Goal: Task Accomplishment & Management: Manage account settings

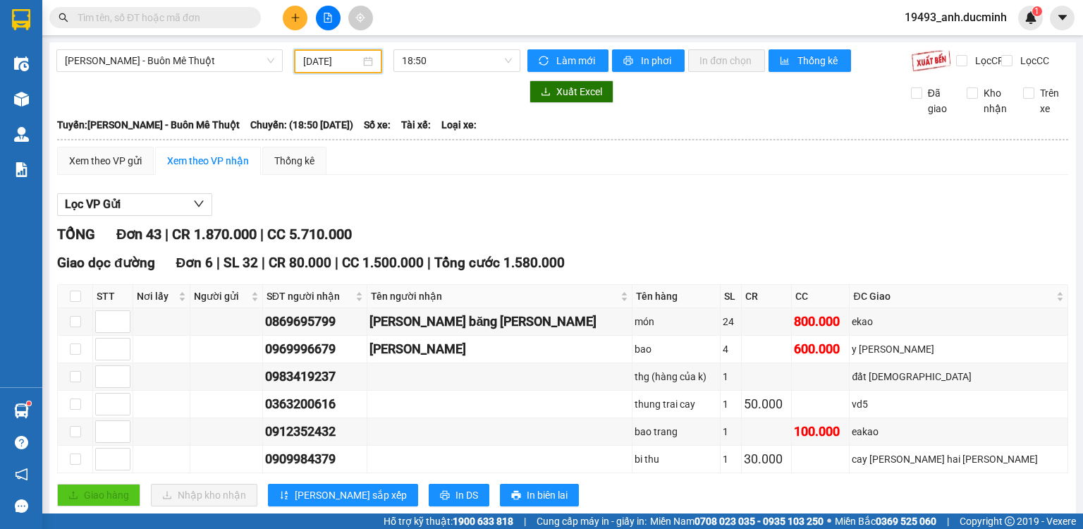
drag, startPoint x: 318, startPoint y: 66, endPoint x: 345, endPoint y: 92, distance: 37.4
click at [319, 68] on input "[DATE]" at bounding box center [331, 62] width 56 height 16
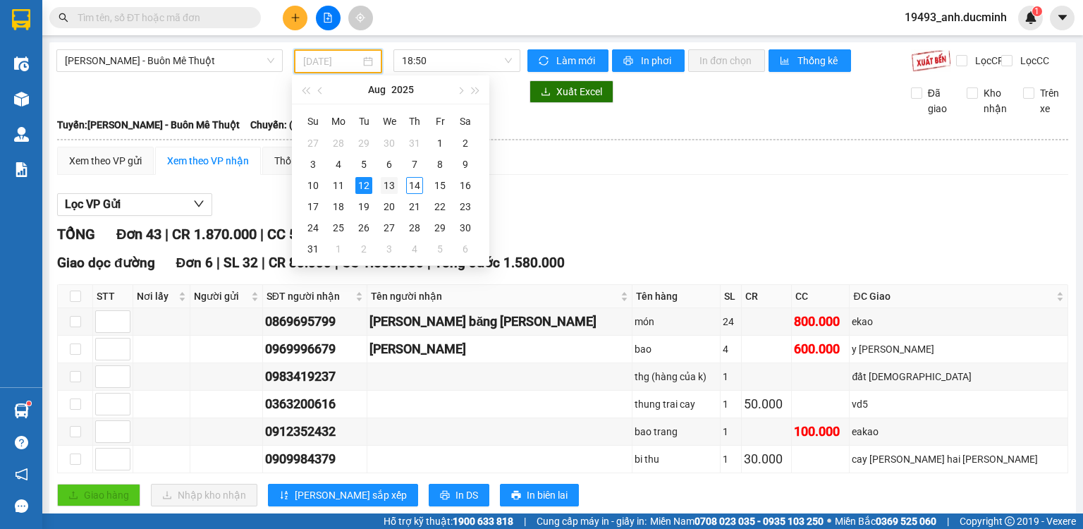
click at [391, 187] on div "13" at bounding box center [389, 185] width 17 height 17
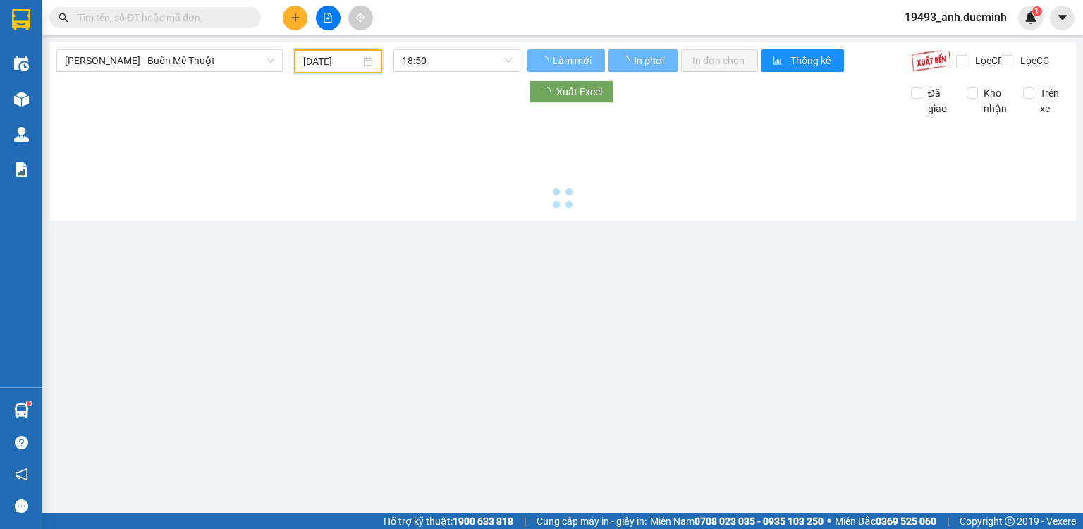
type input "[DATE]"
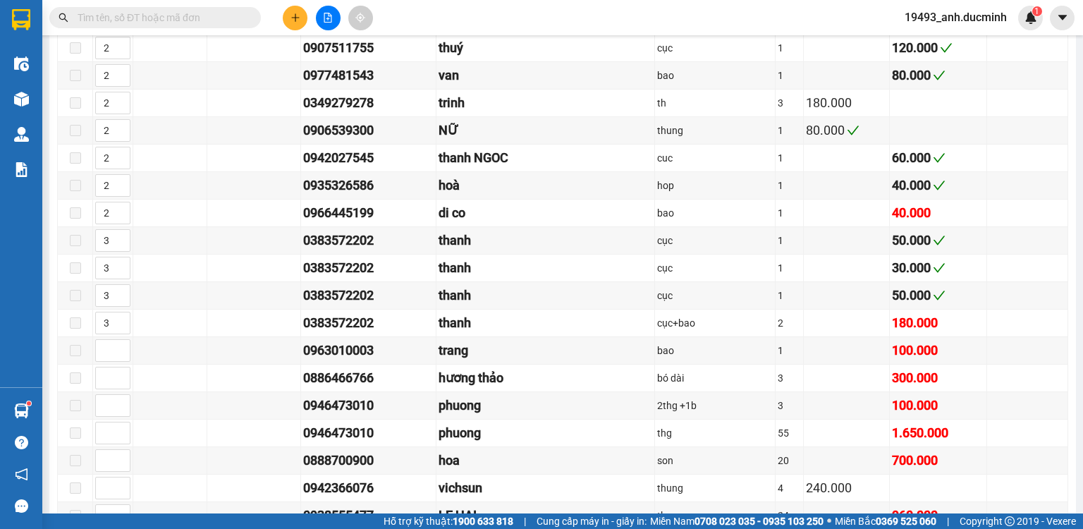
scroll to position [787, 0]
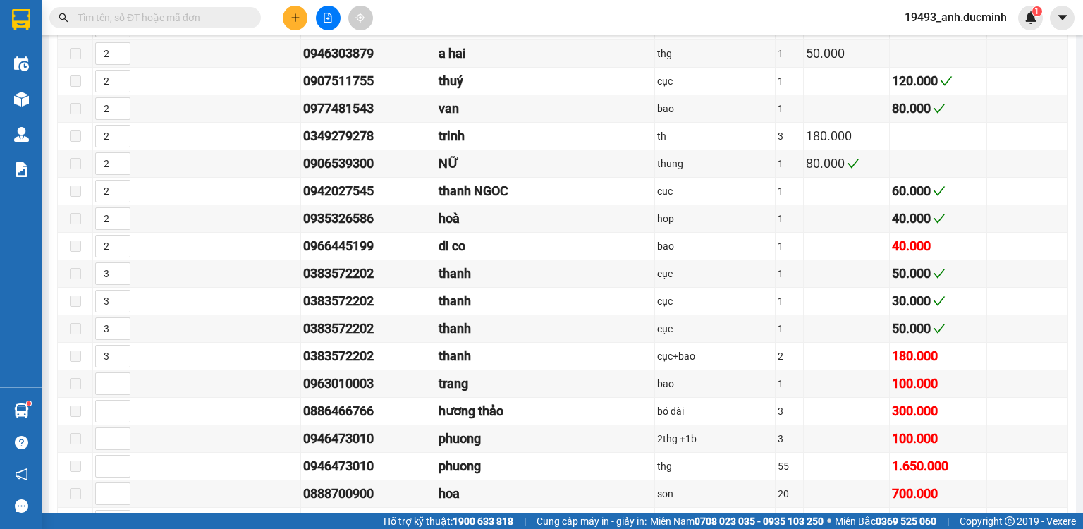
click at [187, 16] on input "text" at bounding box center [161, 18] width 166 height 16
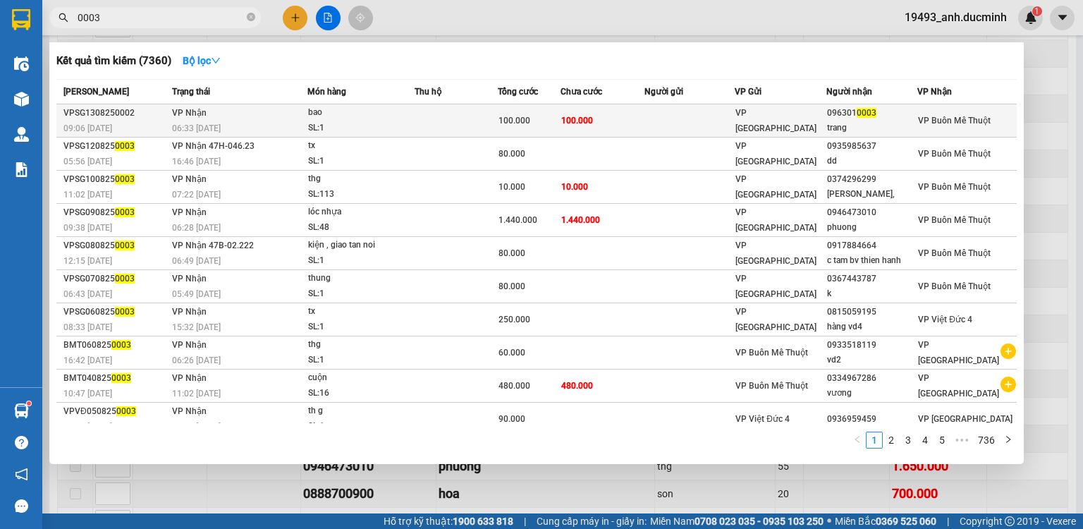
type input "0003"
click at [681, 121] on td at bounding box center [689, 120] width 90 height 33
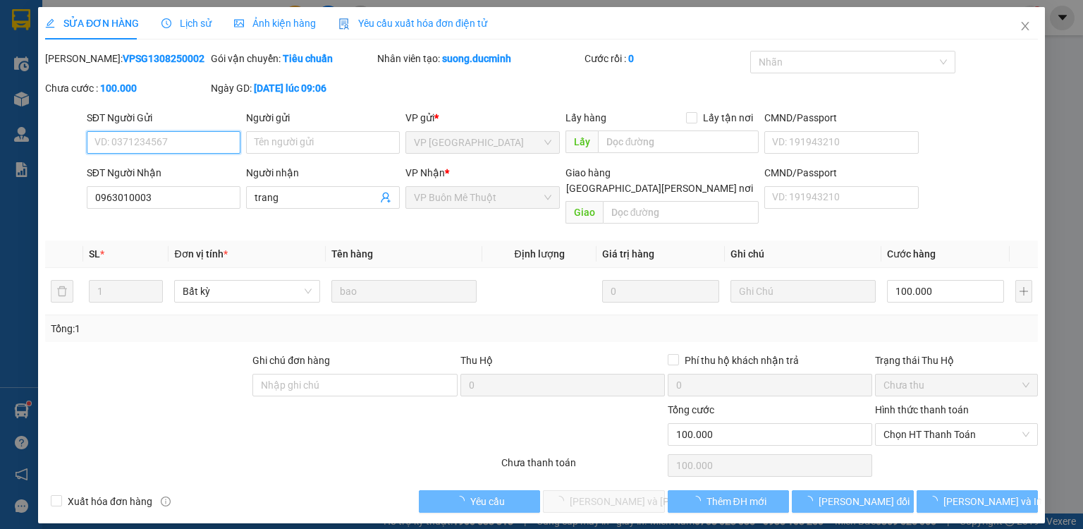
type input "0963010003"
type input "trang"
type input "100.000"
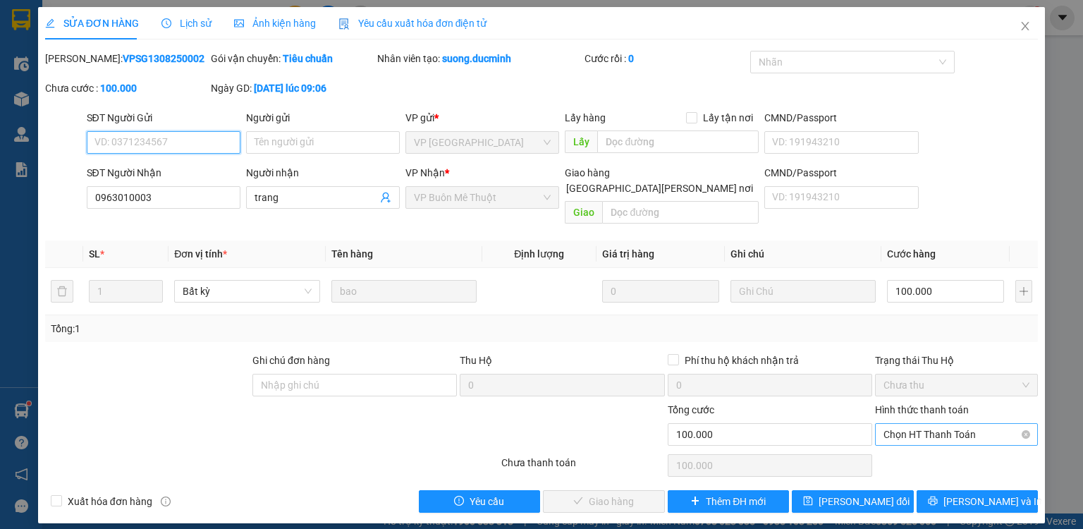
click at [931, 424] on span "Chọn HT Thanh Toán" at bounding box center [956, 434] width 146 height 21
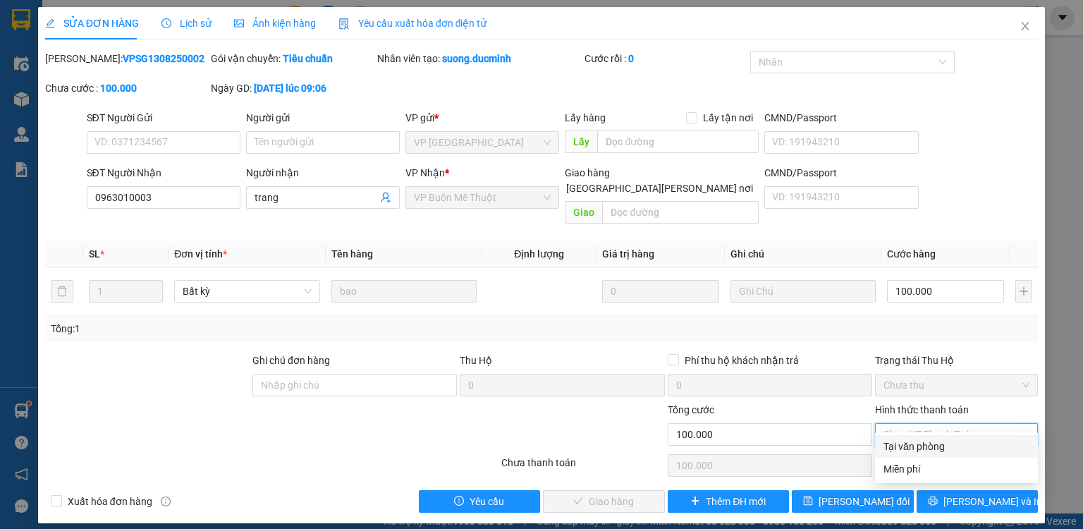
click at [926, 448] on div "Tại văn phòng" at bounding box center [956, 447] width 146 height 16
type input "0"
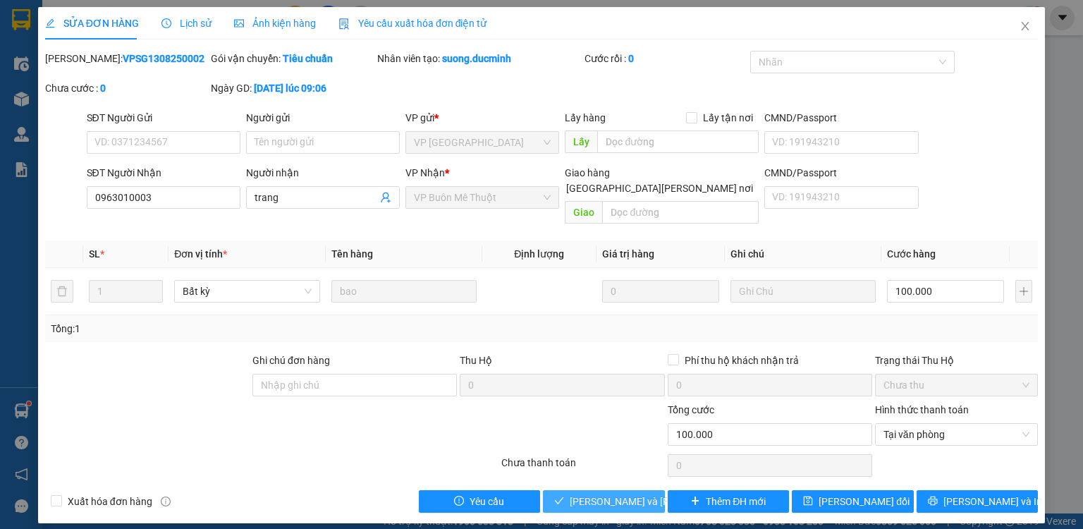
drag, startPoint x: 597, startPoint y: 489, endPoint x: 601, endPoint y: 477, distance: 12.7
click at [601, 494] on span "[PERSON_NAME] và [PERSON_NAME] hàng" at bounding box center [665, 502] width 190 height 16
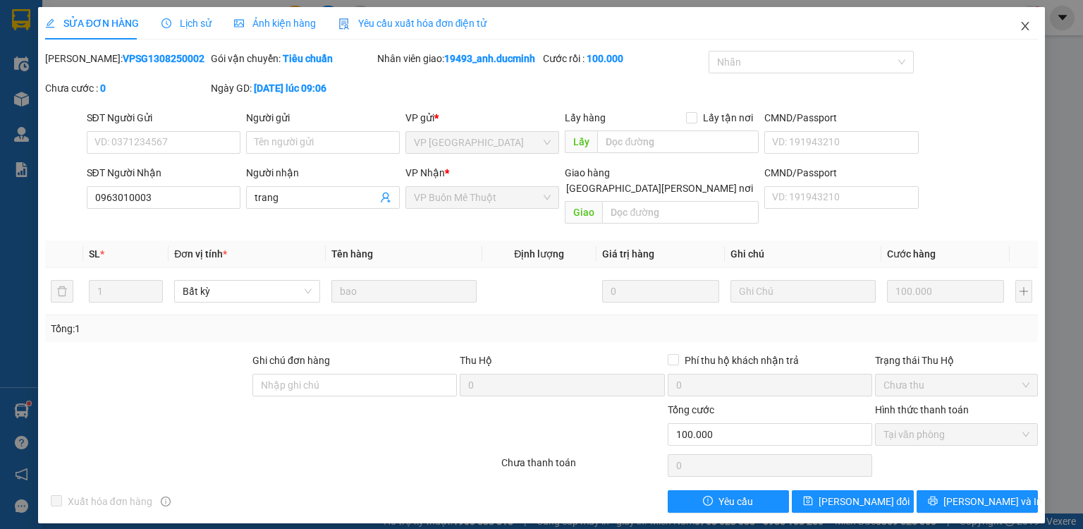
click at [1027, 28] on icon "close" at bounding box center [1026, 26] width 8 height 8
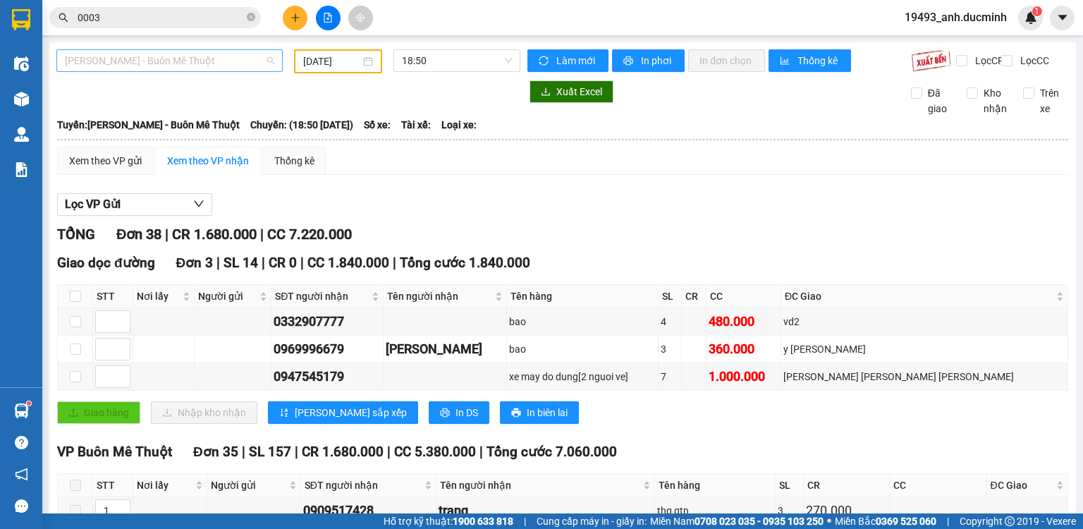
click at [228, 71] on div "[PERSON_NAME] - Buôn Mê Thuột" at bounding box center [169, 60] width 226 height 23
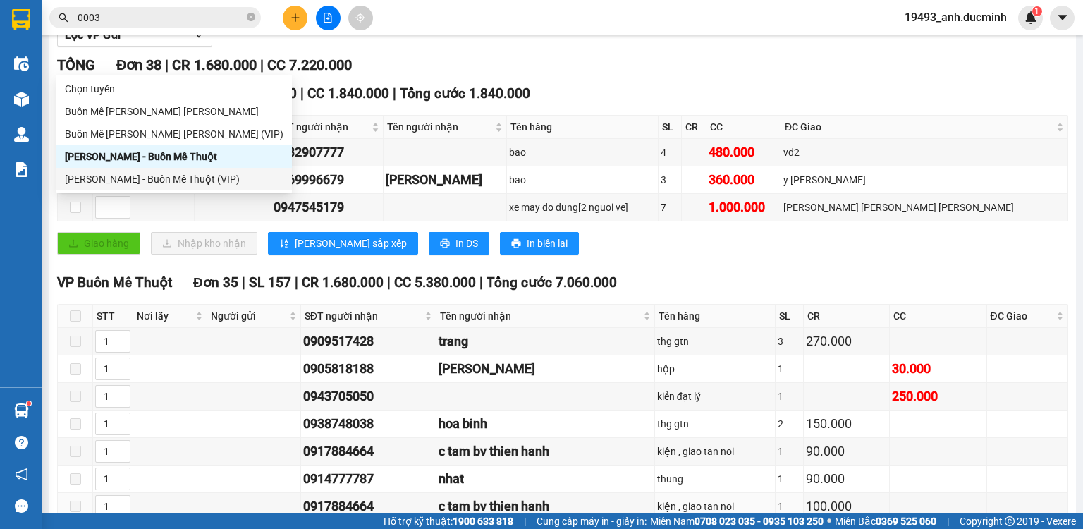
scroll to position [620, 0]
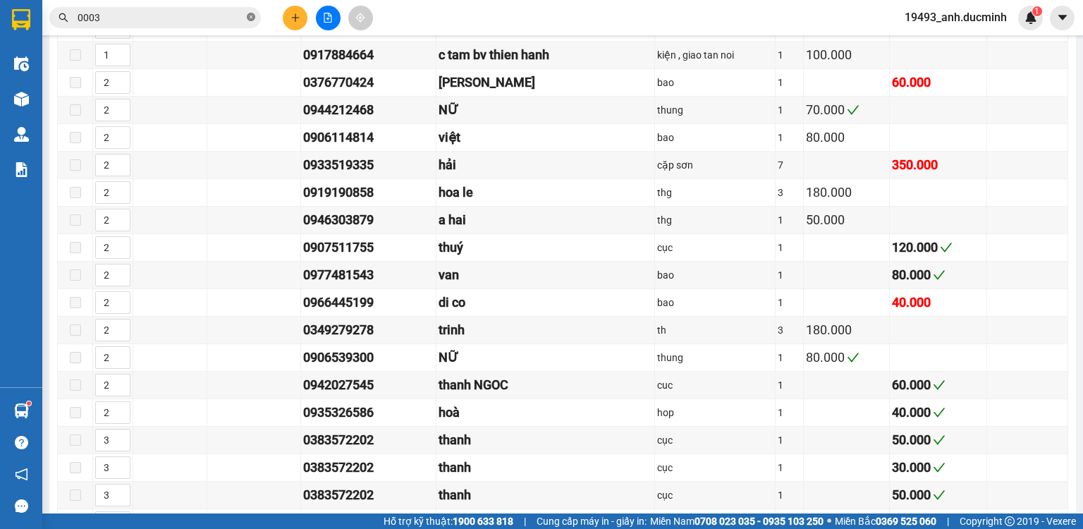
click at [249, 20] on icon "close-circle" at bounding box center [251, 17] width 8 height 8
click at [221, 17] on input "text" at bounding box center [161, 18] width 166 height 16
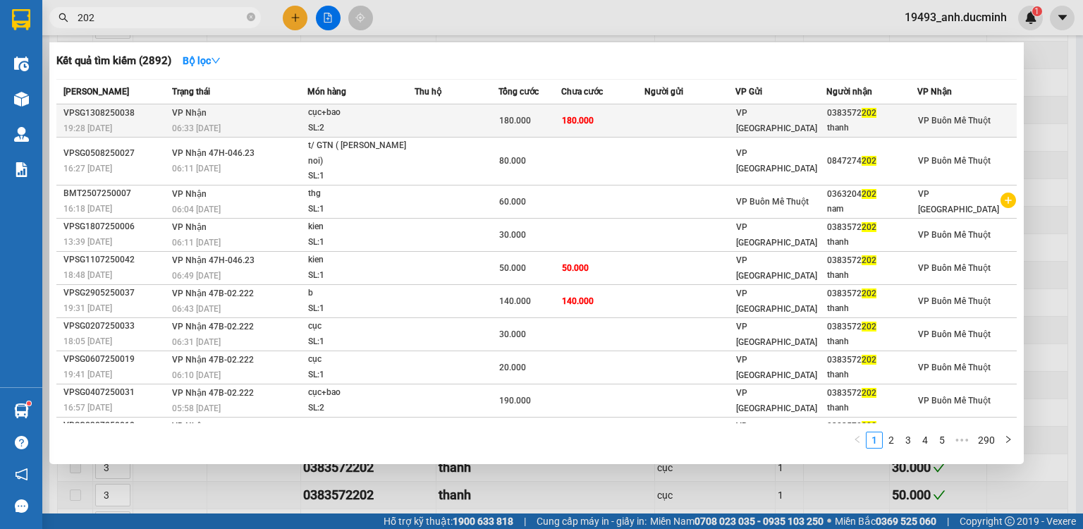
type input "202"
click at [565, 118] on span "180.000" at bounding box center [578, 121] width 32 height 10
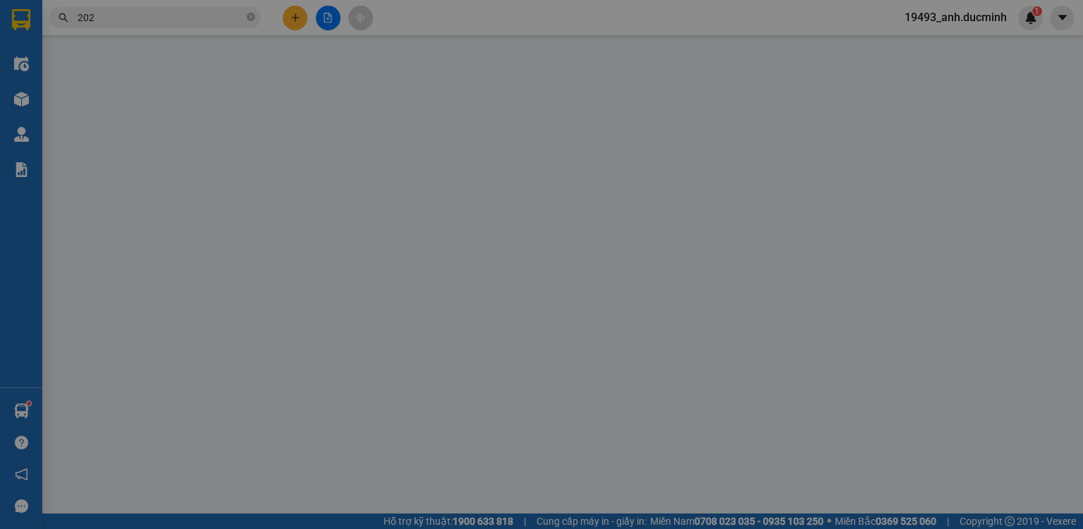
type input "0383572202"
type input "thanh"
type input "180.000"
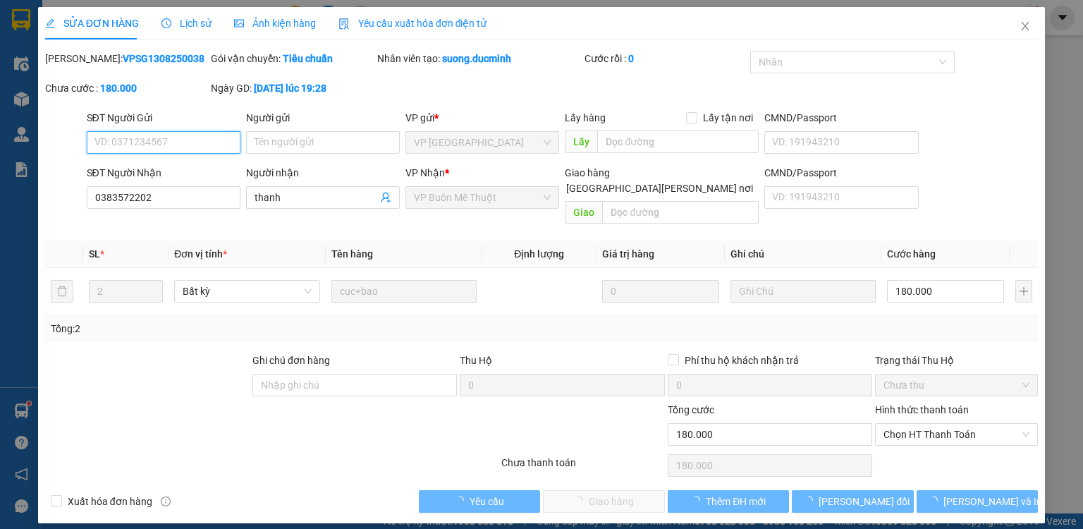
click at [928, 424] on span "Chọn HT Thanh Toán" at bounding box center [956, 434] width 146 height 21
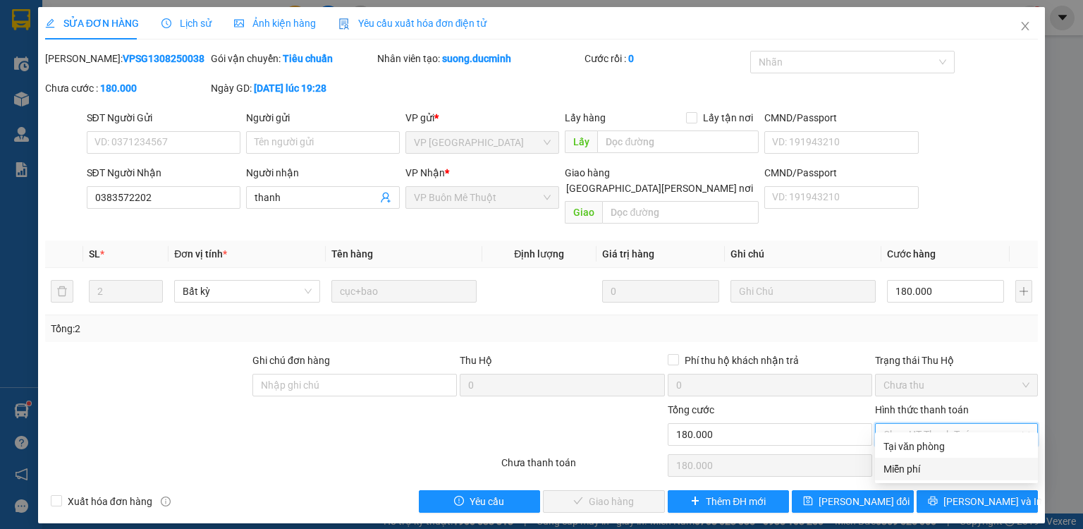
click at [922, 459] on div "Miễn phí" at bounding box center [956, 469] width 163 height 23
type input "0"
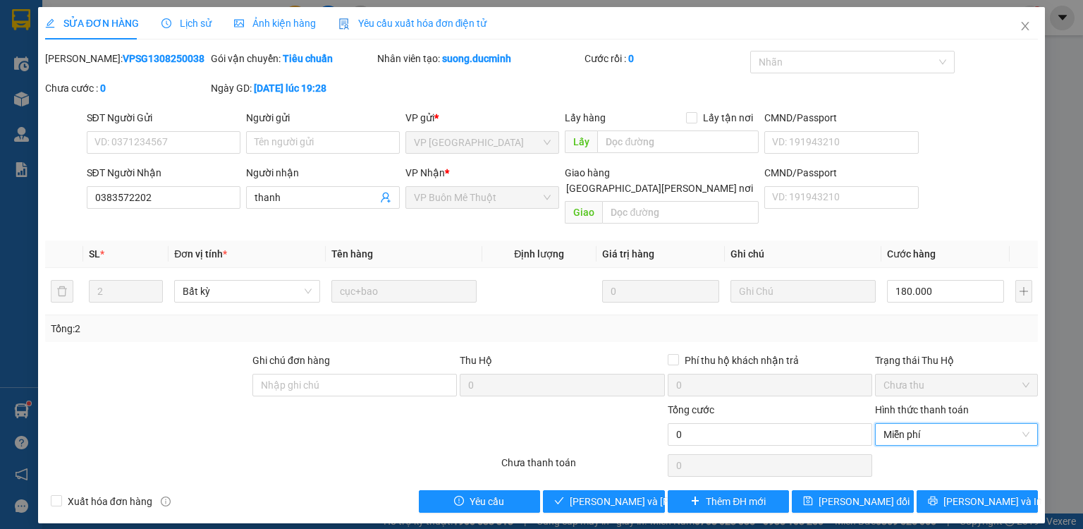
drag, startPoint x: 917, startPoint y: 418, endPoint x: 918, endPoint y: 433, distance: 14.9
click at [918, 428] on span "Miễn phí" at bounding box center [956, 434] width 146 height 21
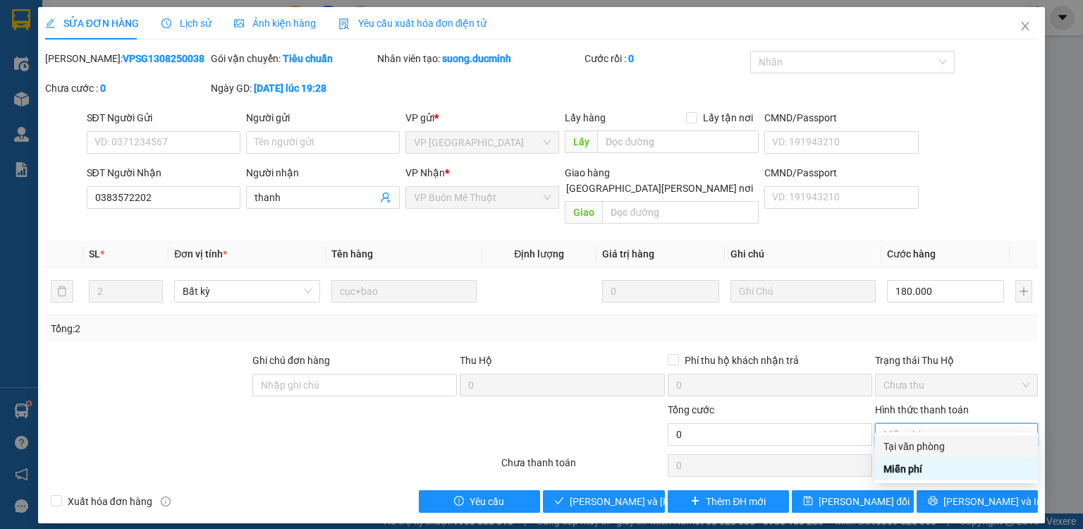
click at [916, 448] on div "Tại văn phòng" at bounding box center [956, 447] width 146 height 16
type input "180.000"
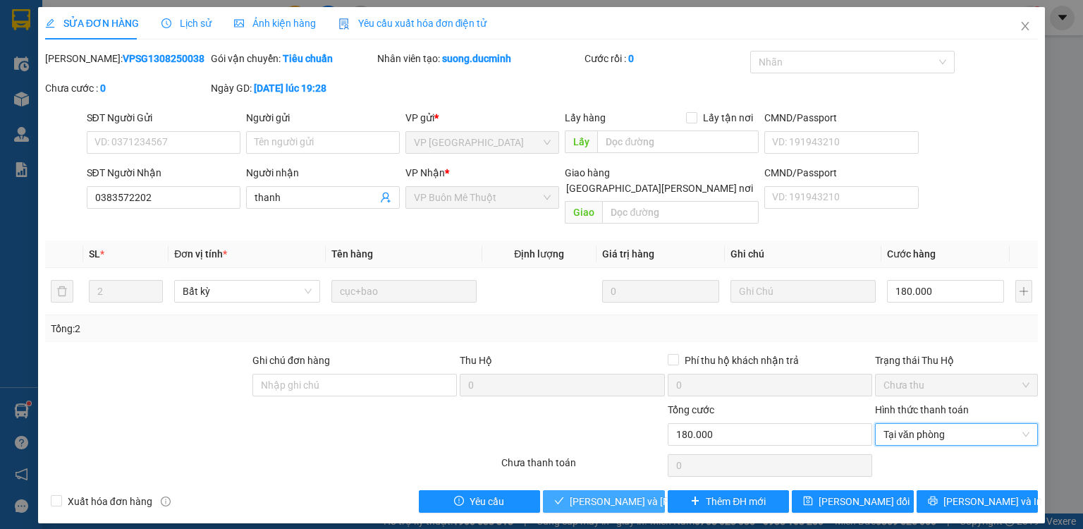
click at [621, 494] on span "[PERSON_NAME] và [PERSON_NAME] hàng" at bounding box center [665, 502] width 190 height 16
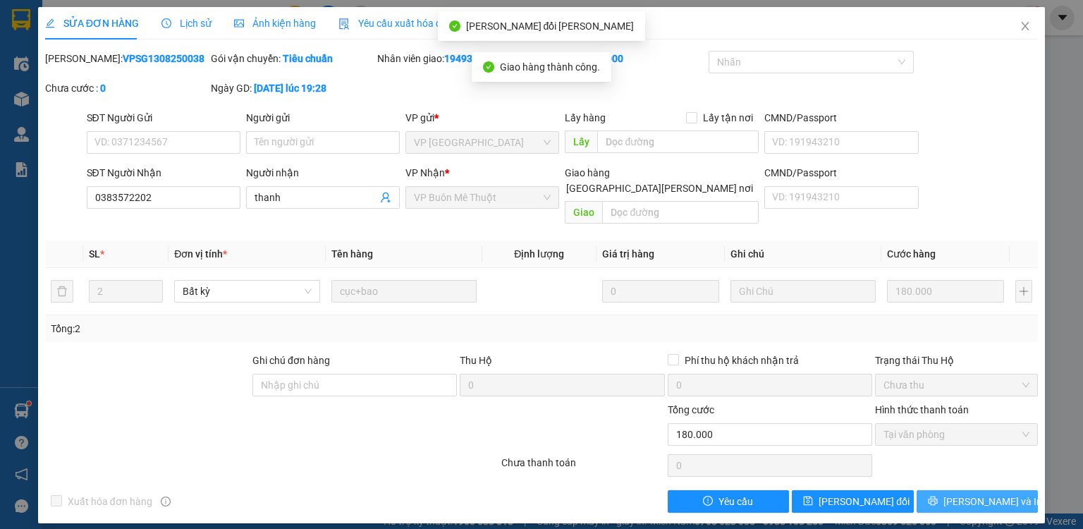
click at [978, 494] on span "[PERSON_NAME] và In" at bounding box center [992, 502] width 99 height 16
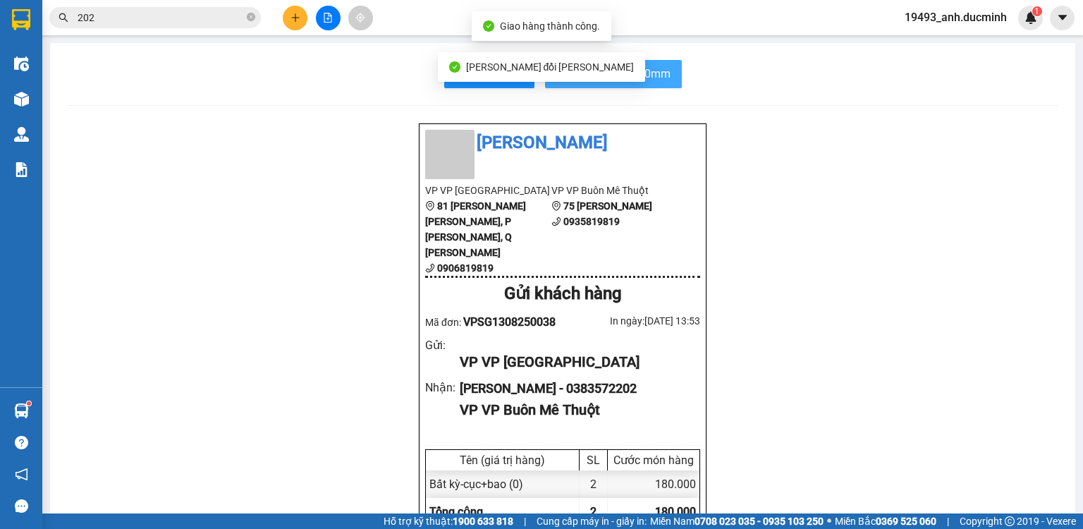
click at [624, 87] on button "In biên nhận 80mm" at bounding box center [613, 74] width 137 height 28
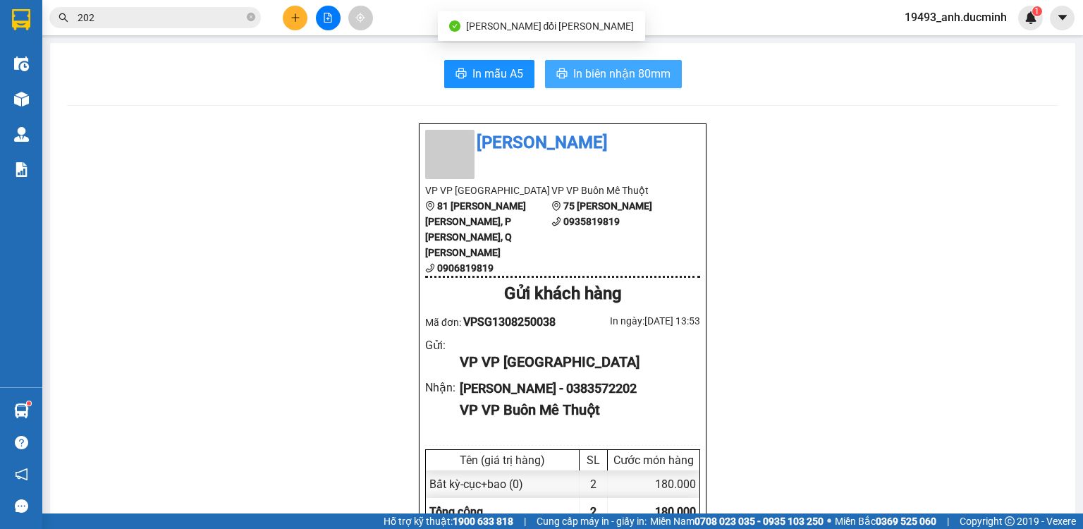
click at [627, 76] on span "In biên nhận 80mm" at bounding box center [621, 74] width 97 height 18
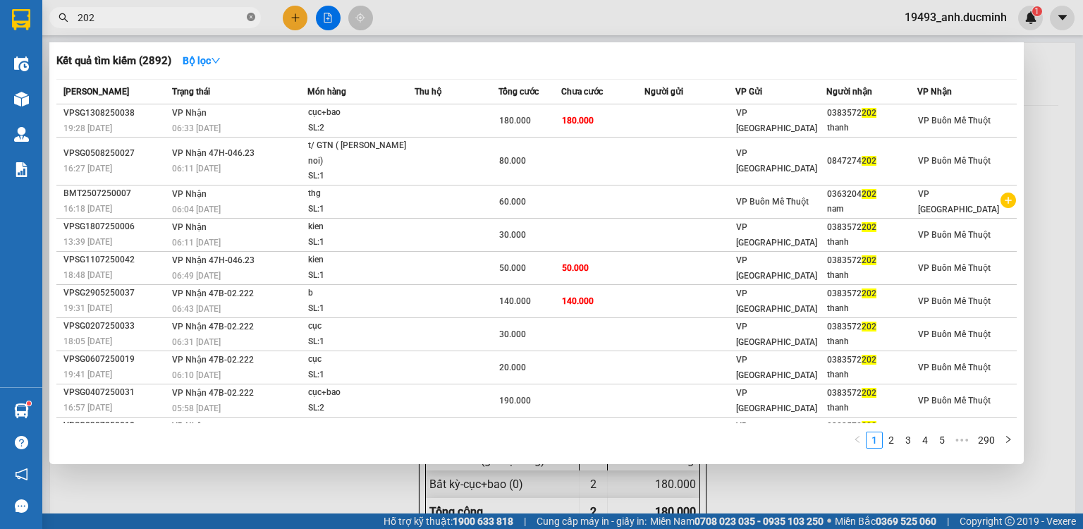
click at [248, 18] on icon "close-circle" at bounding box center [251, 17] width 8 height 8
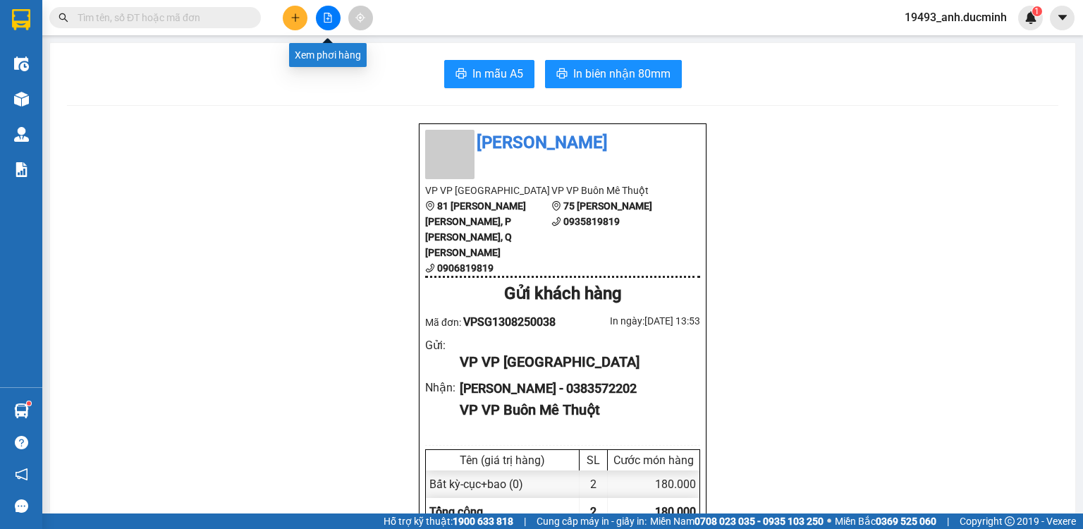
click at [329, 22] on icon "file-add" at bounding box center [328, 18] width 8 height 10
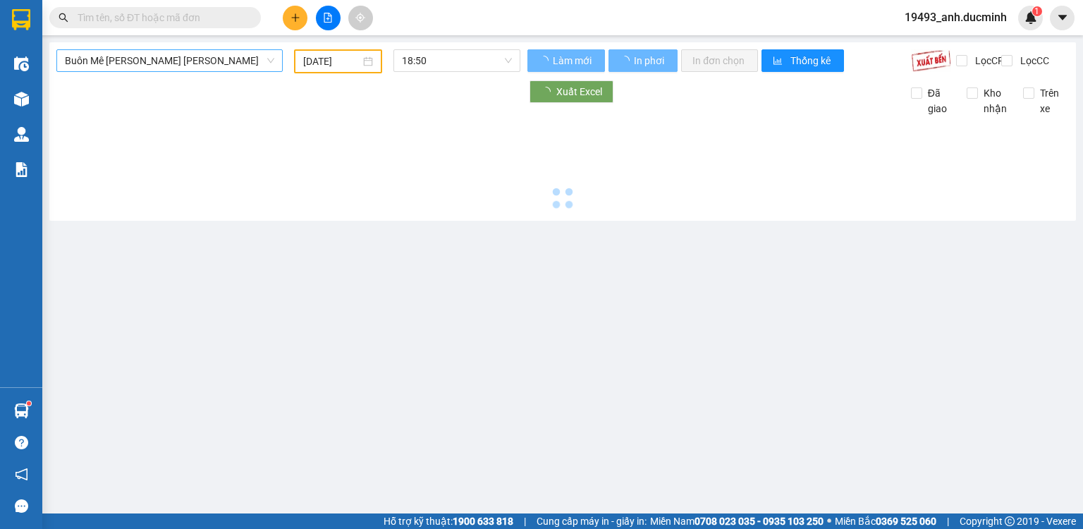
type input "[DATE]"
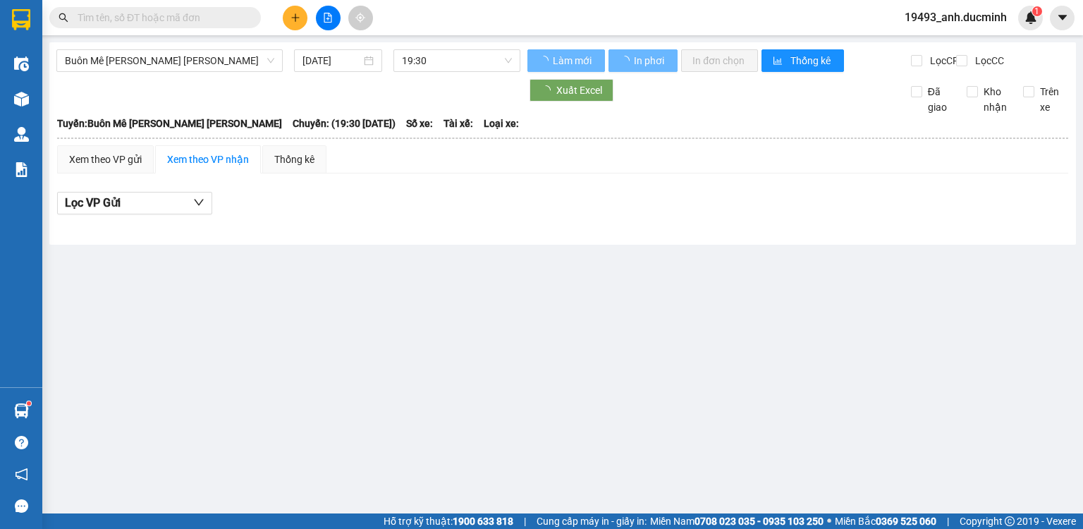
drag, startPoint x: 217, startPoint y: 63, endPoint x: 212, endPoint y: 85, distance: 21.9
click at [217, 63] on span "Buôn Mê [PERSON_NAME] [PERSON_NAME]" at bounding box center [169, 60] width 209 height 21
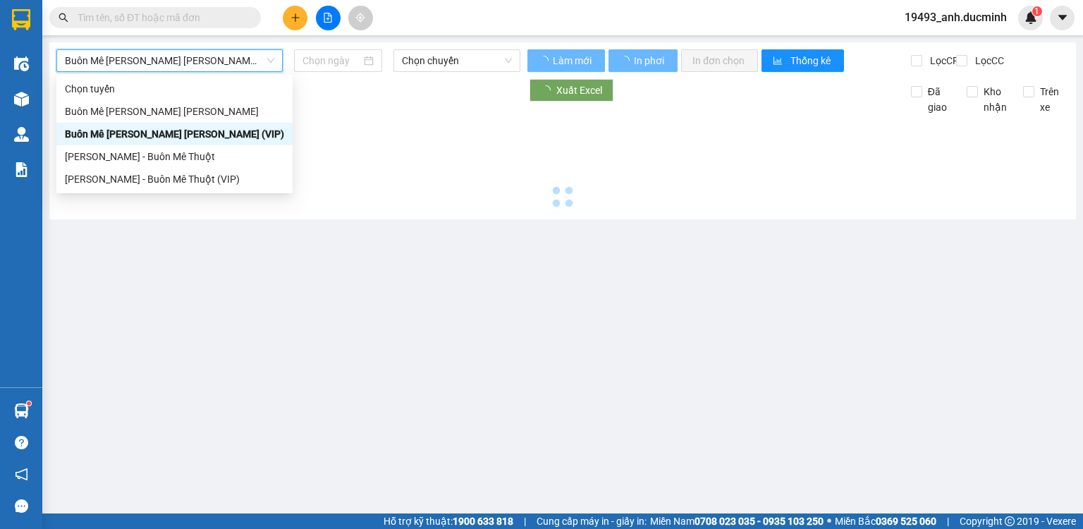
type input "[DATE]"
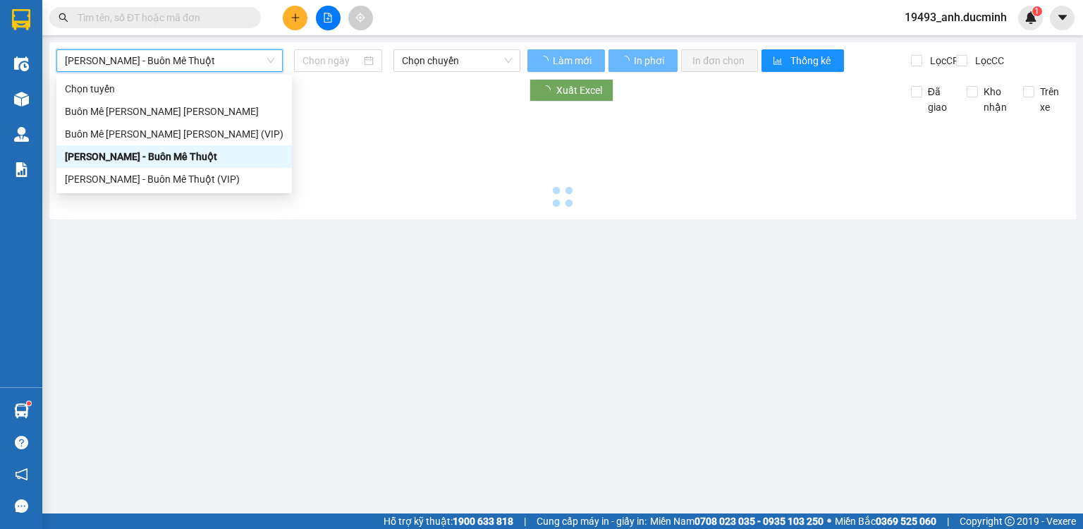
type input "[DATE]"
click at [180, 157] on div "[PERSON_NAME] - Buôn Mê Thuột" at bounding box center [174, 157] width 219 height 16
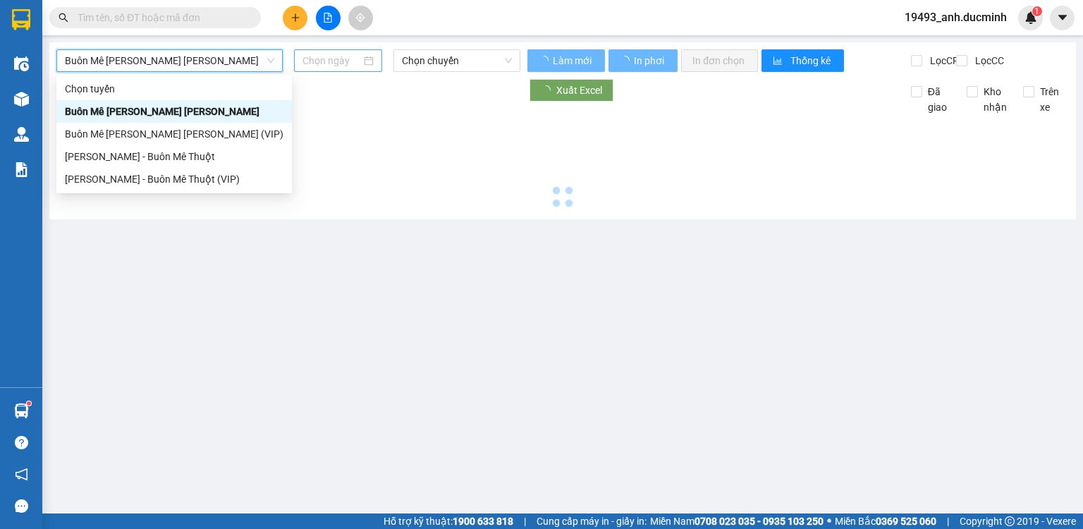
type input "[DATE]"
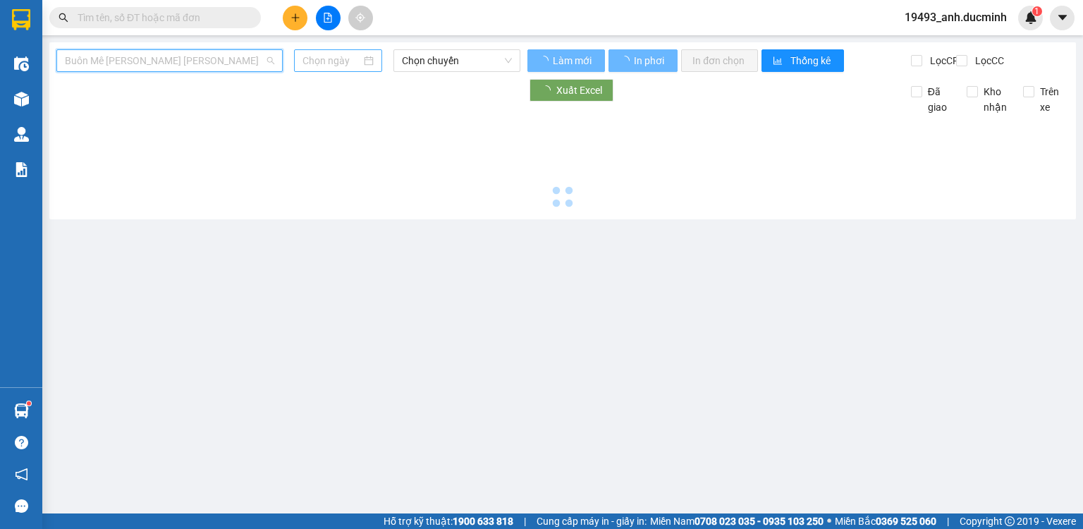
type input "[DATE]"
click at [324, 65] on input "[DATE]" at bounding box center [331, 61] width 58 height 16
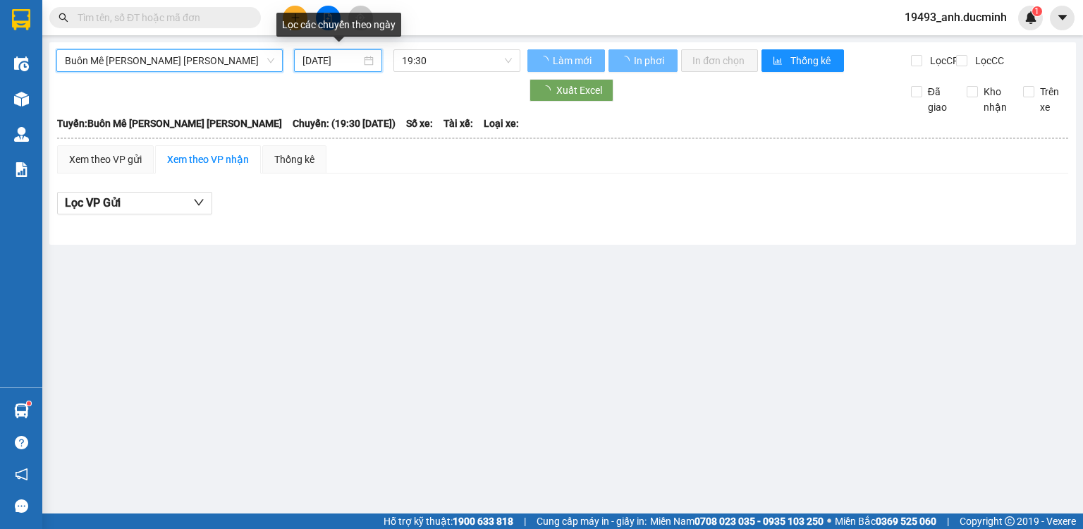
click at [187, 60] on span "Buôn Mê [PERSON_NAME] [PERSON_NAME]" at bounding box center [169, 60] width 209 height 21
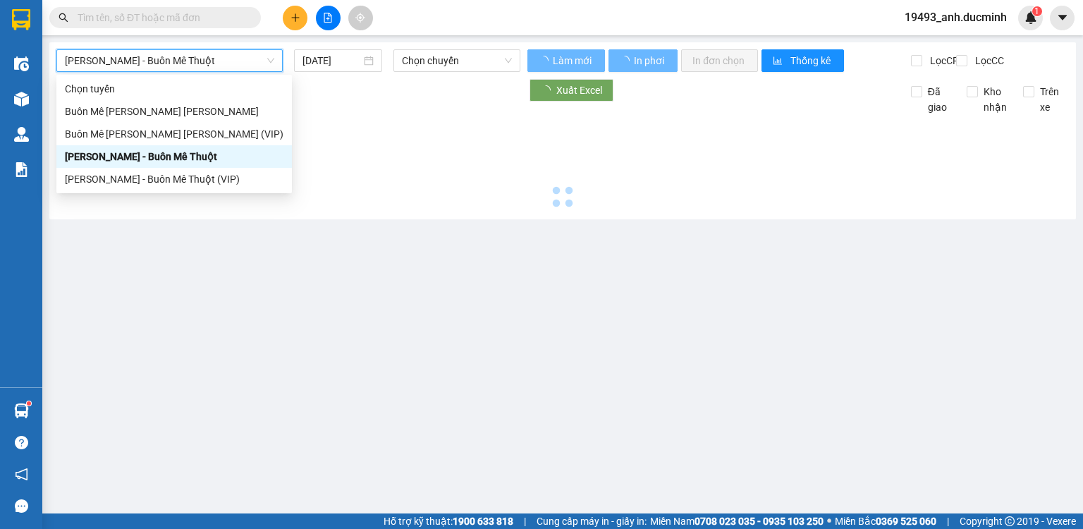
click at [194, 148] on body "Kết quả [PERSON_NAME] ( 2892 ) Bộ lọc Mã ĐH Trạng thái Món hàng Thu hộ [PERSON_…" at bounding box center [541, 264] width 1083 height 529
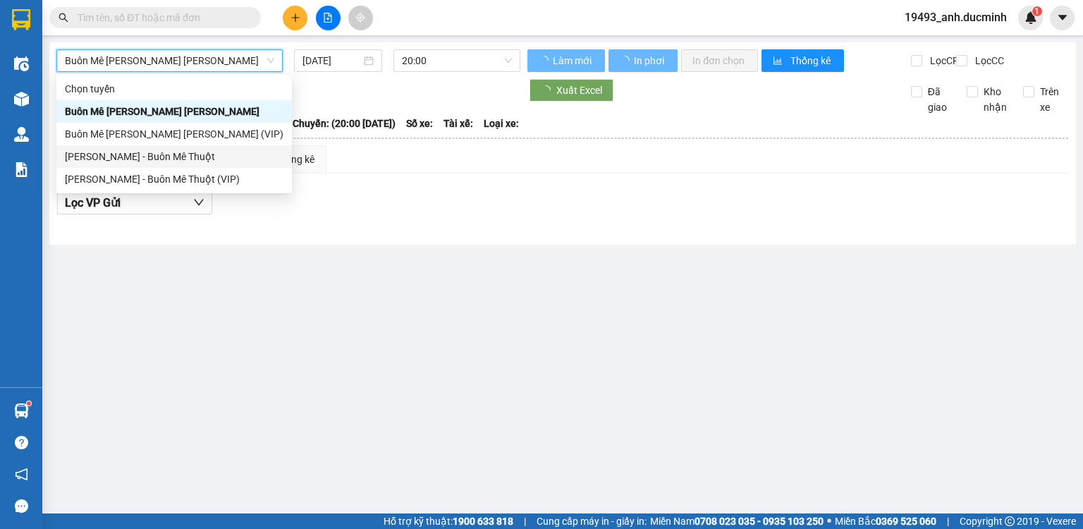
type input "[DATE]"
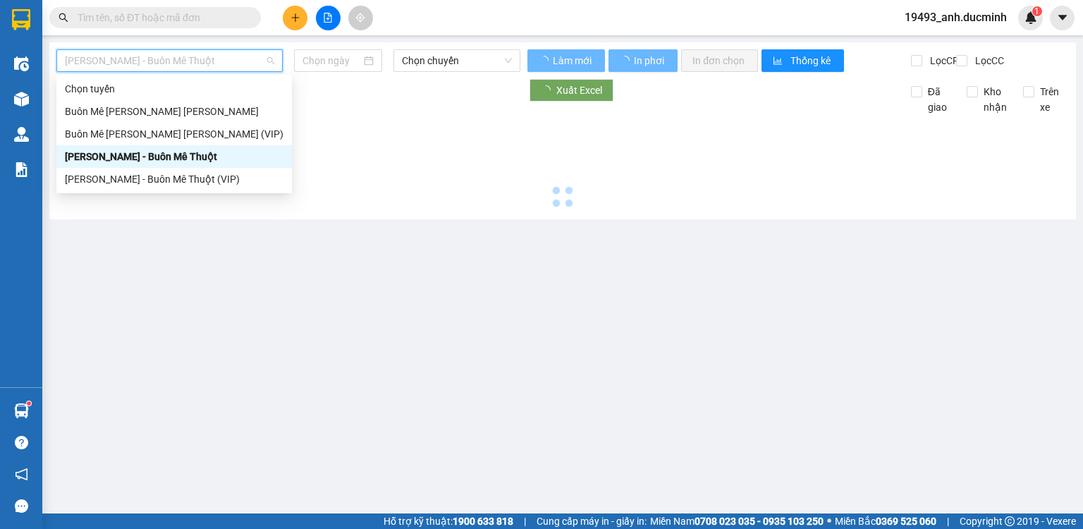
type input "[DATE]"
click at [192, 160] on div "[PERSON_NAME] - Buôn Mê Thuột" at bounding box center [174, 157] width 219 height 16
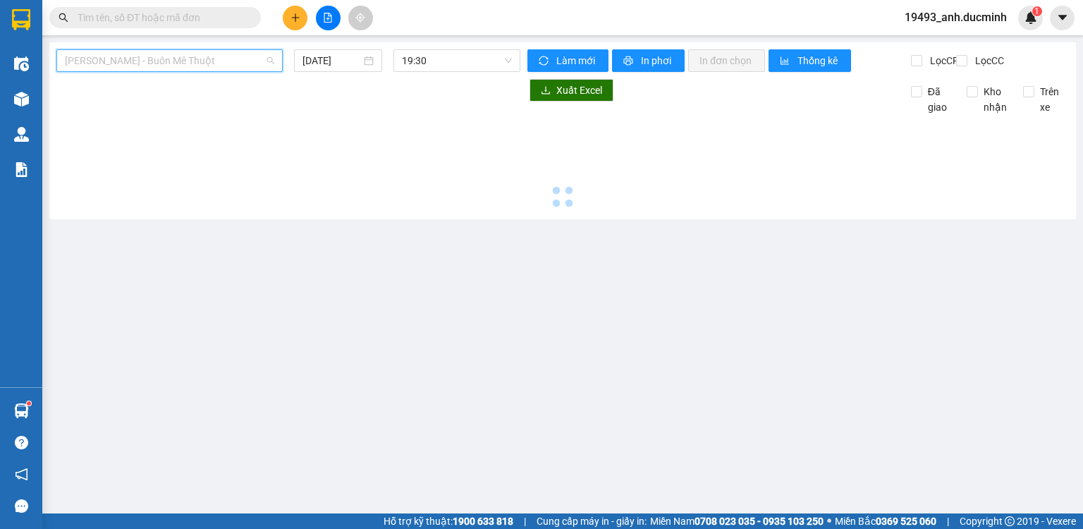
click at [192, 160] on body "Kết quả [PERSON_NAME] ( 2892 ) Bộ lọc Mã ĐH Trạng thái Món hàng Thu hộ [PERSON_…" at bounding box center [541, 264] width 1083 height 529
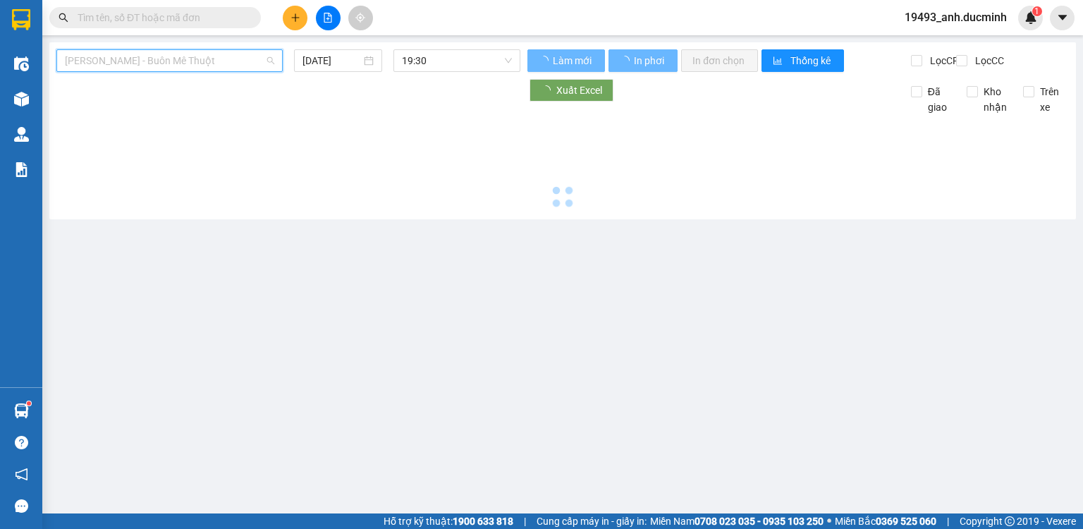
type input "[DATE]"
click at [327, 61] on input "[DATE]" at bounding box center [331, 61] width 58 height 16
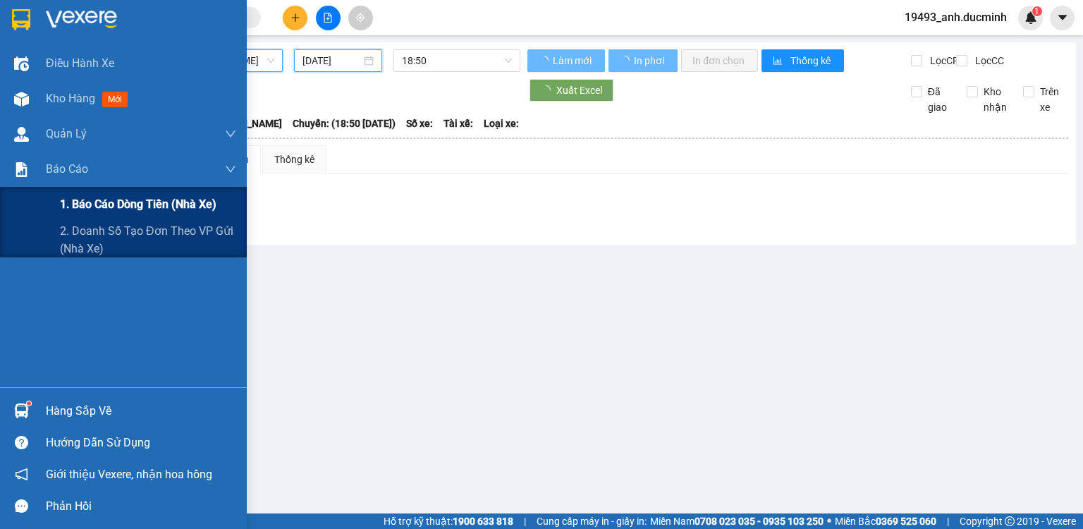
click at [87, 204] on span "1. Báo cáo dòng tiền (nhà xe)" at bounding box center [138, 204] width 157 height 18
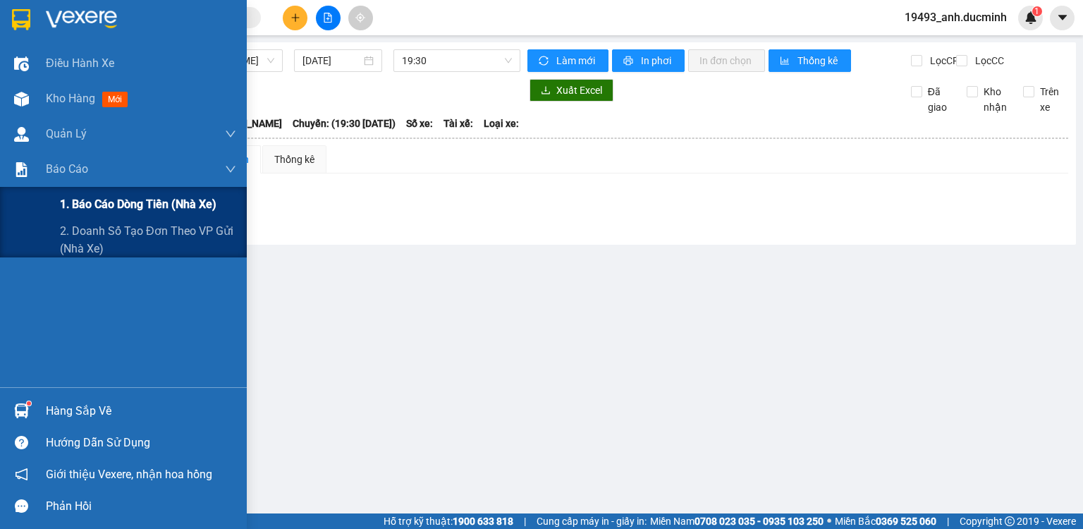
click at [112, 209] on span "1. Báo cáo dòng tiền (nhà xe)" at bounding box center [138, 204] width 157 height 18
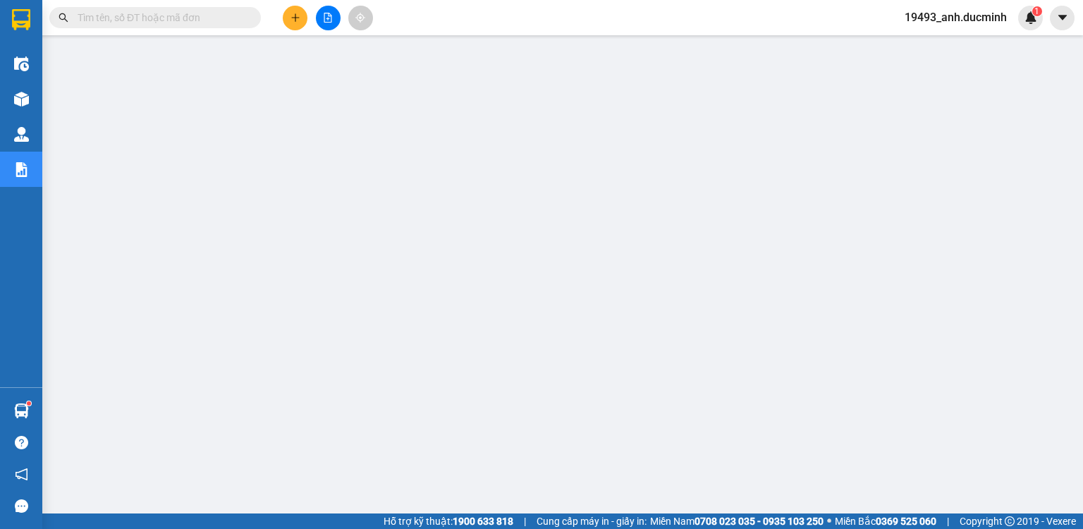
click at [291, 9] on button at bounding box center [295, 18] width 25 height 25
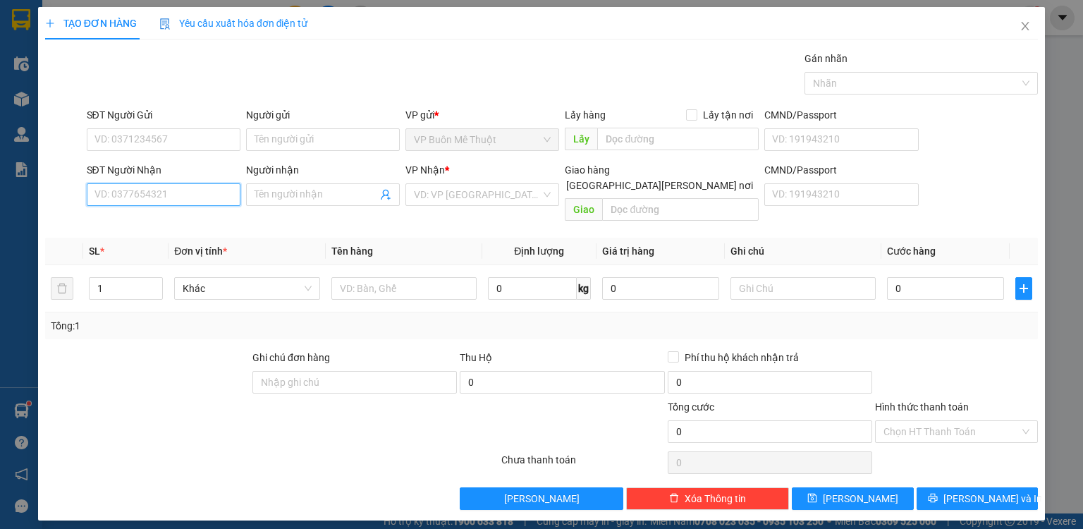
click at [213, 192] on input "SĐT Người Nhận" at bounding box center [164, 194] width 154 height 23
click at [361, 147] on input "Người gửi" at bounding box center [323, 139] width 154 height 23
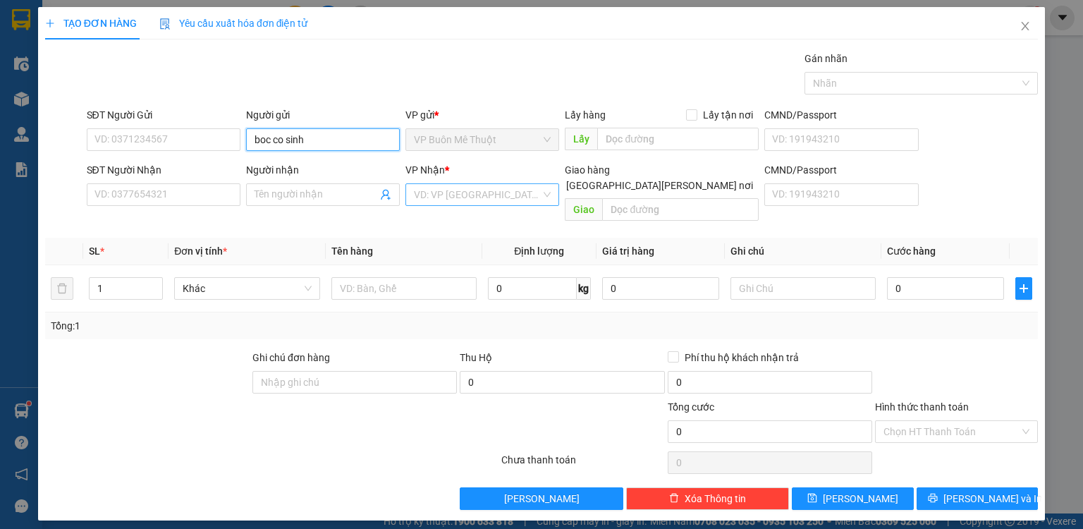
type input "boc co sinh"
click at [449, 192] on input "search" at bounding box center [477, 194] width 127 height 21
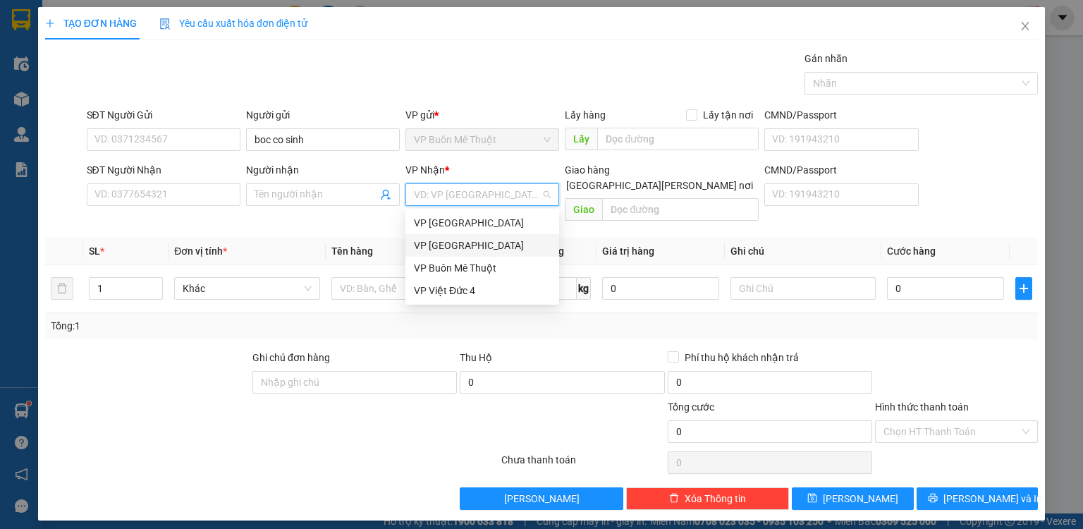
click at [475, 243] on div "VP [GEOGRAPHIC_DATA]" at bounding box center [482, 246] width 137 height 16
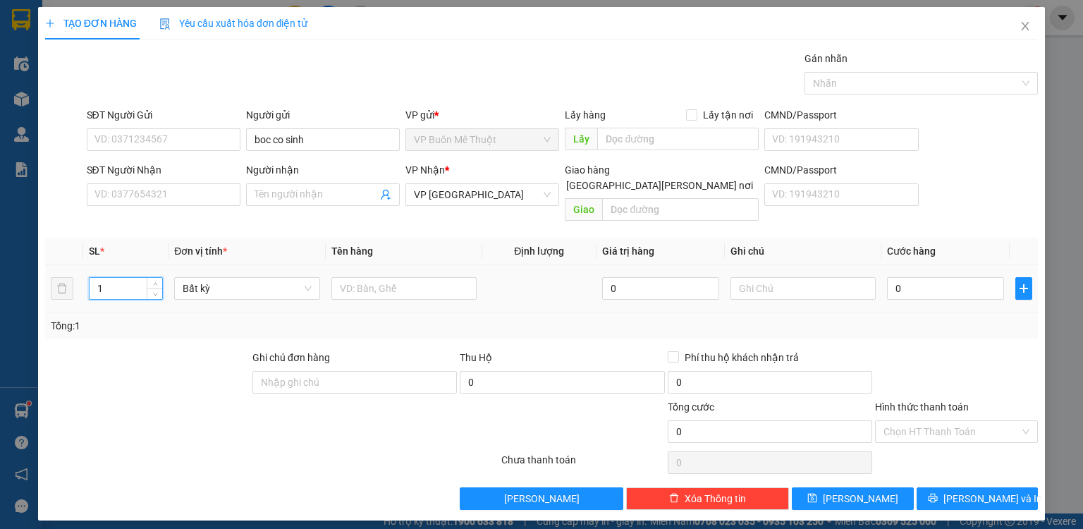
click at [142, 278] on input "1" at bounding box center [126, 288] width 73 height 21
click at [369, 277] on input "text" at bounding box center [403, 288] width 145 height 23
type input "150kg"
click at [929, 277] on input "0" at bounding box center [945, 288] width 117 height 23
type input "3"
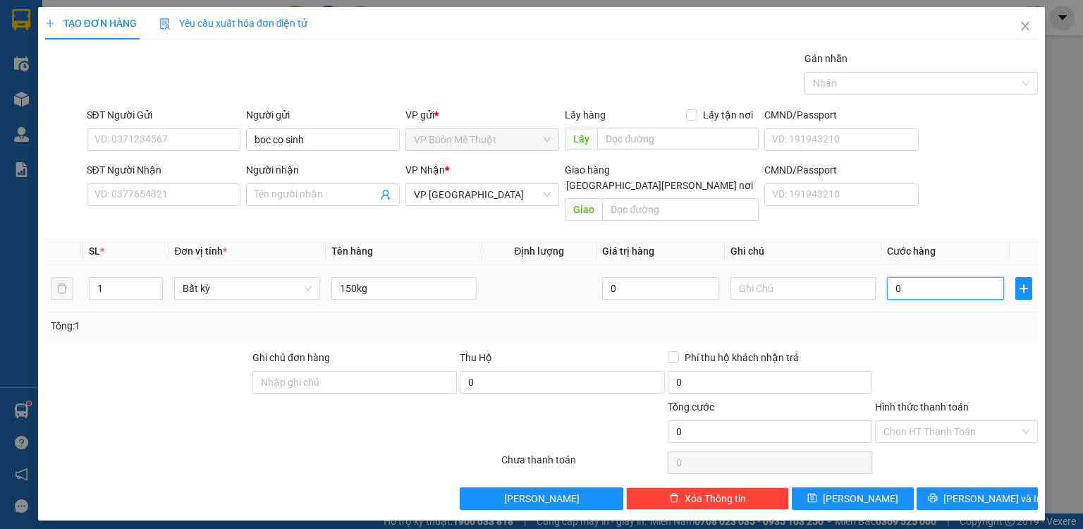
type input "3"
type input "30"
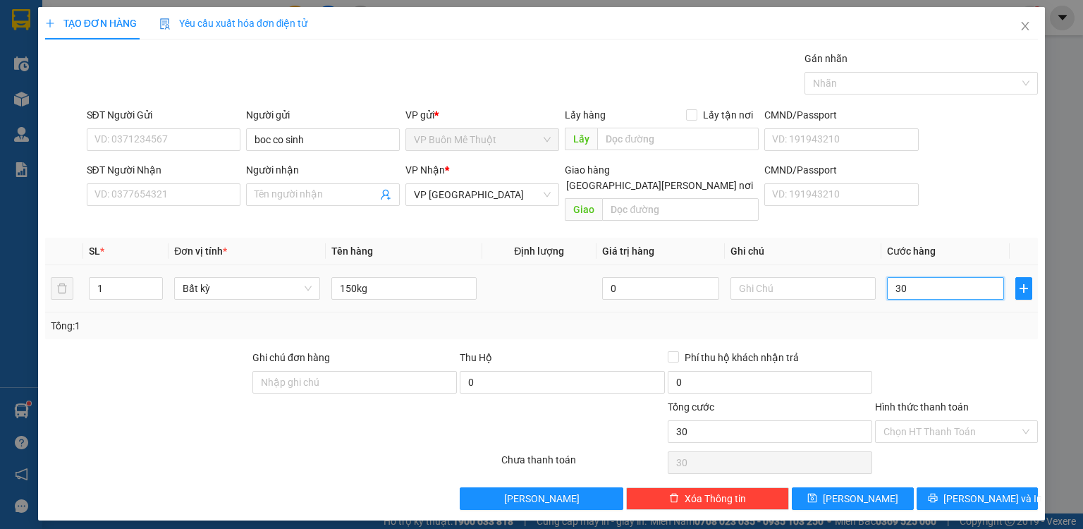
type input "300"
type input "300.000"
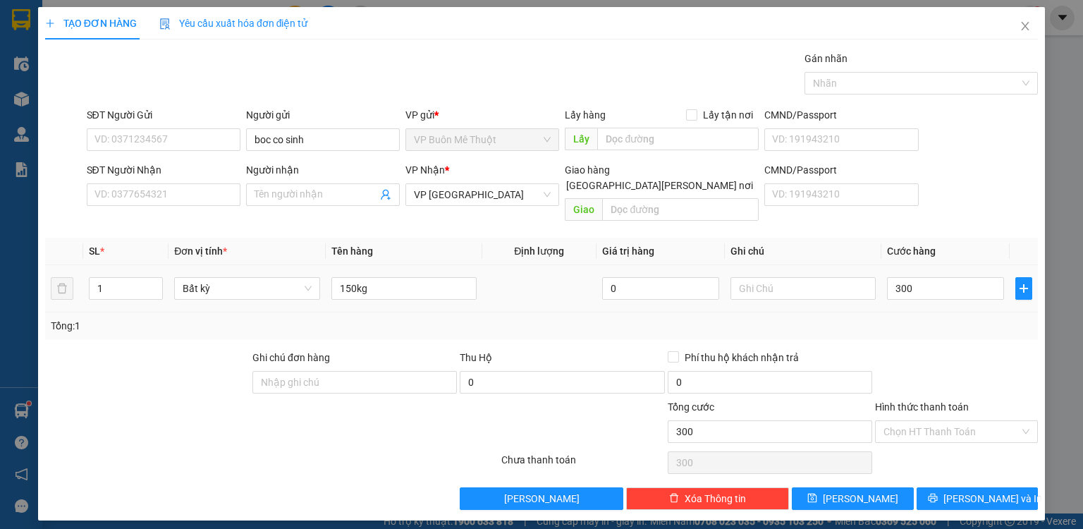
type input "300.000"
click at [926, 286] on td "300.000" at bounding box center [945, 288] width 128 height 47
click at [866, 487] on button "[PERSON_NAME]" at bounding box center [853, 498] width 122 height 23
type input "0"
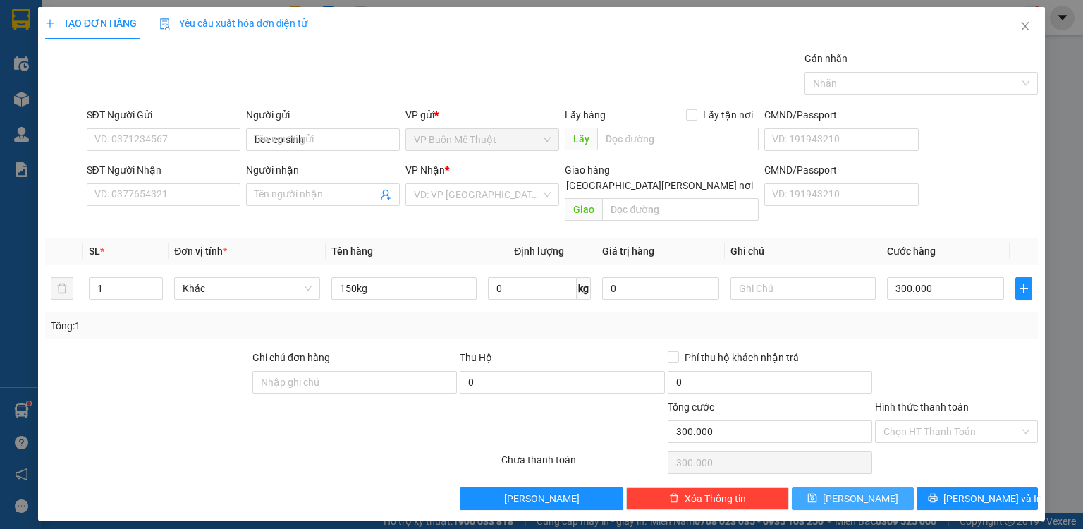
type input "0"
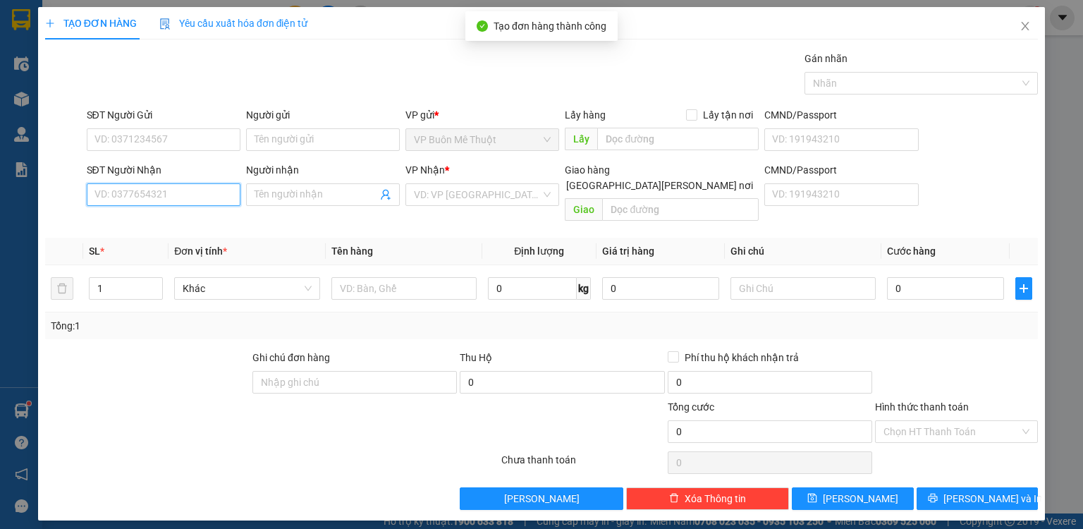
click at [176, 199] on input "SĐT Người Nhận" at bounding box center [164, 194] width 154 height 23
click at [132, 195] on input "097594156" at bounding box center [164, 194] width 154 height 23
type input "0975941156"
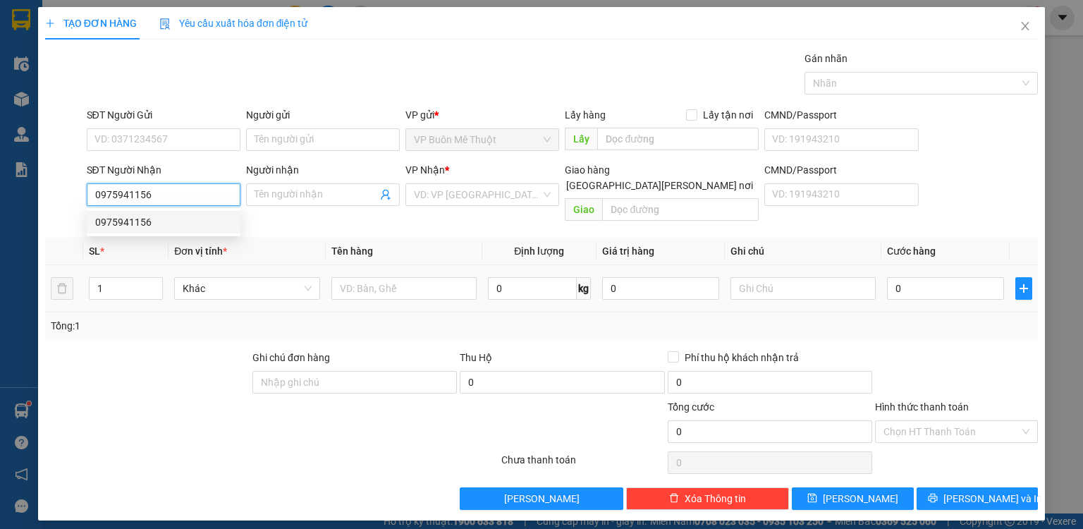
click at [152, 213] on div "0975941156" at bounding box center [164, 222] width 154 height 23
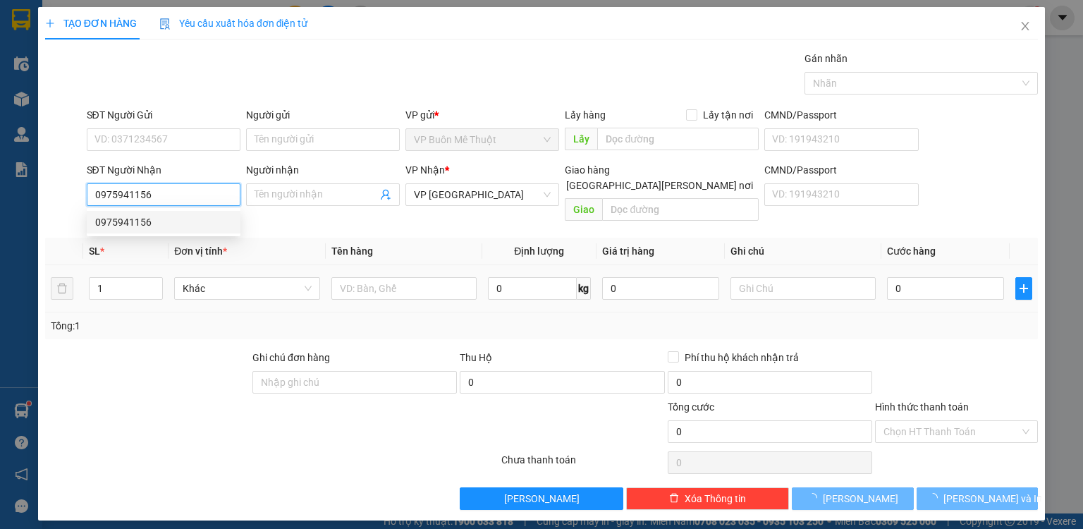
type input "40.000"
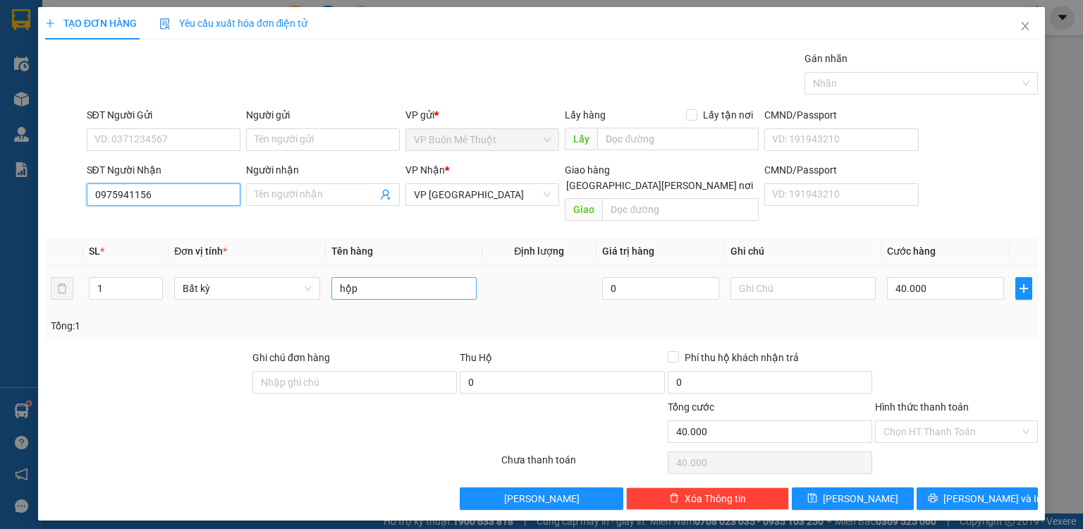
type input "0975941156"
drag, startPoint x: 412, startPoint y: 266, endPoint x: 309, endPoint y: 278, distance: 104.2
click at [309, 278] on tr "1 Bất kỳ hộp 0 40.000" at bounding box center [541, 288] width 993 height 47
type input "th"
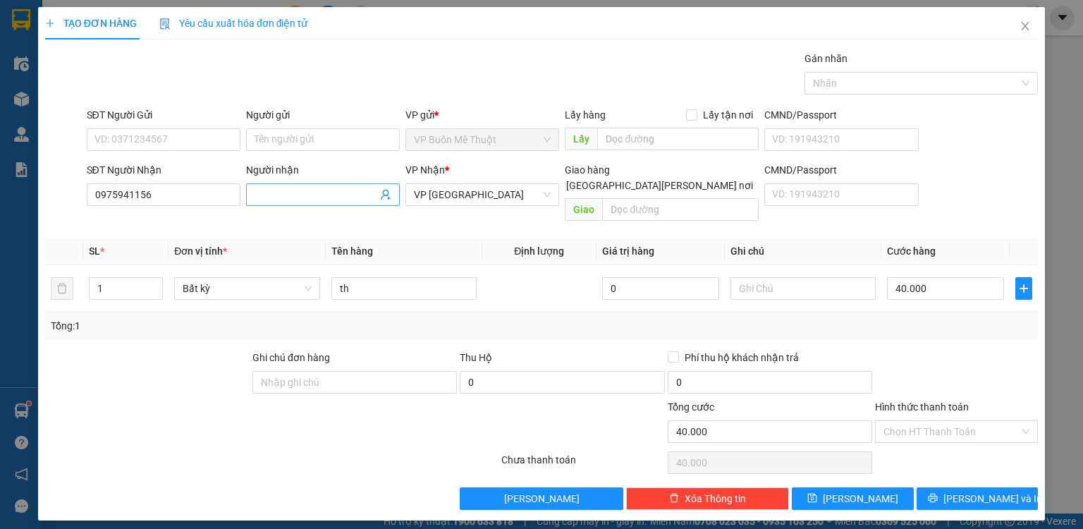
click at [321, 203] on span at bounding box center [323, 194] width 154 height 23
type input "d"
type input "đ"
type input "dd"
click at [651, 198] on input "text" at bounding box center [680, 209] width 157 height 23
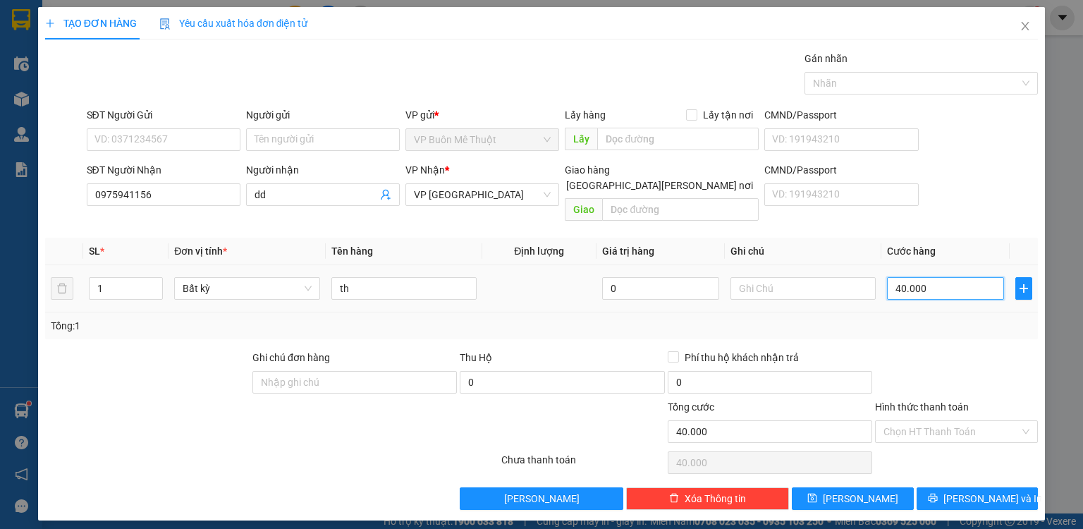
click at [945, 281] on input "40.000" at bounding box center [945, 288] width 117 height 23
type input "5"
type input "50"
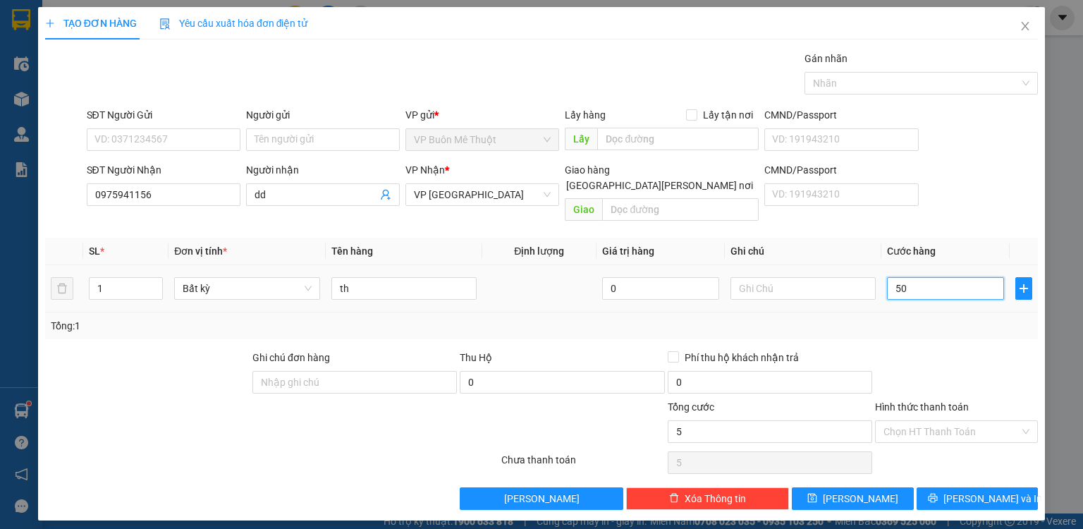
type input "50"
type input "50.000"
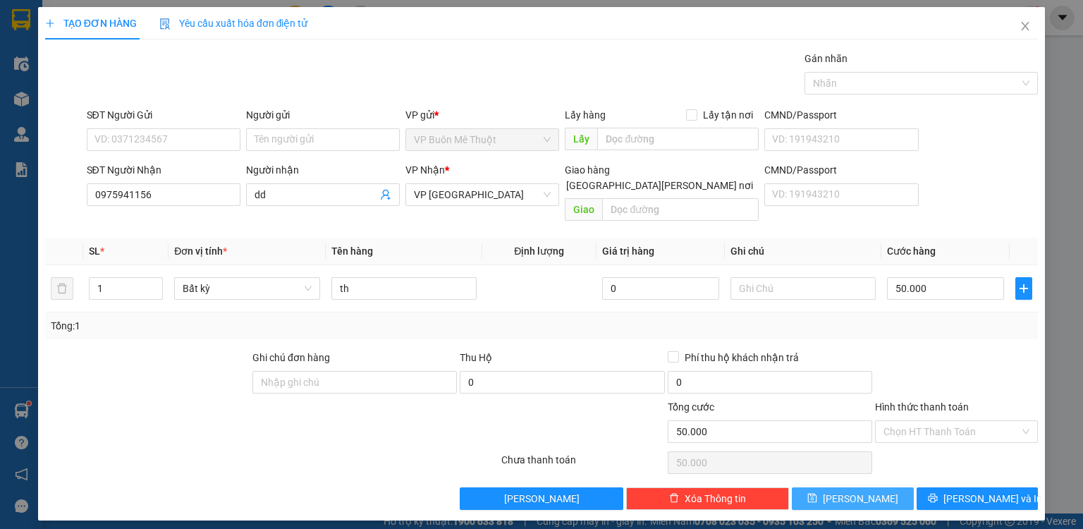
click at [864, 491] on span "[PERSON_NAME]" at bounding box center [860, 499] width 75 height 16
type input "0"
click at [1024, 29] on icon "close" at bounding box center [1024, 25] width 11 height 11
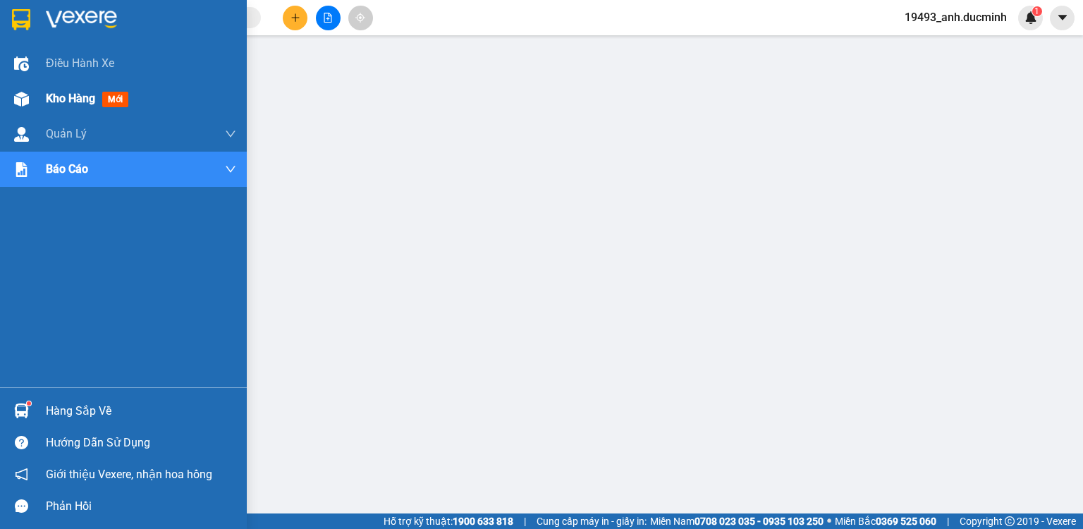
click at [100, 96] on div "Kho hàng mới" at bounding box center [90, 99] width 88 height 18
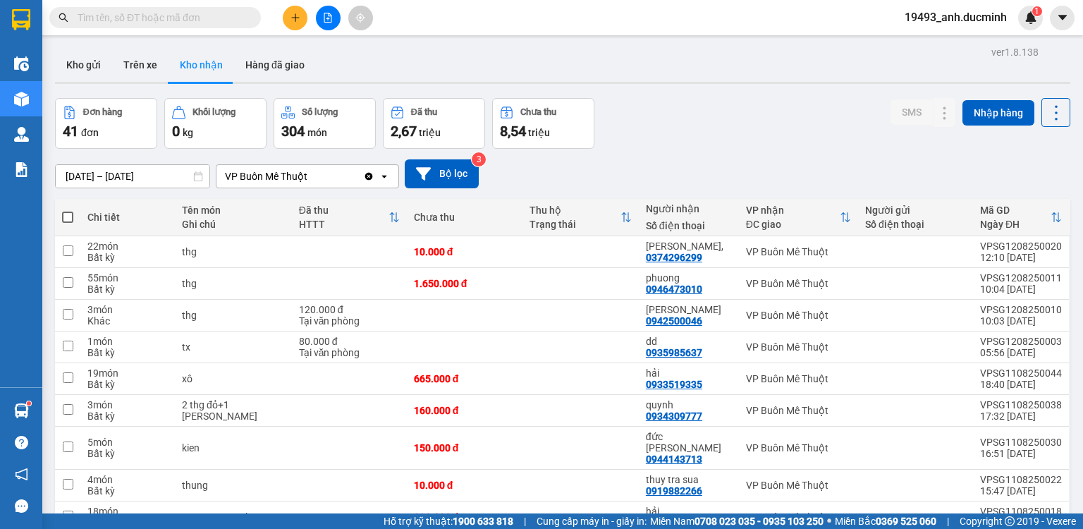
scroll to position [56, 0]
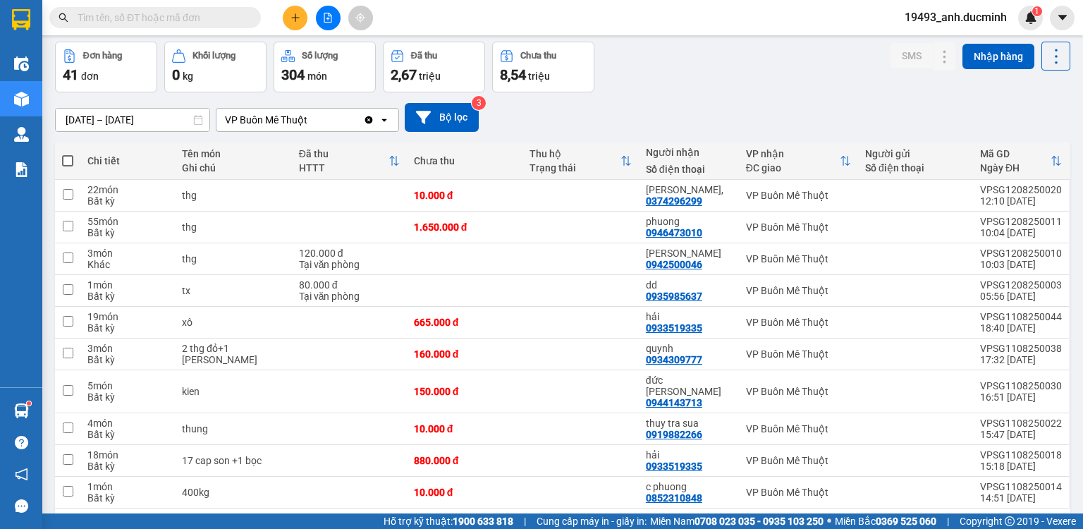
click at [212, 18] on input "text" at bounding box center [161, 18] width 166 height 16
type input "0"
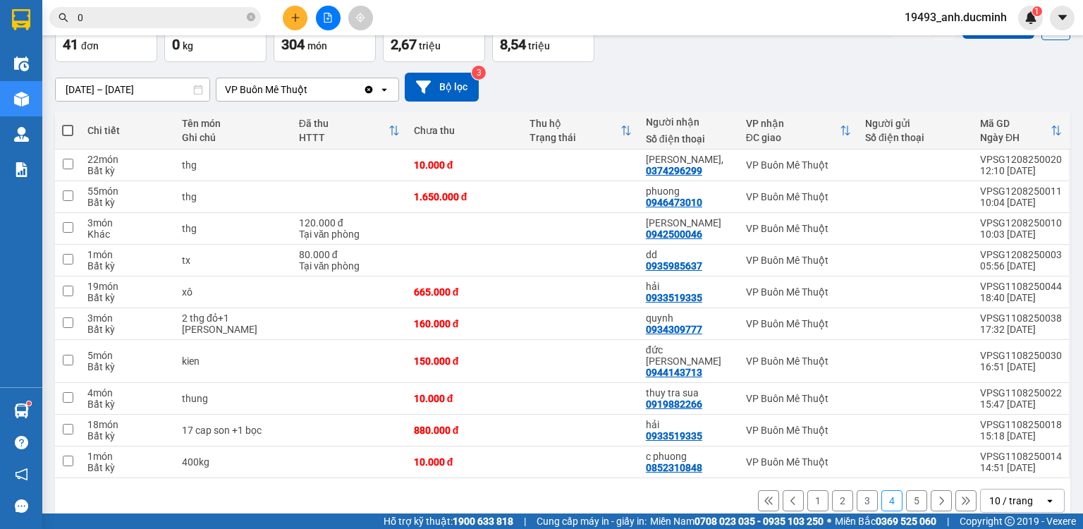
scroll to position [96, 0]
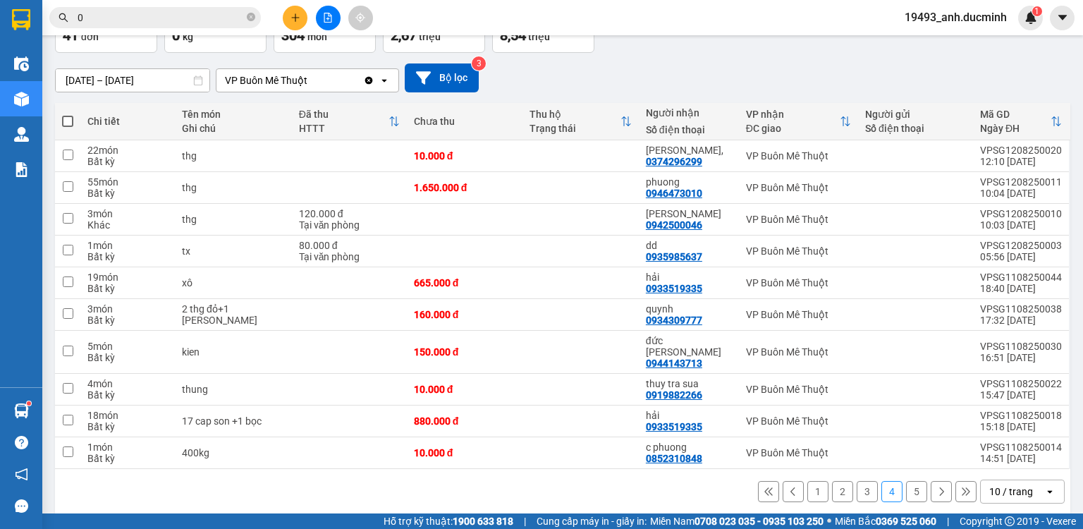
click at [807, 481] on button "1" at bounding box center [817, 491] width 21 height 21
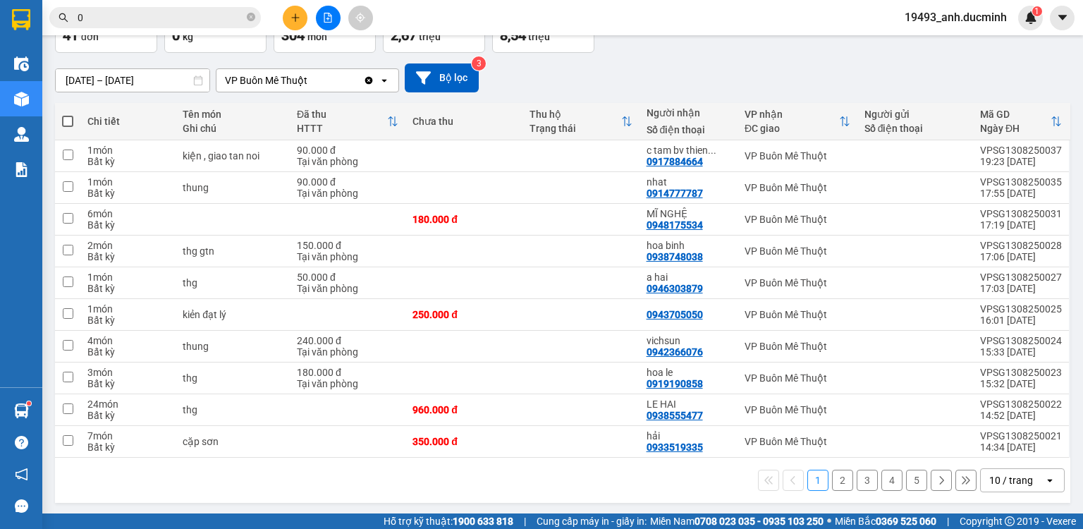
click at [835, 486] on button "2" at bounding box center [842, 480] width 21 height 21
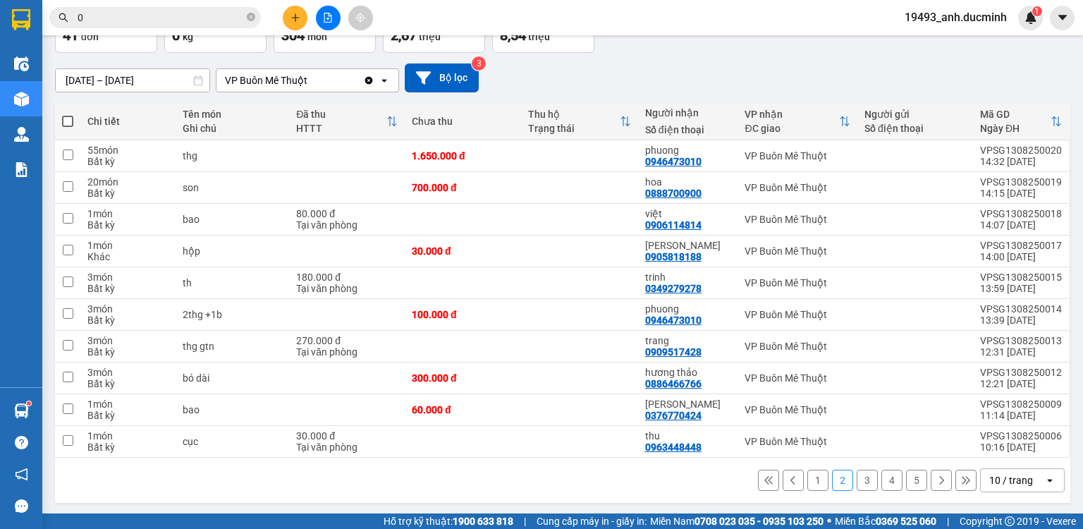
click at [857, 479] on button "3" at bounding box center [867, 480] width 21 height 21
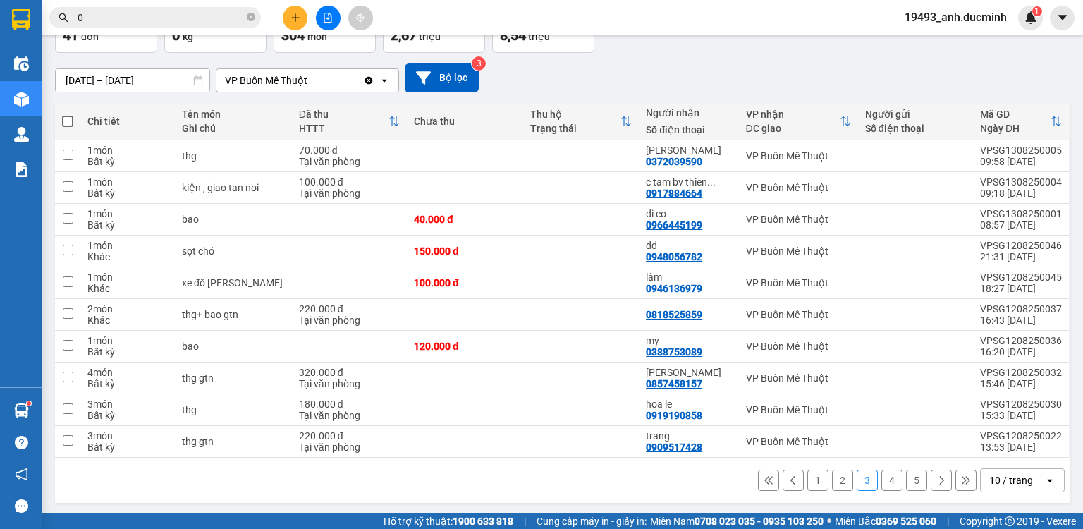
click at [807, 478] on button "1" at bounding box center [817, 480] width 21 height 21
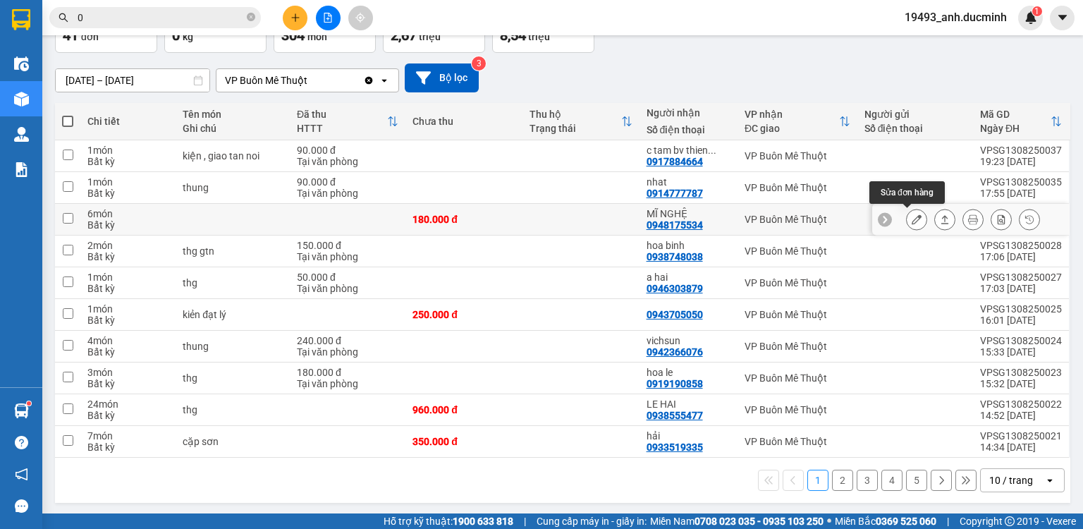
click at [912, 218] on button at bounding box center [917, 219] width 20 height 25
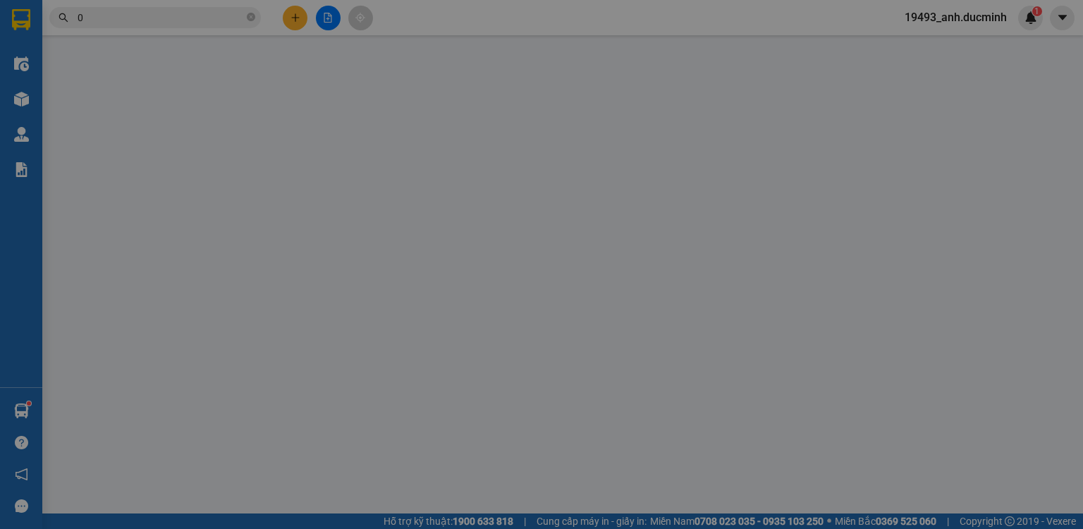
type input "0948175534"
type input "MĨ NGHỆ"
type input "180.000"
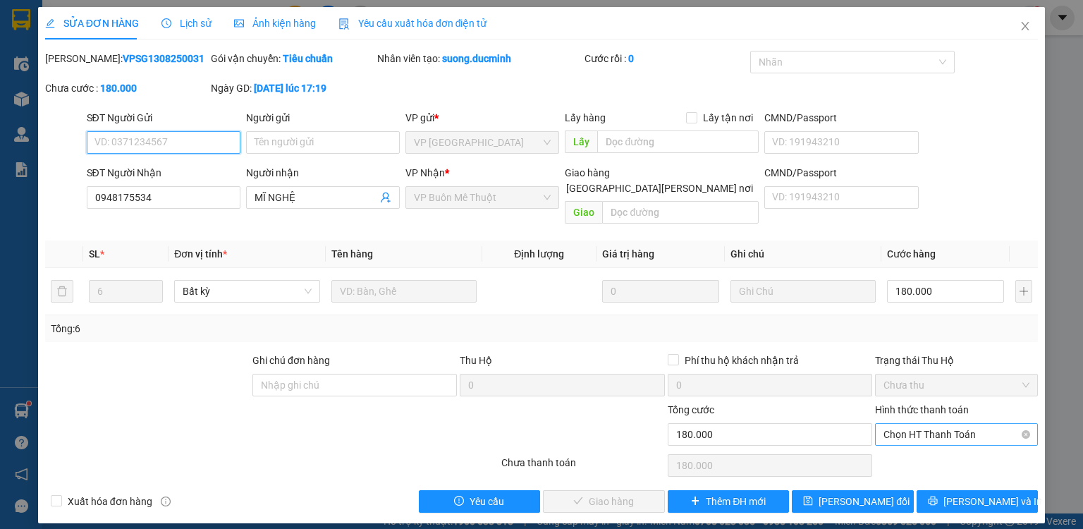
click at [928, 428] on span "Chọn HT Thanh Toán" at bounding box center [956, 434] width 146 height 21
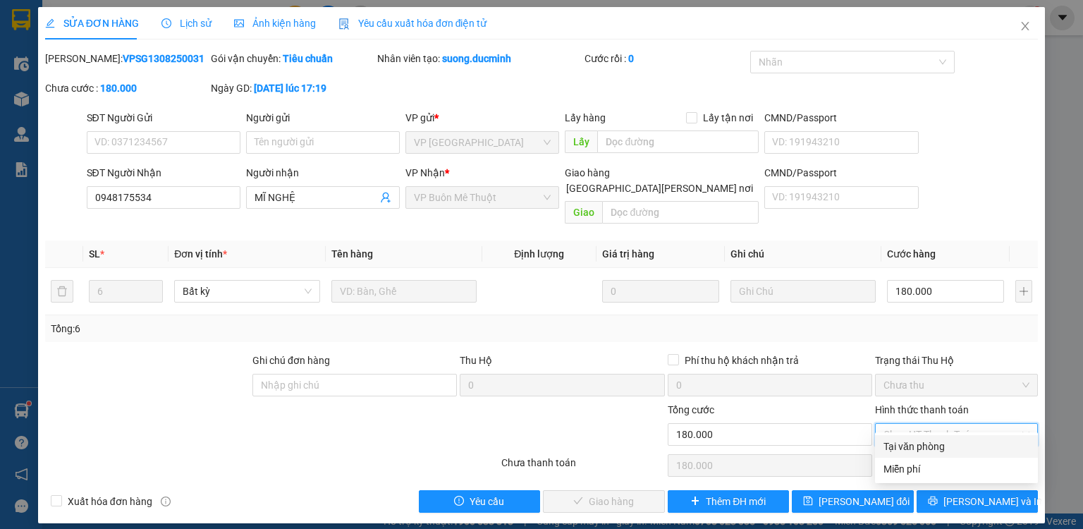
click at [931, 446] on div "Tại văn phòng" at bounding box center [956, 447] width 146 height 16
type input "0"
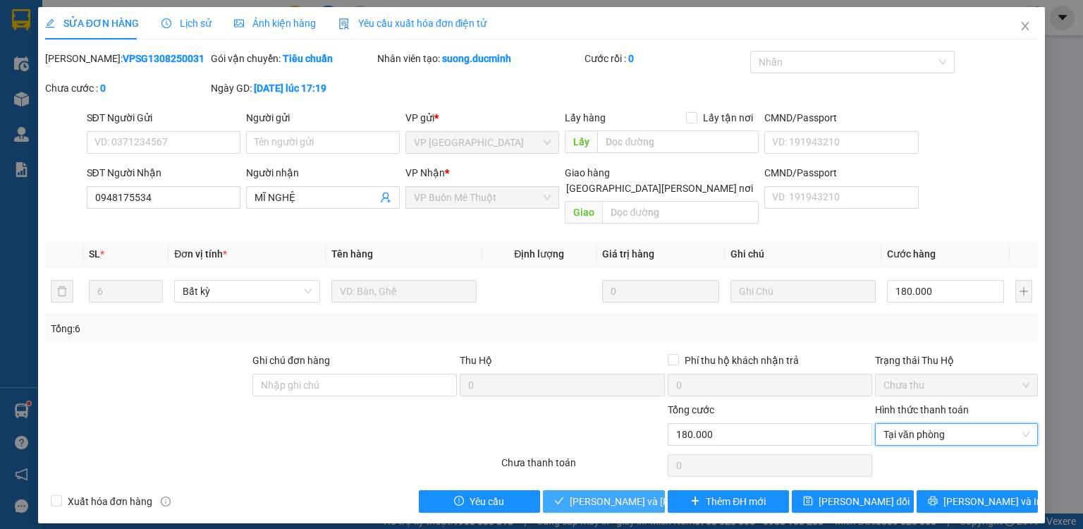
click at [597, 494] on span "[PERSON_NAME] và [PERSON_NAME] hàng" at bounding box center [665, 502] width 190 height 16
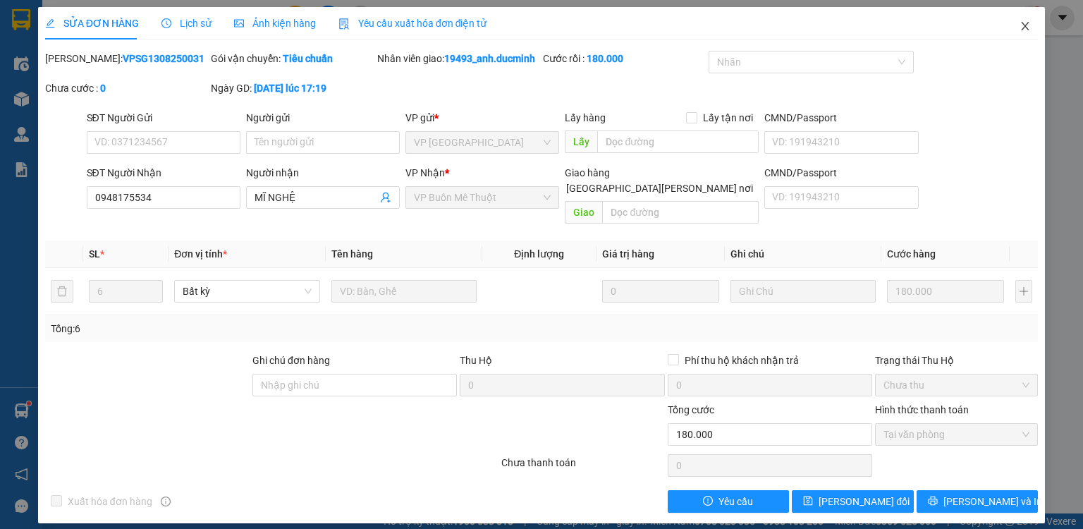
click at [1022, 30] on icon "close" at bounding box center [1024, 25] width 11 height 11
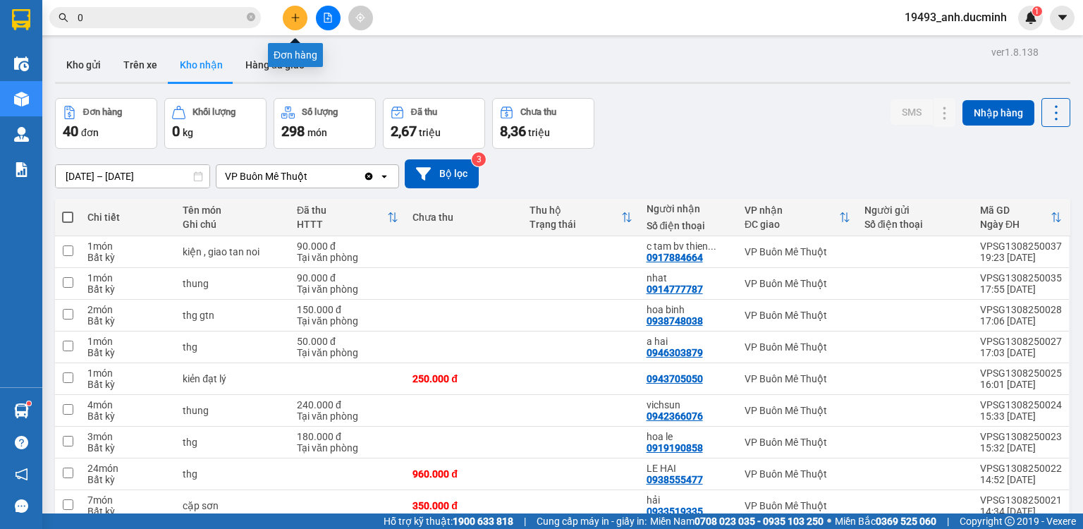
click at [295, 10] on button at bounding box center [295, 18] width 25 height 25
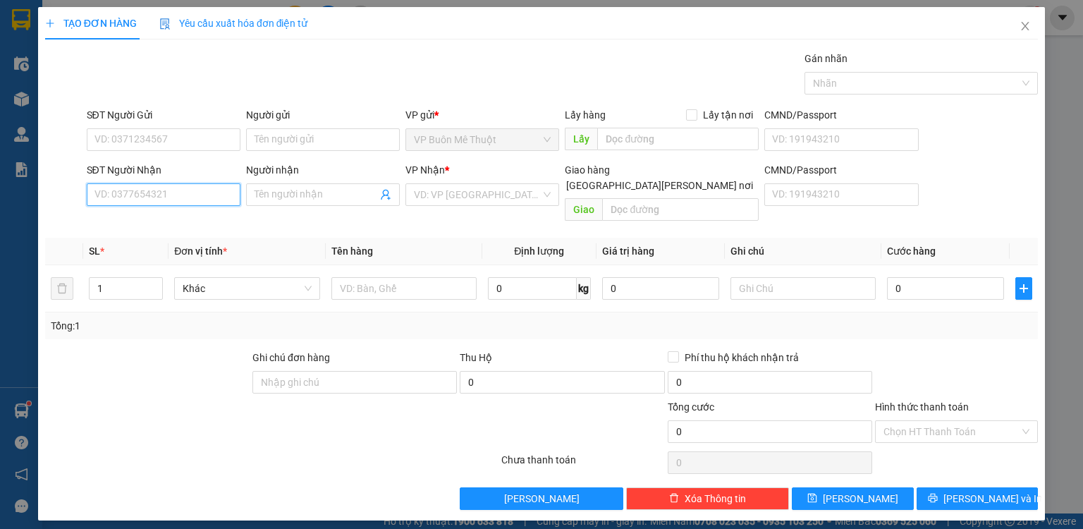
click at [190, 195] on input "SĐT Người Nhận" at bounding box center [164, 194] width 154 height 23
click at [190, 195] on input "0908869" at bounding box center [164, 194] width 154 height 23
click at [168, 219] on div "0908869836 - tấn" at bounding box center [163, 222] width 137 height 16
type input "0908869836"
type input "tấn"
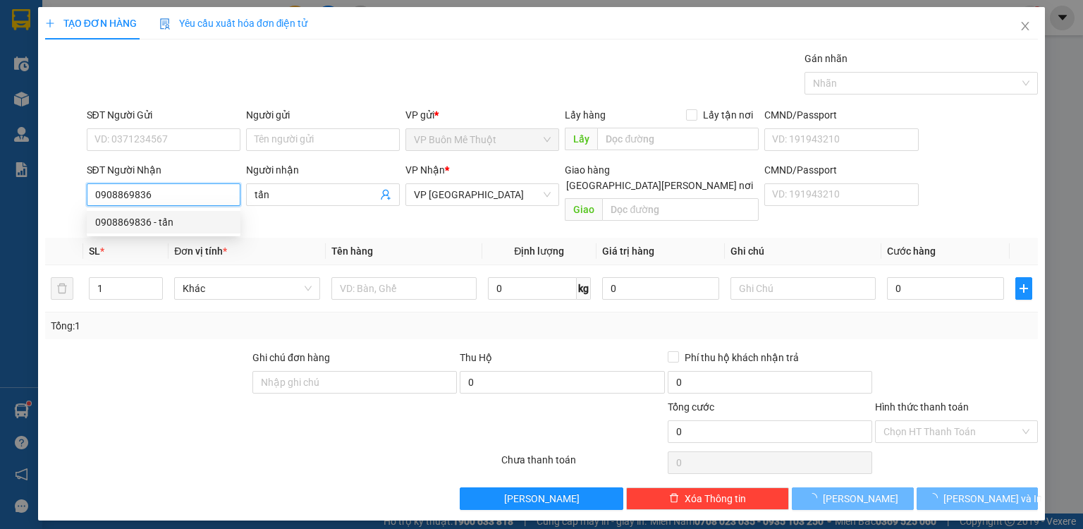
type input "180.000"
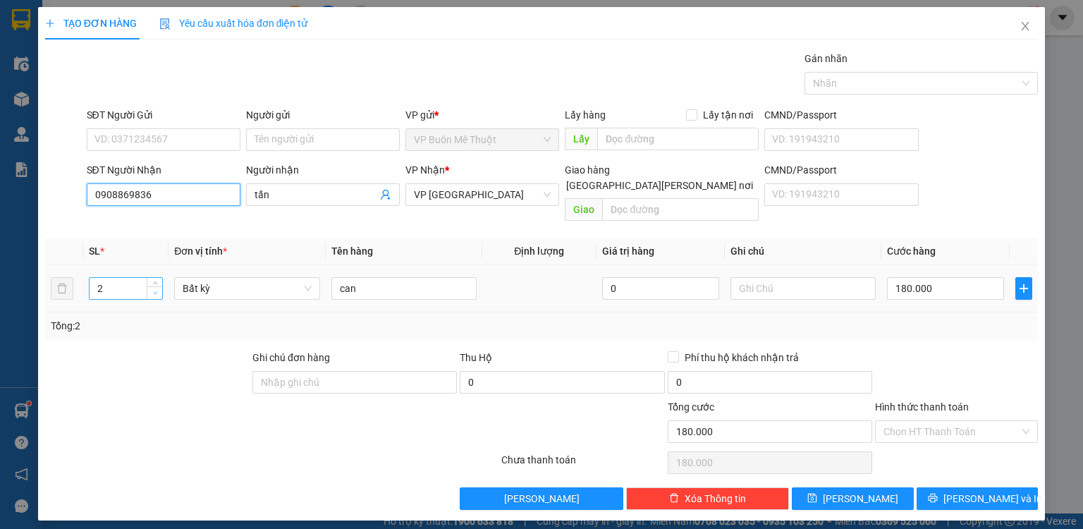
type input "0908869836"
click at [155, 290] on icon "down" at bounding box center [155, 292] width 5 height 5
type input "1"
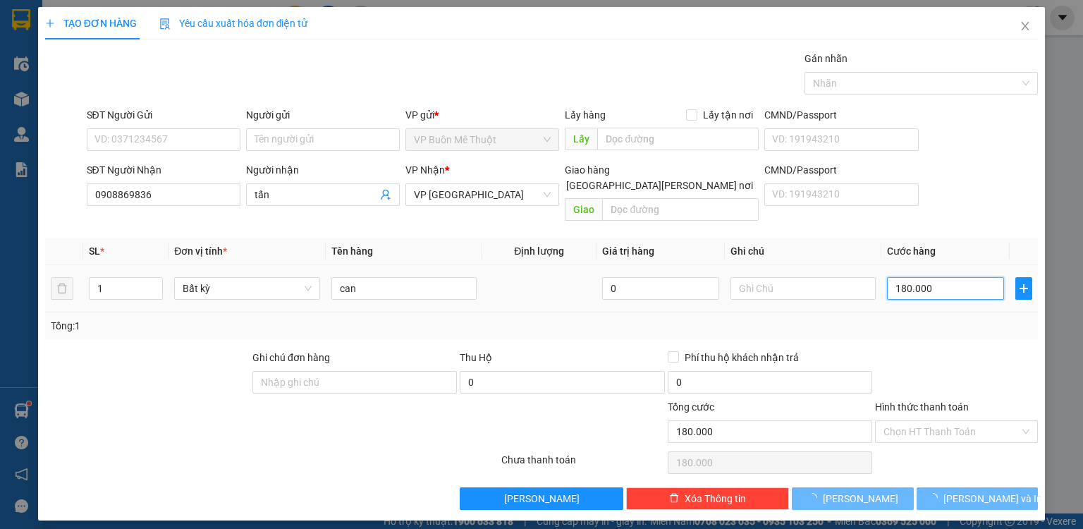
click at [957, 277] on input "180.000" at bounding box center [945, 288] width 117 height 23
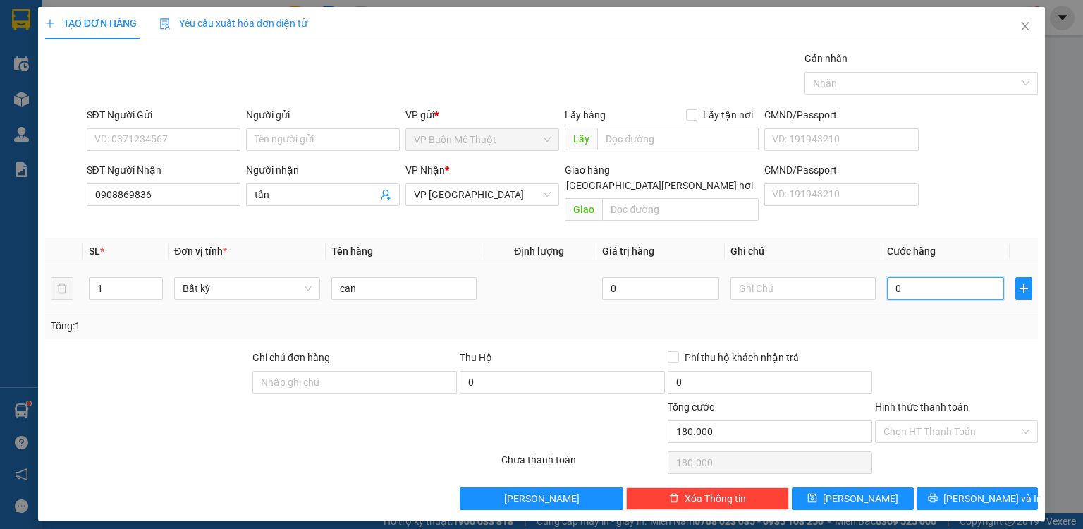
type input "0"
type input "9"
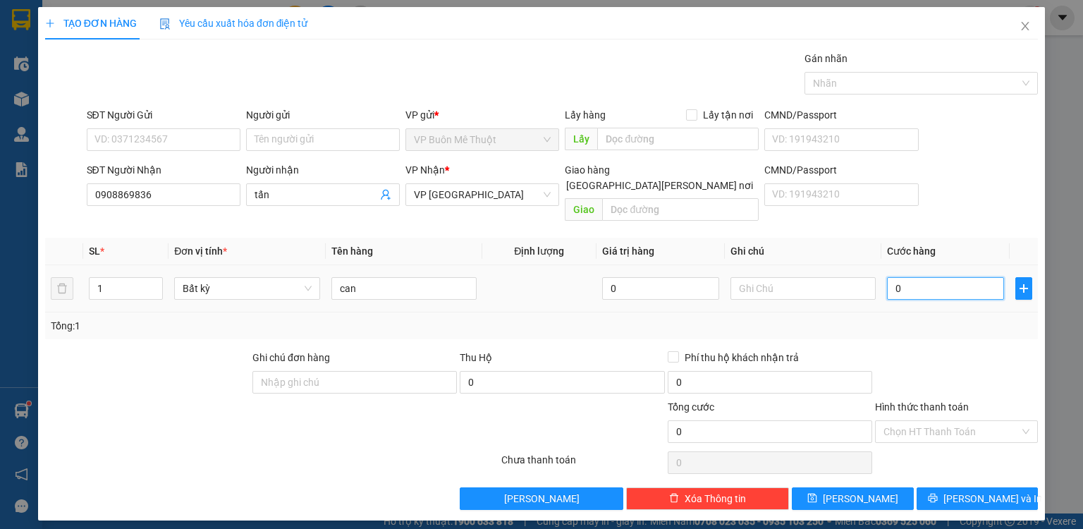
type input "09"
type input "90"
type input "090"
type input "90.000"
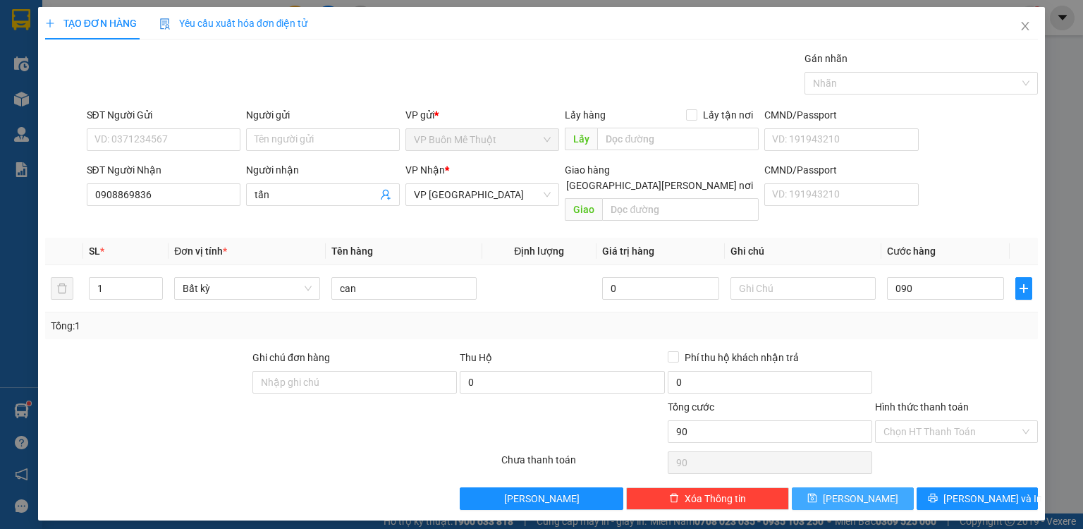
type input "90.000"
click at [857, 491] on span "[PERSON_NAME]" at bounding box center [860, 499] width 75 height 16
type input "0"
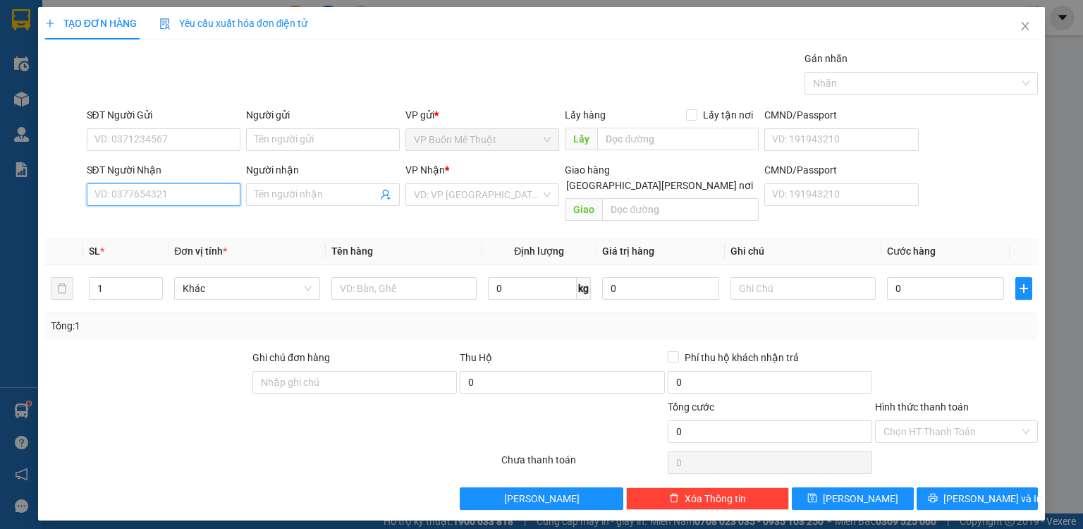
drag, startPoint x: 1020, startPoint y: 52, endPoint x: 189, endPoint y: 185, distance: 841.8
click at [189, 185] on input "SĐT Người Nhận" at bounding box center [164, 194] width 154 height 23
click at [212, 220] on div "0888284888 - [PERSON_NAME]" at bounding box center [164, 222] width 139 height 16
type input "0888284888"
type input "hùng trứng"
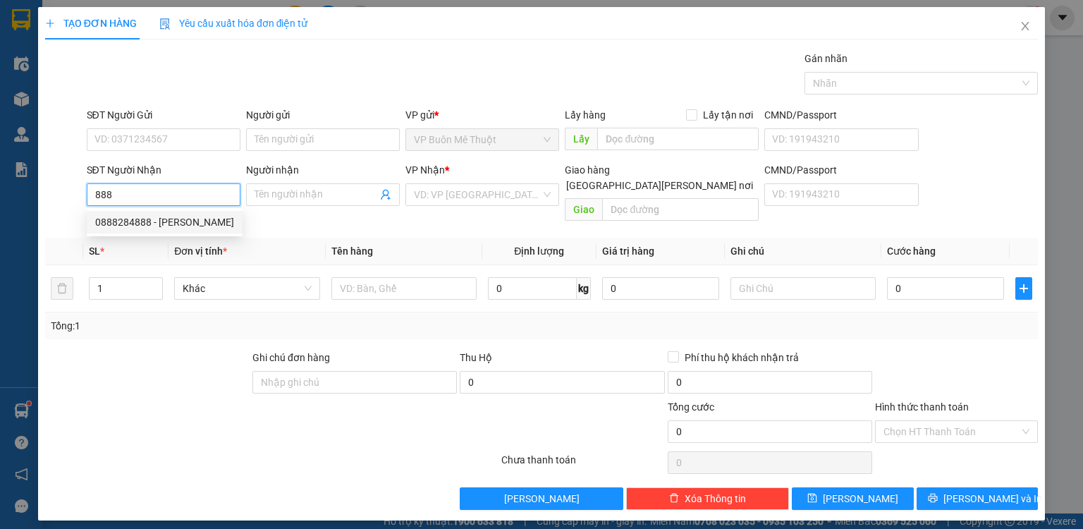
type input "hoc mon"
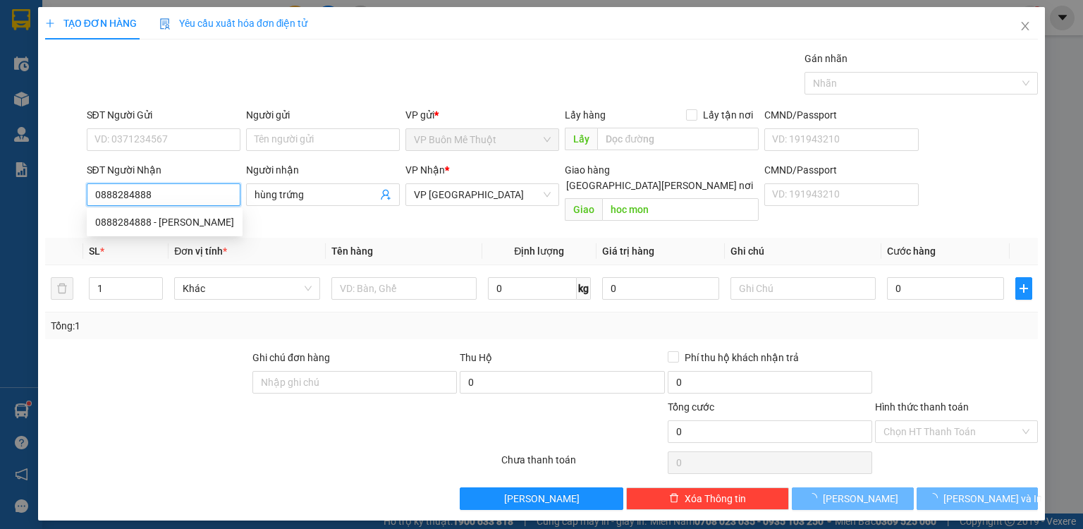
type input "8.000"
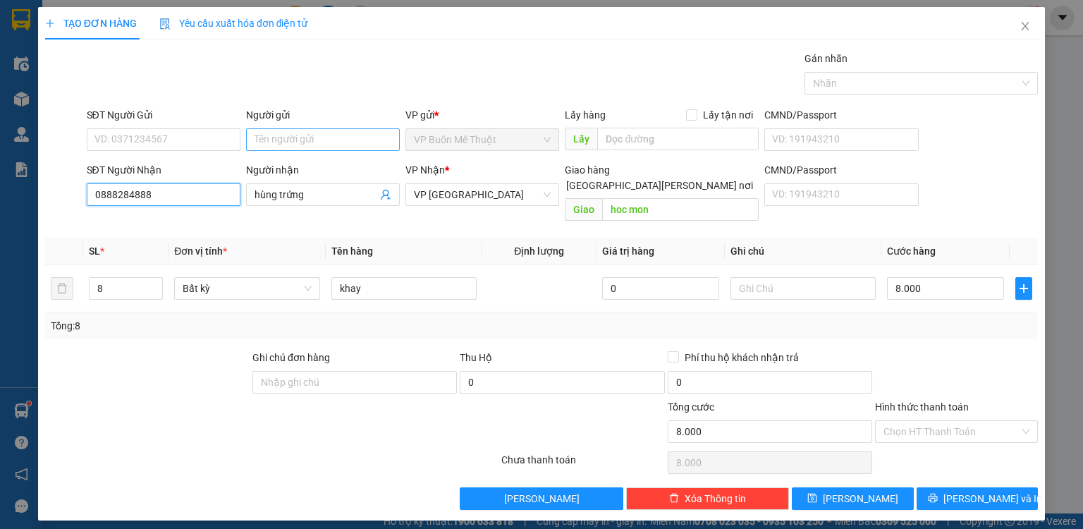
type input "0888284888"
drag, startPoint x: 277, startPoint y: 133, endPoint x: 265, endPoint y: 149, distance: 20.7
click at [271, 142] on input "Người gửi" at bounding box center [323, 139] width 154 height 23
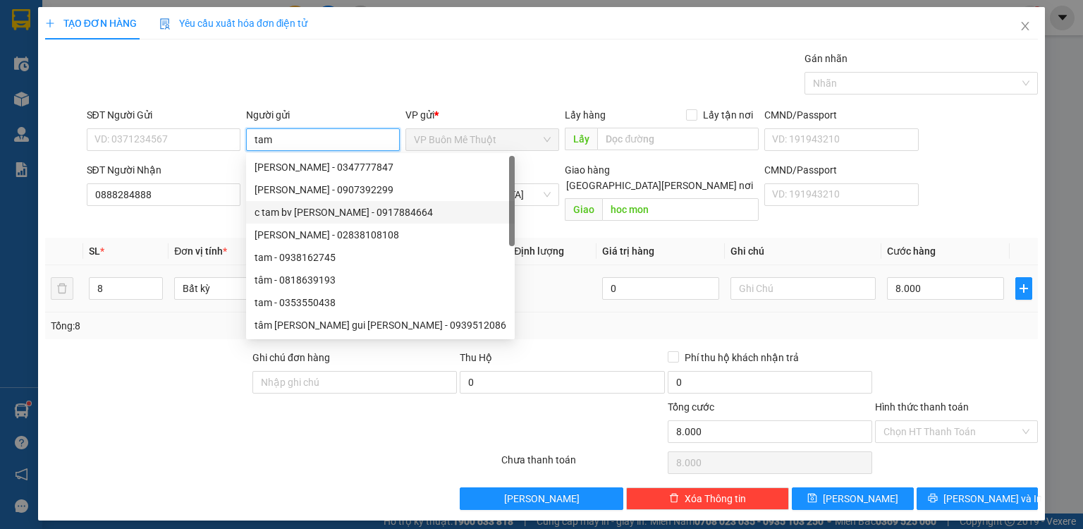
type input "tam"
click at [553, 266] on td at bounding box center [539, 288] width 114 height 47
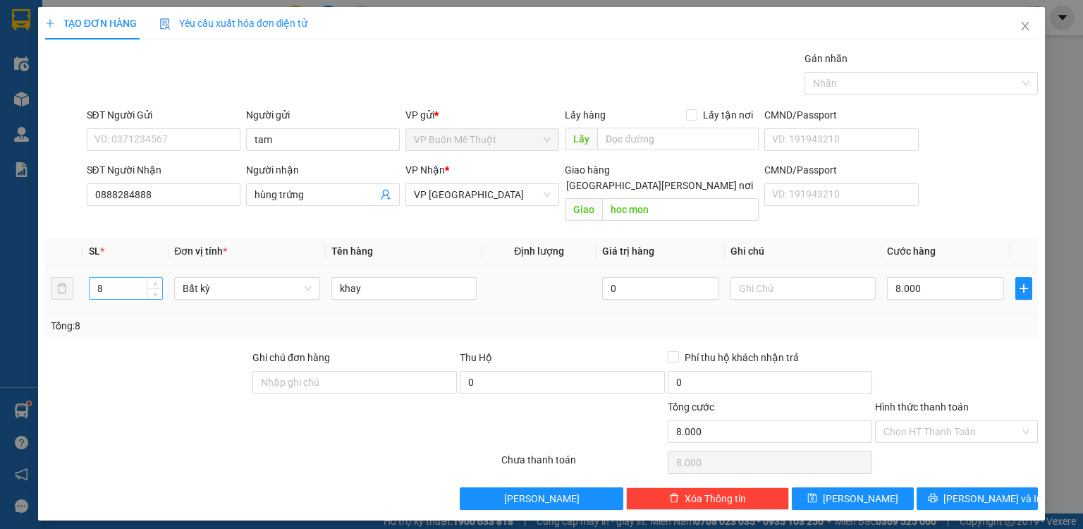
click at [105, 278] on input "8" at bounding box center [126, 288] width 73 height 21
type input "32"
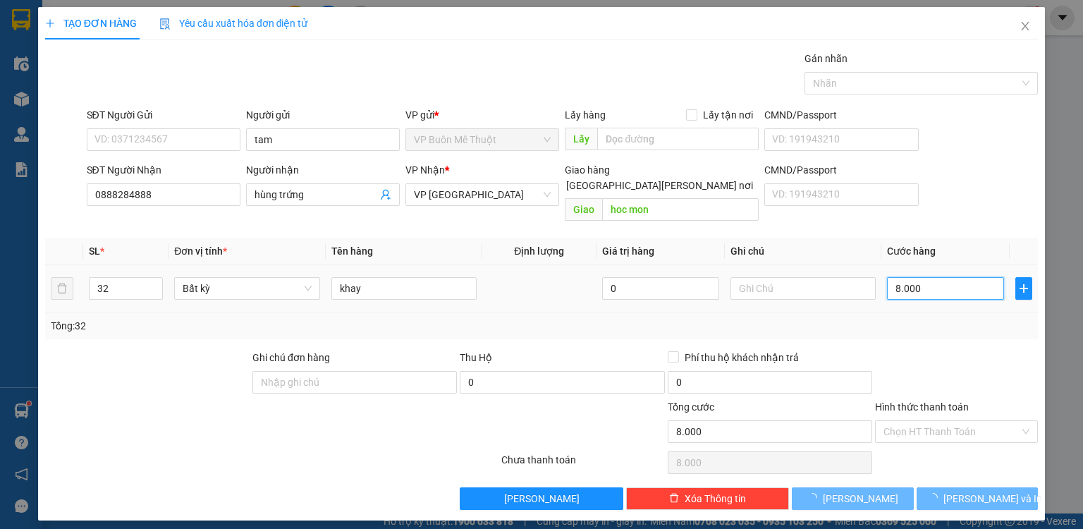
click at [948, 277] on input "8.000" at bounding box center [945, 288] width 117 height 23
type input "0"
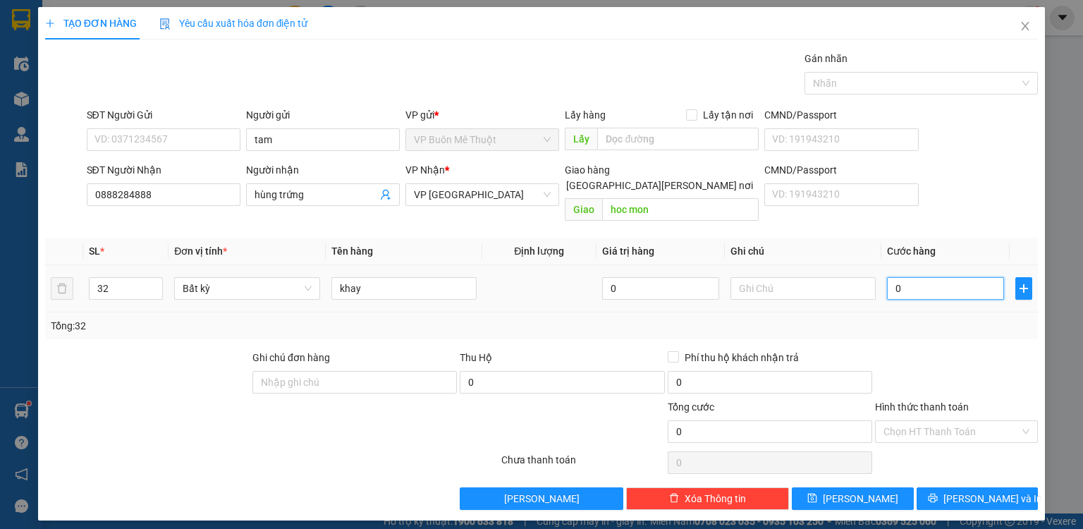
type input "1"
type input "01"
type input "16"
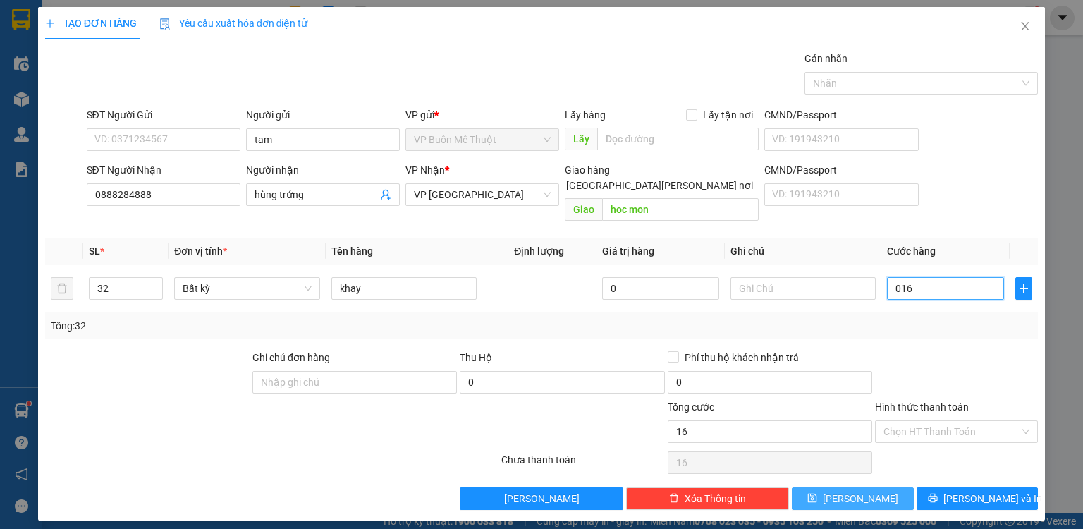
type input "016"
type input "16.000"
click at [824, 487] on button "[PERSON_NAME]" at bounding box center [853, 498] width 122 height 23
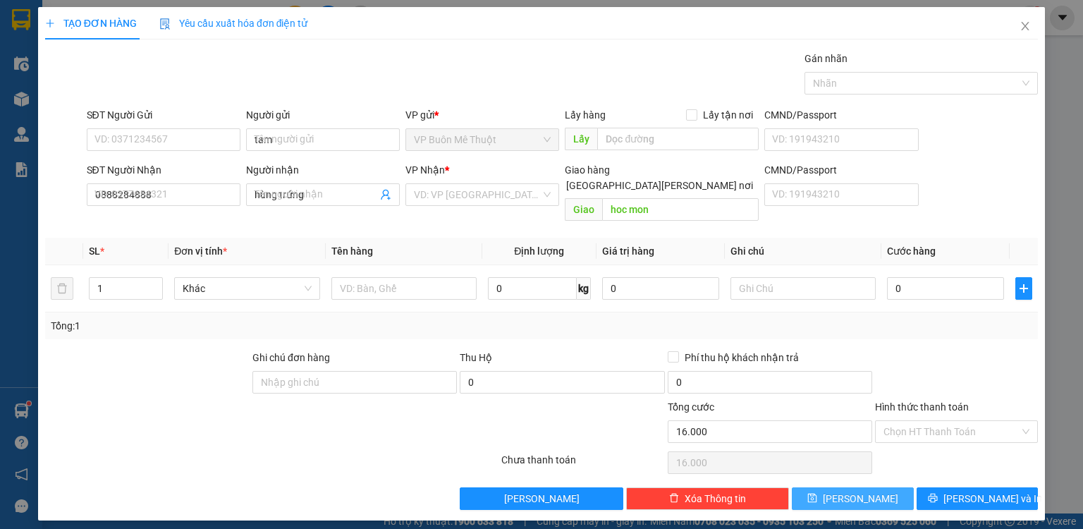
type input "0"
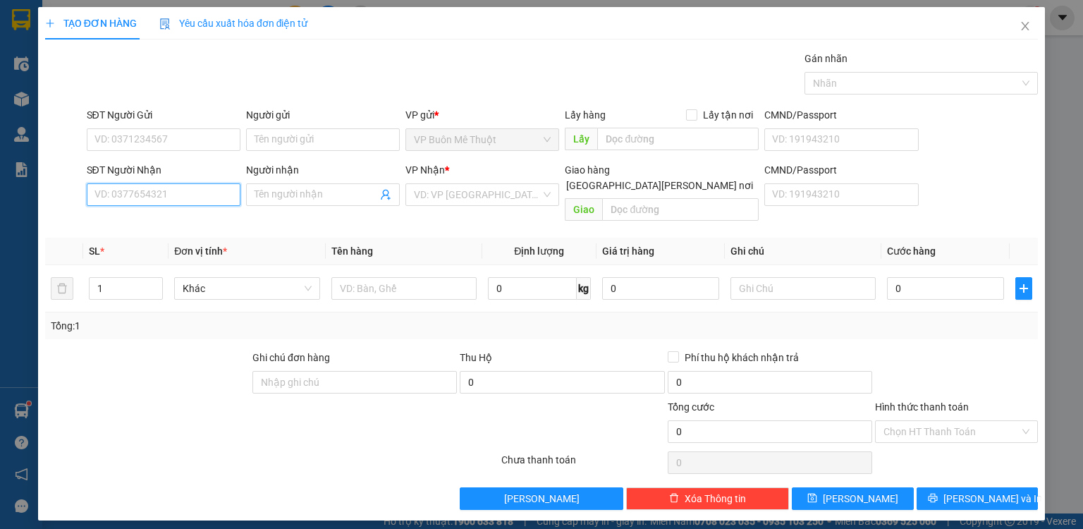
click at [204, 192] on input "SĐT Người Nhận" at bounding box center [164, 194] width 154 height 23
click at [1022, 28] on icon "close" at bounding box center [1024, 25] width 11 height 11
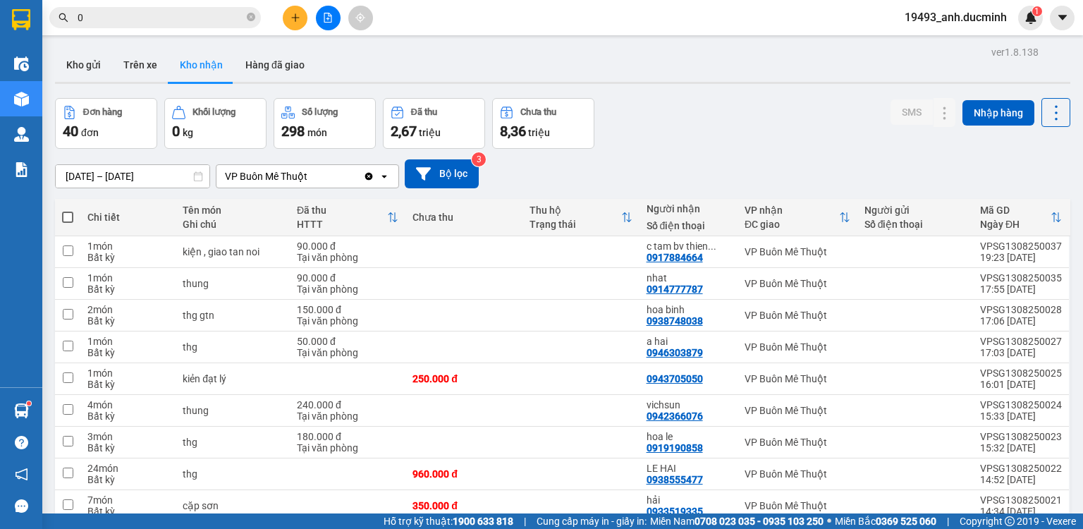
drag, startPoint x: 249, startPoint y: 14, endPoint x: 237, endPoint y: 17, distance: 12.3
click at [248, 14] on icon "close-circle" at bounding box center [251, 17] width 8 height 8
click at [207, 22] on input "text" at bounding box center [161, 18] width 166 height 16
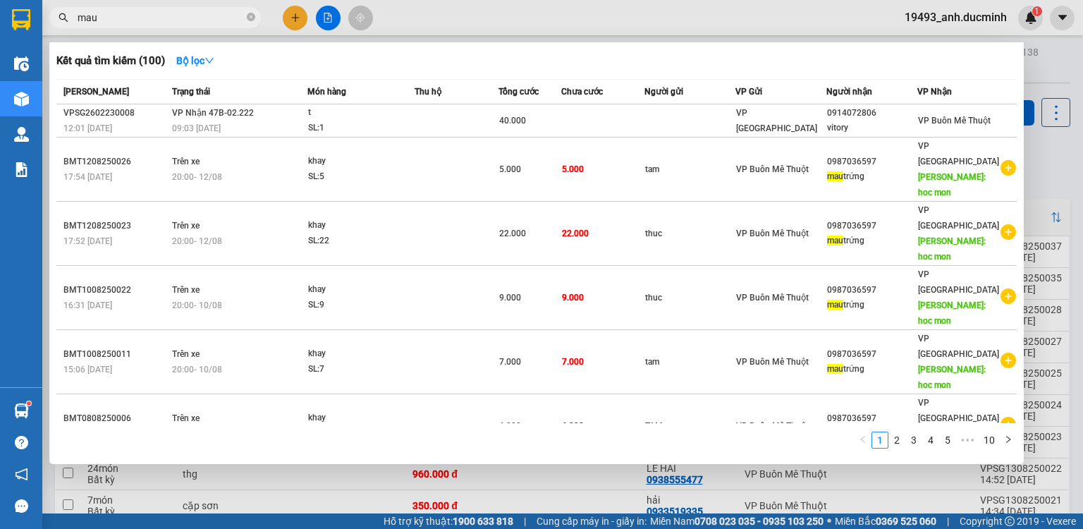
type input "mau"
click at [286, 20] on div at bounding box center [541, 264] width 1083 height 529
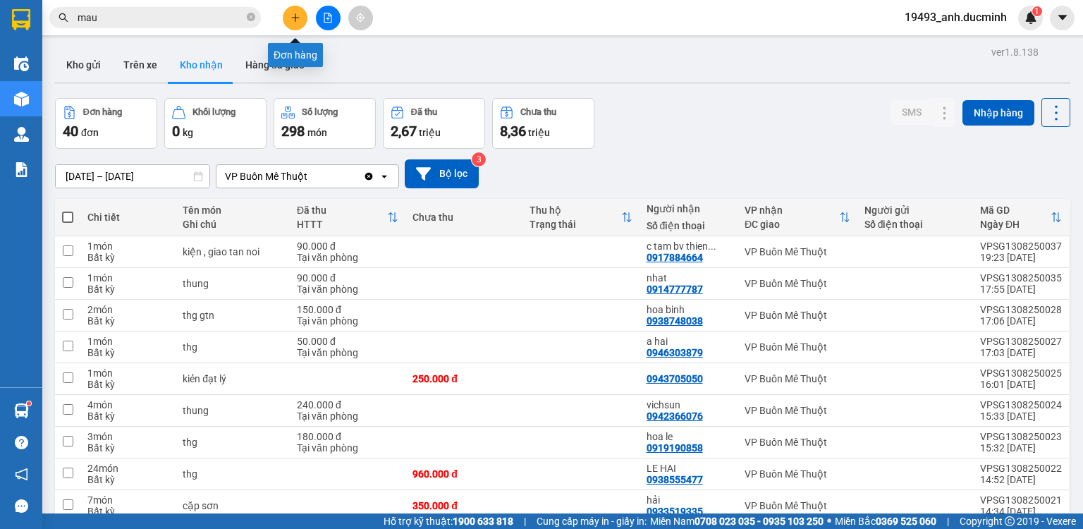
click at [286, 21] on button at bounding box center [295, 18] width 25 height 25
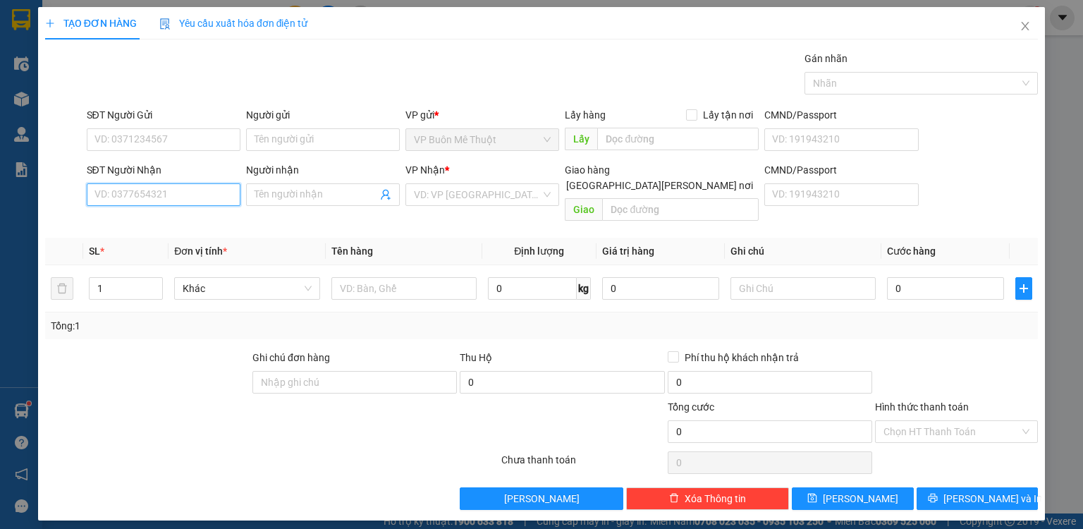
click at [160, 193] on input "SĐT Người Nhận" at bounding box center [164, 194] width 154 height 23
click at [150, 224] on div "0987036597 - [PERSON_NAME]" at bounding box center [164, 222] width 139 height 16
type input "0987036597"
type input "mau trứng"
type input "hoc mon"
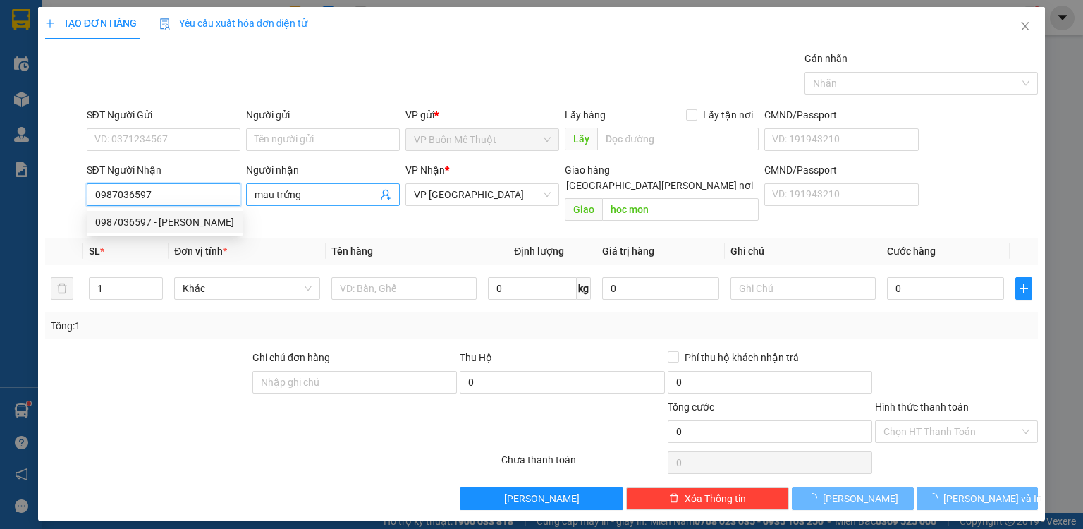
type input "5.000"
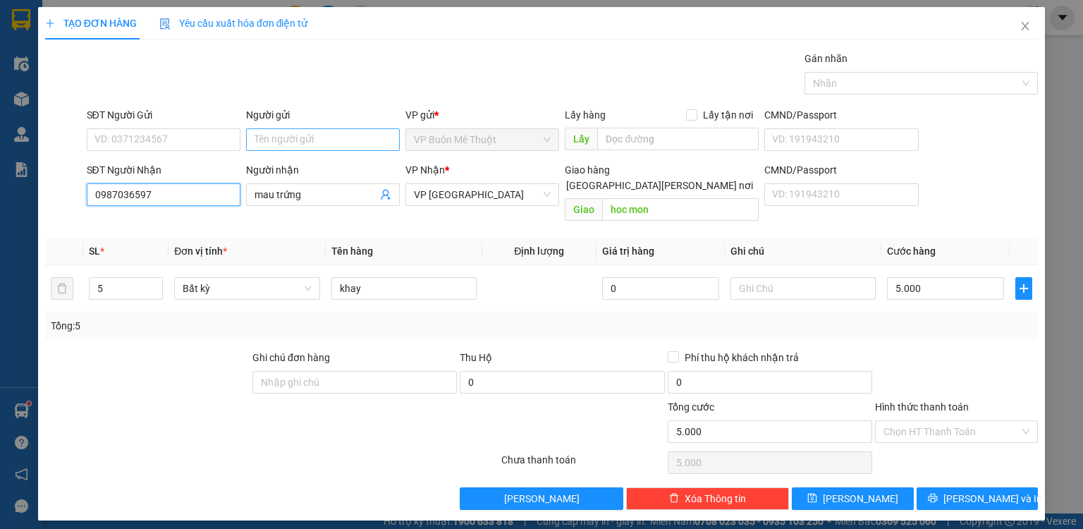
type input "0987036597"
click at [329, 140] on input "Người gửi" at bounding box center [323, 139] width 154 height 23
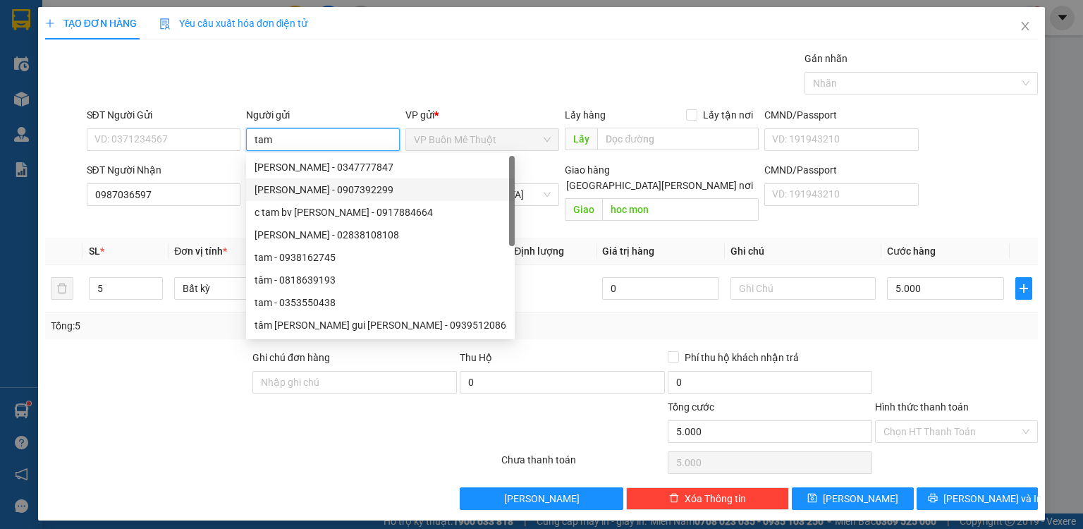
type input "tam"
click at [537, 238] on th "Định lượng" at bounding box center [539, 251] width 114 height 27
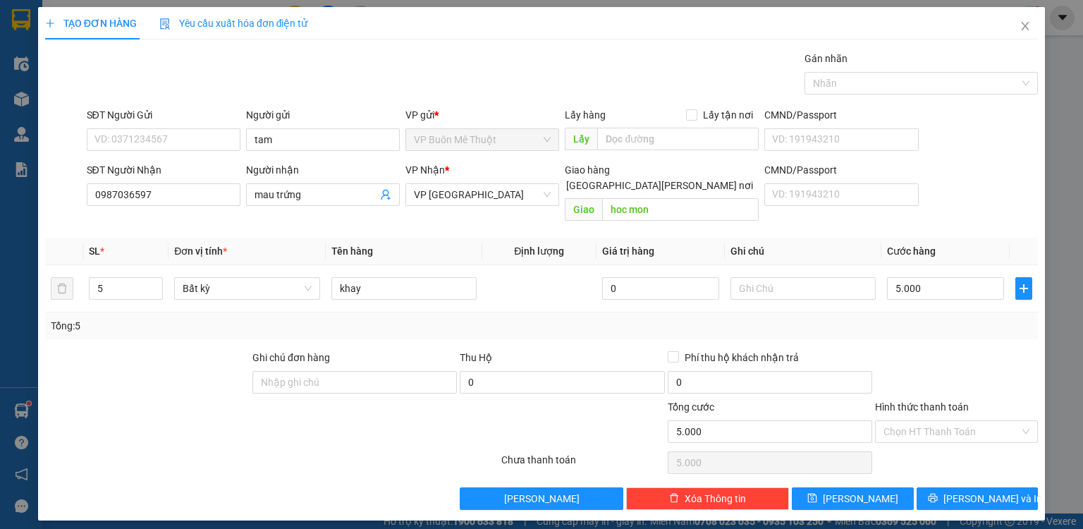
click at [891, 469] on div "Transit Pickup Surcharge Ids Transit Deliver Surcharge Ids Transit Deliver Surc…" at bounding box center [541, 280] width 993 height 459
click at [891, 487] on button "[PERSON_NAME]" at bounding box center [853, 498] width 122 height 23
type input "0"
drag, startPoint x: 1023, startPoint y: 21, endPoint x: 747, endPoint y: 519, distance: 569.0
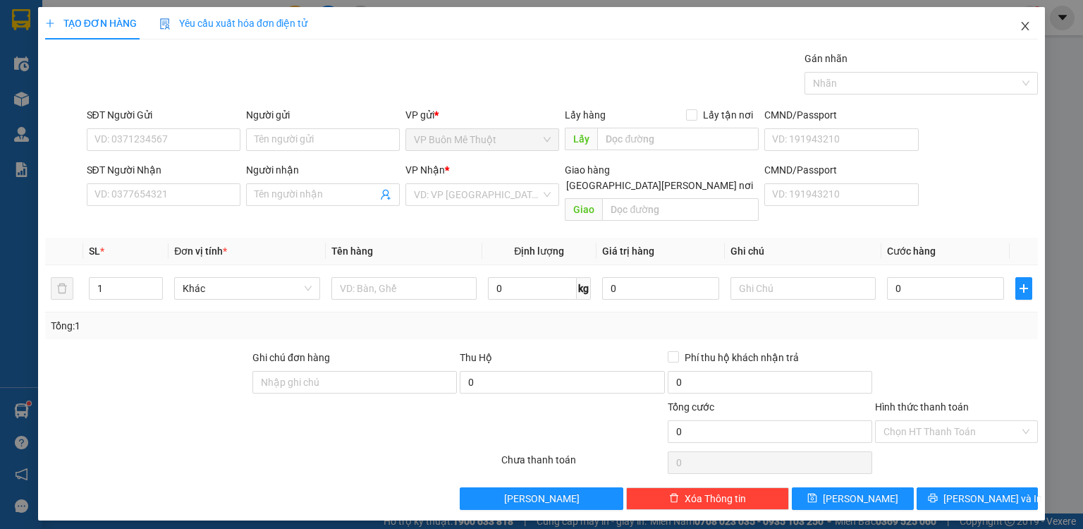
click at [1024, 31] on icon "close" at bounding box center [1024, 25] width 11 height 11
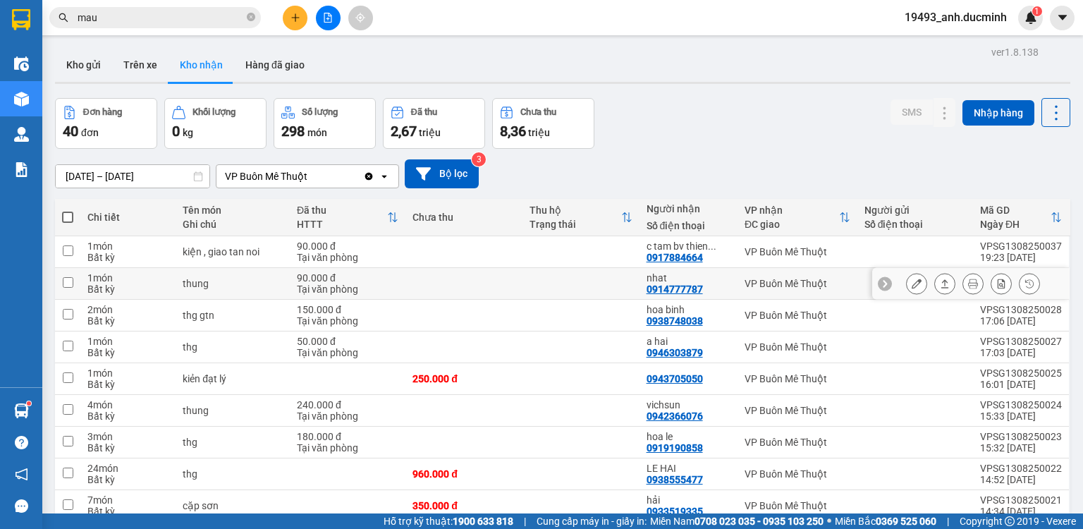
click at [911, 276] on button at bounding box center [917, 283] width 20 height 25
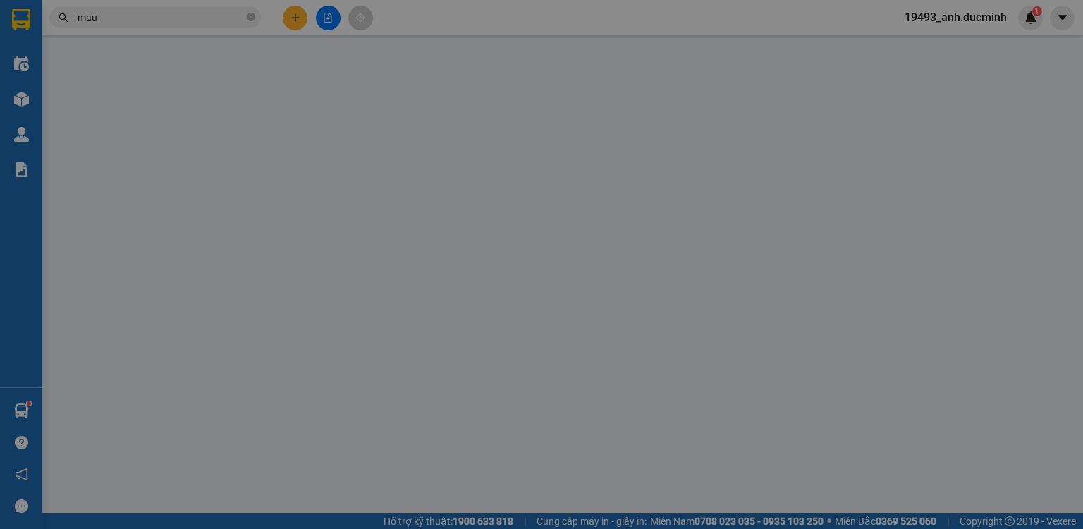
type input "0914777787"
type input "nhat"
type input "90.000"
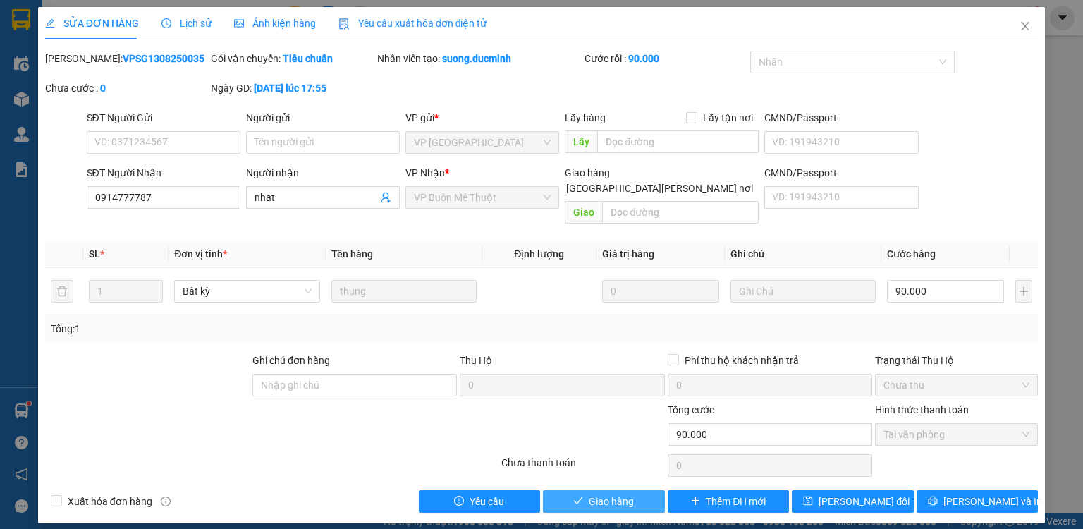
click at [643, 490] on button "Giao hàng" at bounding box center [604, 501] width 122 height 23
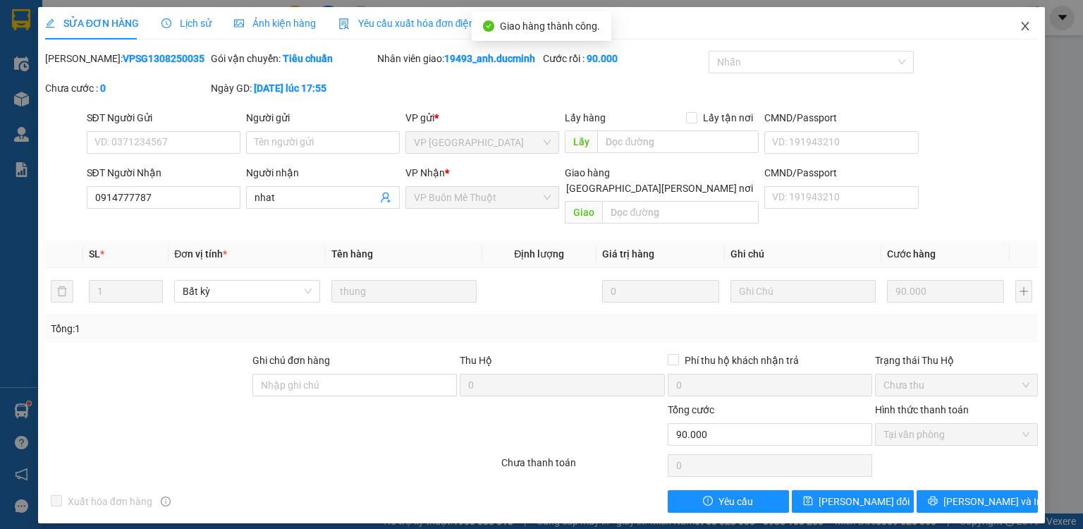
click at [1024, 23] on icon "close" at bounding box center [1024, 25] width 11 height 11
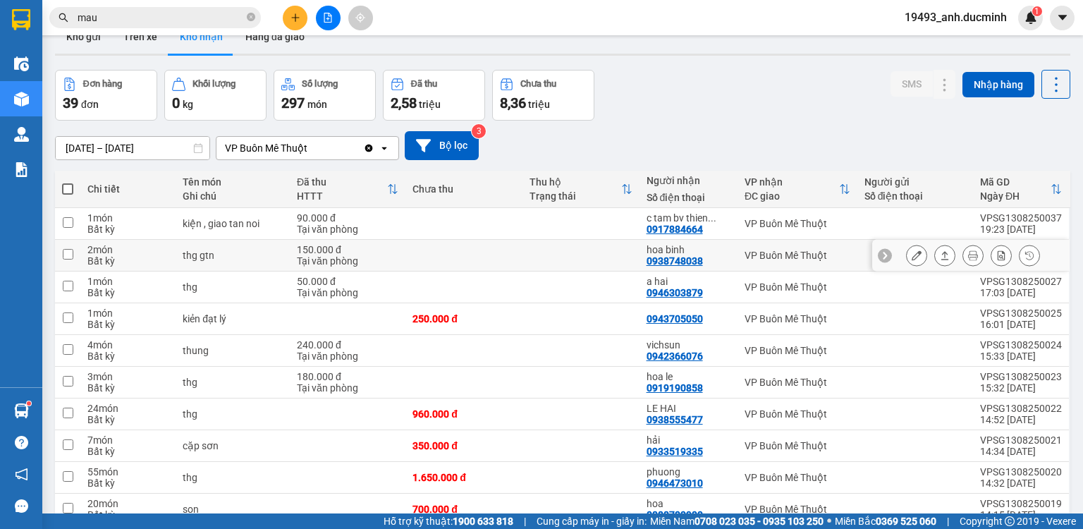
scroll to position [56, 0]
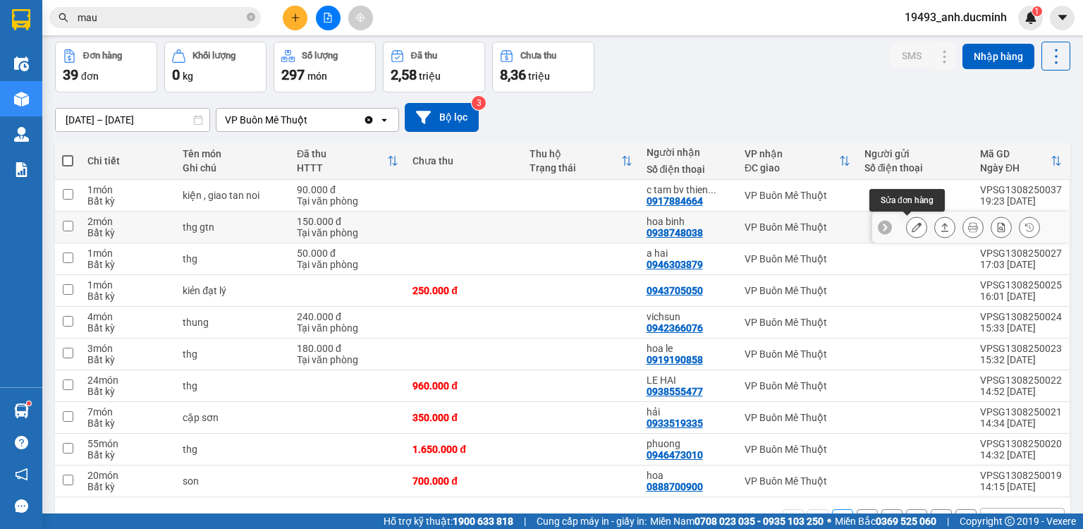
click at [912, 228] on icon at bounding box center [917, 227] width 10 height 10
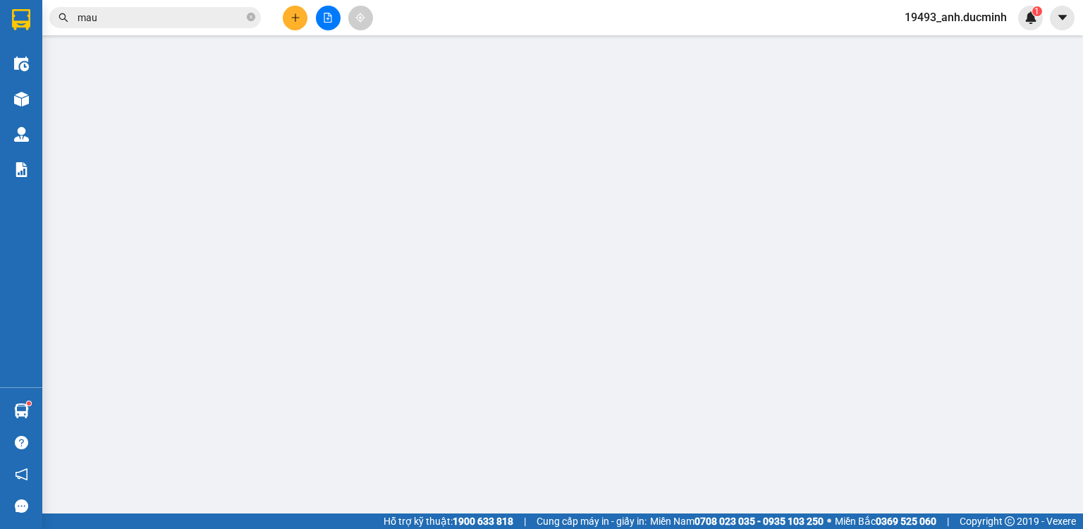
type input "0938748038"
type input "hoa binh"
type input "150.000"
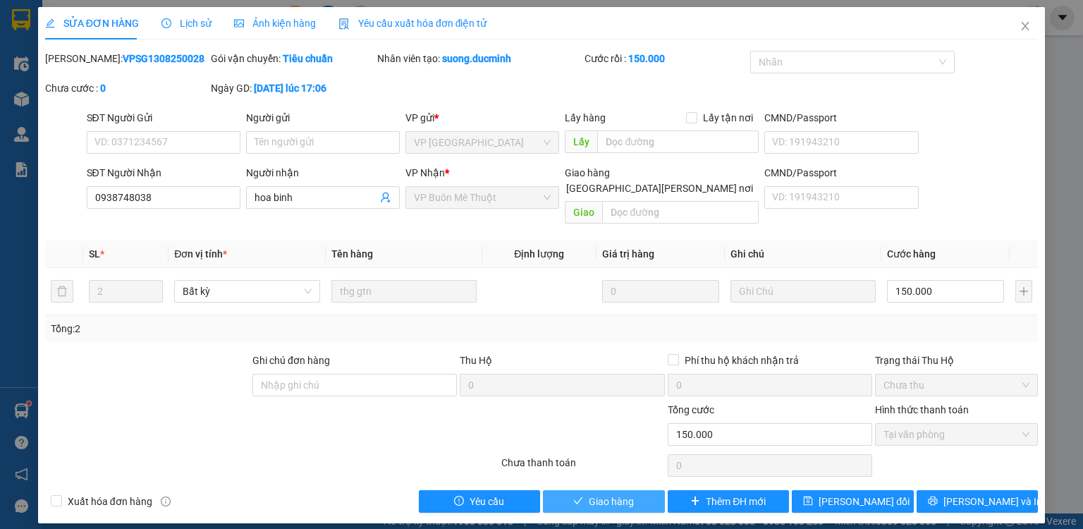
click at [608, 494] on span "Giao hàng" at bounding box center [611, 502] width 45 height 16
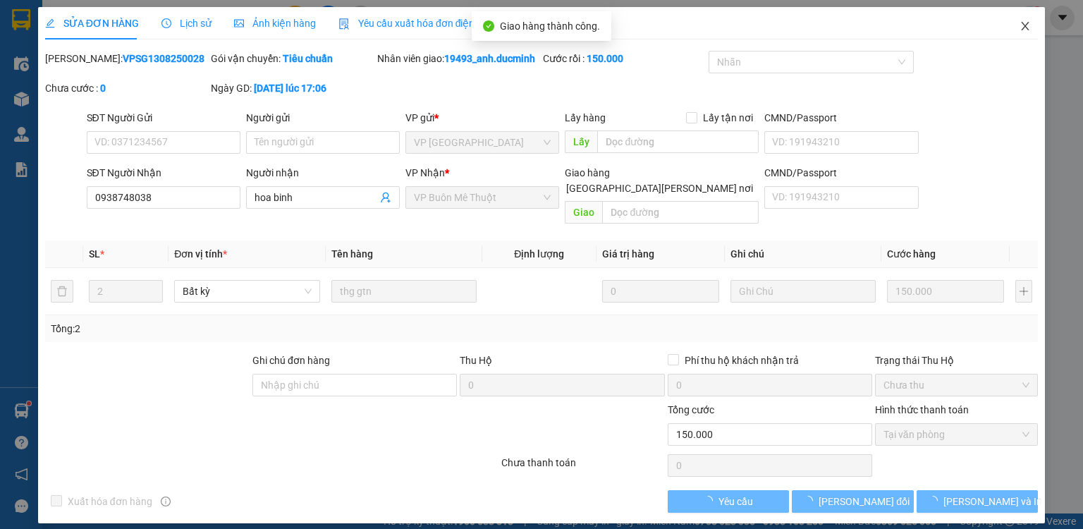
click at [1025, 26] on icon "close" at bounding box center [1026, 26] width 8 height 8
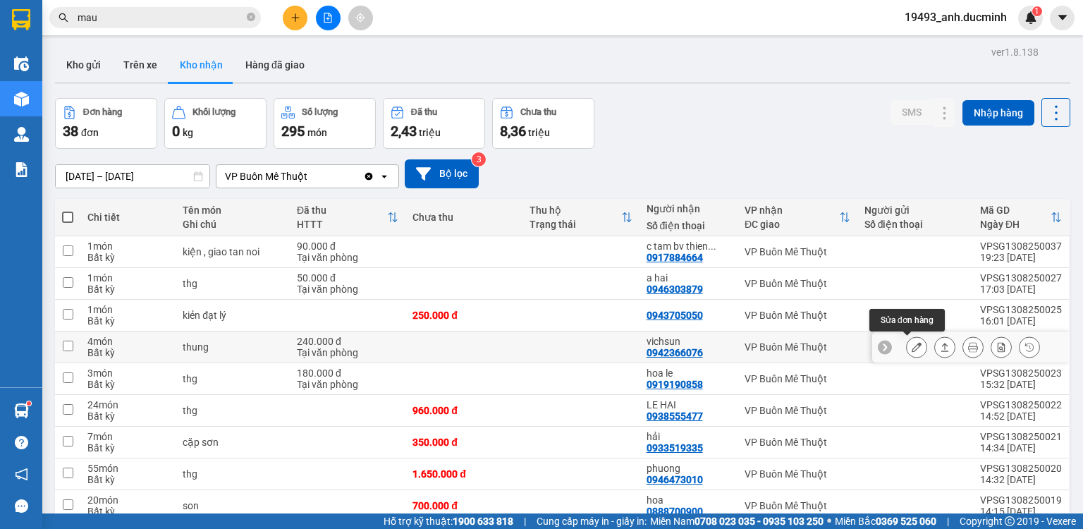
click at [912, 344] on icon at bounding box center [917, 347] width 10 height 10
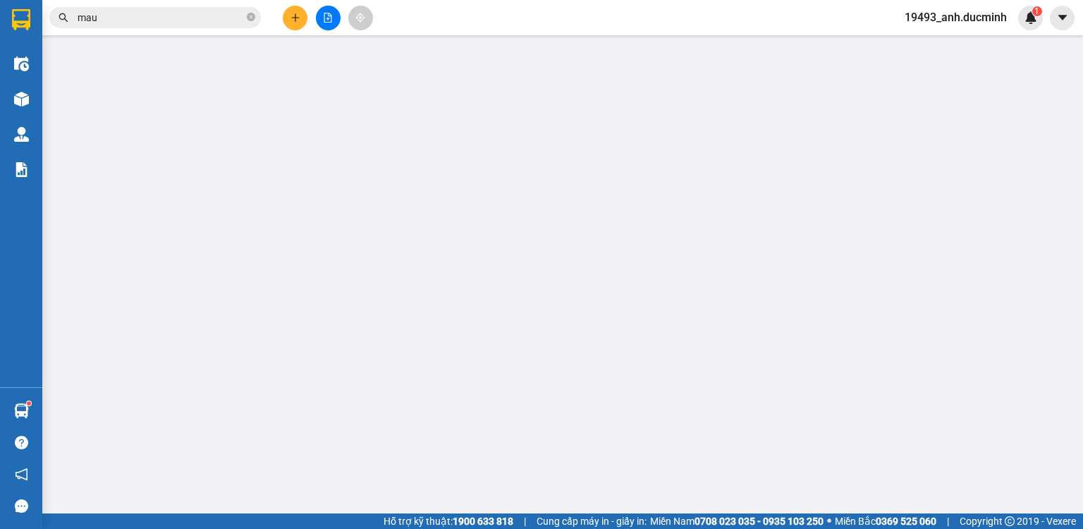
type input "0942366076"
type input "vichsun"
type input "240.000"
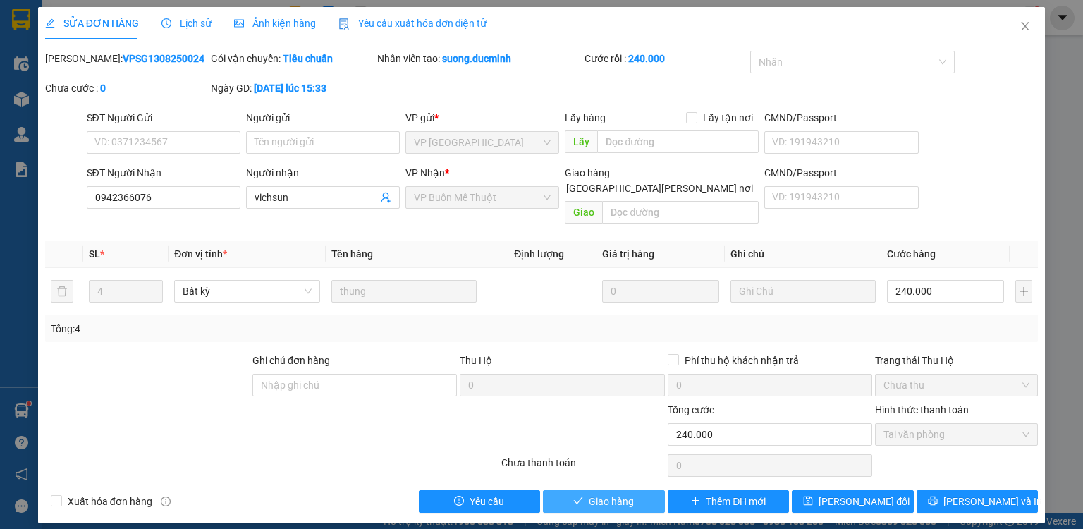
click at [622, 494] on span "Giao hàng" at bounding box center [611, 502] width 45 height 16
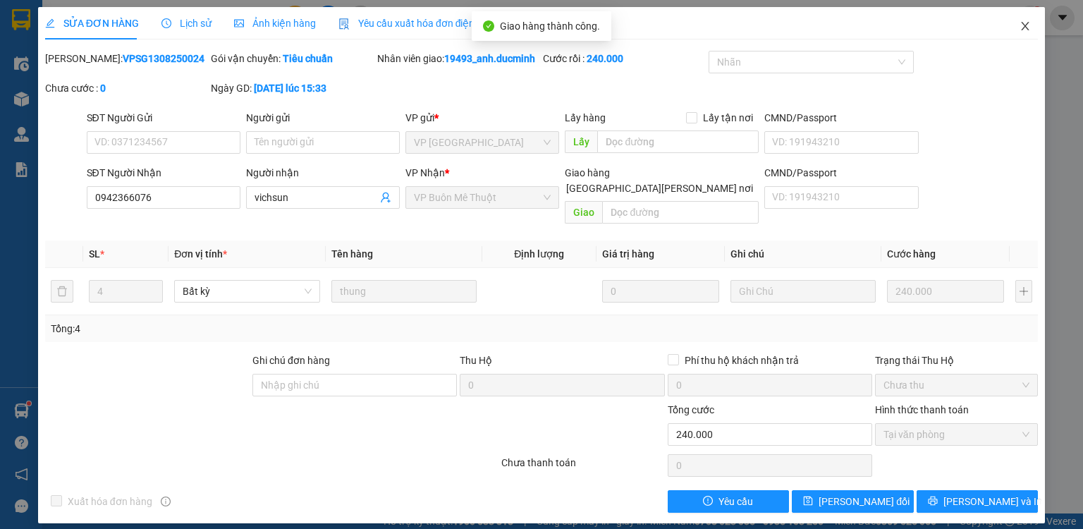
click at [1024, 12] on span "Close" at bounding box center [1024, 26] width 39 height 39
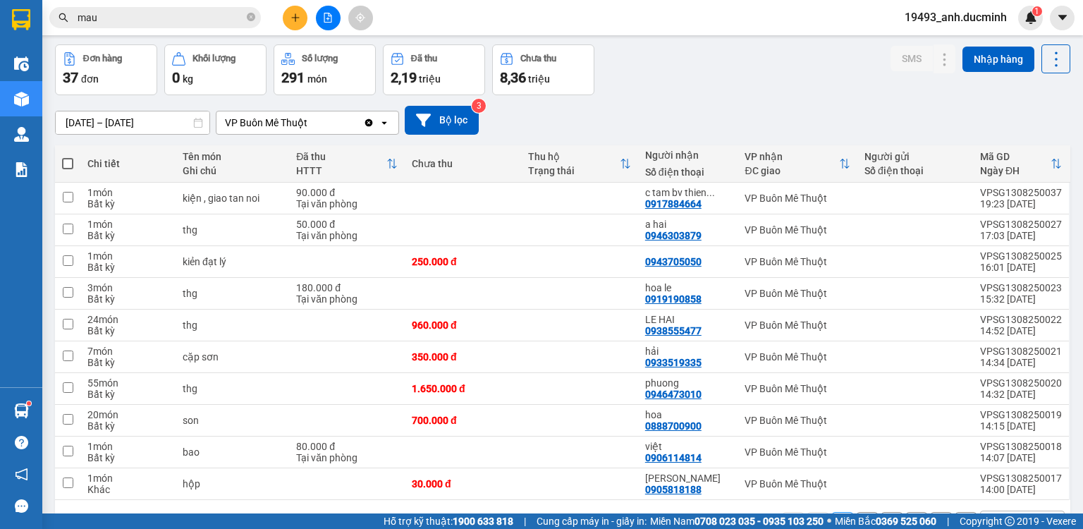
scroll to position [96, 0]
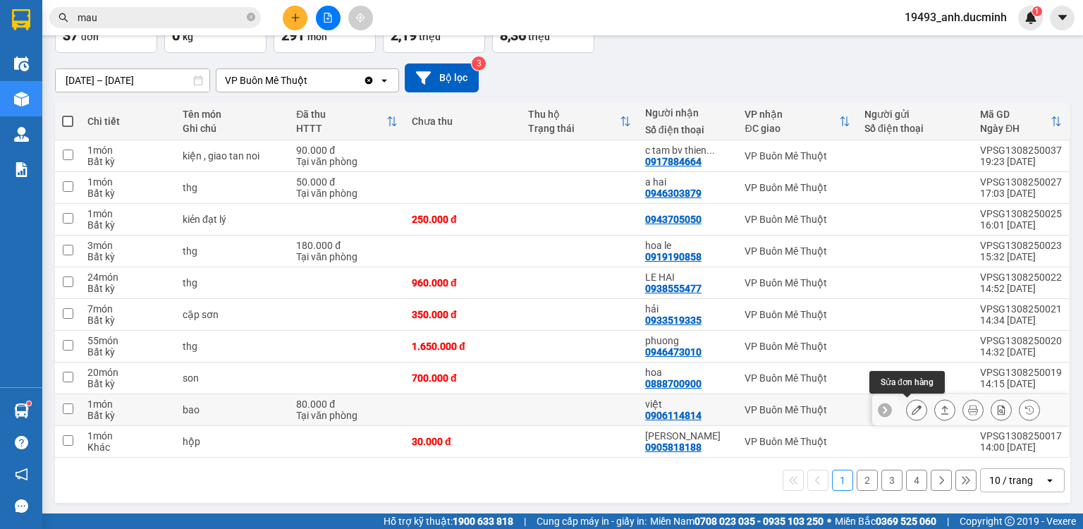
click at [912, 408] on icon at bounding box center [917, 410] width 10 height 10
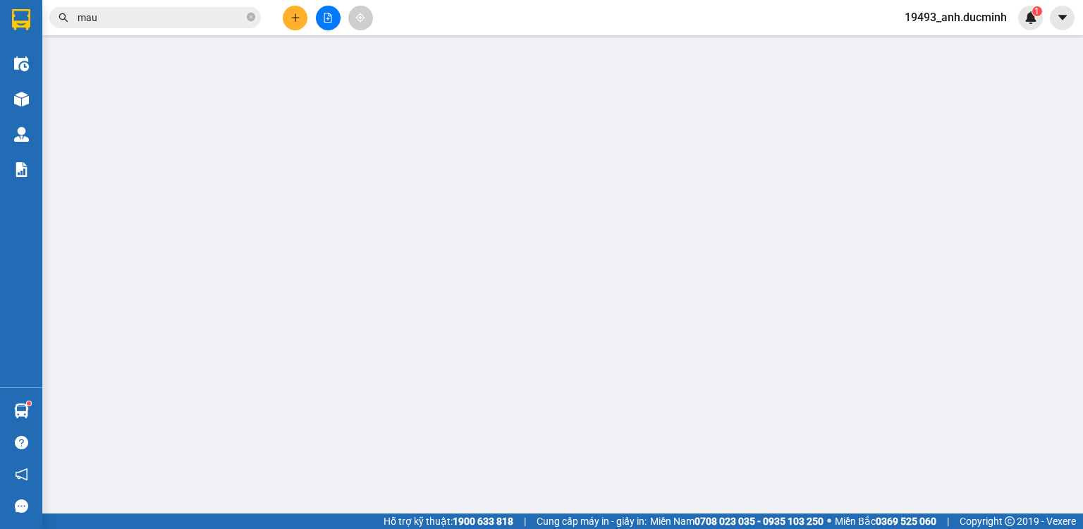
type input "0906114814"
type input "việt"
type input "80.000"
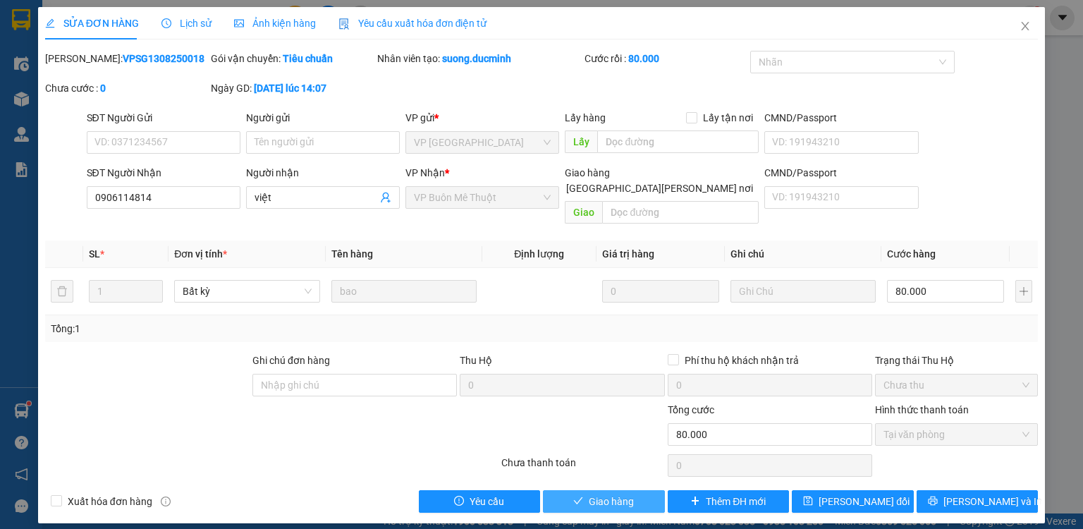
click at [606, 494] on span "Giao hàng" at bounding box center [611, 502] width 45 height 16
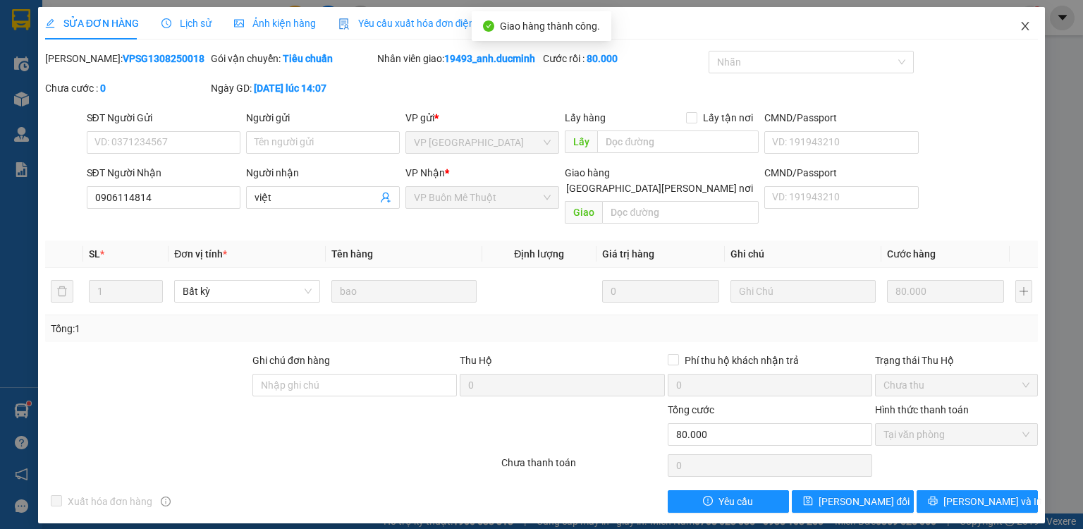
click at [1023, 28] on icon "close" at bounding box center [1024, 25] width 11 height 11
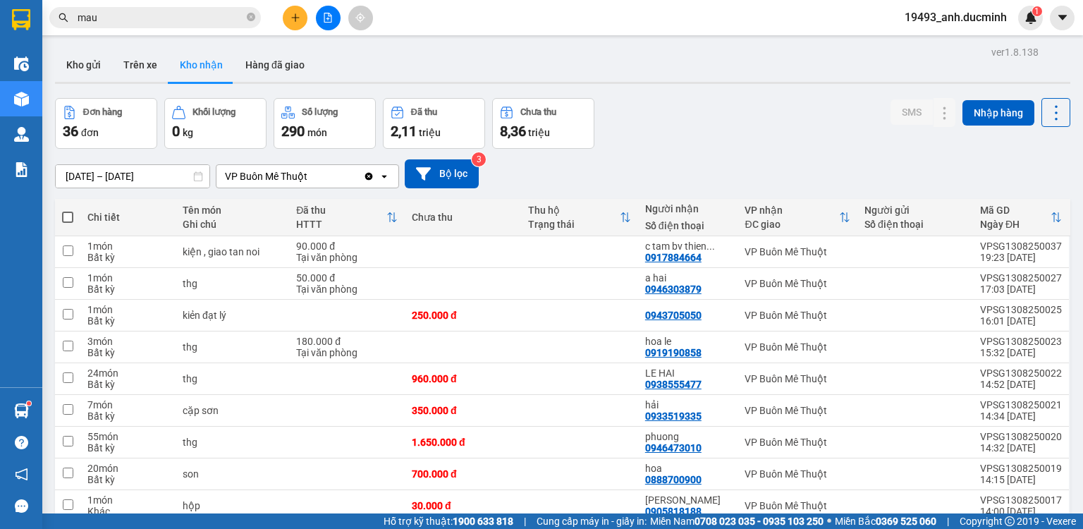
scroll to position [93, 0]
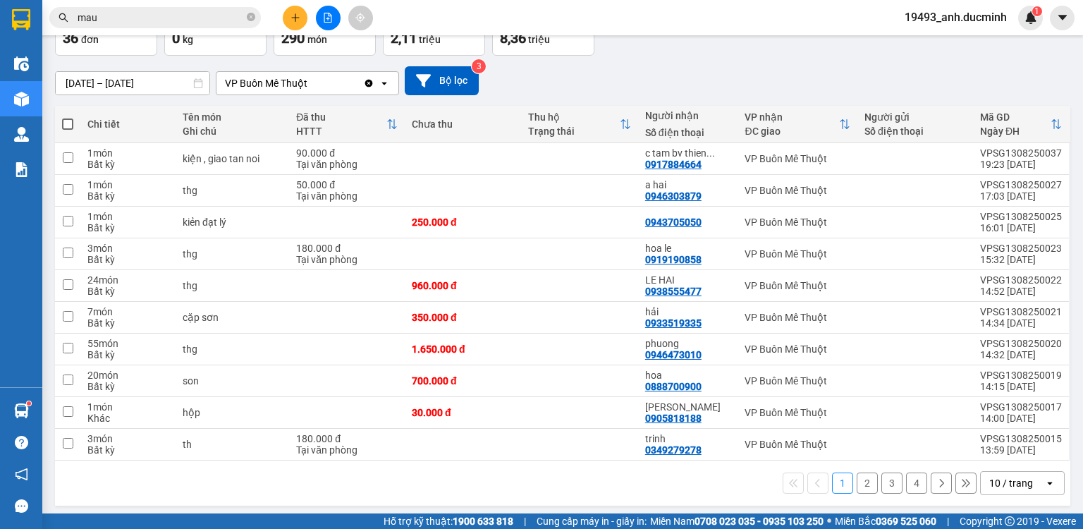
click at [857, 474] on button "2" at bounding box center [867, 482] width 21 height 21
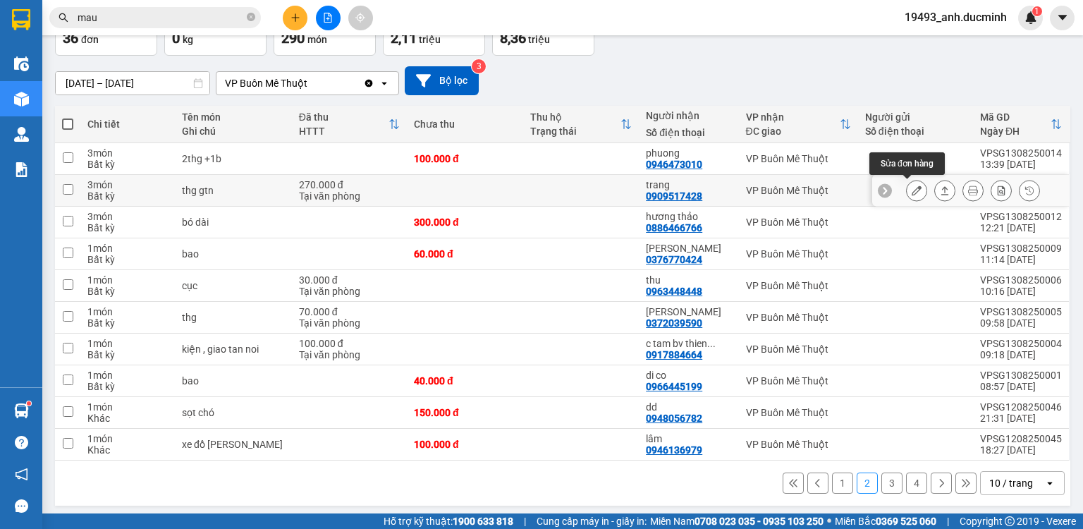
click at [912, 186] on icon at bounding box center [917, 190] width 10 height 10
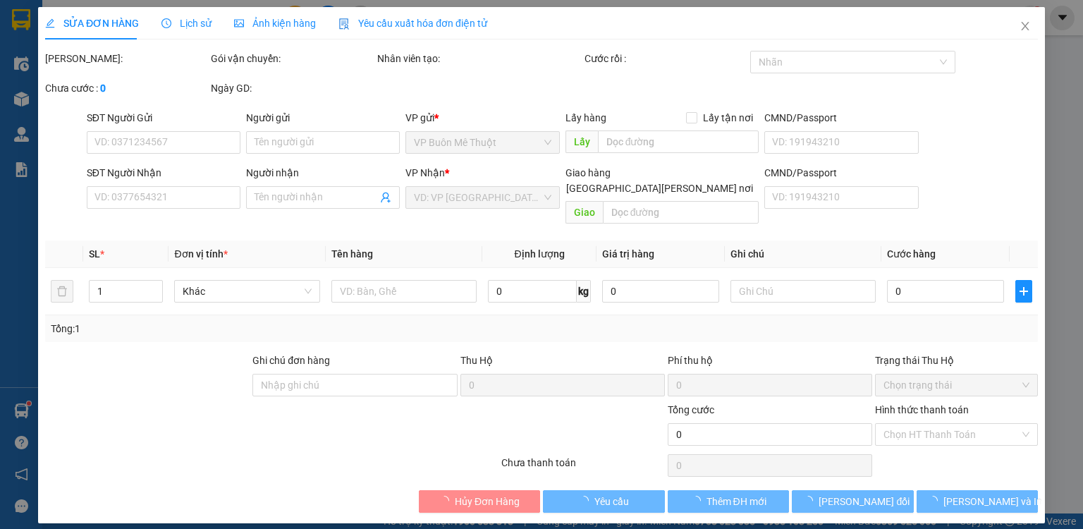
type input "0909517428"
type input "trang"
type input "270.000"
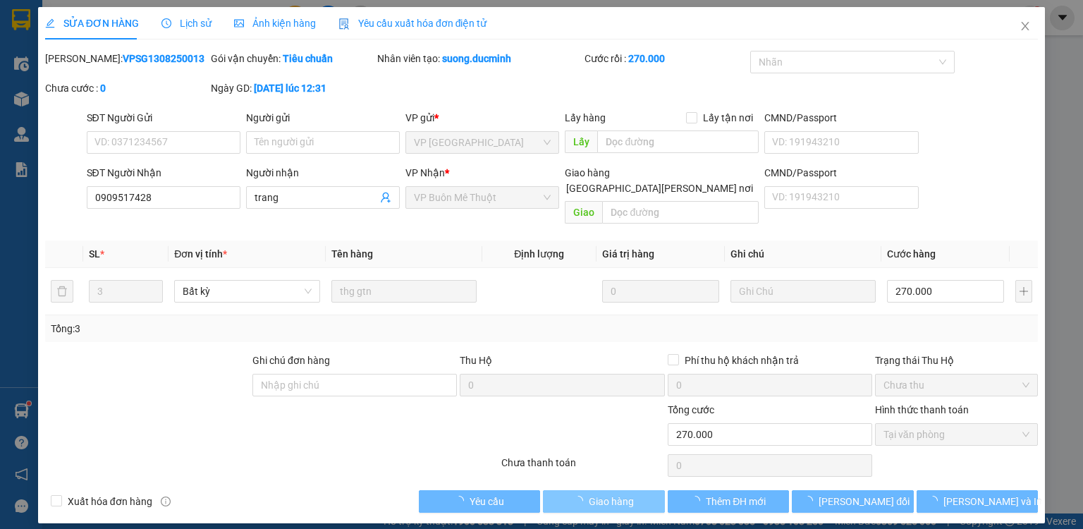
click at [615, 494] on span "Giao hàng" at bounding box center [611, 502] width 45 height 16
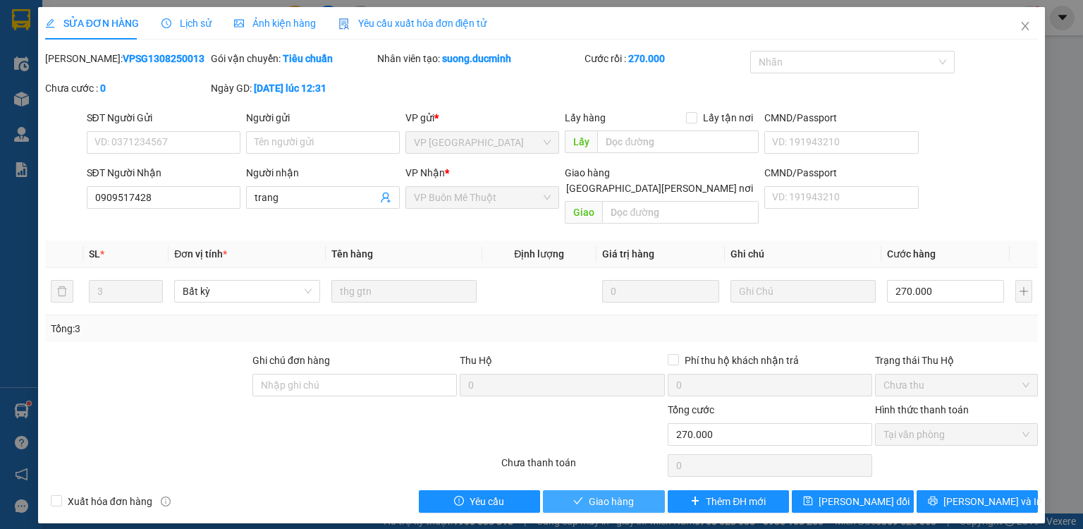
click at [615, 494] on span "Giao hàng" at bounding box center [611, 502] width 45 height 16
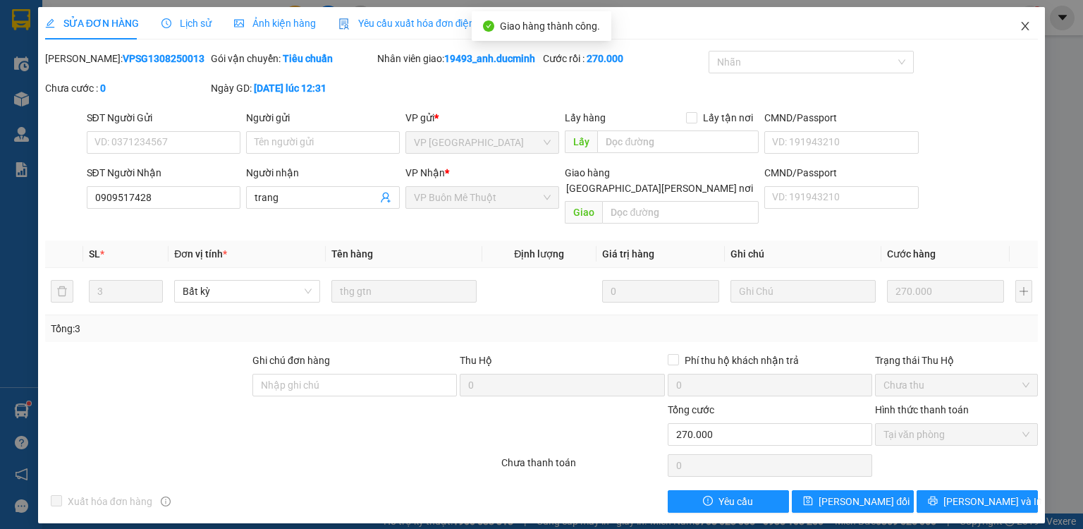
click at [1027, 26] on icon "close" at bounding box center [1024, 25] width 11 height 11
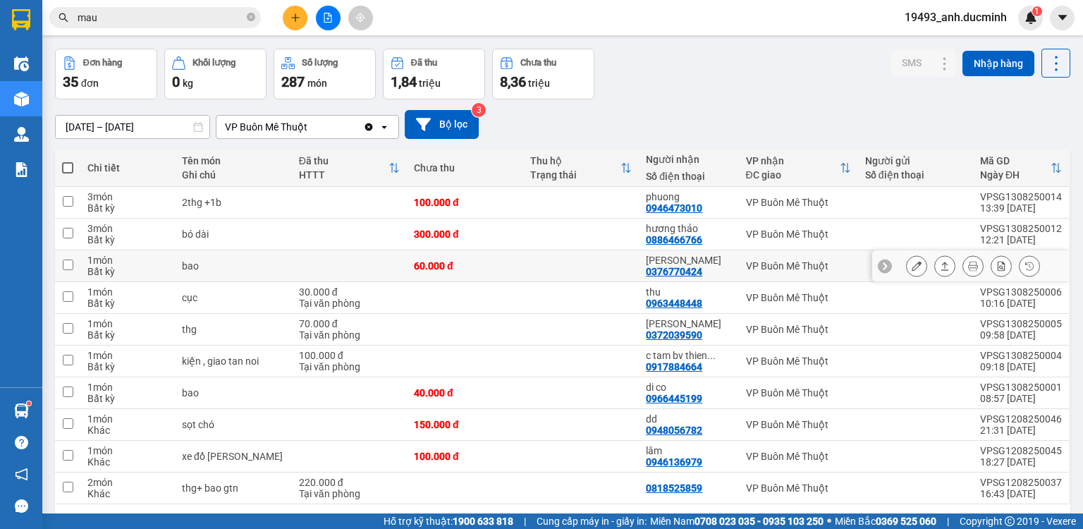
scroll to position [56, 0]
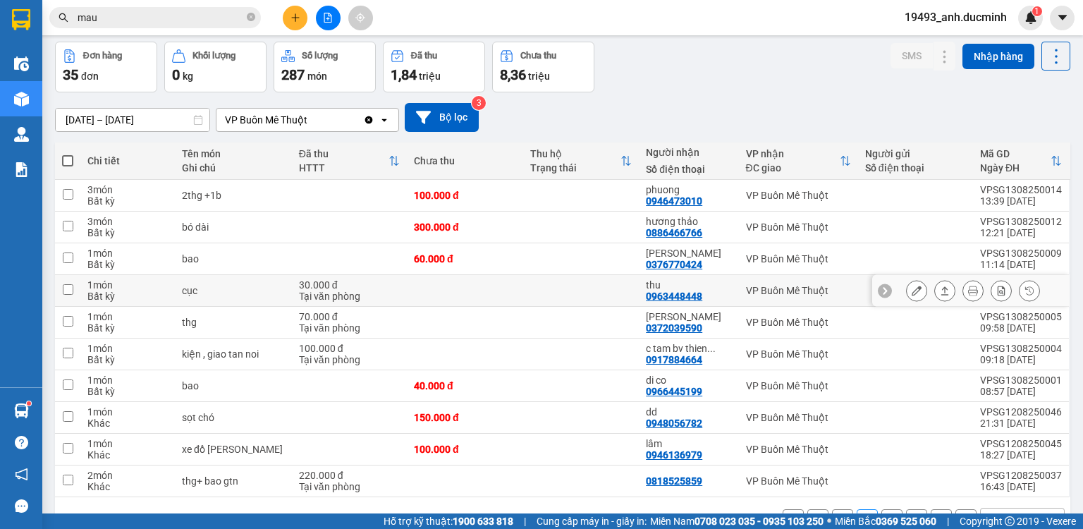
click at [912, 289] on icon at bounding box center [917, 291] width 10 height 10
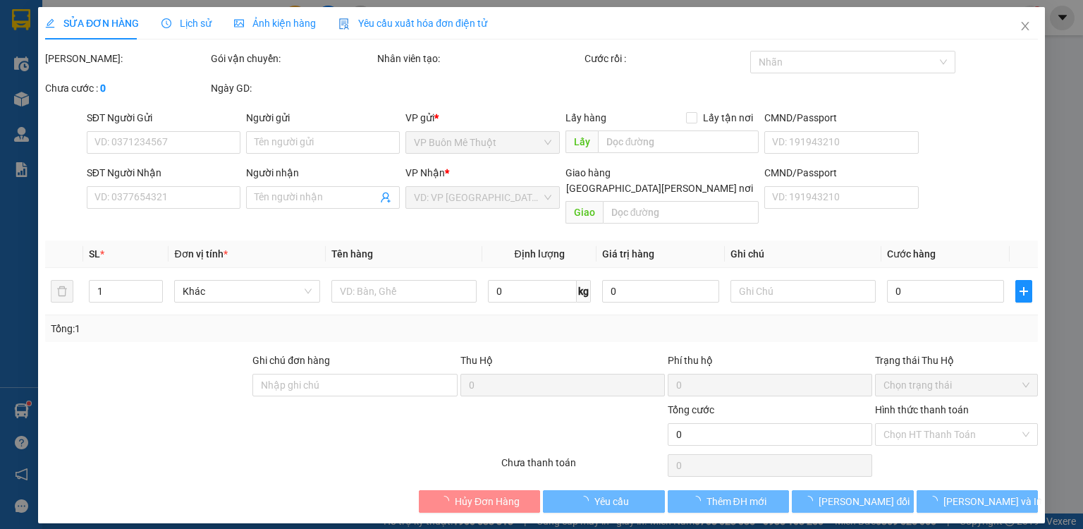
type input "0963448448"
type input "thu"
type input "30.000"
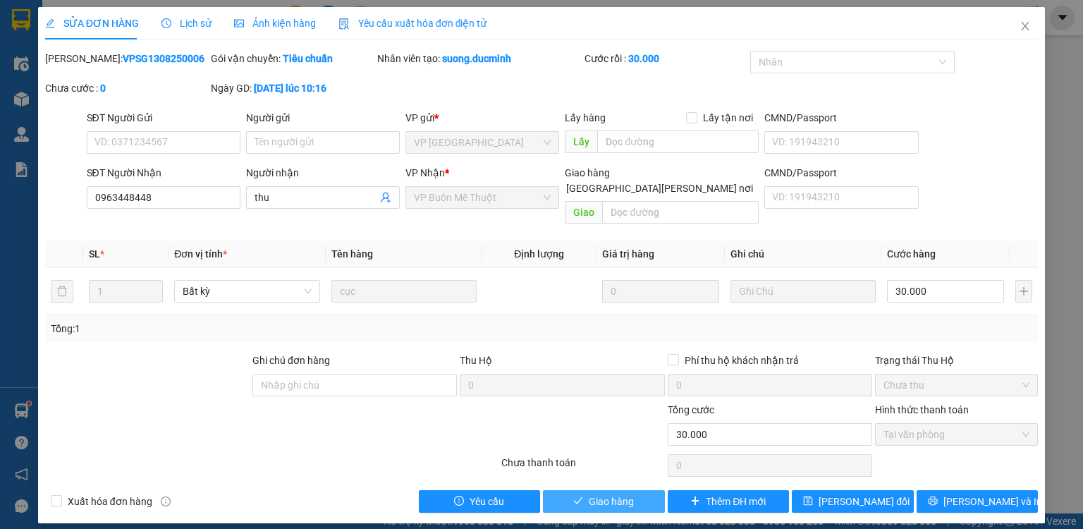
click at [642, 490] on button "Giao hàng" at bounding box center [604, 501] width 122 height 23
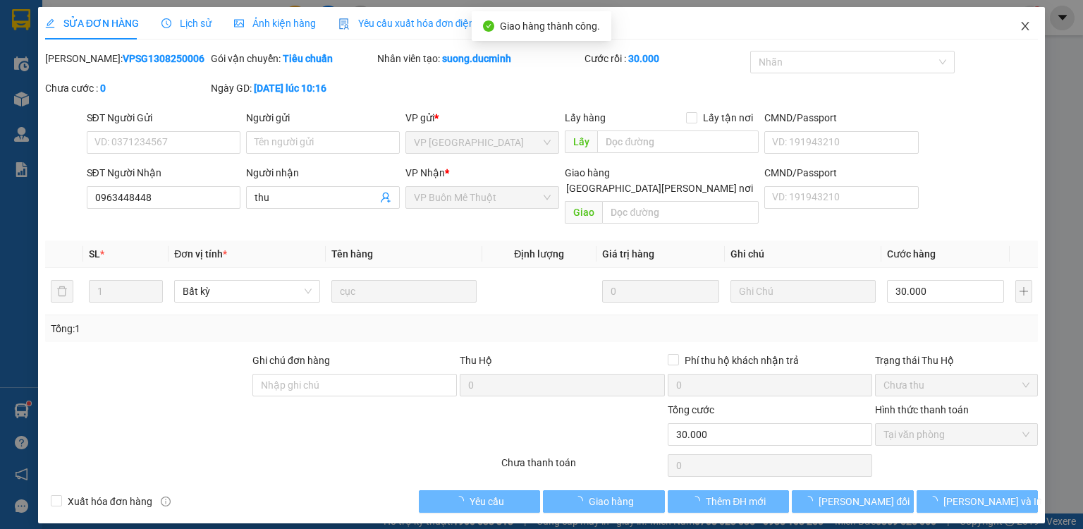
click at [1026, 23] on icon "close" at bounding box center [1024, 25] width 11 height 11
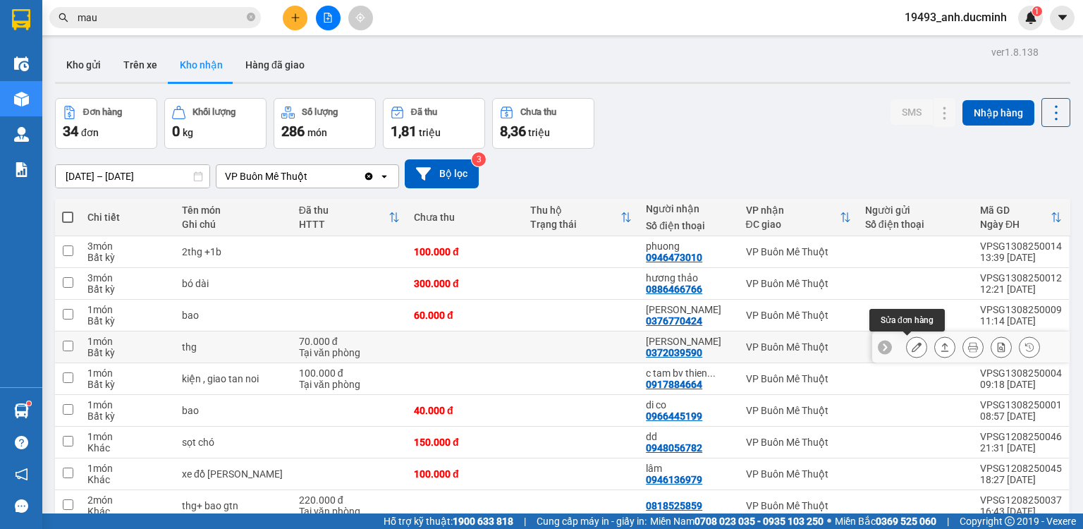
click at [912, 350] on icon at bounding box center [917, 347] width 10 height 10
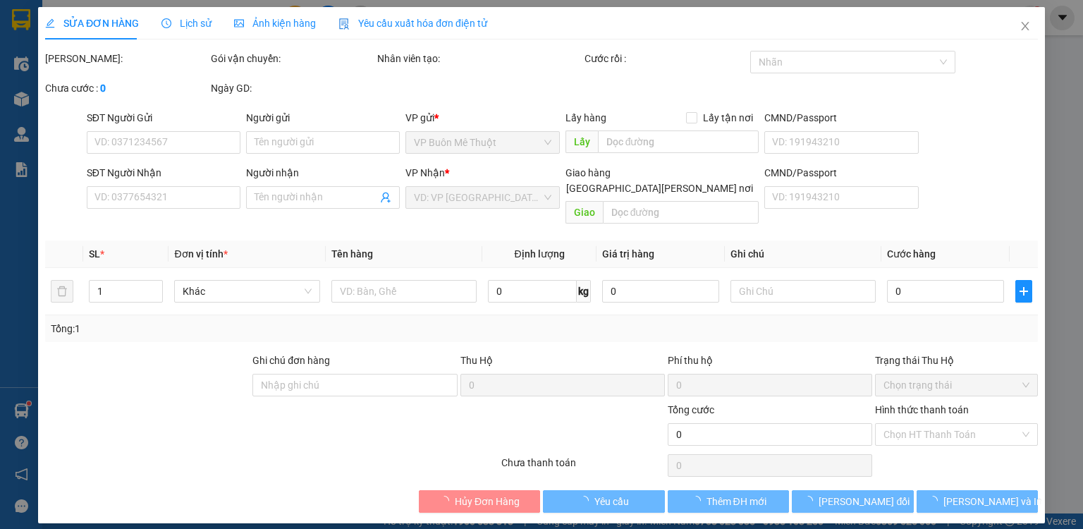
type input "0372039590"
type input "[PERSON_NAME]"
type input "70.000"
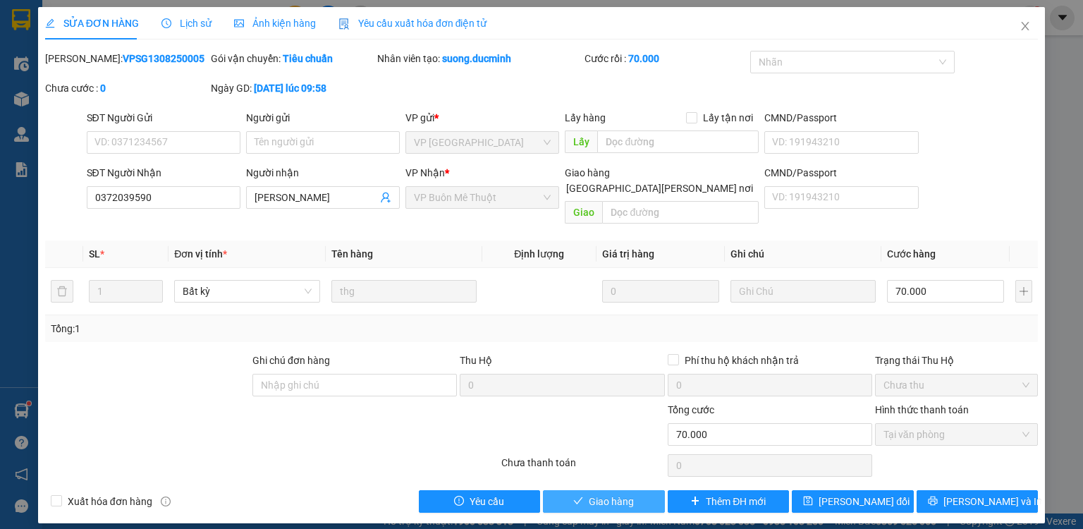
click at [651, 490] on button "Giao hàng" at bounding box center [604, 501] width 122 height 23
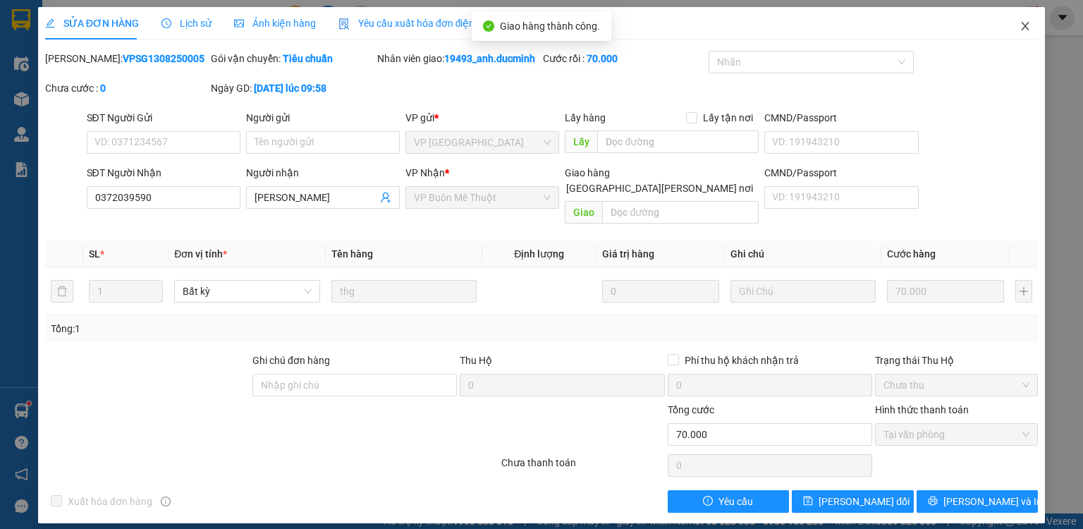
click at [1027, 23] on icon "close" at bounding box center [1024, 25] width 11 height 11
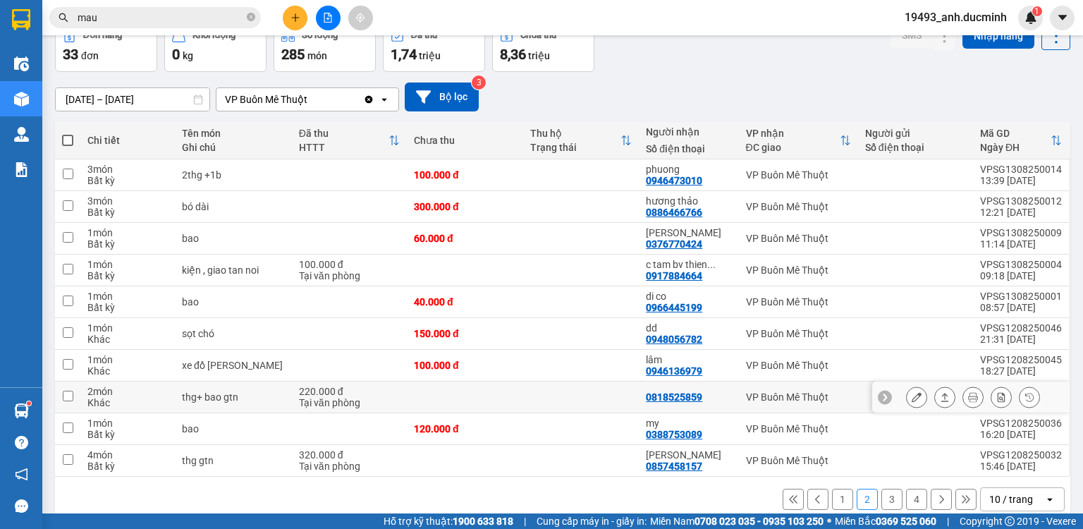
scroll to position [96, 0]
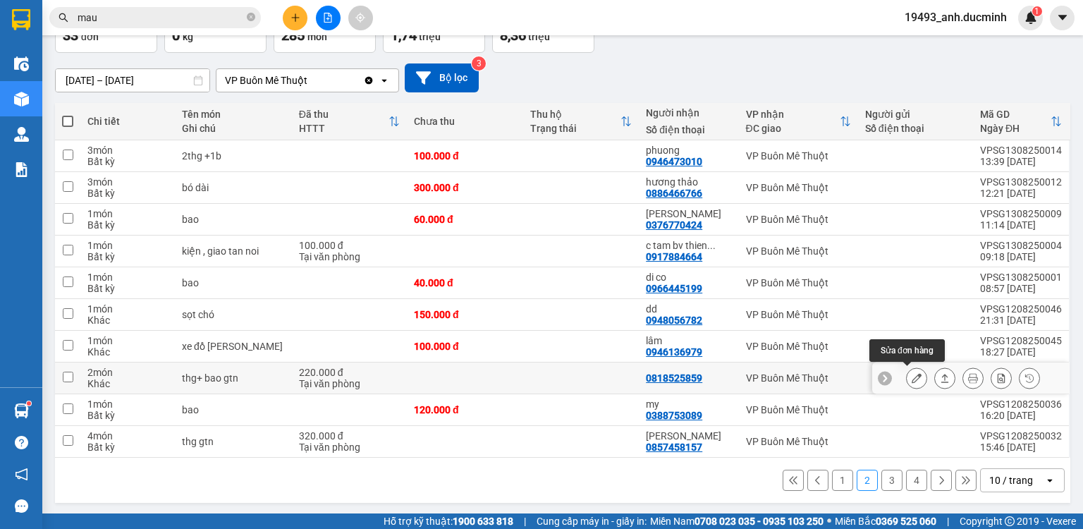
click at [912, 379] on icon at bounding box center [917, 378] width 10 height 10
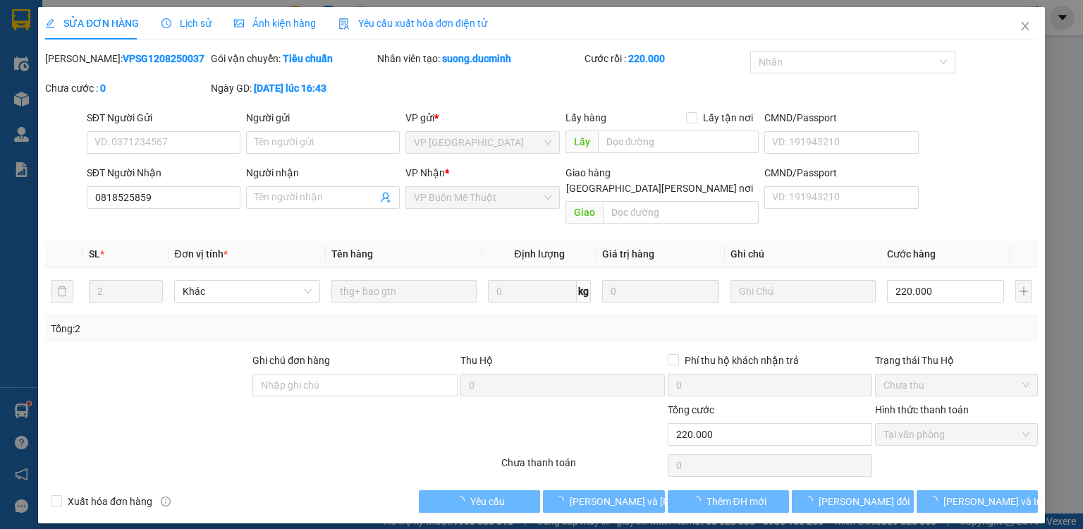
type input "0818525859"
type input "220.000"
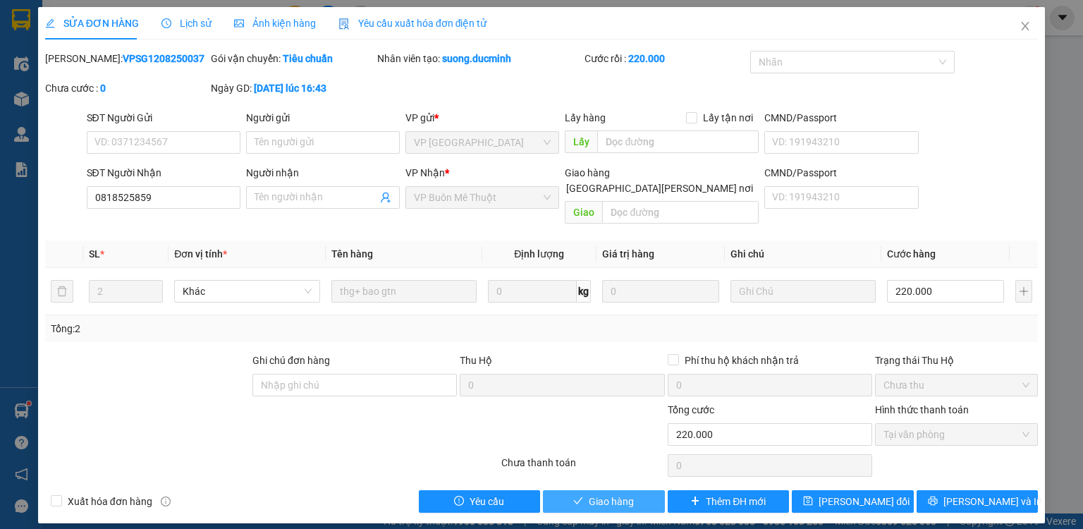
click at [626, 494] on span "Giao hàng" at bounding box center [611, 502] width 45 height 16
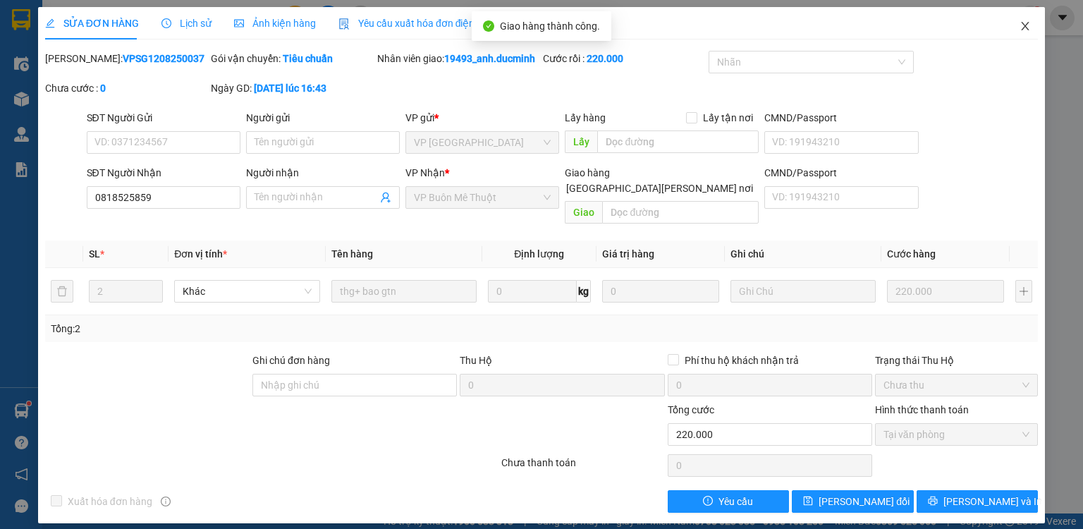
click at [1029, 22] on icon "close" at bounding box center [1024, 25] width 11 height 11
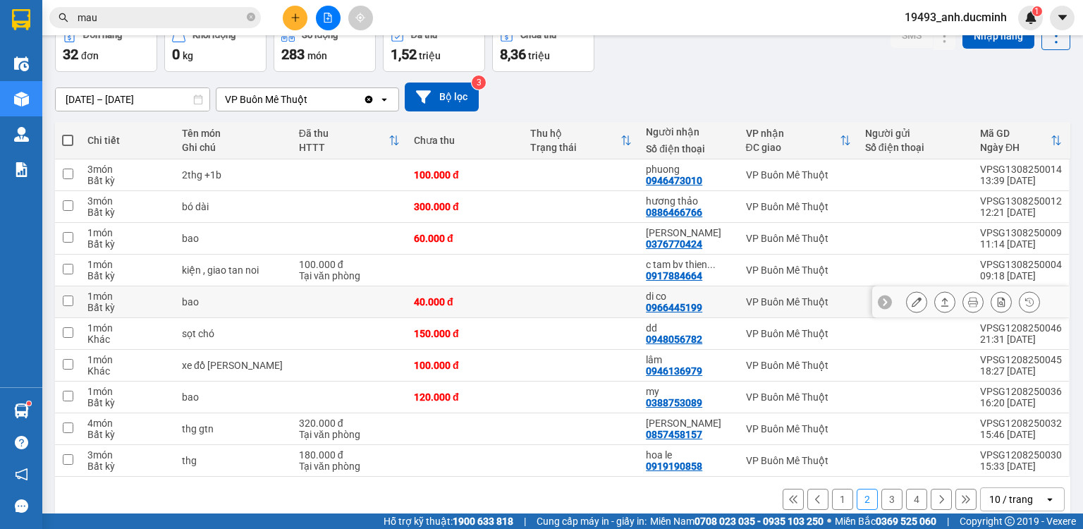
scroll to position [93, 0]
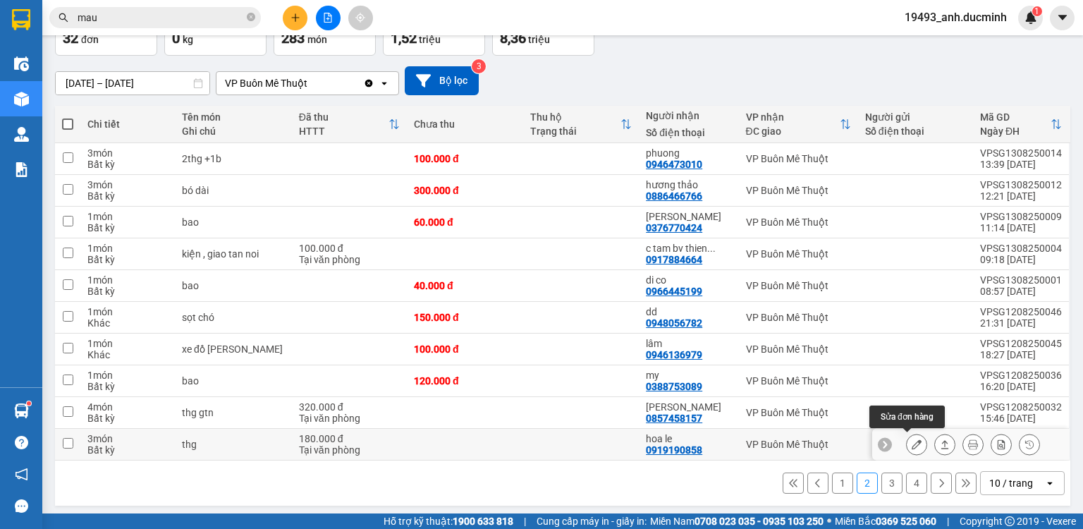
click at [912, 439] on icon at bounding box center [917, 444] width 10 height 10
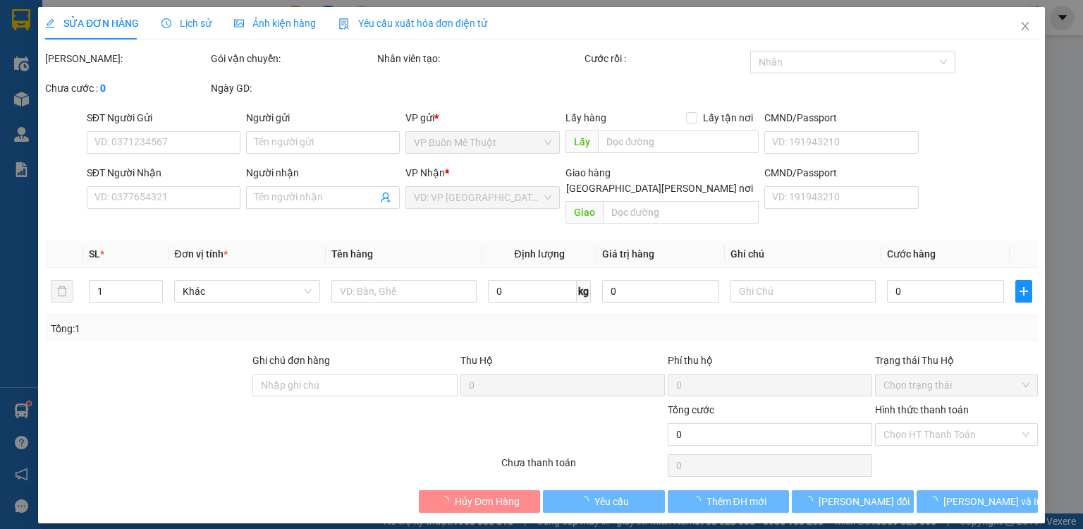
type input "0919190858"
type input "hoa le"
type input "180.000"
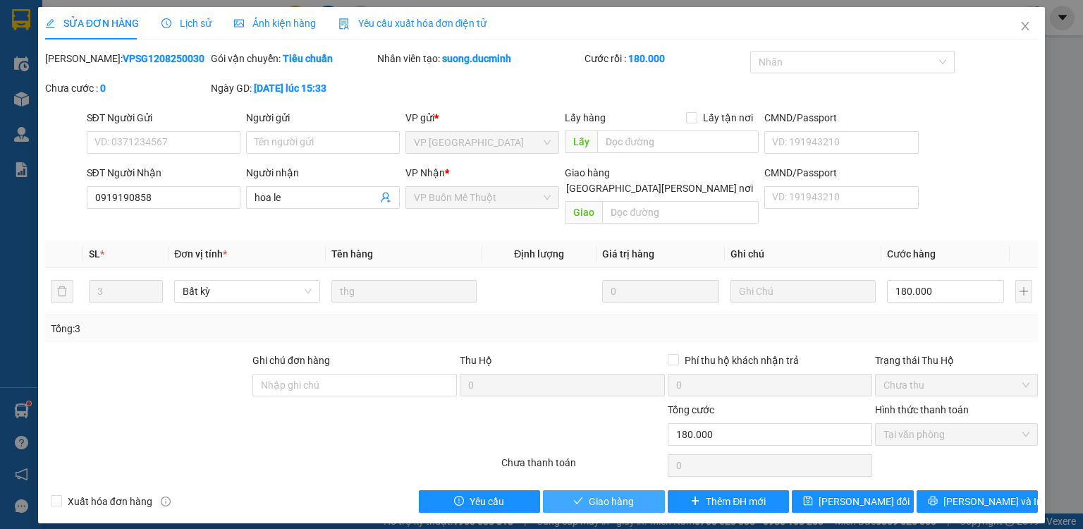
click at [610, 494] on span "Giao hàng" at bounding box center [611, 502] width 45 height 16
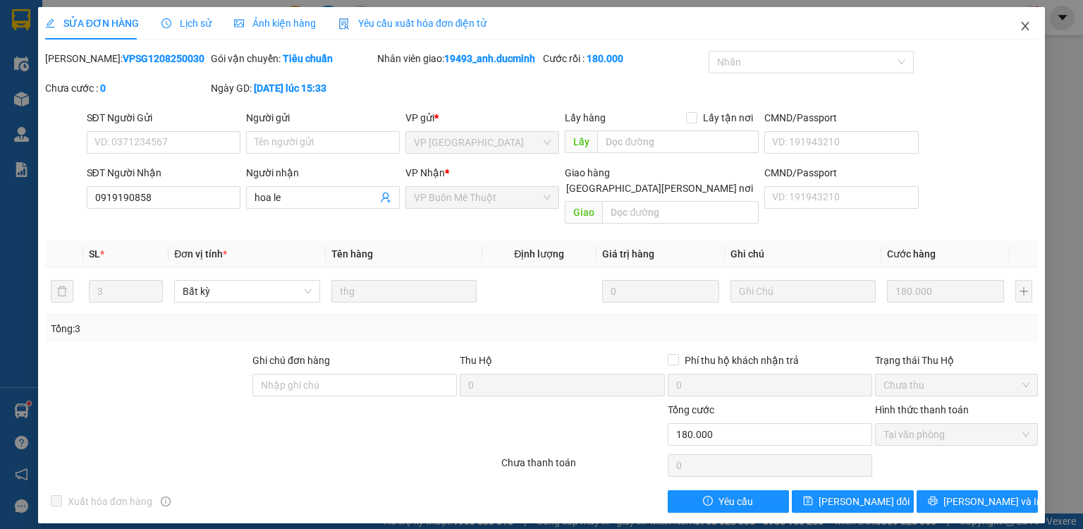
click at [1026, 23] on icon "close" at bounding box center [1024, 25] width 11 height 11
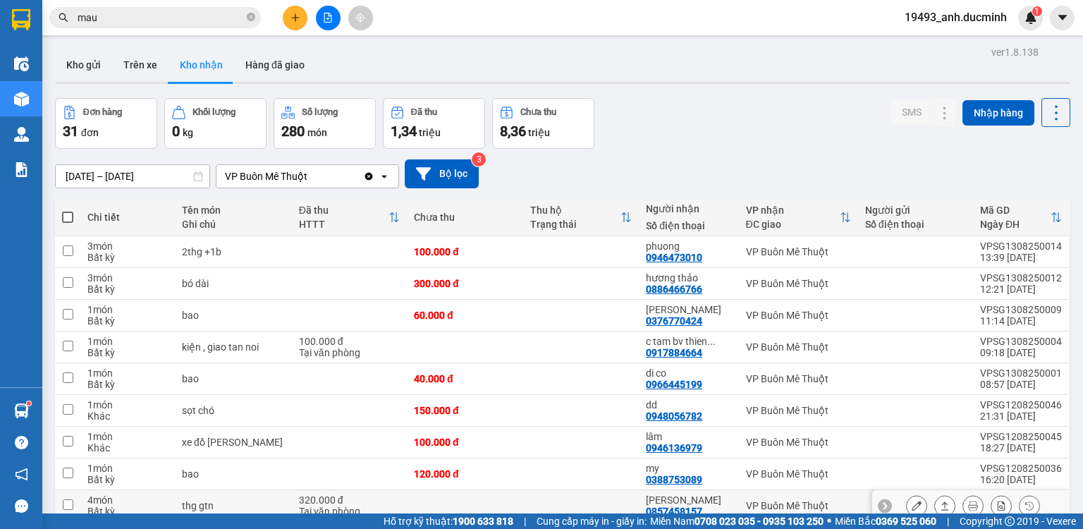
scroll to position [93, 0]
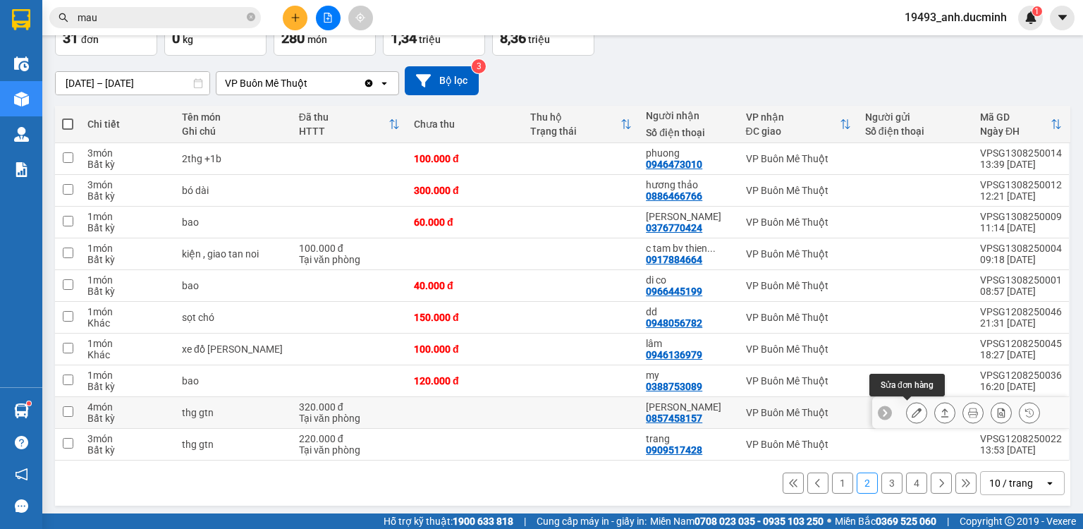
click at [912, 408] on icon at bounding box center [917, 413] width 10 height 10
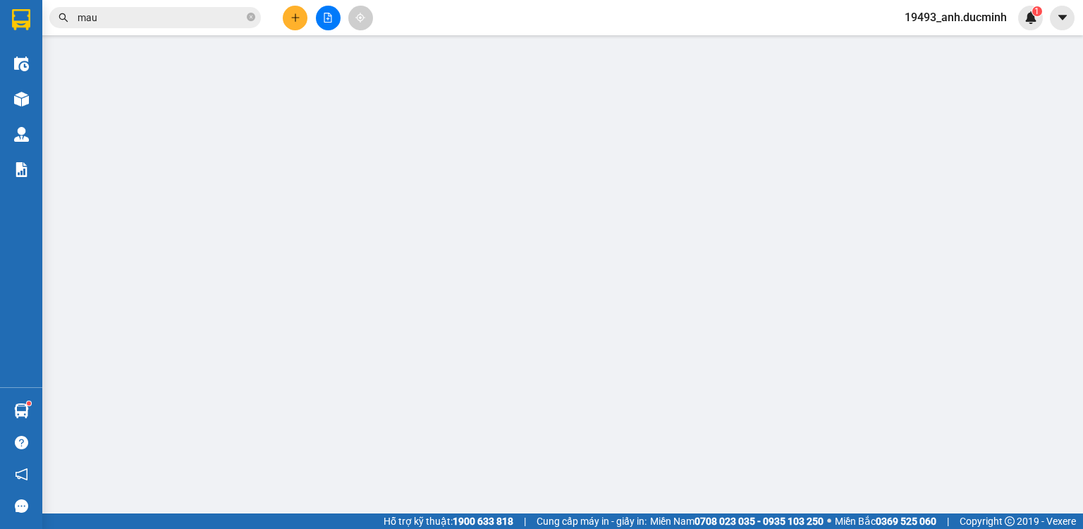
type input "0857458157"
type input "[PERSON_NAME]"
type input "320.000"
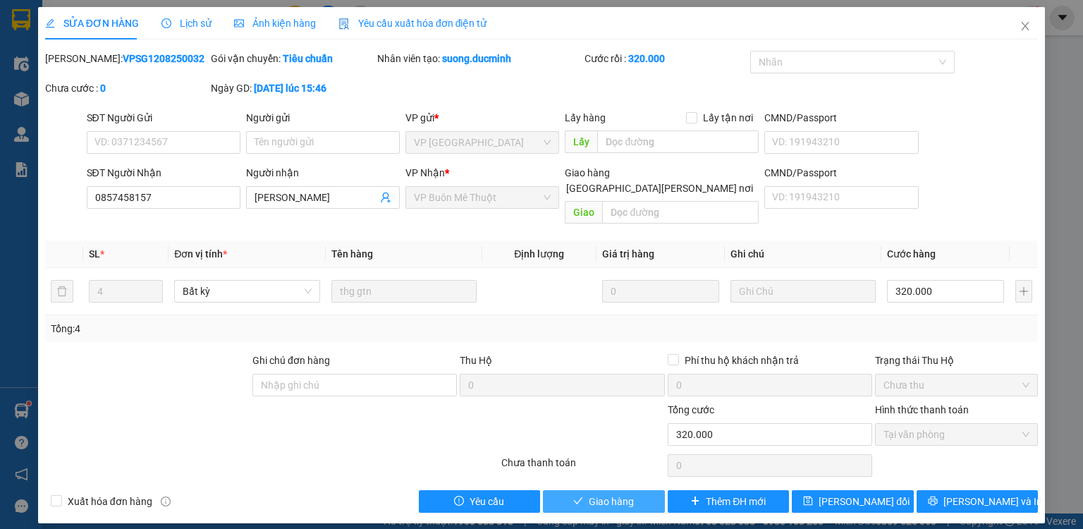
click at [633, 494] on span "Giao hàng" at bounding box center [611, 502] width 45 height 16
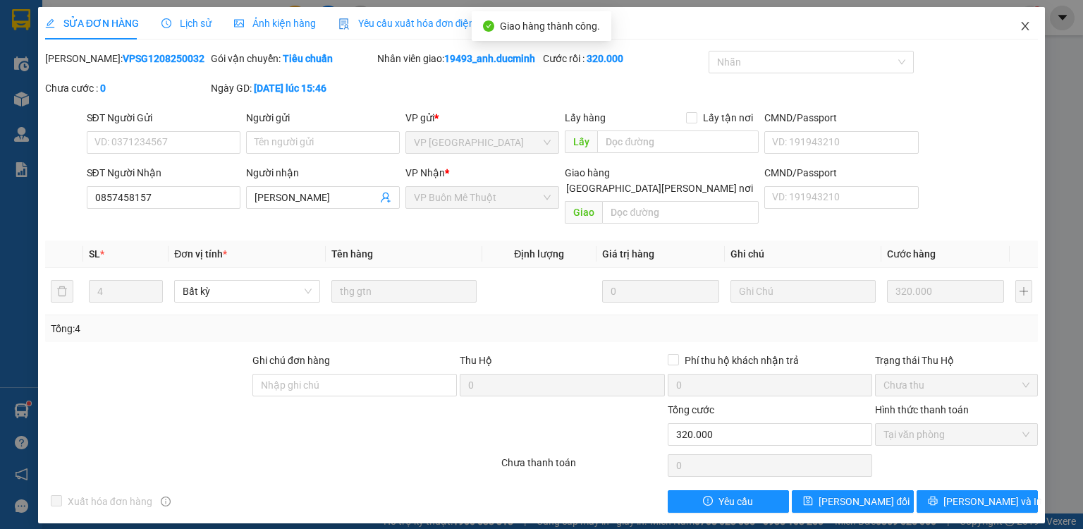
click at [1024, 26] on icon "close" at bounding box center [1026, 26] width 8 height 8
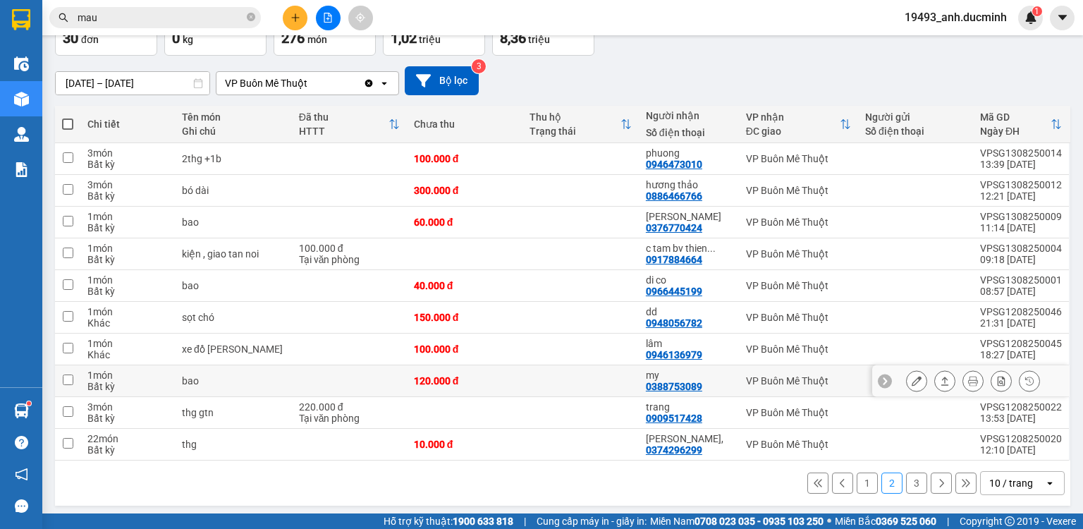
scroll to position [96, 0]
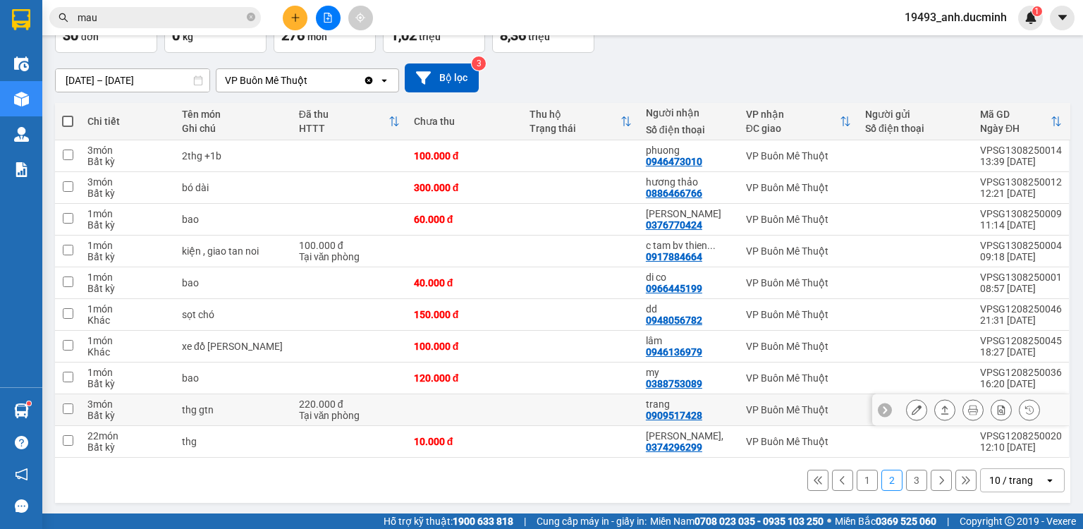
click at [912, 408] on icon at bounding box center [917, 410] width 10 height 10
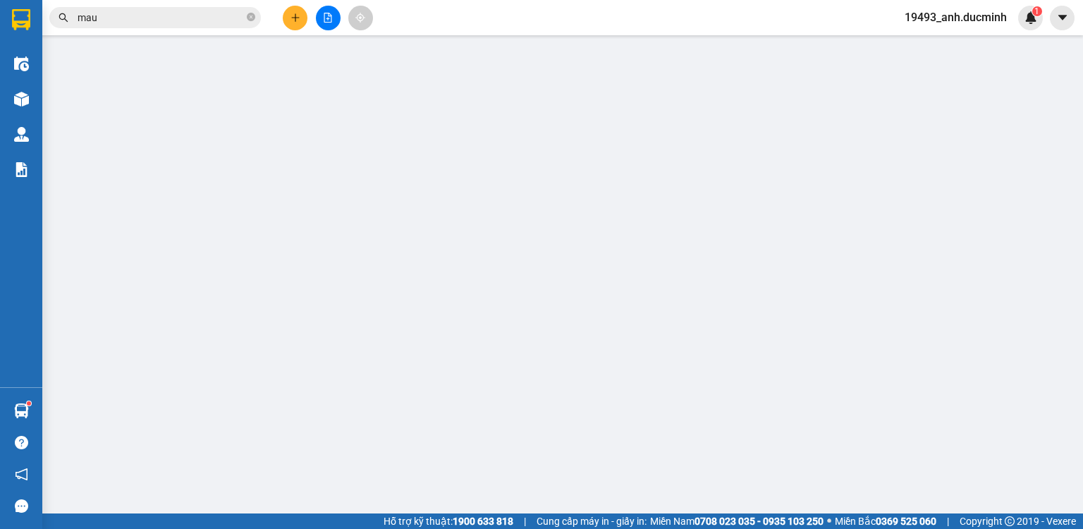
type input "0909517428"
type input "trang"
type input "220.000"
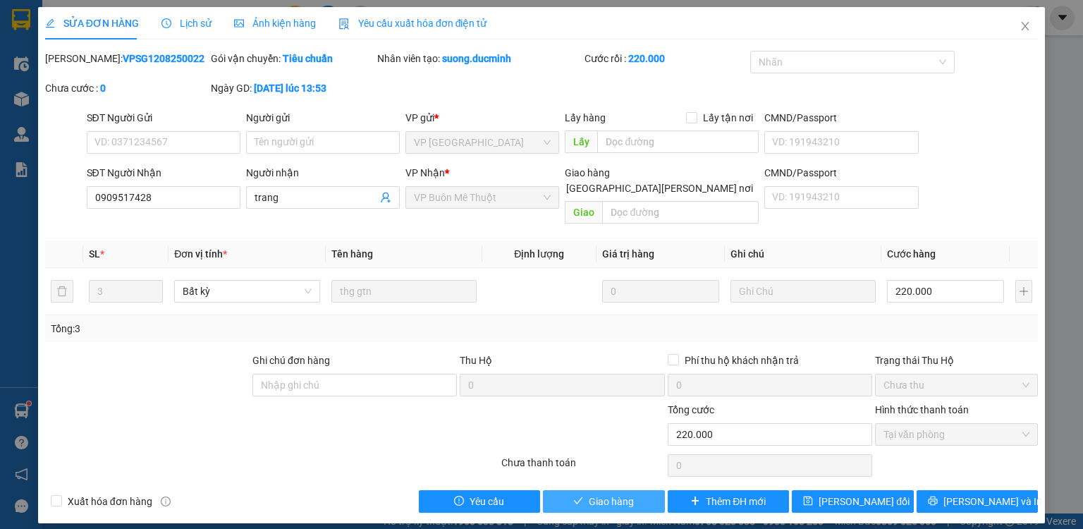
click at [646, 490] on button "Giao hàng" at bounding box center [604, 501] width 122 height 23
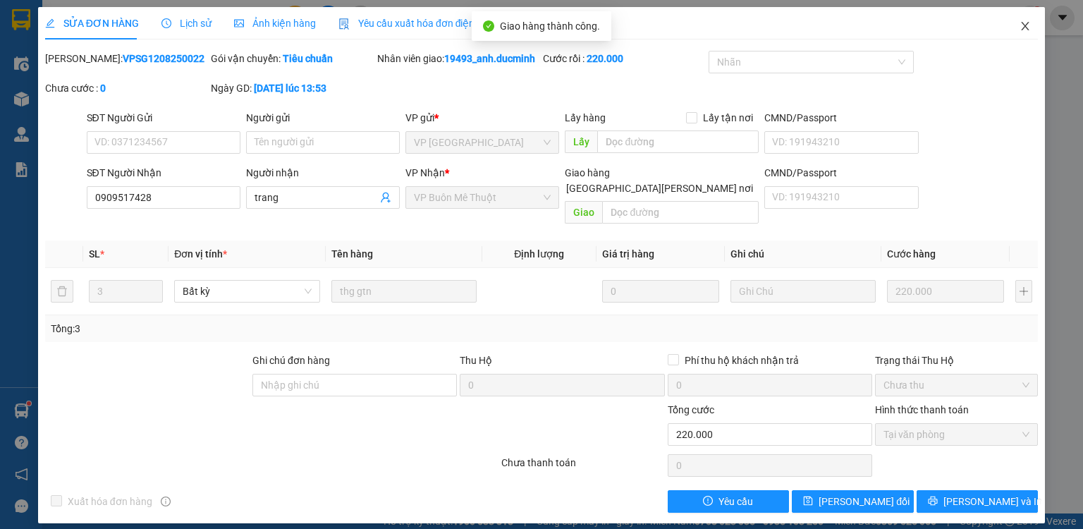
click at [1027, 21] on icon "close" at bounding box center [1024, 25] width 11 height 11
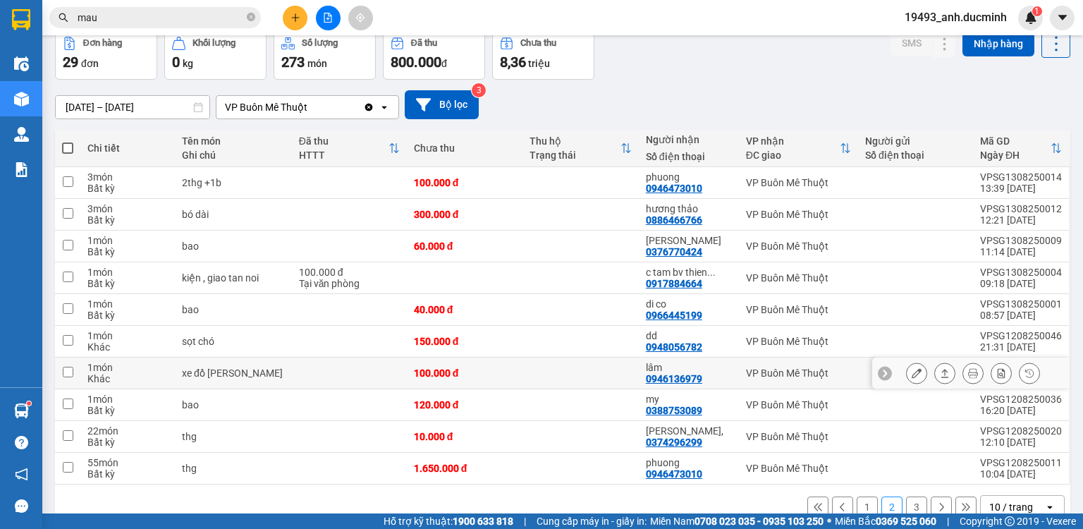
scroll to position [96, 0]
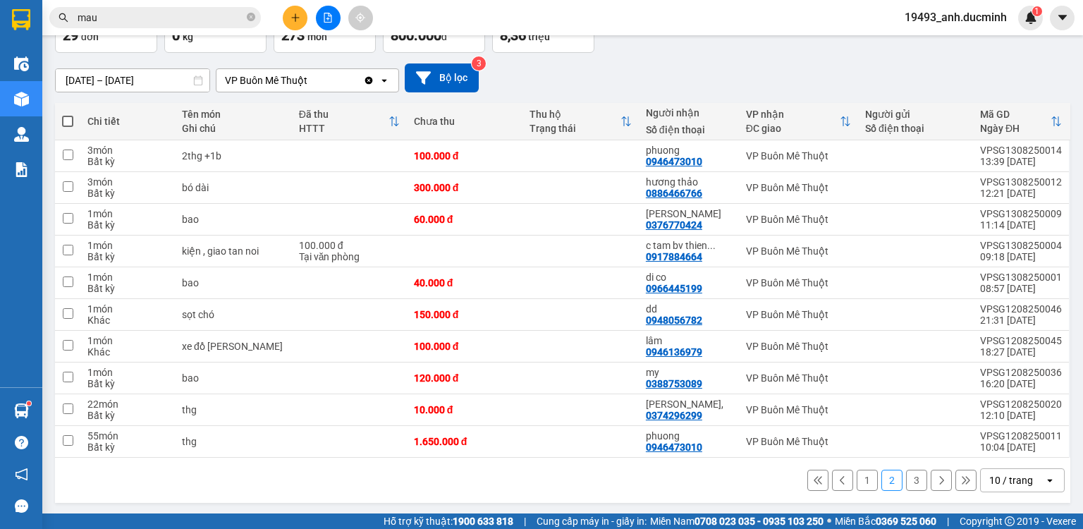
click at [907, 476] on button "3" at bounding box center [916, 480] width 21 height 21
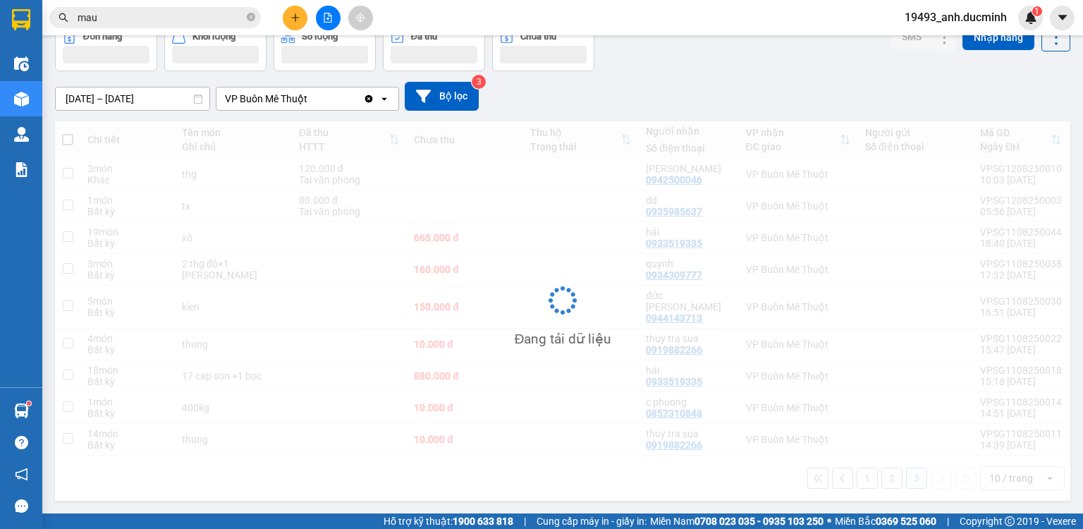
scroll to position [65, 0]
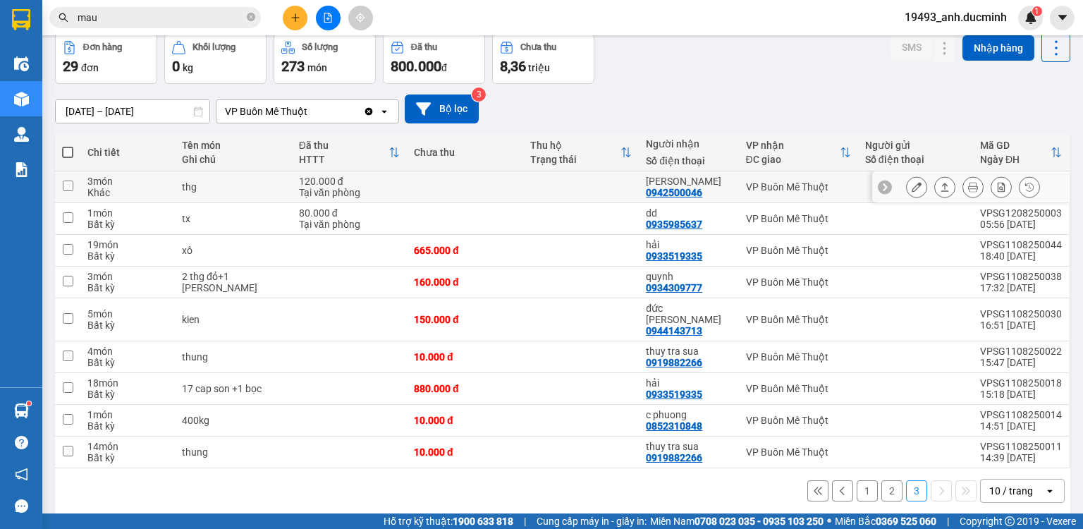
click at [912, 185] on icon at bounding box center [917, 187] width 10 height 10
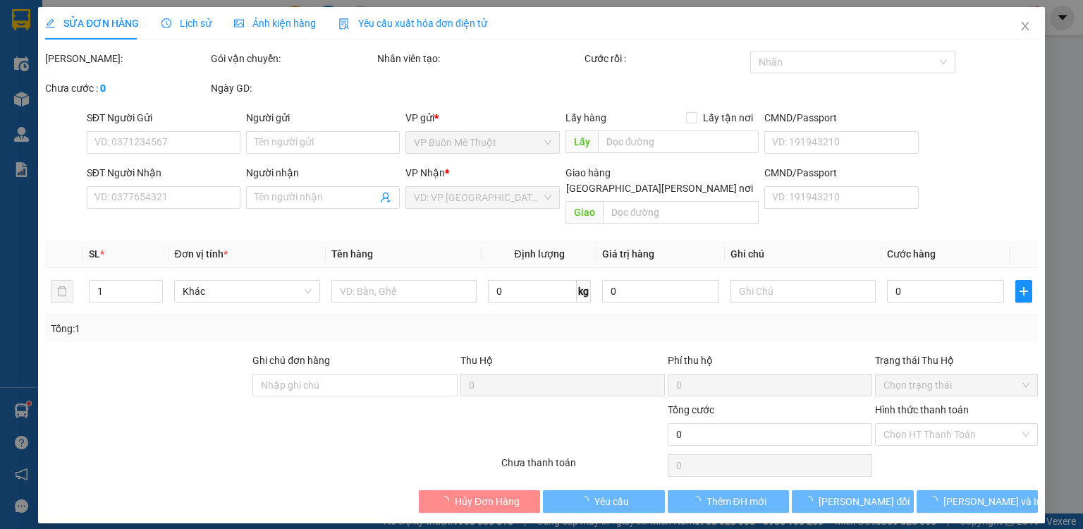
type input "0942500046"
type input "[PERSON_NAME]"
type input "120.000"
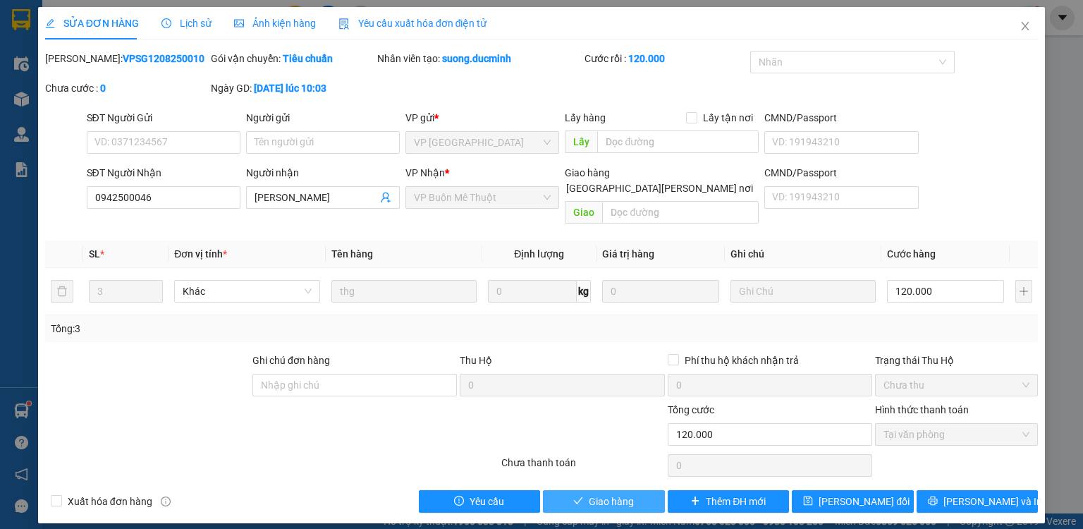
click at [610, 494] on span "Giao hàng" at bounding box center [611, 502] width 45 height 16
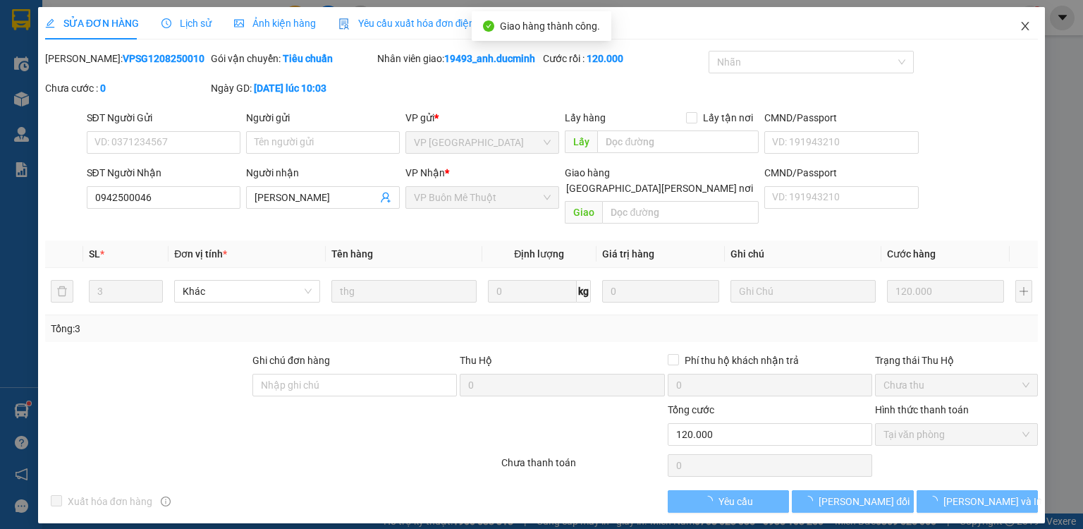
click at [1019, 25] on icon "close" at bounding box center [1024, 25] width 11 height 11
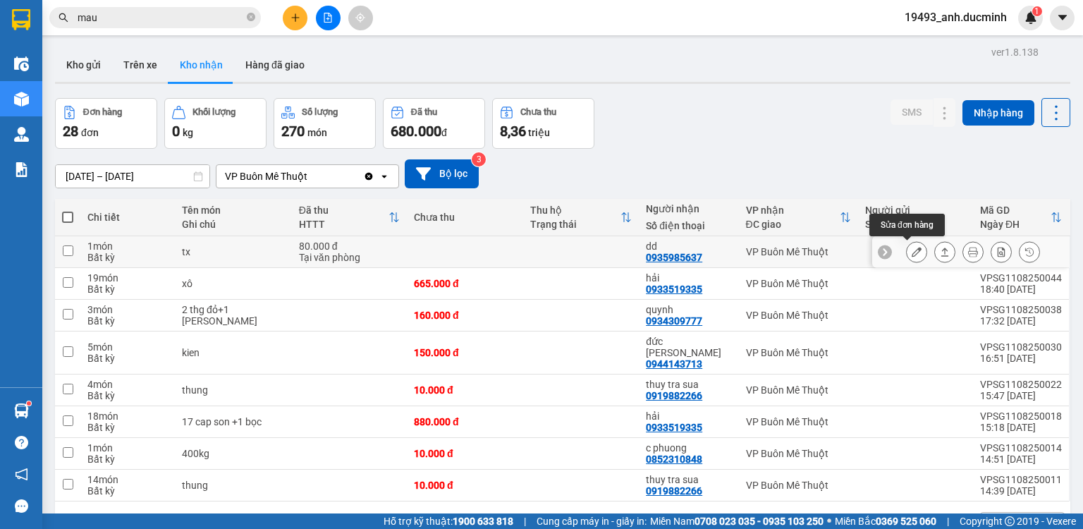
click at [912, 253] on icon at bounding box center [917, 252] width 10 height 10
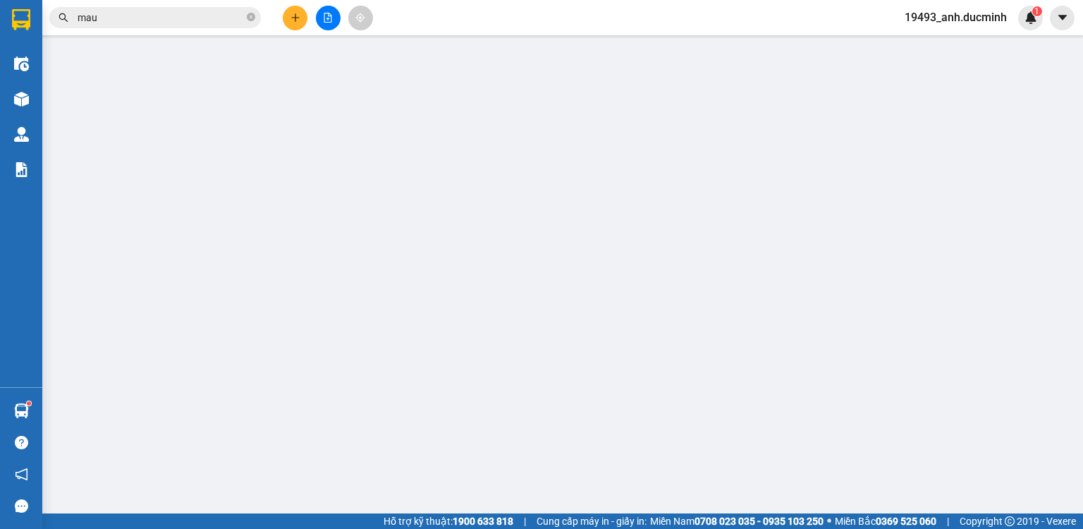
type input "0935985637"
type input "dd"
type input "80.000"
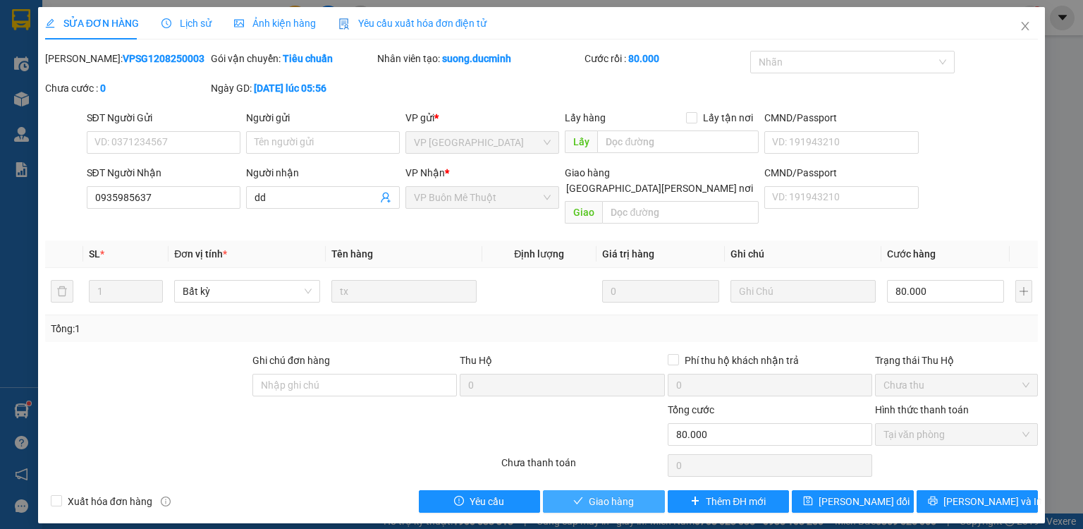
click at [630, 494] on span "Giao hàng" at bounding box center [611, 502] width 45 height 16
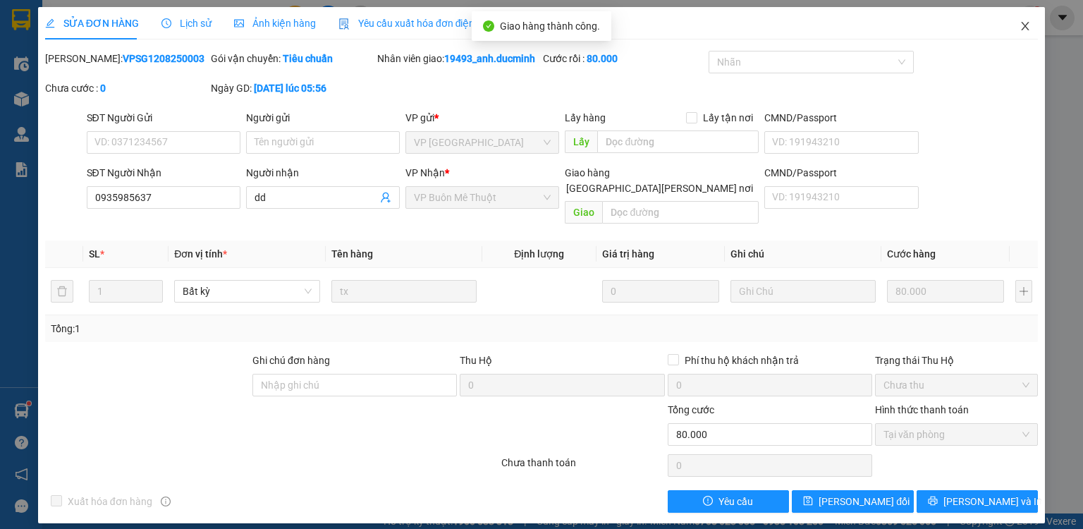
click at [1022, 22] on icon "close" at bounding box center [1024, 25] width 11 height 11
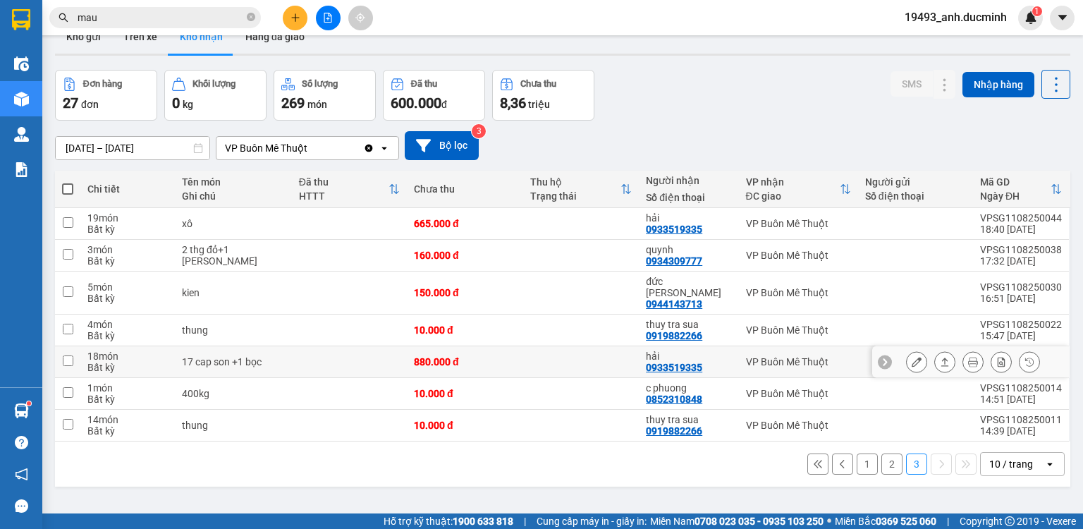
scroll to position [65, 0]
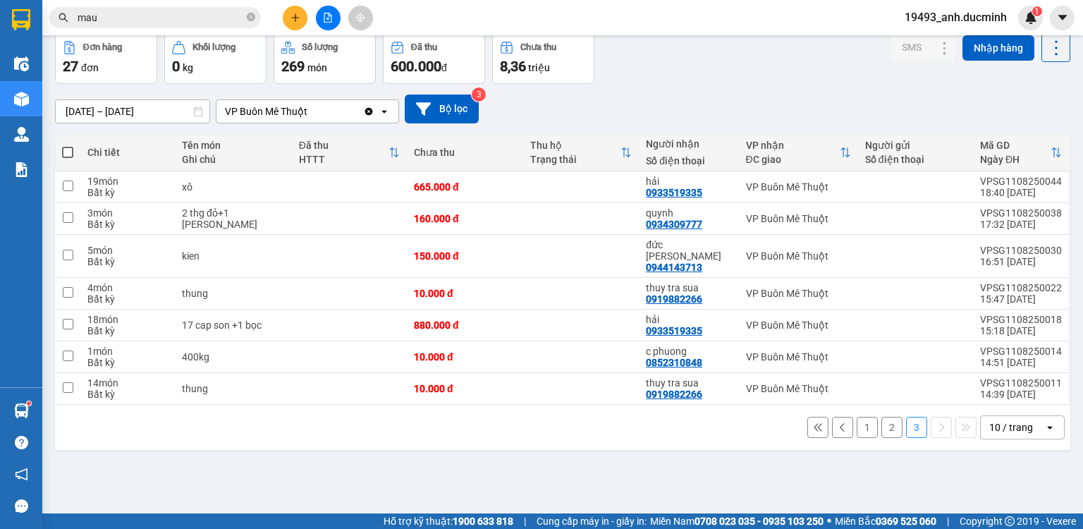
click at [883, 417] on button "2" at bounding box center [891, 427] width 21 height 21
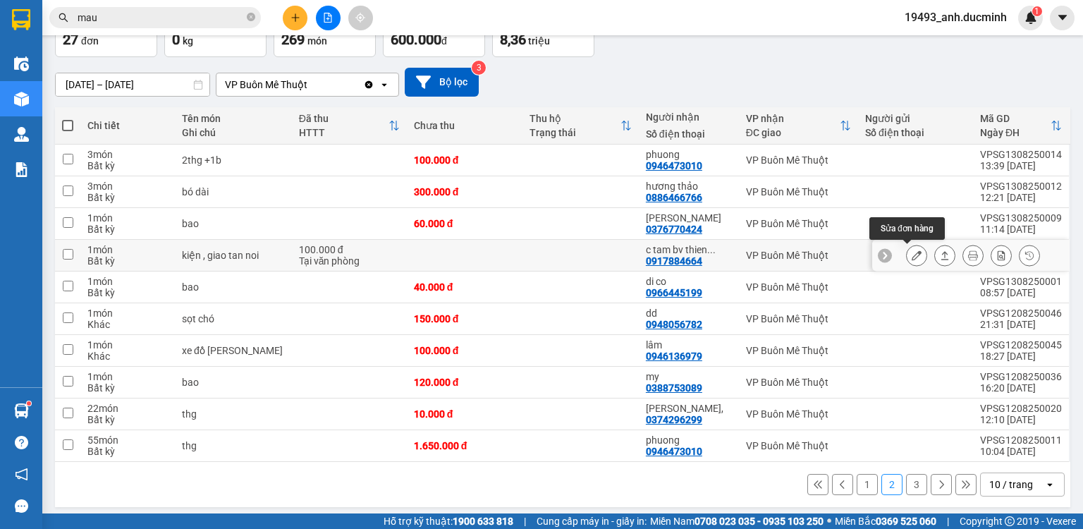
scroll to position [96, 0]
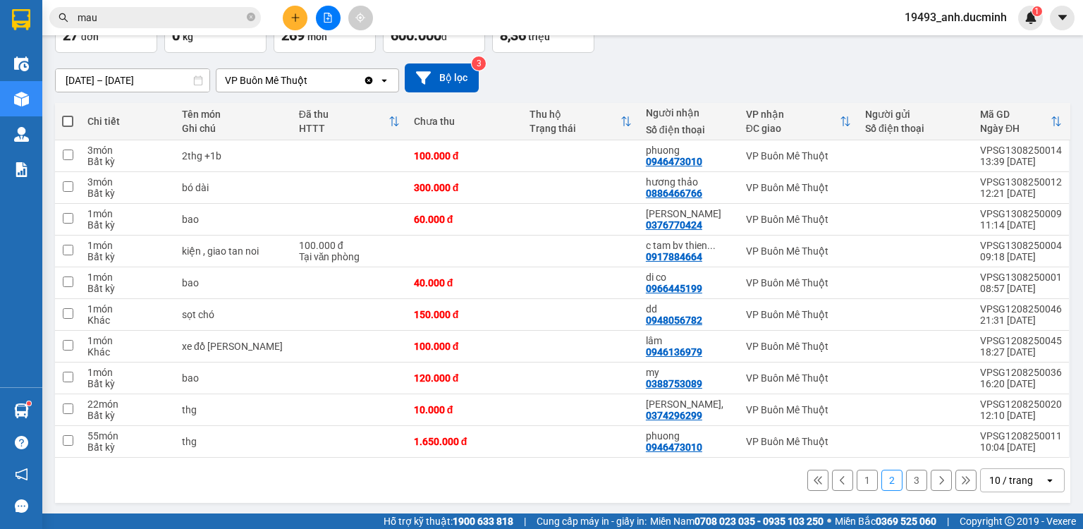
click at [861, 480] on button "1" at bounding box center [867, 480] width 21 height 21
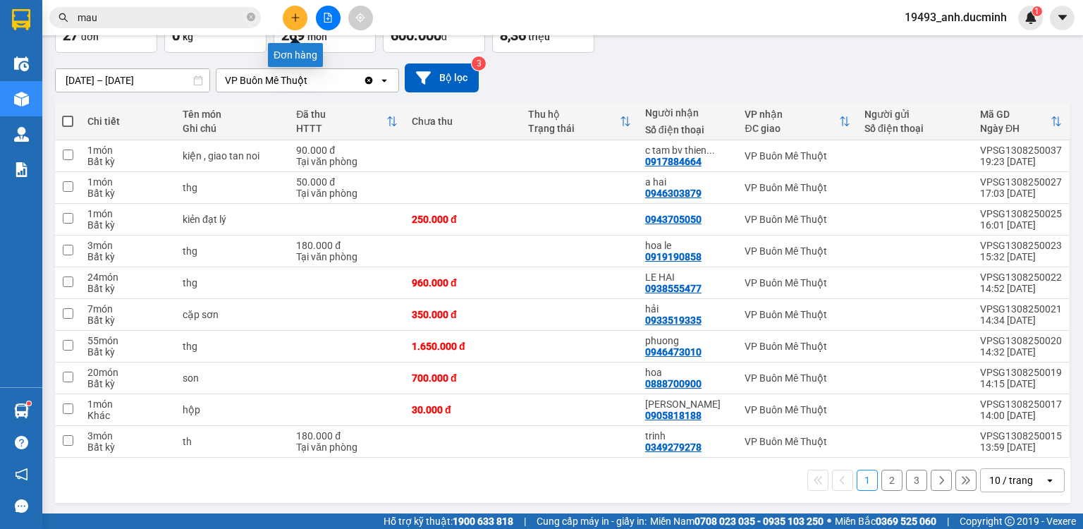
click at [293, 20] on icon "plus" at bounding box center [295, 18] width 10 height 10
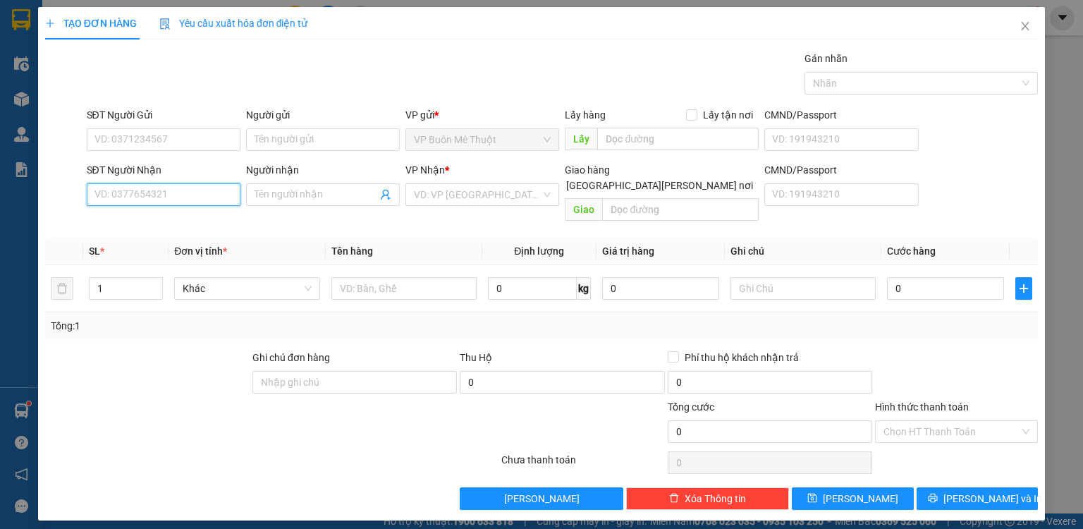
drag, startPoint x: 152, startPoint y: 195, endPoint x: 159, endPoint y: 192, distance: 8.3
click at [152, 195] on input "SĐT Người Nhận" at bounding box center [164, 194] width 154 height 23
type input "0356288752"
click at [166, 226] on div "0356288752 - dd" at bounding box center [163, 222] width 137 height 16
type input "dd"
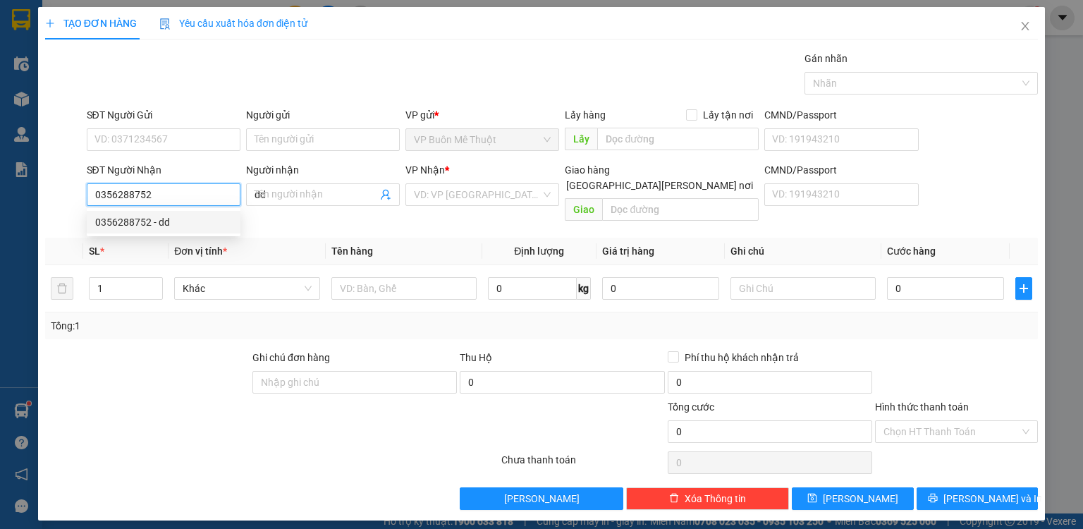
type input "50.000"
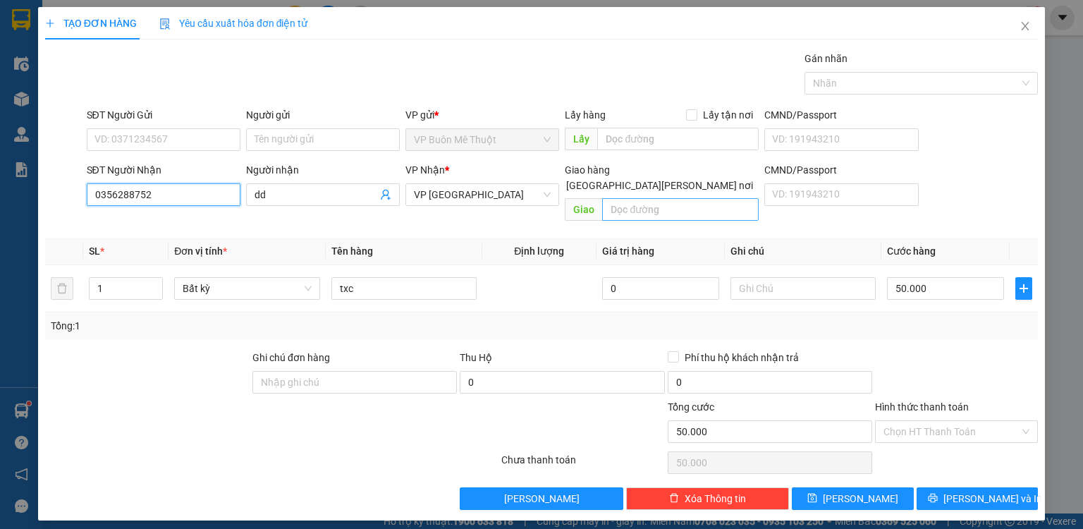
type input "0356288752"
click at [659, 198] on input "text" at bounding box center [680, 209] width 157 height 23
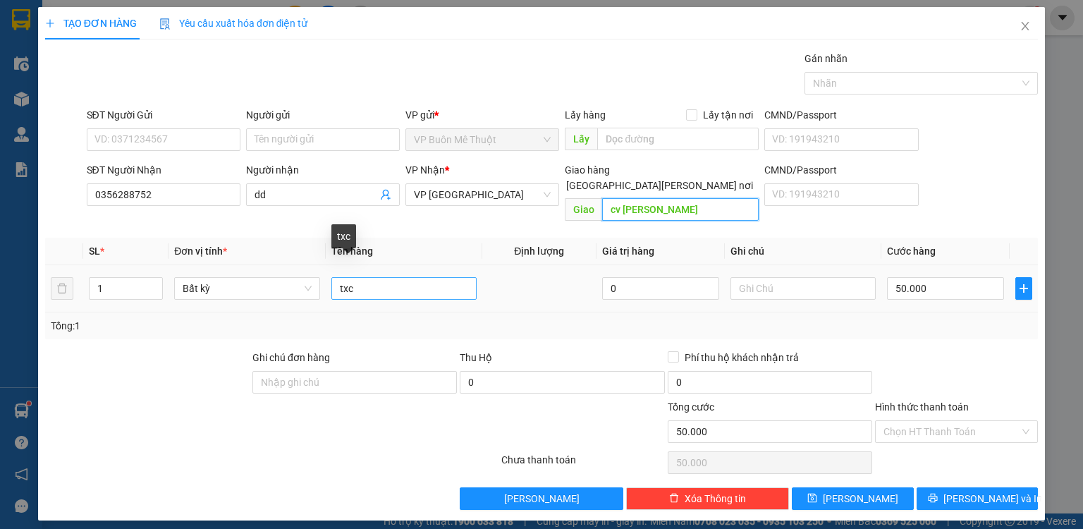
type input "cv [PERSON_NAME]"
drag, startPoint x: 403, startPoint y: 274, endPoint x: 310, endPoint y: 286, distance: 93.9
click at [332, 288] on td "txc" at bounding box center [404, 288] width 157 height 47
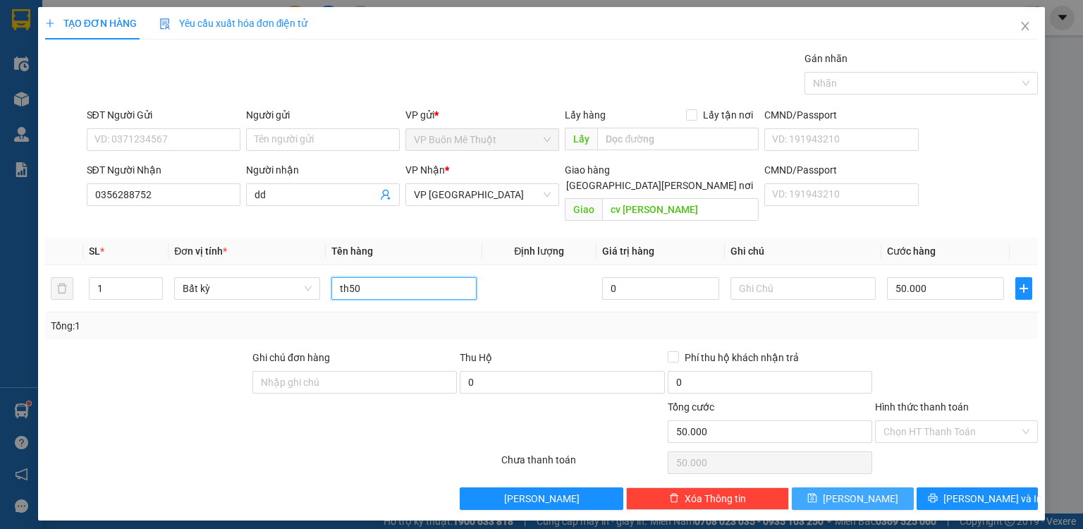
type input "th50"
click at [871, 487] on button "[PERSON_NAME]" at bounding box center [853, 498] width 122 height 23
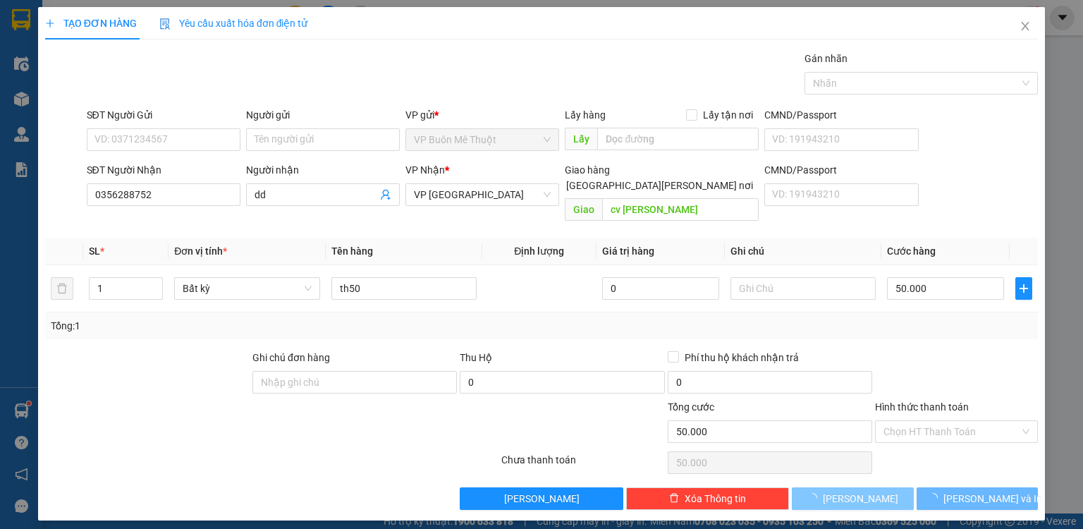
type input "0"
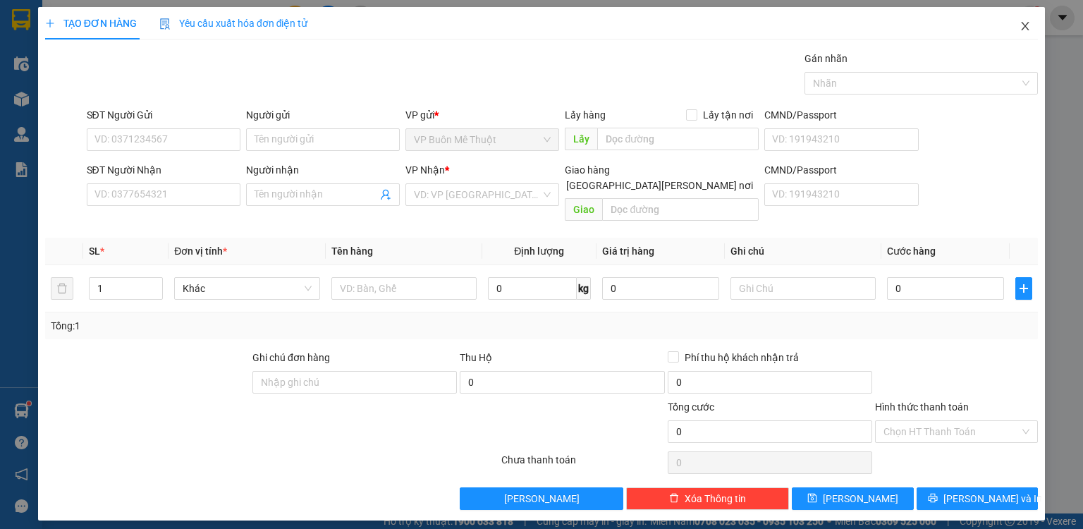
click at [1027, 25] on icon "close" at bounding box center [1026, 26] width 8 height 8
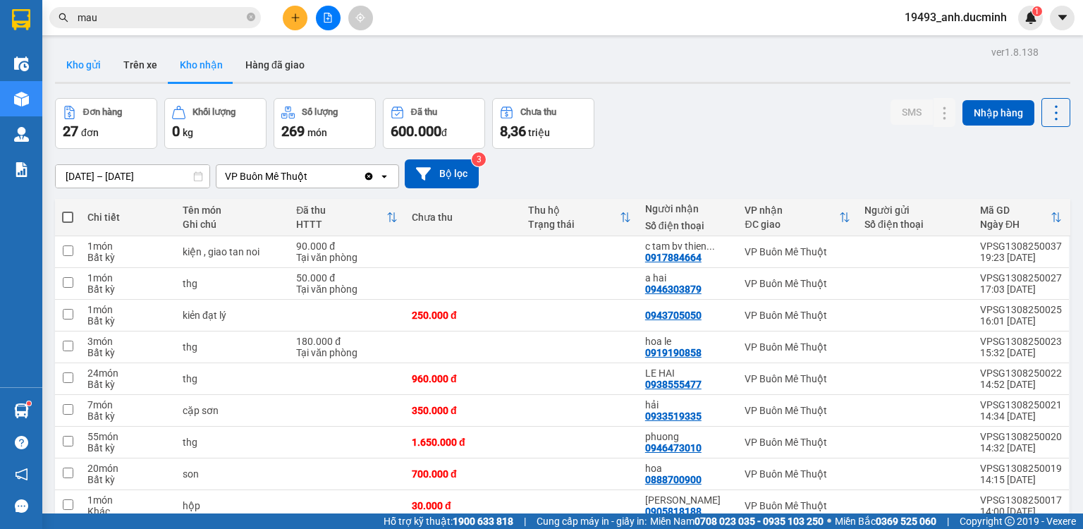
click at [84, 65] on button "Kho gửi" at bounding box center [83, 65] width 57 height 34
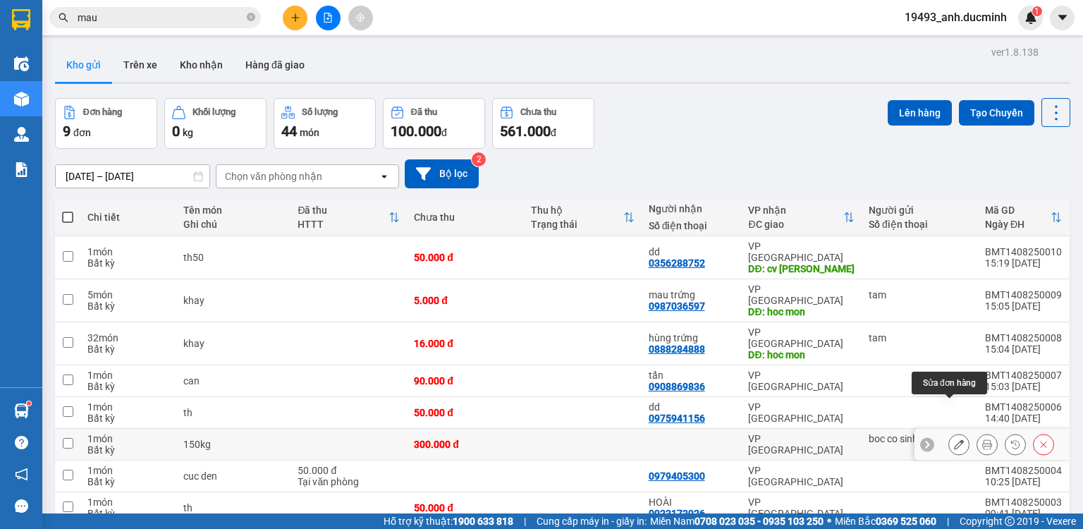
click at [954, 439] on icon at bounding box center [959, 444] width 10 height 10
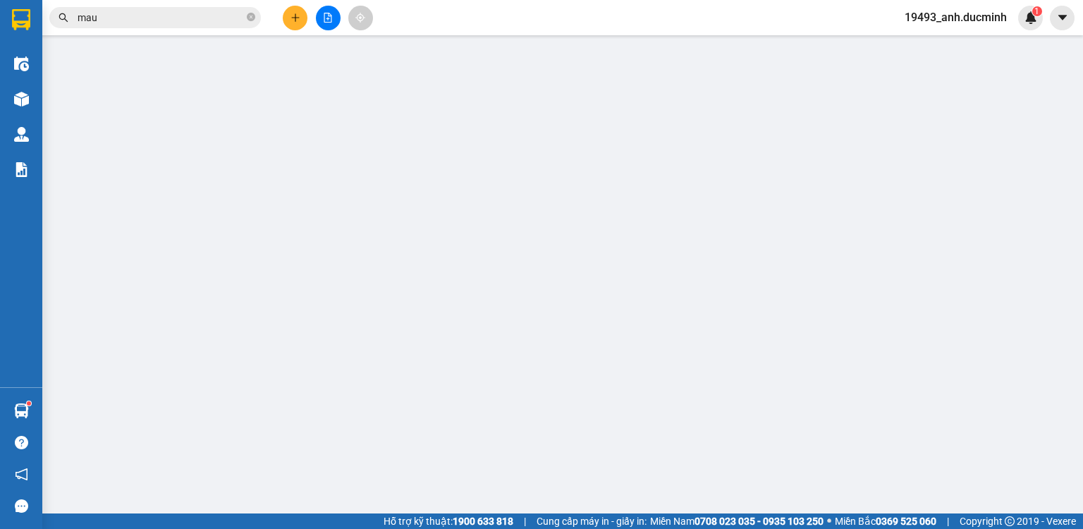
type input "boc co sinh"
type input "300.000"
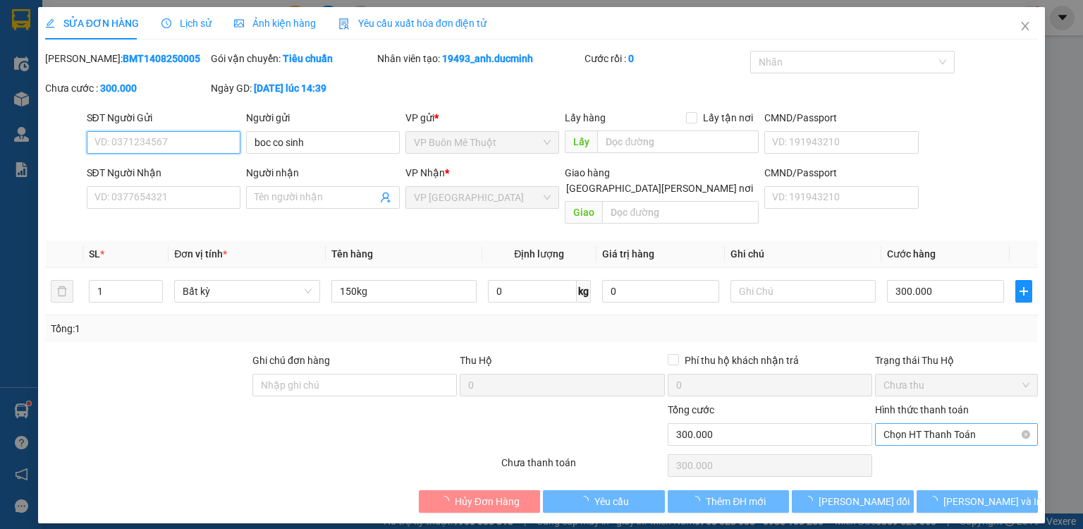
click at [941, 424] on span "Chọn HT Thanh Toán" at bounding box center [956, 434] width 146 height 21
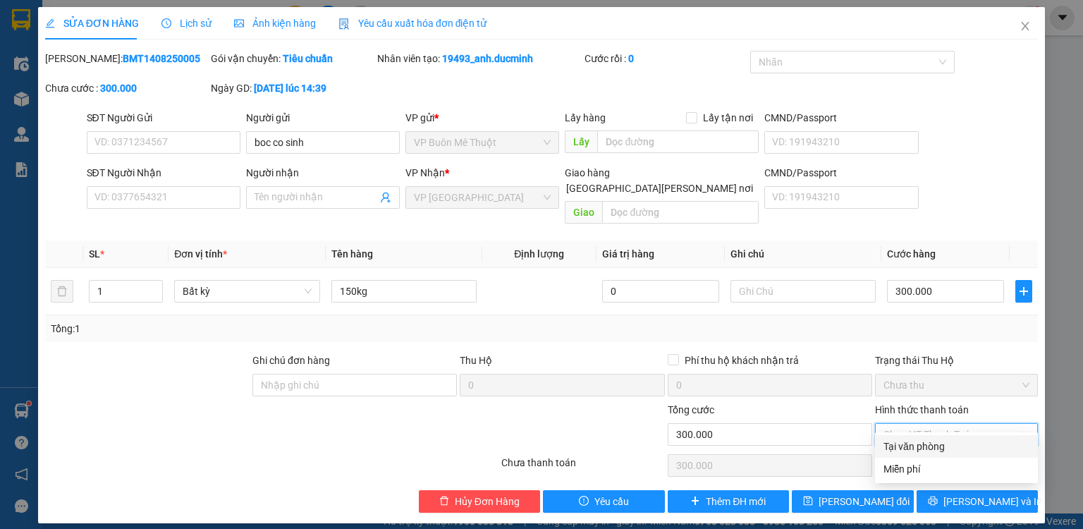
click at [929, 448] on div "Tại văn phòng" at bounding box center [956, 447] width 146 height 16
type input "0"
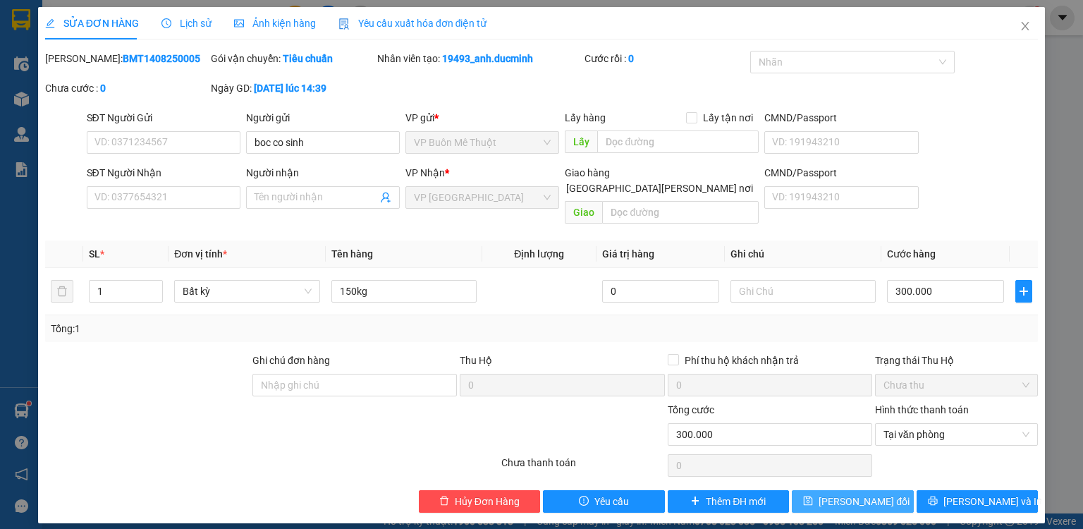
click at [869, 494] on span "[PERSON_NAME] đổi" at bounding box center [864, 502] width 91 height 16
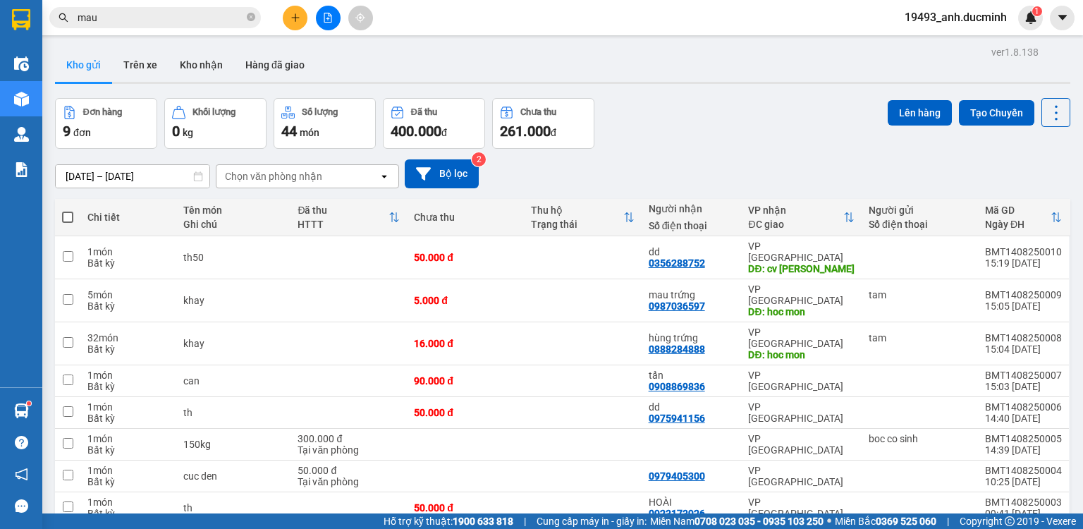
click at [765, 149] on div "12/08/2025 – 14/08/2025 Press the down arrow key to interact with the calendar …" at bounding box center [562, 174] width 1015 height 50
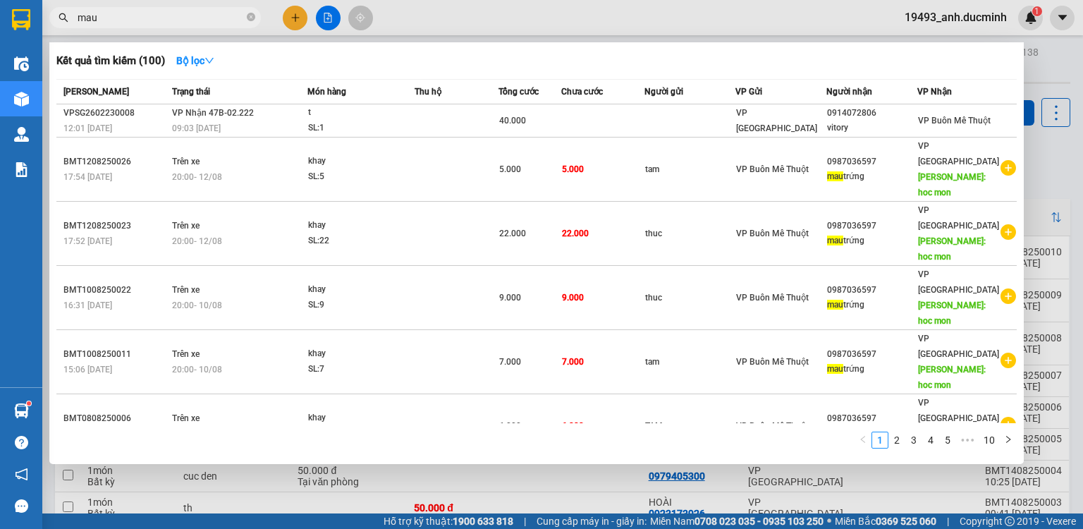
click at [250, 10] on span at bounding box center [251, 18] width 8 height 16
click at [296, 17] on div at bounding box center [541, 264] width 1083 height 529
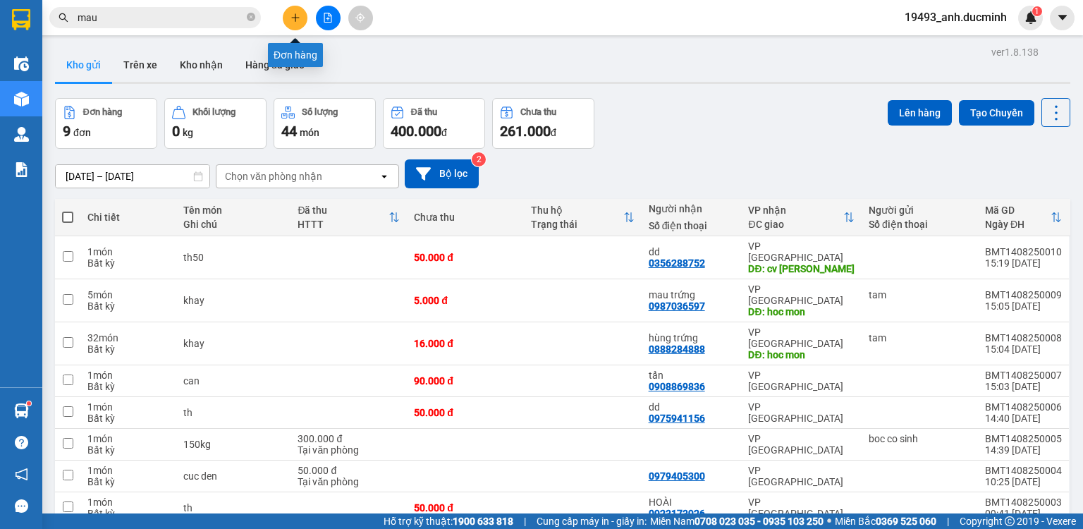
click at [296, 17] on icon "plus" at bounding box center [295, 18] width 10 height 10
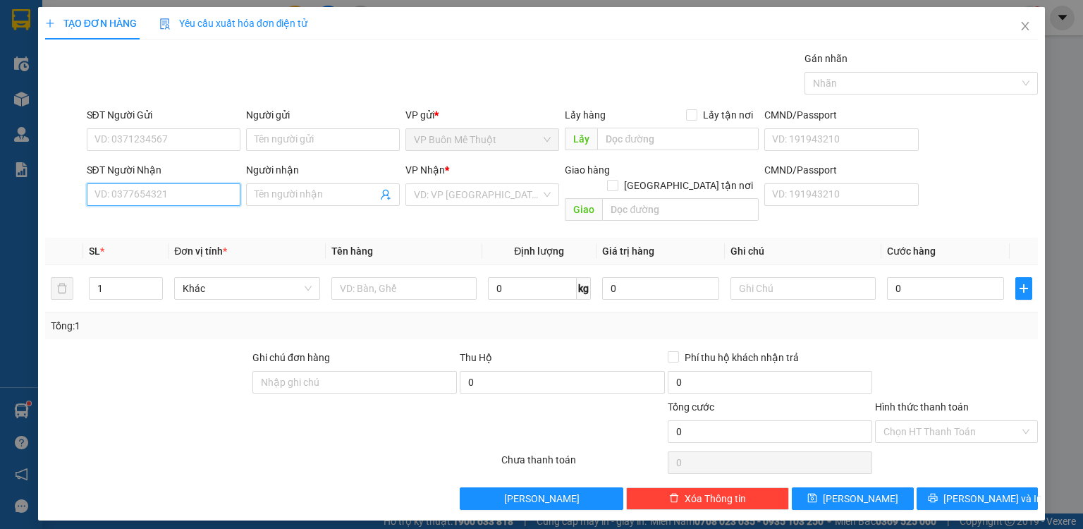
click at [190, 194] on input "SĐT Người Nhận" at bounding box center [164, 194] width 154 height 23
type input "0968972556"
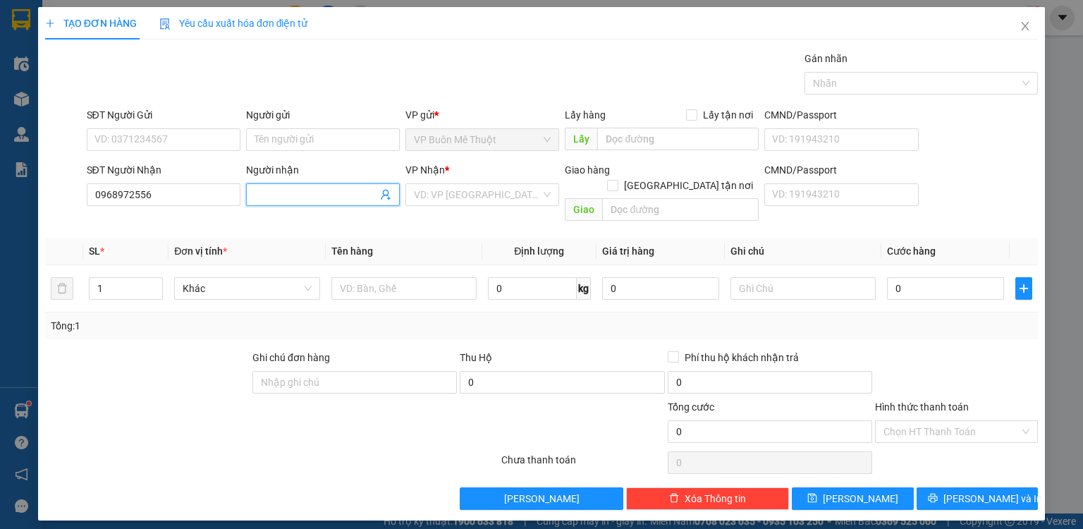
click at [290, 184] on span at bounding box center [323, 194] width 154 height 23
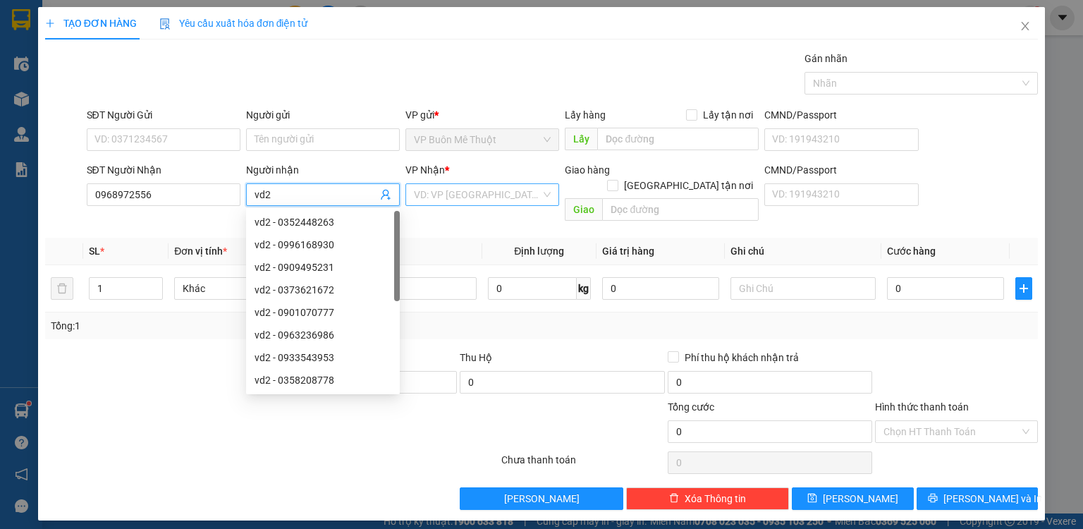
type input "vd2"
drag, startPoint x: 503, startPoint y: 201, endPoint x: 471, endPoint y: 226, distance: 41.2
click at [503, 201] on input "search" at bounding box center [477, 194] width 127 height 21
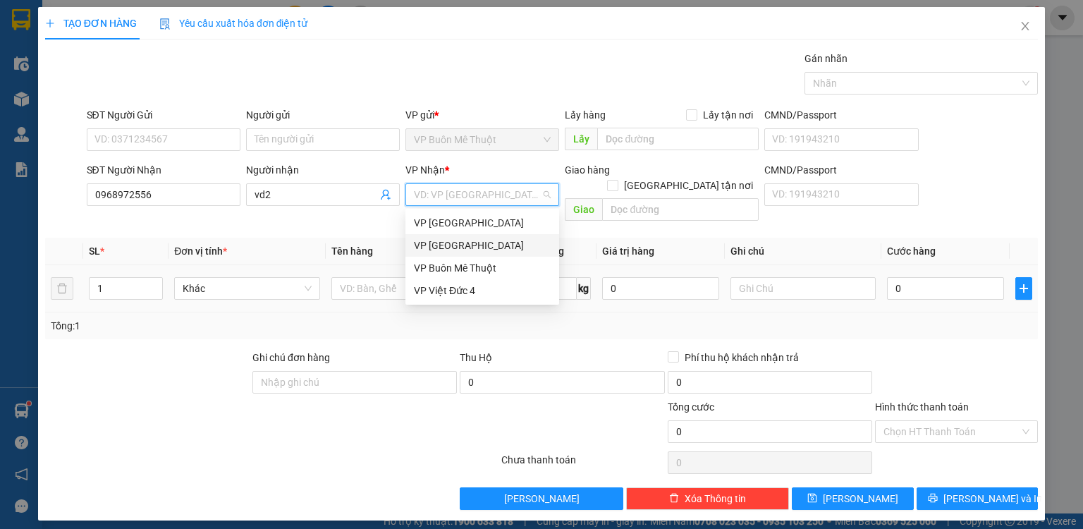
drag, startPoint x: 453, startPoint y: 247, endPoint x: 593, endPoint y: 249, distance: 140.3
click at [453, 247] on div "VP [GEOGRAPHIC_DATA]" at bounding box center [482, 246] width 137 height 16
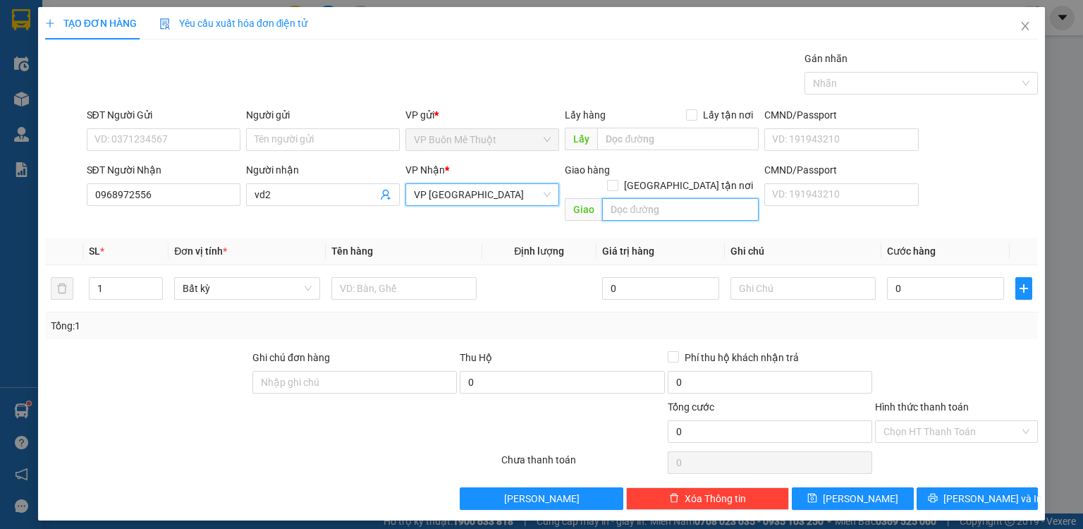
click at [663, 198] on input "text" at bounding box center [680, 209] width 157 height 23
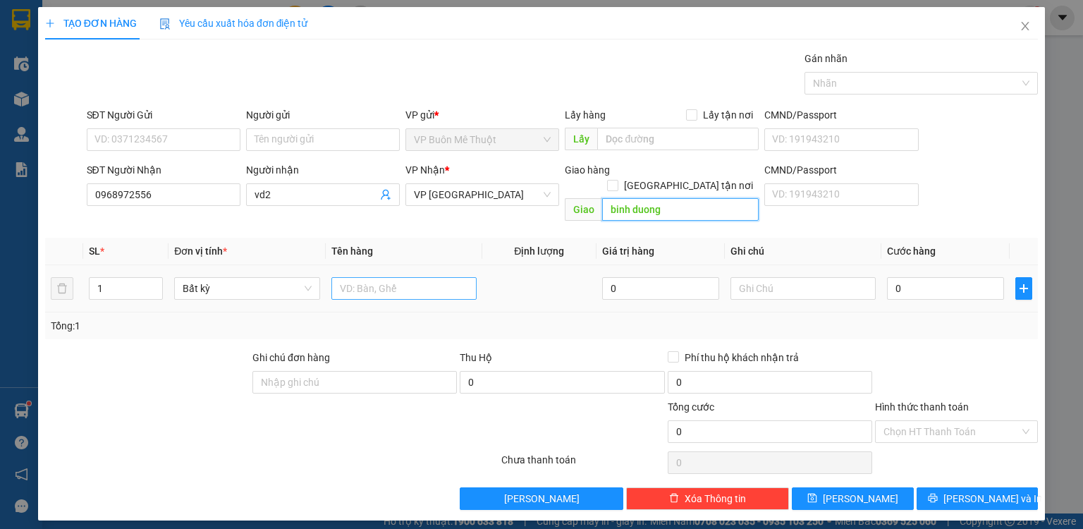
type input "binh duong"
click at [401, 277] on input "text" at bounding box center [403, 288] width 145 height 23
type input "th"
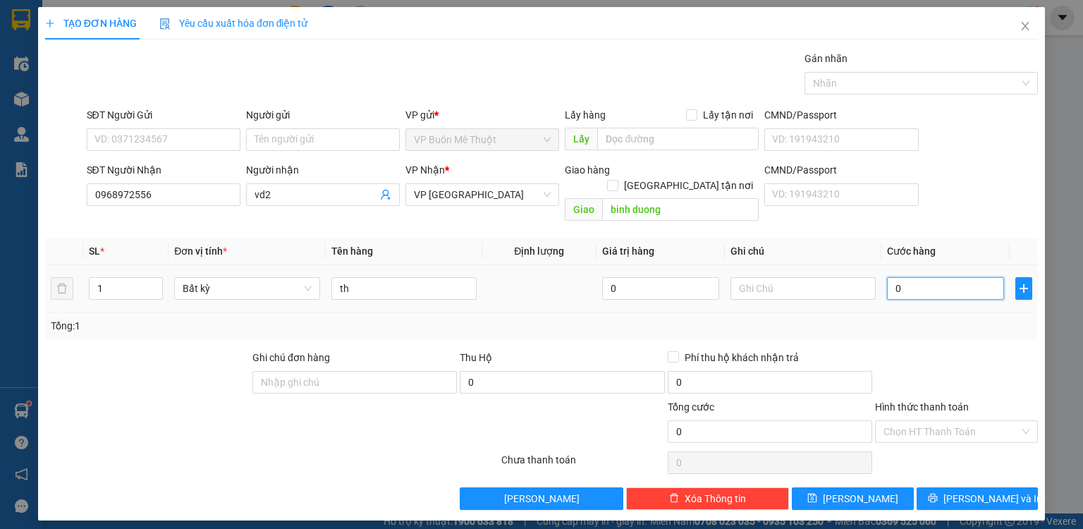
click at [931, 277] on input "0" at bounding box center [945, 288] width 117 height 23
type input "1"
type input "10"
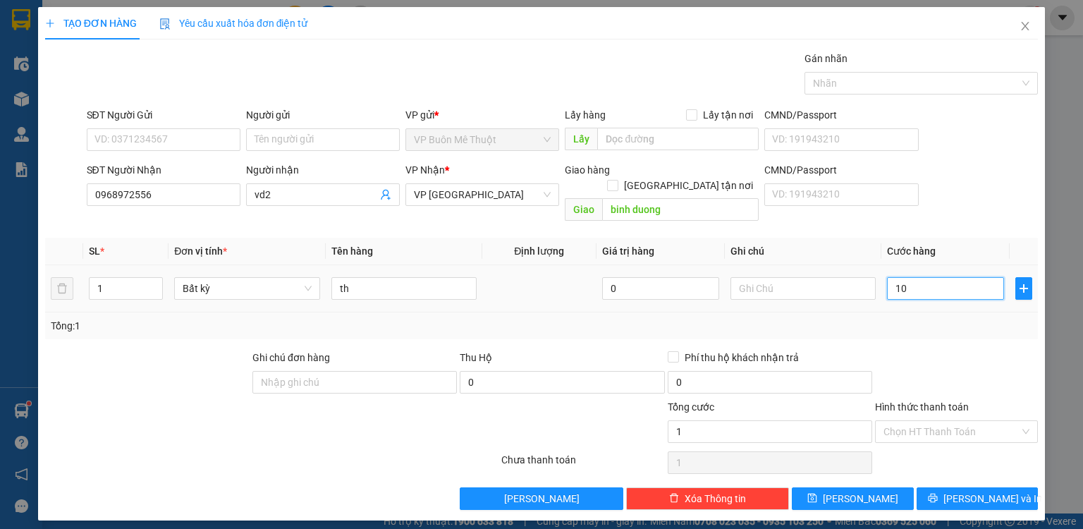
type input "10"
type input "100"
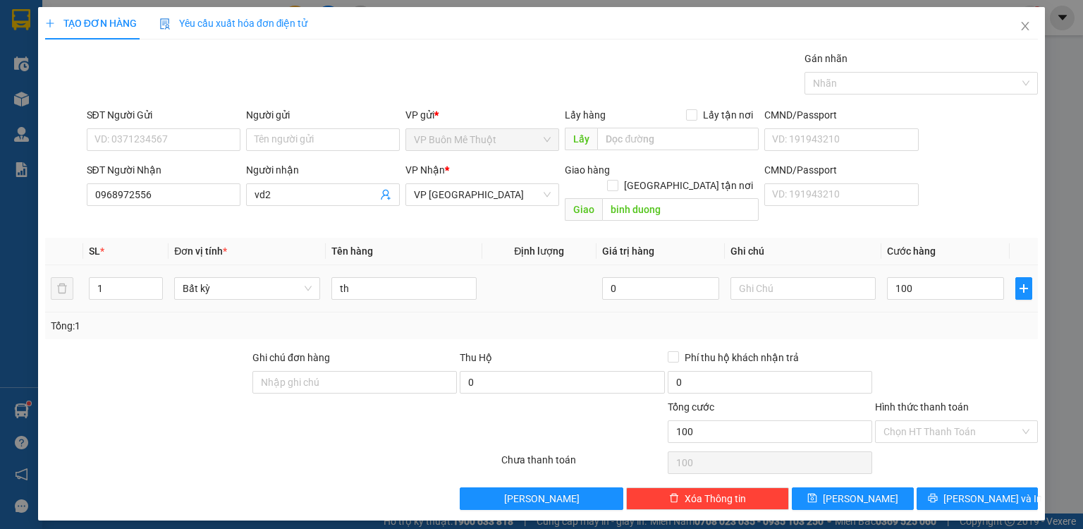
type input "100.000"
click at [907, 318] on div "Tổng: 1" at bounding box center [541, 326] width 981 height 16
click at [905, 425] on span at bounding box center [951, 431] width 136 height 21
drag, startPoint x: 905, startPoint y: 443, endPoint x: 900, endPoint y: 455, distance: 13.6
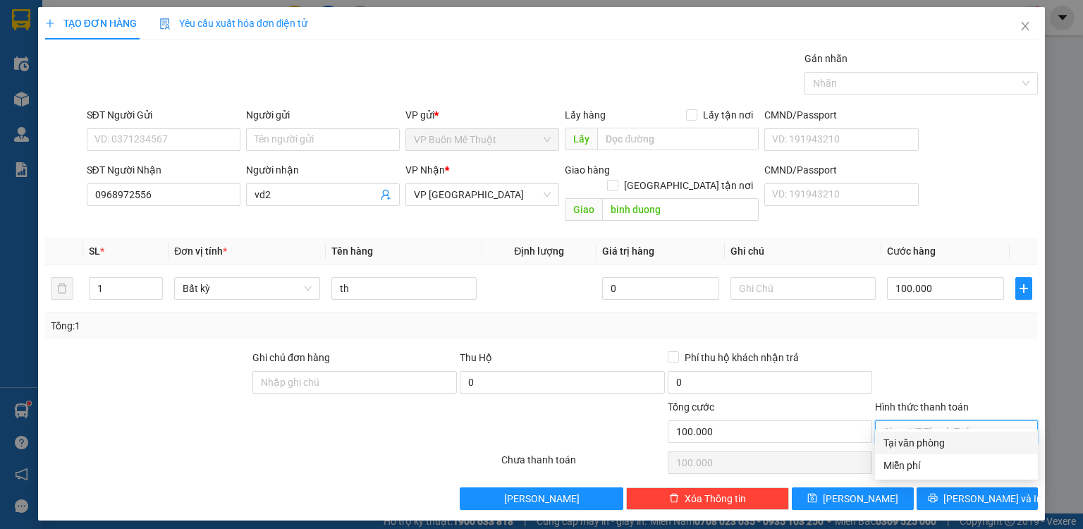
click at [905, 443] on div "Tại văn phòng" at bounding box center [956, 443] width 146 height 16
type input "0"
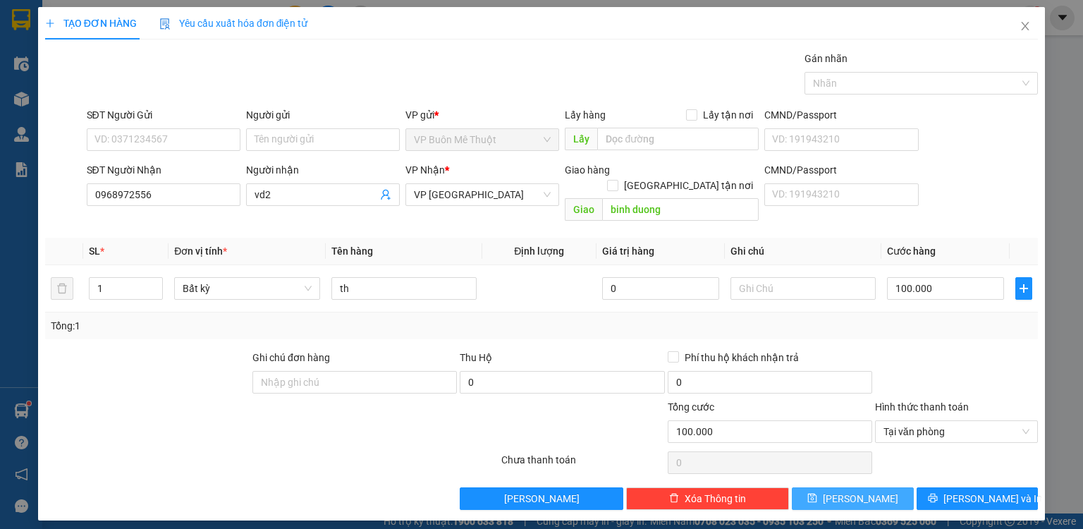
click at [877, 487] on button "[PERSON_NAME]" at bounding box center [853, 498] width 122 height 23
type input "0"
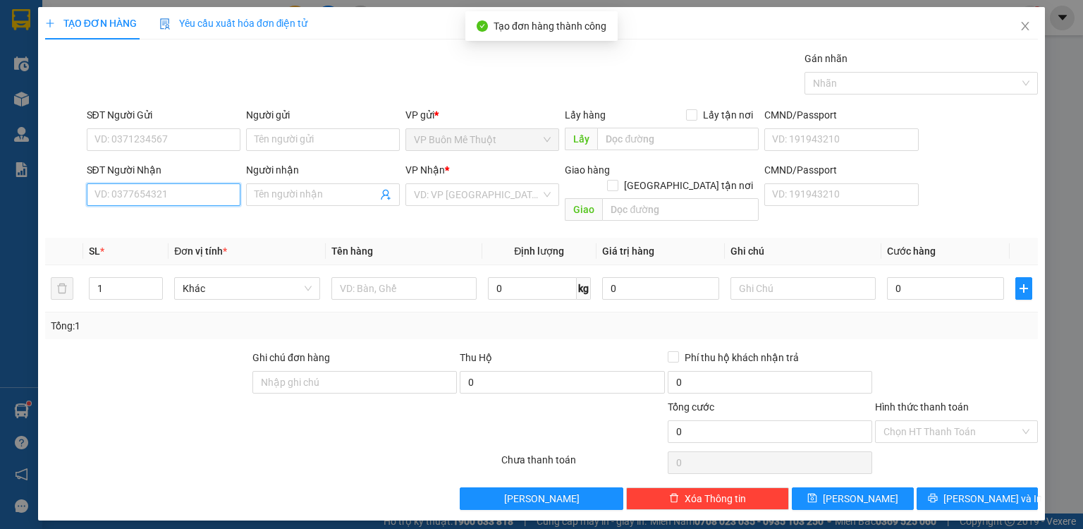
click at [193, 199] on input "SĐT Người Nhận" at bounding box center [164, 194] width 154 height 23
type input "0974915939"
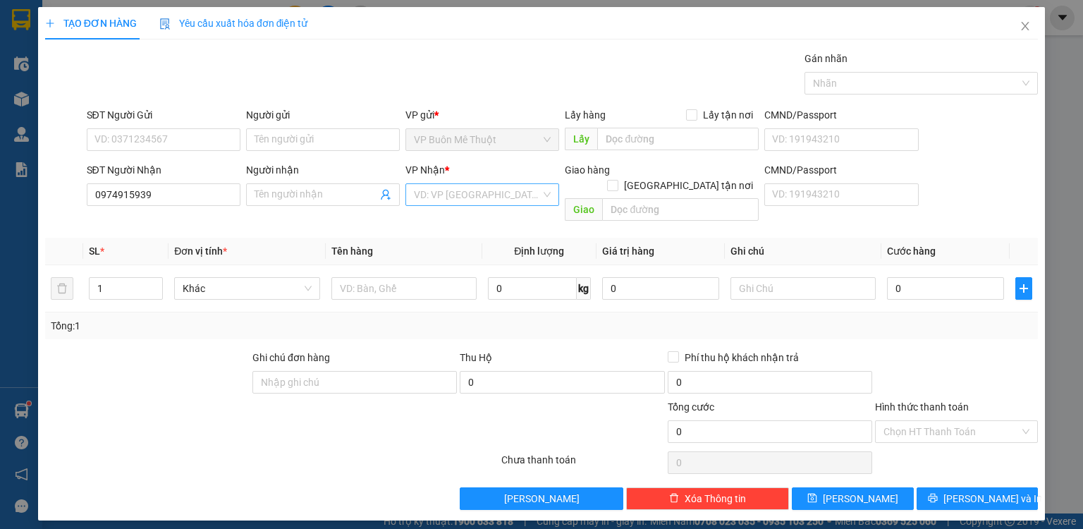
click at [477, 188] on input "search" at bounding box center [477, 194] width 127 height 21
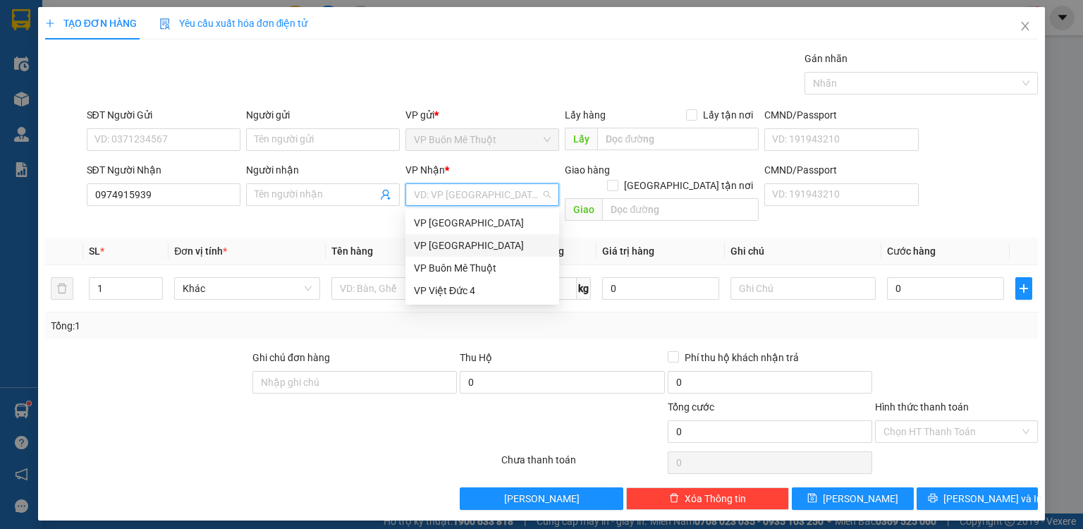
click at [458, 243] on div "VP [GEOGRAPHIC_DATA]" at bounding box center [482, 246] width 137 height 16
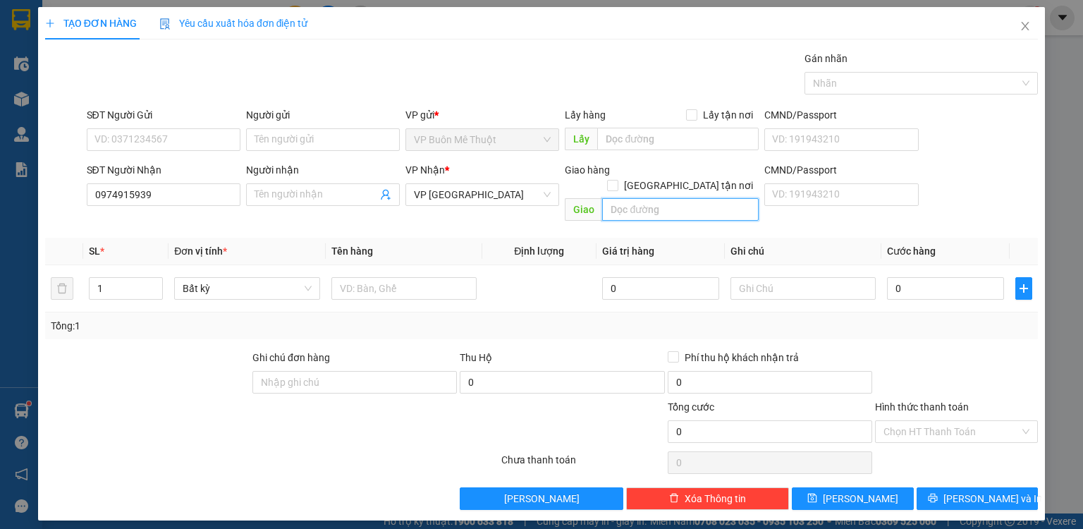
click at [642, 198] on input "text" at bounding box center [680, 209] width 157 height 23
type input "dat thanh"
click at [353, 190] on input "Người nhận" at bounding box center [316, 195] width 123 height 16
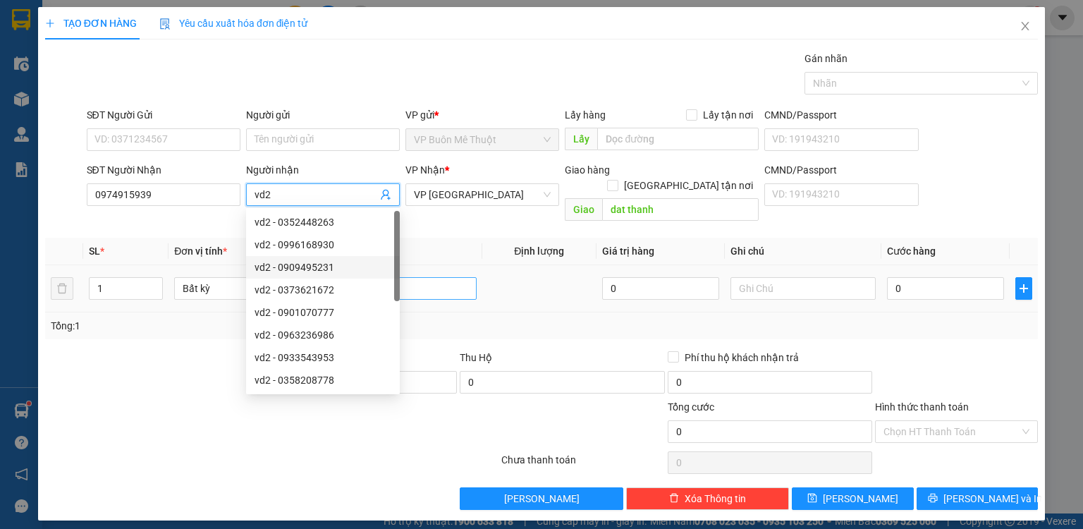
type input "vd2"
click at [451, 277] on input "text" at bounding box center [403, 288] width 145 height 23
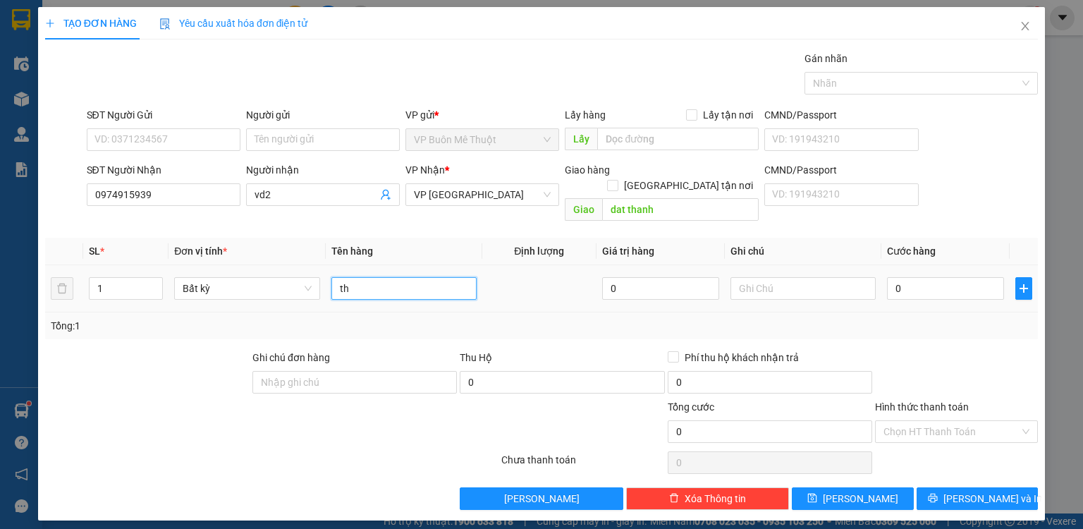
type input "th"
click at [939, 285] on div "0" at bounding box center [945, 288] width 117 height 28
click at [940, 278] on input "0" at bounding box center [945, 288] width 117 height 23
type input "8"
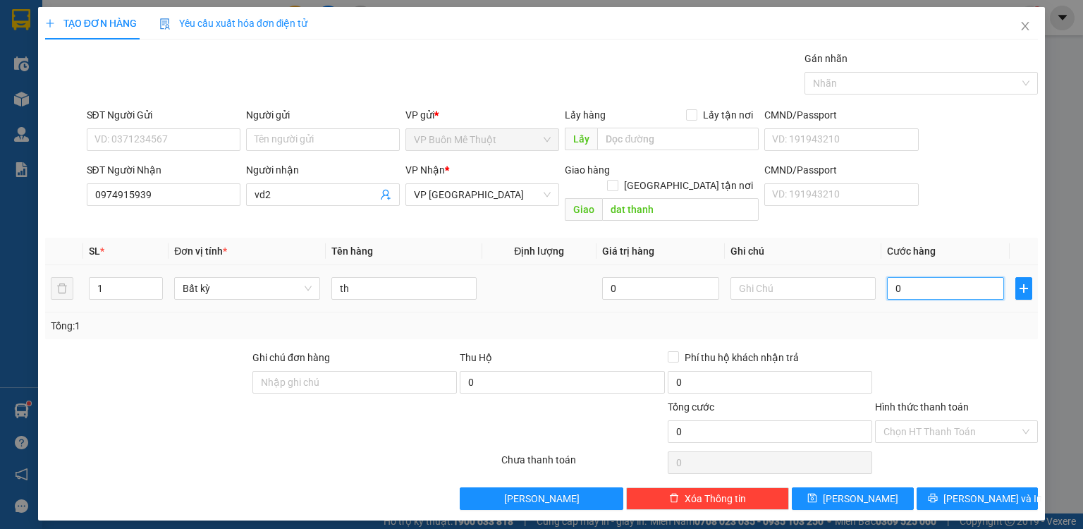
type input "8"
type input "80"
type input "80.000"
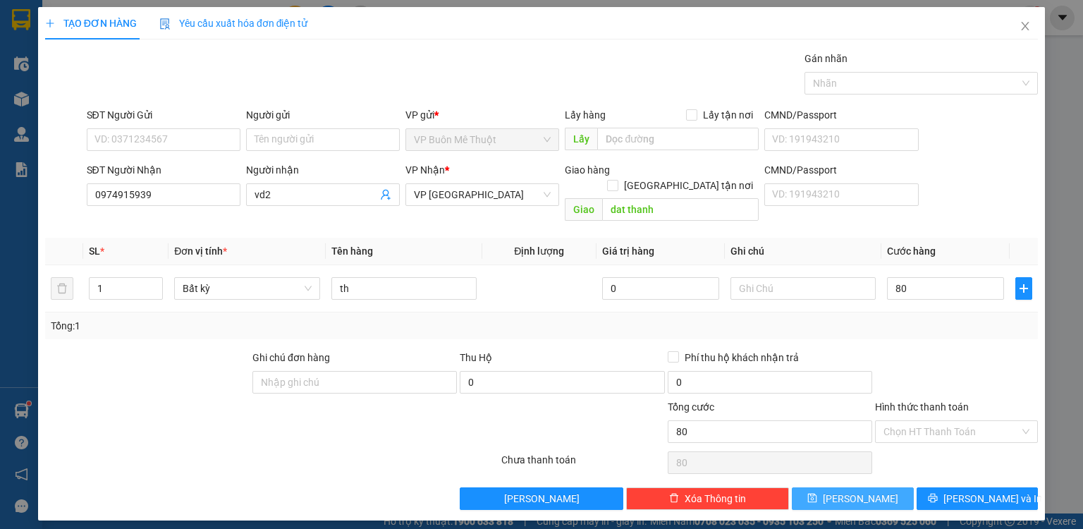
type input "80.000"
click at [886, 487] on button "[PERSON_NAME]" at bounding box center [853, 498] width 122 height 23
type input "0"
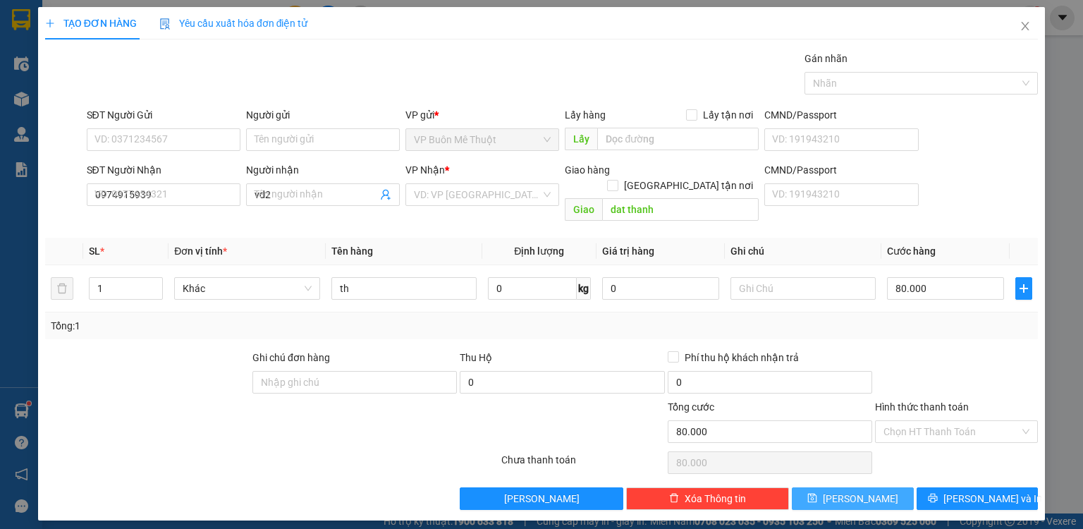
type input "0"
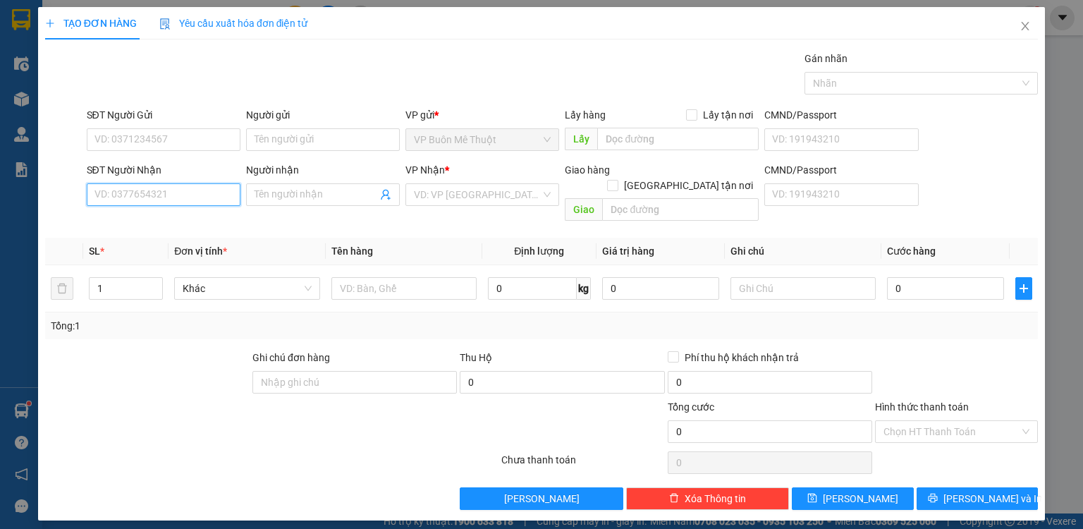
click at [212, 196] on input "SĐT Người Nhận" at bounding box center [164, 194] width 154 height 23
type input "0906373002"
click at [169, 219] on div "0906373002 - dđ" at bounding box center [163, 222] width 137 height 16
type input "dđ"
type input "160.000"
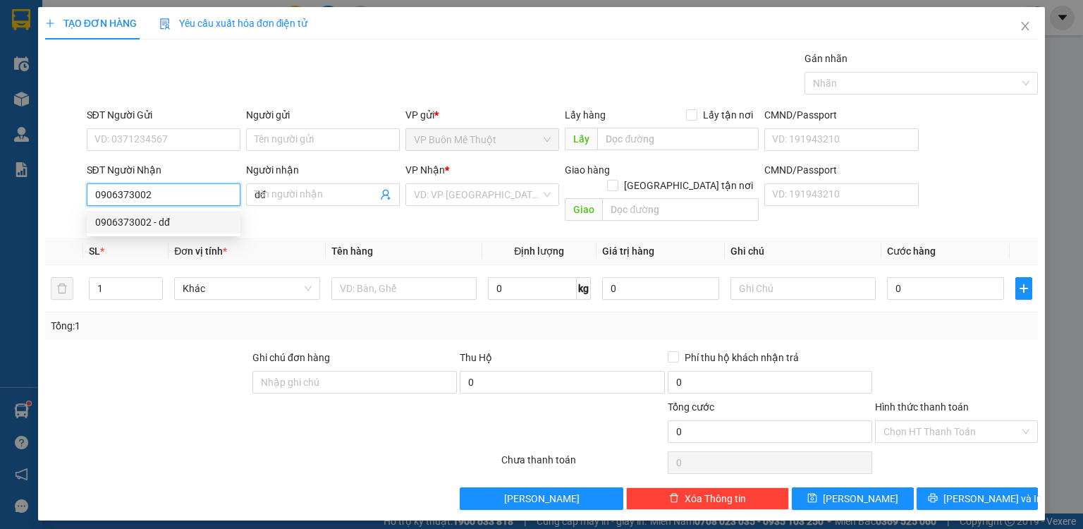
type input "160.000"
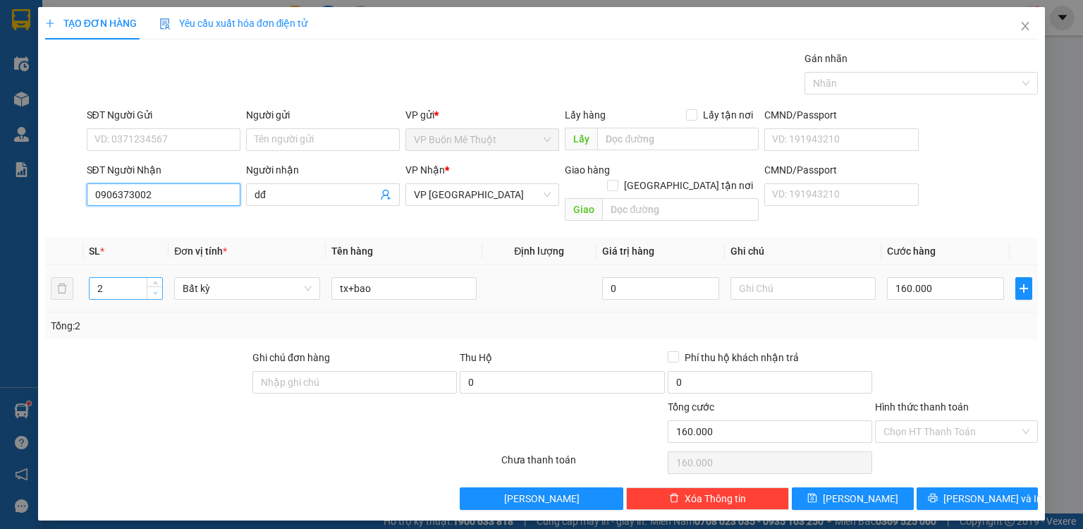
type input "0906373002"
type input "1"
click at [155, 290] on icon "down" at bounding box center [155, 292] width 5 height 5
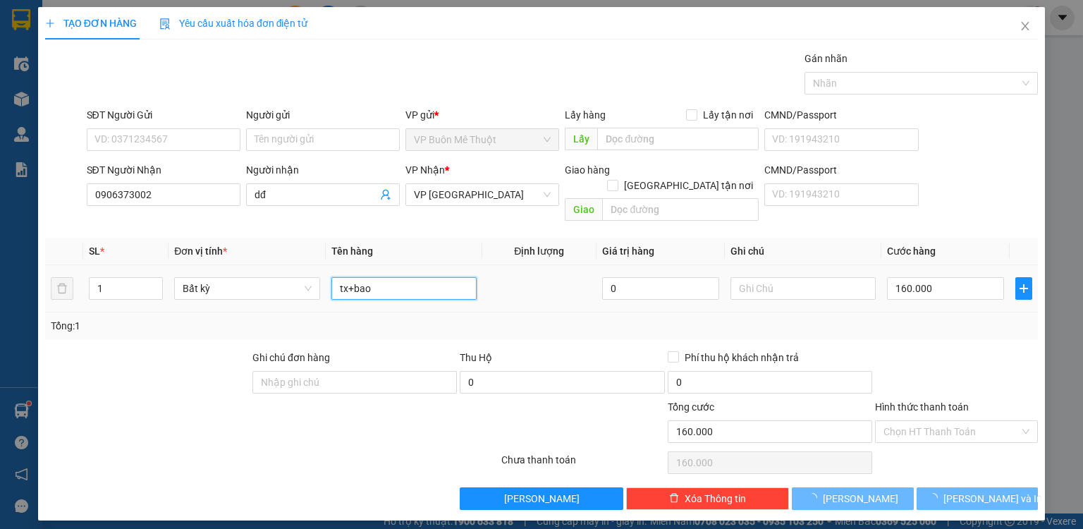
drag, startPoint x: 367, startPoint y: 273, endPoint x: 400, endPoint y: 269, distance: 33.4
click at [397, 277] on input "tx+bao" at bounding box center [403, 288] width 145 height 23
type input "0"
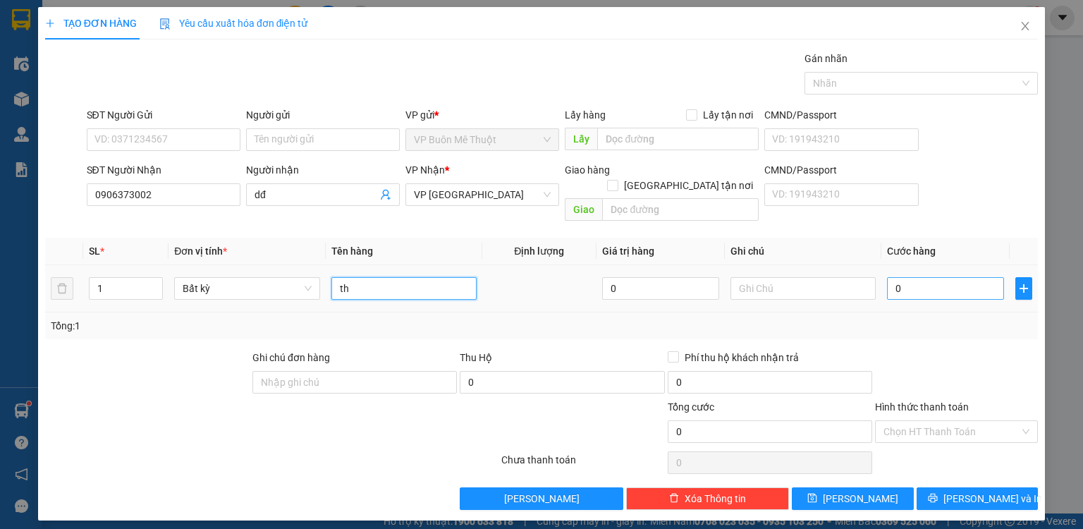
type input "th"
click at [944, 277] on input "0" at bounding box center [945, 288] width 117 height 23
type input "8"
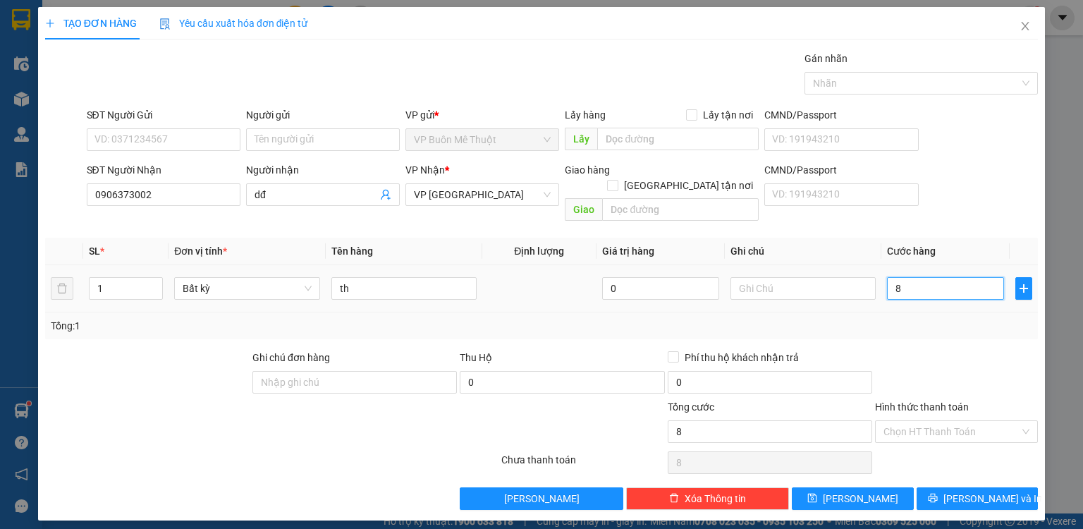
type input "80"
type input "80.000"
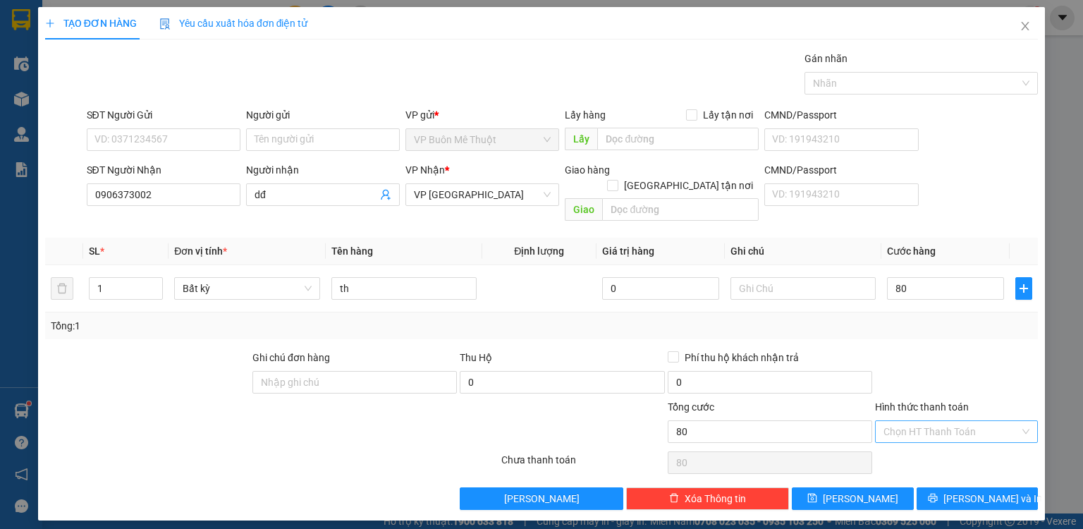
type input "80.000"
drag, startPoint x: 929, startPoint y: 412, endPoint x: 928, endPoint y: 425, distance: 13.5
click at [928, 421] on input "Hình thức thanh toán" at bounding box center [951, 431] width 136 height 21
drag, startPoint x: 926, startPoint y: 431, endPoint x: 924, endPoint y: 440, distance: 8.6
click at [926, 437] on div "Tại văn phòng" at bounding box center [956, 442] width 163 height 23
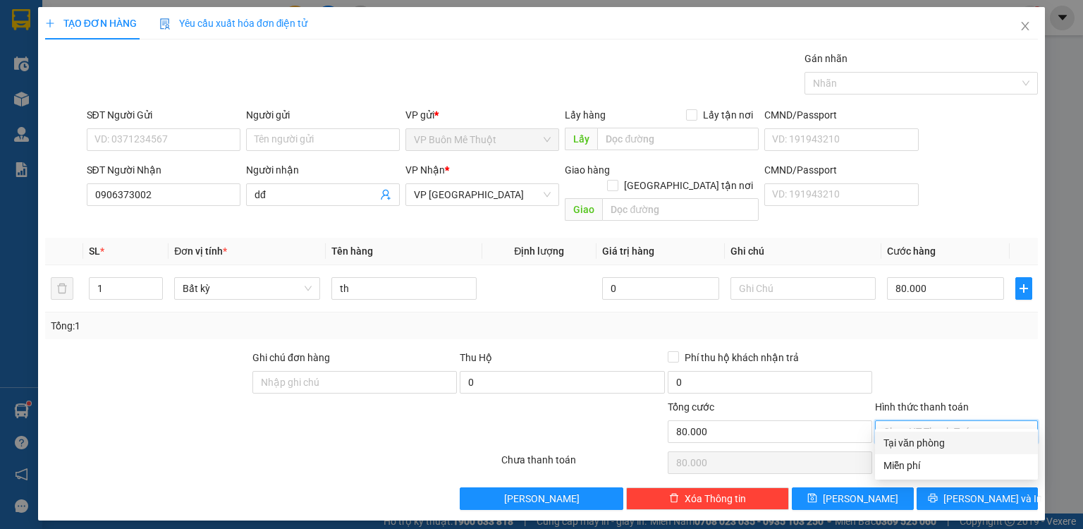
type input "0"
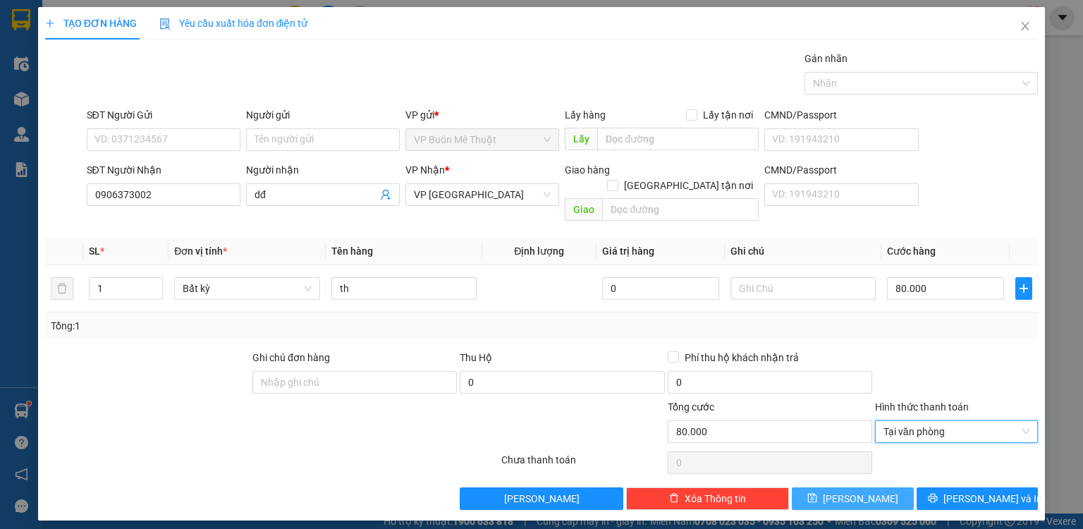
click at [897, 487] on button "[PERSON_NAME]" at bounding box center [853, 498] width 122 height 23
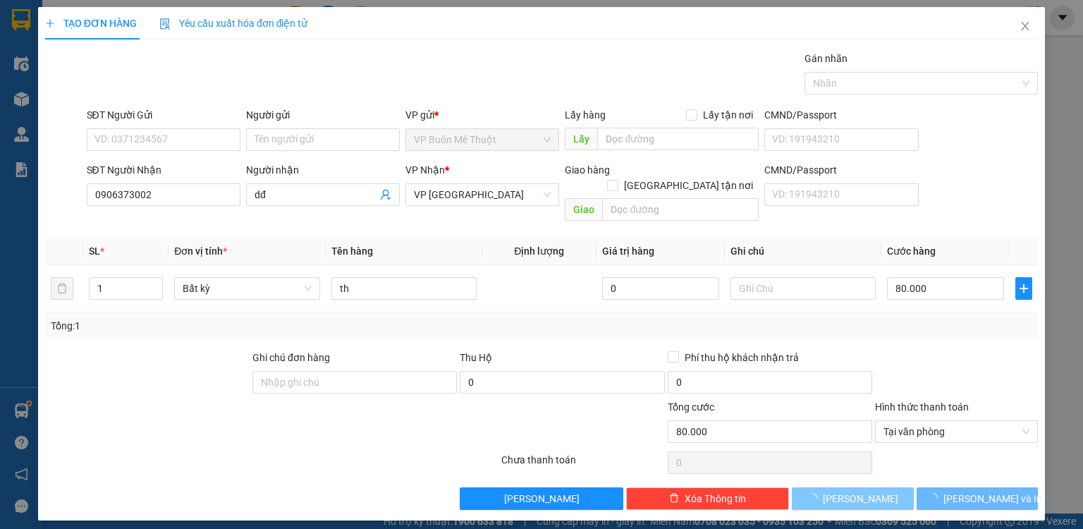
type input "0"
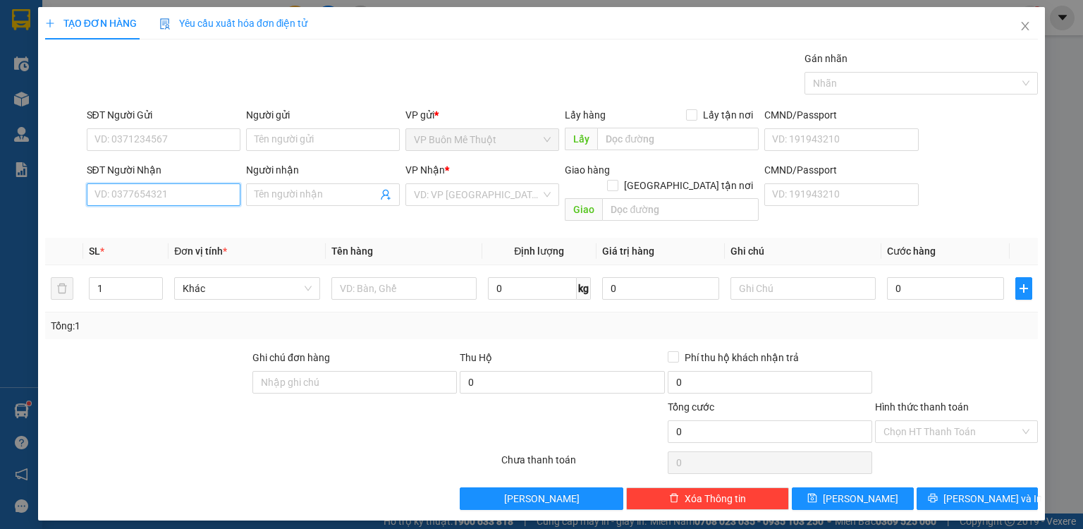
click at [176, 195] on input "SĐT Người Nhận" at bounding box center [164, 194] width 154 height 23
click at [176, 195] on input "888" at bounding box center [164, 194] width 154 height 23
drag, startPoint x: 174, startPoint y: 227, endPoint x: 284, endPoint y: 158, distance: 129.9
click at [174, 226] on div "0888284888 - [PERSON_NAME]" at bounding box center [163, 222] width 137 height 16
type input "0888284888"
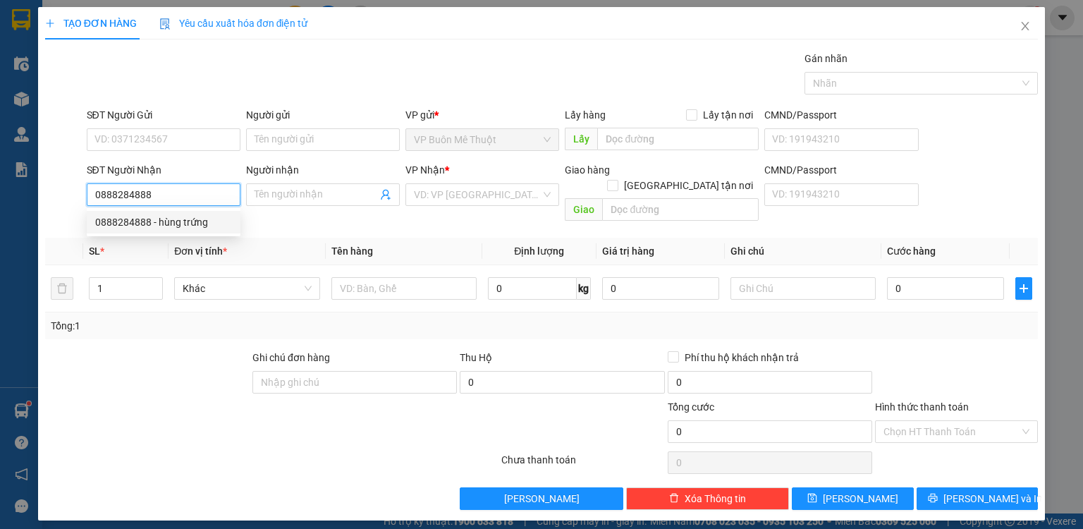
type input "hùng trứng"
type input "hoc mon"
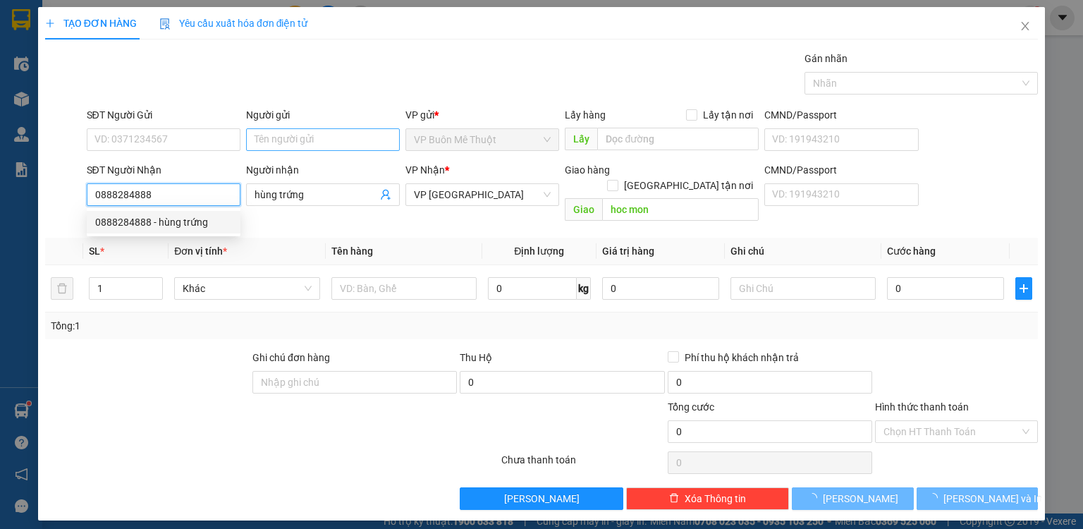
type input "0888284888"
click at [310, 133] on input "Người gửi" at bounding box center [323, 139] width 154 height 23
type input "16.000"
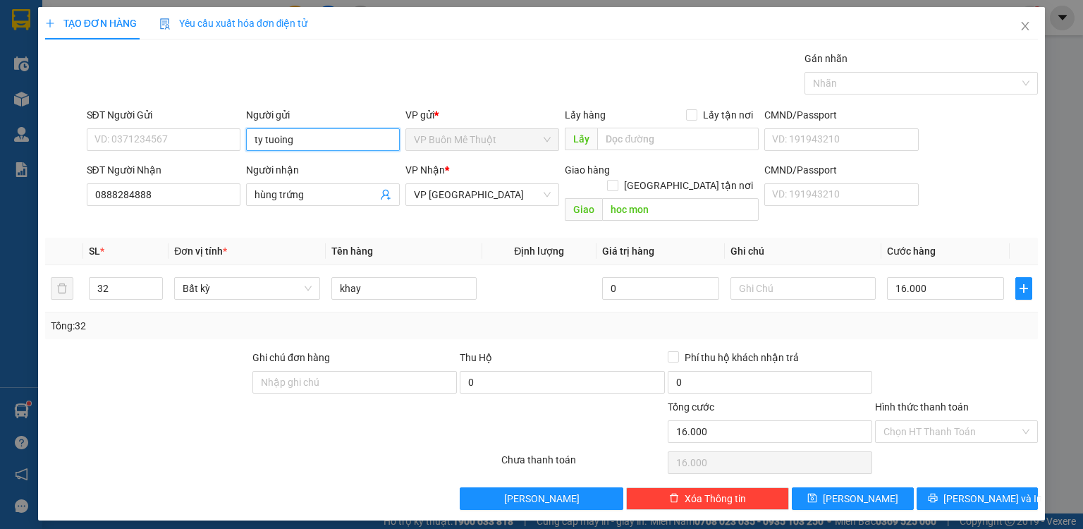
click at [285, 135] on input "ty tuoing" at bounding box center [323, 139] width 154 height 23
type input "ty tuong"
click at [111, 278] on input "32" at bounding box center [126, 288] width 73 height 21
type input "3"
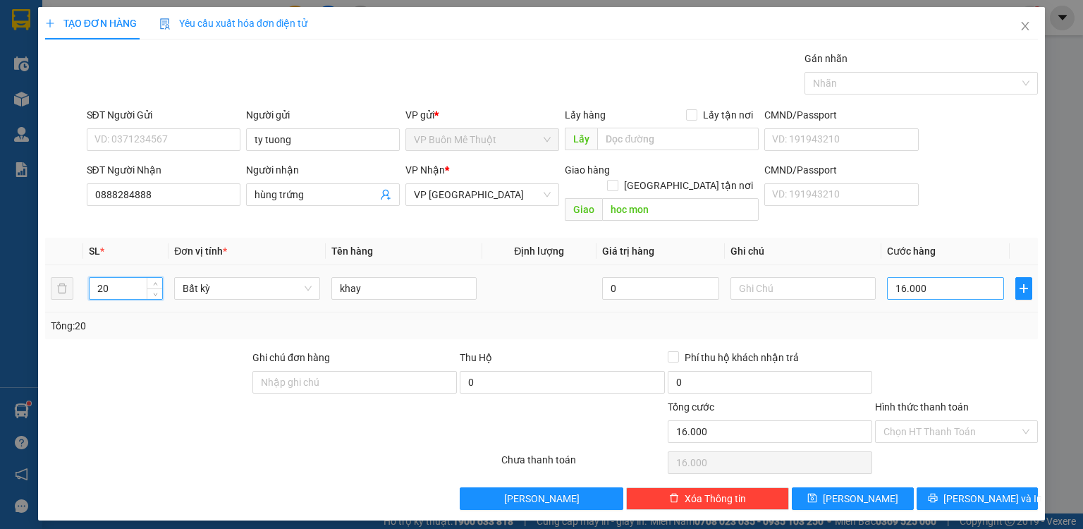
type input "20"
click at [955, 277] on input "16.000" at bounding box center [945, 288] width 117 height 23
type input "02"
type input "2"
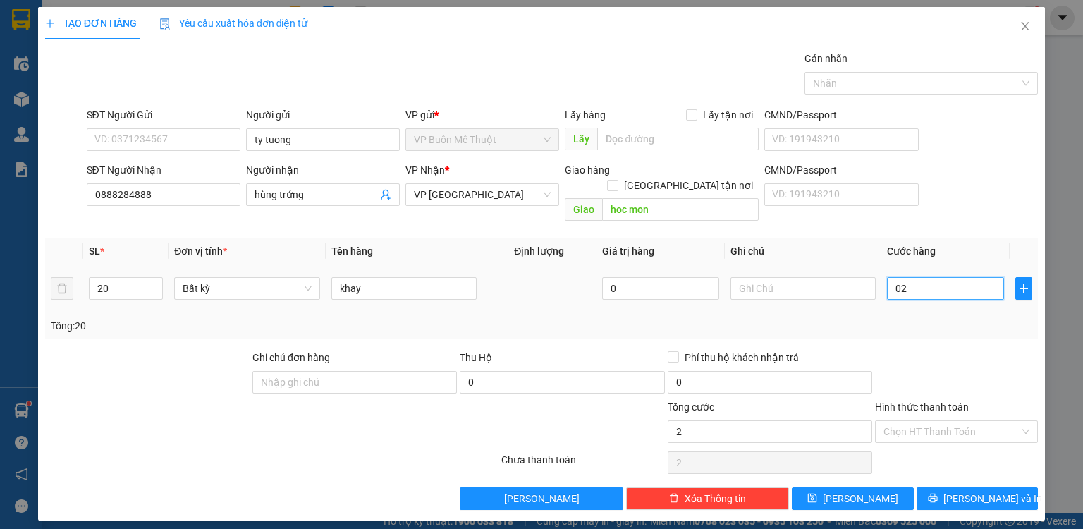
type input "20"
type input "020"
type input "20.000"
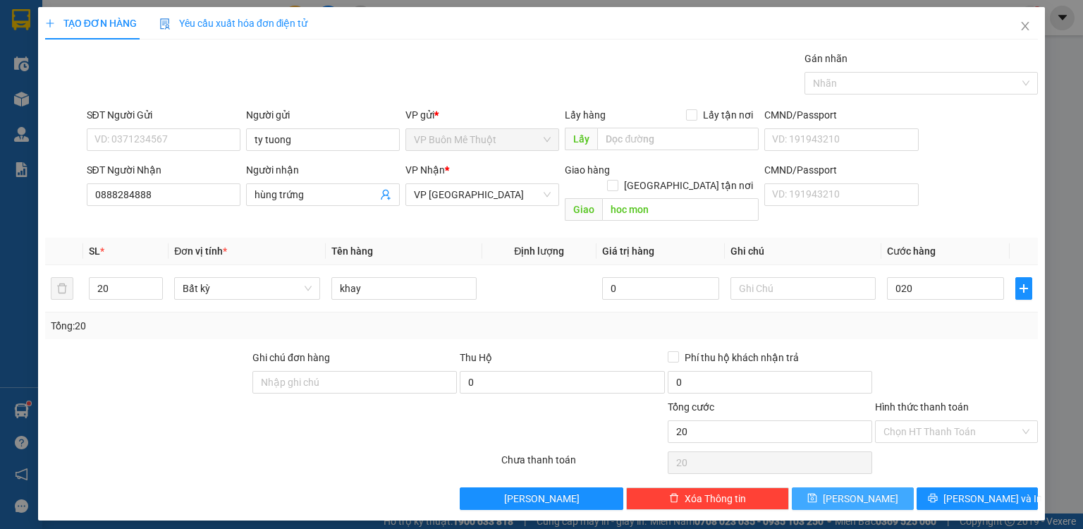
type input "20.000"
drag, startPoint x: 868, startPoint y: 473, endPoint x: 647, endPoint y: 405, distance: 231.7
click at [860, 487] on button "[PERSON_NAME]" at bounding box center [853, 498] width 122 height 23
type input "0"
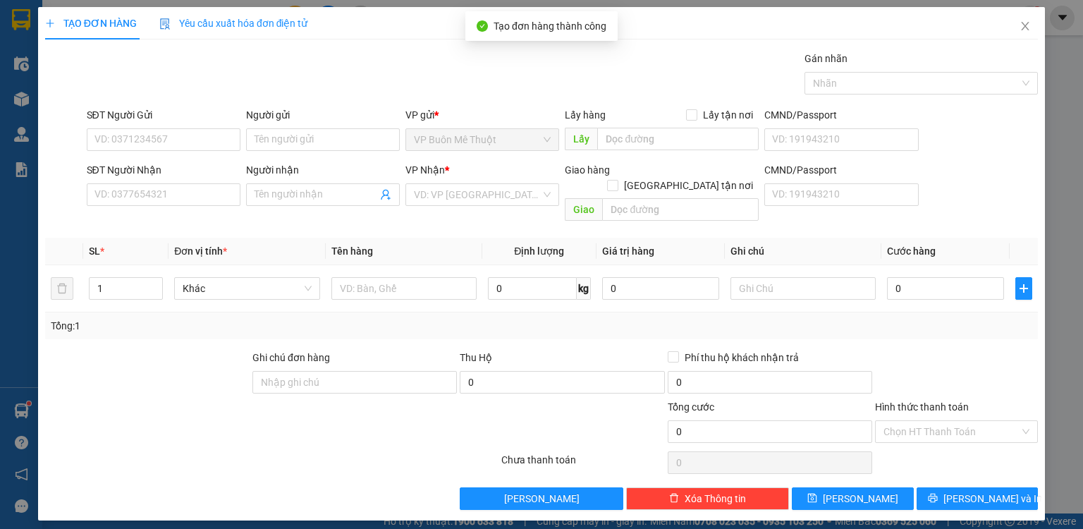
click at [207, 182] on div "SĐT Người Nhận" at bounding box center [164, 172] width 154 height 21
click at [197, 195] on input "SĐT Người Nhận" at bounding box center [164, 194] width 154 height 23
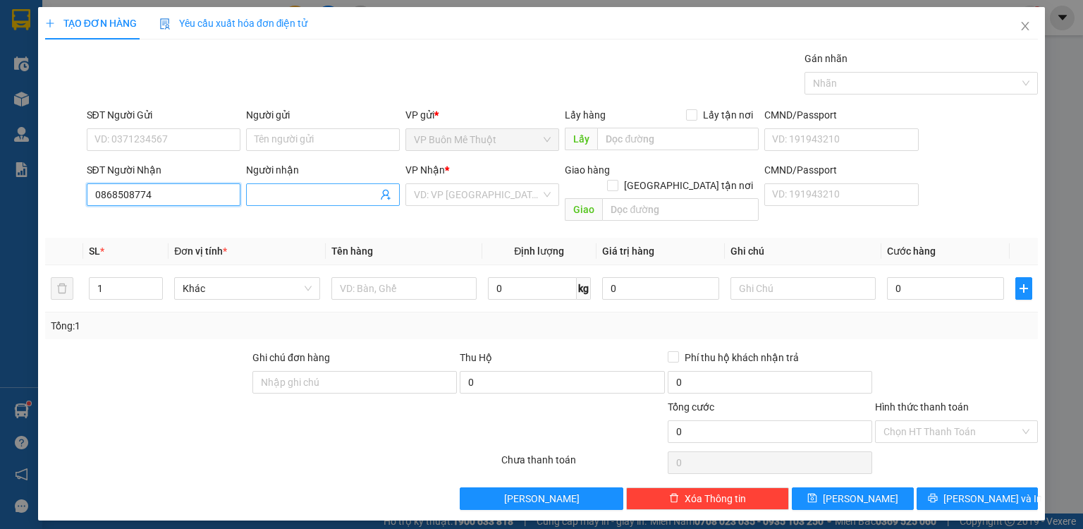
type input "0868508774"
click at [272, 190] on input "Người nhận" at bounding box center [316, 195] width 123 height 16
type input "d"
type input "đ"
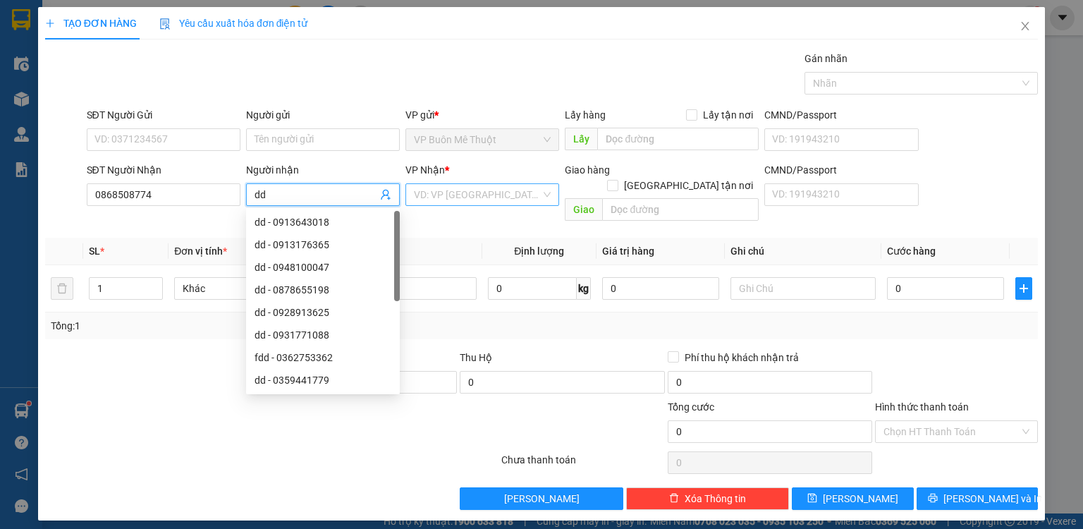
type input "dd"
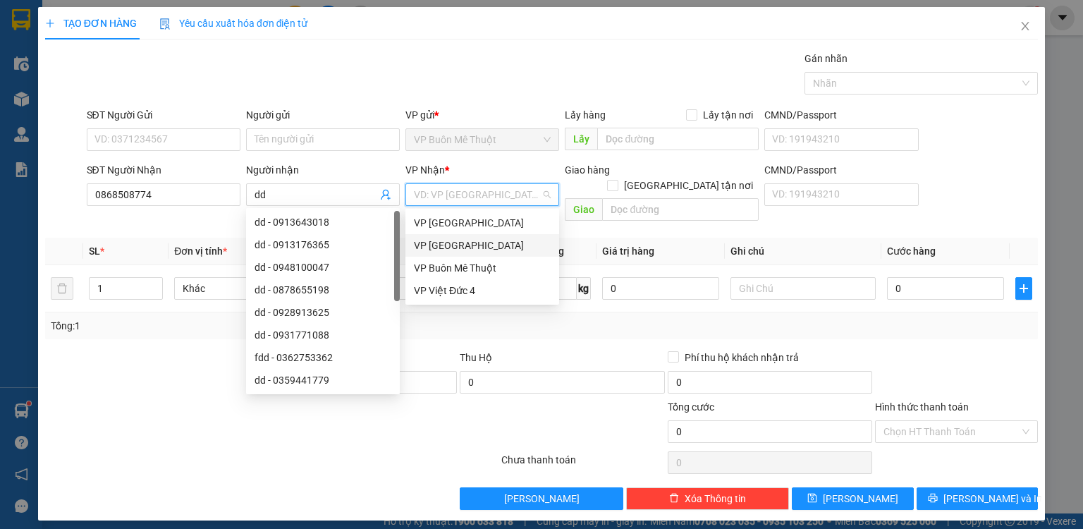
click at [431, 195] on input "search" at bounding box center [477, 194] width 127 height 21
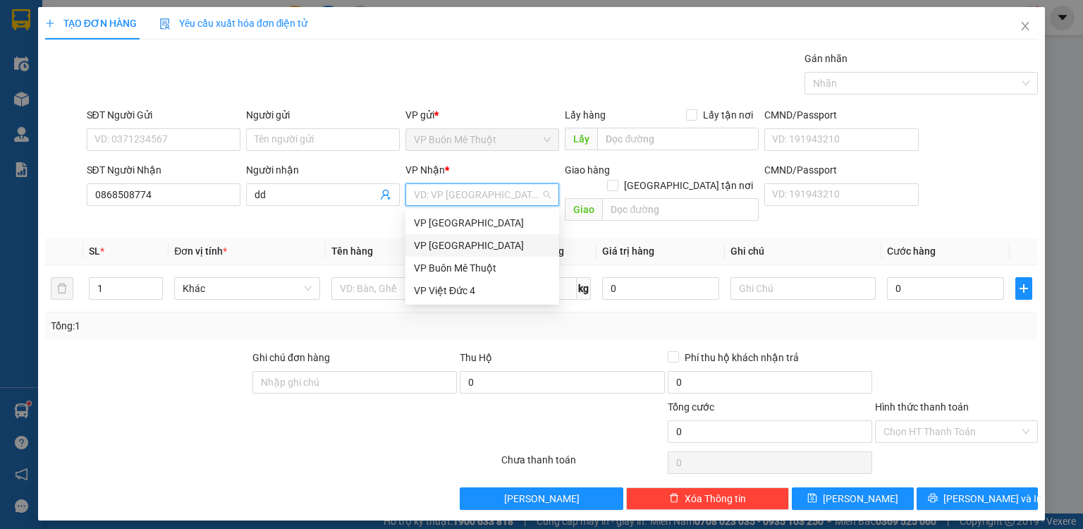
click at [429, 240] on div "VP [GEOGRAPHIC_DATA]" at bounding box center [482, 246] width 137 height 16
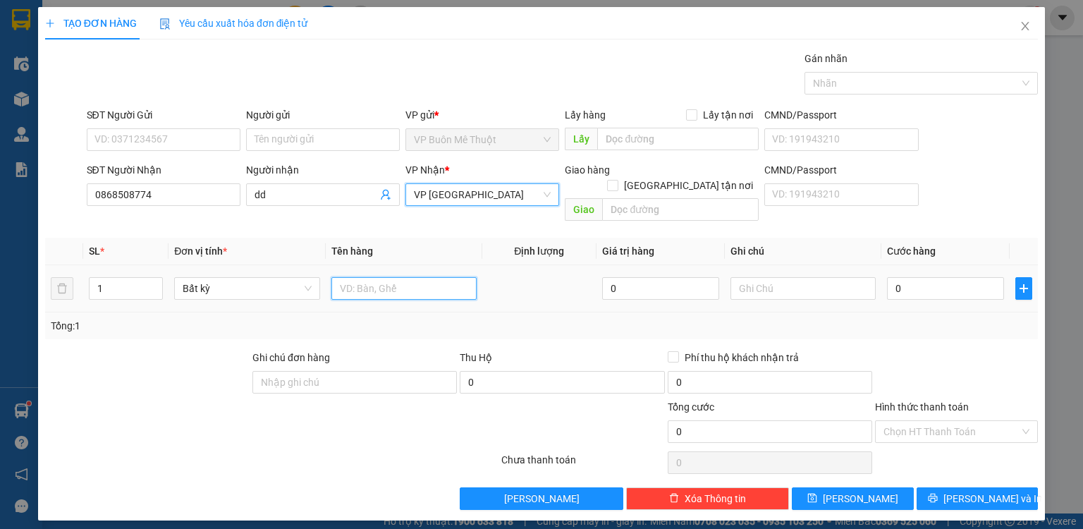
click at [388, 277] on input "text" at bounding box center [403, 288] width 145 height 23
type input "th"
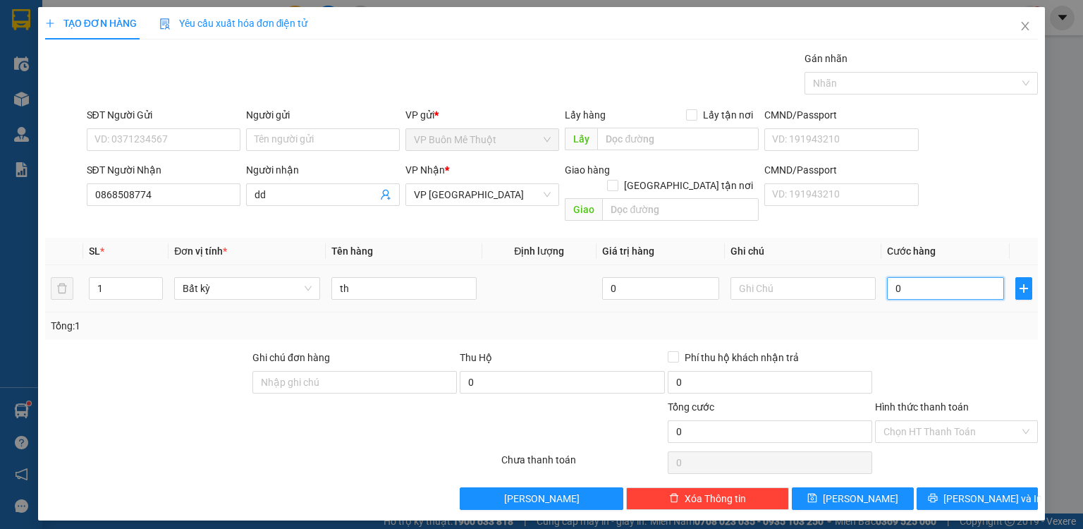
click at [928, 277] on input "0" at bounding box center [945, 288] width 117 height 23
type input "7"
type input "70"
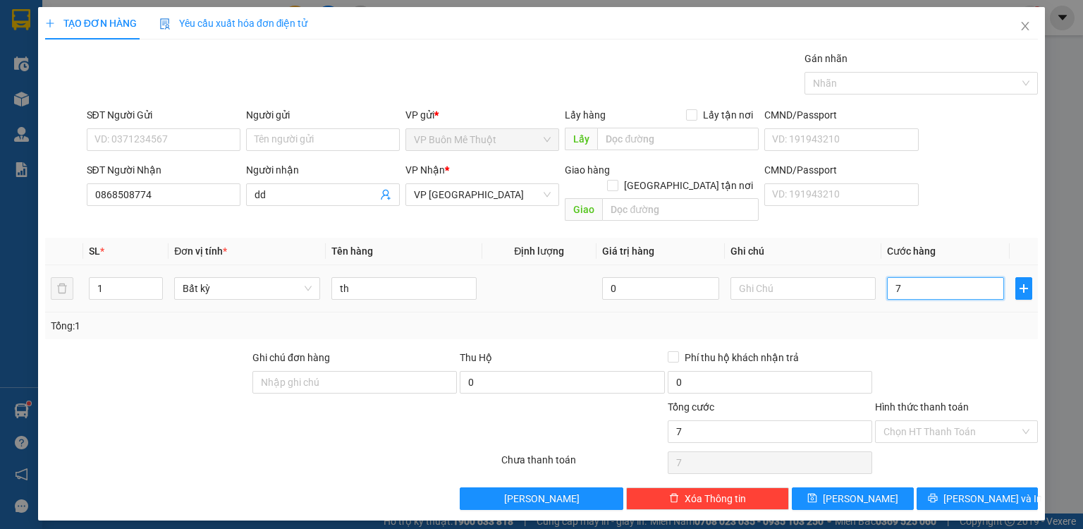
type input "70"
click at [883, 487] on button "[PERSON_NAME]" at bounding box center [853, 498] width 122 height 23
type input "70.000"
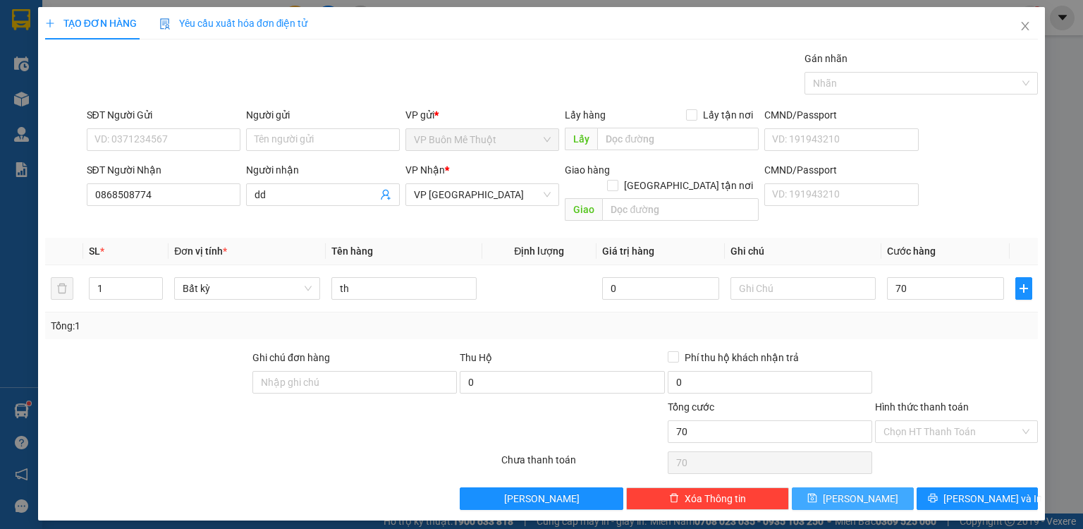
type input "70.000"
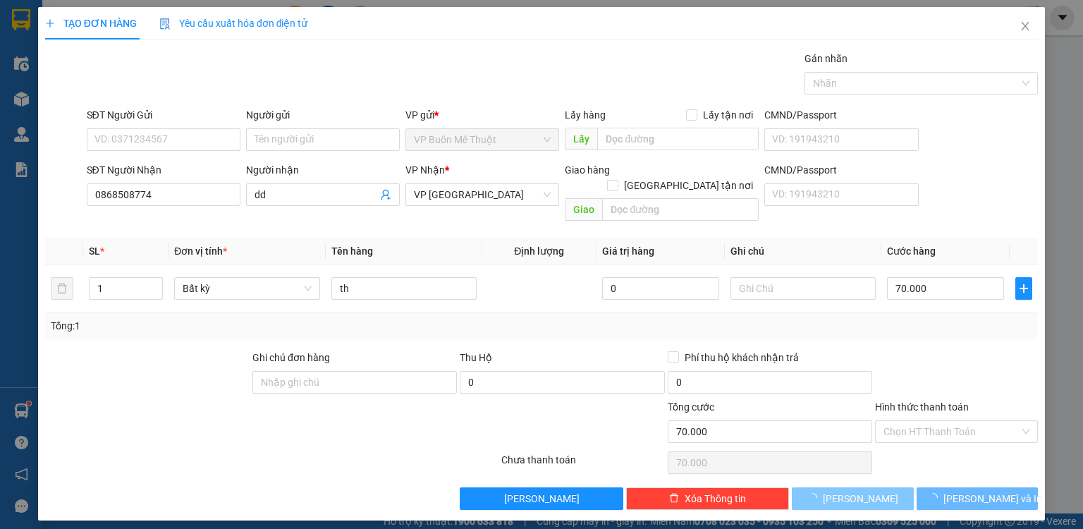
type input "0"
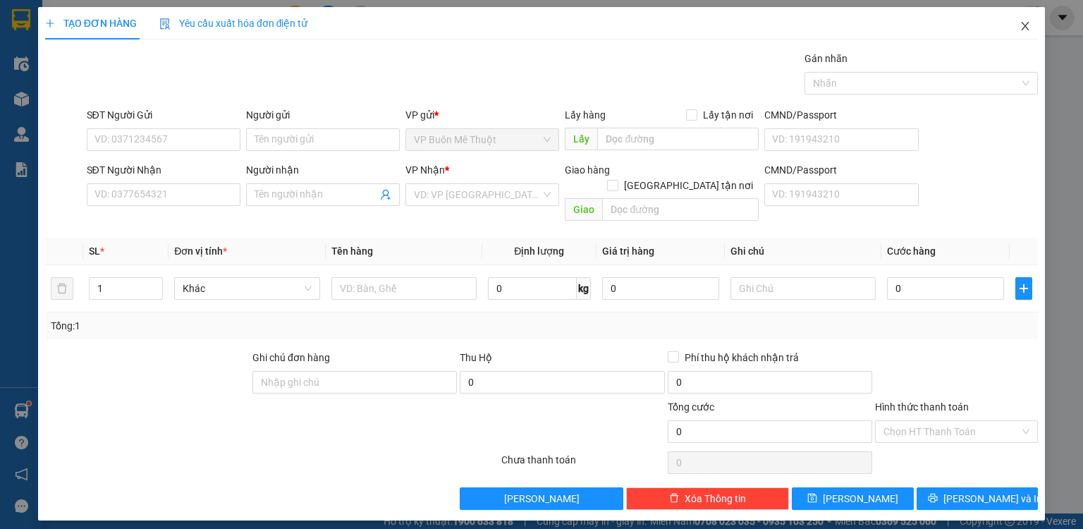
click at [1024, 22] on icon "close" at bounding box center [1024, 25] width 11 height 11
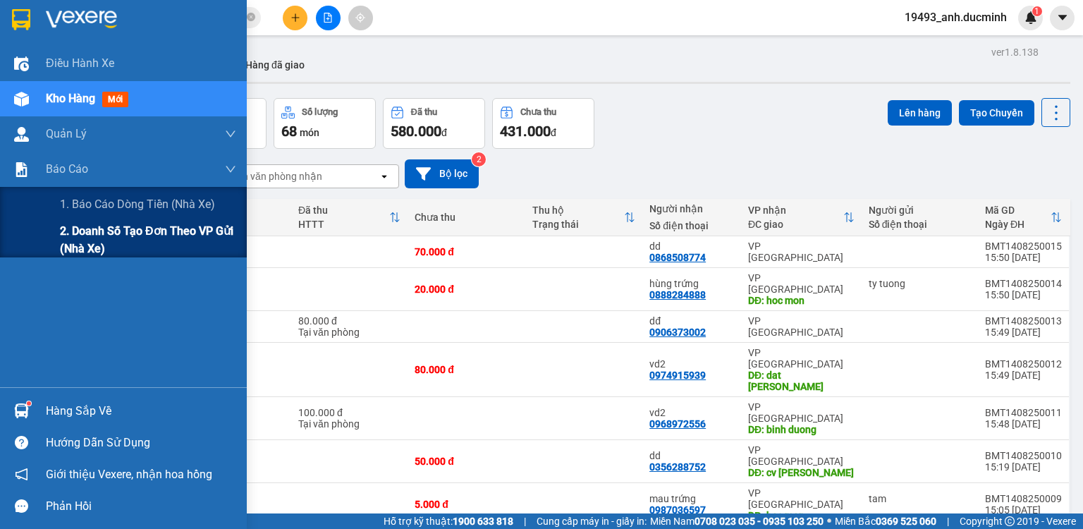
click at [79, 235] on span "2. Doanh số tạo đơn theo VP gửi (nhà xe)" at bounding box center [148, 239] width 176 height 35
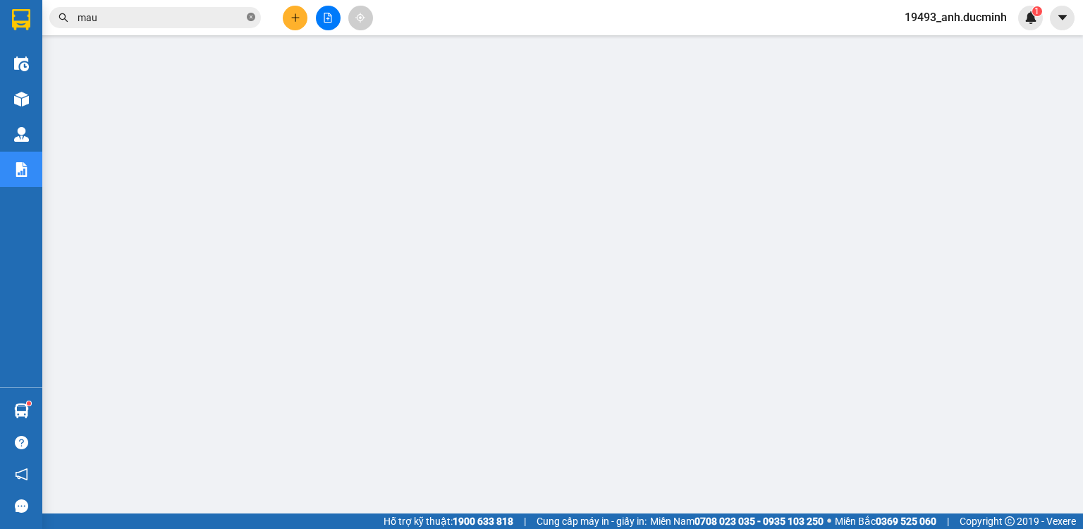
click at [249, 19] on icon "close-circle" at bounding box center [251, 17] width 8 height 8
click at [225, 25] on input "text" at bounding box center [161, 18] width 166 height 16
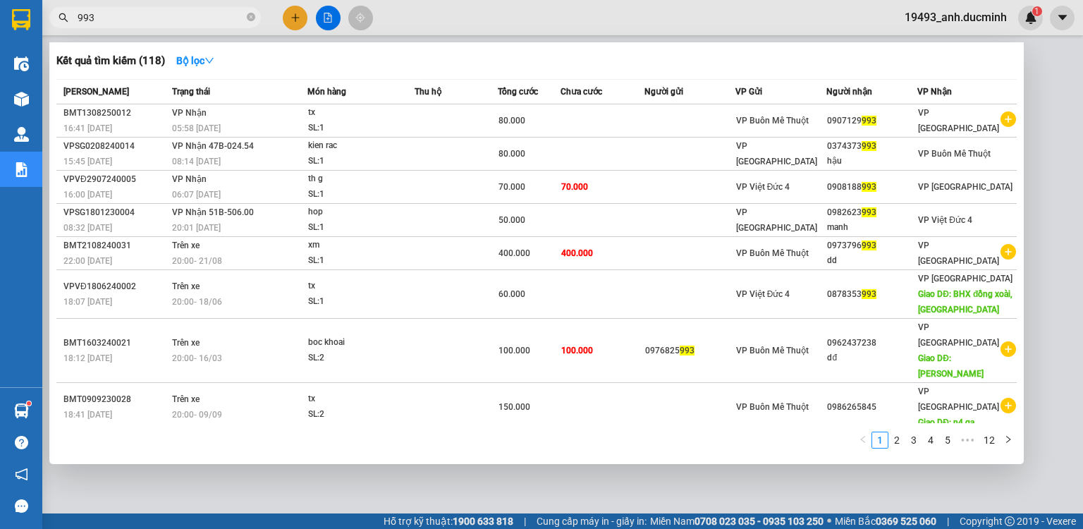
scroll to position [24, 0]
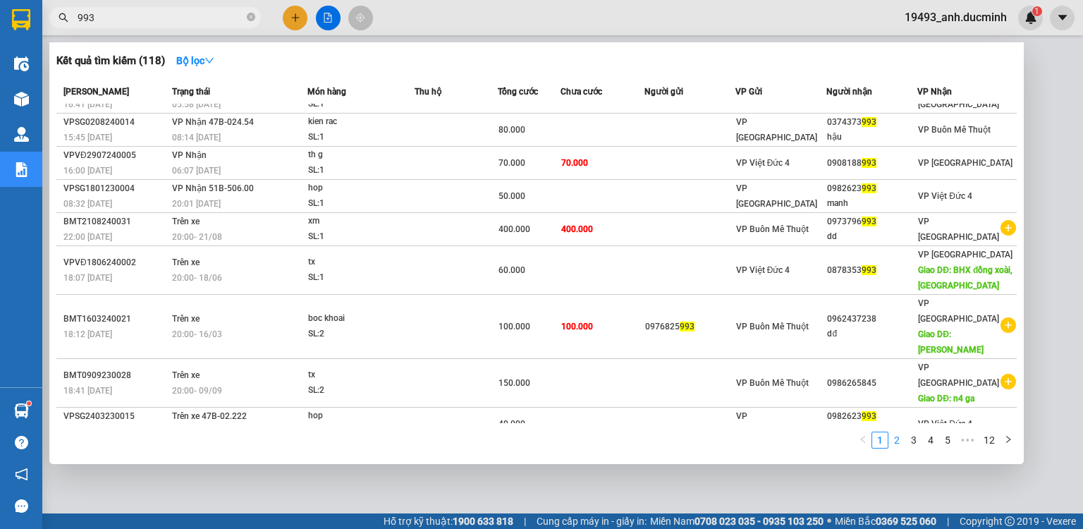
type input "993"
click at [900, 441] on link "2" at bounding box center [897, 440] width 16 height 16
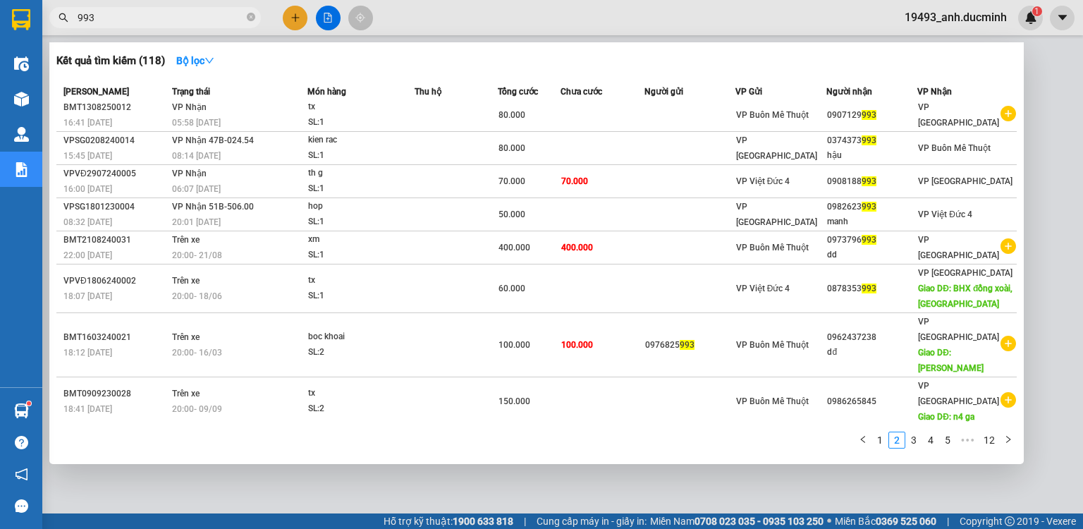
scroll to position [0, 0]
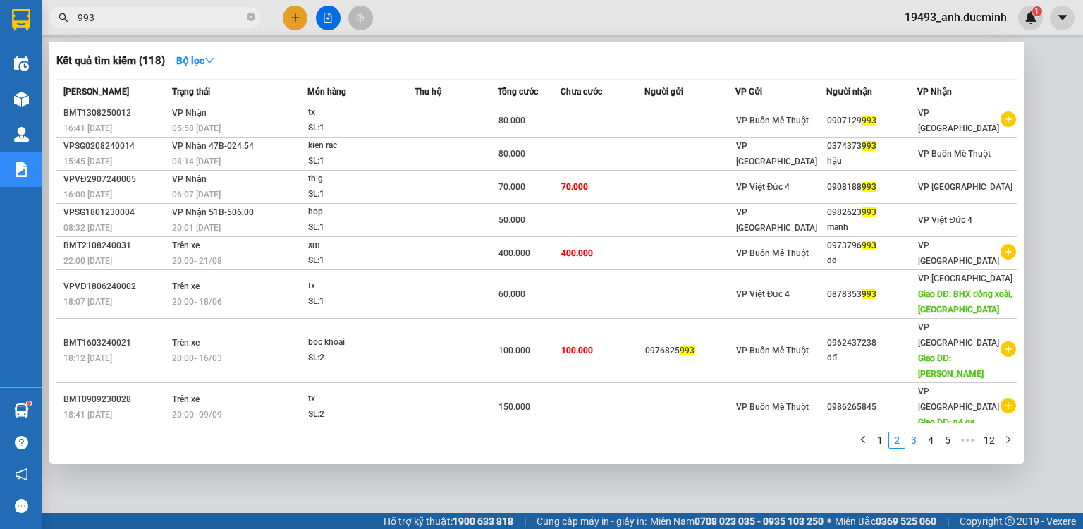
click at [912, 442] on link "3" at bounding box center [914, 440] width 16 height 16
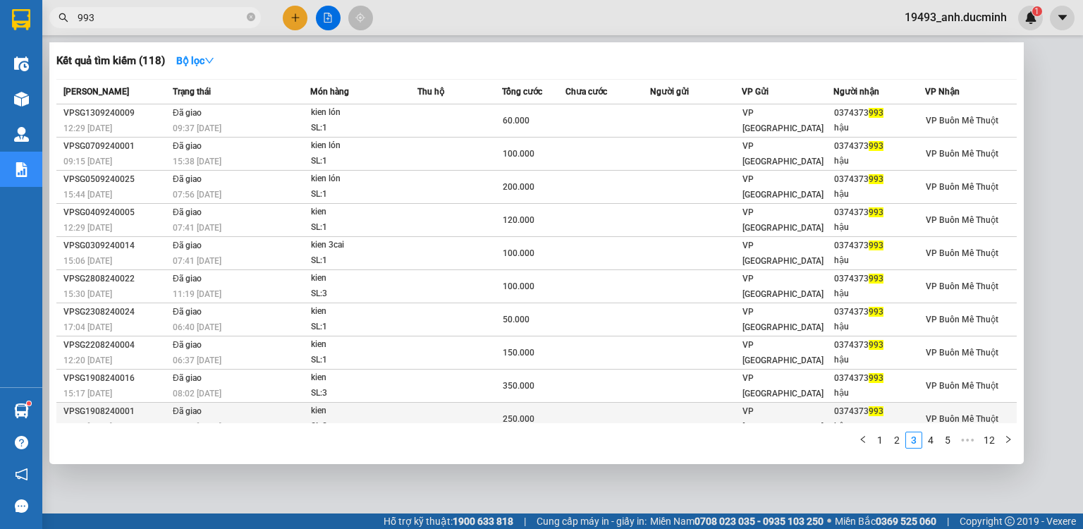
scroll to position [8, 0]
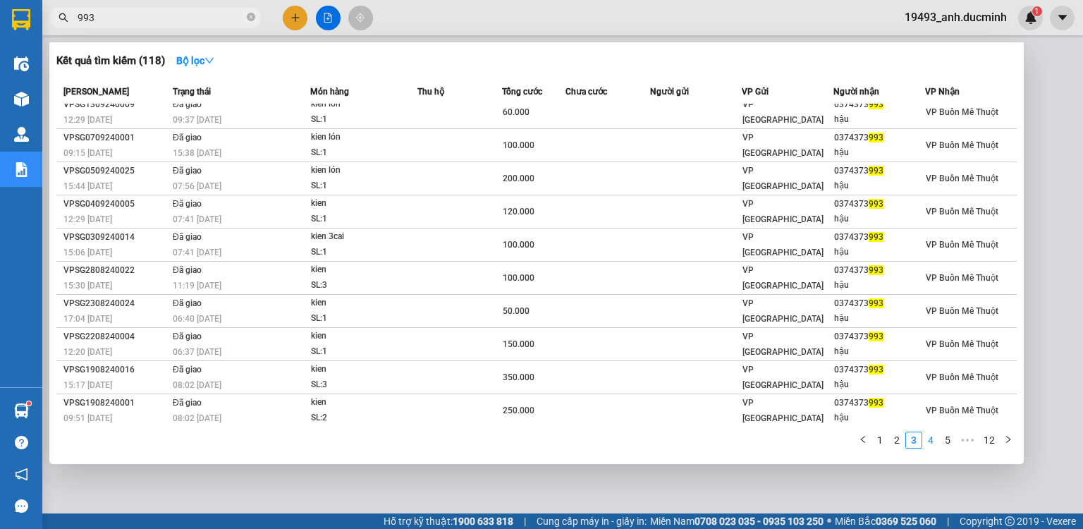
click at [929, 440] on link "4" at bounding box center [931, 440] width 16 height 16
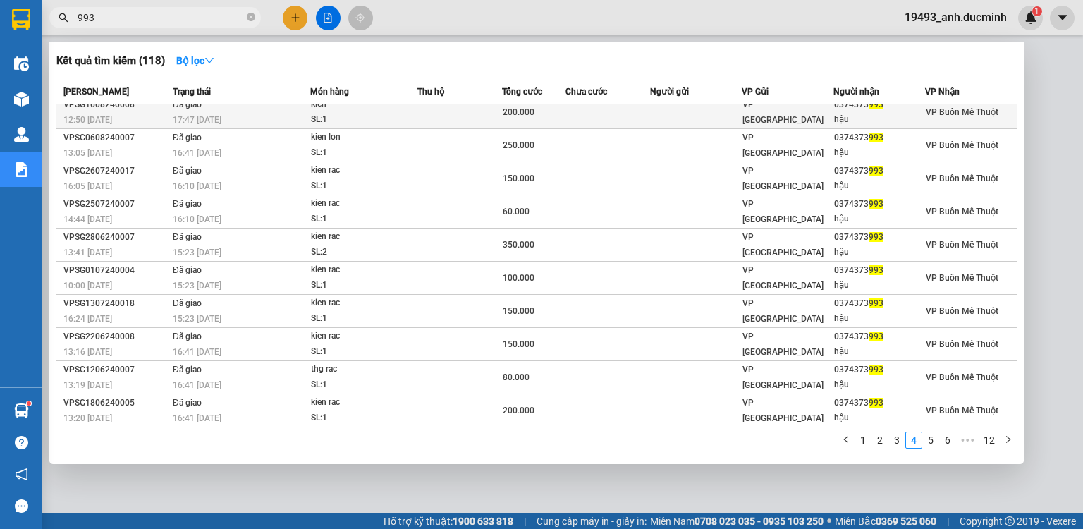
scroll to position [0, 0]
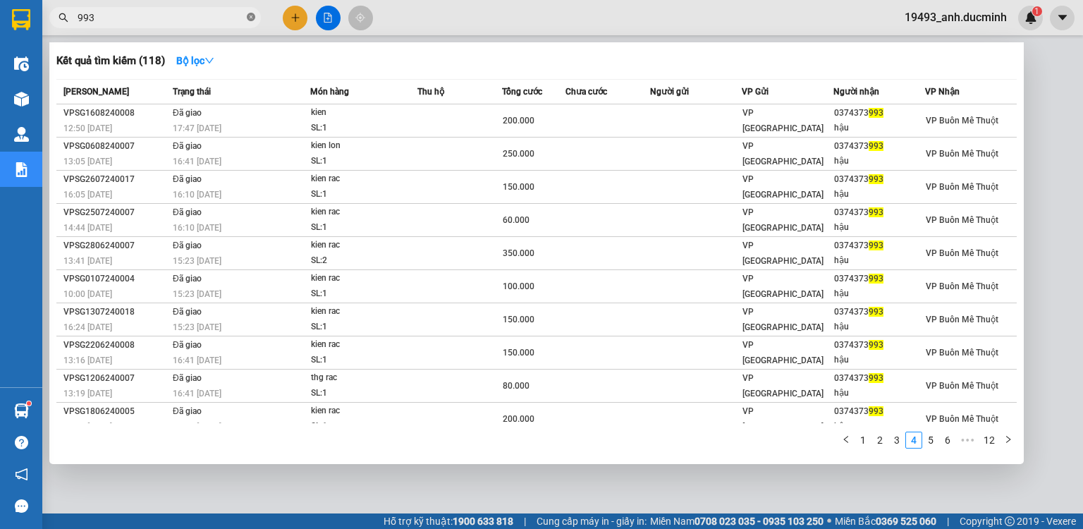
click at [247, 16] on icon "close-circle" at bounding box center [251, 17] width 8 height 8
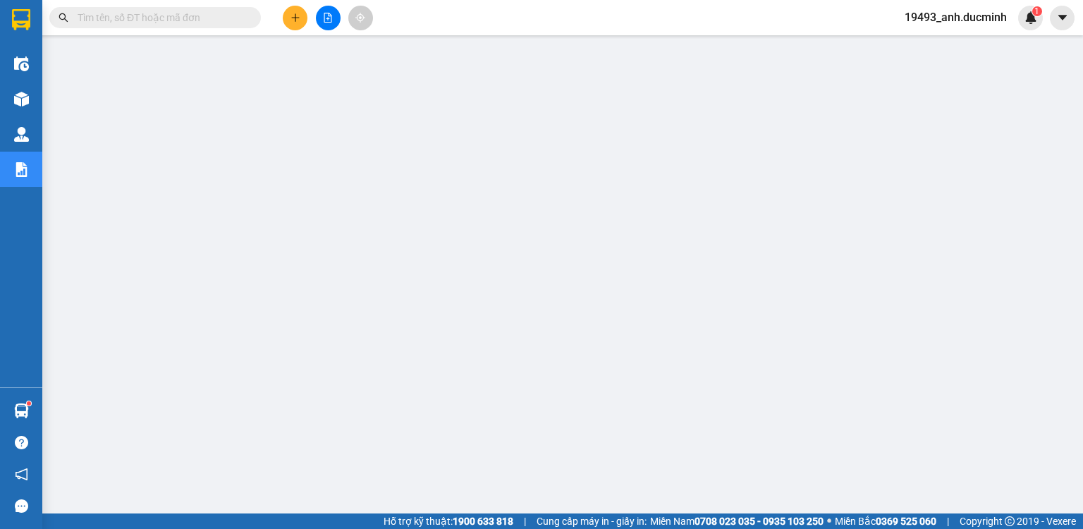
click at [142, 17] on input "text" at bounding box center [161, 18] width 166 height 16
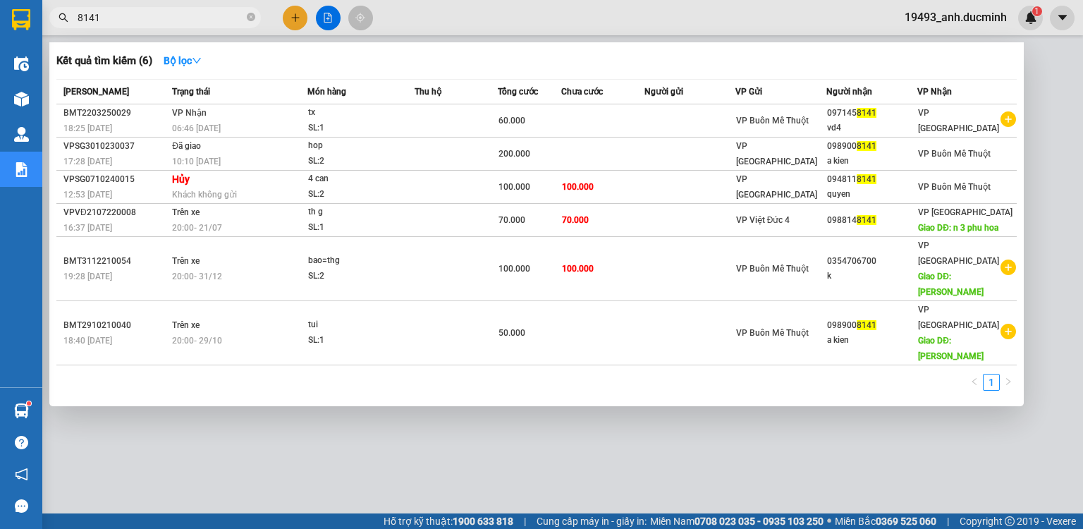
type input "8141"
click at [293, 13] on div at bounding box center [541, 264] width 1083 height 529
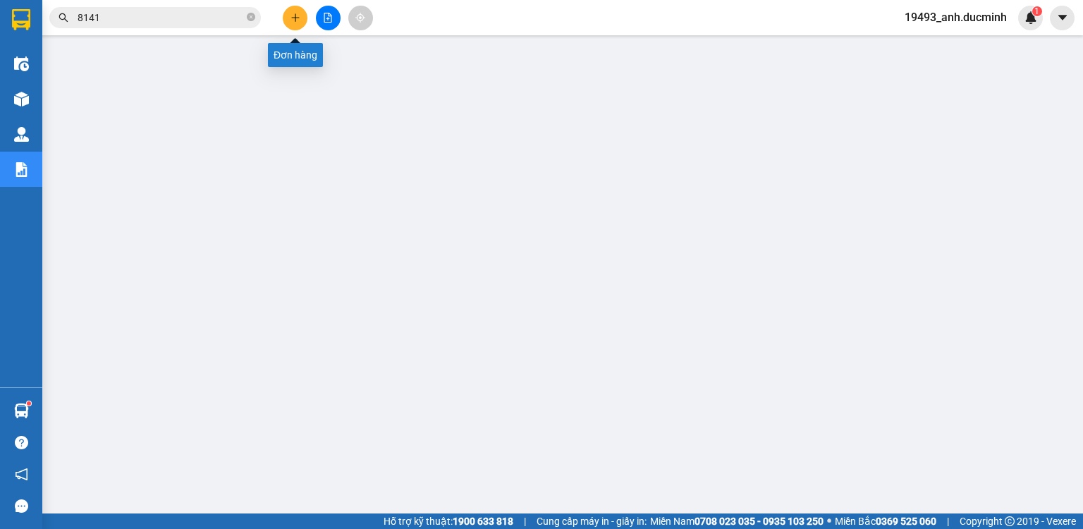
click at [293, 17] on icon "plus" at bounding box center [295, 18] width 10 height 10
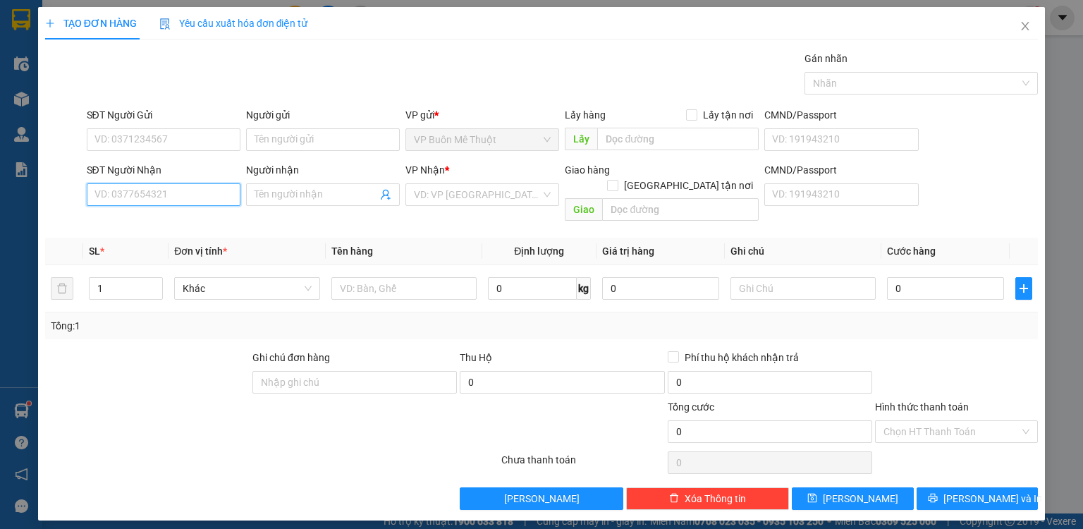
click at [180, 196] on input "SĐT Người Nhận" at bounding box center [164, 194] width 154 height 23
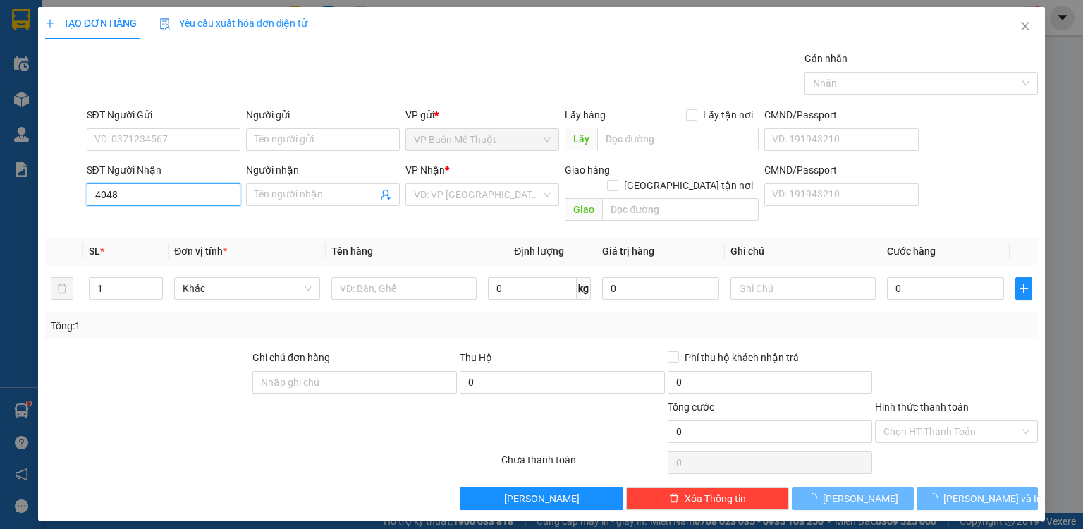
click at [180, 196] on input "4048" at bounding box center [164, 194] width 154 height 23
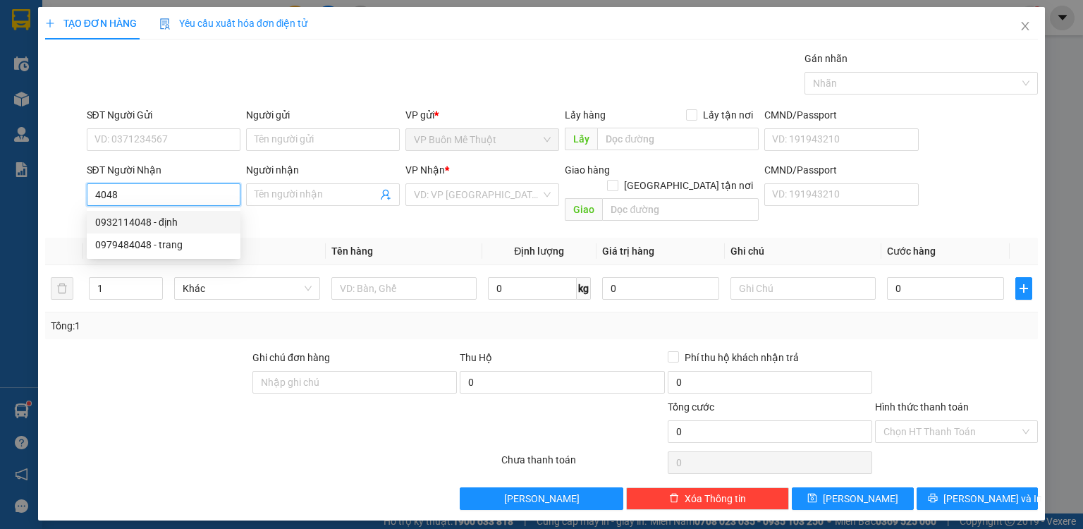
click at [152, 218] on div "0932114048 - định" at bounding box center [163, 222] width 137 height 16
type input "0932114048"
type input "định"
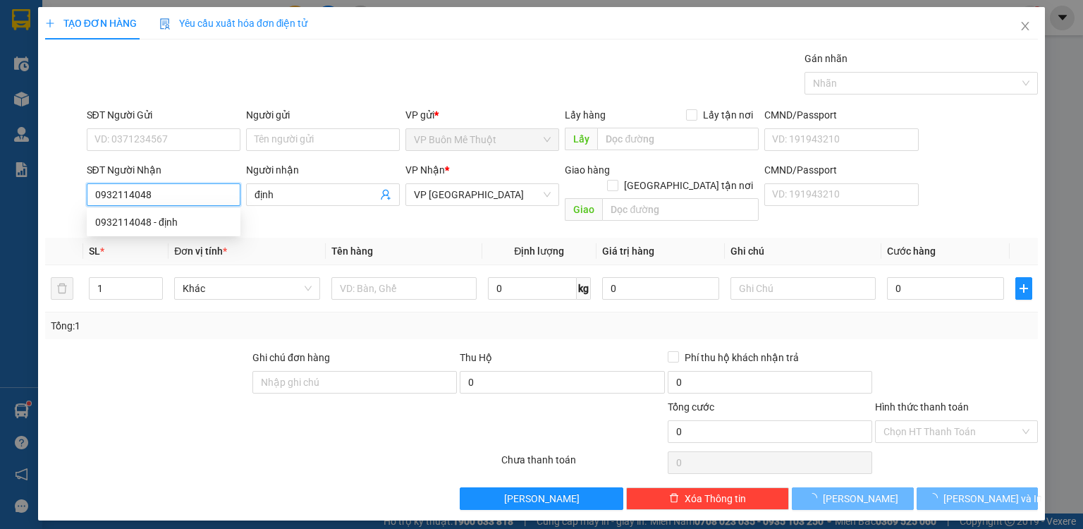
type input "100.000"
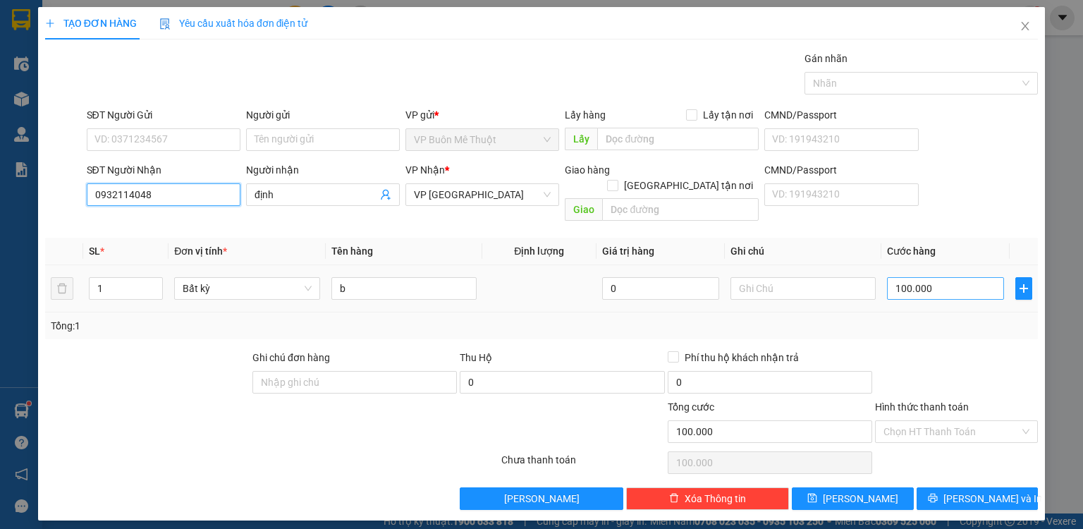
type input "0932114048"
click at [938, 277] on input "100.000" at bounding box center [945, 288] width 117 height 23
type input "0"
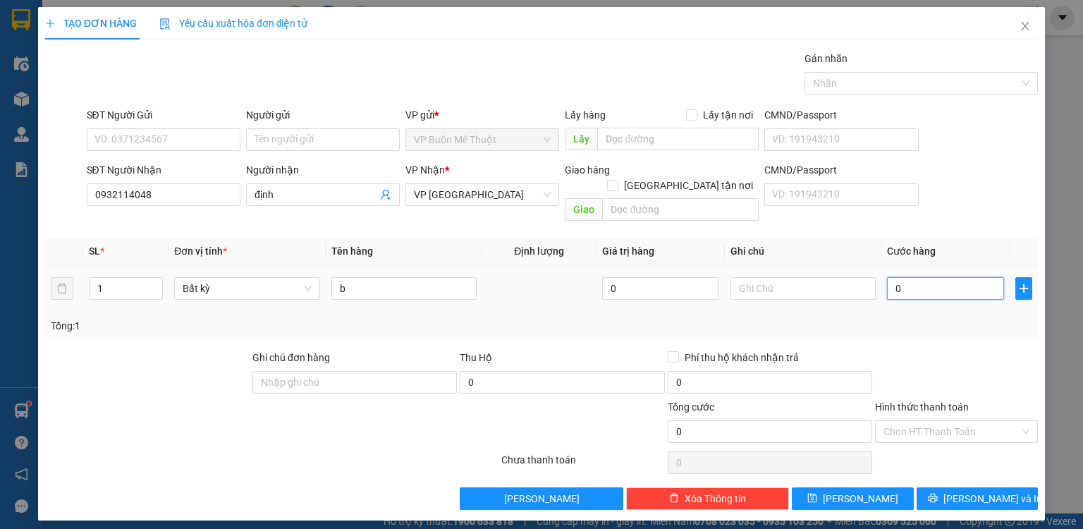
type input "5"
type input "050"
type input "50"
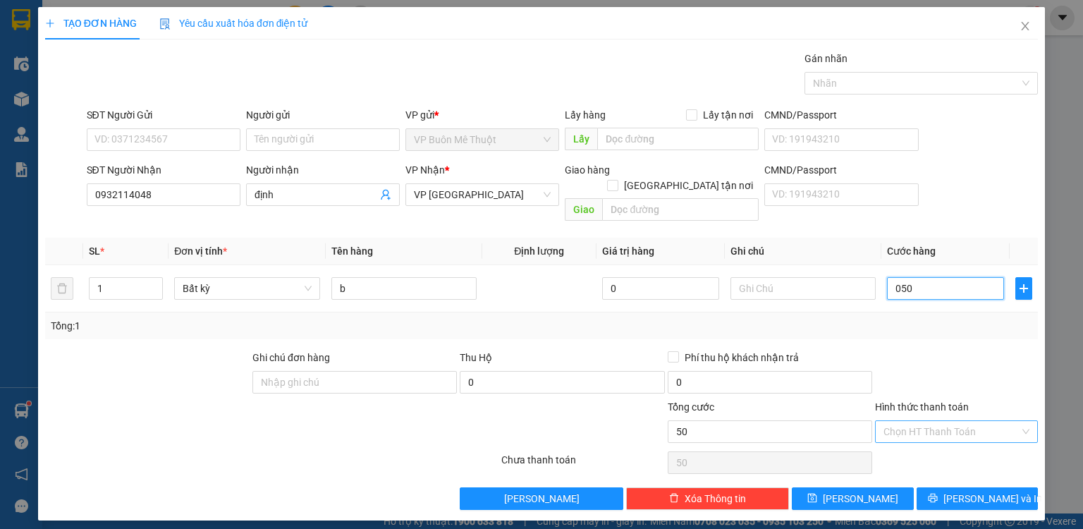
type input "050"
type input "50.000"
click at [968, 421] on input "Hình thức thanh toán" at bounding box center [951, 431] width 136 height 21
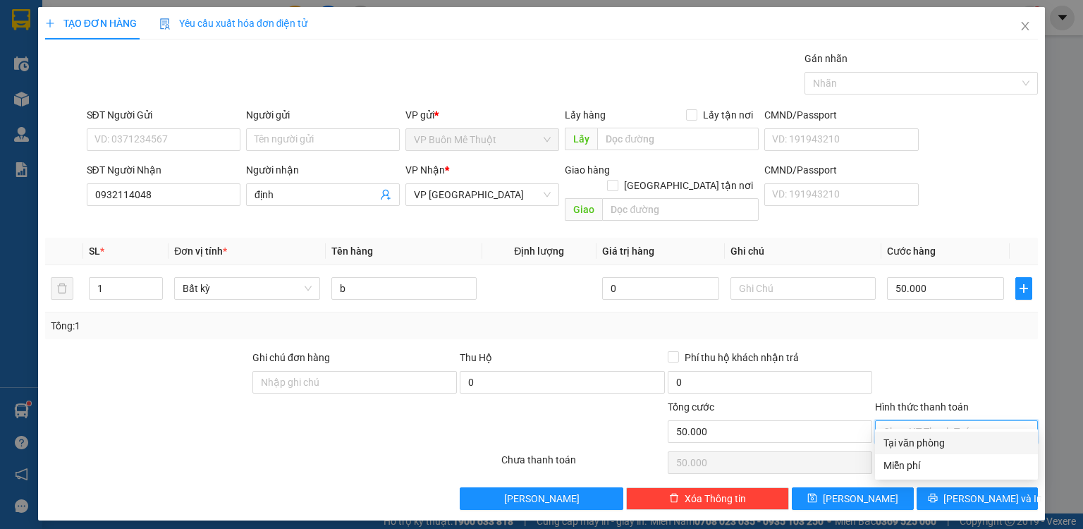
click at [958, 442] on div "Tại văn phòng" at bounding box center [956, 443] width 146 height 16
type input "0"
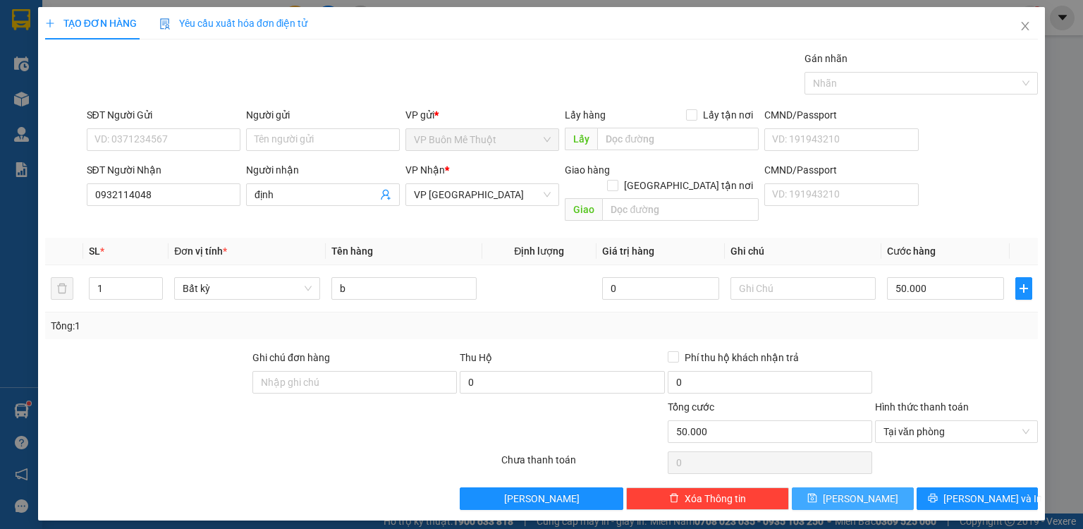
click at [874, 487] on button "[PERSON_NAME]" at bounding box center [853, 498] width 122 height 23
type input "0"
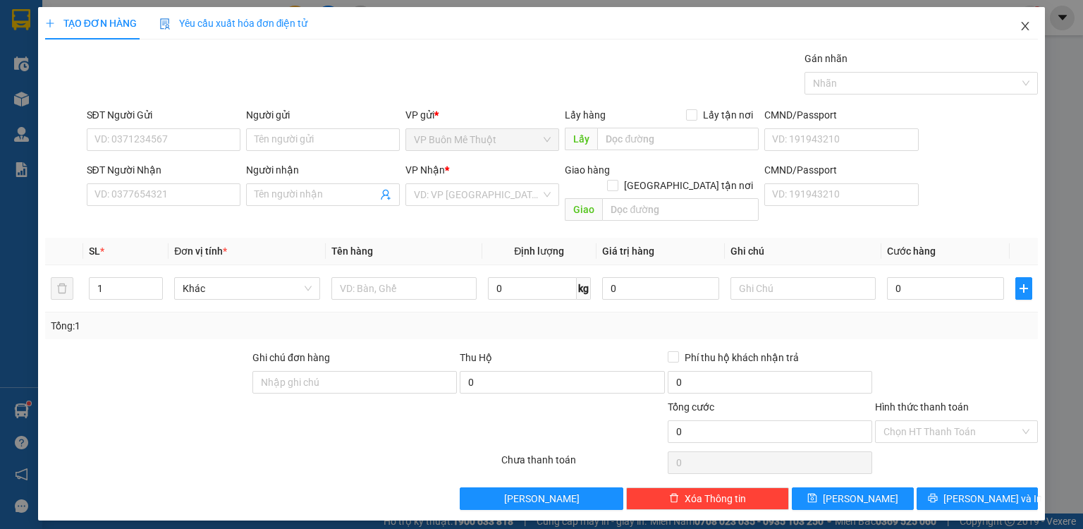
click at [1027, 25] on icon "close" at bounding box center [1026, 26] width 8 height 8
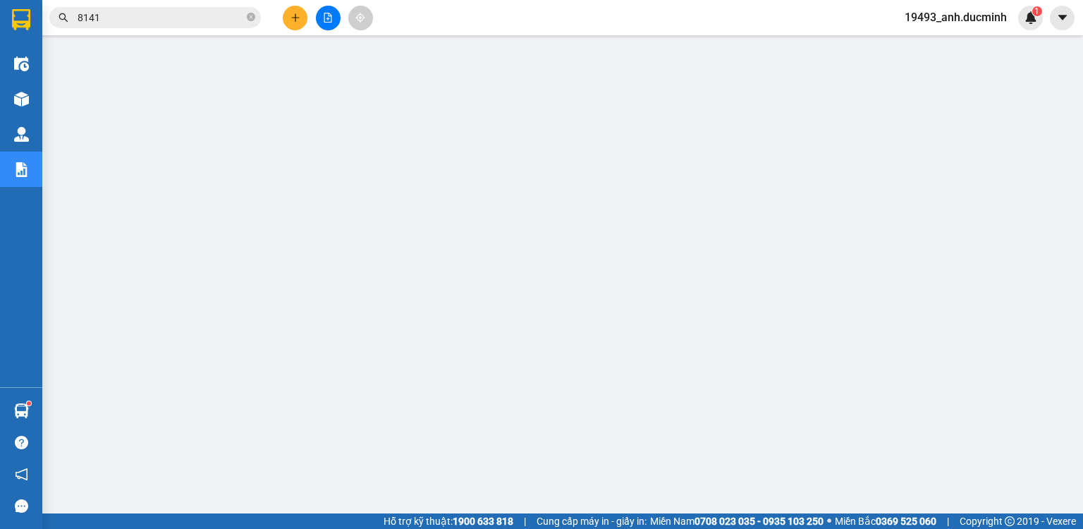
click at [333, 22] on button at bounding box center [328, 18] width 25 height 25
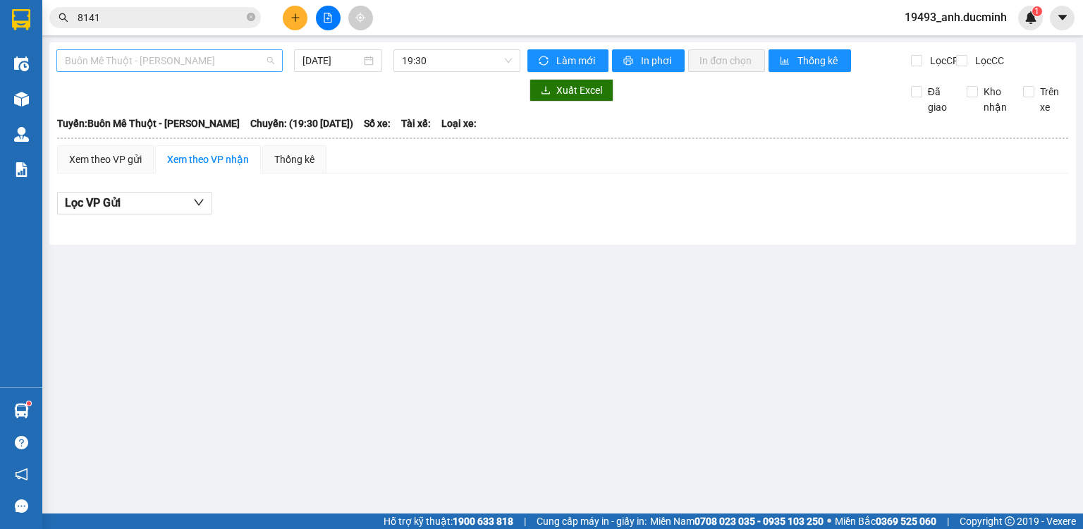
click at [218, 65] on span "Buôn Mê [PERSON_NAME] [PERSON_NAME]" at bounding box center [169, 60] width 209 height 21
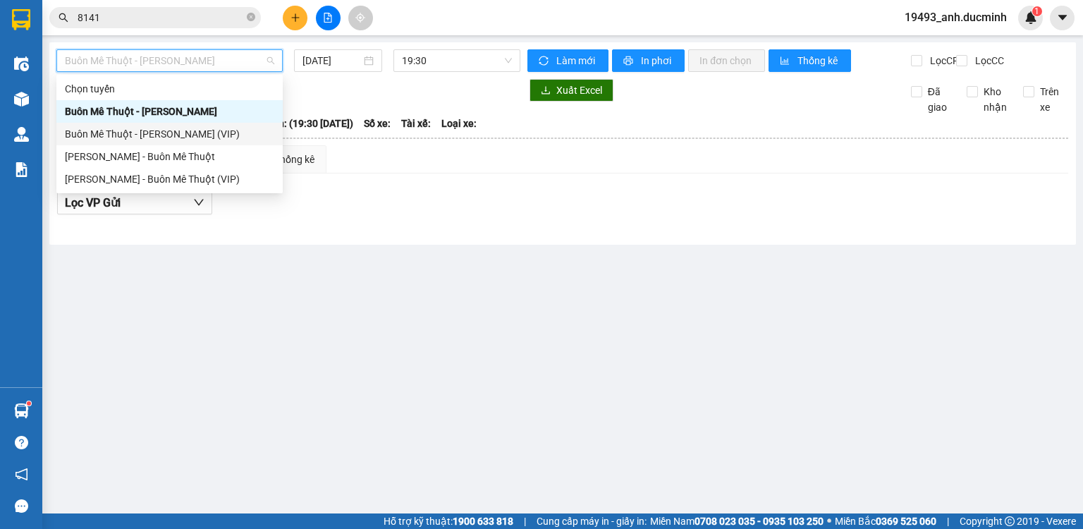
click at [180, 137] on div "Buôn Mê [PERSON_NAME] [PERSON_NAME] (VIP)" at bounding box center [169, 134] width 209 height 16
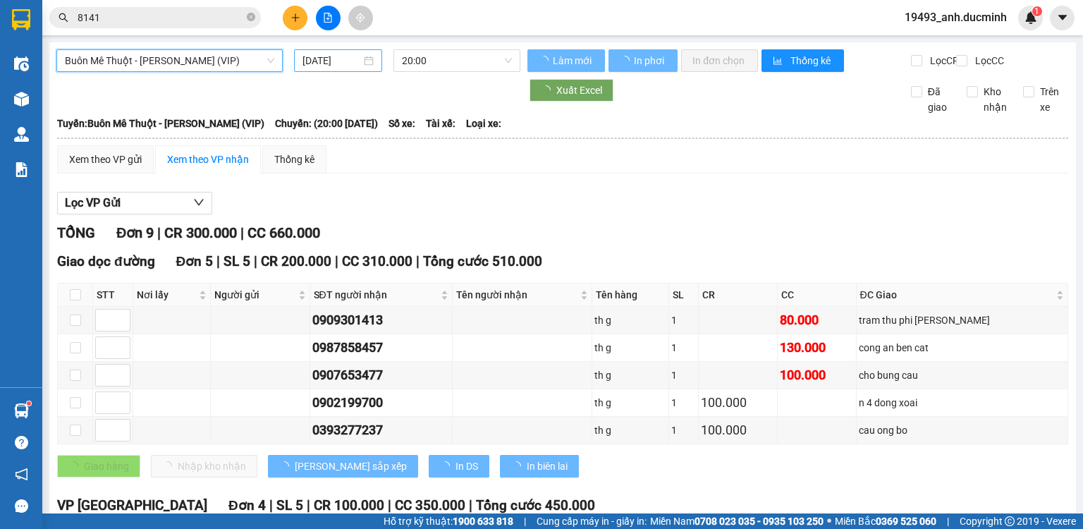
click at [337, 65] on input "[DATE]" at bounding box center [331, 61] width 58 height 16
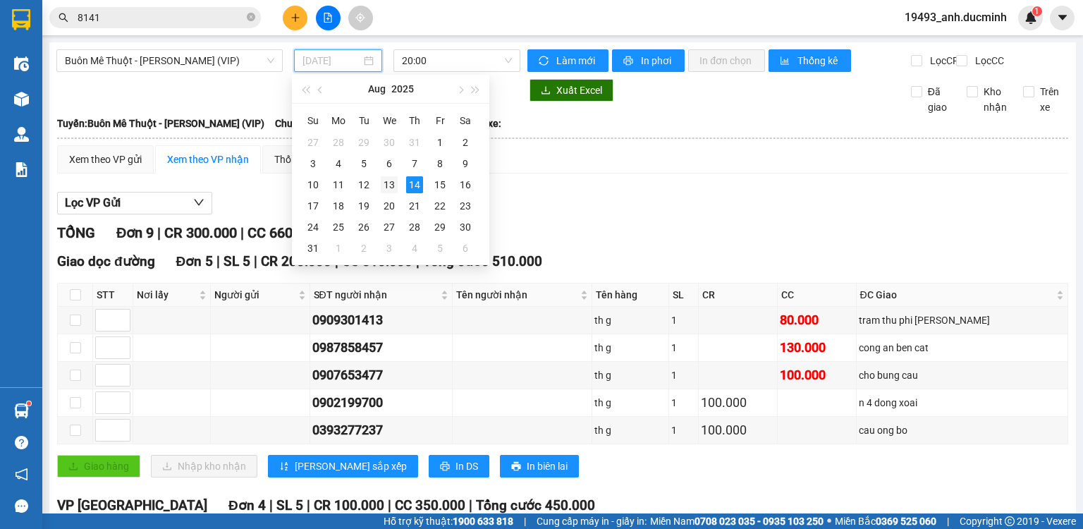
click at [390, 176] on div "13" at bounding box center [389, 184] width 17 height 17
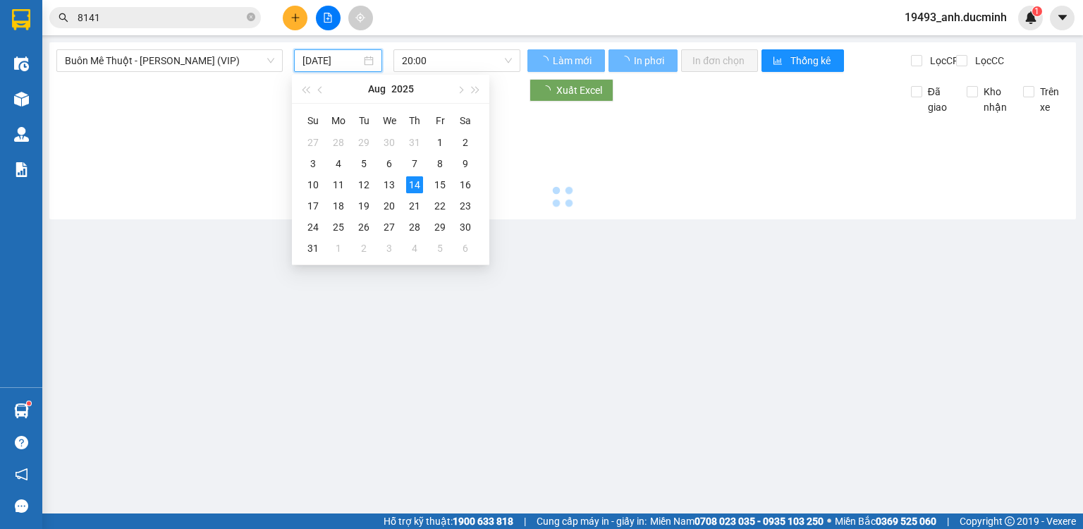
type input "[DATE]"
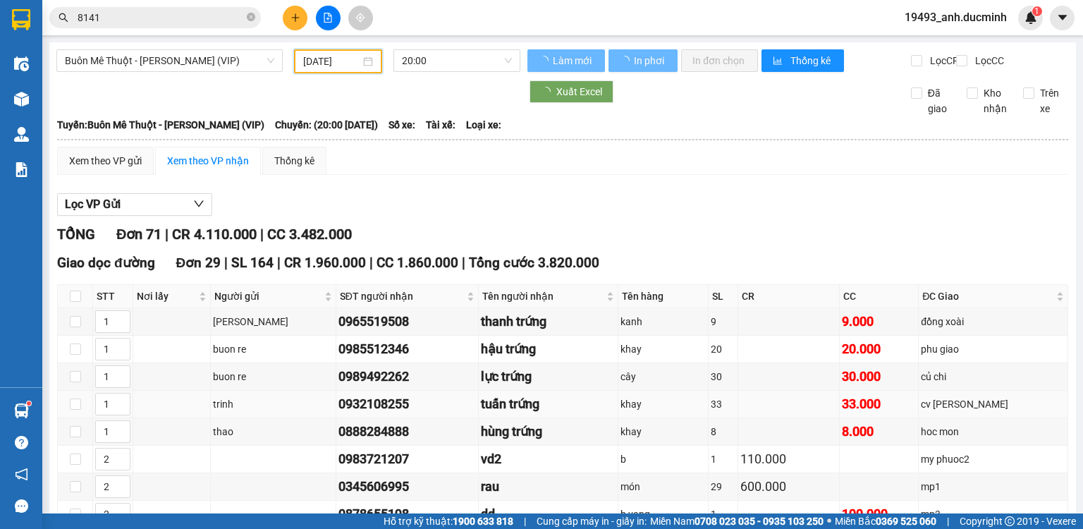
scroll to position [227, 0]
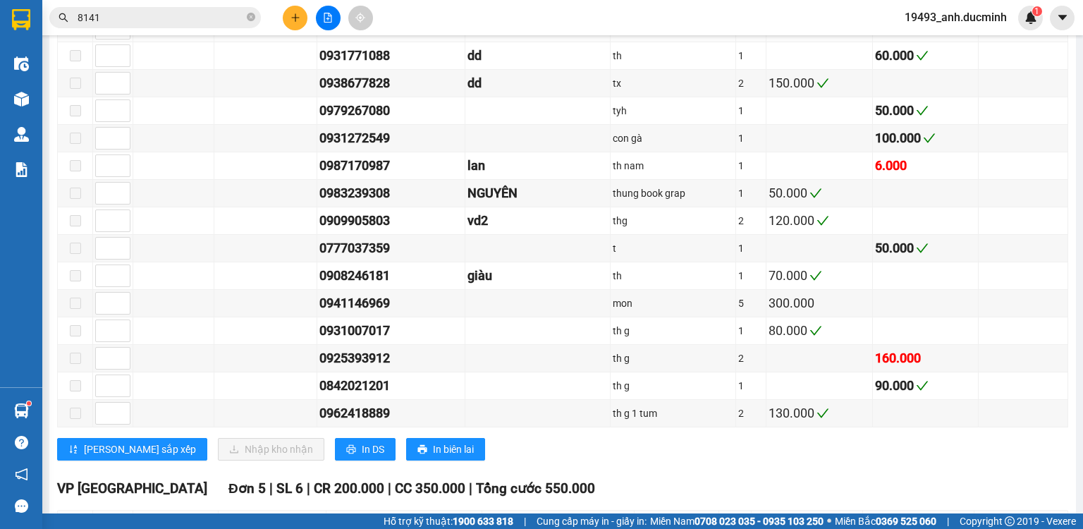
scroll to position [1806, 0]
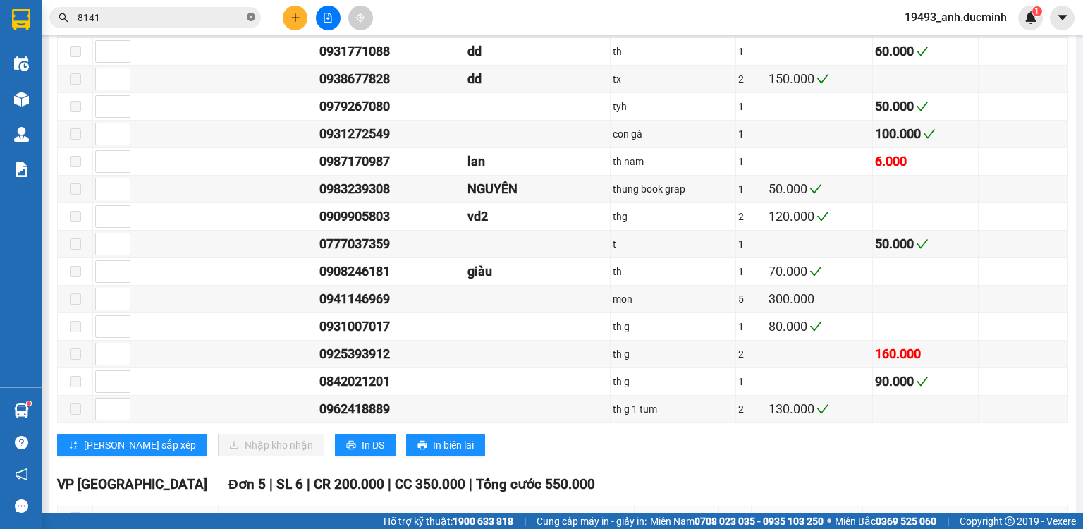
click at [247, 19] on icon "close-circle" at bounding box center [251, 17] width 8 height 8
click at [243, 19] on input "text" at bounding box center [161, 18] width 166 height 16
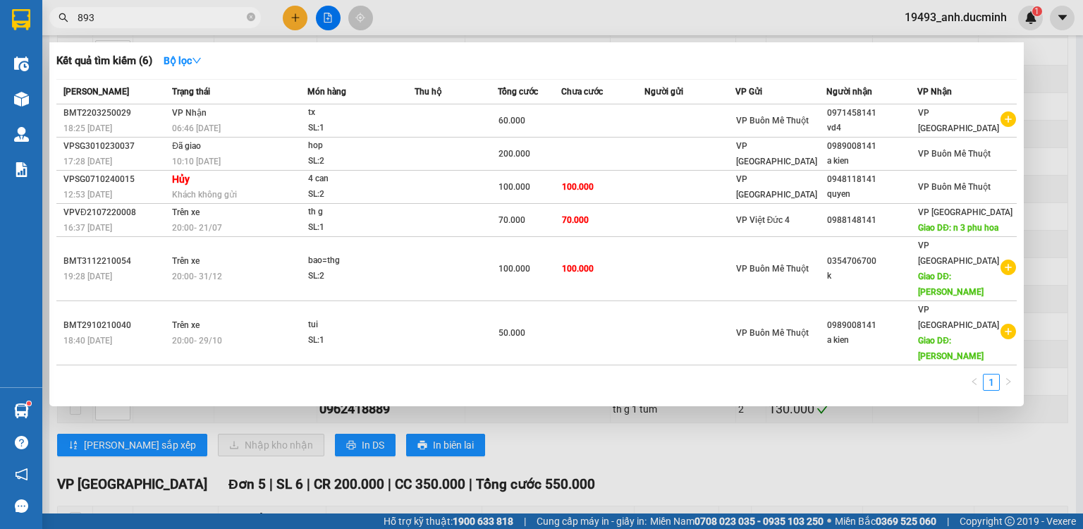
type input "8930"
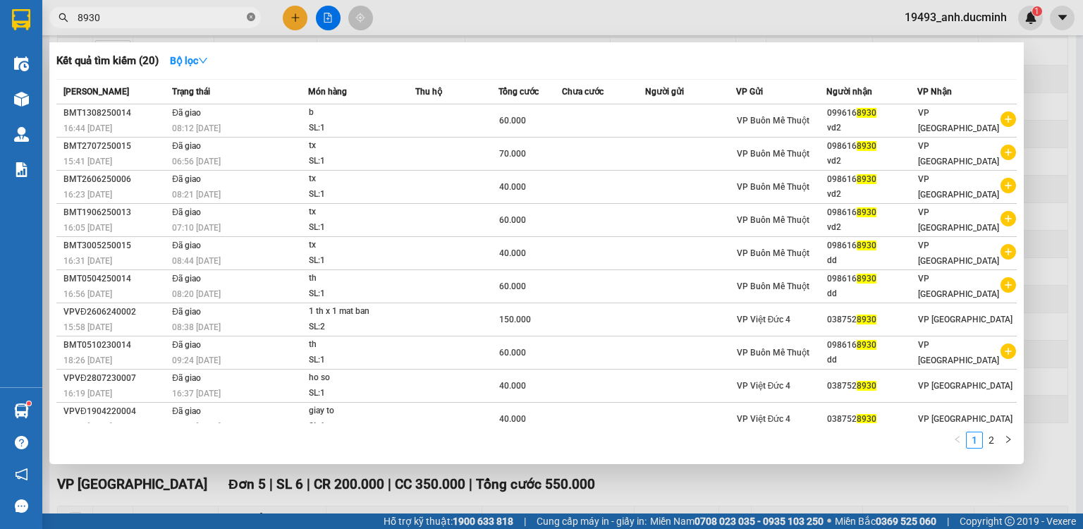
click at [252, 14] on icon "close-circle" at bounding box center [251, 17] width 8 height 8
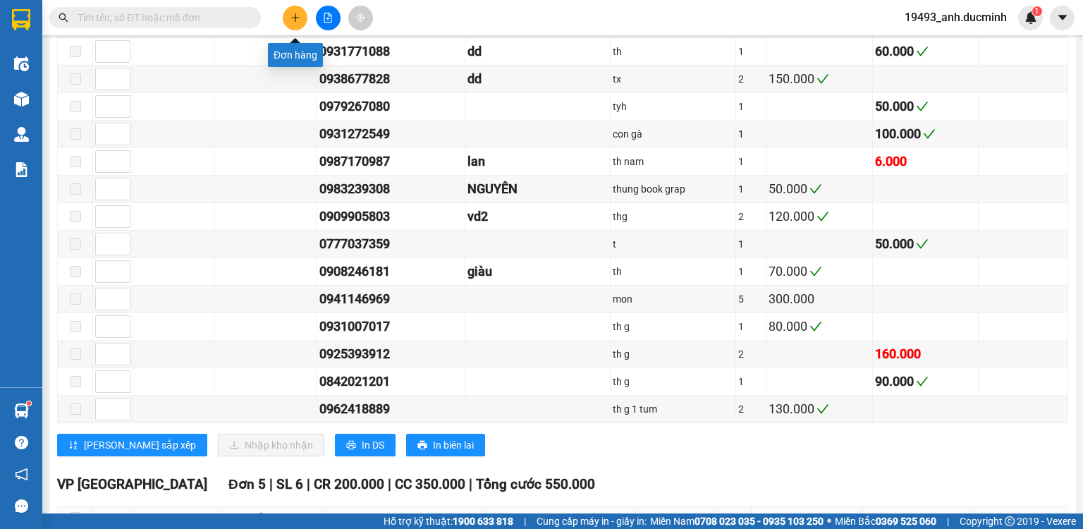
click at [300, 17] on button at bounding box center [295, 18] width 25 height 25
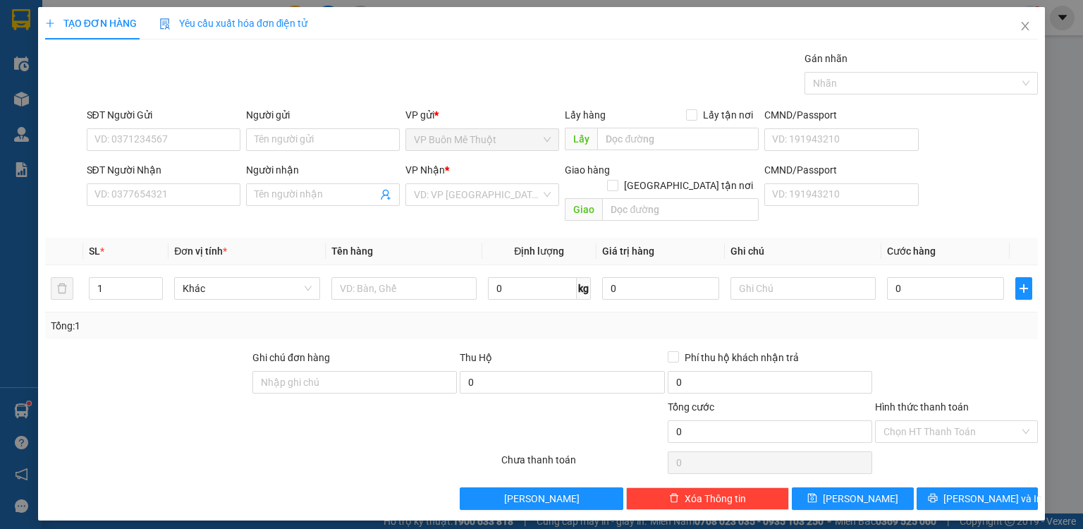
click at [177, 206] on div "SĐT Người Nhận VD: 0377654321" at bounding box center [164, 186] width 154 height 49
click at [221, 188] on input "SĐT Người Nhận" at bounding box center [164, 194] width 154 height 23
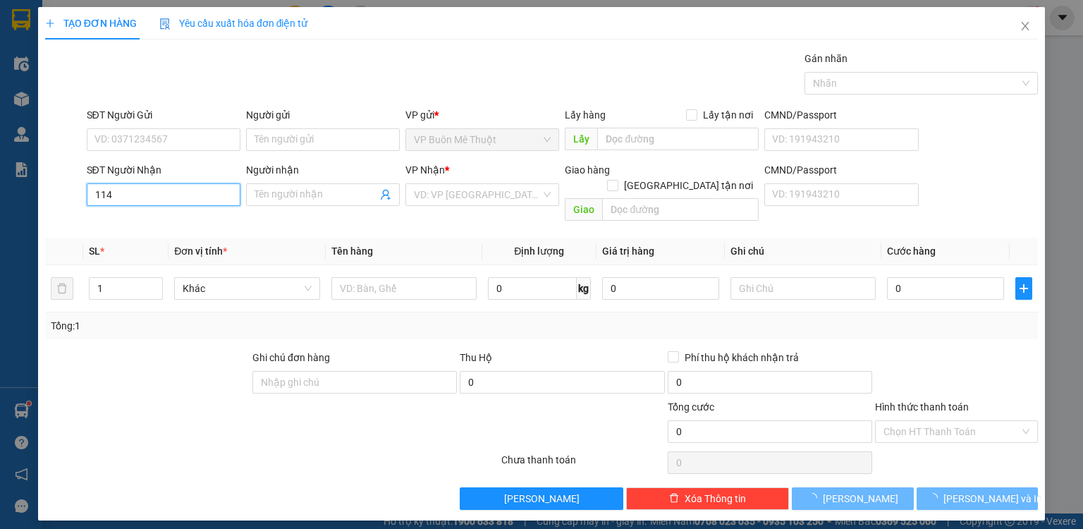
drag, startPoint x: 178, startPoint y: 185, endPoint x: 171, endPoint y: 194, distance: 10.6
click at [176, 186] on input "114" at bounding box center [164, 194] width 154 height 23
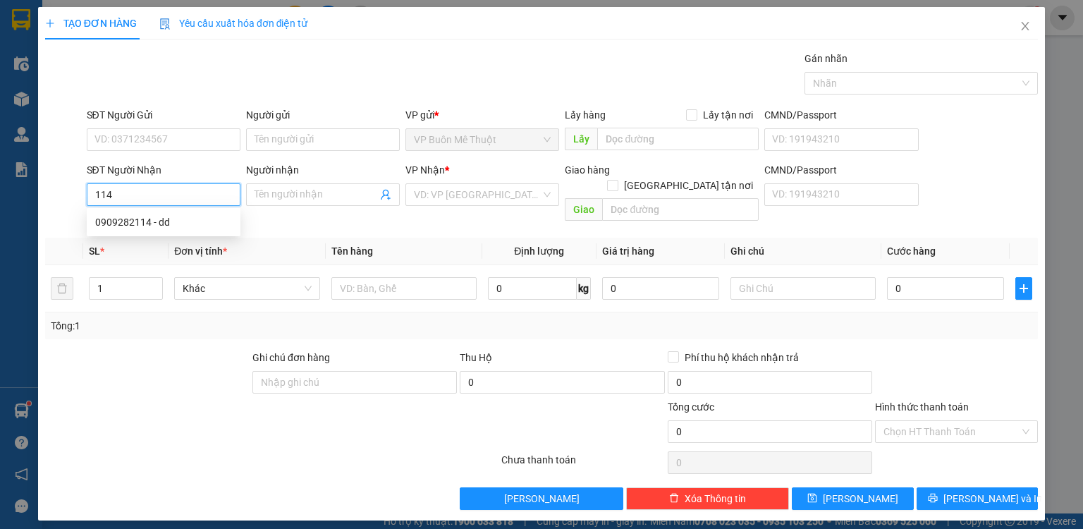
click at [171, 196] on input "114" at bounding box center [164, 194] width 154 height 23
click at [155, 228] on div "0909282114 - dd" at bounding box center [163, 222] width 137 height 16
type input "0909282114"
type input "dd"
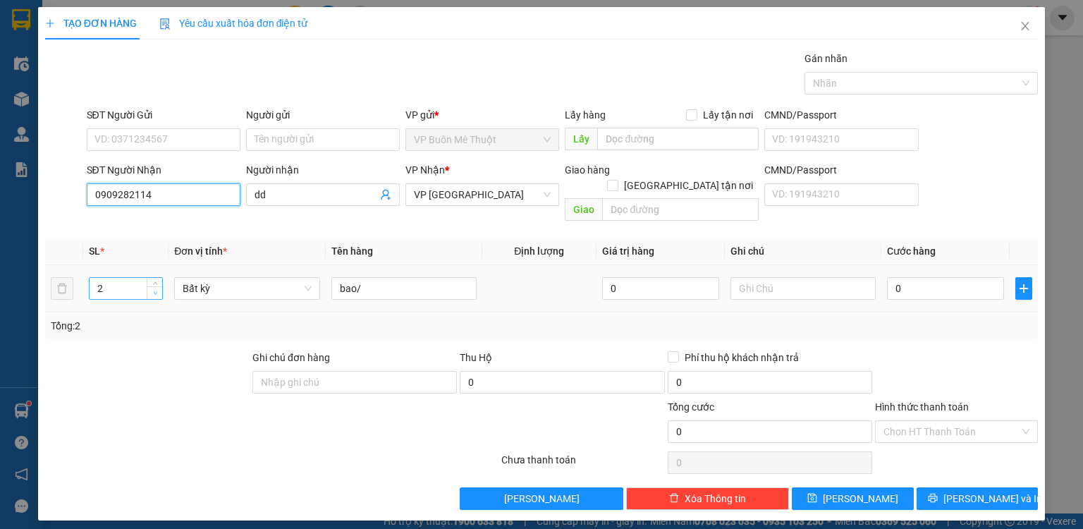
type input "0909282114"
type input "1"
click at [160, 286] on span "Decrease Value" at bounding box center [155, 292] width 16 height 13
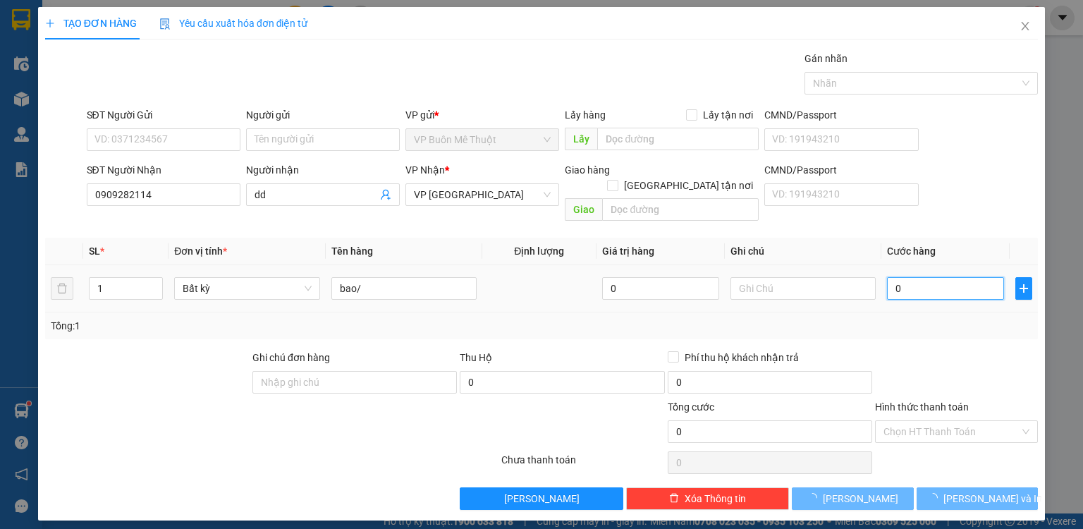
click at [912, 277] on input "0" at bounding box center [945, 288] width 117 height 23
type input "1"
type input "10"
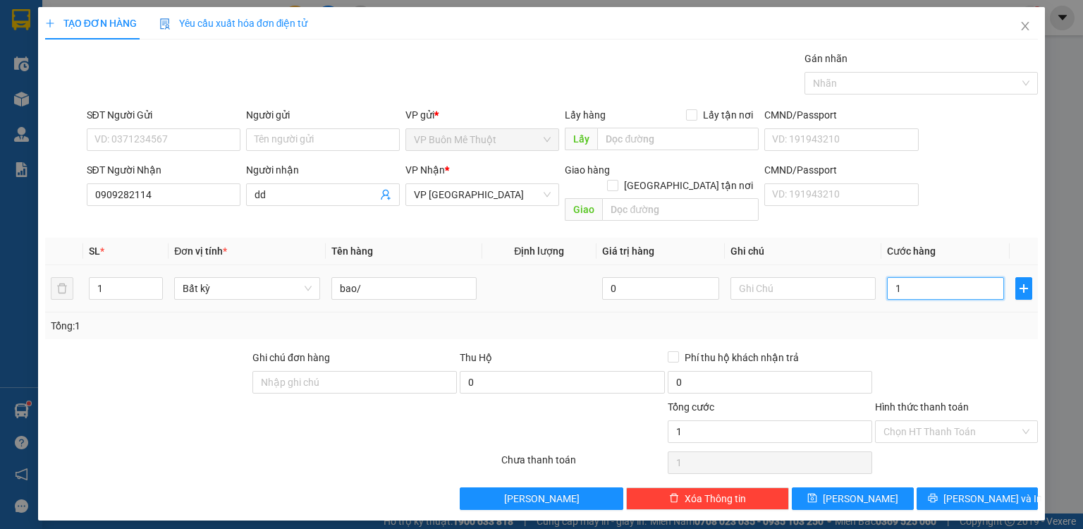
type input "10"
type input "100"
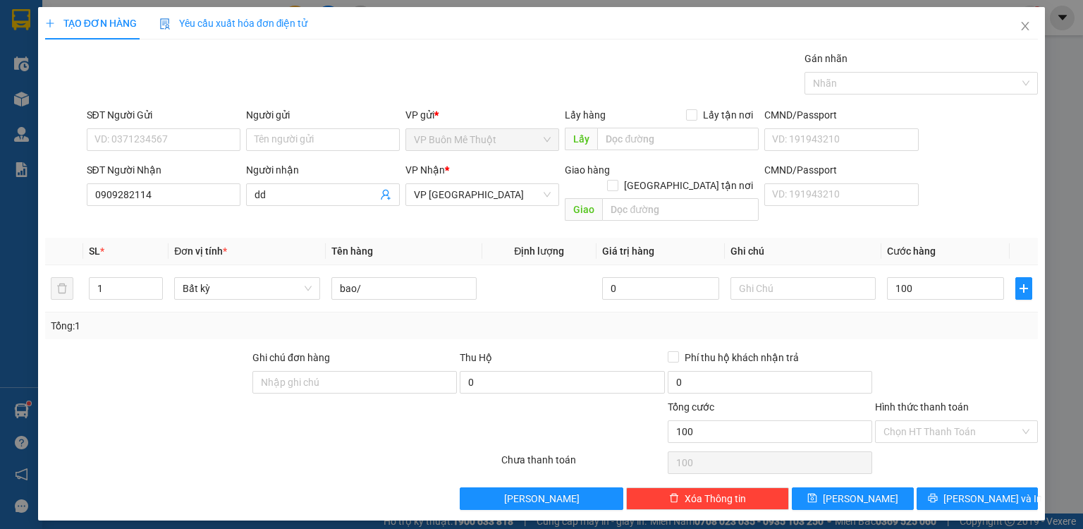
type input "100.000"
drag, startPoint x: 929, startPoint y: 307, endPoint x: 935, endPoint y: 335, distance: 28.1
click at [929, 318] on div "Tổng: 1" at bounding box center [541, 326] width 981 height 16
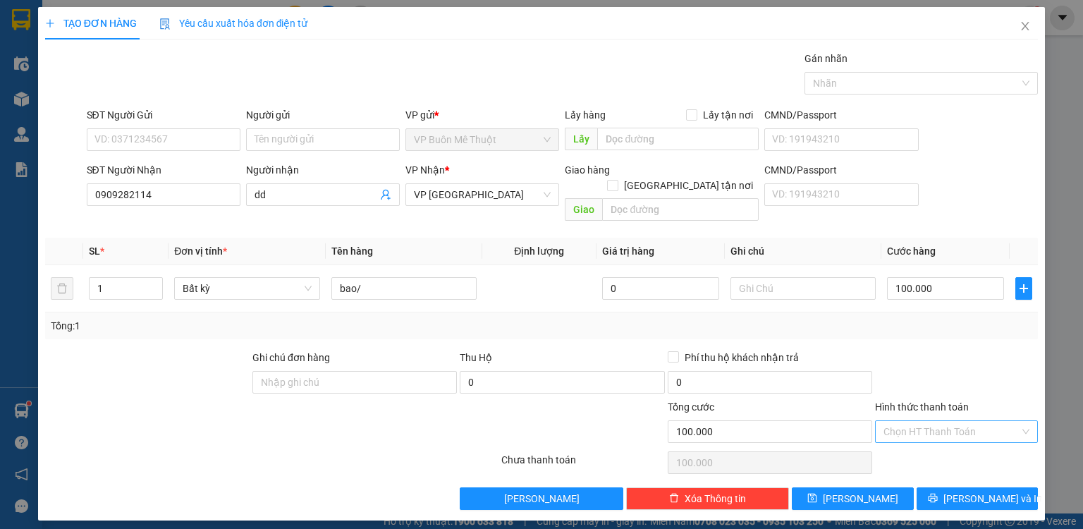
click at [931, 421] on input "Hình thức thanh toán" at bounding box center [951, 431] width 136 height 21
drag, startPoint x: 928, startPoint y: 438, endPoint x: 917, endPoint y: 452, distance: 18.1
click at [927, 438] on div "Tại văn phòng" at bounding box center [956, 443] width 146 height 16
type input "0"
click at [879, 487] on button "[PERSON_NAME]" at bounding box center [853, 498] width 122 height 23
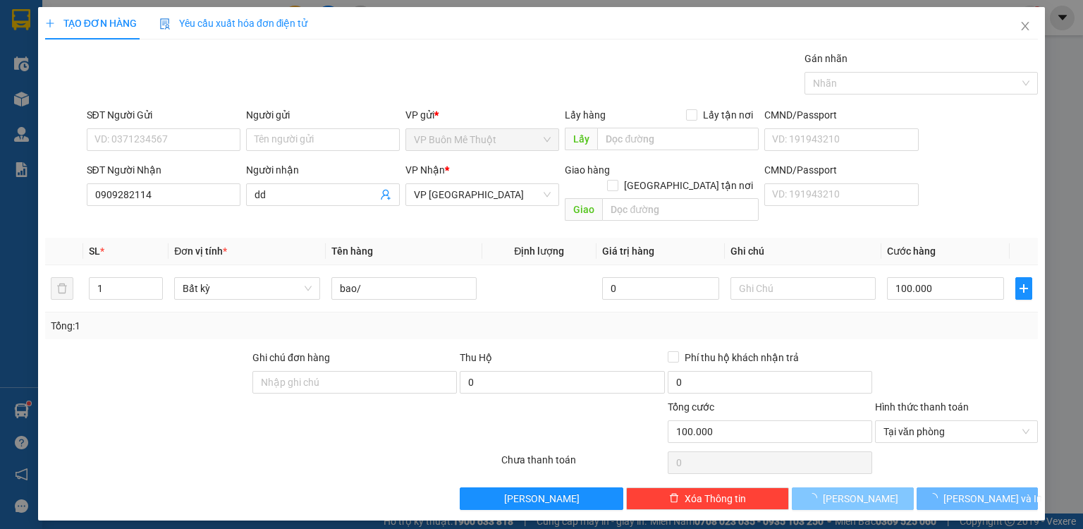
type input "0"
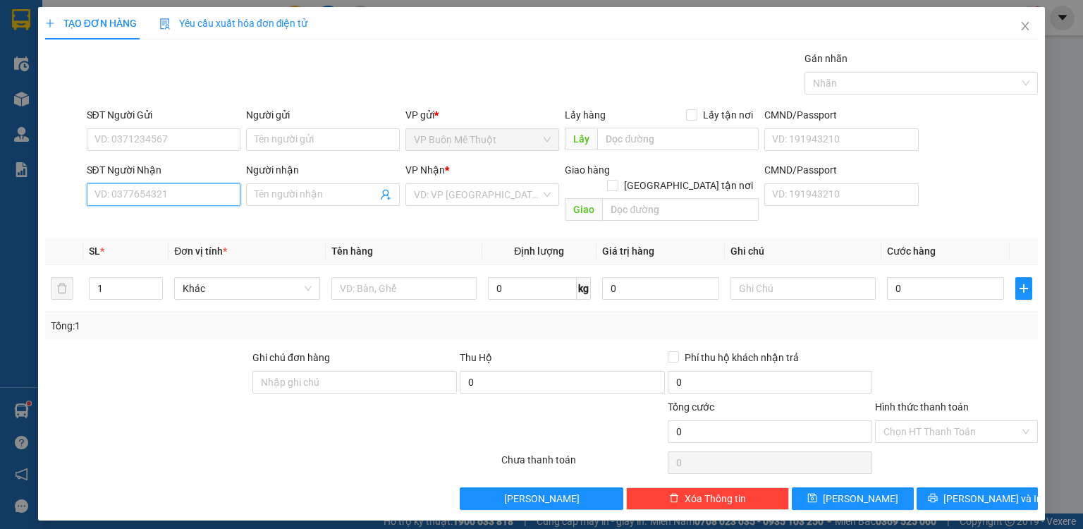
click at [191, 186] on input "SĐT Người Nhận" at bounding box center [164, 194] width 154 height 23
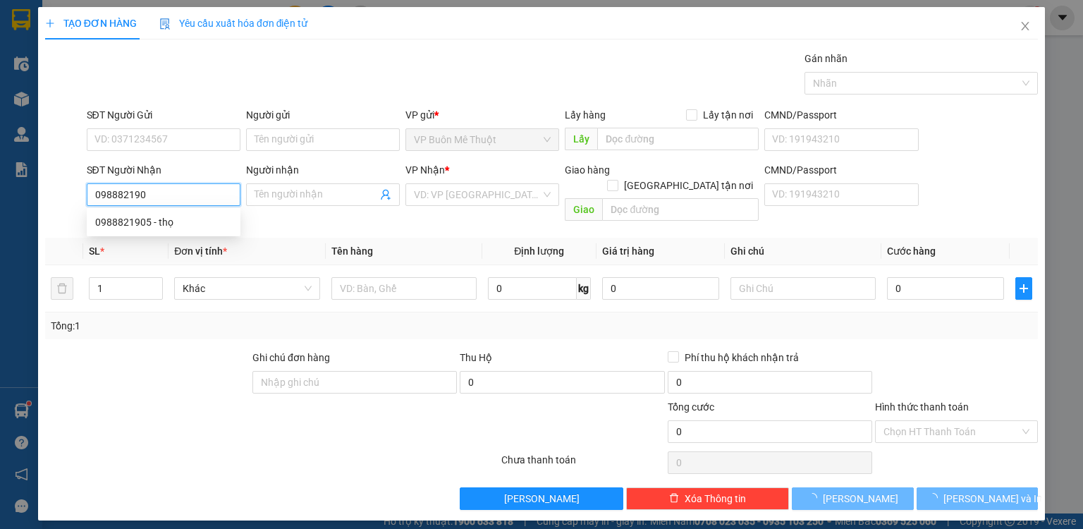
type input "0988821905"
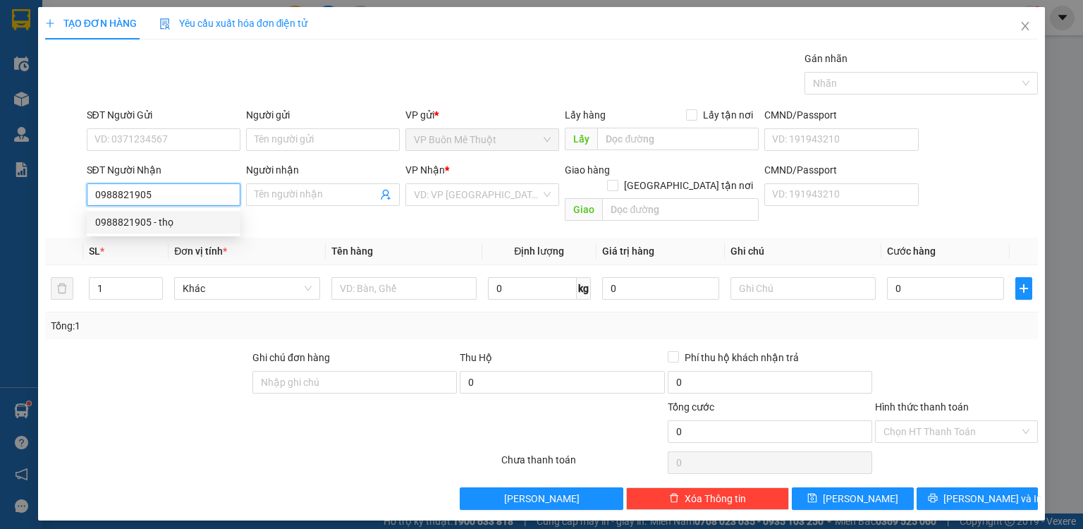
click at [138, 219] on div "0988821905 - thọ" at bounding box center [163, 222] width 137 height 16
type input "thọ"
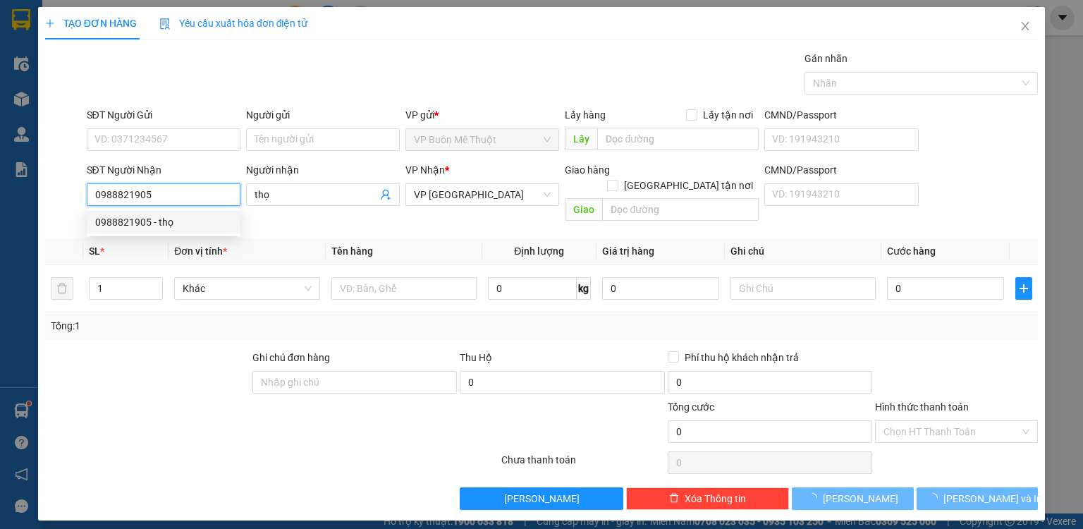
type input "40.000"
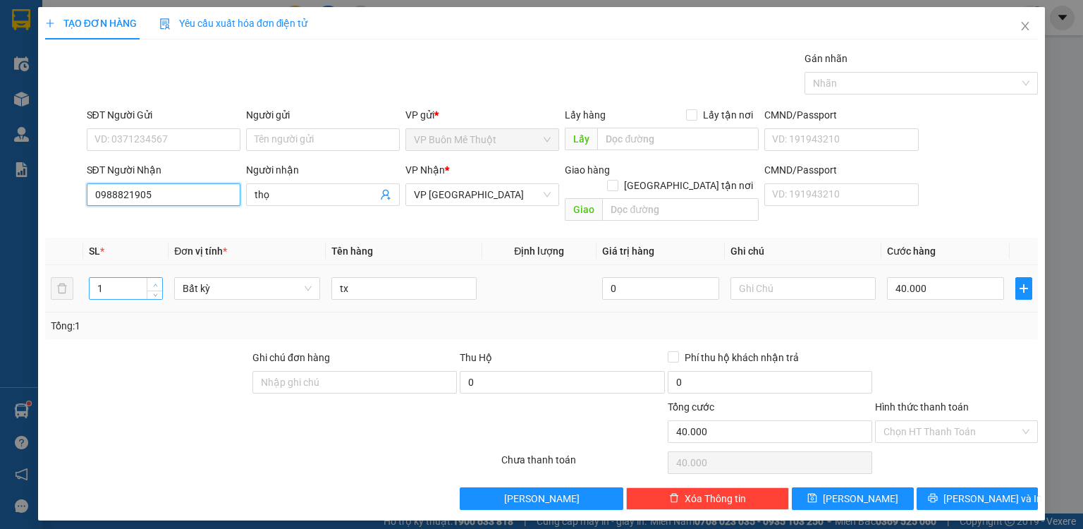
type input "0988821905"
type input "2"
click at [152, 281] on span "up" at bounding box center [155, 285] width 8 height 8
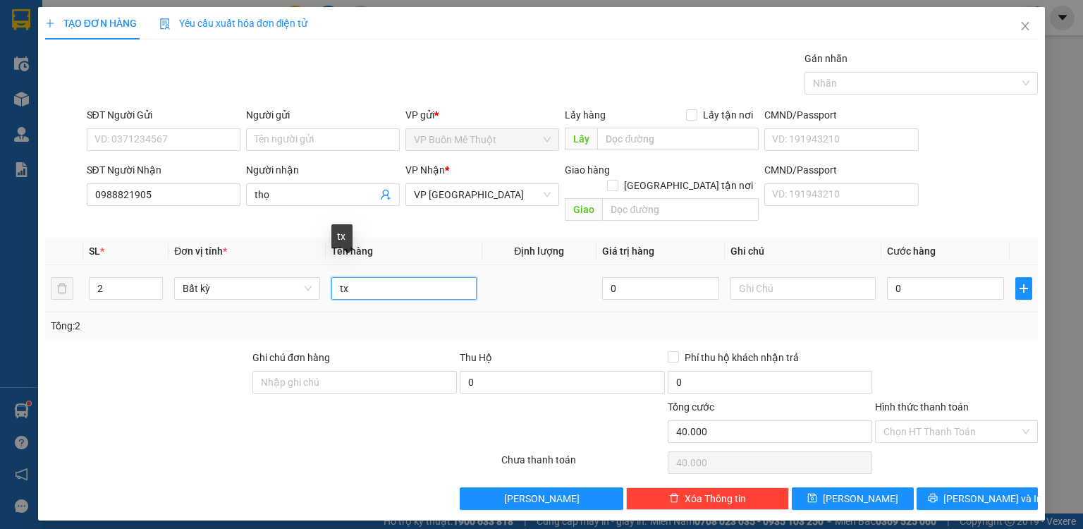
type input "0"
drag, startPoint x: 363, startPoint y: 269, endPoint x: 333, endPoint y: 274, distance: 30.7
click at [333, 277] on input "tx" at bounding box center [403, 288] width 145 height 23
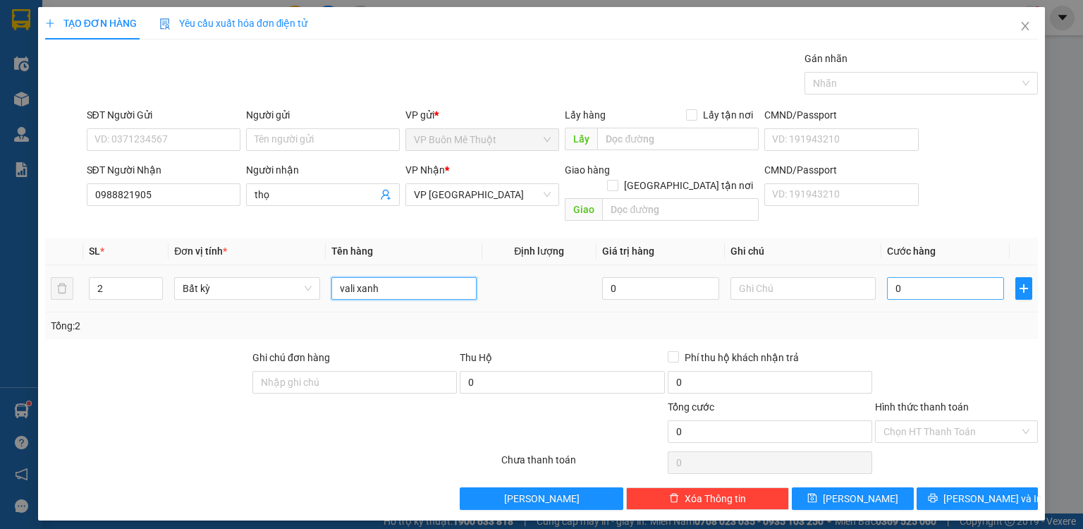
type input "vali xanh"
click at [955, 277] on input "0" at bounding box center [945, 288] width 117 height 23
type input "1"
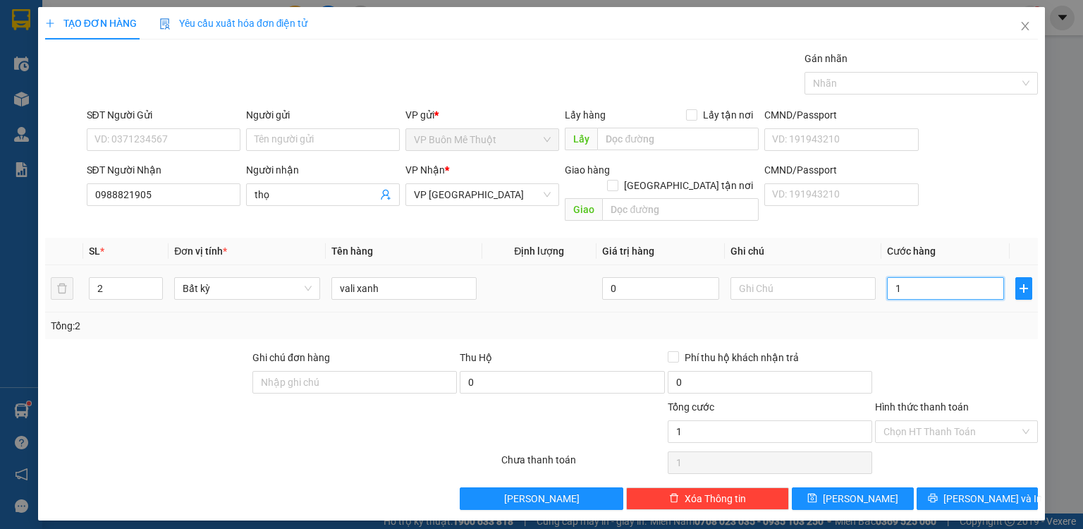
type input "15"
type input "150"
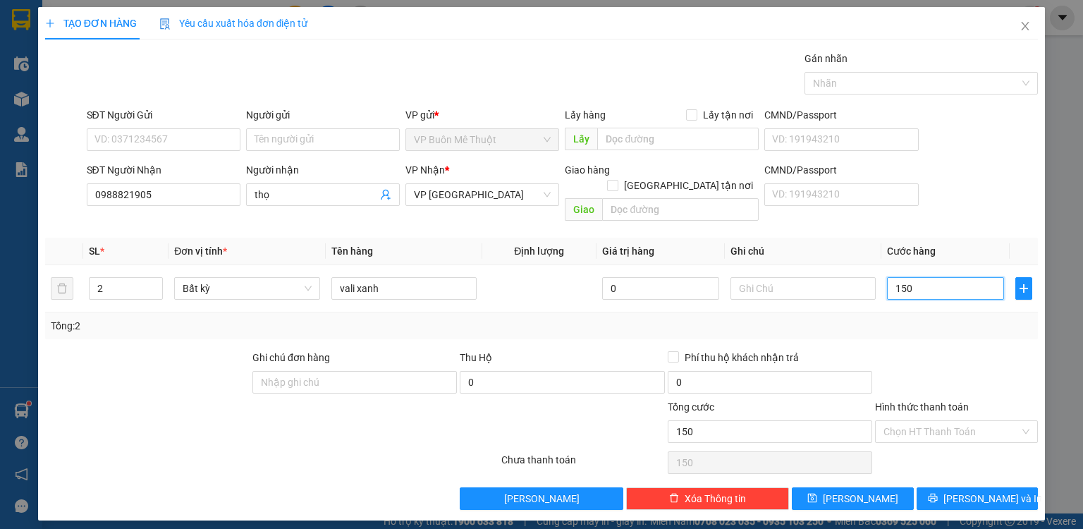
type input "150"
type input "150.000"
click at [926, 401] on label "Hình thức thanh toán" at bounding box center [922, 406] width 94 height 11
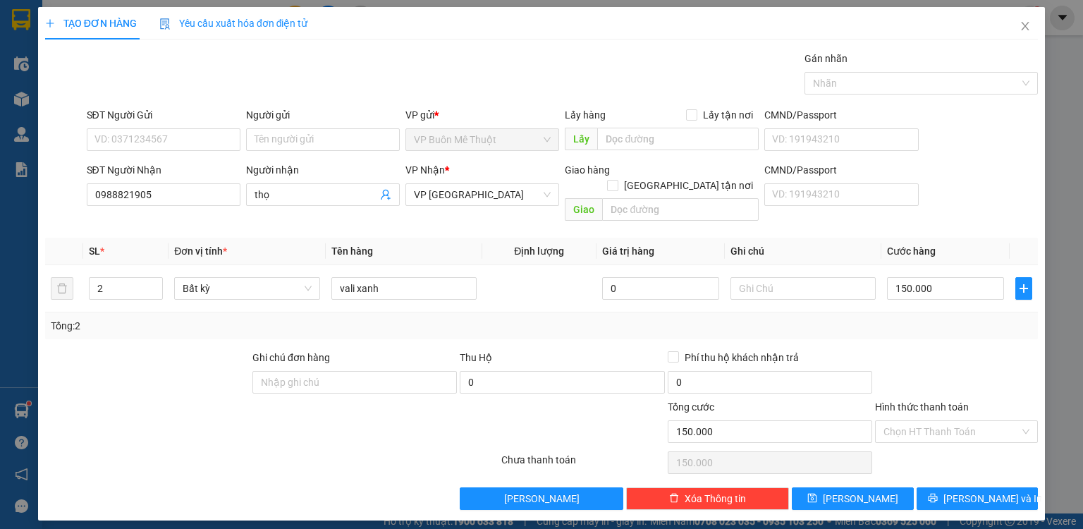
click at [926, 421] on input "Hình thức thanh toán" at bounding box center [951, 431] width 136 height 21
click at [915, 440] on div "Tại văn phòng" at bounding box center [956, 443] width 146 height 16
type input "0"
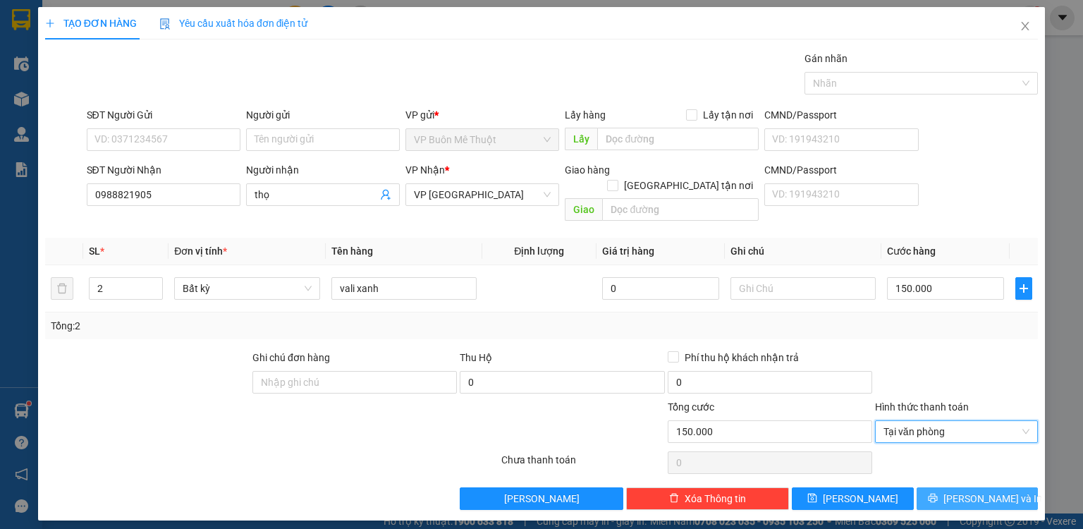
click at [936, 487] on button "[PERSON_NAME] và In" at bounding box center [978, 498] width 122 height 23
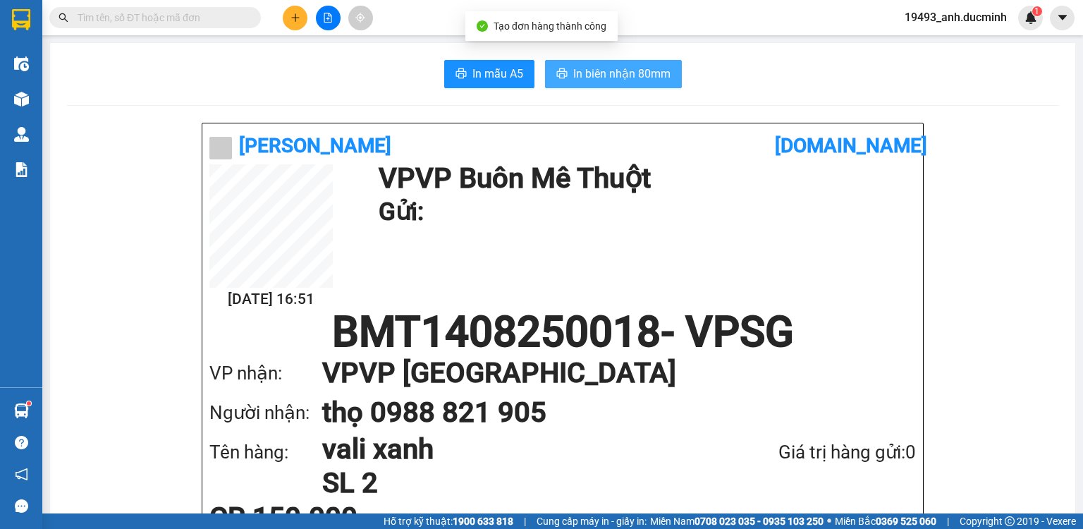
drag, startPoint x: 560, startPoint y: 69, endPoint x: 564, endPoint y: 78, distance: 9.2
click at [560, 69] on icon "printer" at bounding box center [561, 73] width 11 height 11
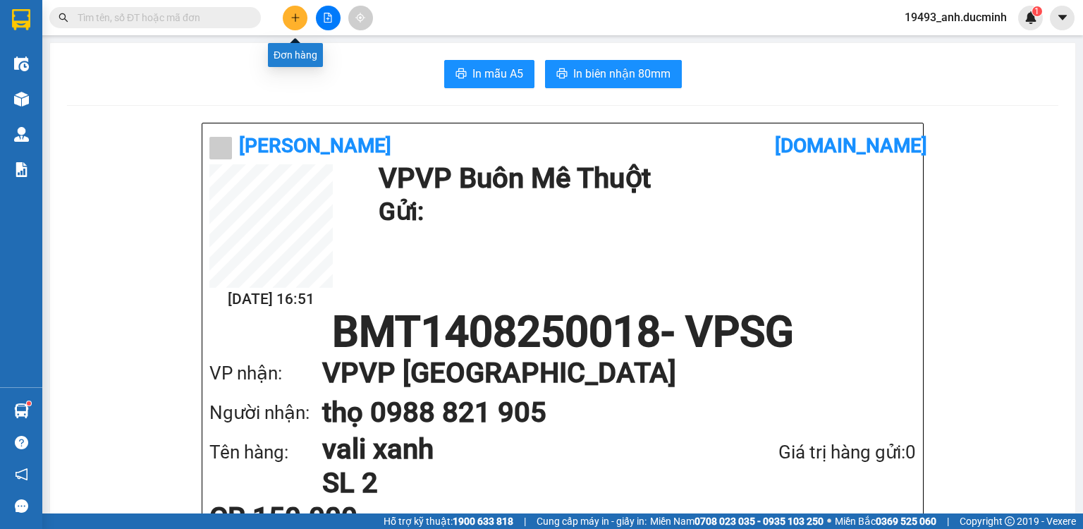
click at [293, 20] on icon "plus" at bounding box center [295, 18] width 10 height 10
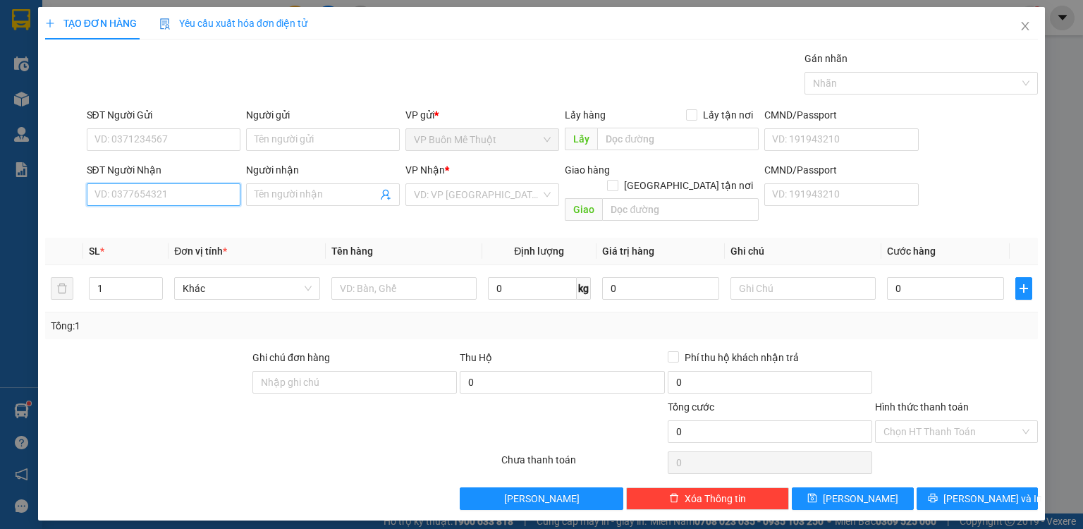
click at [198, 192] on input "SĐT Người Nhận" at bounding box center [164, 194] width 154 height 23
type input "0939270729"
click at [205, 214] on div "0939270729 - kiều" at bounding box center [164, 222] width 139 height 16
type input "kiều"
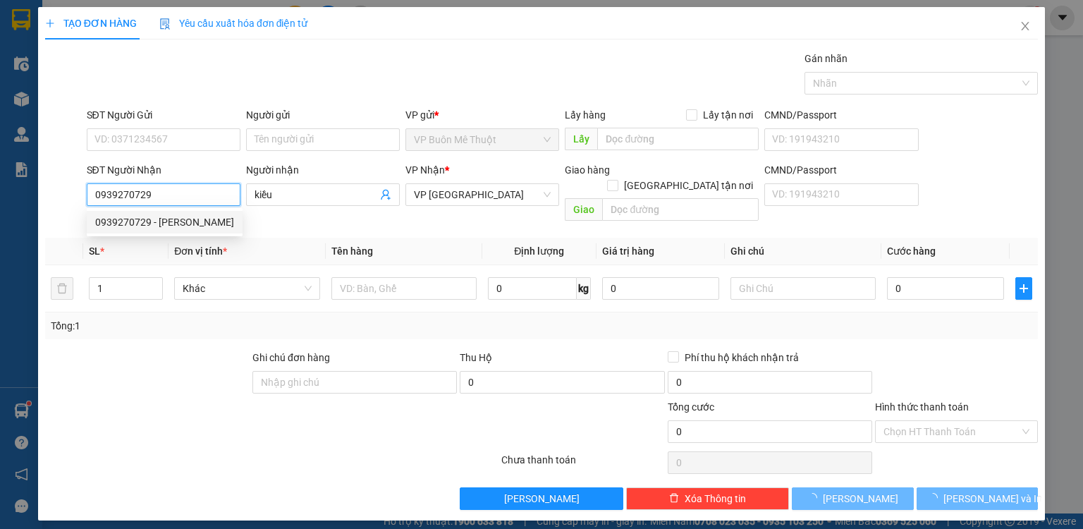
type input "40.000"
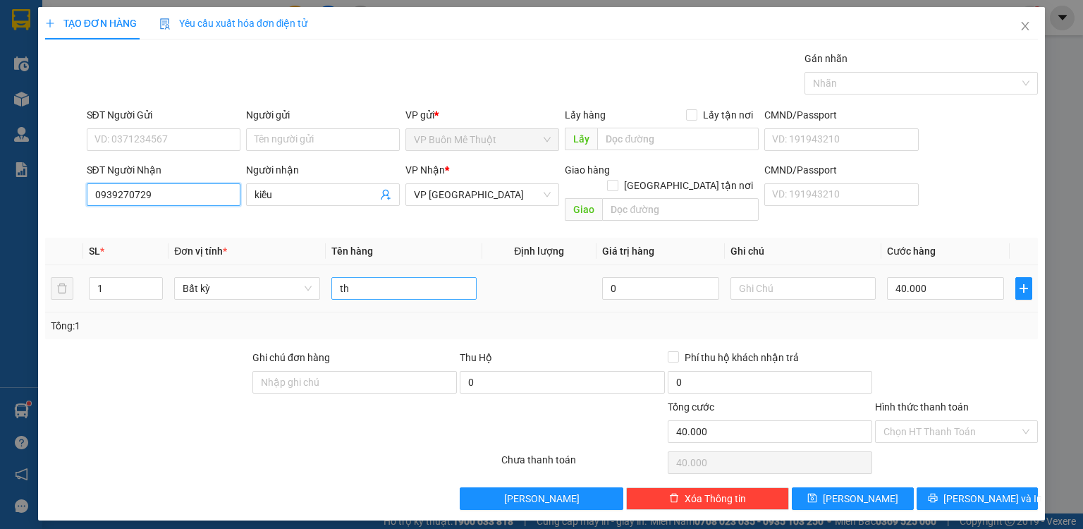
type input "0939270729"
click at [400, 277] on input "th" at bounding box center [403, 288] width 145 height 23
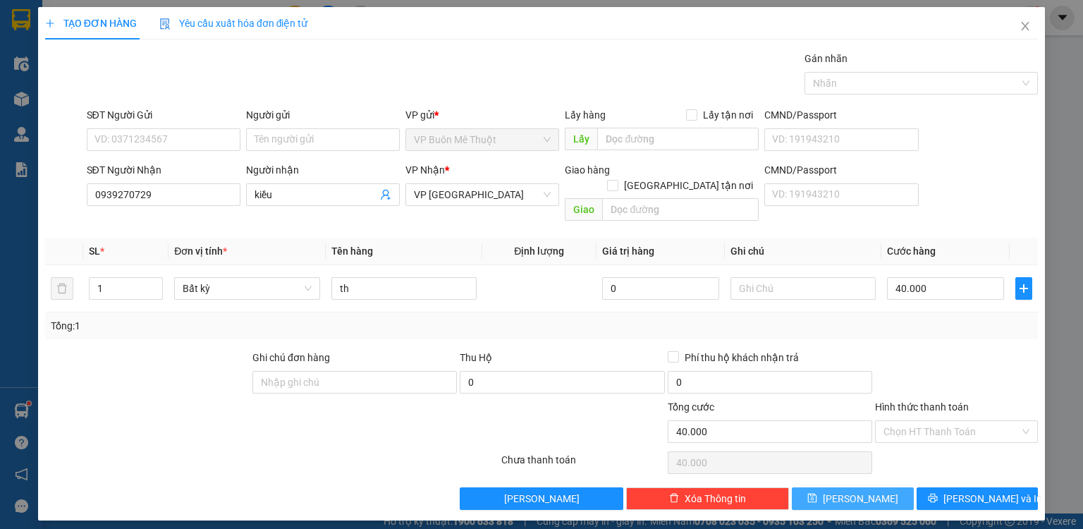
drag, startPoint x: 897, startPoint y: 479, endPoint x: 845, endPoint y: 455, distance: 57.1
click at [896, 487] on button "[PERSON_NAME]" at bounding box center [853, 498] width 122 height 23
type input "0"
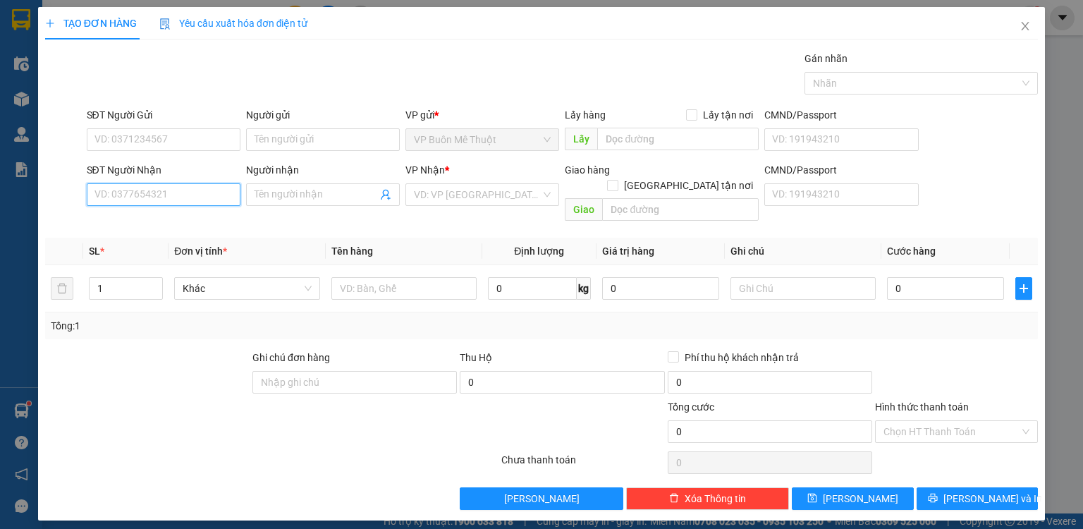
click at [169, 190] on input "SĐT Người Nhận" at bounding box center [164, 194] width 154 height 23
type input "0937590950"
drag, startPoint x: 446, startPoint y: 186, endPoint x: 448, endPoint y: 193, distance: 7.6
click at [446, 189] on input "search" at bounding box center [477, 194] width 127 height 21
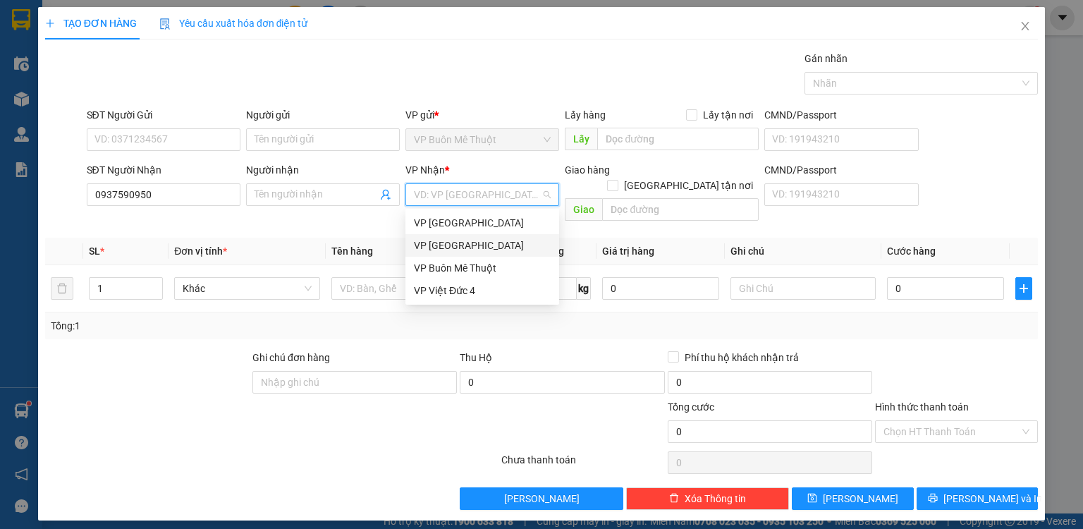
click at [448, 250] on div "VP [GEOGRAPHIC_DATA]" at bounding box center [482, 246] width 137 height 16
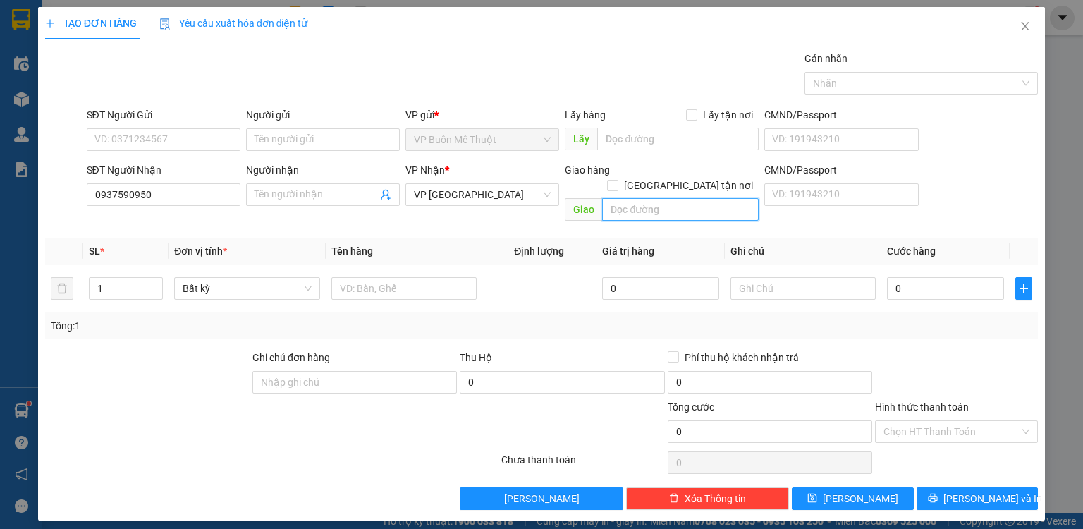
drag, startPoint x: 666, startPoint y: 199, endPoint x: 669, endPoint y: 192, distance: 7.9
click at [668, 198] on input "text" at bounding box center [680, 209] width 157 height 23
type input "512"
click at [379, 278] on input "text" at bounding box center [403, 288] width 145 height 23
click at [301, 196] on input "Người nhận" at bounding box center [316, 195] width 123 height 16
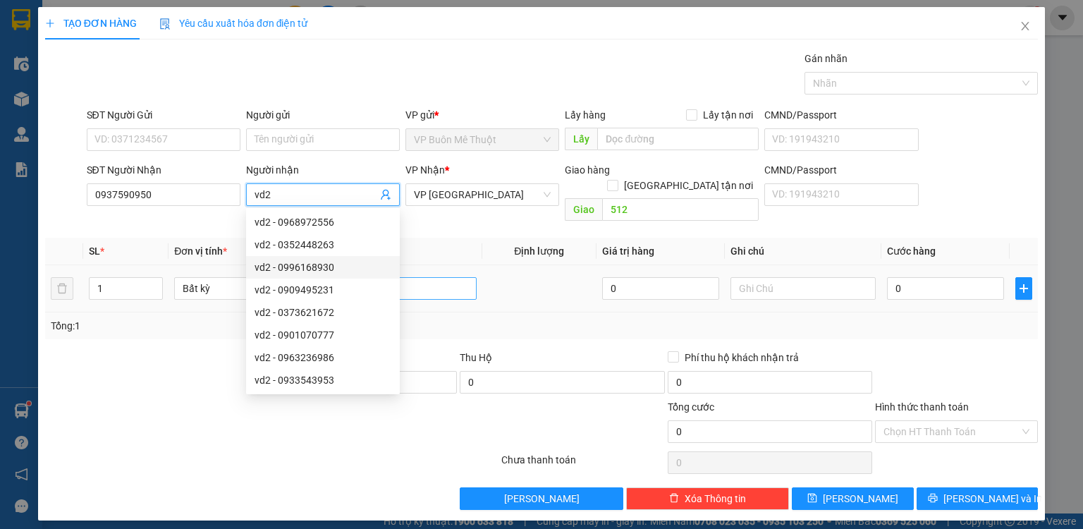
type input "vd2"
click at [433, 277] on input "text" at bounding box center [403, 288] width 145 height 23
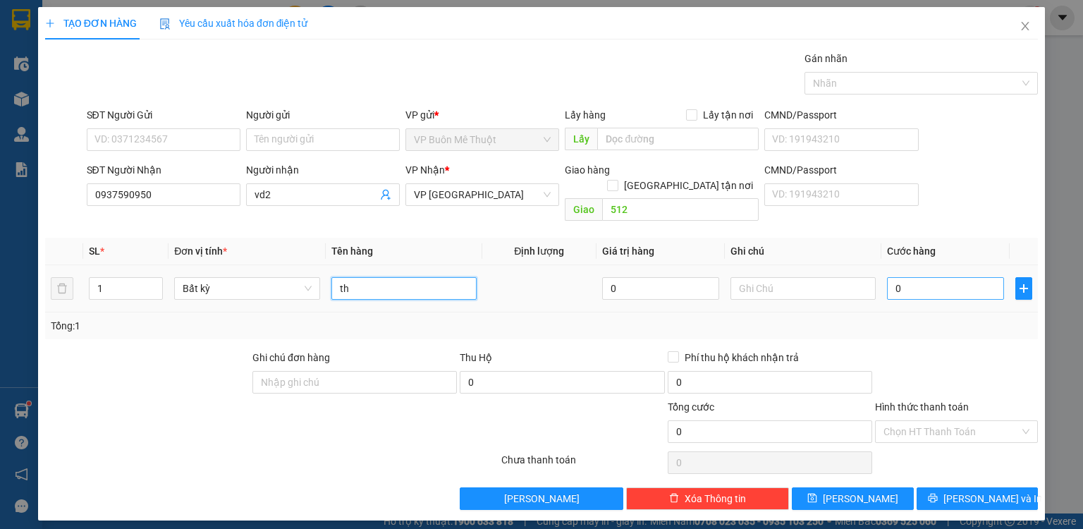
type input "th"
type input "7"
type input "70"
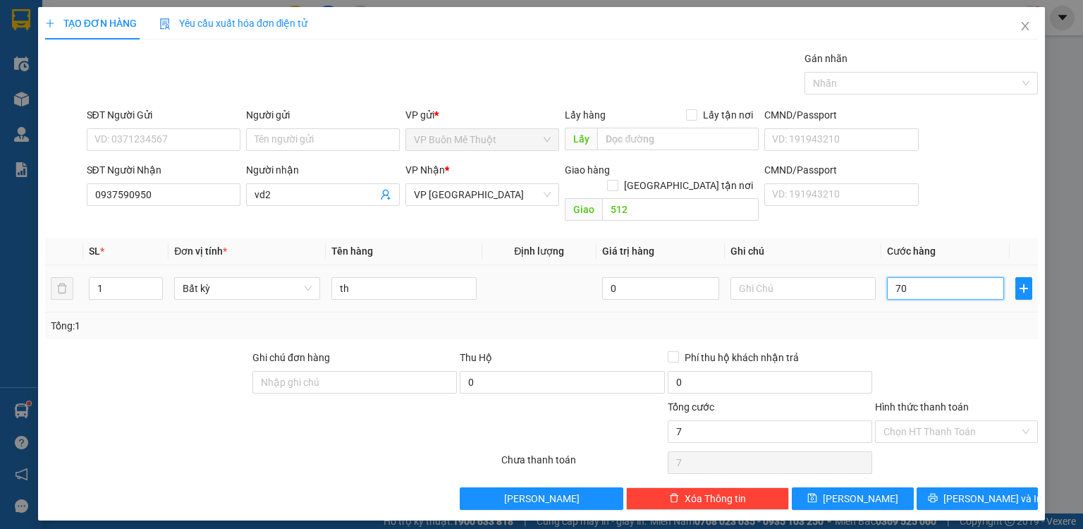
type input "70"
type input "70.000"
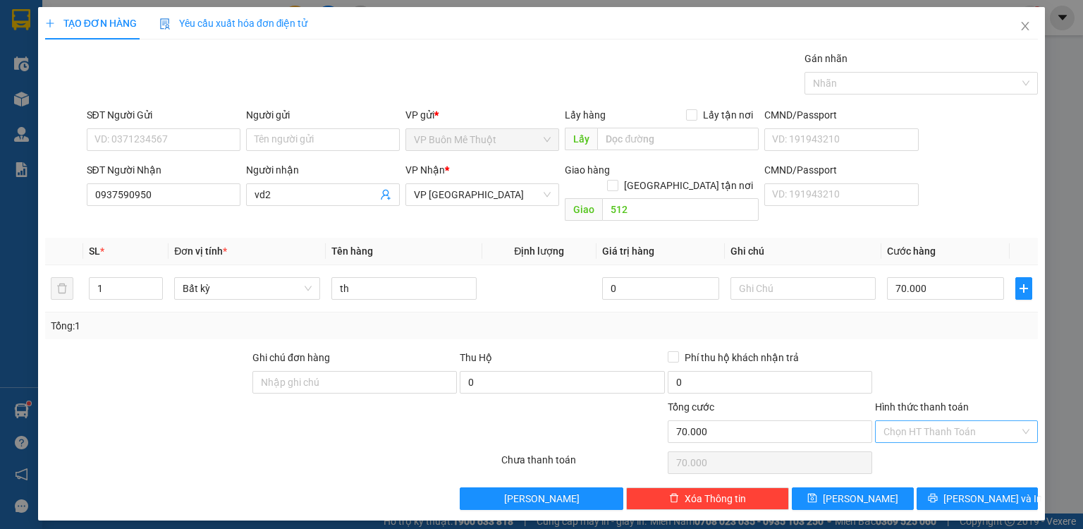
click at [906, 421] on input "Hình thức thanh toán" at bounding box center [951, 431] width 136 height 21
drag, startPoint x: 908, startPoint y: 437, endPoint x: 900, endPoint y: 454, distance: 18.9
click at [908, 438] on div "Tại văn phòng" at bounding box center [956, 443] width 146 height 16
click at [885, 487] on button "[PERSON_NAME]" at bounding box center [853, 498] width 122 height 23
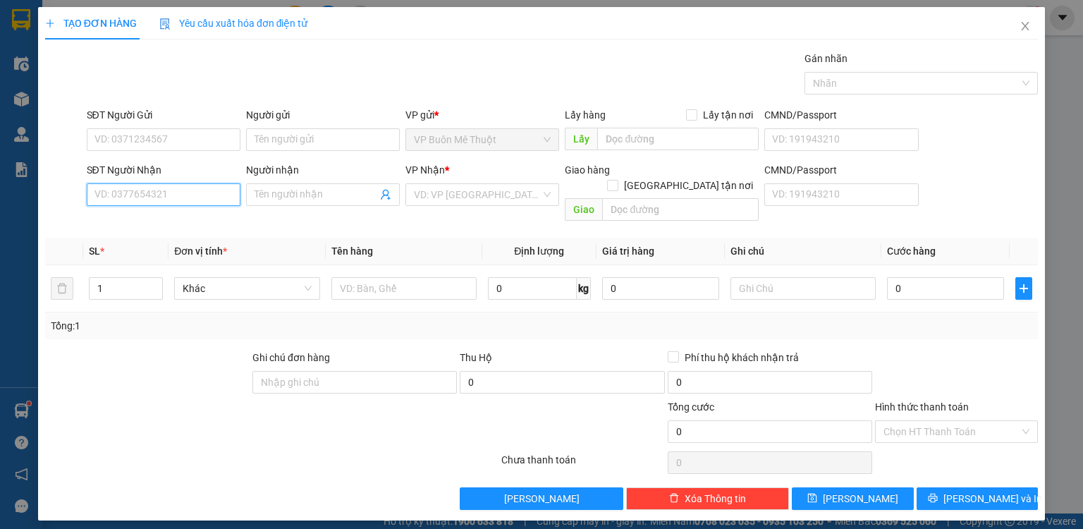
click at [216, 189] on input "SĐT Người Nhận" at bounding box center [164, 194] width 154 height 23
click at [441, 187] on input "search" at bounding box center [477, 194] width 127 height 21
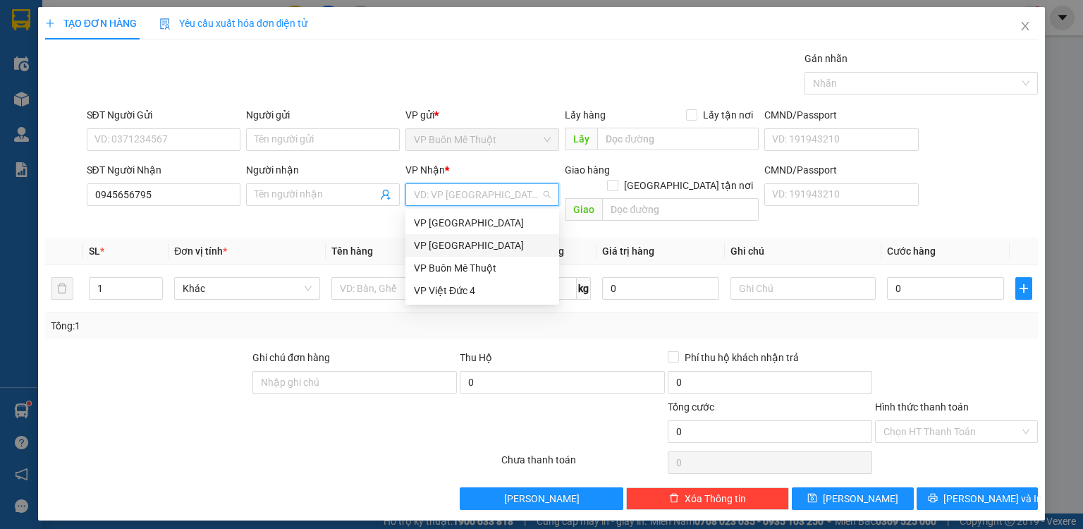
drag, startPoint x: 433, startPoint y: 235, endPoint x: 398, endPoint y: 217, distance: 39.1
click at [432, 236] on div "VP [GEOGRAPHIC_DATA]" at bounding box center [482, 245] width 154 height 23
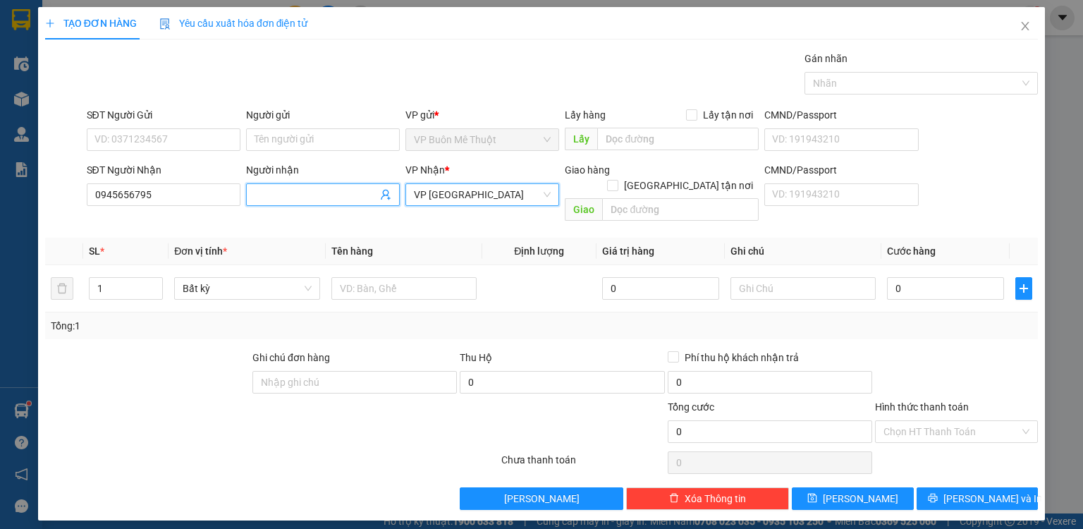
click at [357, 195] on input "Người nhận" at bounding box center [316, 195] width 123 height 16
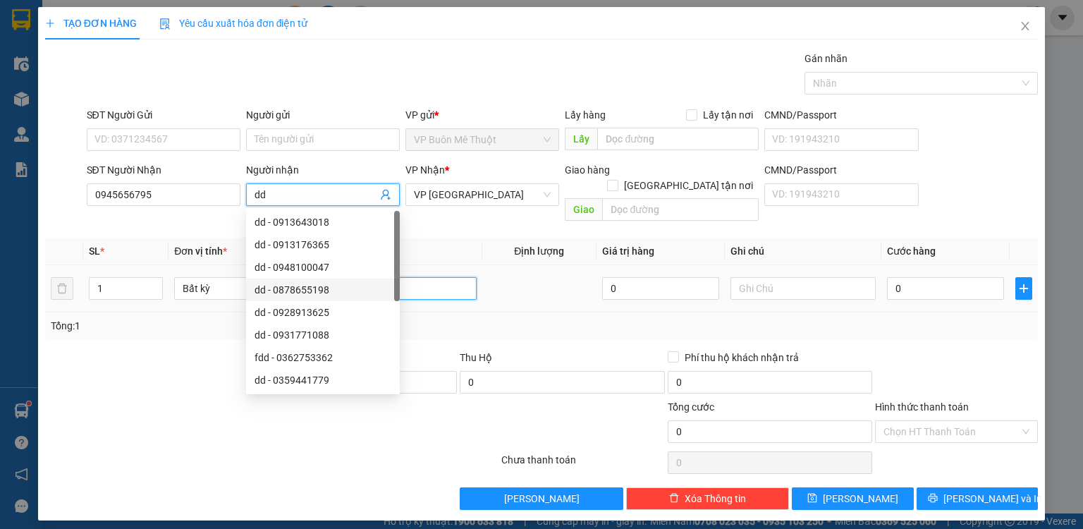
click at [456, 277] on input "text" at bounding box center [403, 288] width 145 height 23
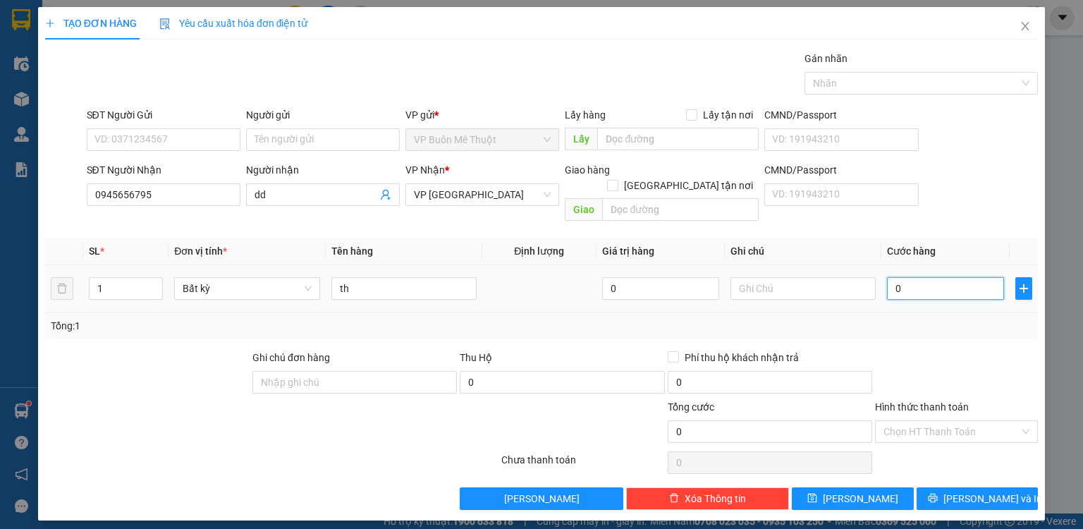
click at [940, 281] on input "0" at bounding box center [945, 288] width 117 height 23
click at [817, 493] on icon "save" at bounding box center [812, 498] width 10 height 10
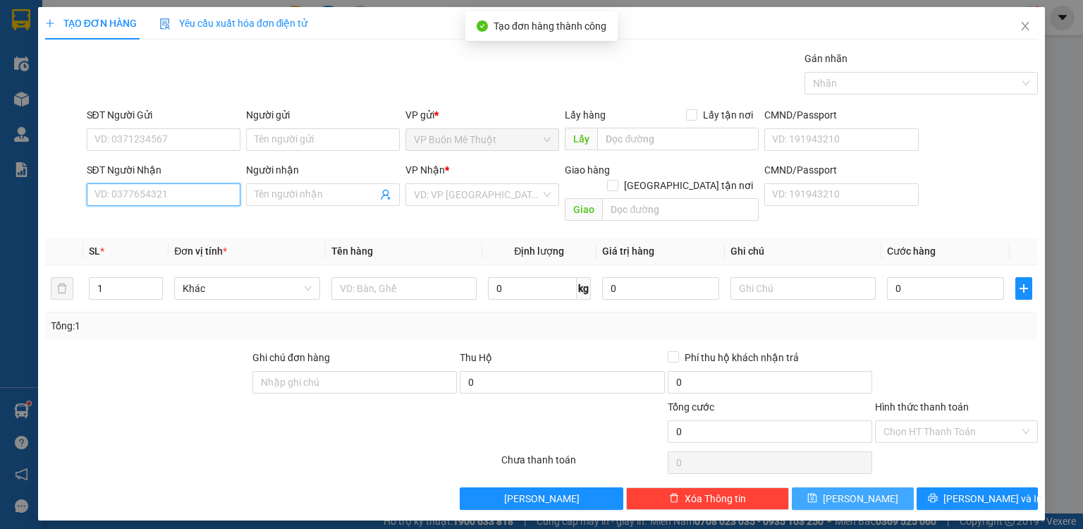
click at [155, 190] on input "SĐT Người Nhận" at bounding box center [164, 194] width 154 height 23
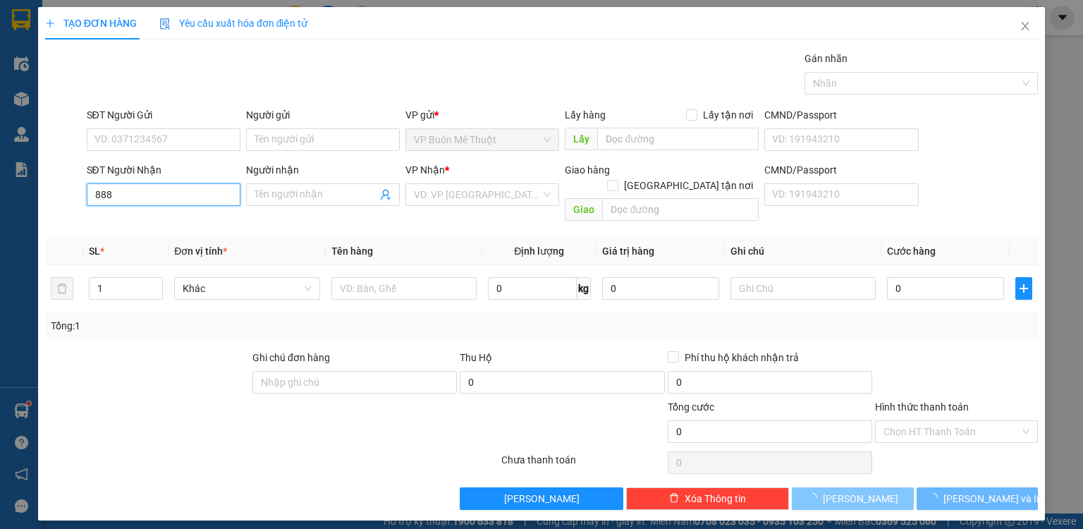
click at [155, 190] on input "888" at bounding box center [164, 194] width 154 height 23
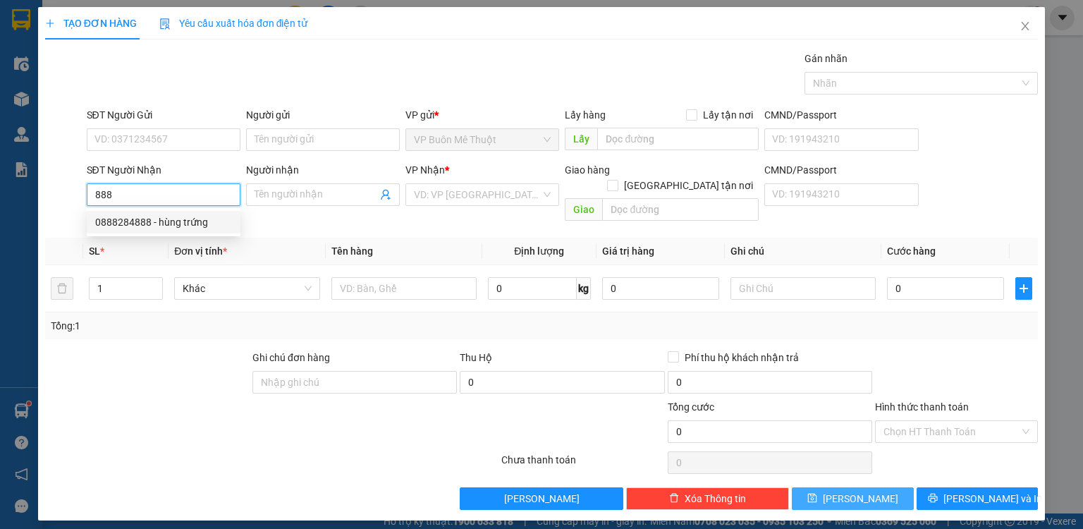
click at [145, 222] on div "0888284888 - [PERSON_NAME]" at bounding box center [163, 222] width 137 height 16
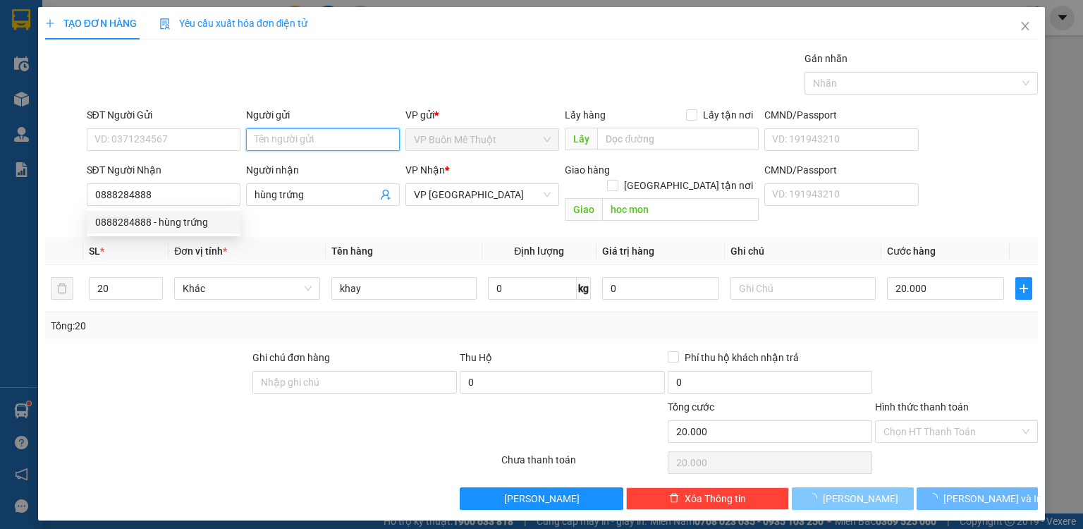
click at [266, 145] on input "Người gửi" at bounding box center [323, 139] width 154 height 23
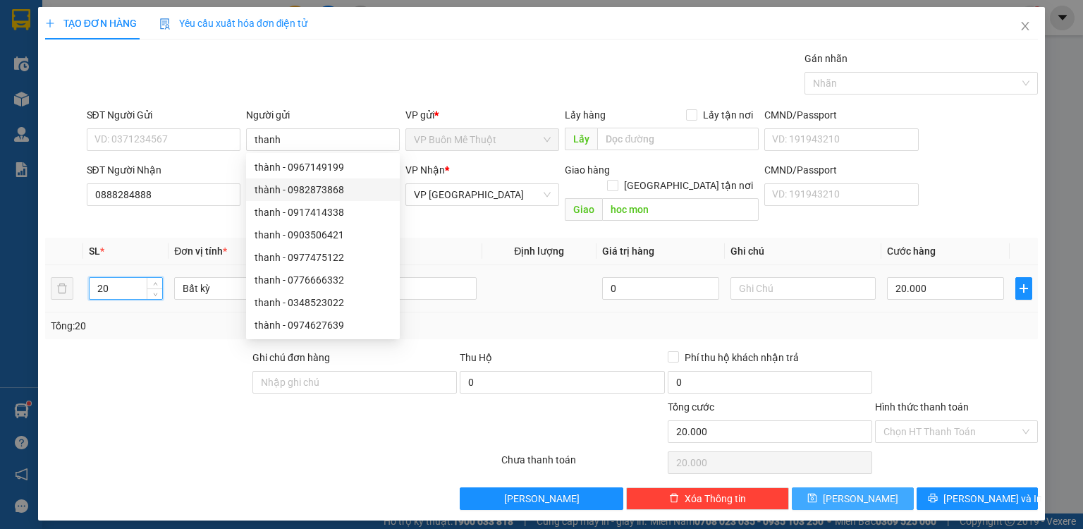
click at [115, 278] on input "20" at bounding box center [126, 288] width 73 height 21
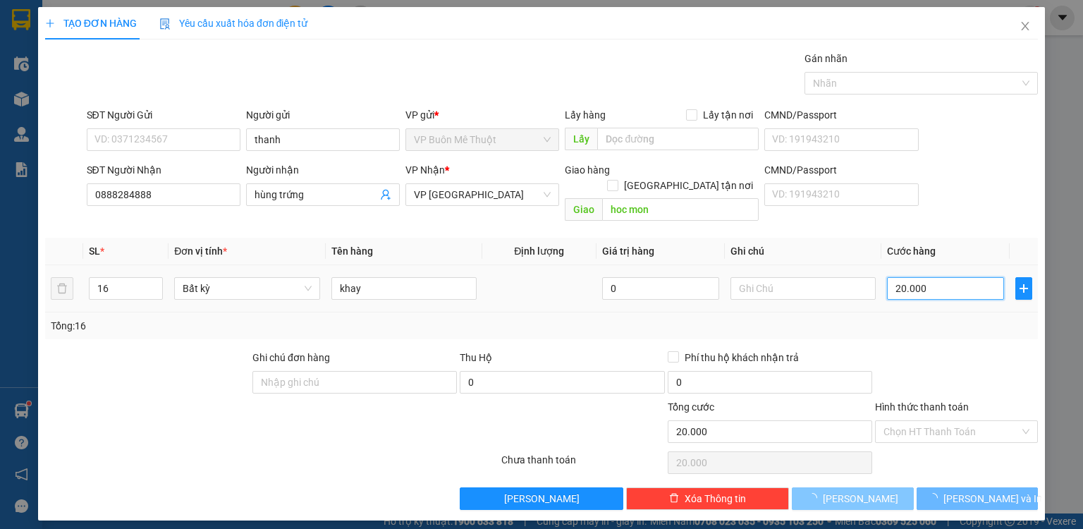
click at [956, 277] on input "20.000" at bounding box center [945, 288] width 117 height 23
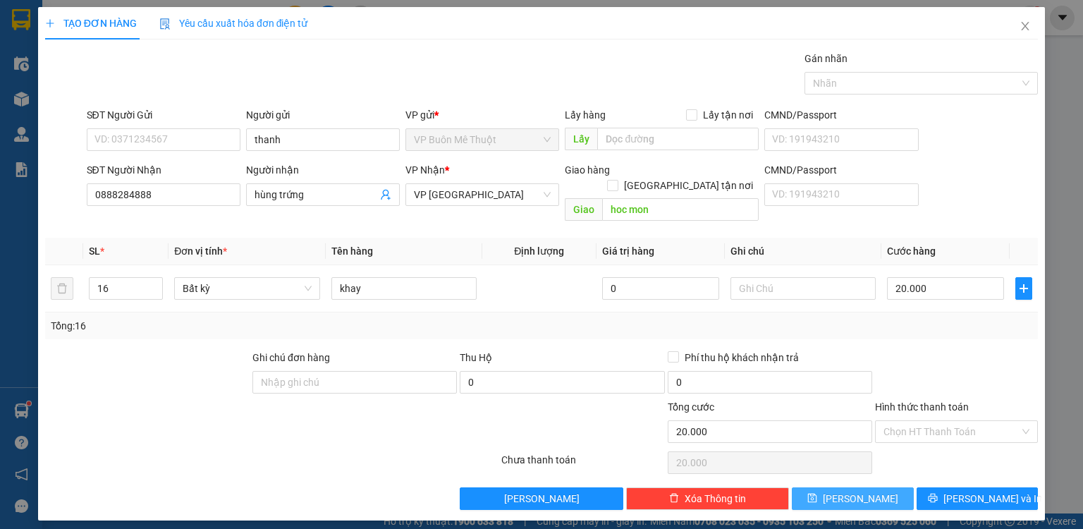
click at [832, 468] on div "Transit Pickup Surcharge Ids Transit Deliver Surcharge Ids Transit Deliver Surc…" at bounding box center [541, 280] width 993 height 459
click at [203, 191] on input "0888284888" at bounding box center [164, 194] width 154 height 23
click at [864, 491] on span "[PERSON_NAME]" at bounding box center [860, 499] width 75 height 16
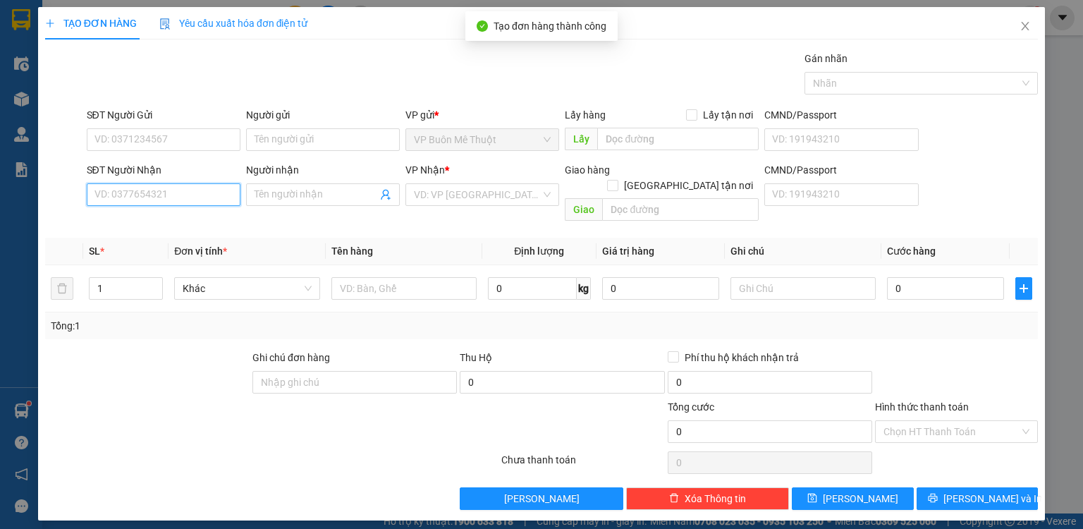
click at [208, 188] on input "SĐT Người Nhận" at bounding box center [164, 194] width 154 height 23
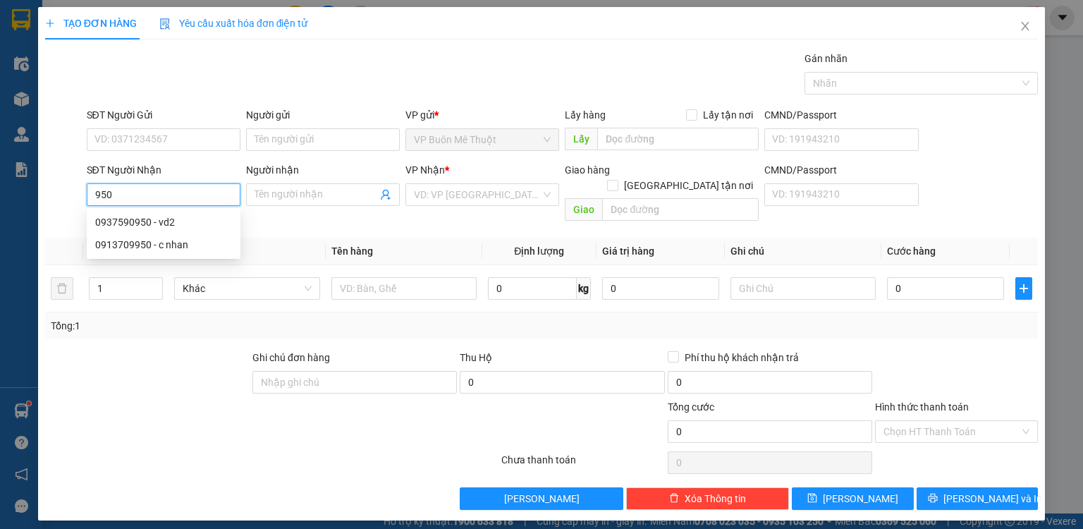
click at [208, 188] on input "950" at bounding box center [164, 194] width 154 height 23
drag, startPoint x: 169, startPoint y: 242, endPoint x: 276, endPoint y: 157, distance: 137.0
click at [171, 242] on div "0913709950 - c nhan" at bounding box center [163, 245] width 137 height 16
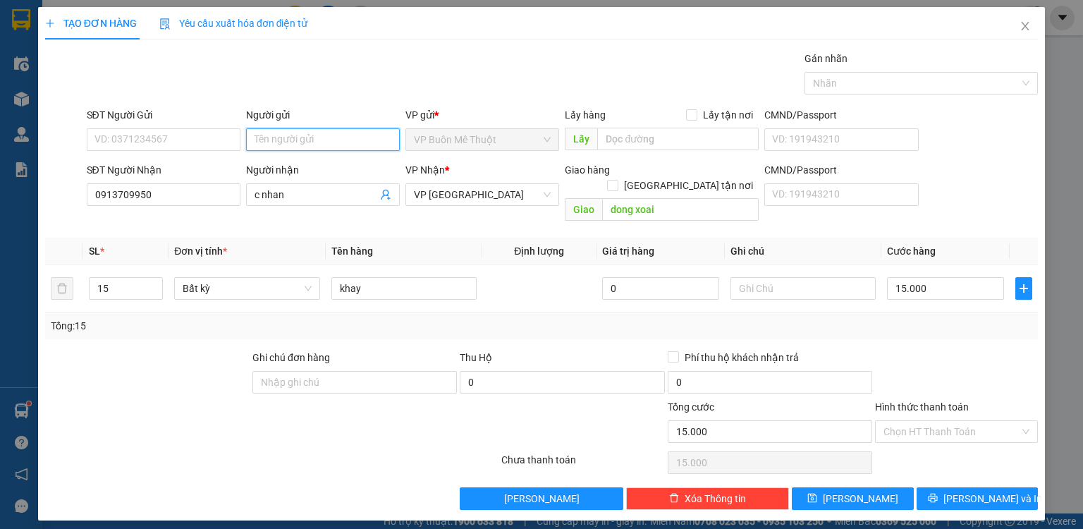
click at [291, 138] on input "Người gửi" at bounding box center [323, 139] width 154 height 23
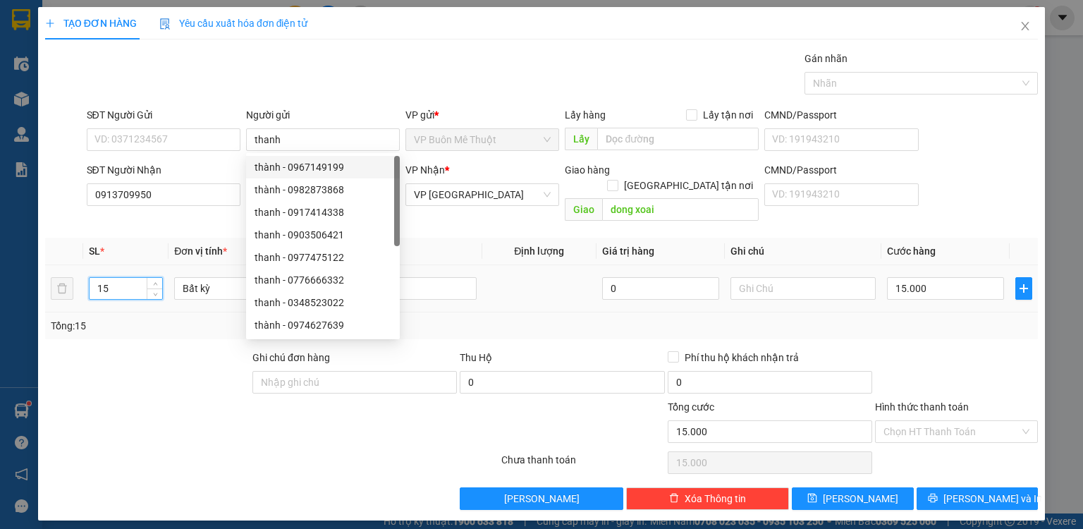
click at [121, 278] on input "15" at bounding box center [126, 288] width 73 height 21
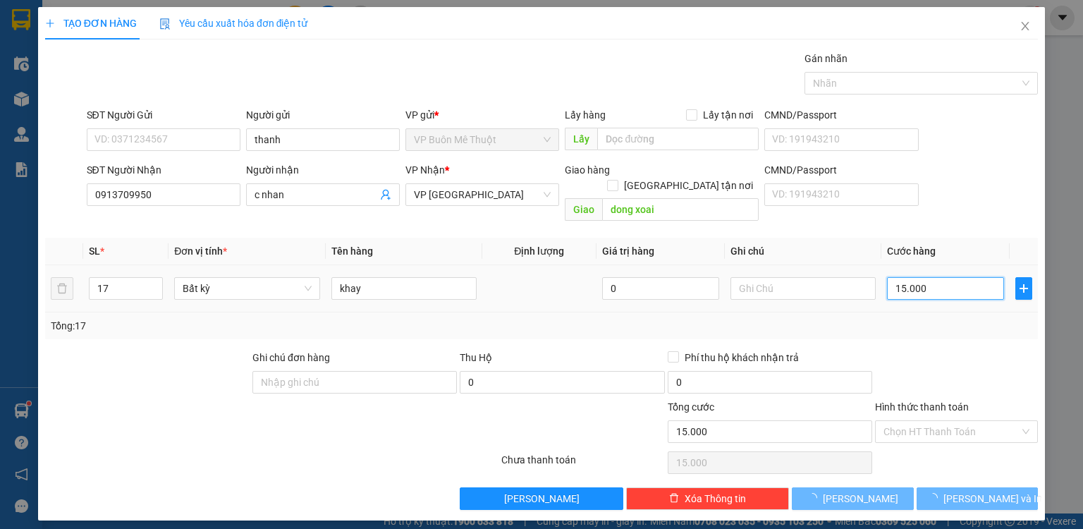
click at [946, 277] on input "15.000" at bounding box center [945, 288] width 117 height 23
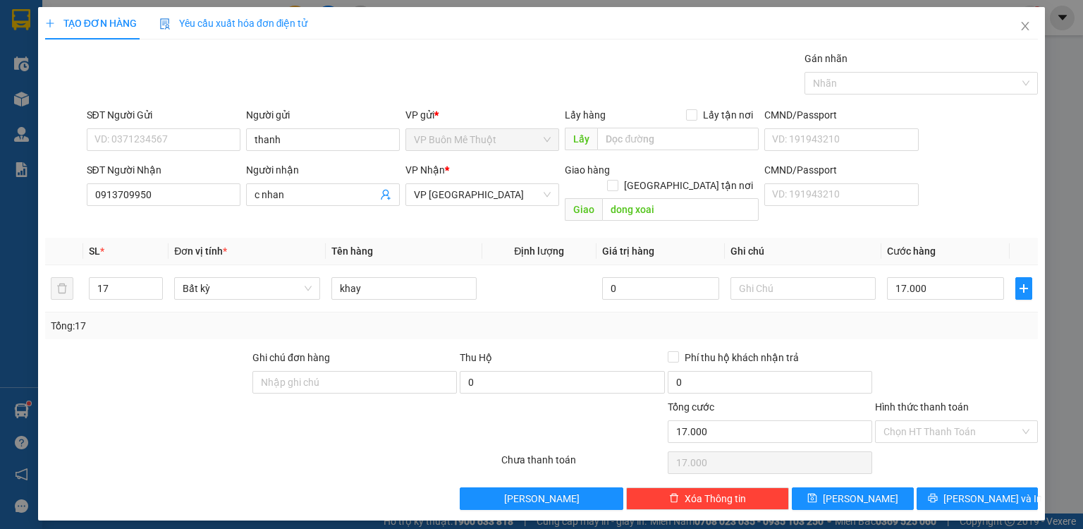
click at [848, 469] on div "Transit Pickup Surcharge Ids Transit Deliver Surcharge Ids Transit Deliver Surc…" at bounding box center [541, 280] width 993 height 459
click at [847, 487] on button "[PERSON_NAME]" at bounding box center [853, 498] width 122 height 23
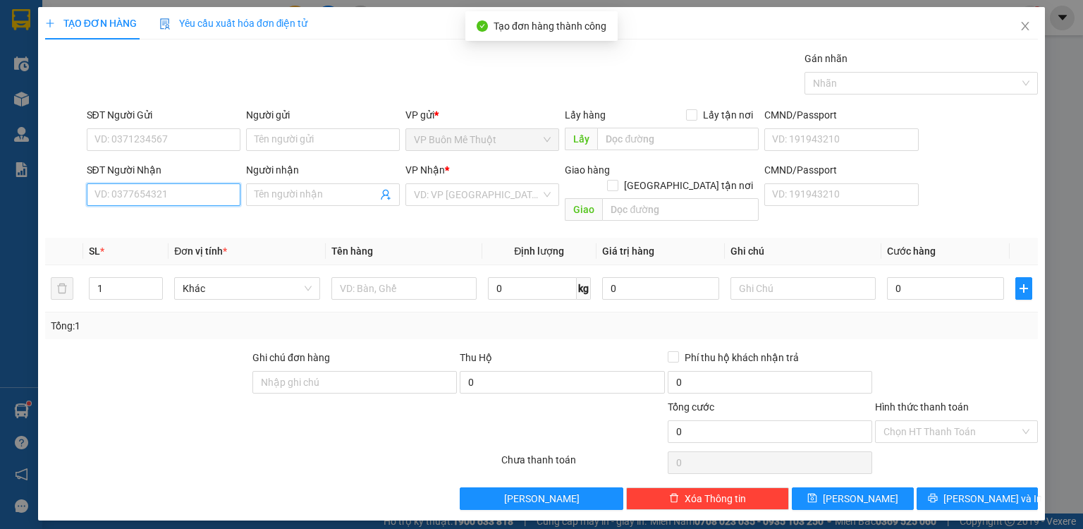
click at [189, 197] on input "SĐT Người Nhận" at bounding box center [164, 194] width 154 height 23
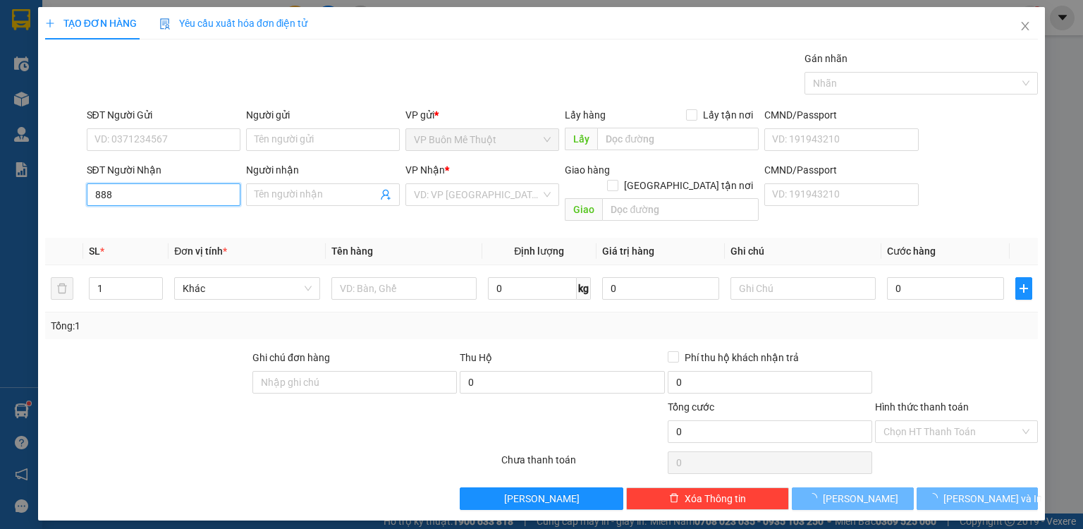
click at [185, 197] on input "888" at bounding box center [164, 194] width 154 height 23
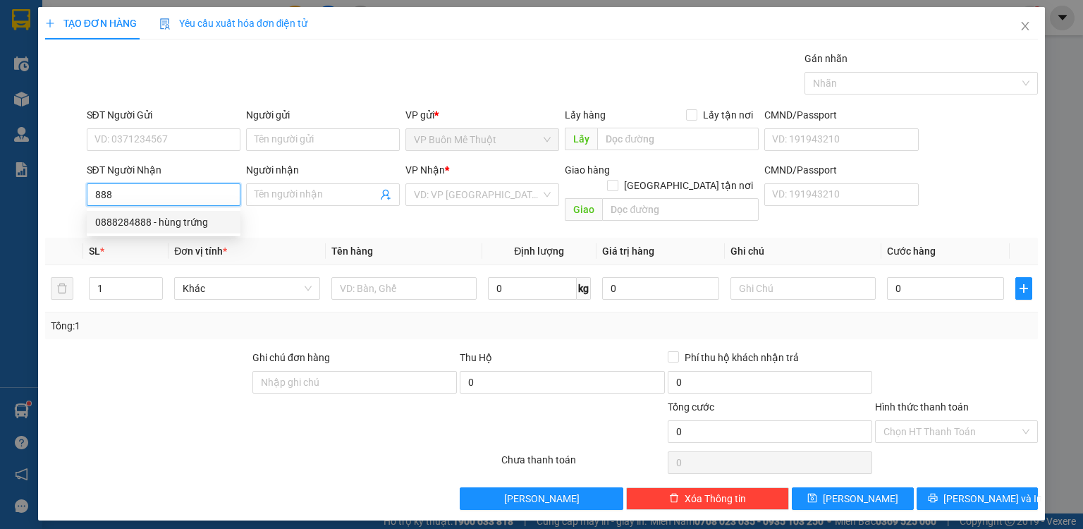
click at [178, 219] on div "0888284888 - [PERSON_NAME]" at bounding box center [163, 222] width 137 height 16
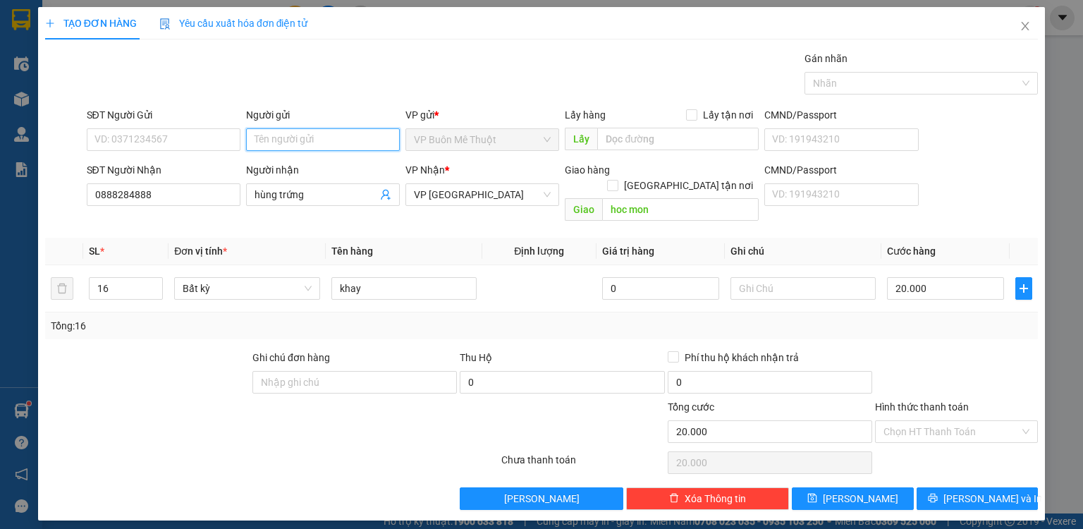
click at [290, 135] on input "Người gửi" at bounding box center [323, 139] width 154 height 23
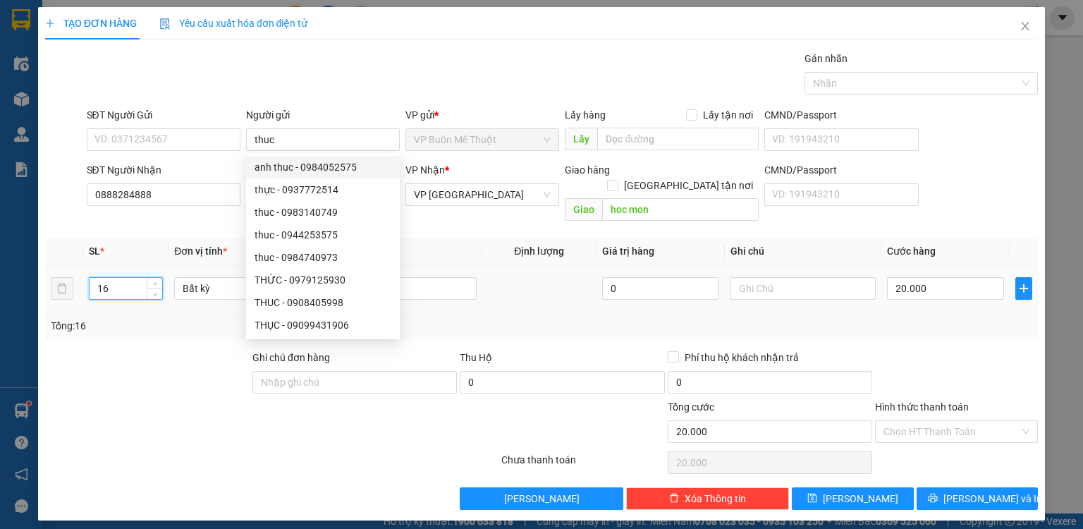
click at [137, 278] on input "16" at bounding box center [126, 288] width 73 height 21
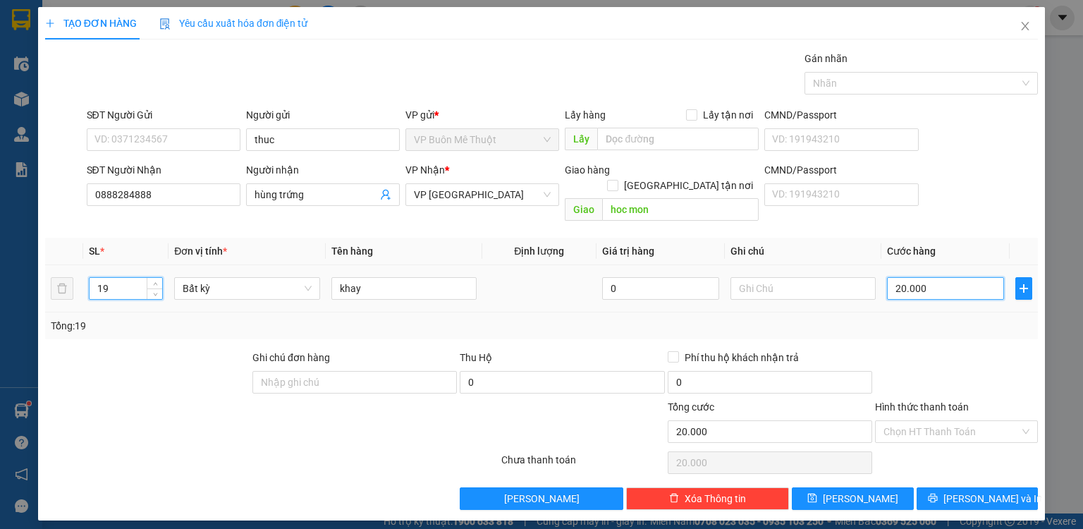
click at [950, 277] on input "20.000" at bounding box center [945, 288] width 117 height 23
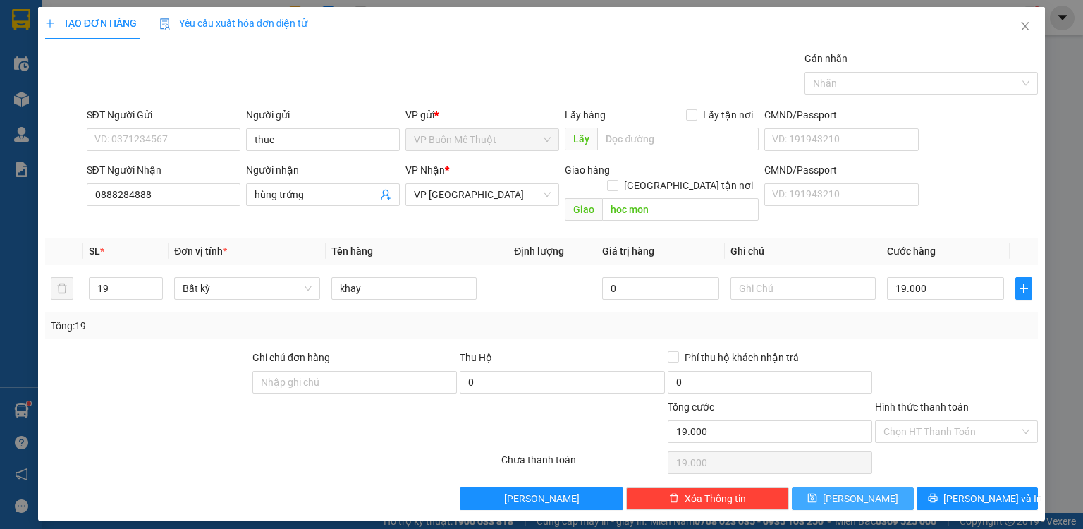
click at [817, 494] on icon "save" at bounding box center [812, 498] width 9 height 9
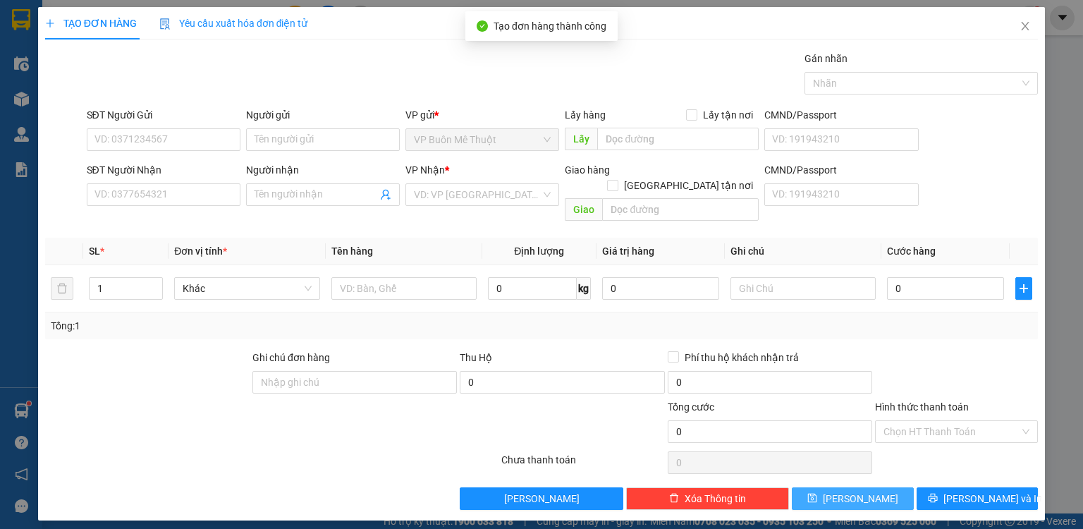
click at [176, 180] on div "SĐT Người Nhận" at bounding box center [164, 172] width 154 height 21
click at [178, 197] on input "SĐT Người Nhận" at bounding box center [164, 194] width 154 height 23
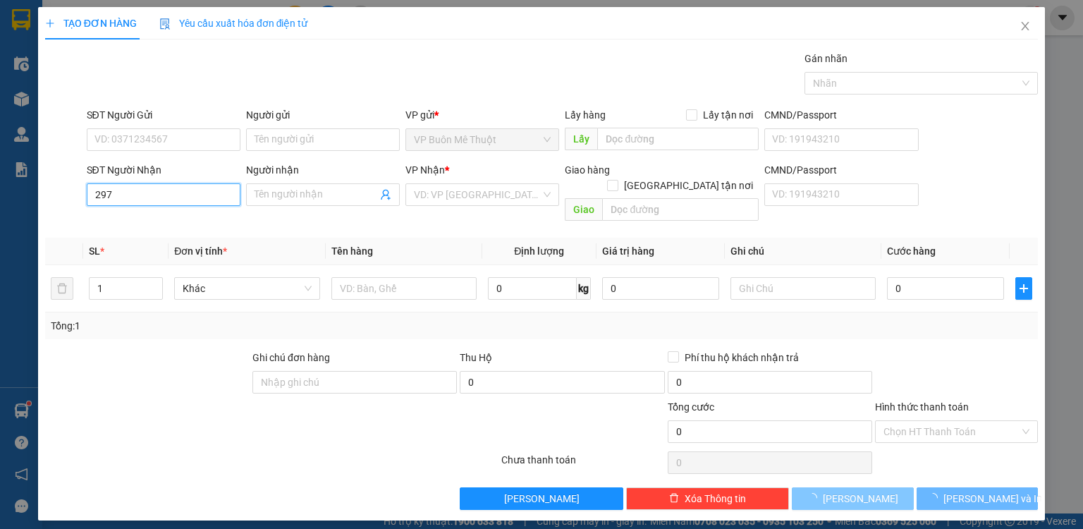
click at [178, 198] on input "297" at bounding box center [164, 194] width 154 height 23
click at [152, 200] on input "297" at bounding box center [164, 194] width 154 height 23
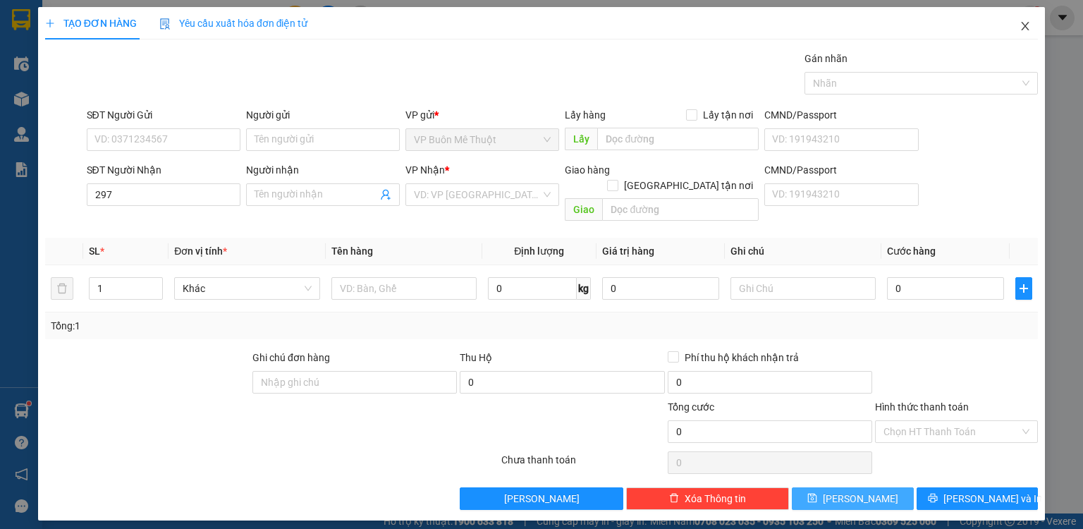
click at [1027, 24] on icon "close" at bounding box center [1026, 26] width 8 height 8
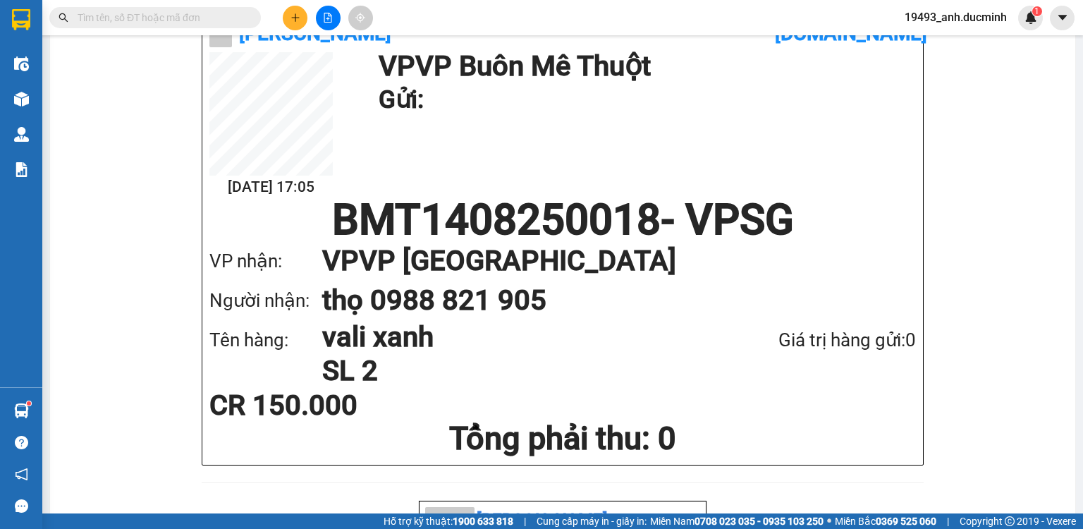
scroll to position [226, 0]
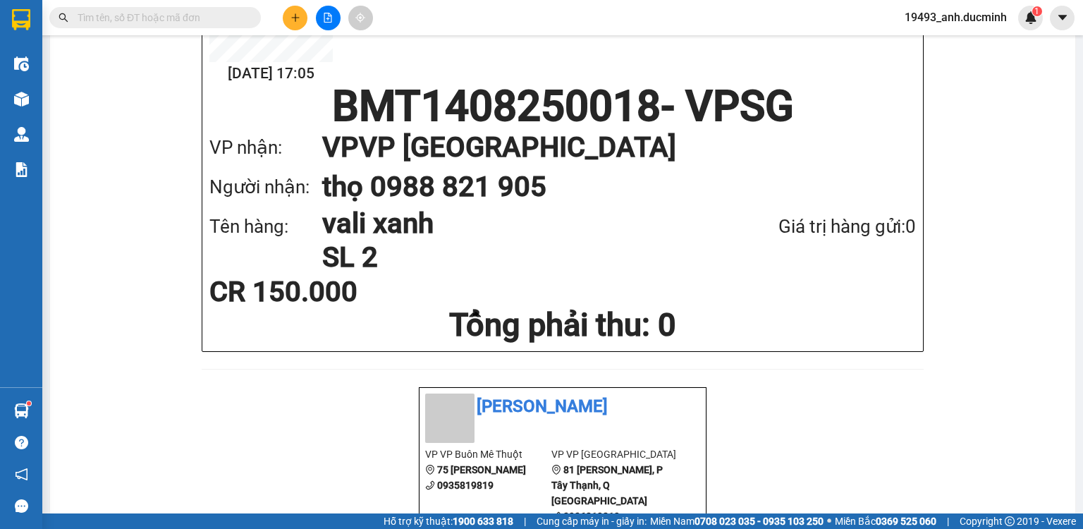
click at [60, 102] on div "In mẫu A5 In biên nhận 80mm Đức Minh vexere.com 14/08 17:05 VP VP Buôn Mê Thuột…" at bounding box center [562, 465] width 1025 height 1297
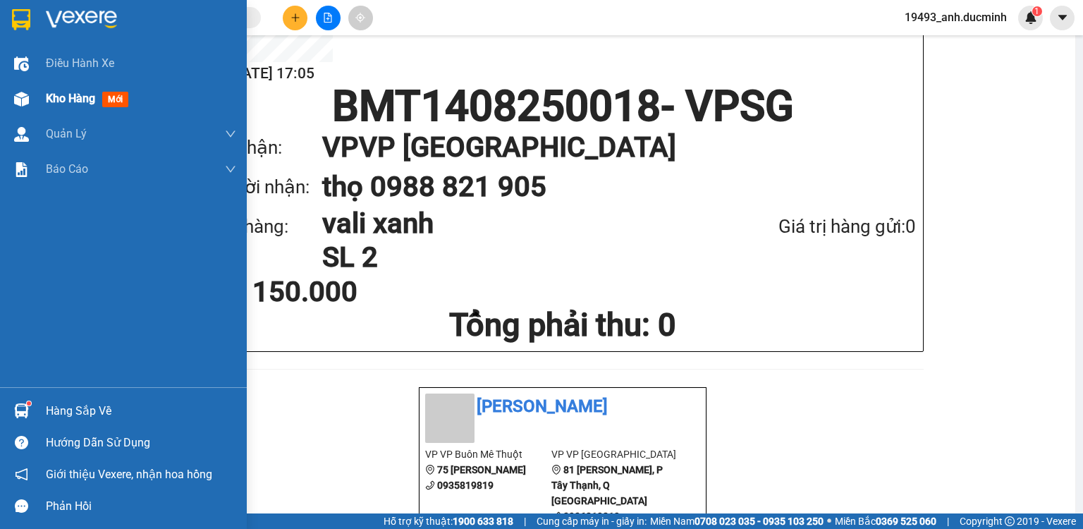
click at [71, 97] on span "Kho hàng" at bounding box center [70, 98] width 49 height 13
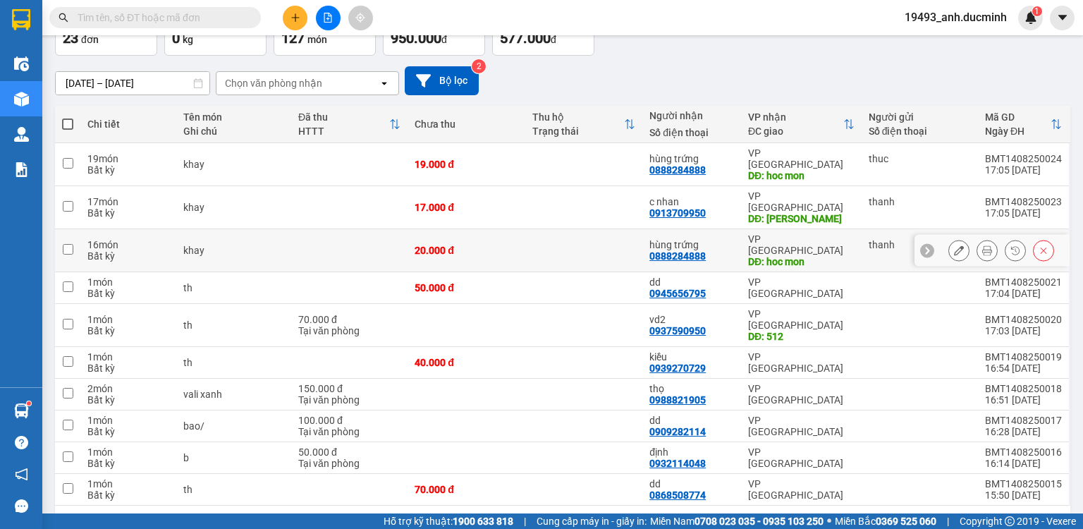
scroll to position [96, 0]
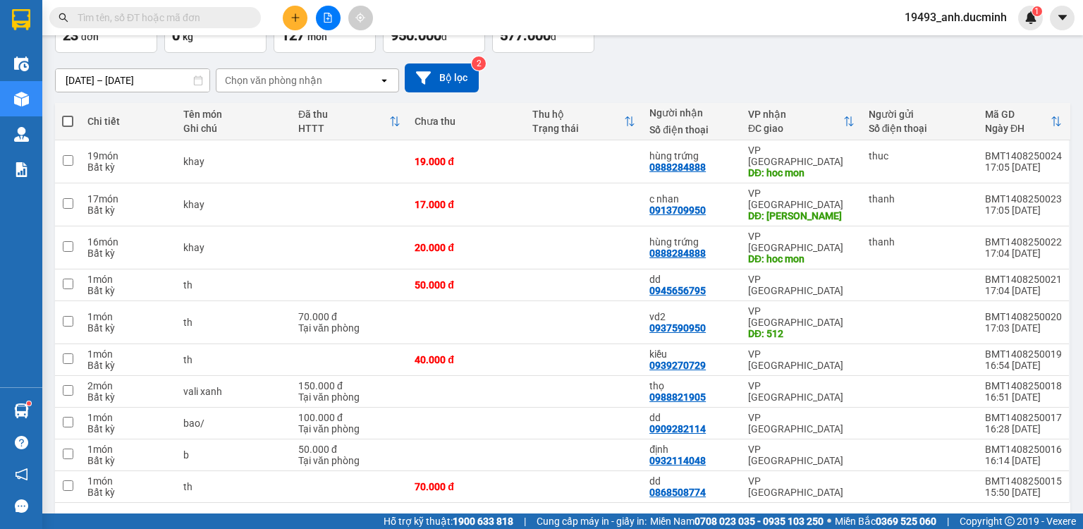
click at [885, 515] on button "2" at bounding box center [891, 525] width 21 height 21
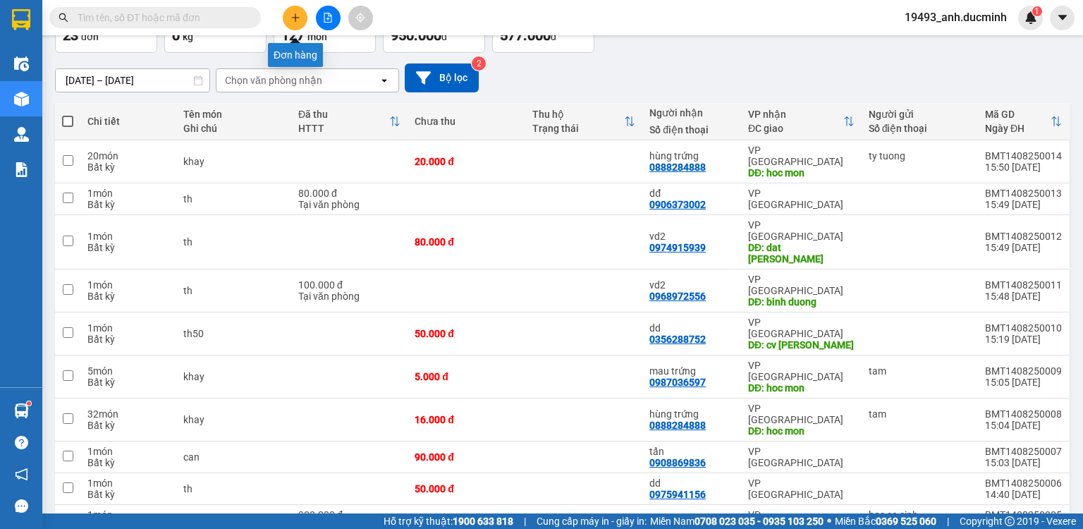
click at [300, 16] on icon "plus" at bounding box center [295, 18] width 10 height 10
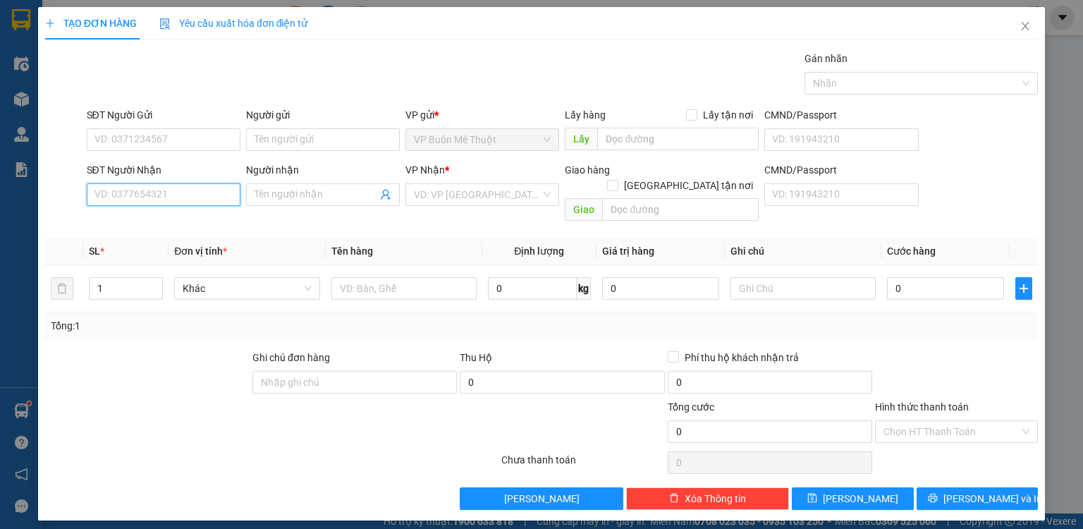
click at [200, 197] on input "SĐT Người Nhận" at bounding box center [164, 194] width 154 height 23
click at [136, 211] on div "0987036597 - [PERSON_NAME]" at bounding box center [164, 222] width 154 height 23
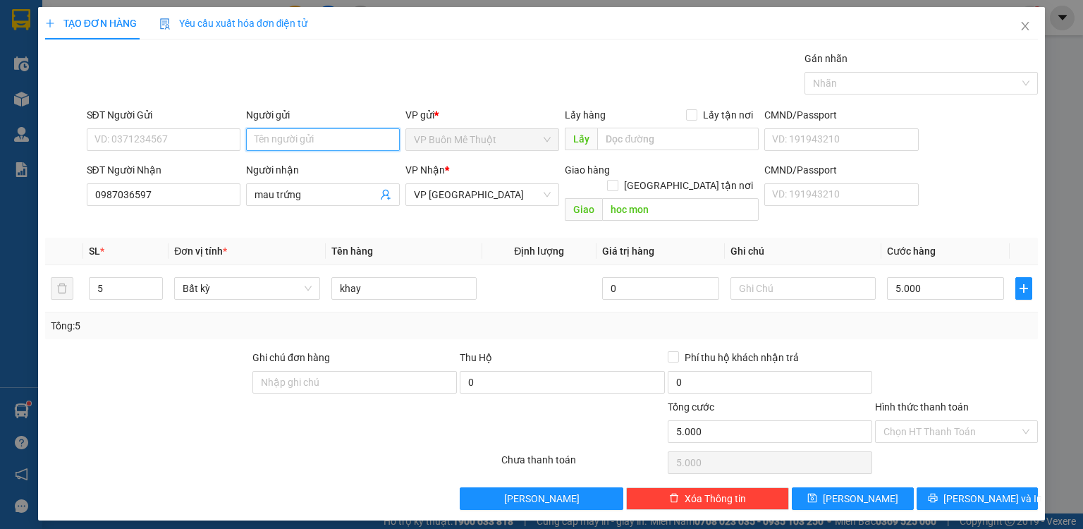
click at [288, 133] on input "Người gửi" at bounding box center [323, 139] width 154 height 23
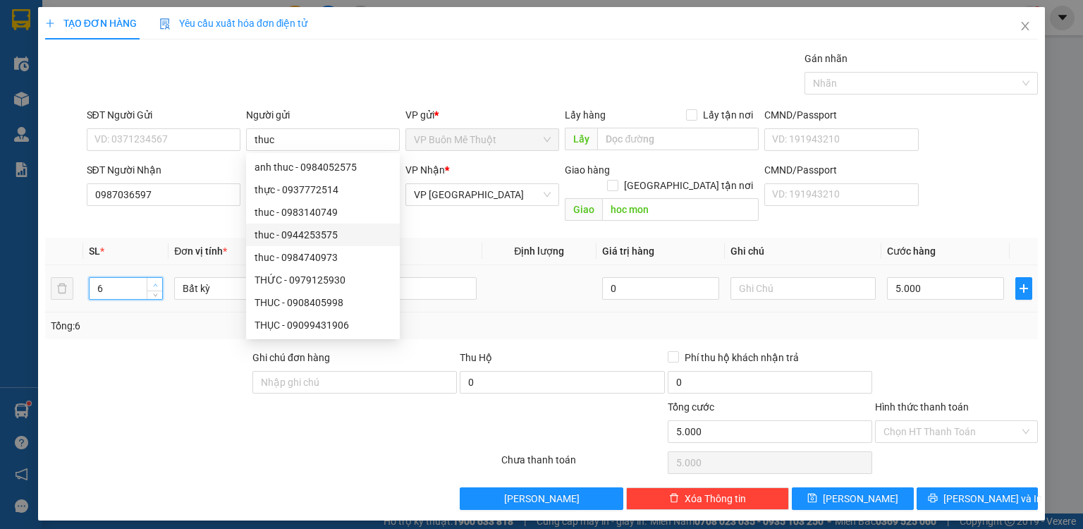
click at [152, 281] on span "up" at bounding box center [155, 285] width 8 height 8
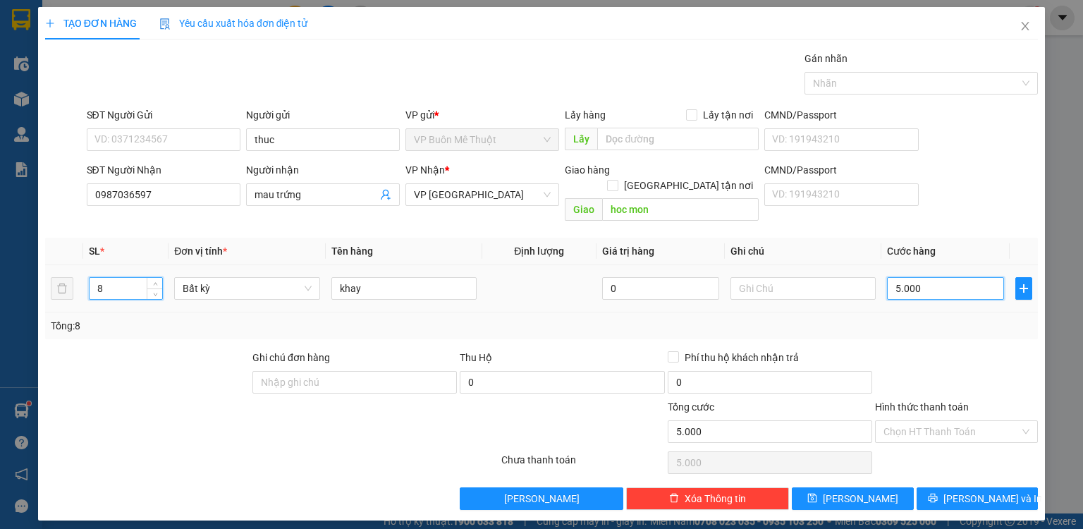
click at [936, 277] on input "5.000" at bounding box center [945, 288] width 117 height 23
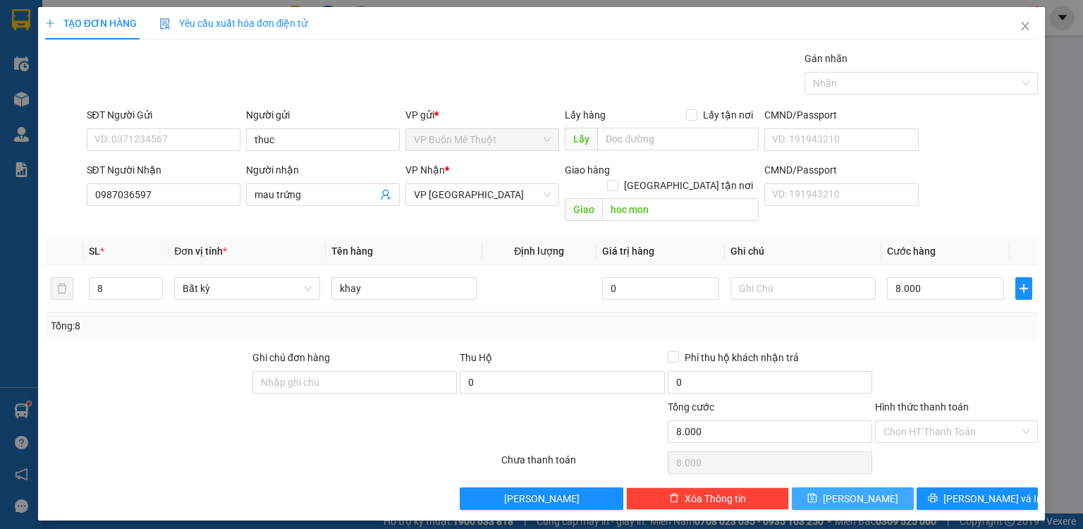
click at [835, 487] on button "[PERSON_NAME]" at bounding box center [853, 498] width 122 height 23
drag, startPoint x: 1034, startPoint y: 34, endPoint x: 23, endPoint y: 113, distance: 1013.4
click at [1034, 34] on span "Close" at bounding box center [1024, 26] width 39 height 39
click at [1029, 23] on img at bounding box center [1030, 17] width 13 height 13
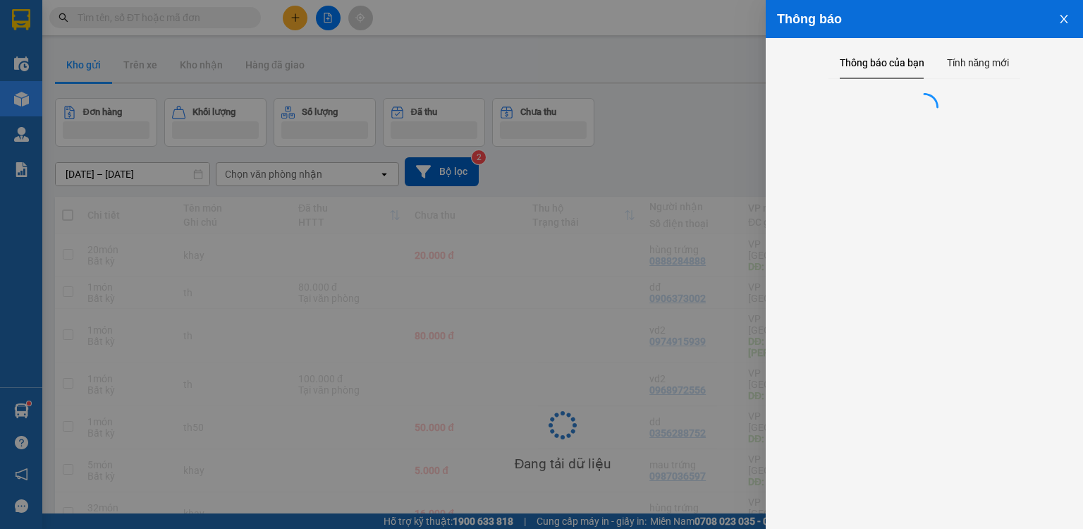
click at [1060, 20] on icon "close" at bounding box center [1063, 18] width 11 height 11
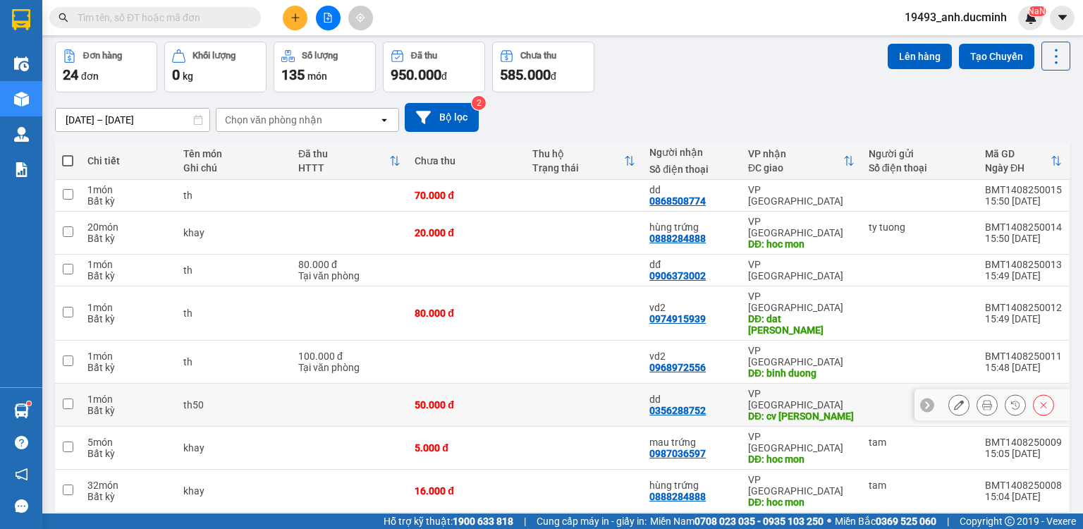
scroll to position [96, 0]
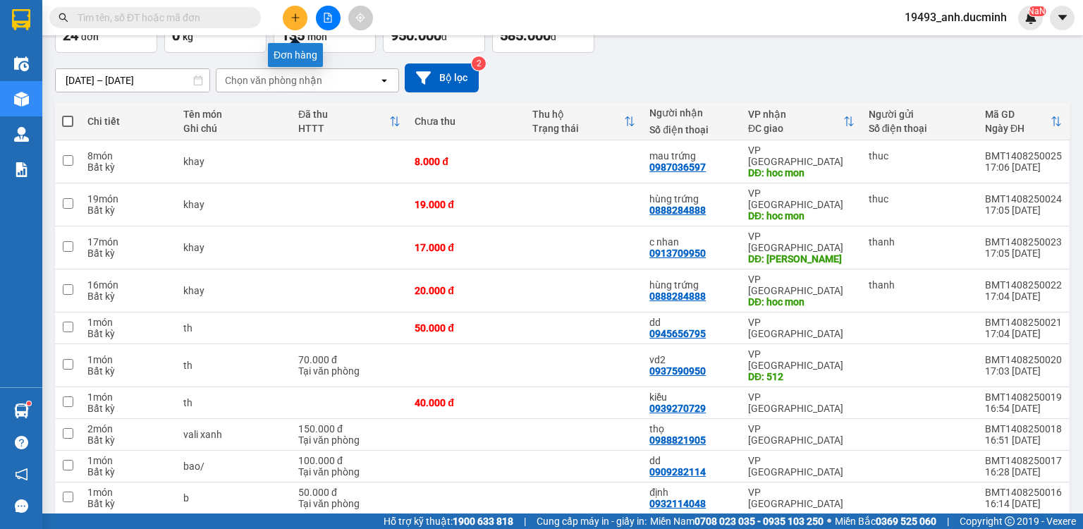
click at [299, 16] on icon "plus" at bounding box center [295, 18] width 10 height 10
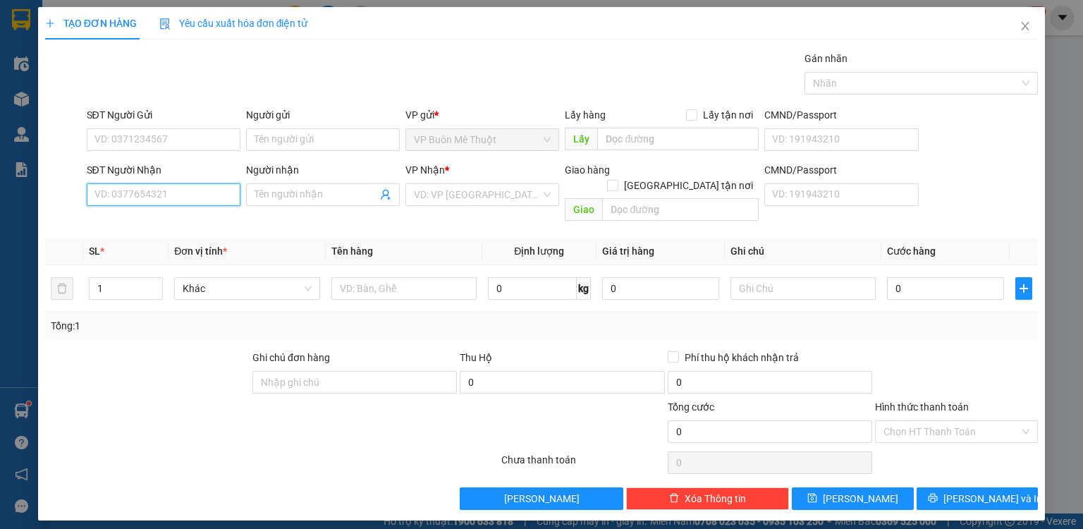
click at [180, 192] on input "SĐT Người Nhận" at bounding box center [164, 194] width 154 height 23
click at [187, 223] on div "0327077910 - thanh trang" at bounding box center [163, 222] width 137 height 16
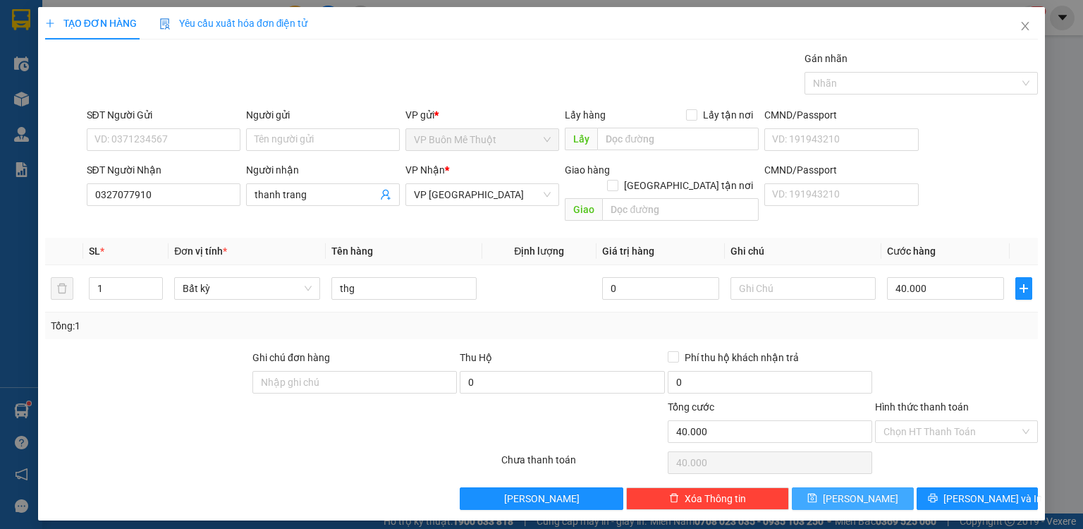
click at [861, 491] on span "[PERSON_NAME]" at bounding box center [860, 499] width 75 height 16
click at [1023, 23] on icon "close" at bounding box center [1024, 25] width 11 height 11
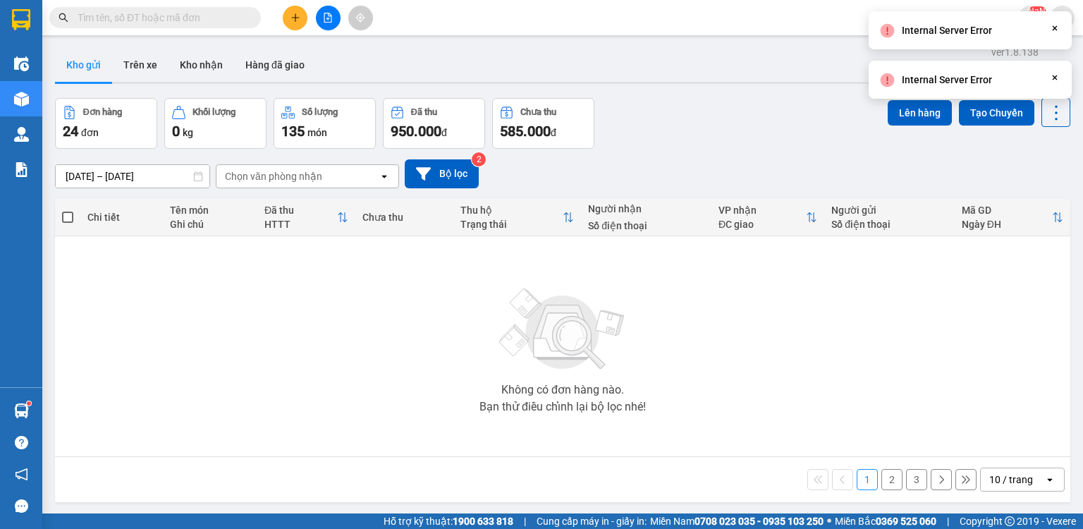
click at [1053, 25] on icon "Close" at bounding box center [1054, 28] width 11 height 11
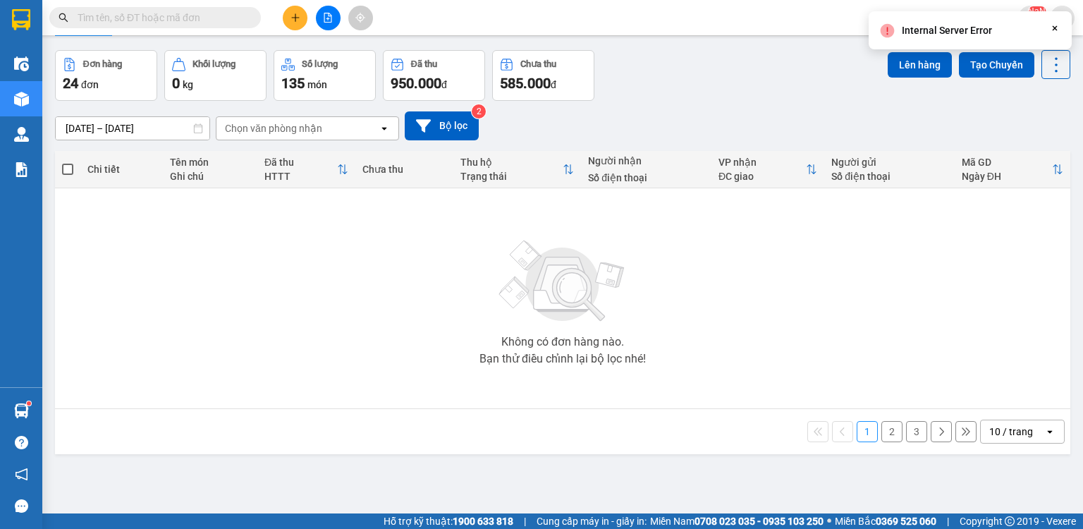
scroll to position [65, 0]
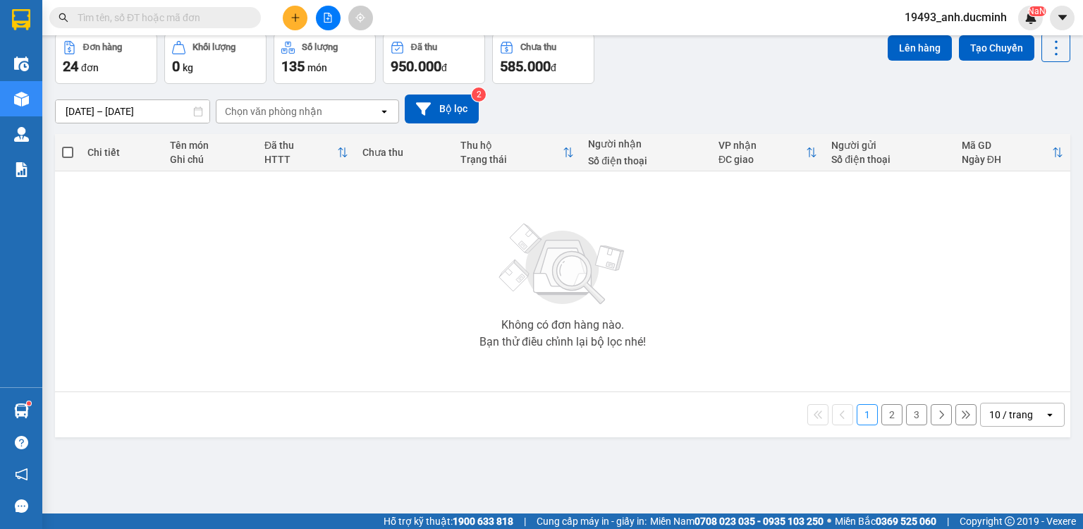
click at [881, 406] on button "2" at bounding box center [891, 414] width 21 height 21
click at [864, 415] on button "1" at bounding box center [867, 414] width 21 height 21
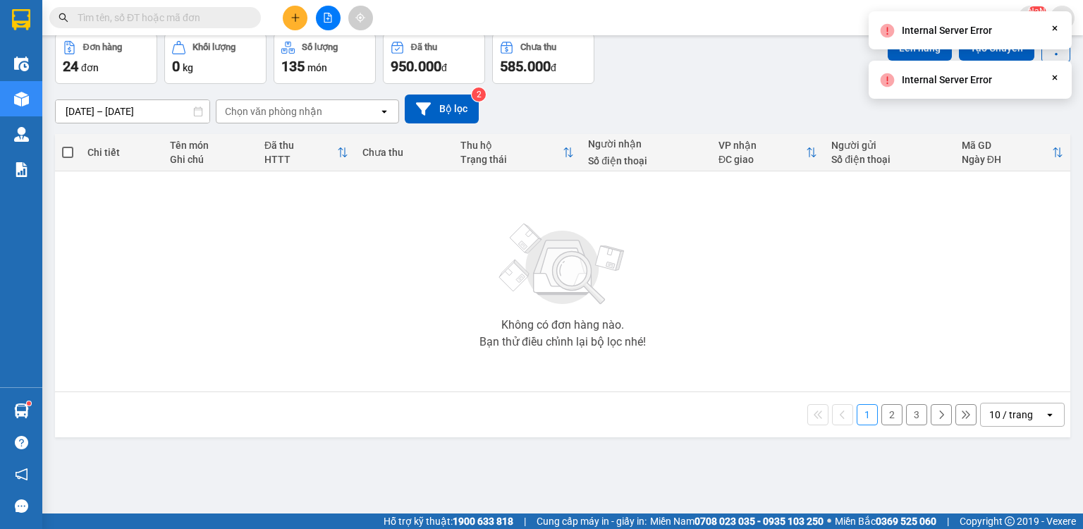
click at [909, 412] on button "3" at bounding box center [916, 414] width 21 height 21
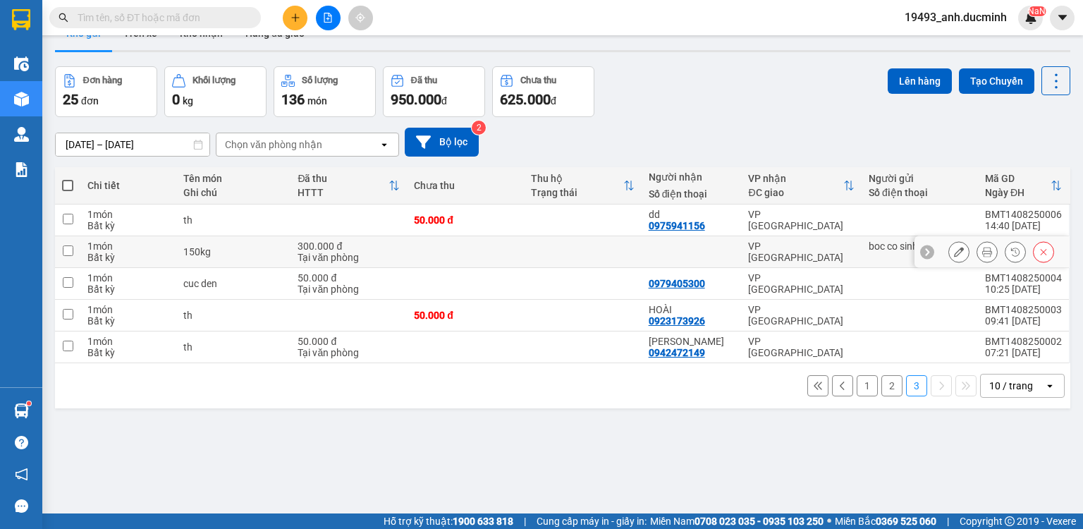
scroll to position [0, 0]
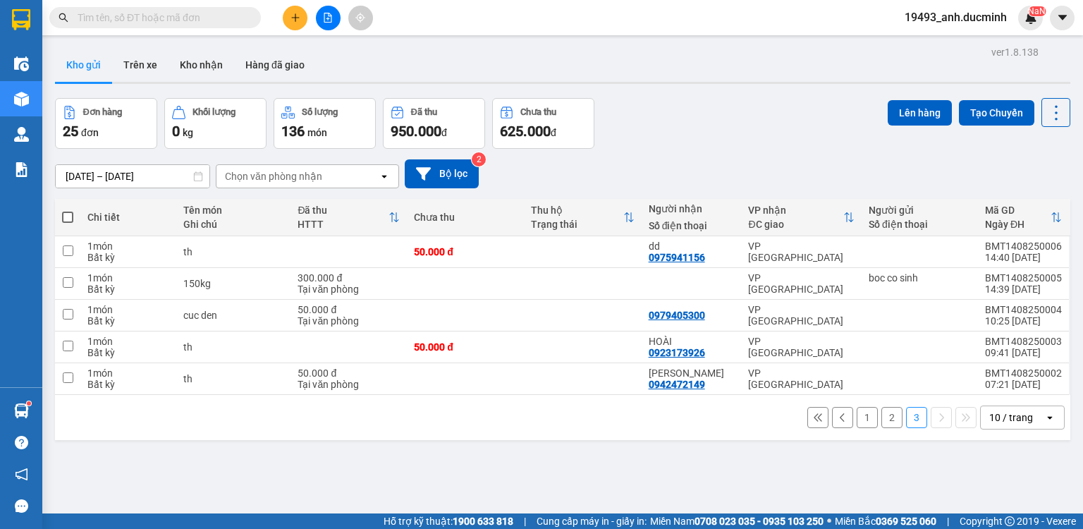
click at [857, 423] on button "1" at bounding box center [867, 417] width 21 height 21
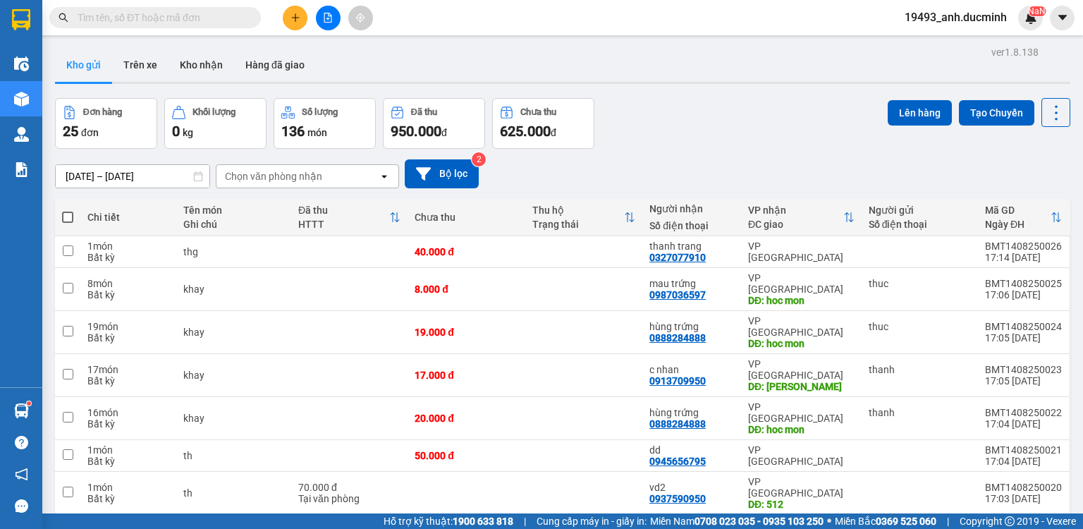
click at [242, 20] on input "text" at bounding box center [161, 18] width 166 height 16
click at [294, 18] on icon "plus" at bounding box center [295, 18] width 10 height 10
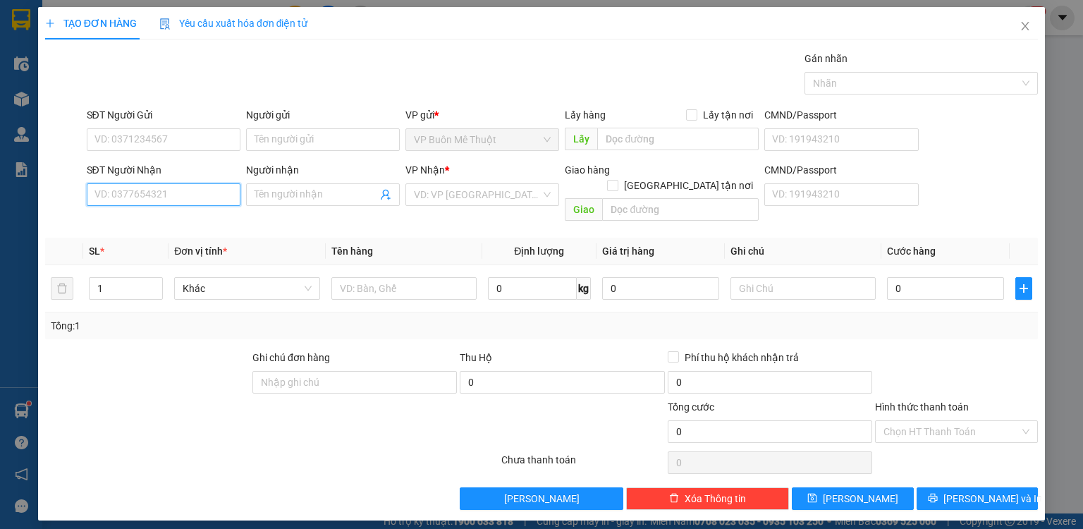
drag, startPoint x: 197, startPoint y: 186, endPoint x: 245, endPoint y: 96, distance: 102.2
click at [245, 96] on div "Transit Pickup Surcharge Ids Transit Deliver Surcharge Ids Transit Deliver Surc…" at bounding box center [541, 280] width 993 height 459
click at [152, 212] on div "0974021570 - kha" at bounding box center [164, 222] width 154 height 23
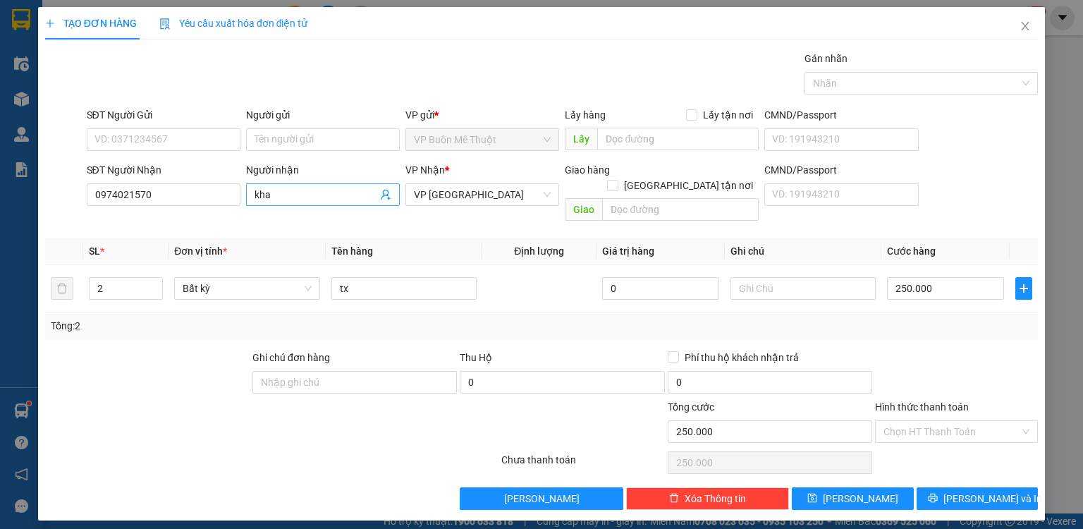
click at [295, 188] on input "kha" at bounding box center [316, 195] width 123 height 16
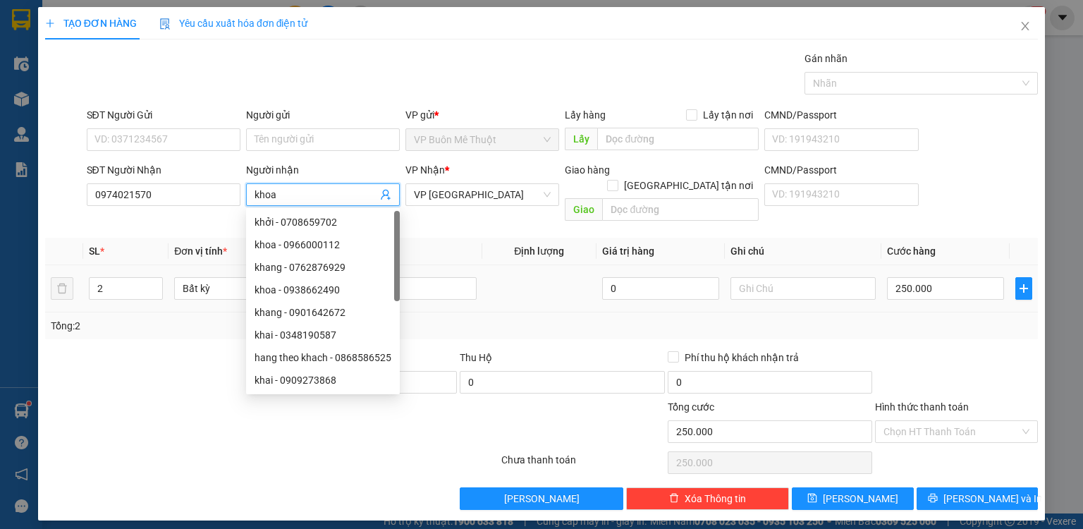
click at [488, 265] on td at bounding box center [539, 288] width 114 height 47
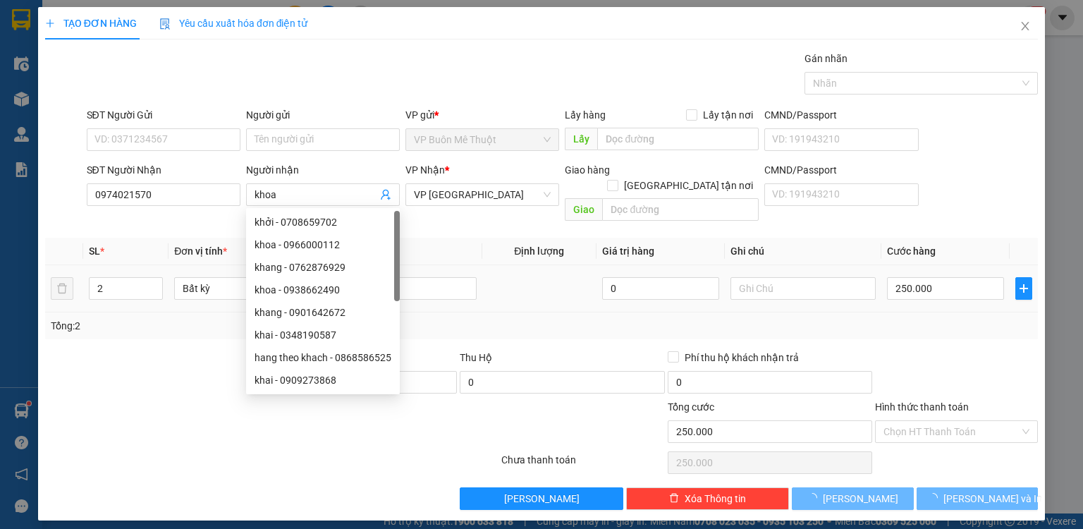
drag, startPoint x: 558, startPoint y: 293, endPoint x: 550, endPoint y: 295, distance: 8.6
click at [556, 294] on td at bounding box center [539, 288] width 114 height 47
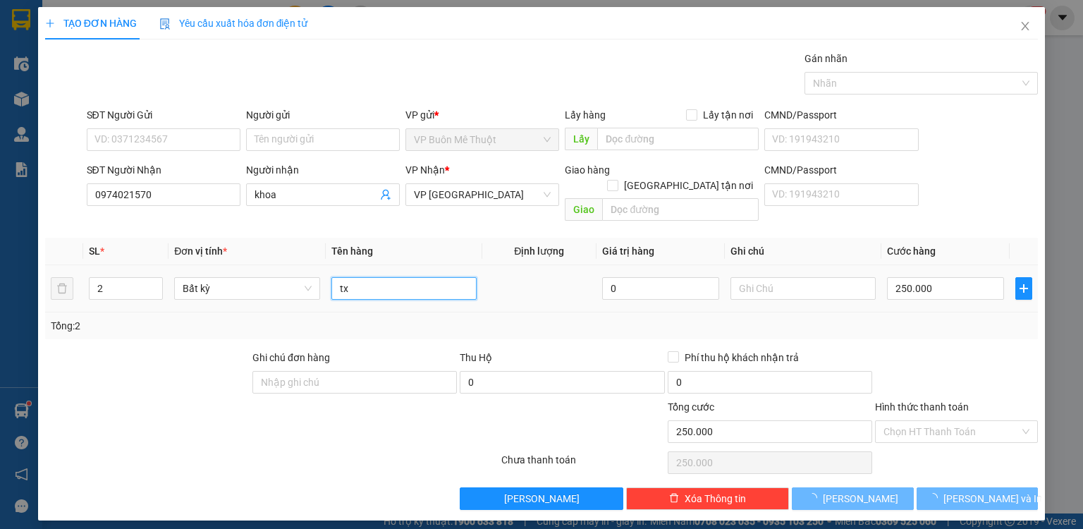
click at [457, 282] on input "tx" at bounding box center [403, 288] width 145 height 23
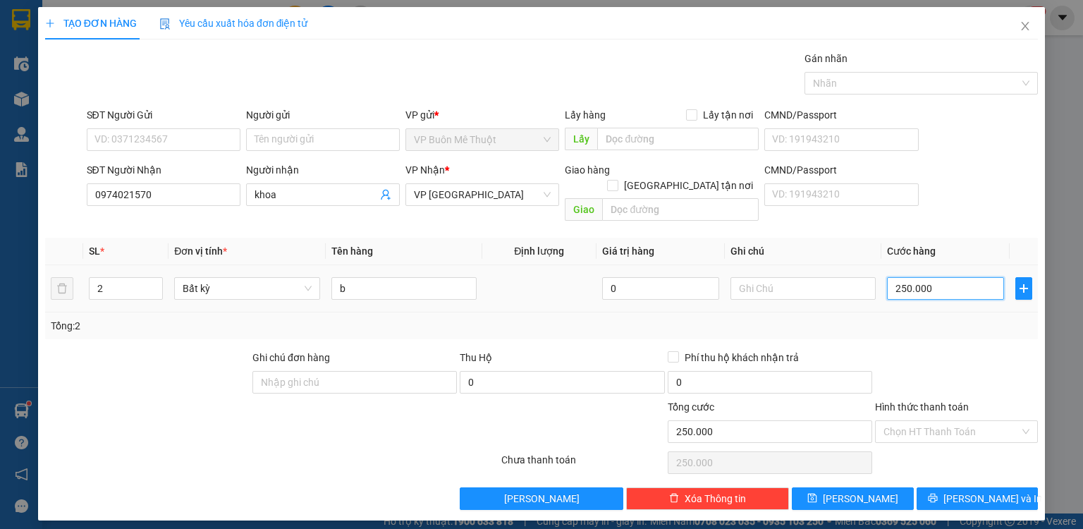
click at [950, 277] on input "250.000" at bounding box center [945, 288] width 117 height 23
click at [963, 421] on input "Hình thức thanh toán" at bounding box center [951, 431] width 136 height 21
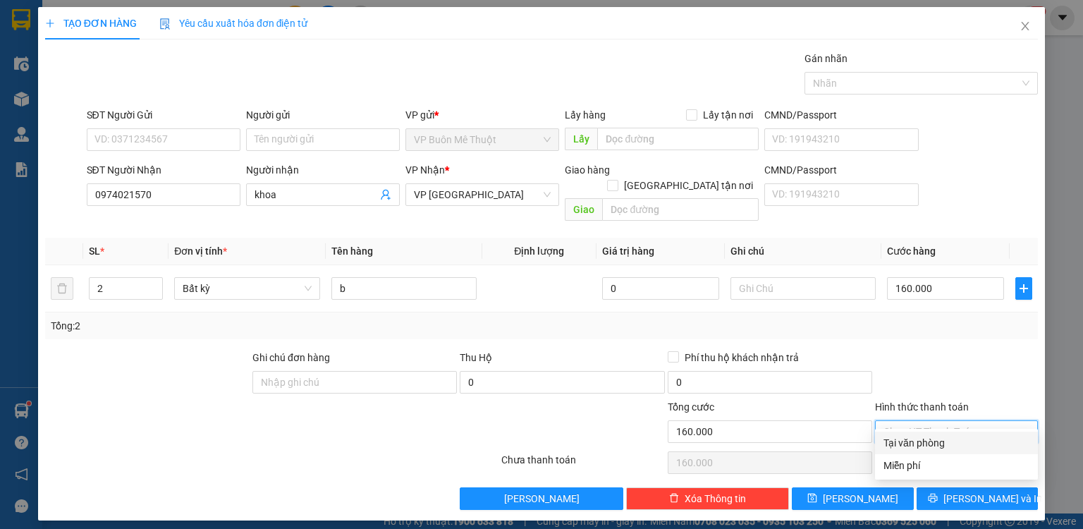
click at [943, 443] on div "Tại văn phòng" at bounding box center [956, 443] width 146 height 16
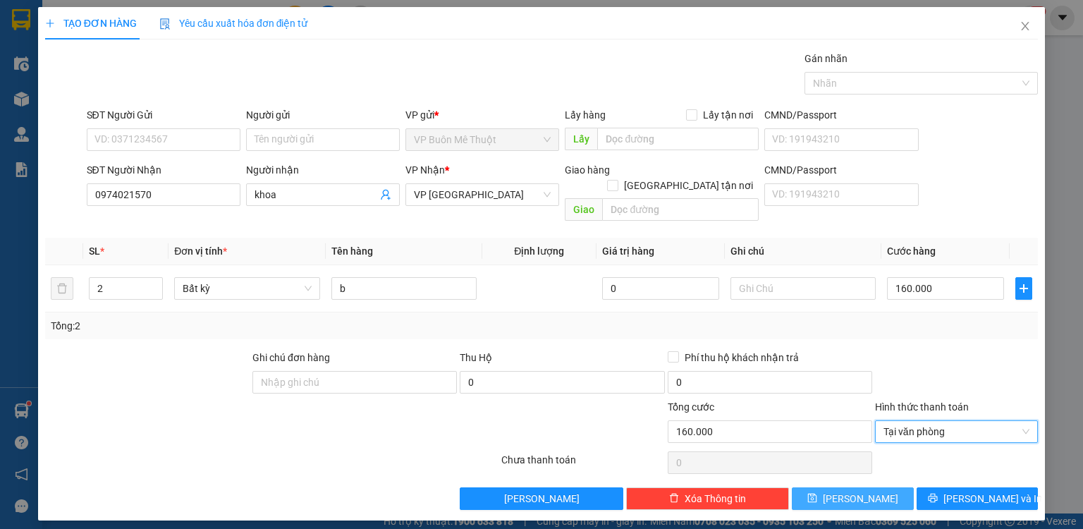
click at [888, 487] on button "[PERSON_NAME]" at bounding box center [853, 498] width 122 height 23
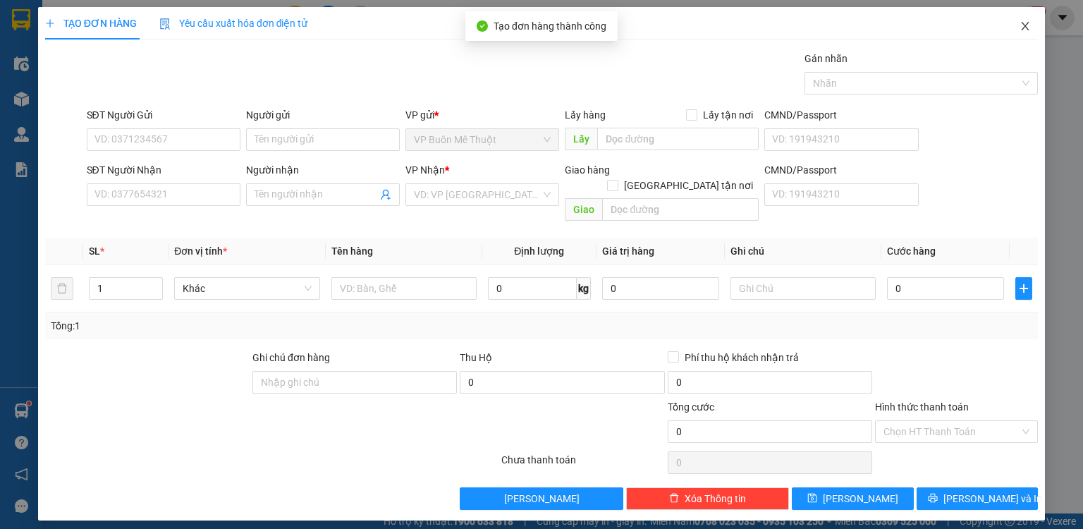
click at [1024, 37] on span "Close" at bounding box center [1024, 26] width 39 height 39
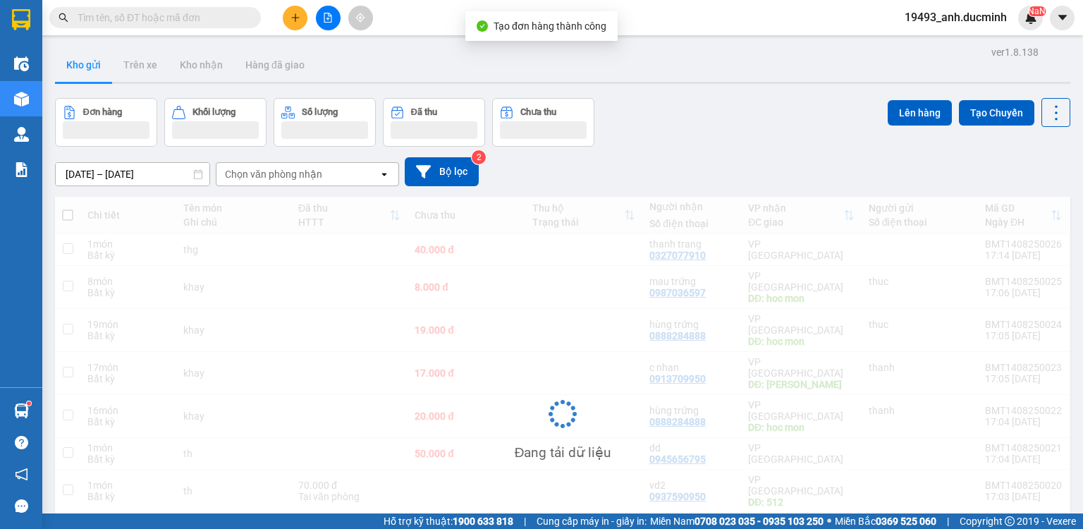
click at [234, 18] on input "text" at bounding box center [161, 18] width 166 height 16
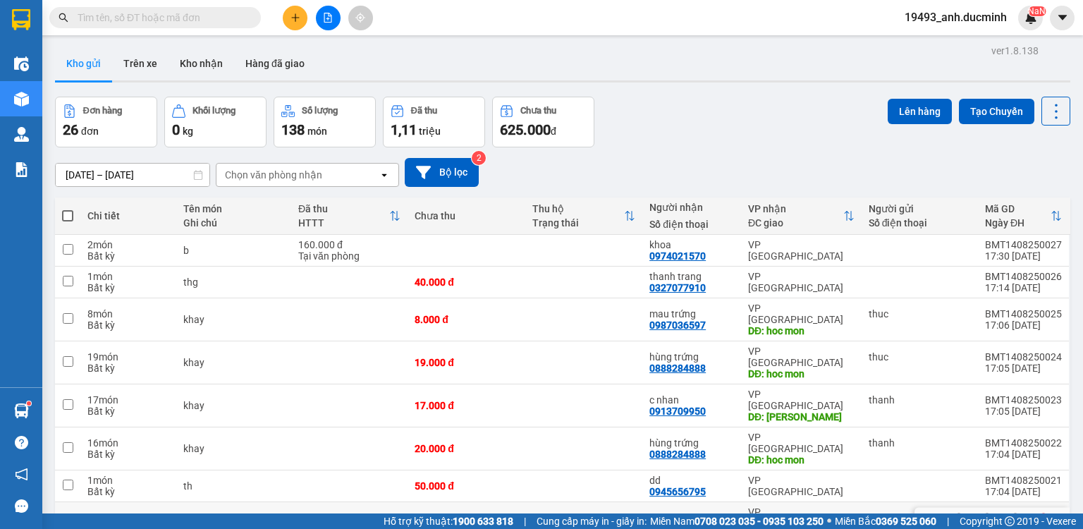
drag, startPoint x: 434, startPoint y: 456, endPoint x: 620, endPoint y: 443, distance: 185.9
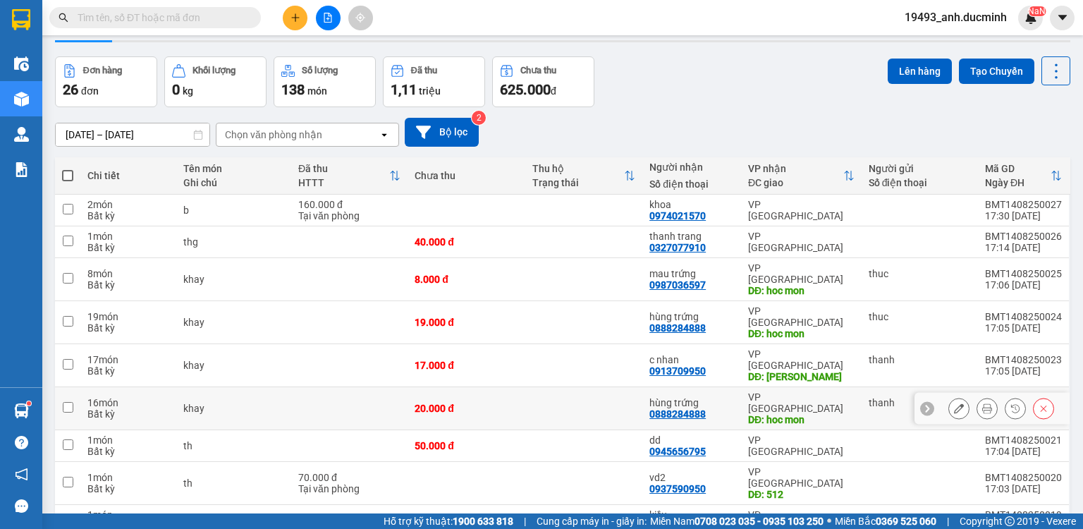
drag, startPoint x: 640, startPoint y: 348, endPoint x: 556, endPoint y: 359, distance: 85.4
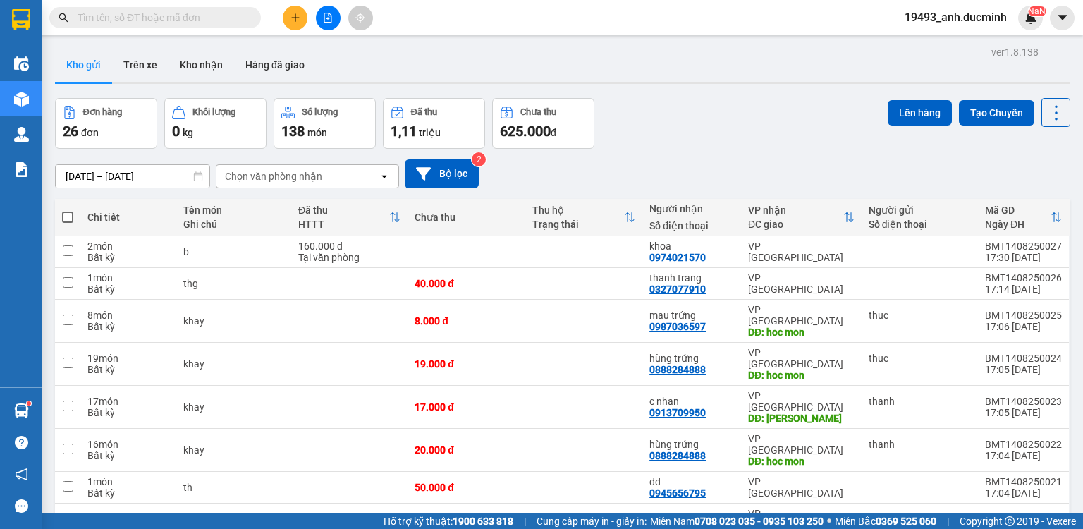
click at [288, 17] on button at bounding box center [295, 18] width 25 height 25
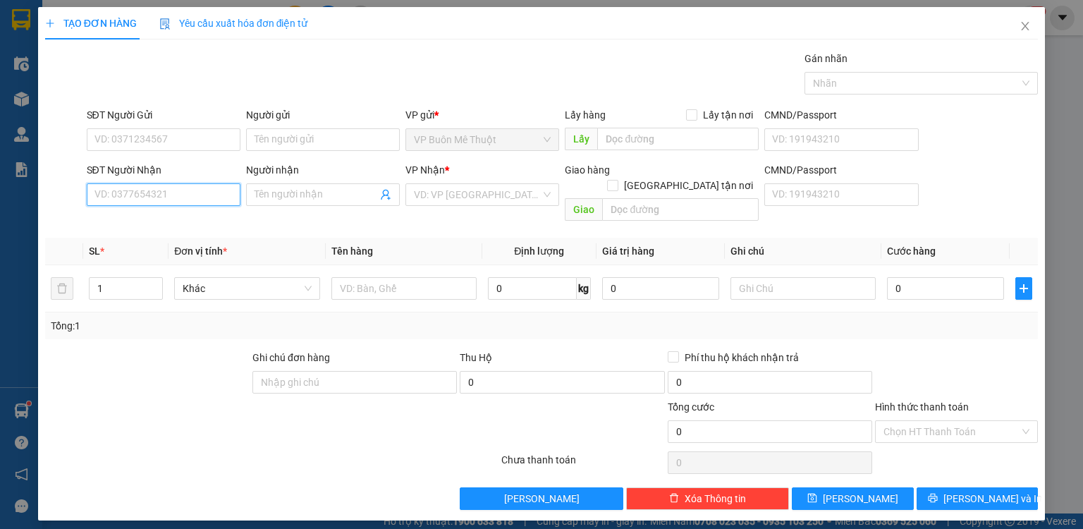
click at [162, 191] on input "SĐT Người Nhận" at bounding box center [164, 194] width 154 height 23
click at [297, 197] on input "Người nhận" at bounding box center [316, 195] width 123 height 16
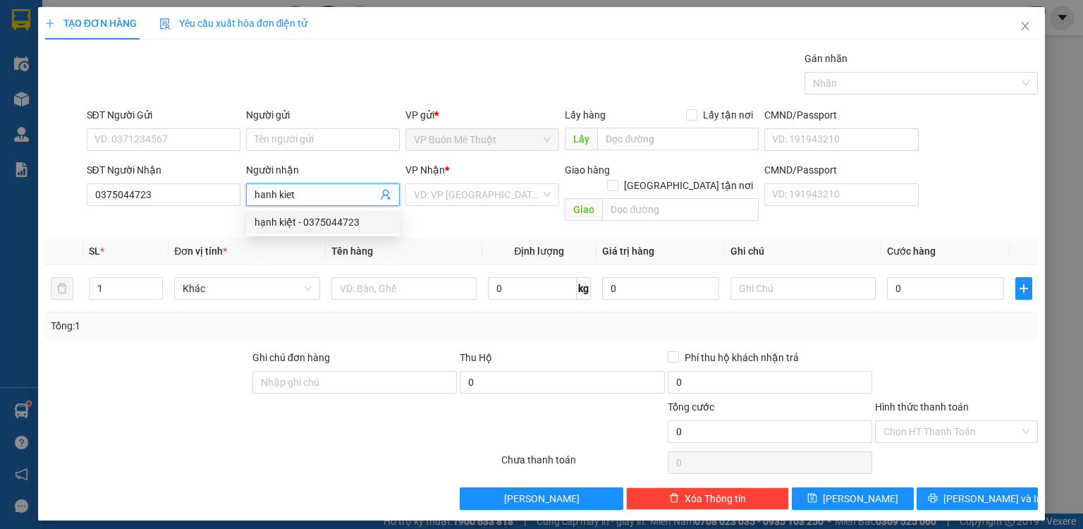
click at [338, 217] on div "hạnh kiệt - 0375044723" at bounding box center [323, 222] width 137 height 16
click at [488, 193] on input "search" at bounding box center [477, 194] width 127 height 21
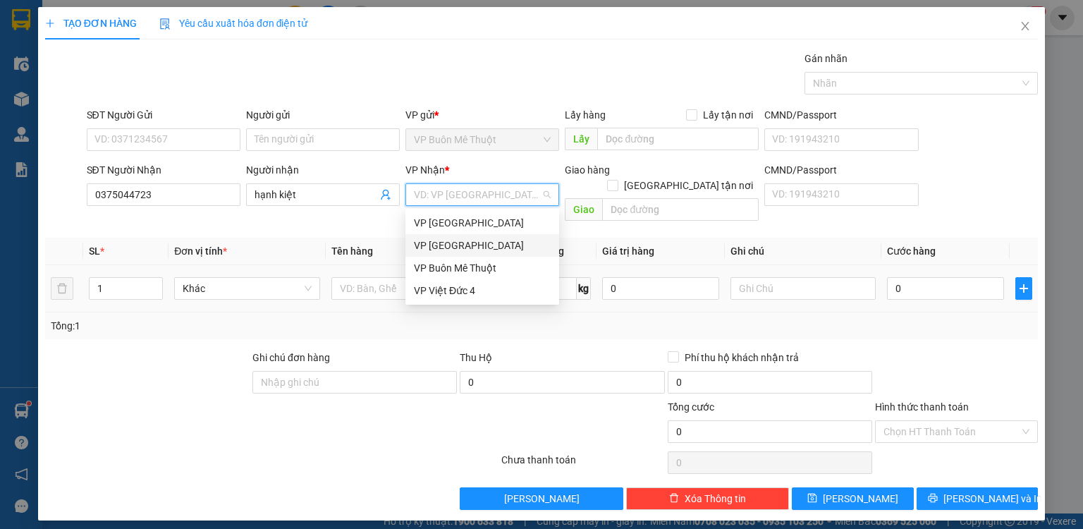
drag, startPoint x: 457, startPoint y: 241, endPoint x: 435, endPoint y: 259, distance: 28.5
click at [455, 241] on div "VP [GEOGRAPHIC_DATA]" at bounding box center [482, 246] width 137 height 16
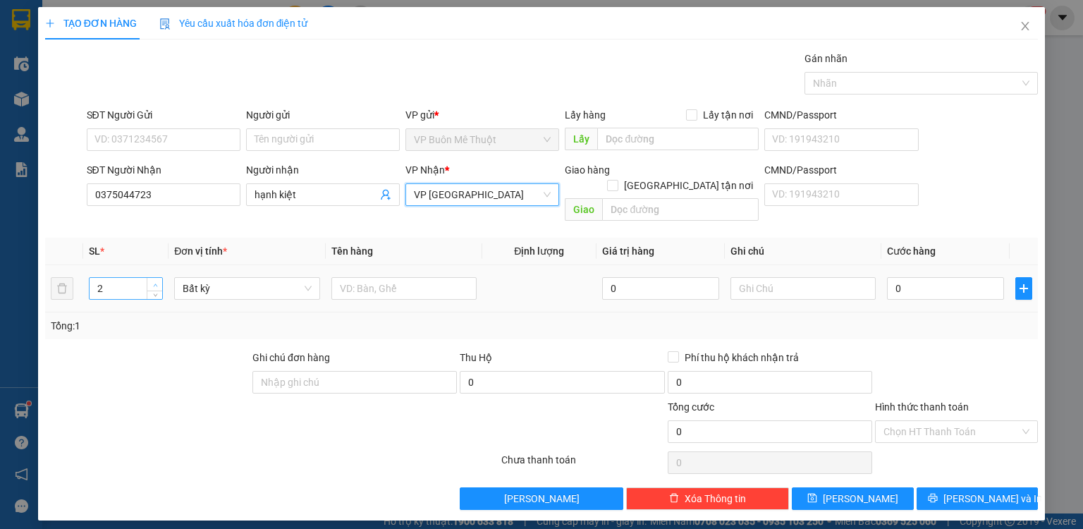
click at [155, 283] on icon "up" at bounding box center [155, 285] width 5 height 5
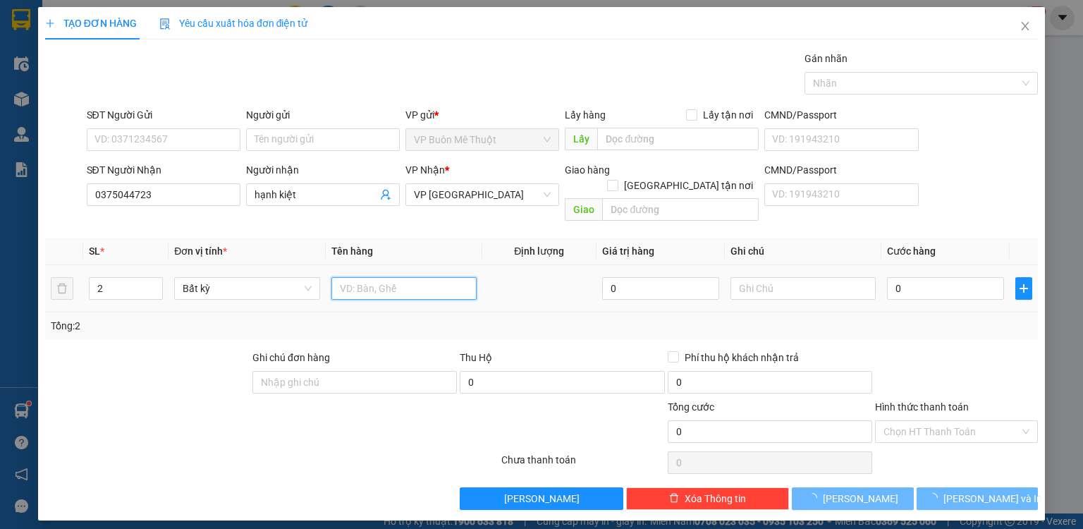
click at [362, 277] on input "text" at bounding box center [403, 288] width 145 height 23
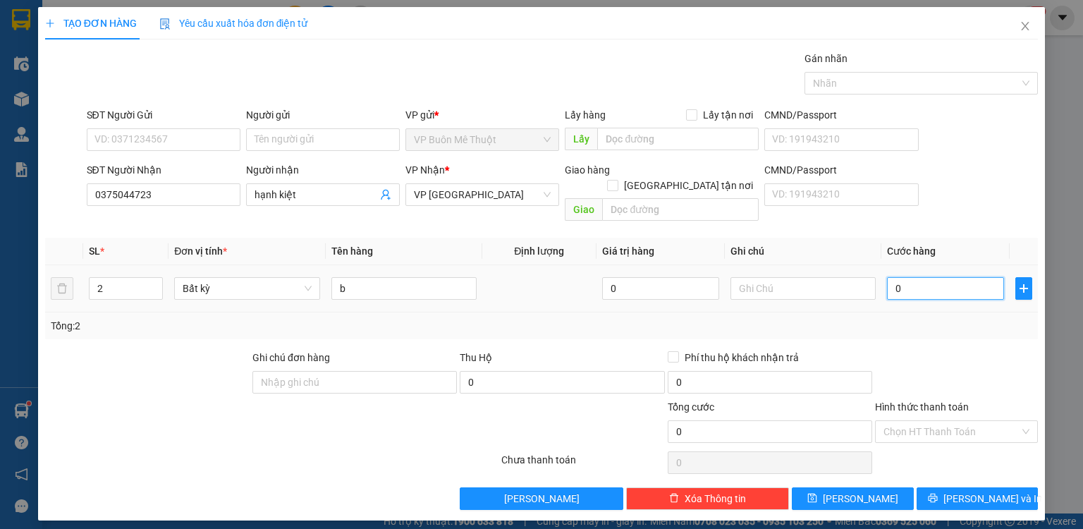
click at [914, 277] on input "0" at bounding box center [945, 288] width 117 height 23
click at [908, 421] on input "Hình thức thanh toán" at bounding box center [951, 431] width 136 height 21
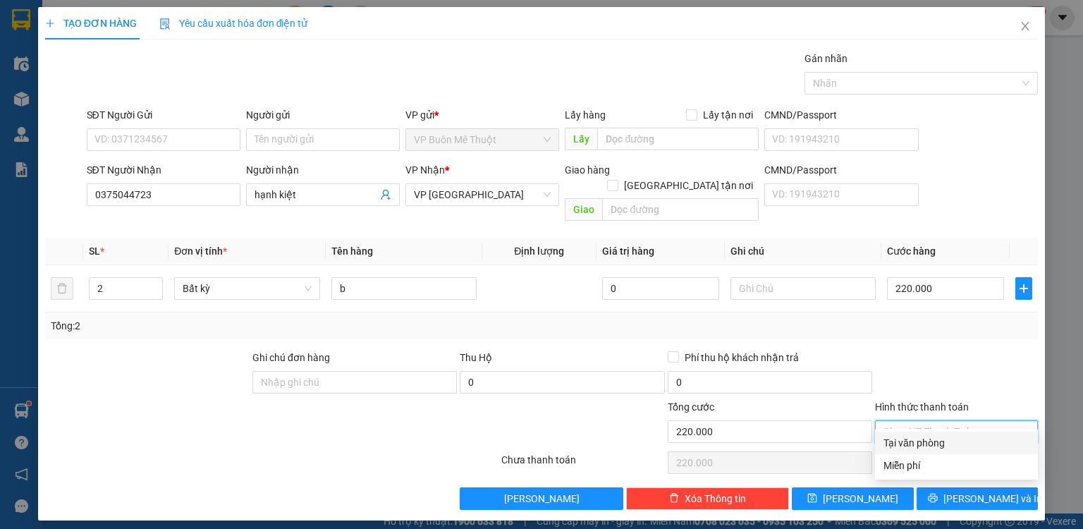
drag, startPoint x: 904, startPoint y: 434, endPoint x: 901, endPoint y: 455, distance: 20.6
click at [904, 436] on div "Tại văn phòng" at bounding box center [956, 443] width 146 height 16
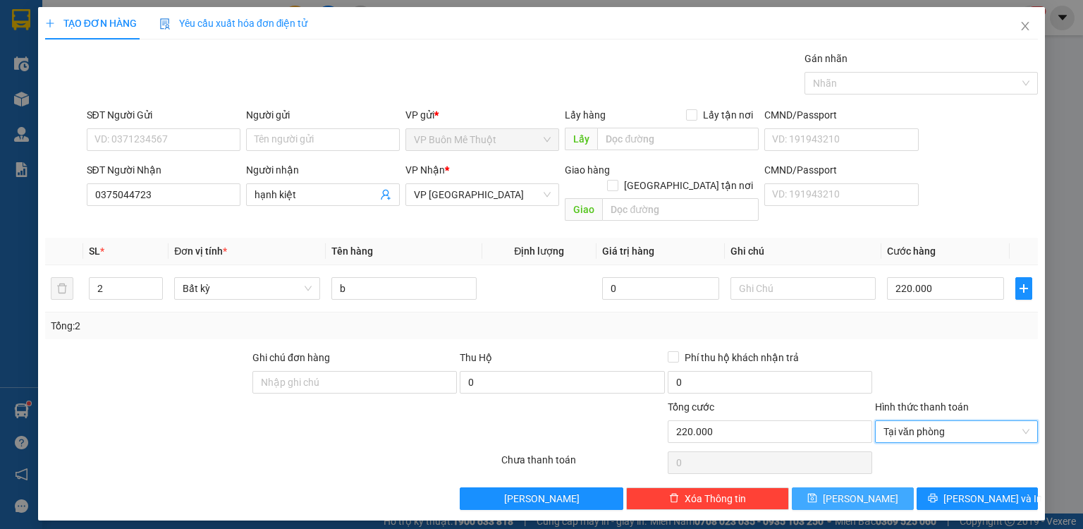
drag, startPoint x: 892, startPoint y: 484, endPoint x: 898, endPoint y: 468, distance: 17.4
click at [893, 487] on button "[PERSON_NAME]" at bounding box center [853, 498] width 122 height 23
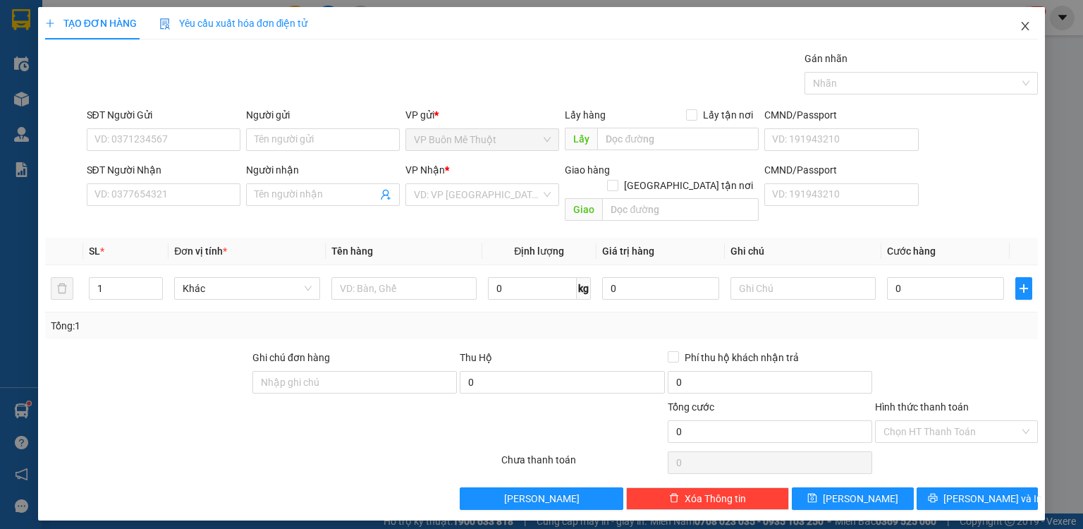
click at [1025, 25] on icon "close" at bounding box center [1024, 25] width 11 height 11
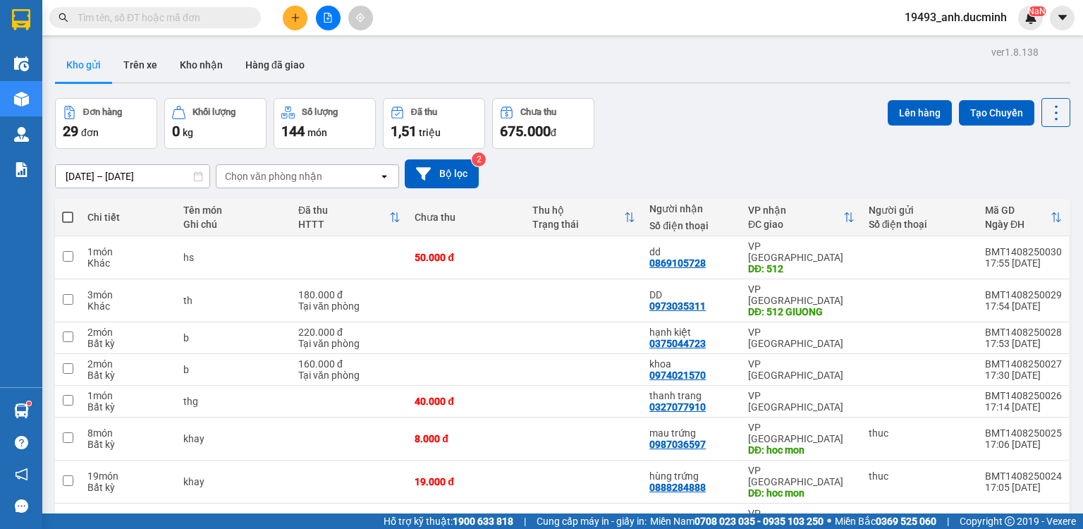
click at [69, 215] on span at bounding box center [67, 217] width 11 height 11
click at [68, 210] on input "checkbox" at bounding box center [68, 210] width 0 height 0
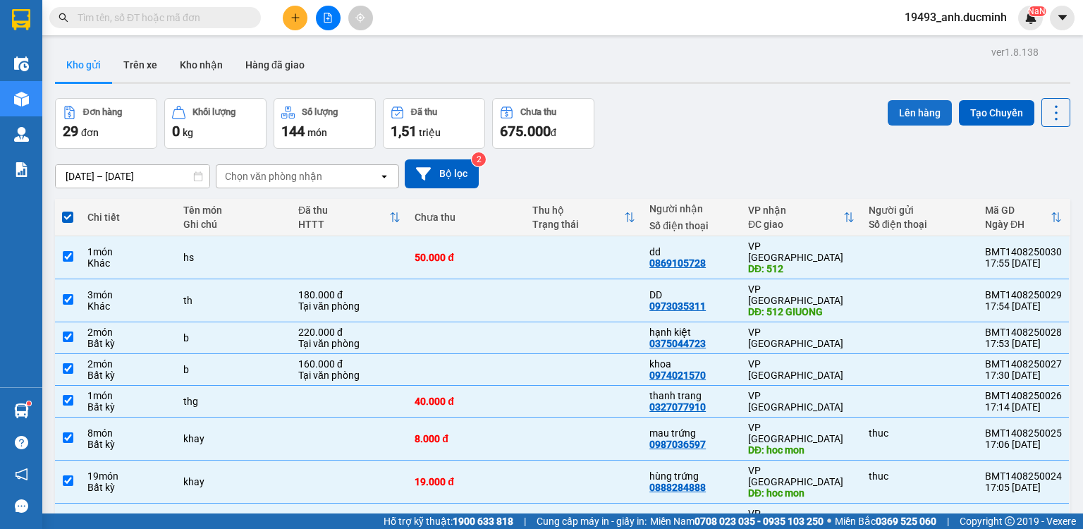
click at [894, 111] on button "Lên hàng" at bounding box center [920, 112] width 64 height 25
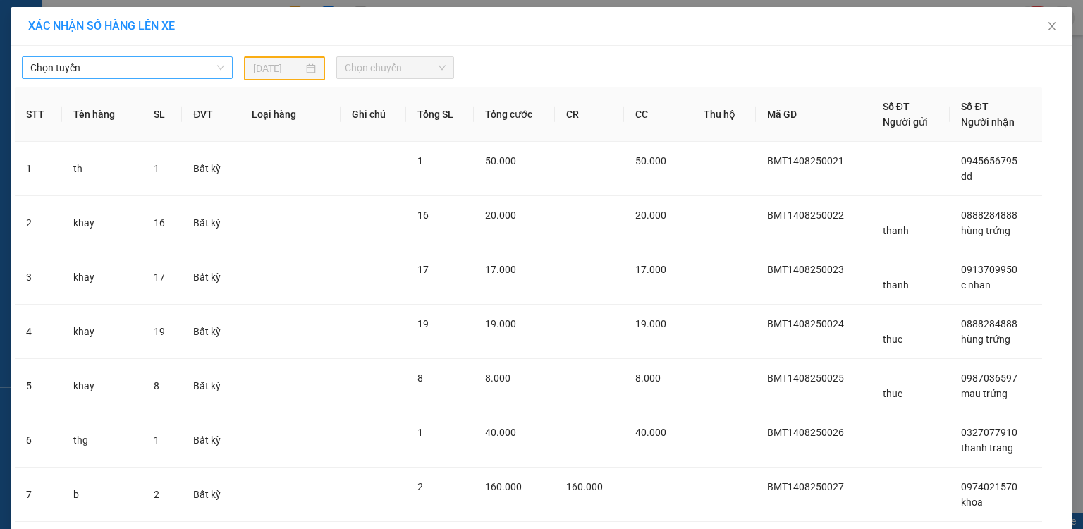
click at [179, 65] on div "XÁC NHẬN SỐ HÀNG LÊN XE Chọn tuyến 13/08/2025 Chọn chuyến STT Tên hàng SL ĐVT L…" at bounding box center [541, 264] width 1083 height 529
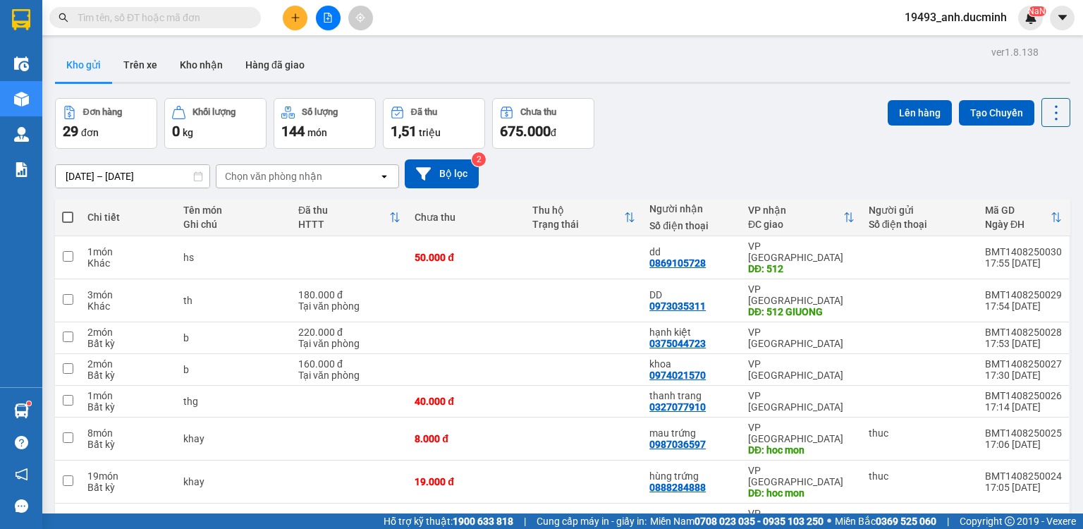
click at [71, 216] on span at bounding box center [67, 217] width 11 height 11
click at [68, 210] on input "checkbox" at bounding box center [68, 210] width 0 height 0
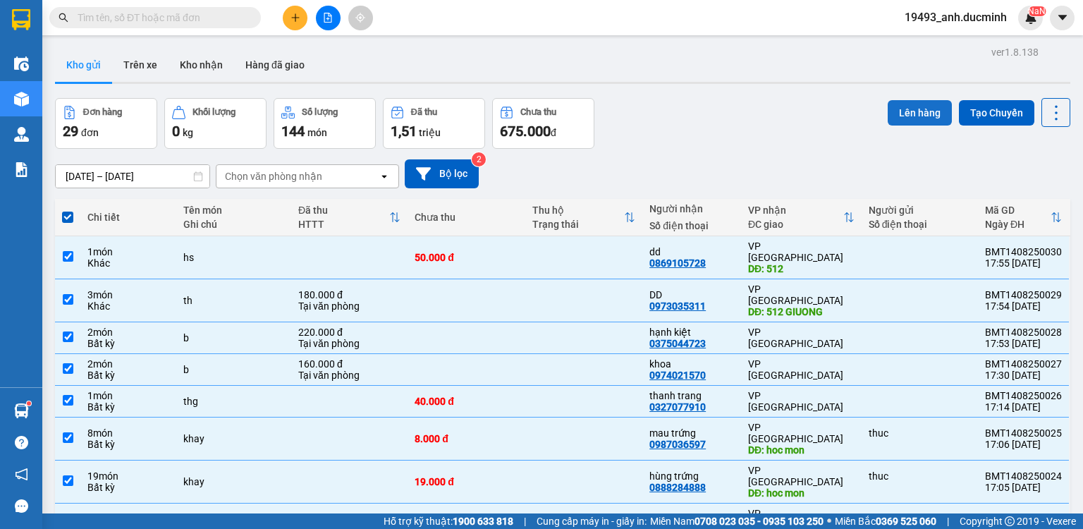
click at [896, 111] on button "Lên hàng" at bounding box center [920, 112] width 64 height 25
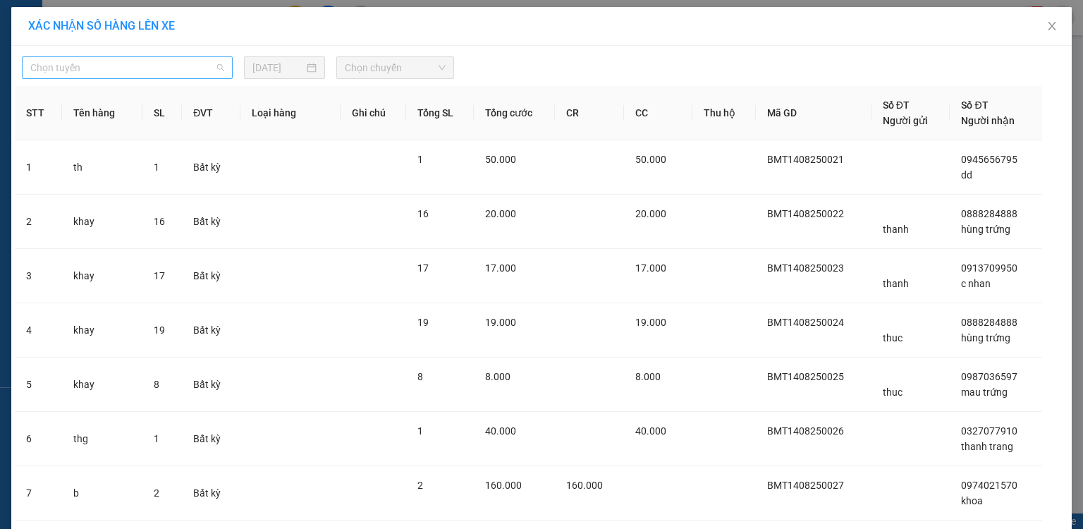
click at [154, 58] on span "Chọn tuyến" at bounding box center [127, 67] width 194 height 21
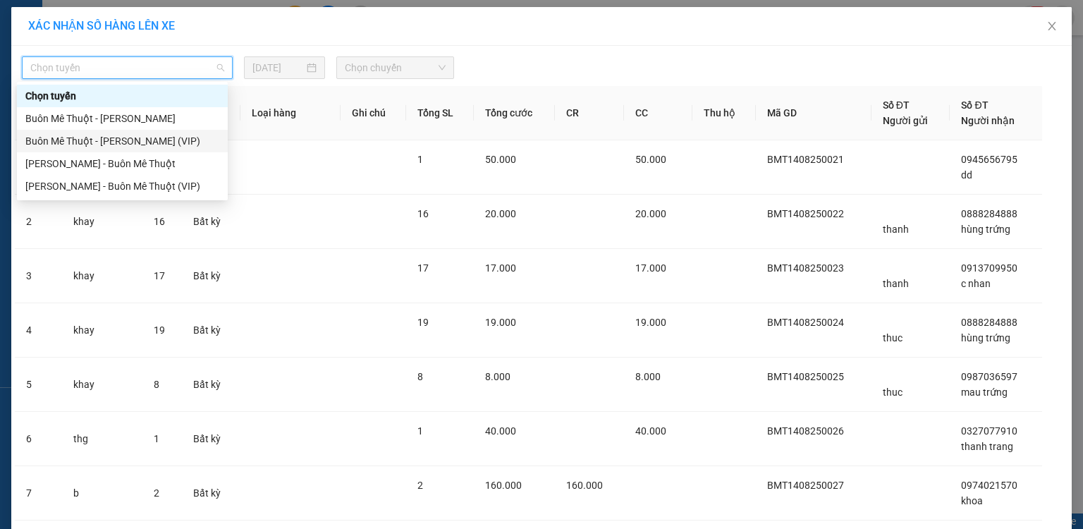
drag, startPoint x: 163, startPoint y: 142, endPoint x: 185, endPoint y: 123, distance: 30.0
click at [164, 140] on div "Buôn Mê [PERSON_NAME] [PERSON_NAME] (VIP)" at bounding box center [122, 141] width 194 height 16
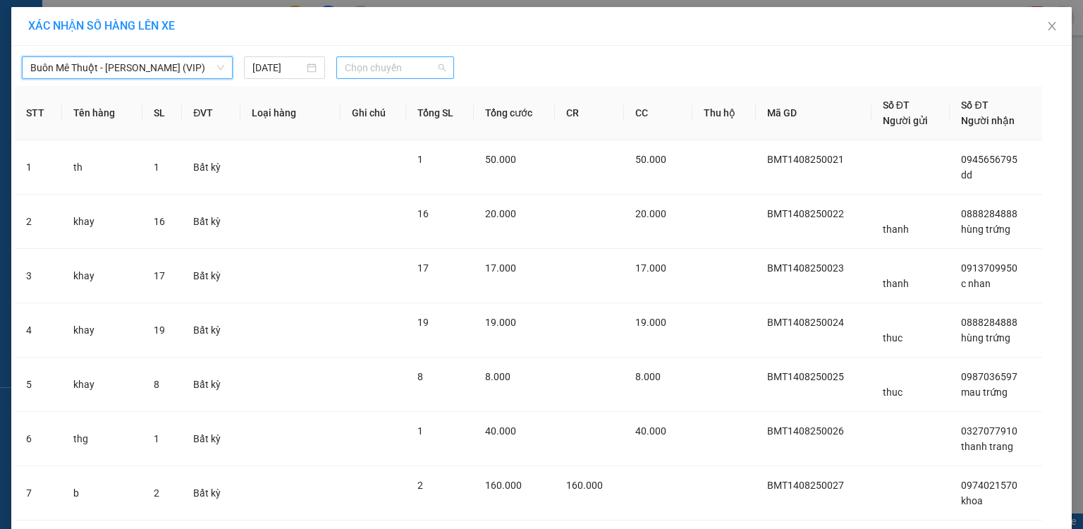
click at [387, 69] on span "Chọn chuyến" at bounding box center [396, 67] width 102 height 21
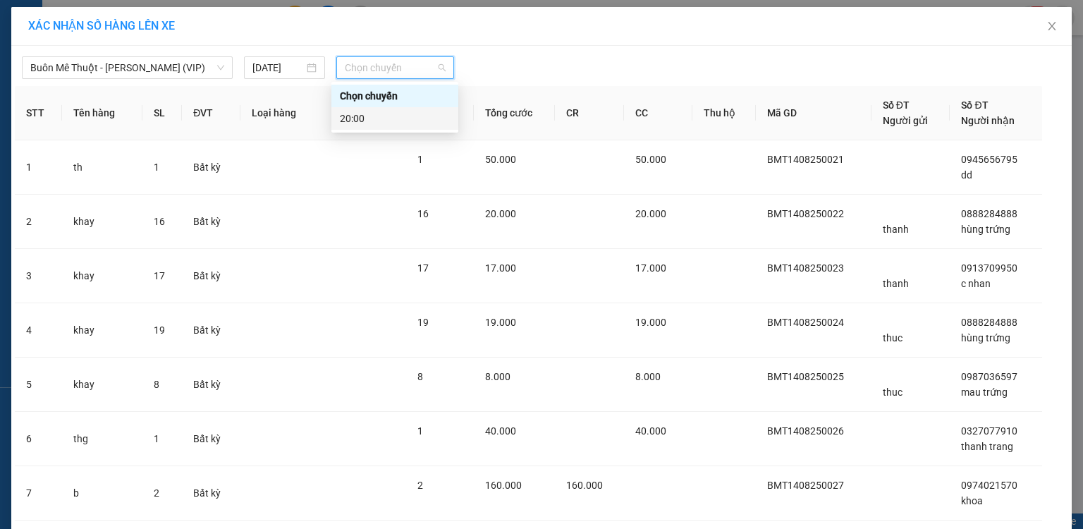
click at [364, 121] on div "20:00" at bounding box center [395, 119] width 110 height 16
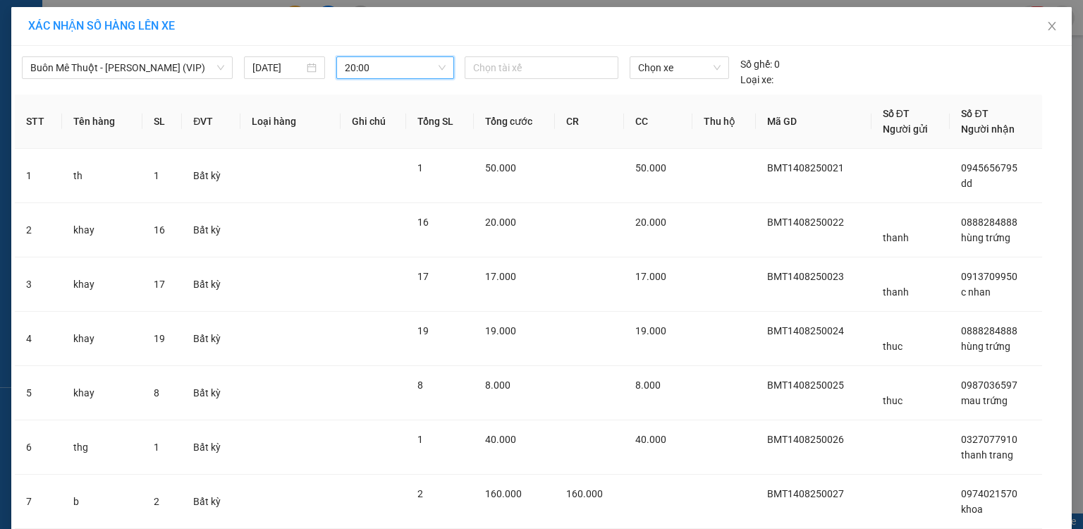
scroll to position [264, 0]
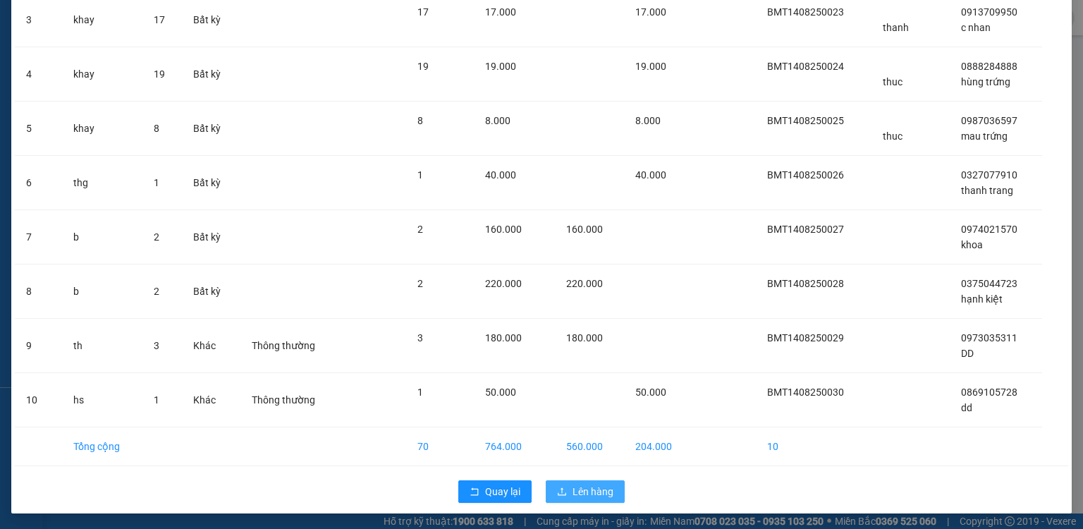
click at [572, 484] on span "Lên hàng" at bounding box center [592, 492] width 41 height 16
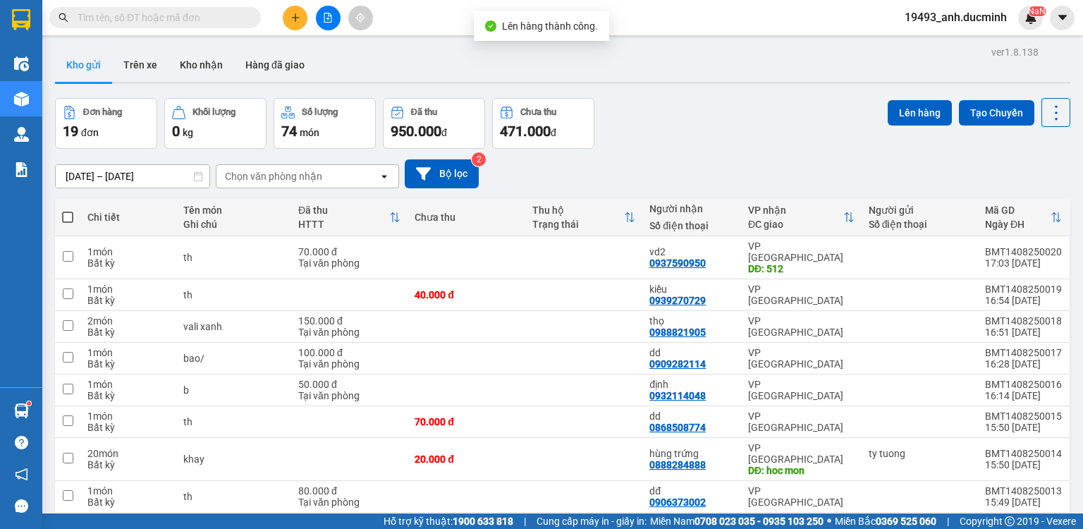
click at [65, 214] on span at bounding box center [67, 217] width 11 height 11
click at [68, 210] on input "checkbox" at bounding box center [68, 210] width 0 height 0
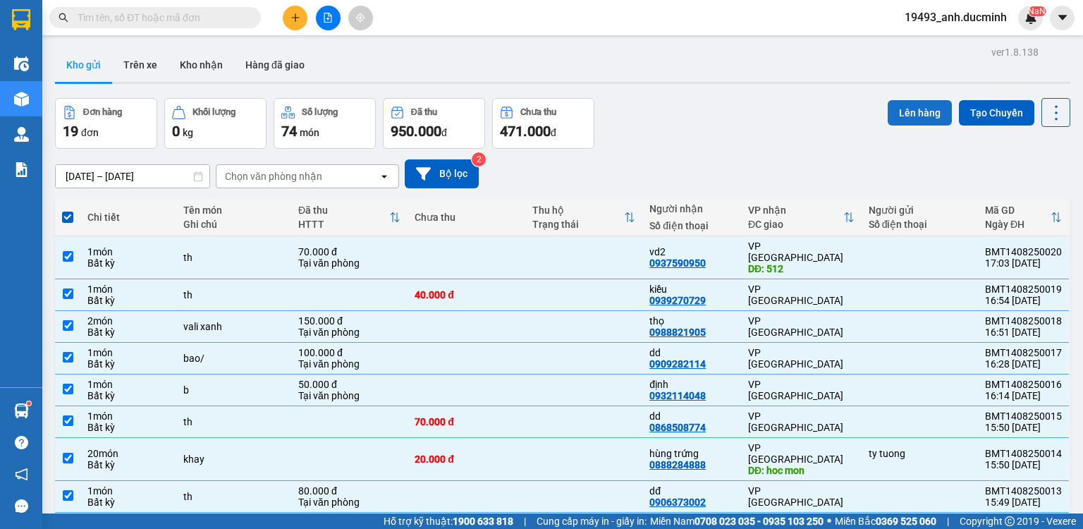
click at [902, 120] on button "Lên hàng" at bounding box center [920, 112] width 64 height 25
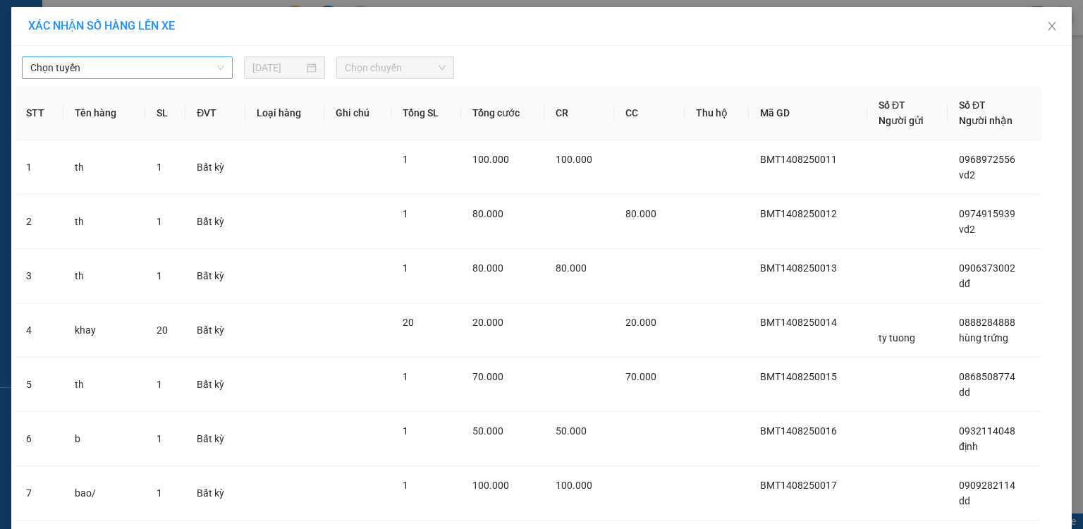
click at [164, 73] on span "Chọn tuyến" at bounding box center [127, 67] width 194 height 21
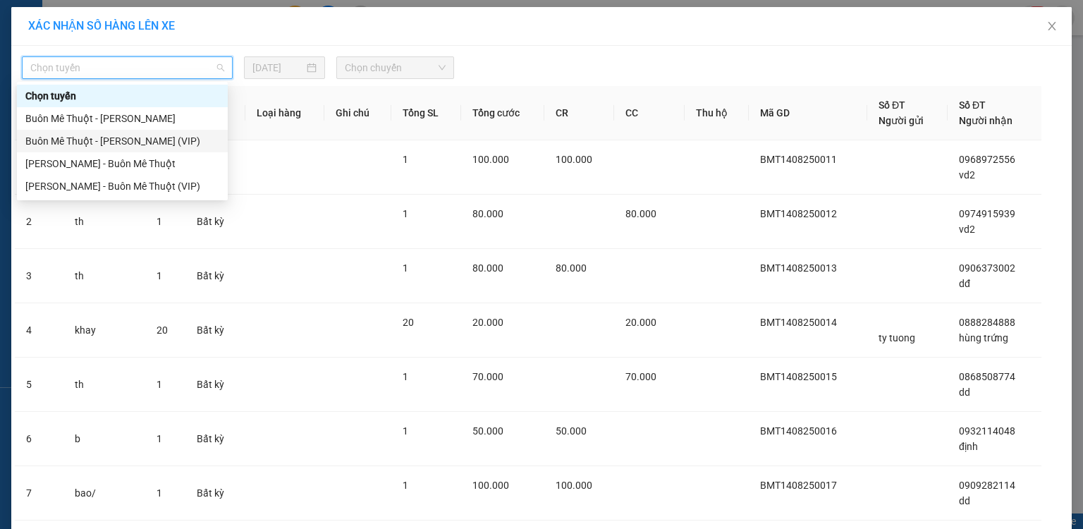
drag, startPoint x: 163, startPoint y: 142, endPoint x: 184, endPoint y: 130, distance: 24.7
click at [163, 142] on div "Buôn Mê [PERSON_NAME] [PERSON_NAME] (VIP)" at bounding box center [122, 141] width 194 height 16
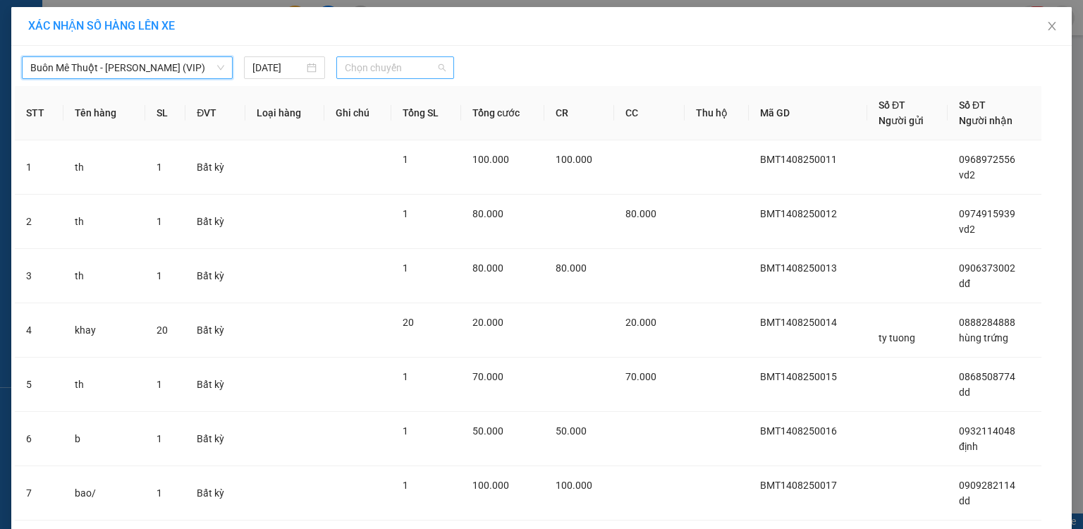
drag, startPoint x: 378, startPoint y: 77, endPoint x: 369, endPoint y: 107, distance: 31.5
click at [378, 78] on span "Chọn chuyến" at bounding box center [396, 67] width 102 height 21
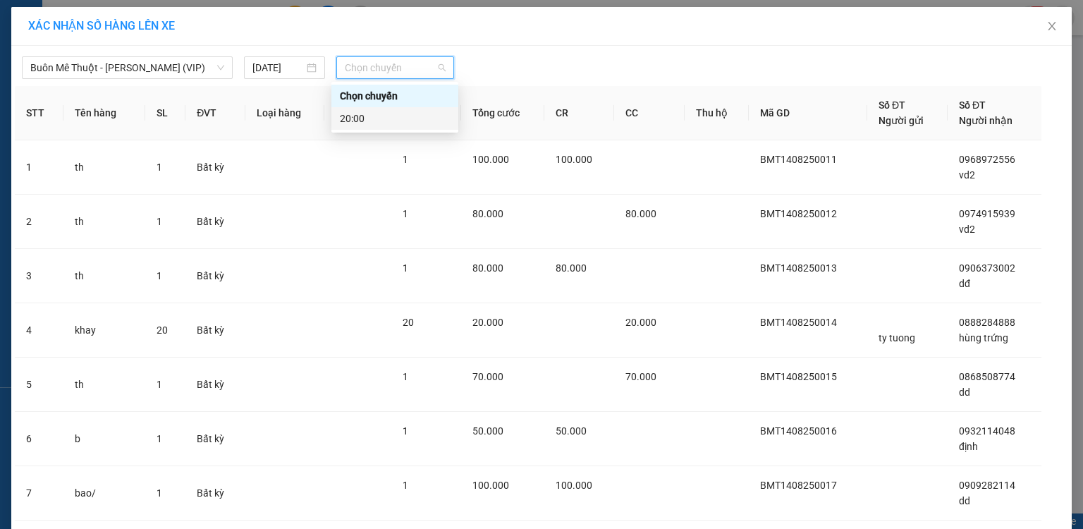
click at [369, 118] on div "20:00" at bounding box center [395, 119] width 110 height 16
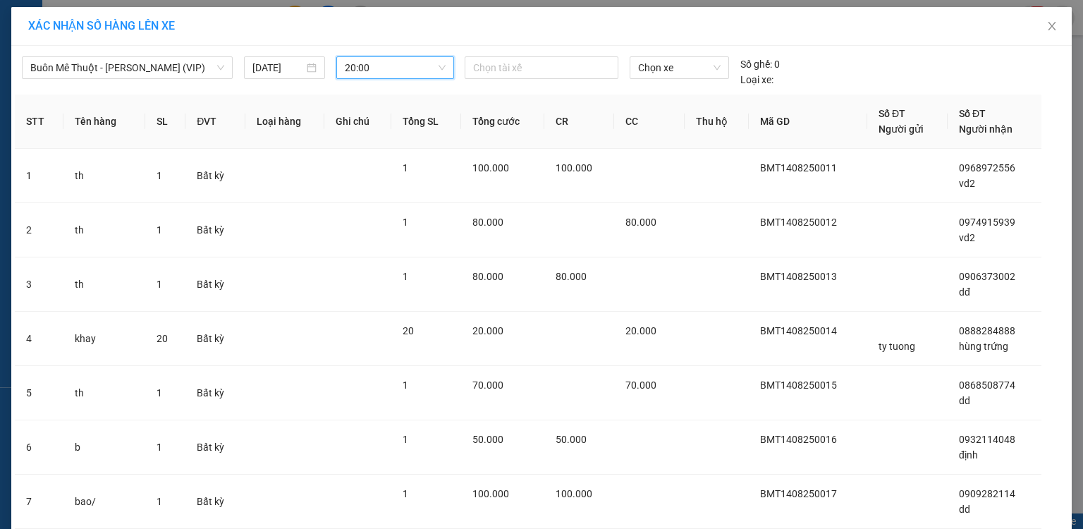
scroll to position [264, 0]
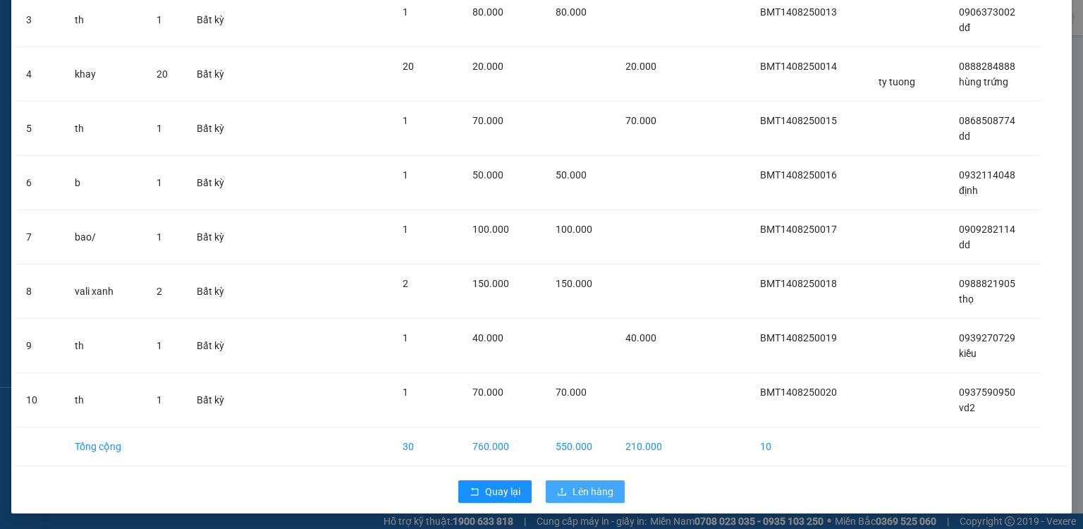
drag, startPoint x: 592, startPoint y: 484, endPoint x: 1082, endPoint y: 23, distance: 673.3
click at [594, 484] on span "Lên hàng" at bounding box center [592, 492] width 41 height 16
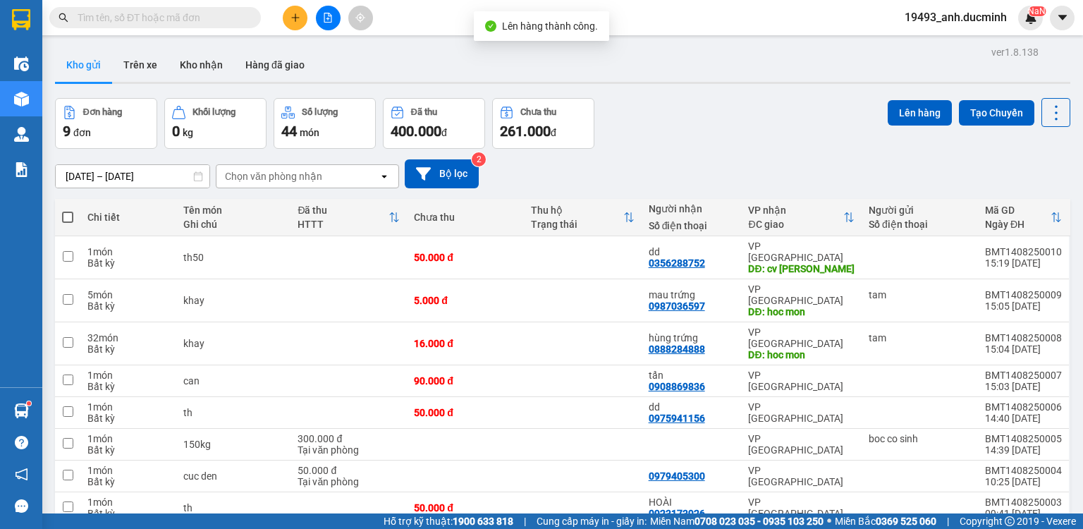
click at [67, 218] on span at bounding box center [67, 217] width 11 height 11
click at [68, 210] on input "checkbox" at bounding box center [68, 210] width 0 height 0
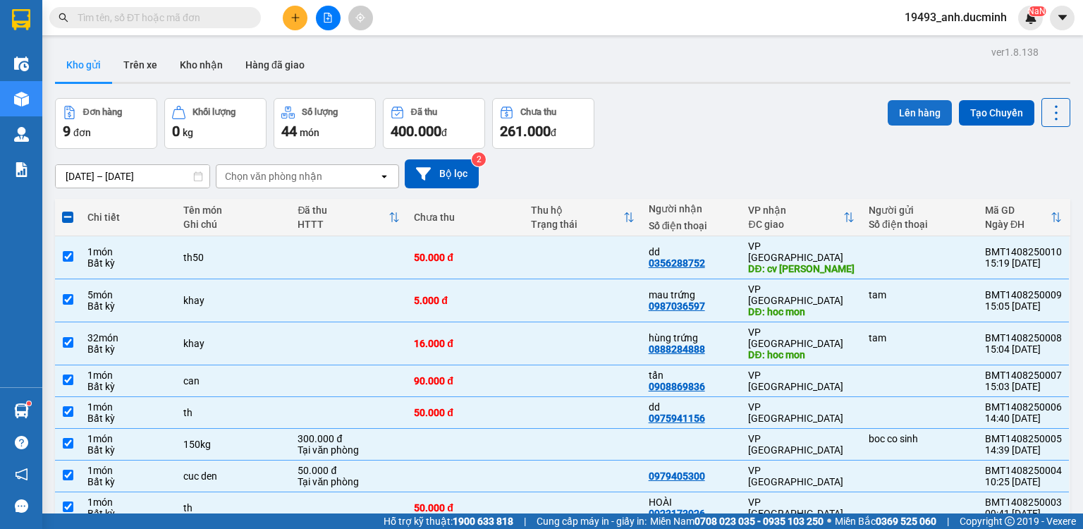
click at [923, 116] on button "Lên hàng" at bounding box center [920, 112] width 64 height 25
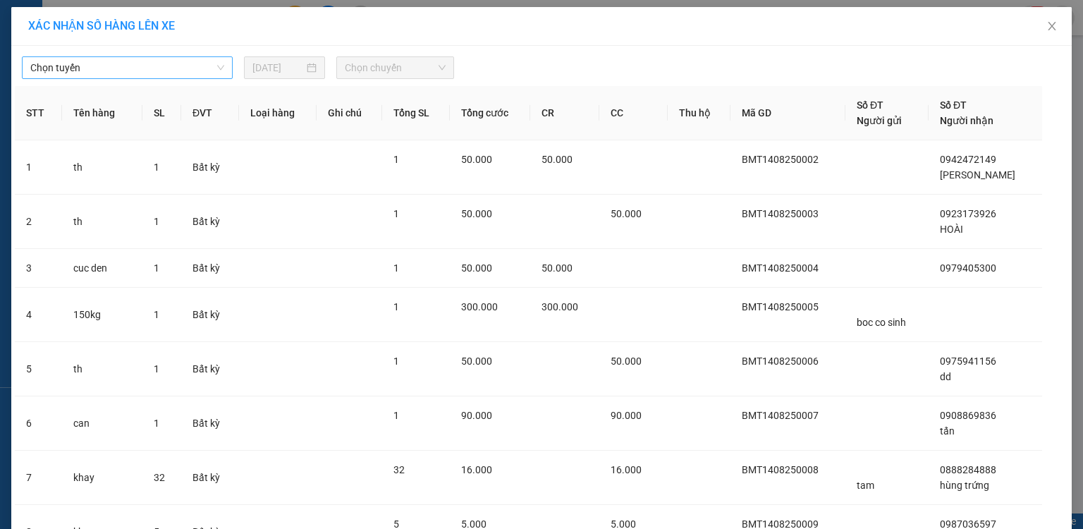
drag, startPoint x: 149, startPoint y: 51, endPoint x: 146, endPoint y: 68, distance: 17.3
click at [147, 56] on div "Chọn tuyến 14/08/2025 Chọn chuyến" at bounding box center [541, 64] width 1053 height 30
drag, startPoint x: 146, startPoint y: 71, endPoint x: 144, endPoint y: 78, distance: 7.4
click at [146, 73] on span "Chọn tuyến" at bounding box center [127, 67] width 194 height 21
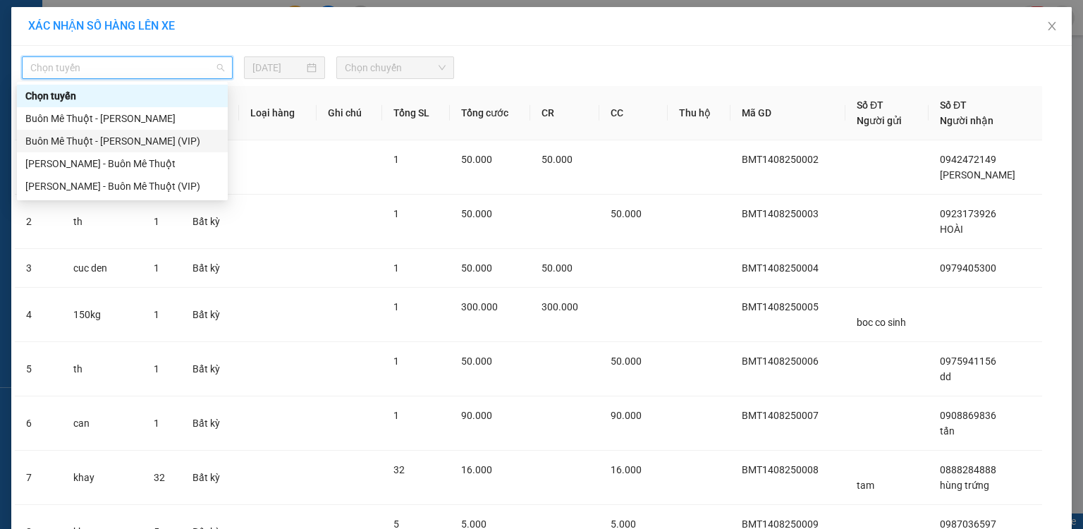
drag, startPoint x: 121, startPoint y: 143, endPoint x: 305, endPoint y: 85, distance: 192.9
click at [121, 143] on div "Buôn Mê [PERSON_NAME] [PERSON_NAME] (VIP)" at bounding box center [122, 141] width 194 height 16
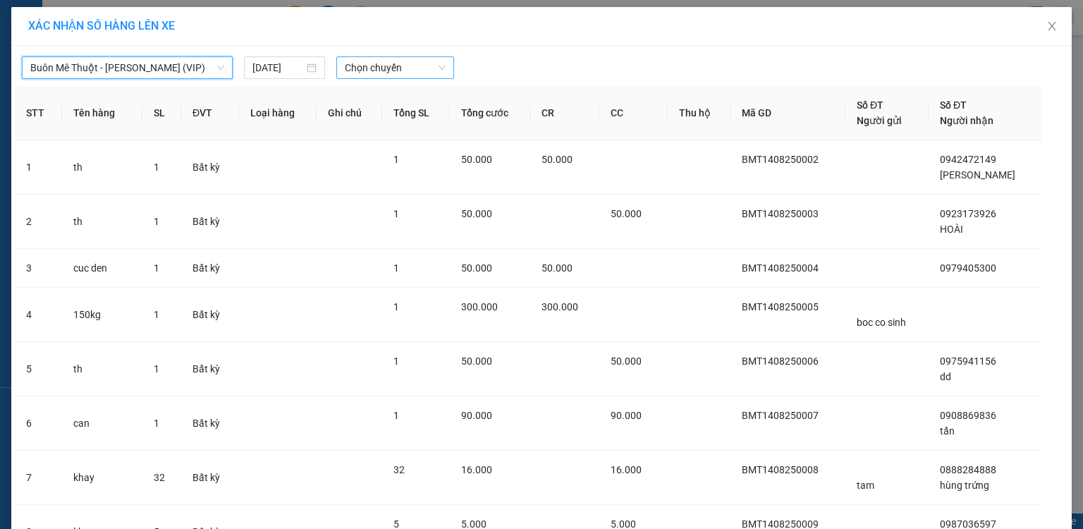
click at [345, 74] on span "Chọn chuyến" at bounding box center [396, 67] width 102 height 21
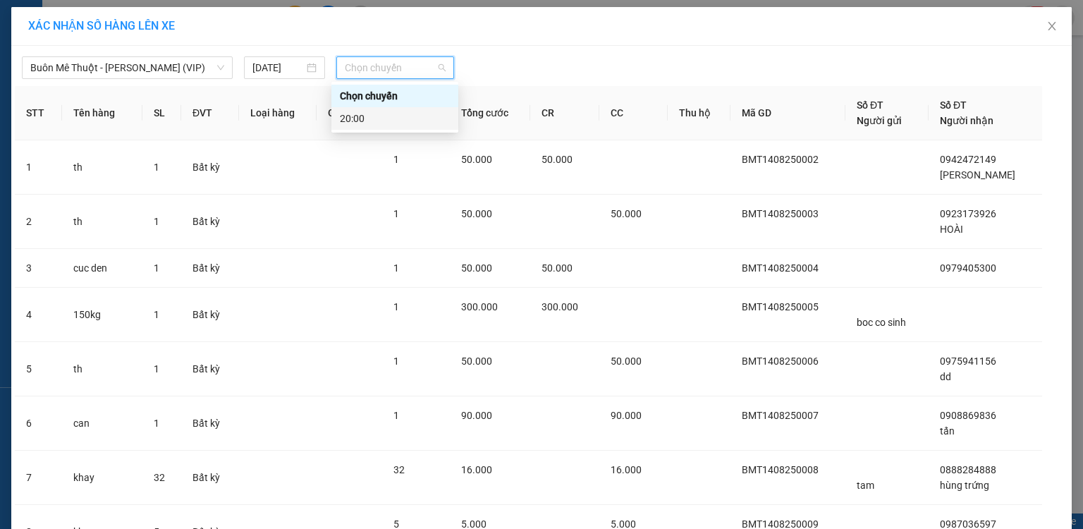
click at [348, 118] on div "20:00" at bounding box center [395, 119] width 110 height 16
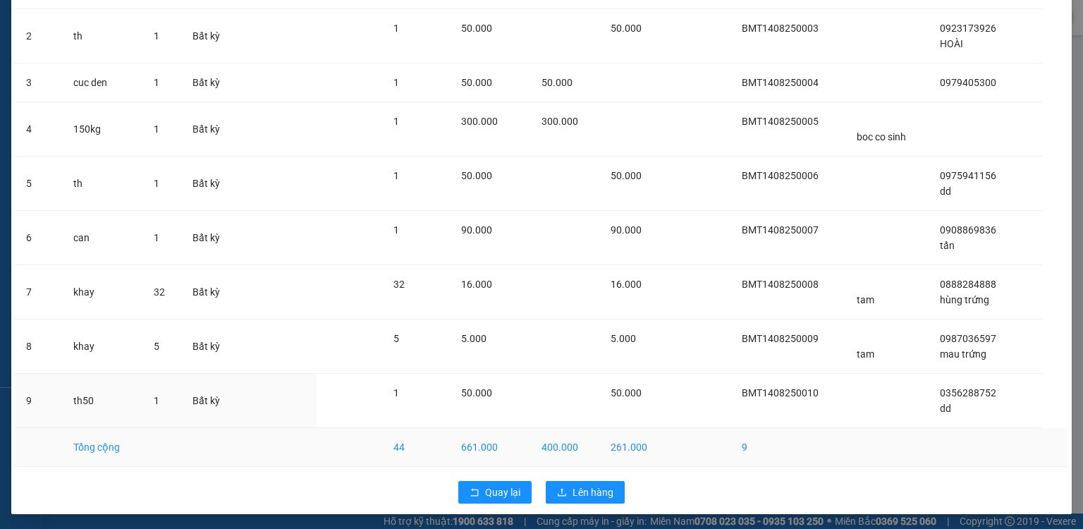
scroll to position [195, 0]
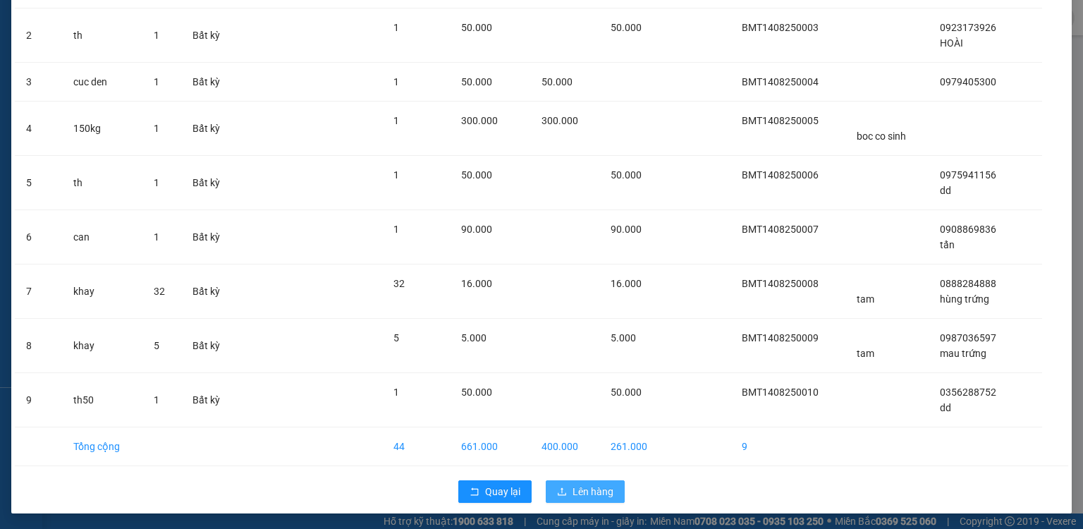
click at [557, 486] on icon "upload" at bounding box center [562, 491] width 10 height 10
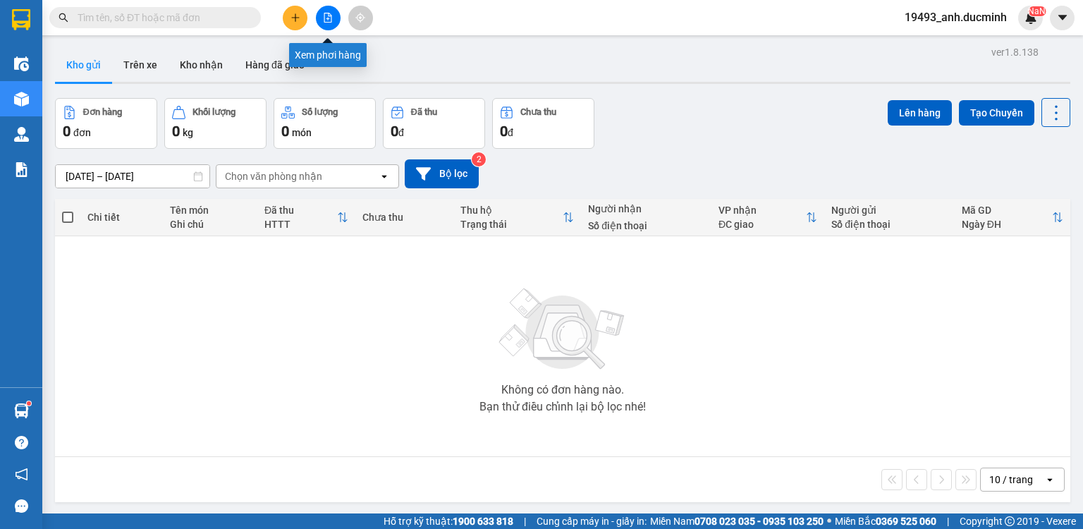
click at [327, 14] on icon "file-add" at bounding box center [328, 18] width 10 height 10
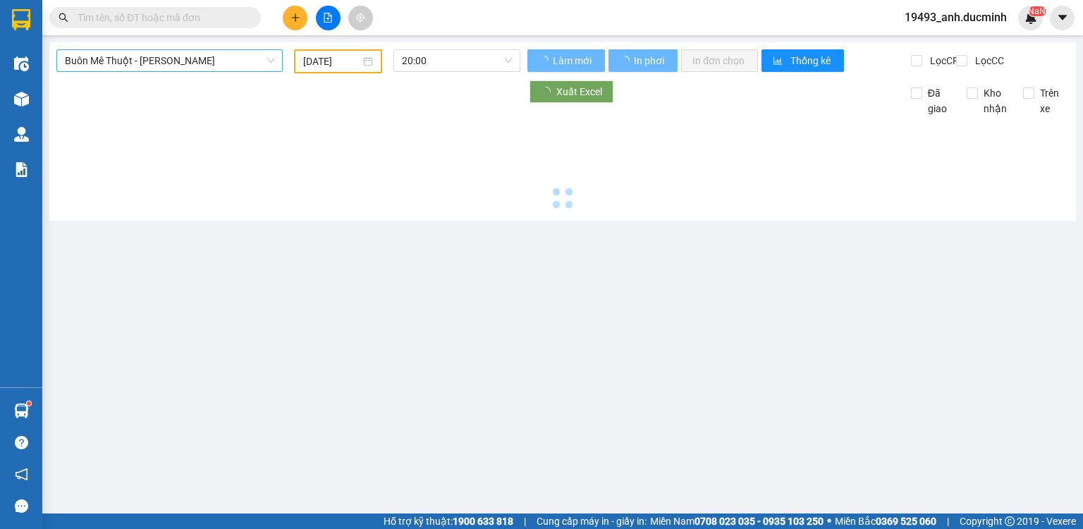
click at [182, 61] on span "Buôn Mê [PERSON_NAME] [PERSON_NAME]" at bounding box center [169, 60] width 209 height 21
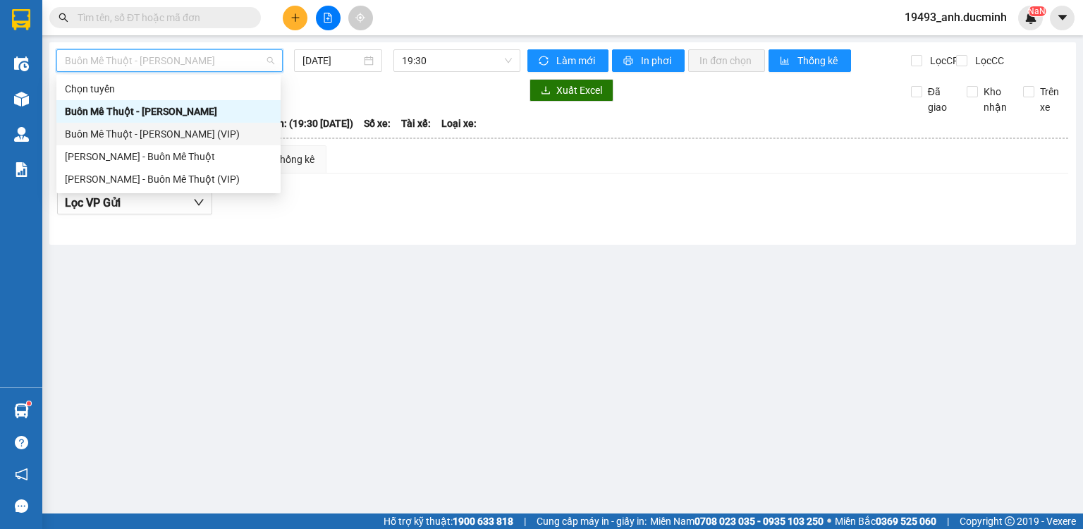
click at [178, 133] on div "Buôn Mê [PERSON_NAME] [PERSON_NAME] (VIP)" at bounding box center [168, 134] width 207 height 16
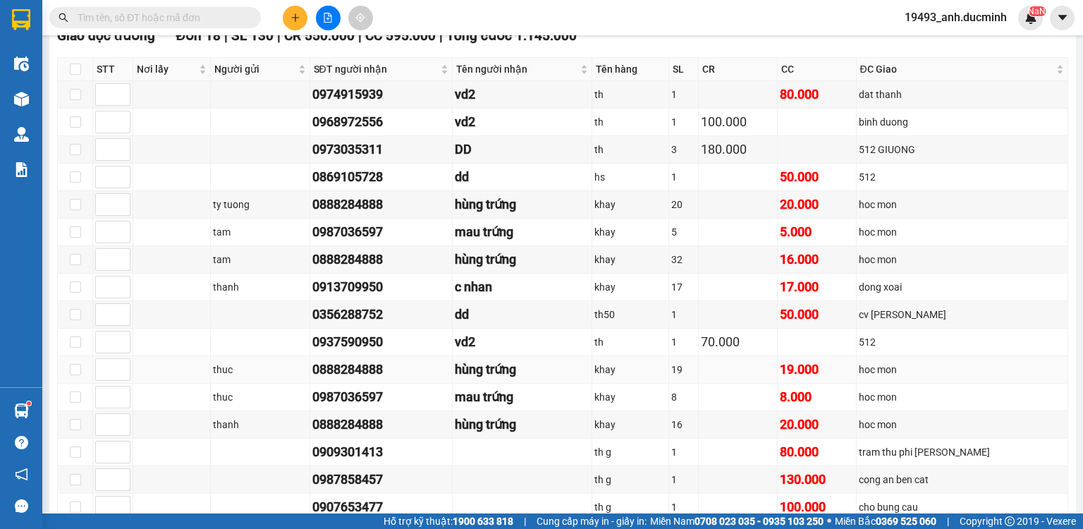
scroll to position [338, 0]
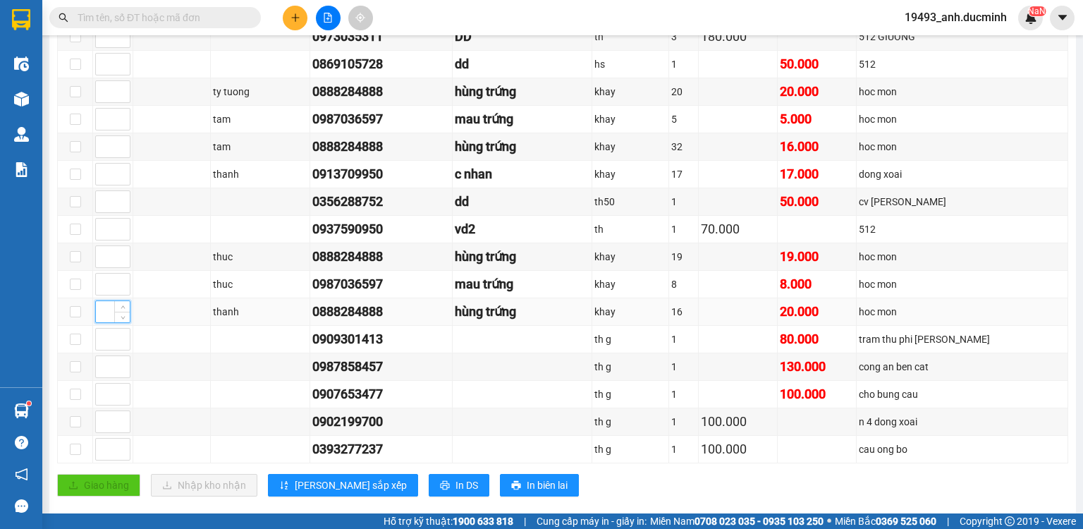
click at [102, 316] on input at bounding box center [113, 311] width 34 height 21
drag, startPoint x: 106, startPoint y: 293, endPoint x: 99, endPoint y: 257, distance: 37.5
click at [104, 288] on input at bounding box center [113, 284] width 34 height 21
click at [99, 254] on input at bounding box center [113, 256] width 34 height 21
click at [86, 177] on td at bounding box center [75, 174] width 35 height 27
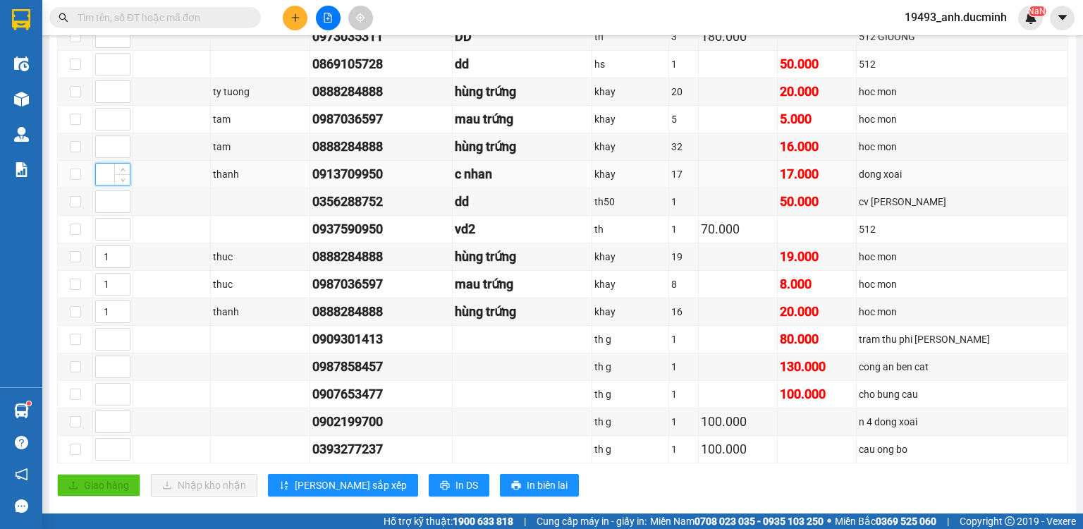
click at [99, 180] on input at bounding box center [113, 174] width 34 height 21
click at [107, 152] on input at bounding box center [113, 146] width 34 height 21
click at [114, 121] on span "Increase Value" at bounding box center [122, 115] width 16 height 13
click at [111, 100] on input at bounding box center [113, 91] width 34 height 21
click at [116, 128] on span "Decrease Value" at bounding box center [122, 123] width 16 height 13
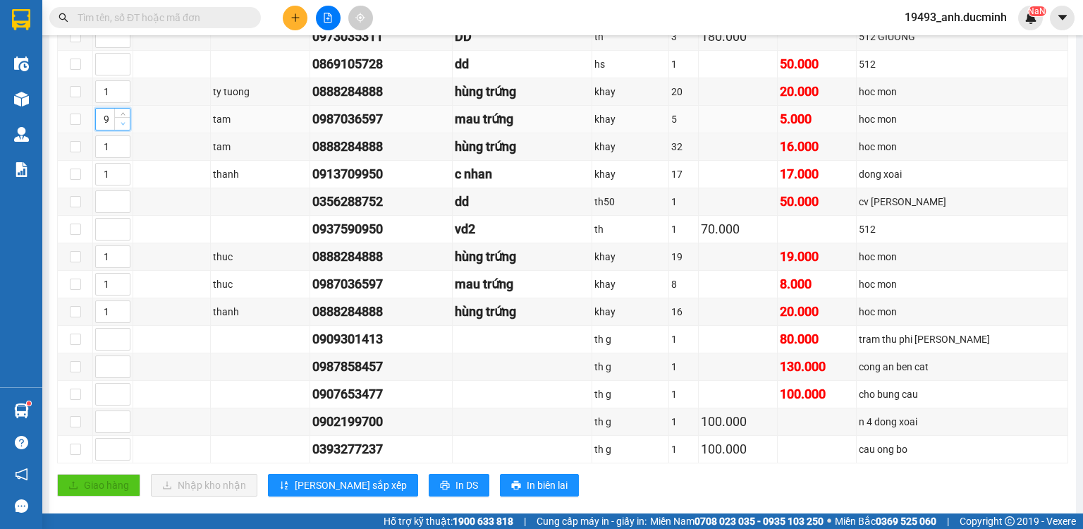
click at [122, 126] on icon "down" at bounding box center [123, 123] width 5 height 5
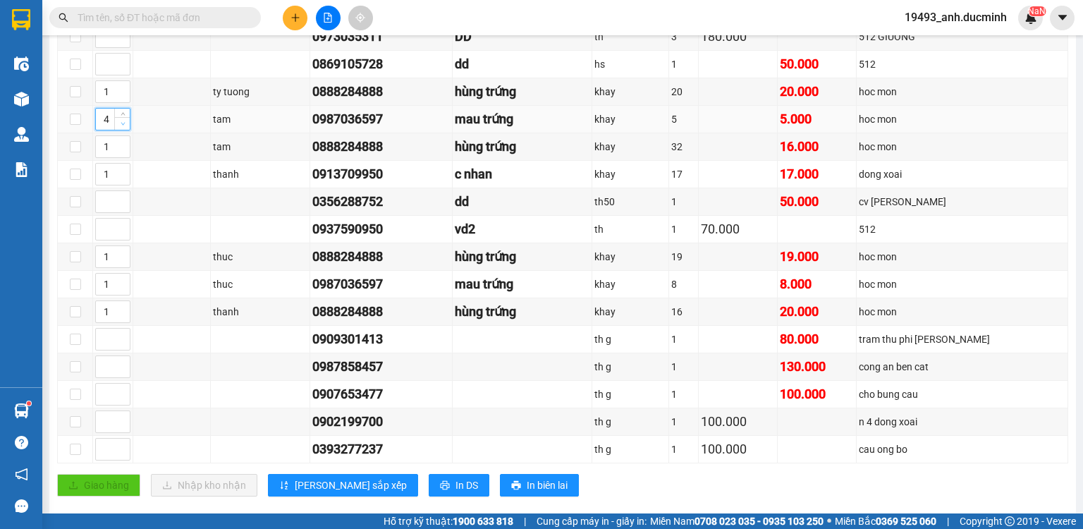
click at [122, 126] on icon "down" at bounding box center [123, 123] width 5 height 5
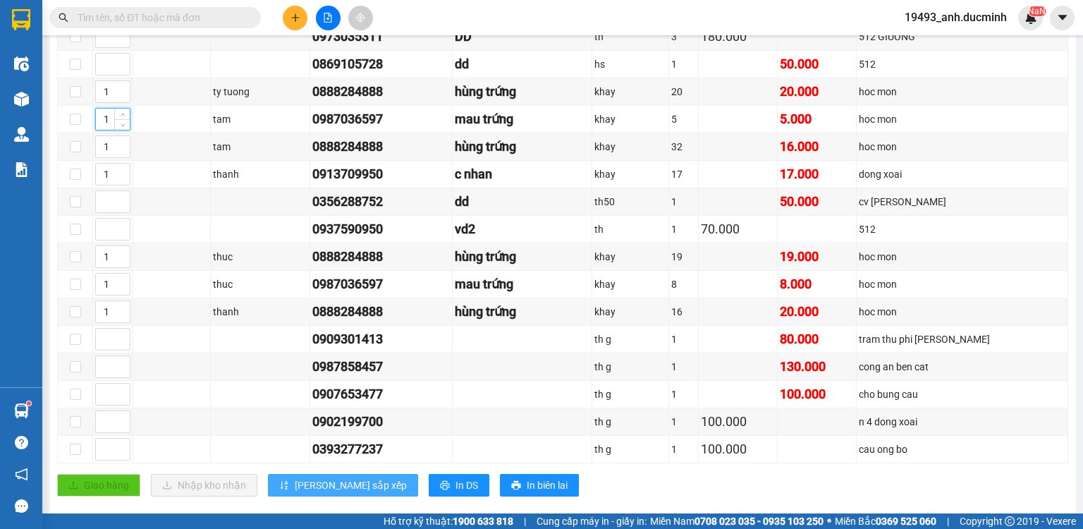
click at [317, 491] on span "[PERSON_NAME] sắp xếp" at bounding box center [351, 485] width 112 height 16
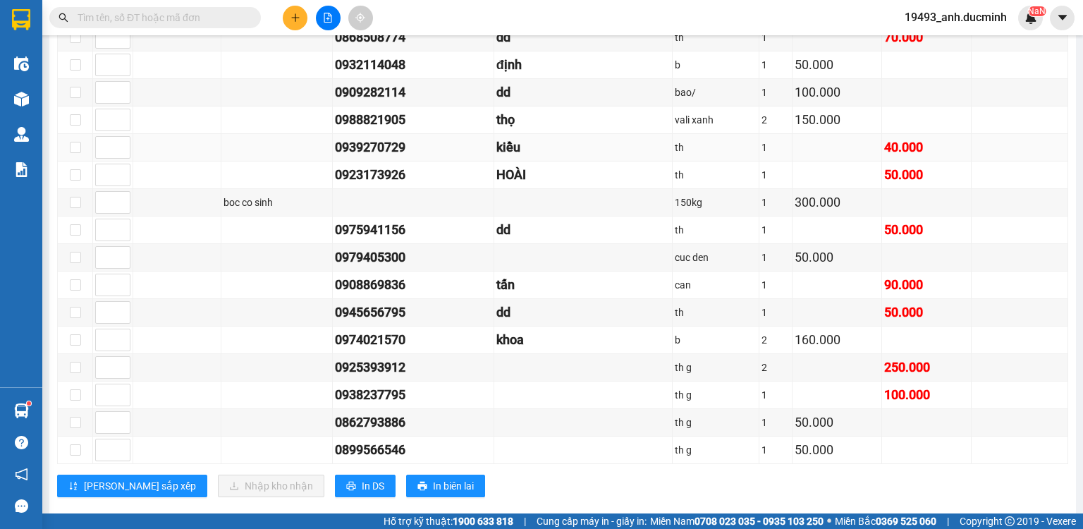
scroll to position [1012, 0]
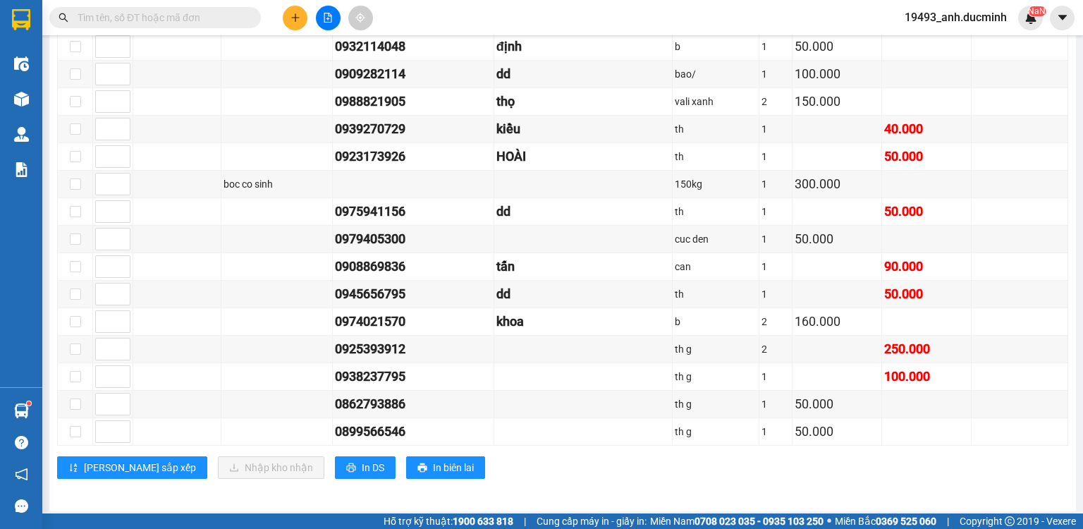
click at [239, 17] on input "text" at bounding box center [161, 18] width 166 height 16
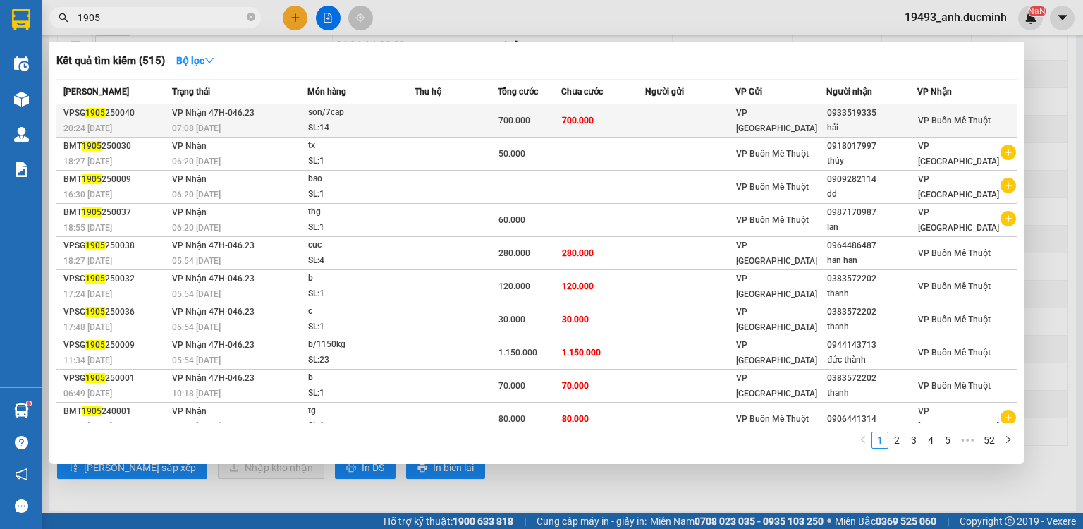
click at [635, 117] on td "700.000" at bounding box center [603, 120] width 84 height 33
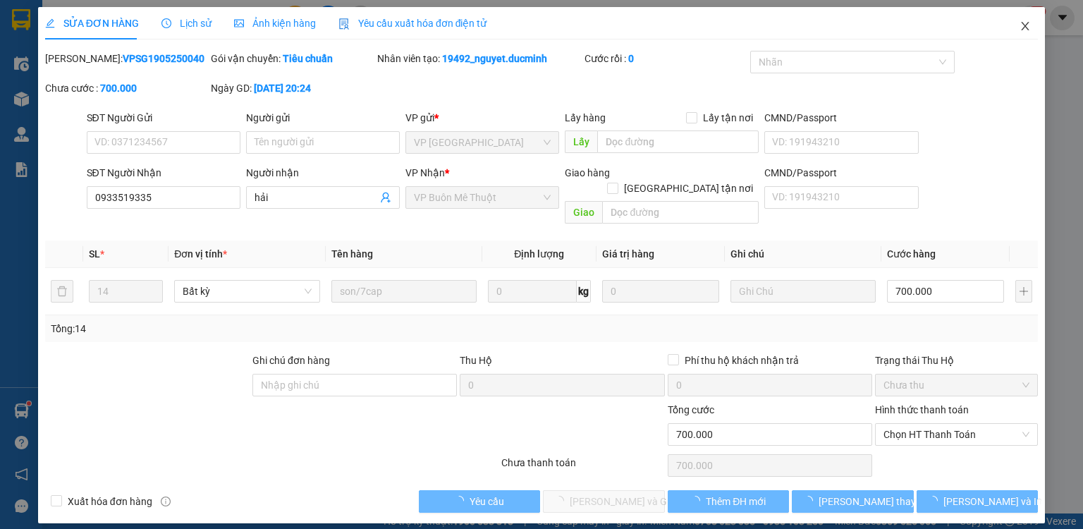
click at [1027, 25] on icon "close" at bounding box center [1024, 25] width 11 height 11
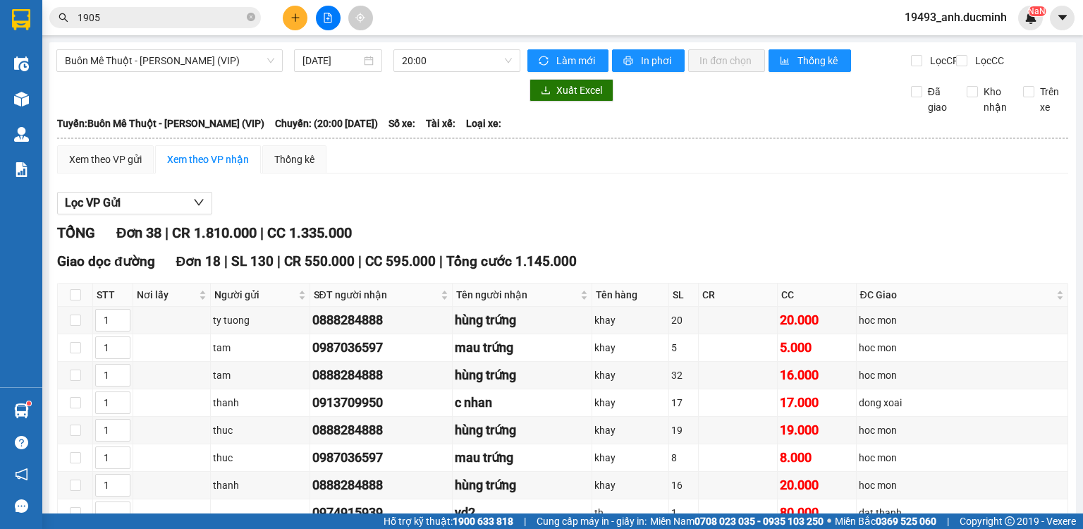
click at [149, 20] on input "1905" at bounding box center [161, 18] width 166 height 16
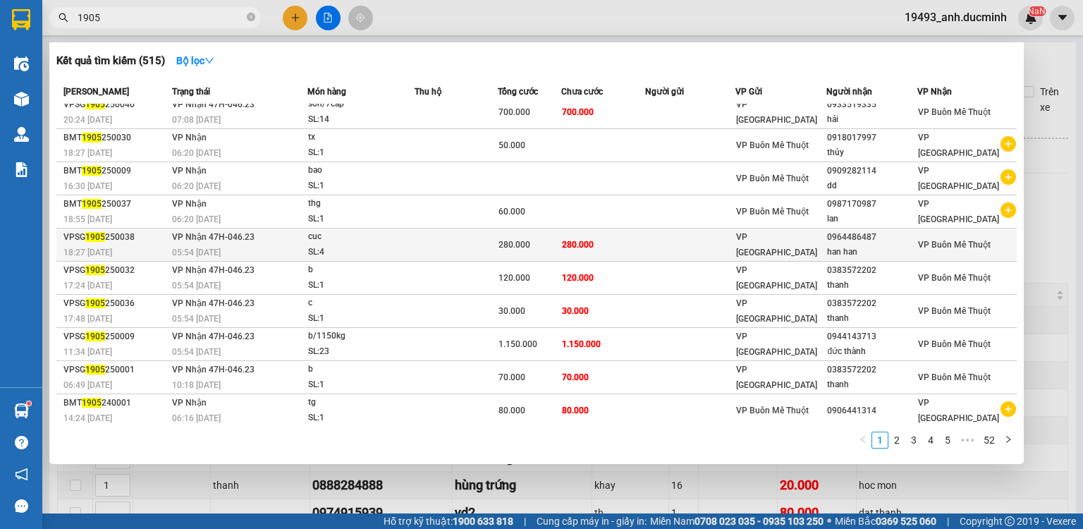
scroll to position [8, 0]
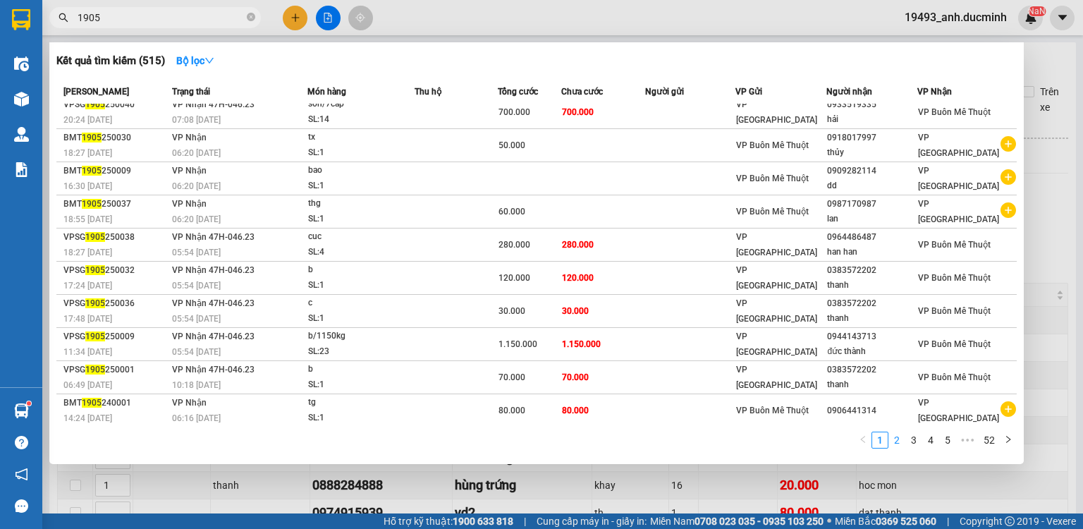
click at [898, 442] on link "2" at bounding box center [897, 440] width 16 height 16
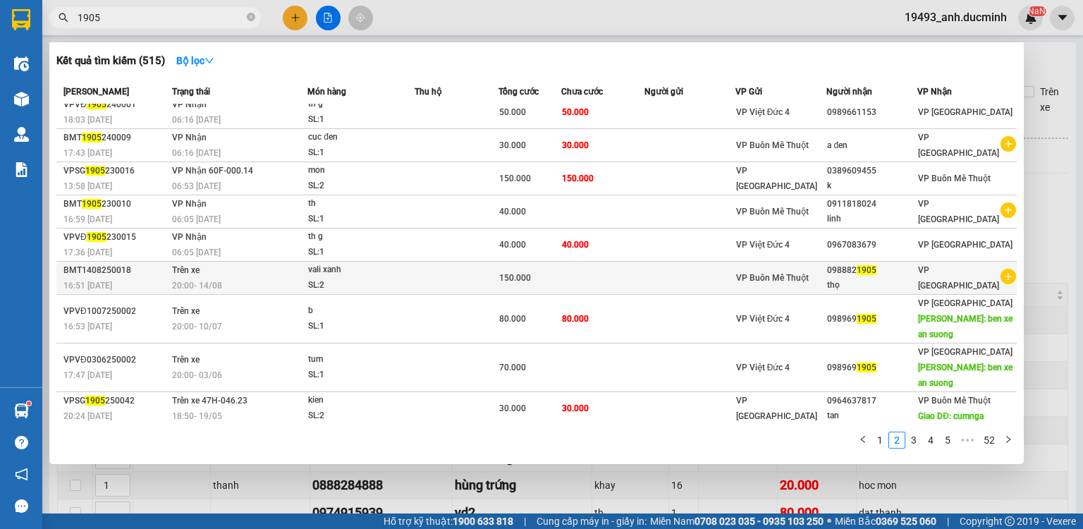
click at [443, 282] on td at bounding box center [456, 278] width 83 height 33
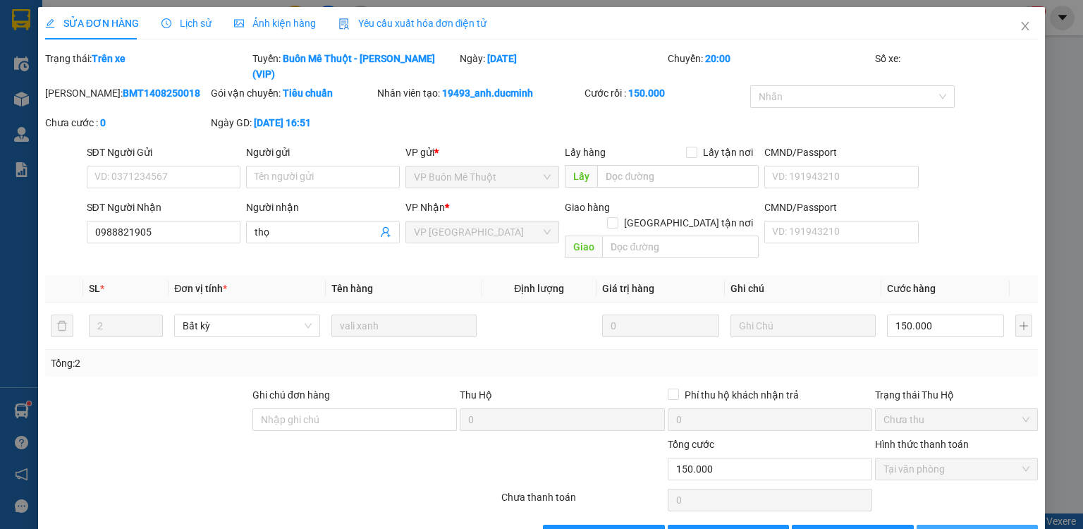
click at [964, 528] on span "[PERSON_NAME] và In" at bounding box center [992, 536] width 99 height 16
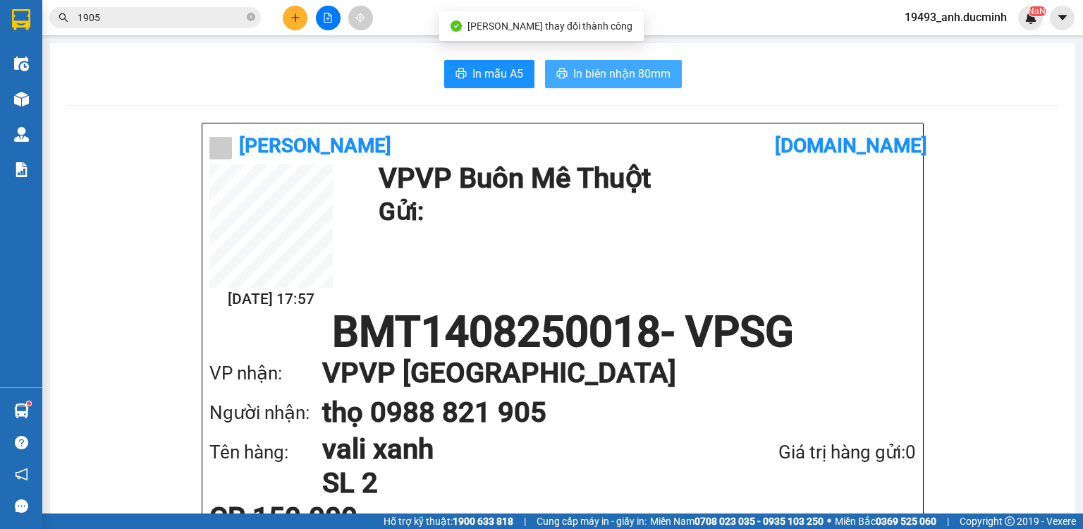
click at [560, 79] on icon "printer" at bounding box center [561, 73] width 11 height 11
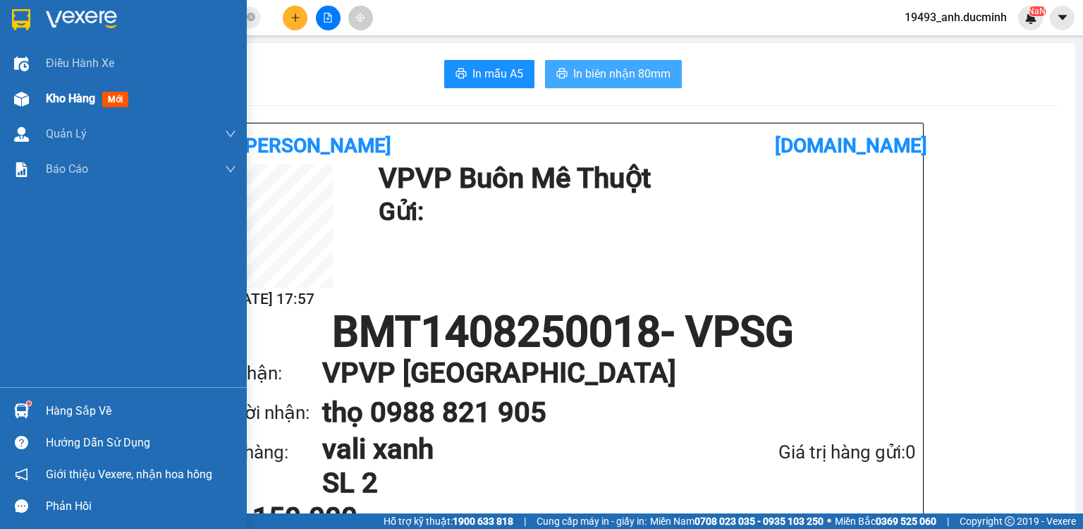
drag, startPoint x: 73, startPoint y: 99, endPoint x: 85, endPoint y: 96, distance: 11.8
click at [73, 99] on span "Kho hàng" at bounding box center [70, 98] width 49 height 13
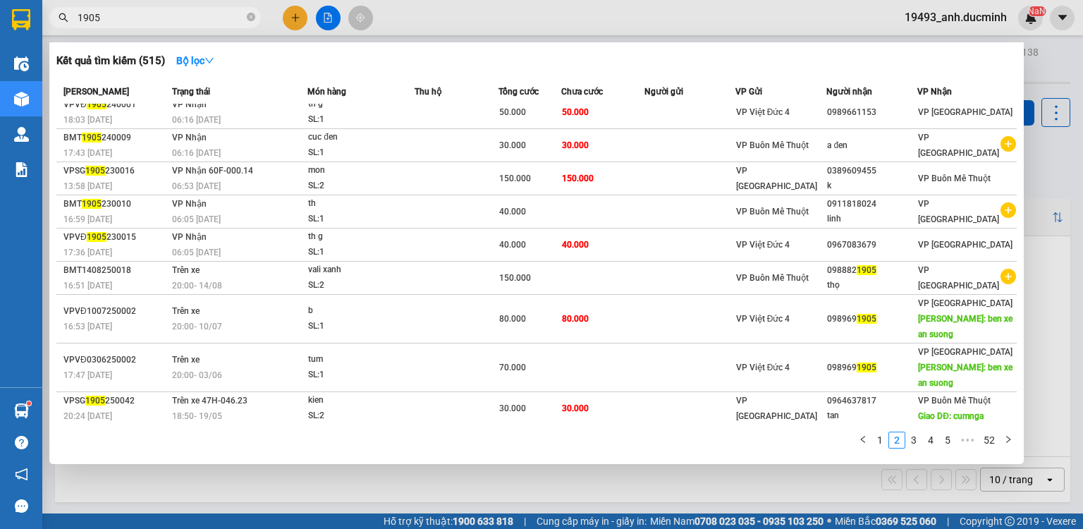
drag, startPoint x: 249, startPoint y: 13, endPoint x: 319, endPoint y: 25, distance: 70.8
click at [250, 13] on icon "close-circle" at bounding box center [251, 17] width 8 height 8
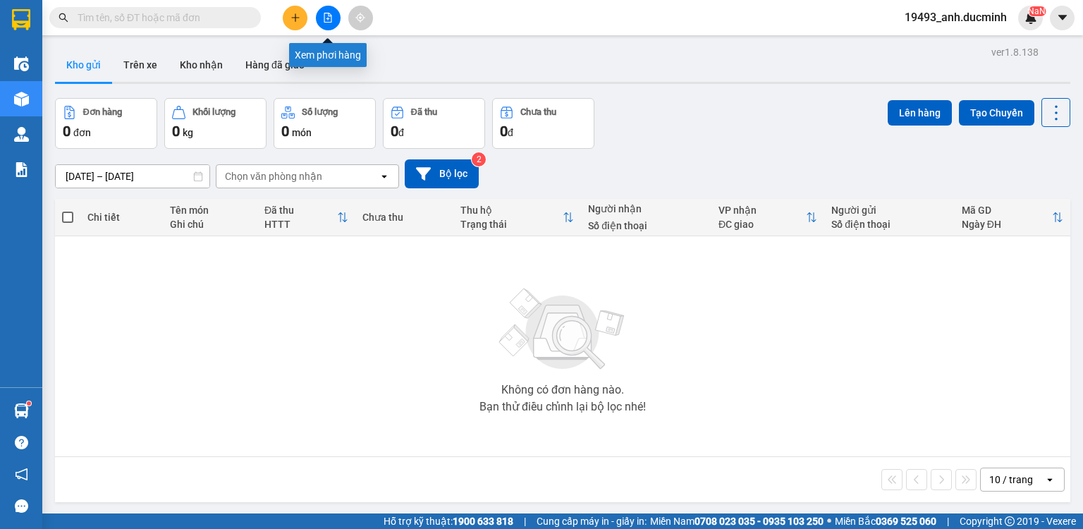
click at [326, 20] on icon "file-add" at bounding box center [328, 18] width 10 height 10
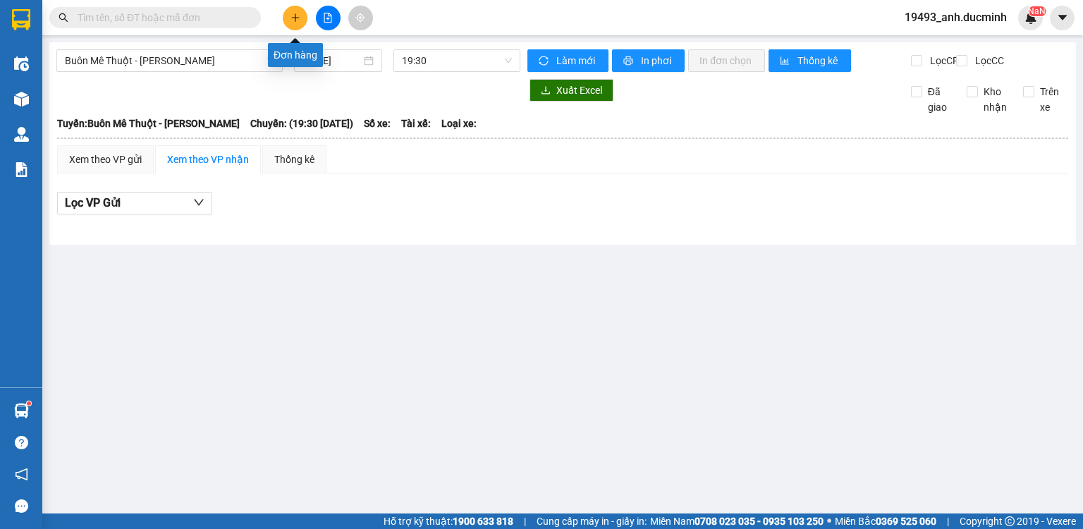
click at [285, 16] on button at bounding box center [295, 18] width 25 height 25
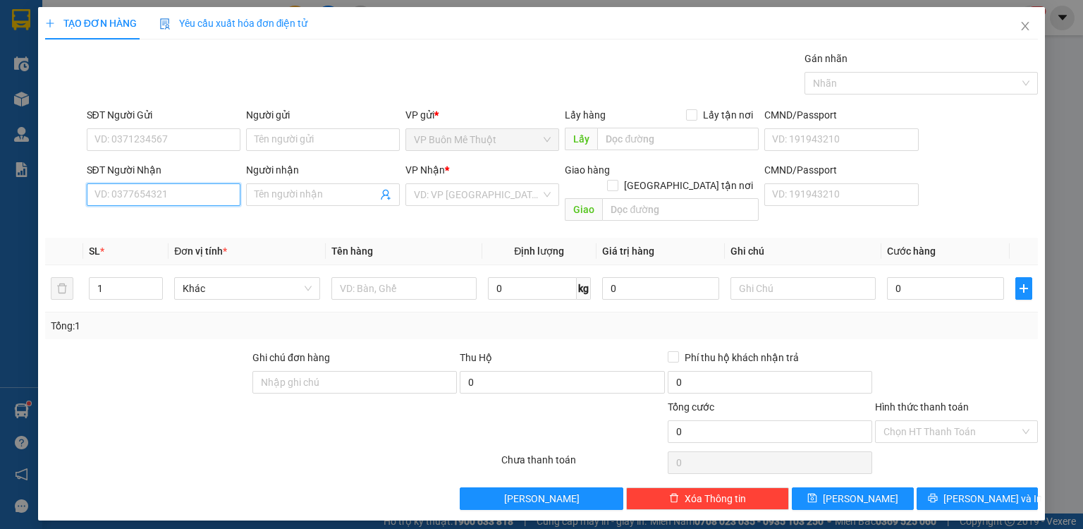
click at [226, 200] on input "SĐT Người Nhận" at bounding box center [164, 194] width 154 height 23
click at [203, 189] on input "SĐT Người Nhận" at bounding box center [164, 194] width 154 height 23
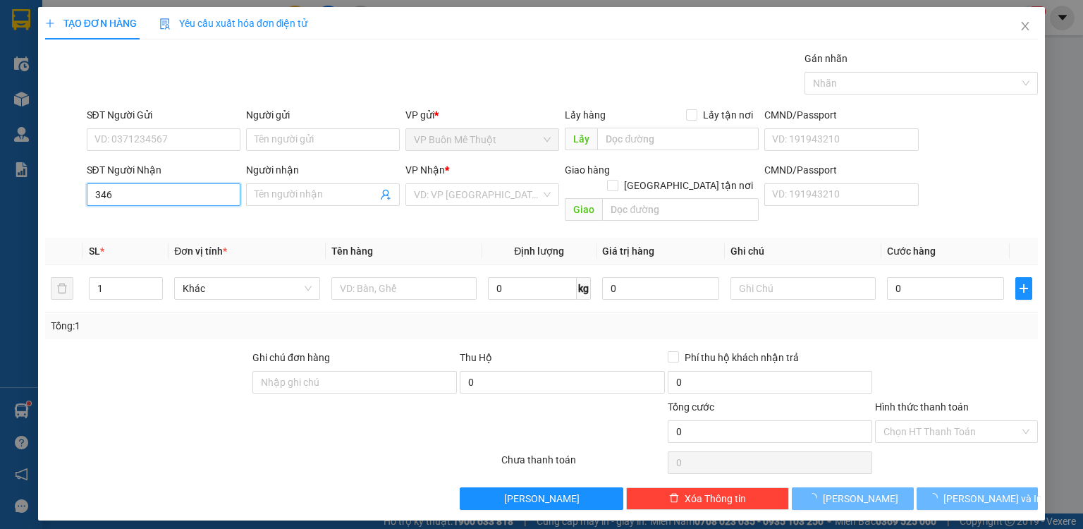
click at [202, 189] on input "346" at bounding box center [164, 194] width 154 height 23
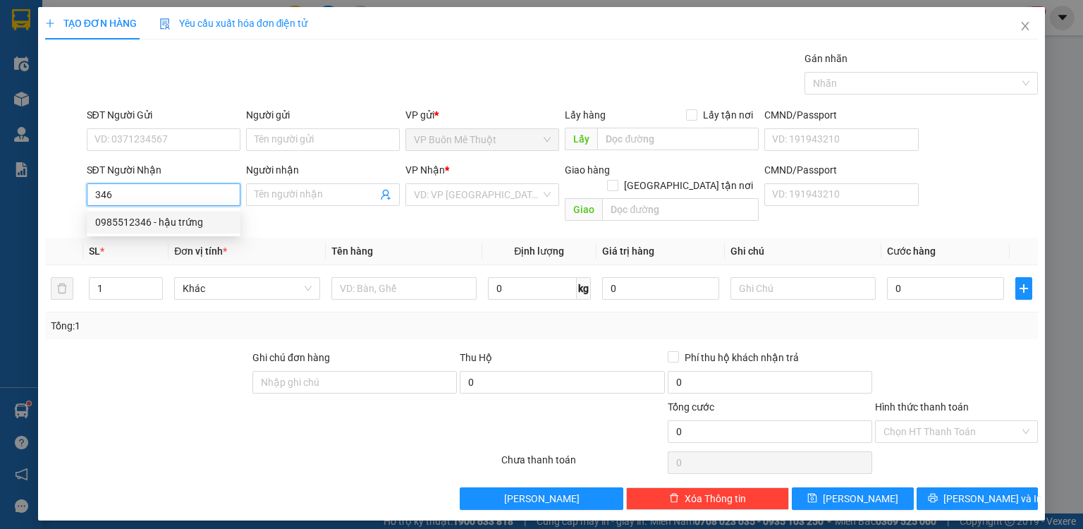
click at [185, 223] on div "0985512346 - hậu trứng" at bounding box center [163, 222] width 137 height 16
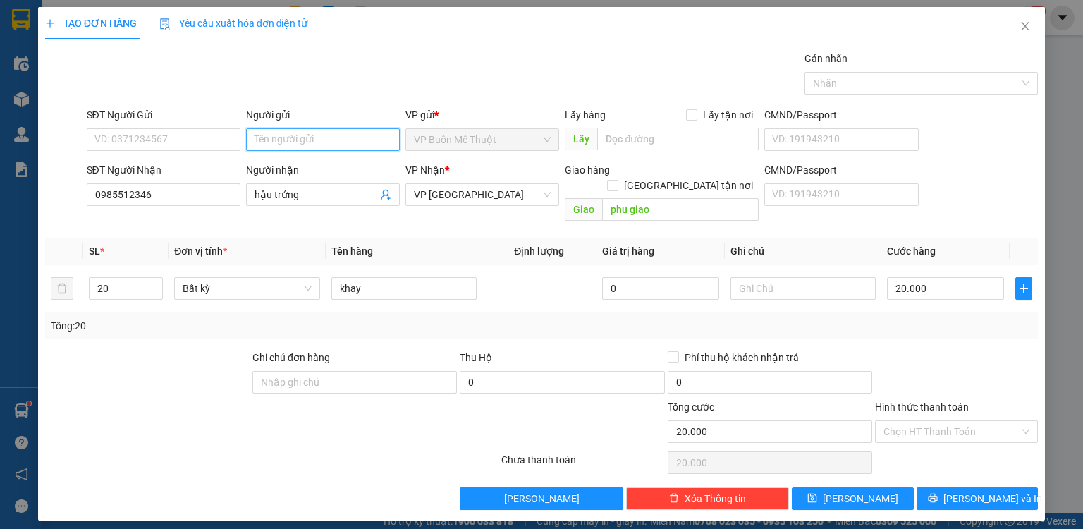
click at [295, 130] on input "Người gửi" at bounding box center [323, 139] width 154 height 23
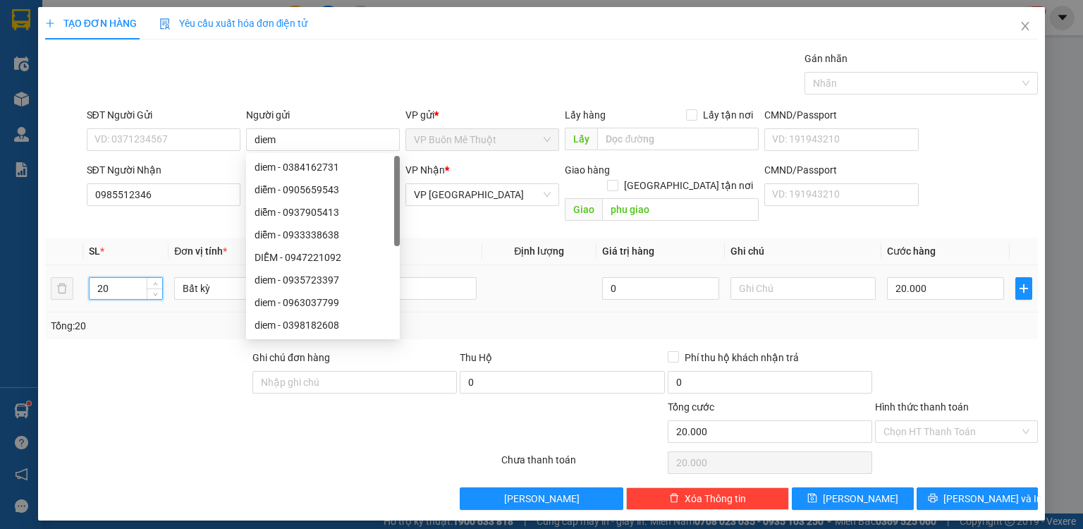
click at [124, 278] on input "20" at bounding box center [126, 288] width 73 height 21
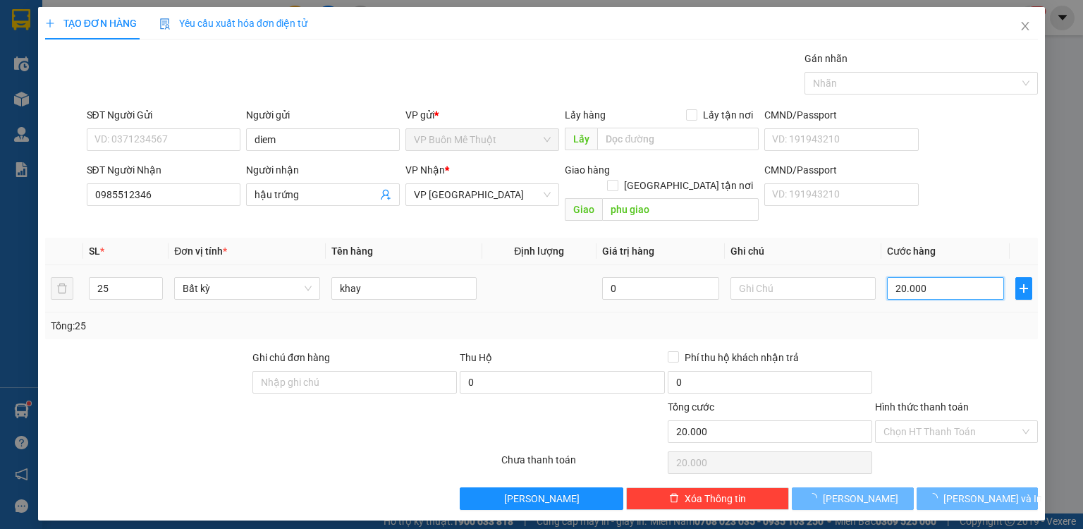
click at [931, 277] on input "20.000" at bounding box center [945, 288] width 117 height 23
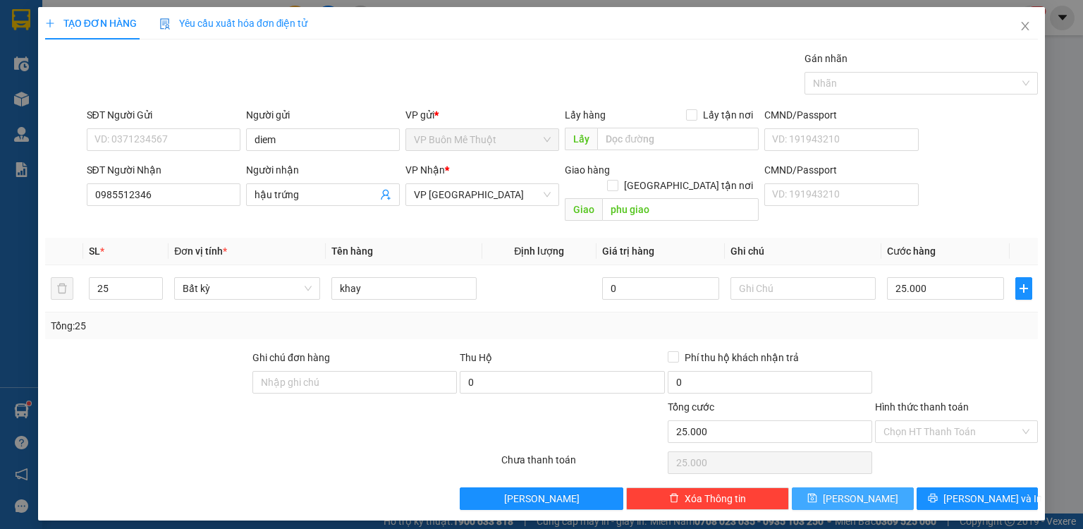
click at [873, 487] on button "[PERSON_NAME]" at bounding box center [853, 498] width 122 height 23
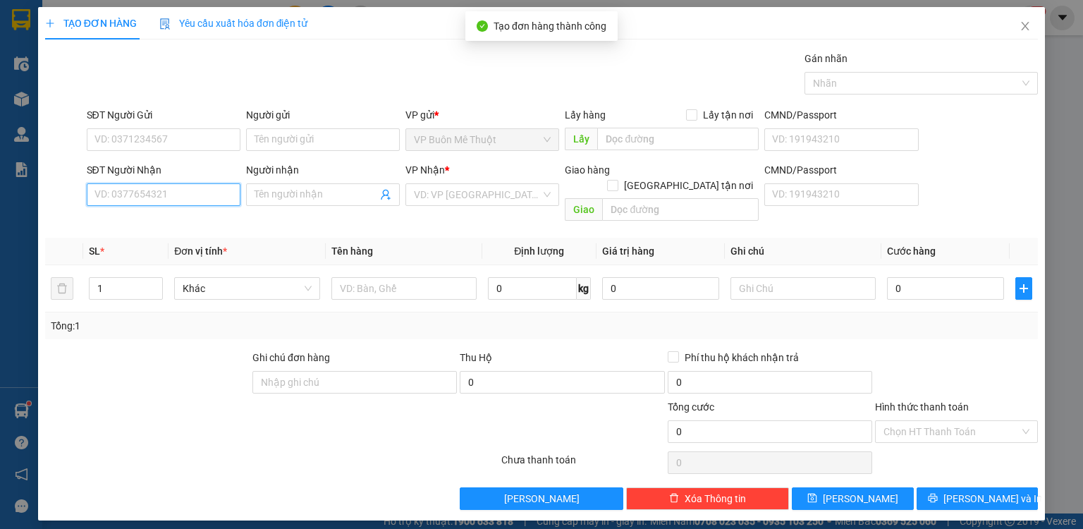
click at [186, 184] on input "SĐT Người Nhận" at bounding box center [164, 194] width 154 height 23
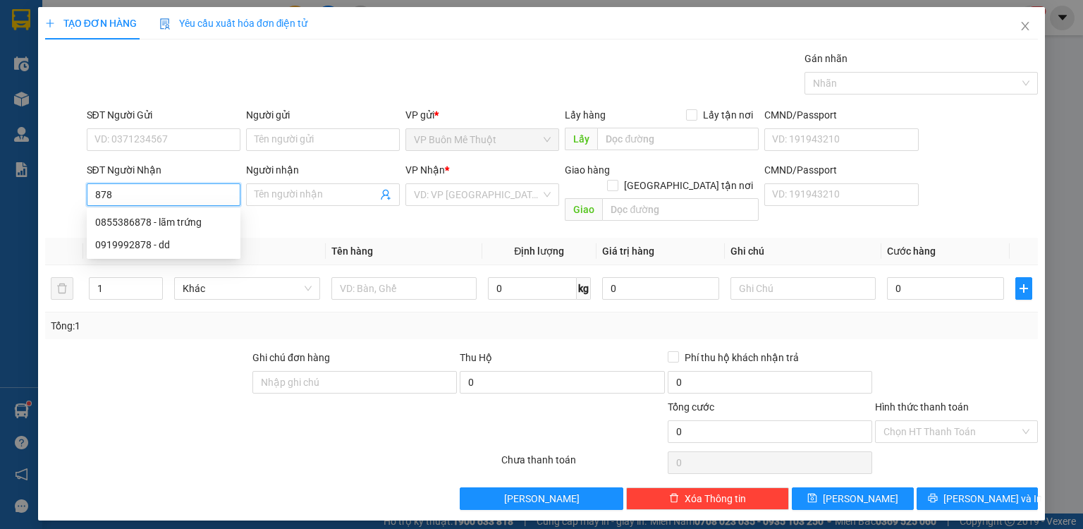
click at [166, 197] on input "878" at bounding box center [164, 194] width 154 height 23
drag, startPoint x: 161, startPoint y: 226, endPoint x: 262, endPoint y: 183, distance: 109.0
click at [163, 226] on div "0855386878 - lãm trứng" at bounding box center [163, 222] width 137 height 16
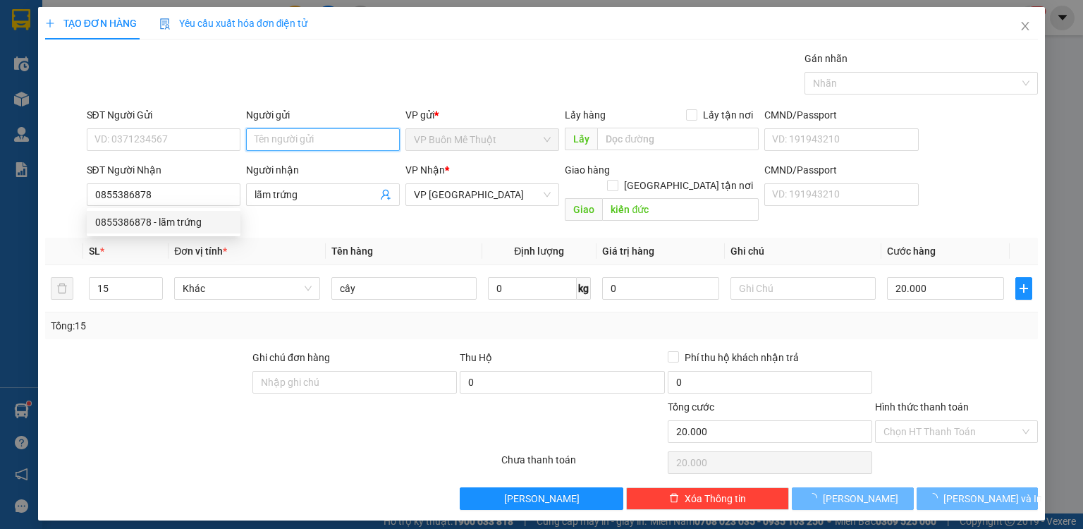
click at [324, 140] on input "Người gửi" at bounding box center [323, 139] width 154 height 23
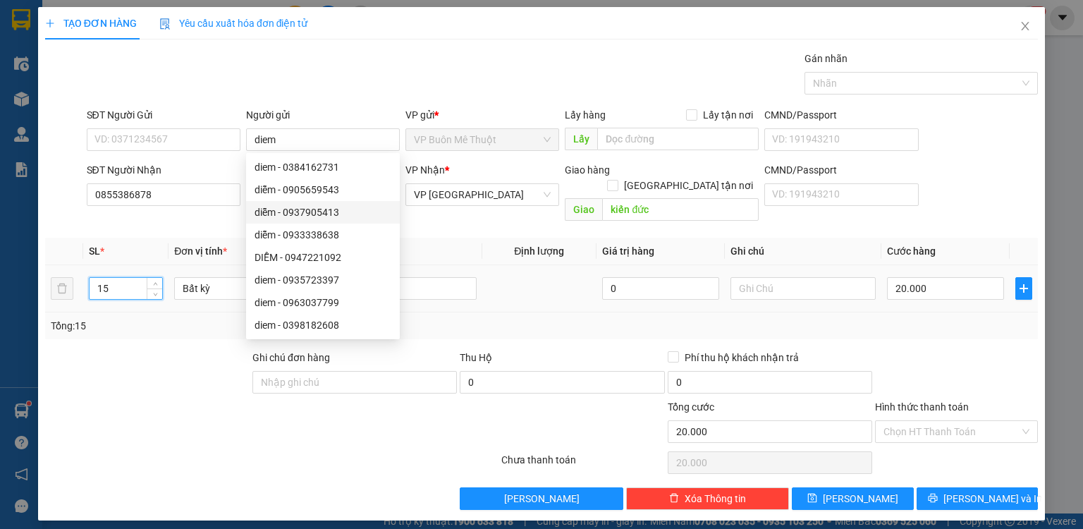
click at [124, 278] on input "15" at bounding box center [126, 288] width 73 height 21
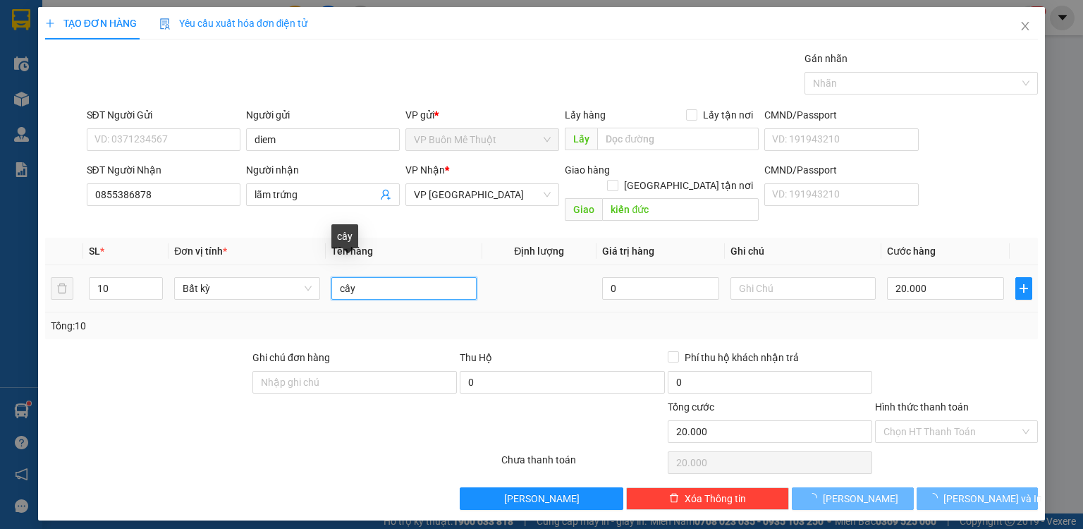
click at [335, 277] on input "cây" at bounding box center [403, 288] width 145 height 23
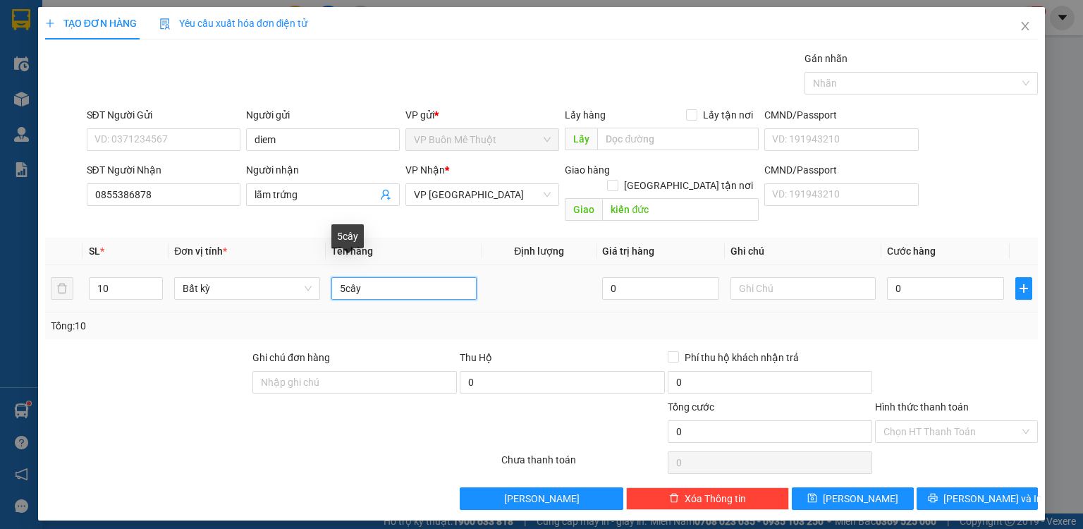
click at [428, 277] on input "5cây" at bounding box center [403, 288] width 145 height 23
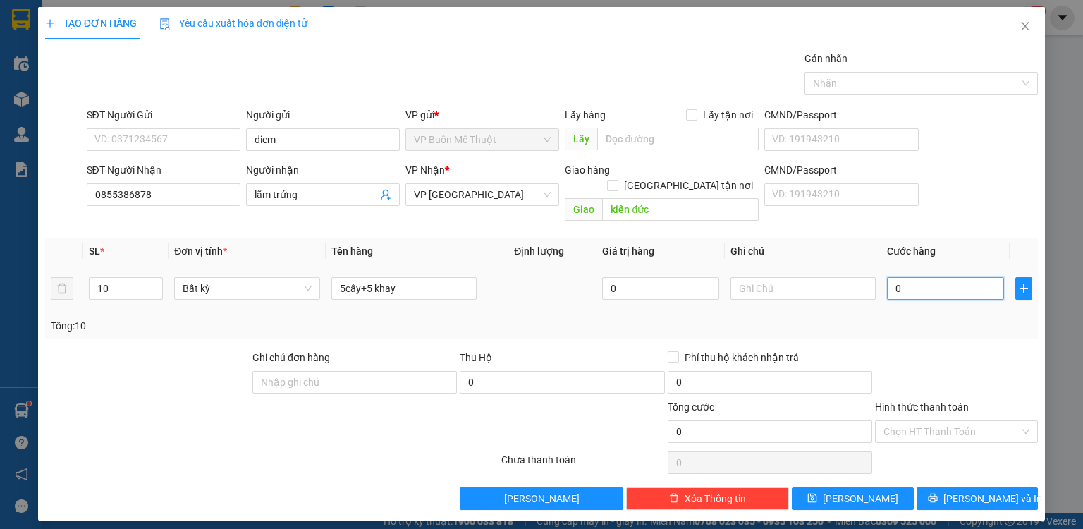
click at [917, 277] on input "0" at bounding box center [945, 288] width 117 height 23
drag, startPoint x: 883, startPoint y: 480, endPoint x: 402, endPoint y: 323, distance: 506.5
click at [883, 487] on button "[PERSON_NAME]" at bounding box center [853, 498] width 122 height 23
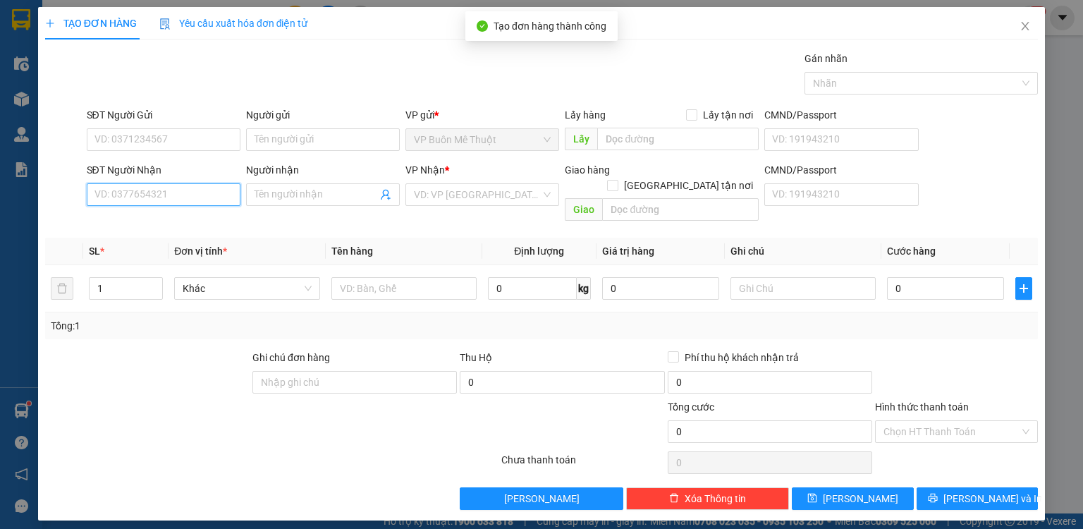
click at [178, 191] on input "SĐT Người Nhận" at bounding box center [164, 194] width 154 height 23
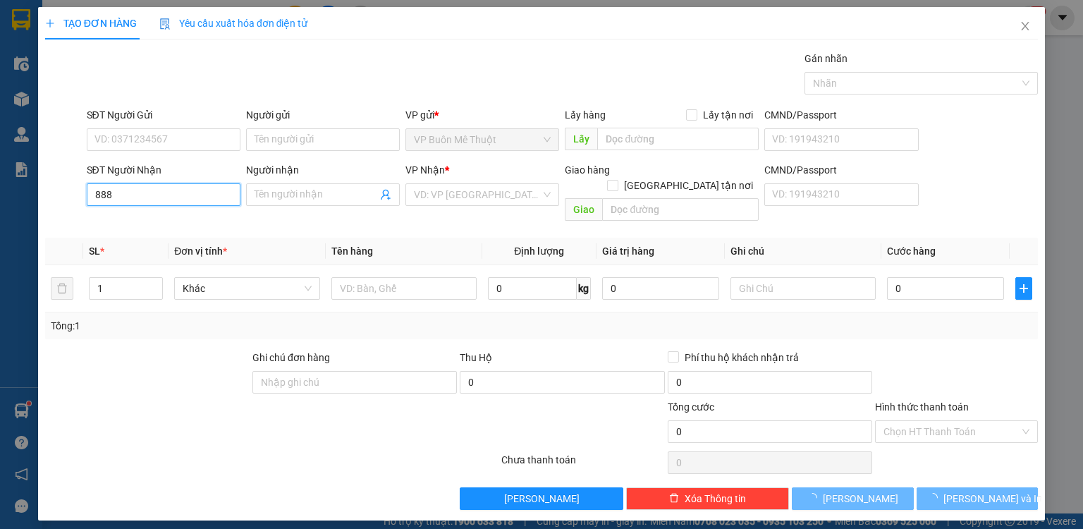
click at [173, 193] on input "888" at bounding box center [164, 194] width 154 height 23
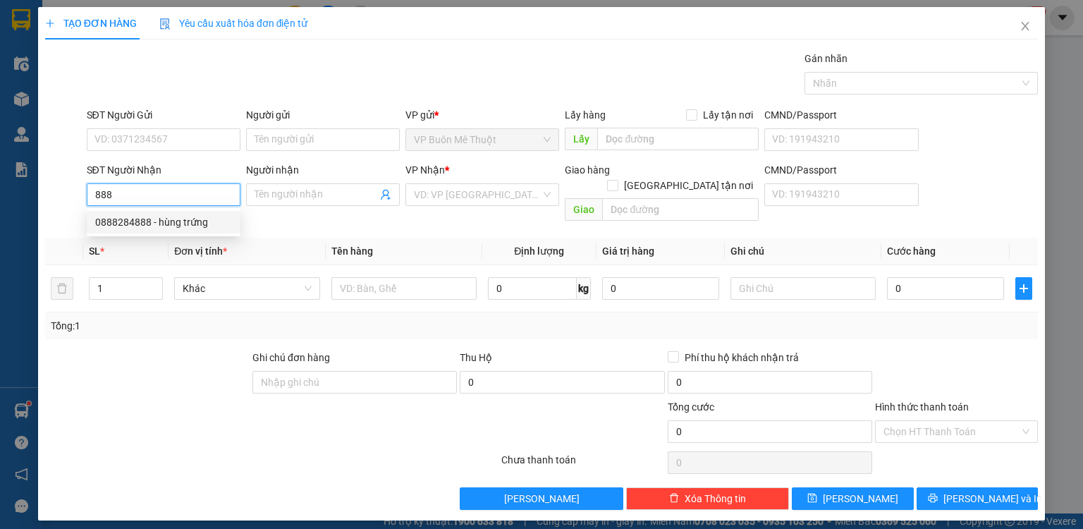
click at [169, 220] on div "0888284888 - [PERSON_NAME]" at bounding box center [163, 222] width 137 height 16
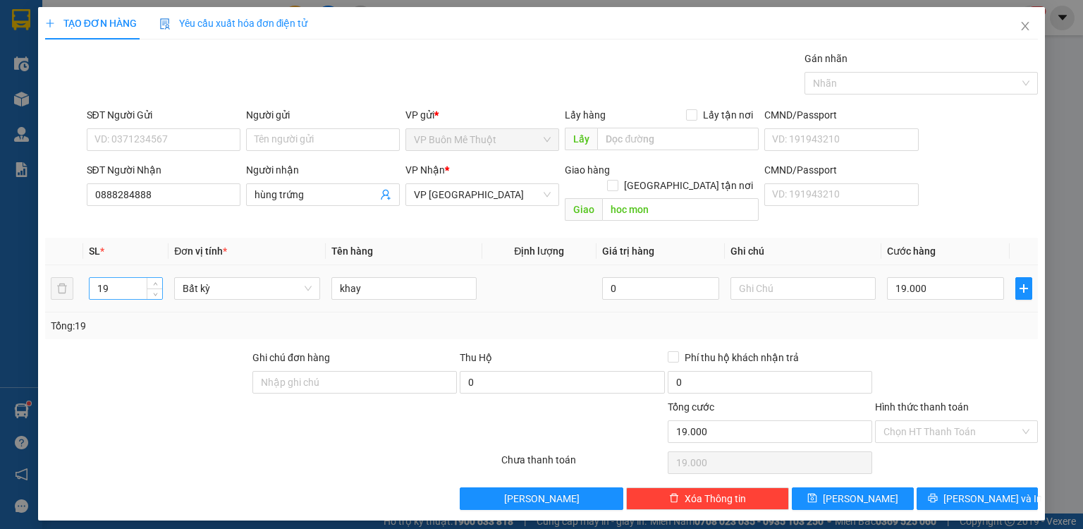
click at [120, 278] on input "19" at bounding box center [126, 288] width 73 height 21
click at [945, 277] on input "19.000" at bounding box center [945, 288] width 117 height 23
click at [899, 487] on button "[PERSON_NAME]" at bounding box center [853, 498] width 122 height 23
click at [1027, 28] on icon "close" at bounding box center [1024, 25] width 11 height 11
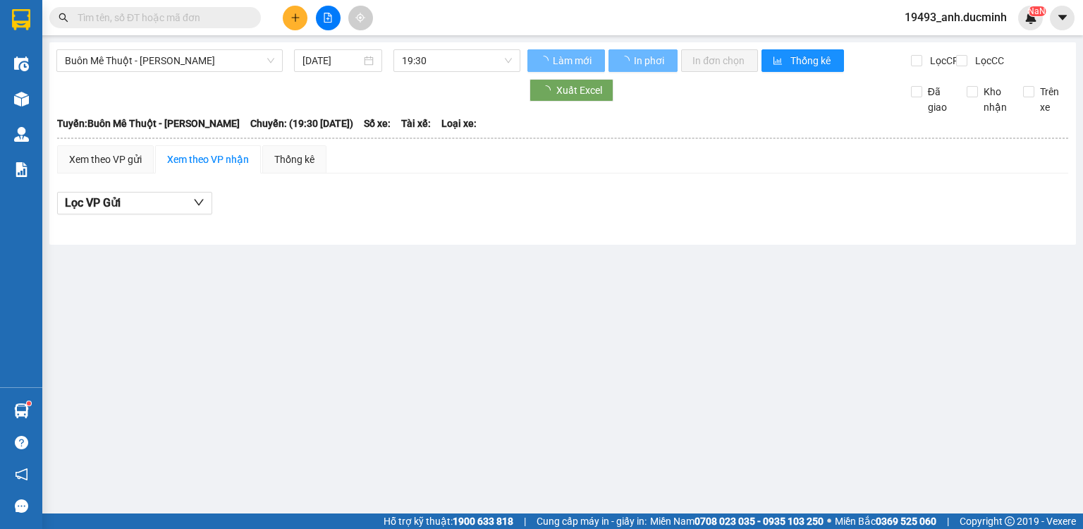
click at [228, 15] on input "text" at bounding box center [161, 18] width 166 height 16
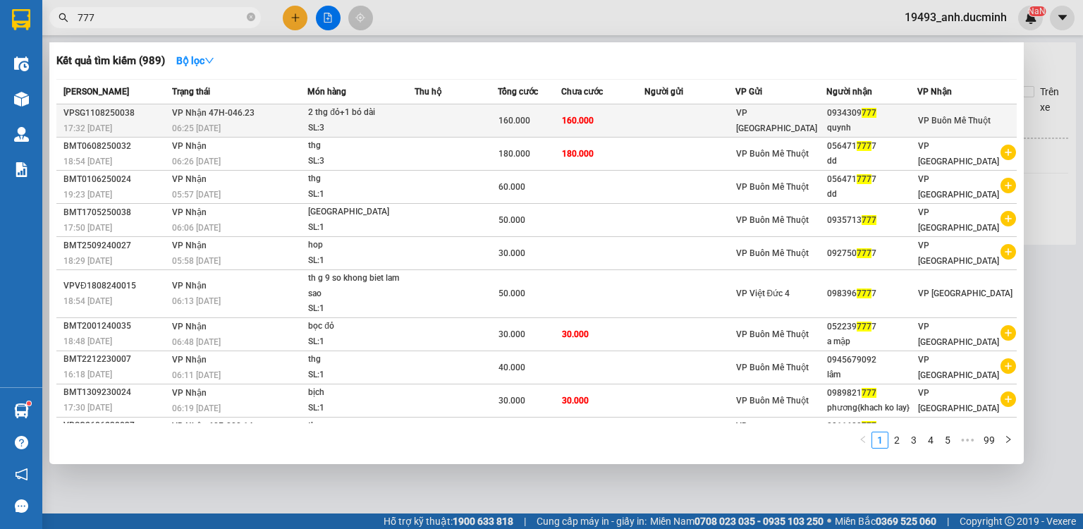
click at [473, 118] on td at bounding box center [456, 120] width 83 height 33
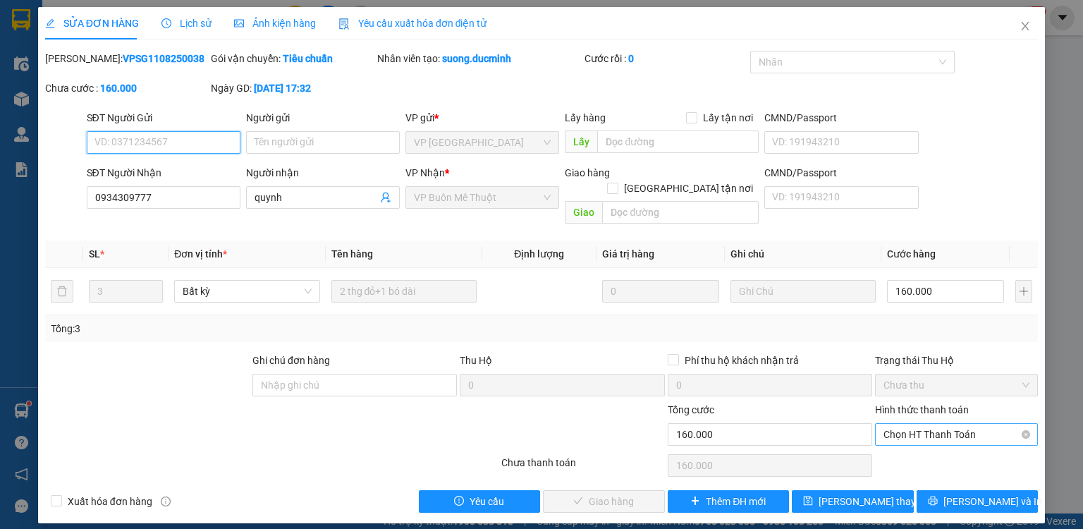
click at [914, 424] on span "Chọn HT Thanh Toán" at bounding box center [956, 434] width 146 height 21
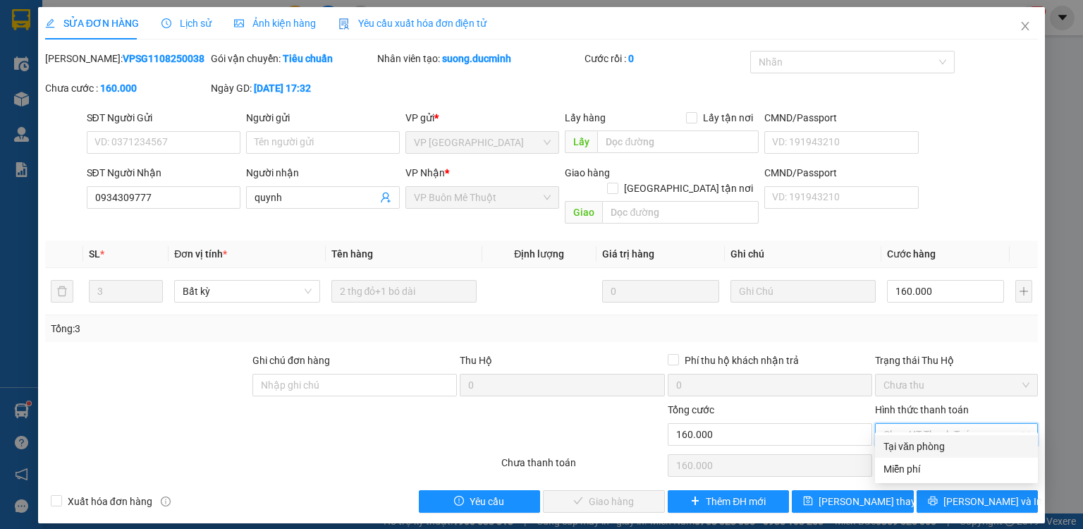
click at [911, 447] on div "Tại văn phòng" at bounding box center [956, 447] width 146 height 16
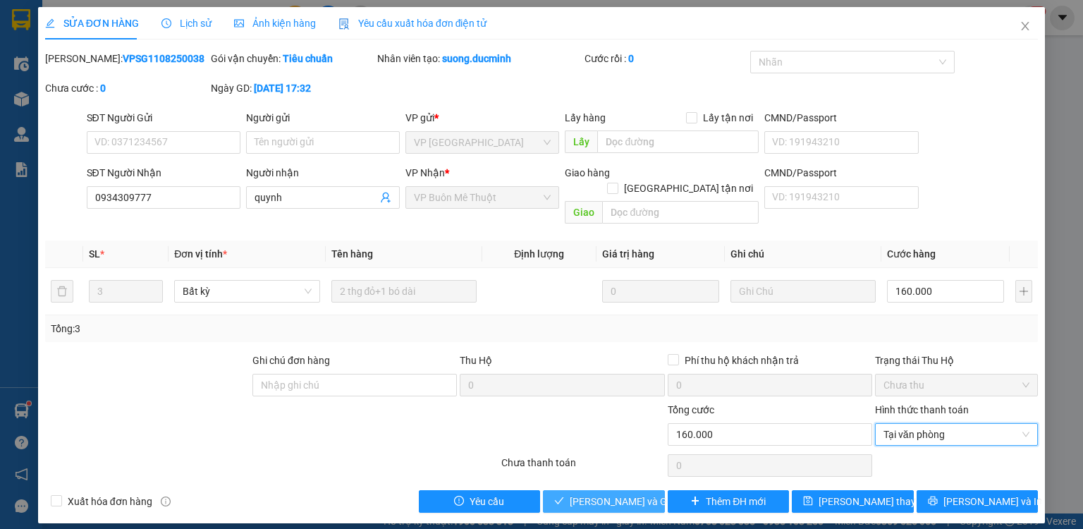
click at [635, 494] on span "[PERSON_NAME] và [PERSON_NAME] hàng" at bounding box center [637, 502] width 135 height 16
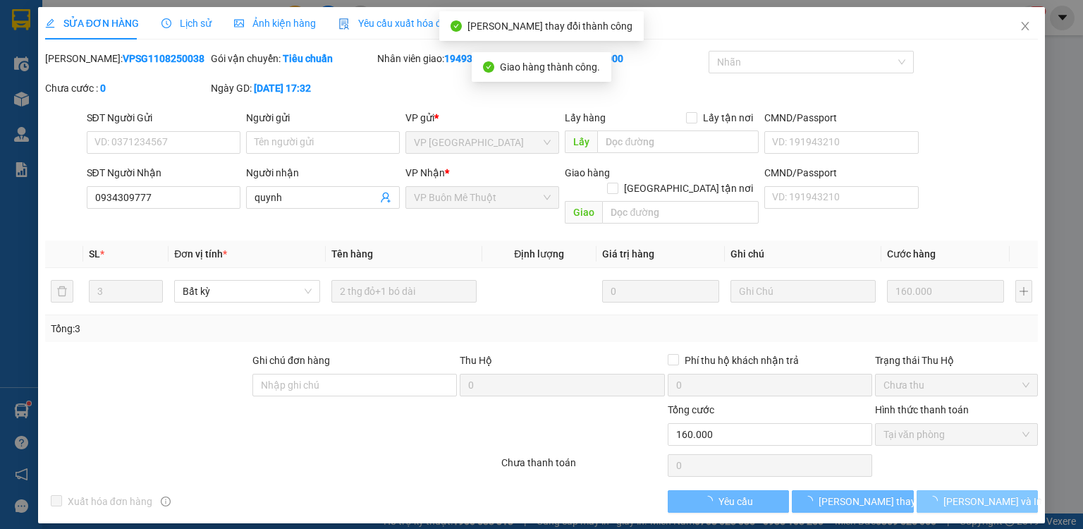
click at [938, 496] on icon "loading" at bounding box center [933, 501] width 10 height 10
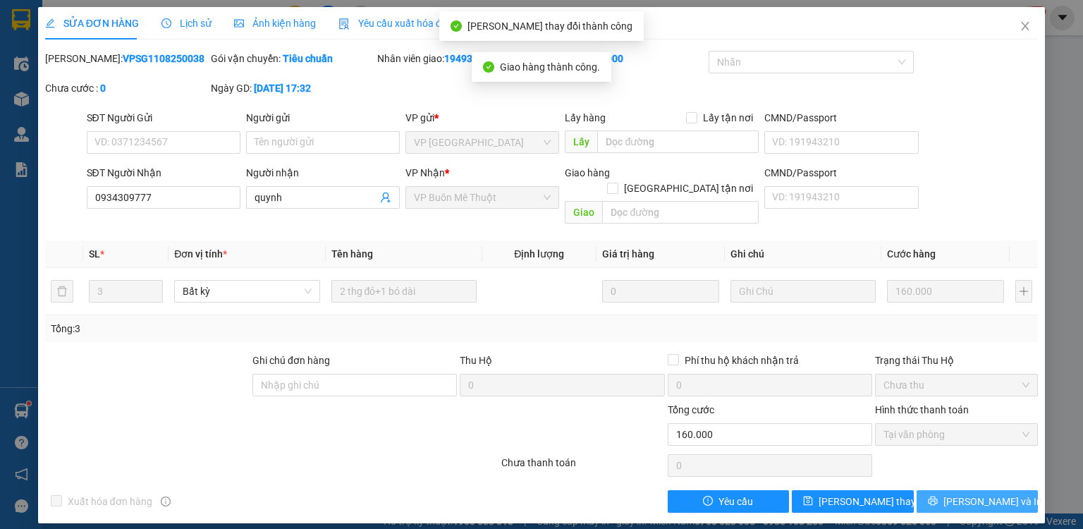
click at [938, 496] on icon "printer" at bounding box center [933, 501] width 10 height 10
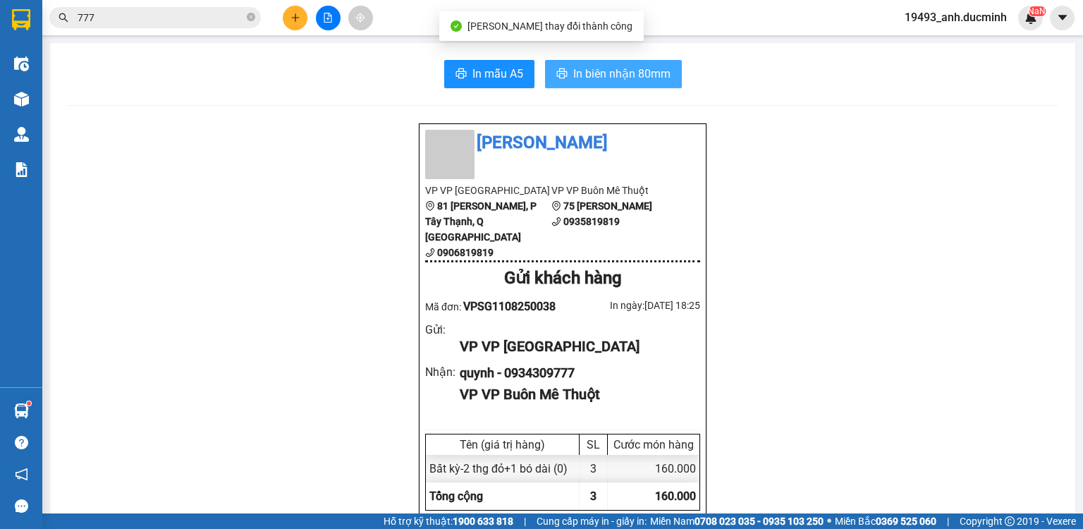
click at [616, 73] on span "In biên nhận 80mm" at bounding box center [621, 74] width 97 height 18
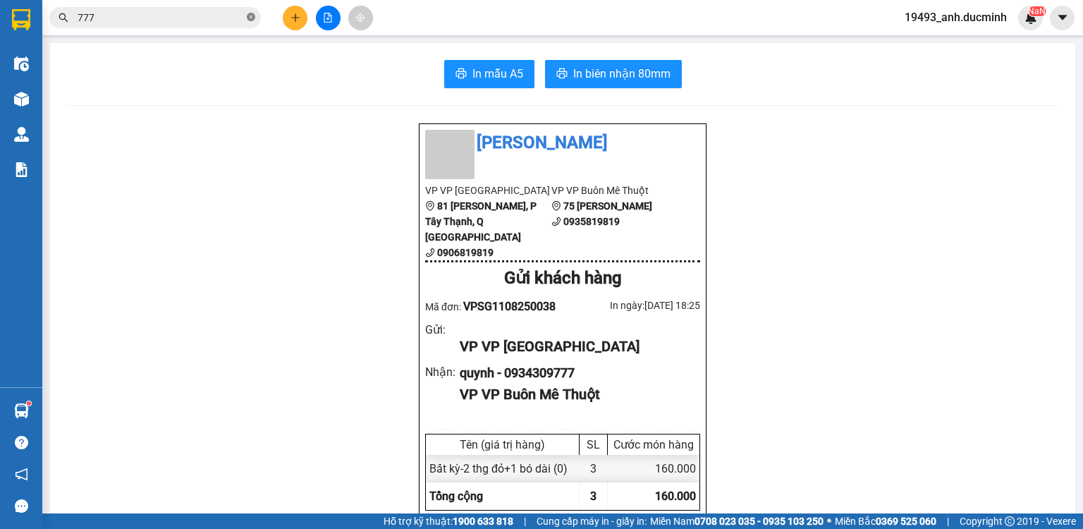
click at [251, 12] on span at bounding box center [251, 17] width 8 height 13
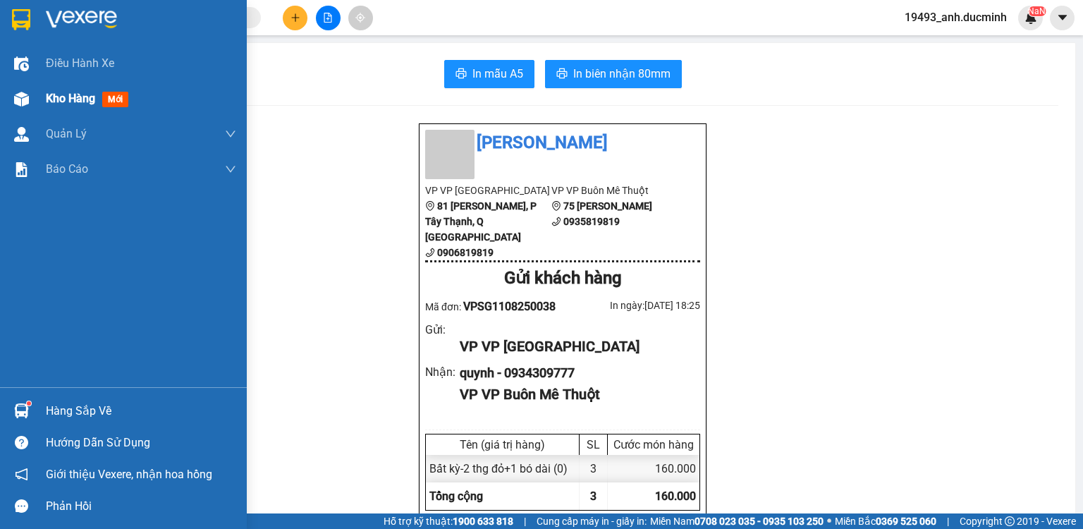
click at [51, 106] on div "Kho hàng mới" at bounding box center [90, 99] width 88 height 18
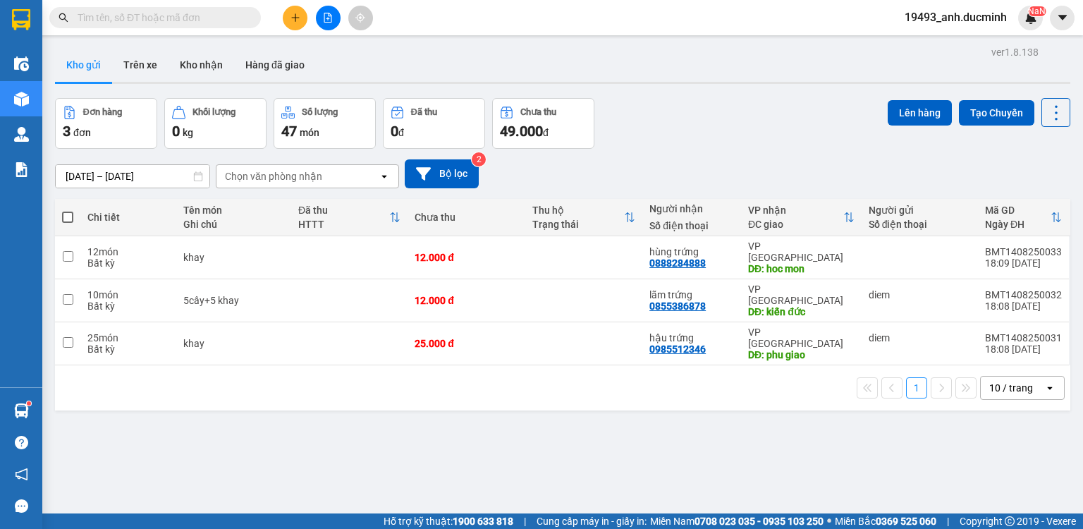
drag, startPoint x: 62, startPoint y: 212, endPoint x: 85, endPoint y: 202, distance: 24.6
click at [66, 212] on span at bounding box center [67, 217] width 11 height 11
click at [68, 210] on input "checkbox" at bounding box center [68, 210] width 0 height 0
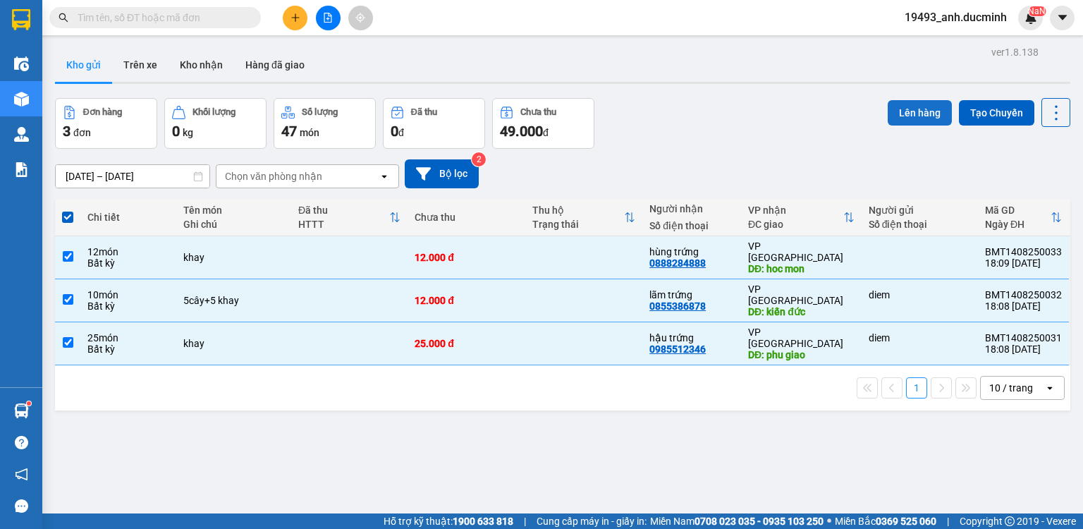
click at [900, 114] on button "Lên hàng" at bounding box center [920, 112] width 64 height 25
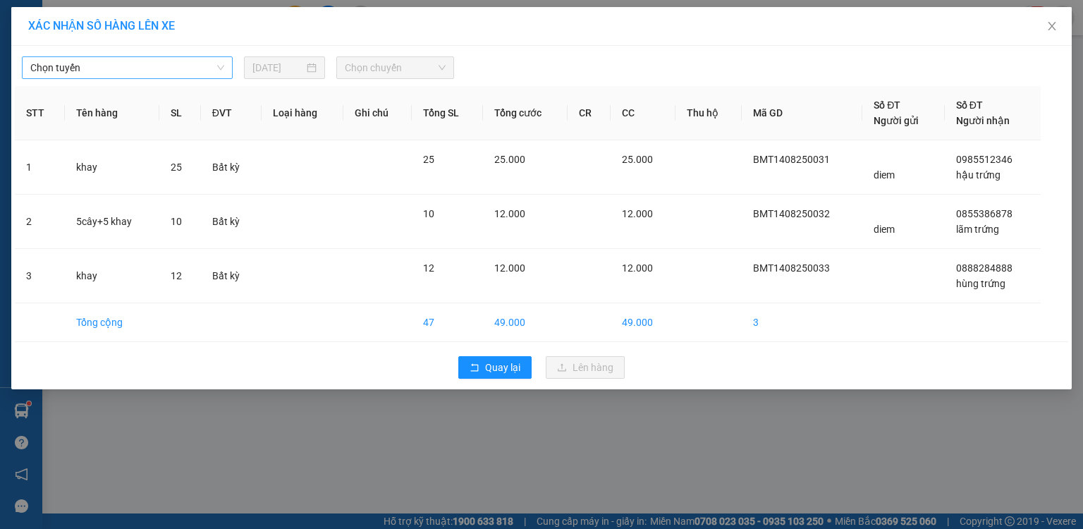
click at [183, 65] on span "Chọn tuyến" at bounding box center [127, 67] width 194 height 21
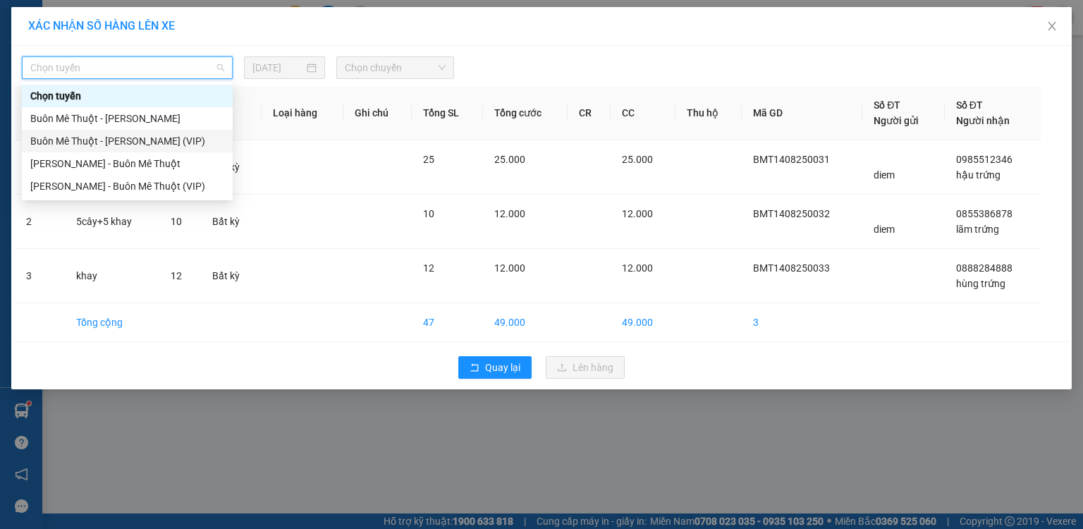
drag, startPoint x: 161, startPoint y: 142, endPoint x: 180, endPoint y: 135, distance: 20.3
click at [162, 141] on div "Buôn Mê [PERSON_NAME] [PERSON_NAME] (VIP)" at bounding box center [127, 141] width 194 height 16
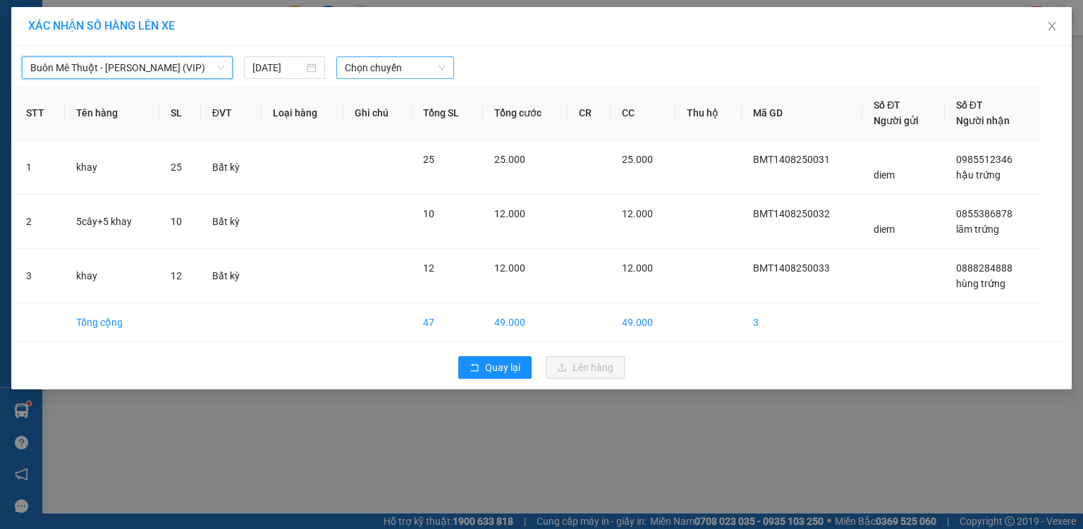
click at [364, 68] on span "Chọn chuyến" at bounding box center [396, 67] width 102 height 21
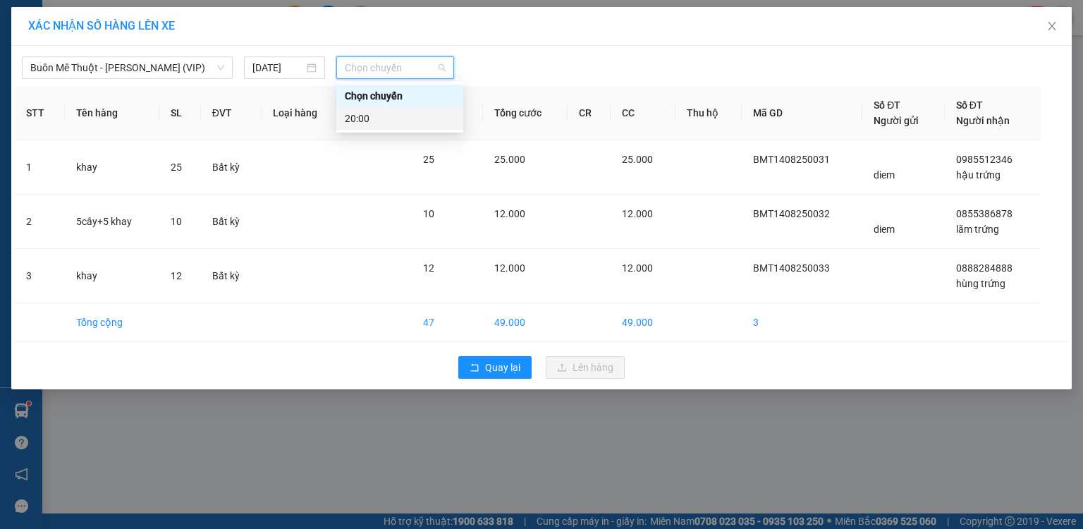
click at [351, 121] on div "20:00" at bounding box center [400, 119] width 110 height 16
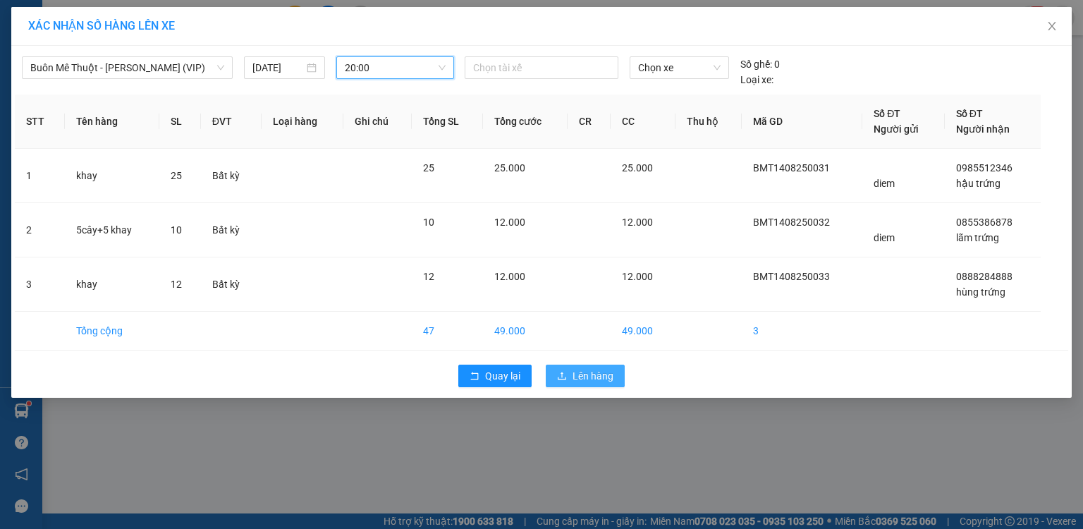
click at [597, 376] on span "Lên hàng" at bounding box center [592, 376] width 41 height 16
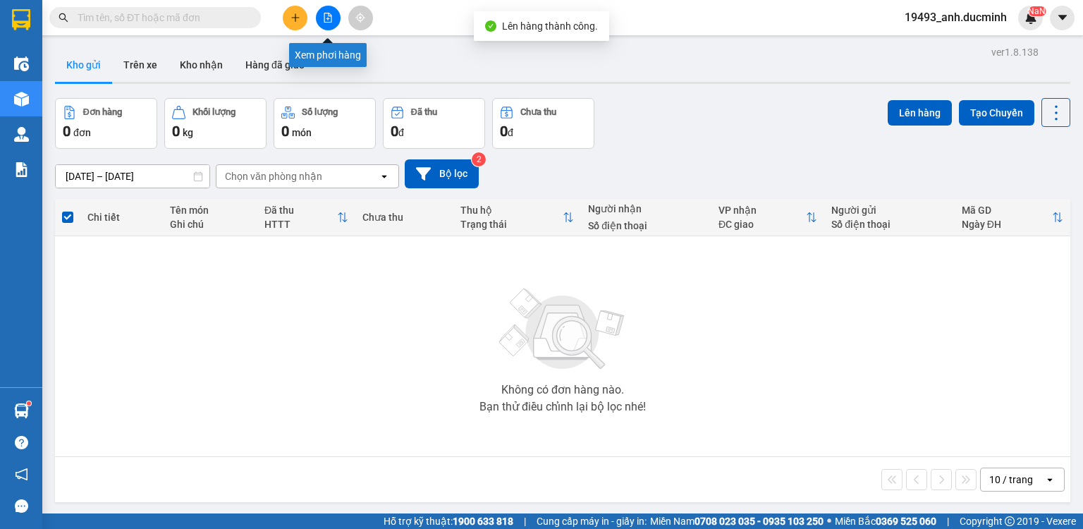
click at [324, 20] on icon "file-add" at bounding box center [328, 18] width 10 height 10
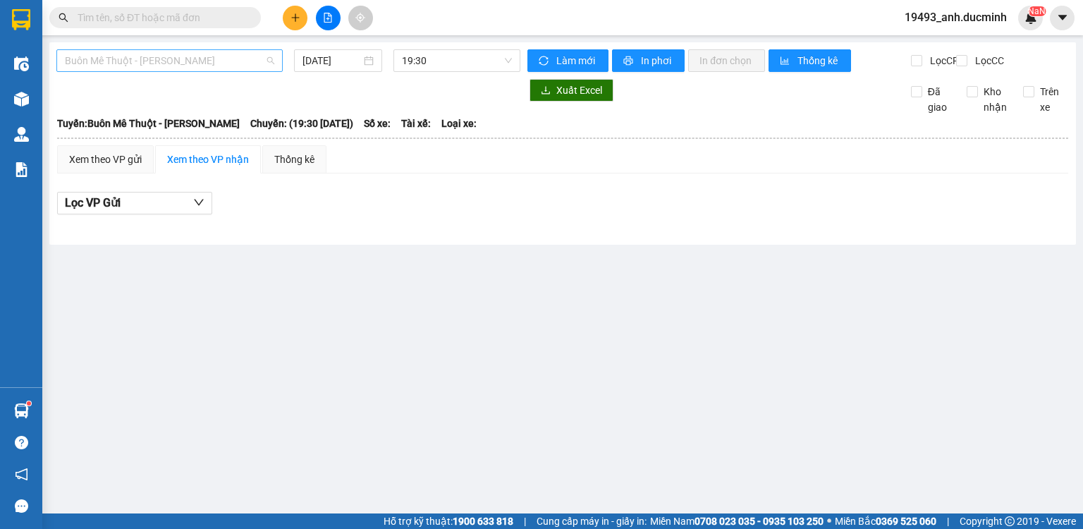
click at [199, 62] on span "Buôn Mê [PERSON_NAME] [PERSON_NAME]" at bounding box center [169, 60] width 209 height 21
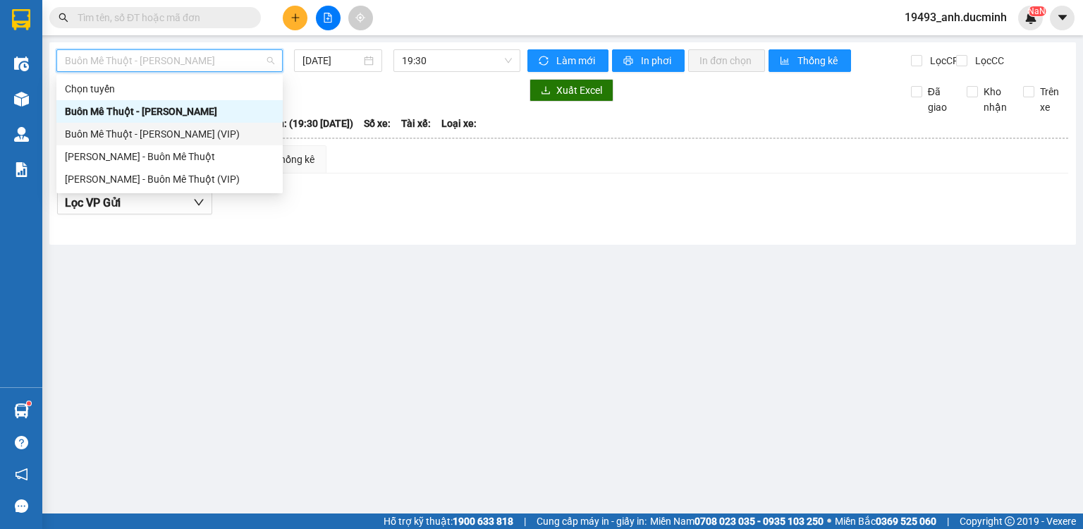
click at [228, 133] on div "Buôn Mê [PERSON_NAME] [PERSON_NAME] (VIP)" at bounding box center [169, 134] width 209 height 16
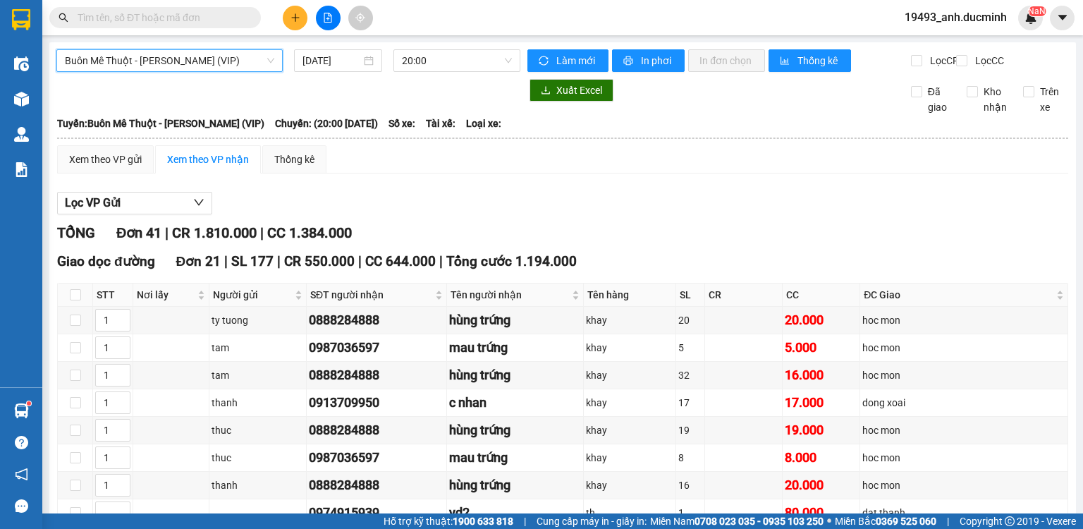
click at [226, 23] on input "text" at bounding box center [161, 18] width 166 height 16
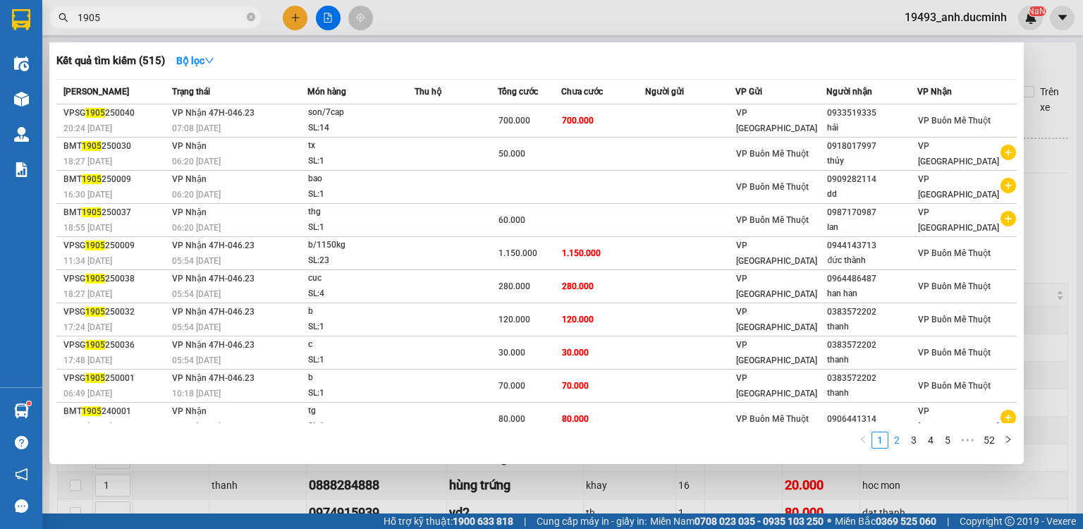
click at [897, 441] on link "2" at bounding box center [897, 440] width 16 height 16
click at [880, 441] on link "1" at bounding box center [880, 440] width 16 height 16
click at [913, 448] on li "3" at bounding box center [913, 439] width 17 height 17
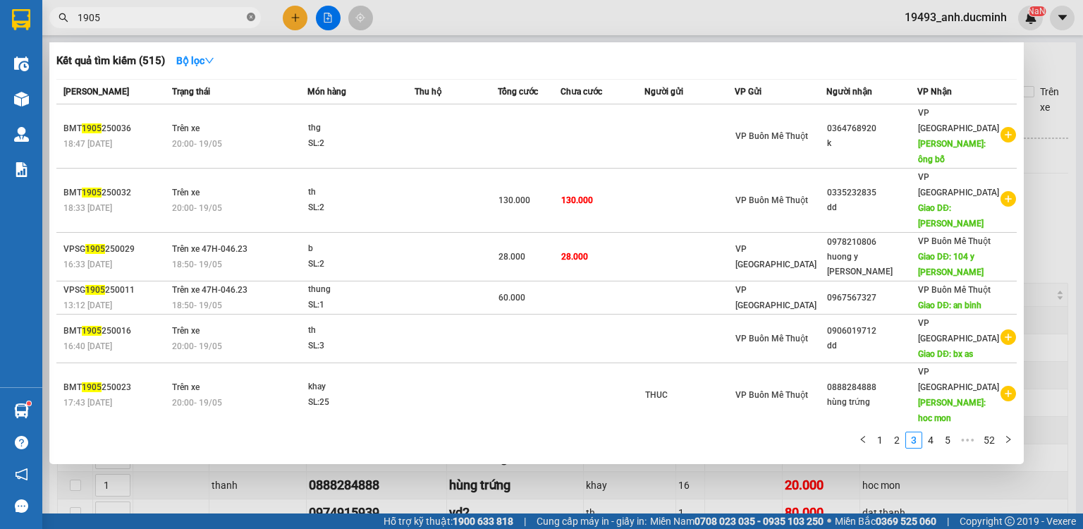
click at [252, 16] on icon "close-circle" at bounding box center [251, 17] width 8 height 8
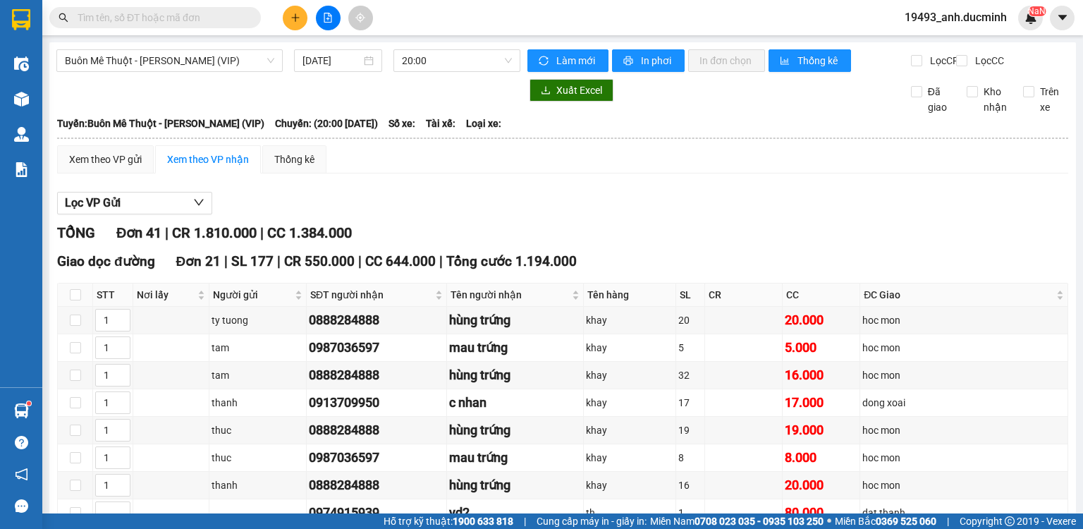
click at [296, 14] on icon "plus" at bounding box center [295, 18] width 10 height 10
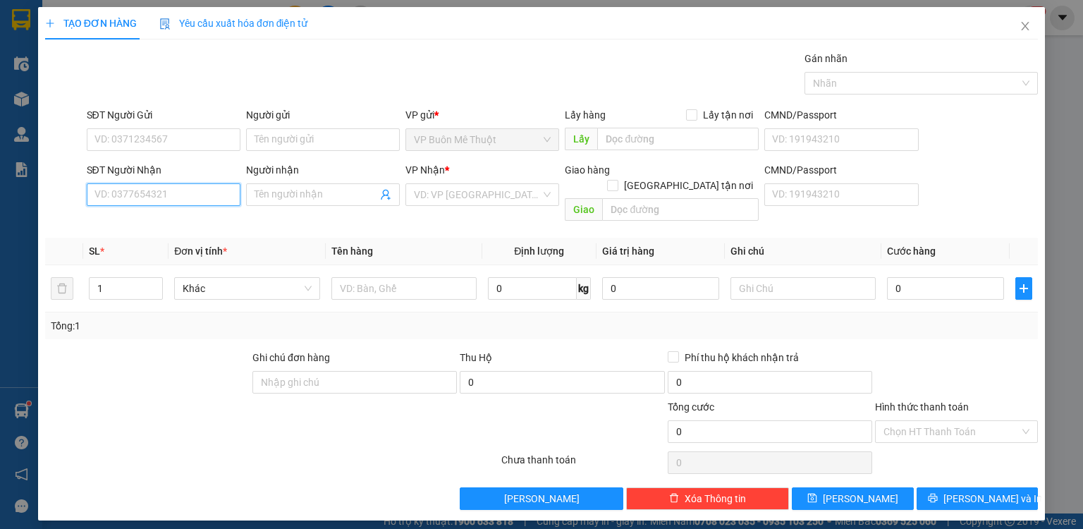
click at [185, 200] on input "SĐT Người Nhận" at bounding box center [164, 194] width 154 height 23
click at [168, 217] on div "0916967438 - hung" at bounding box center [163, 222] width 137 height 16
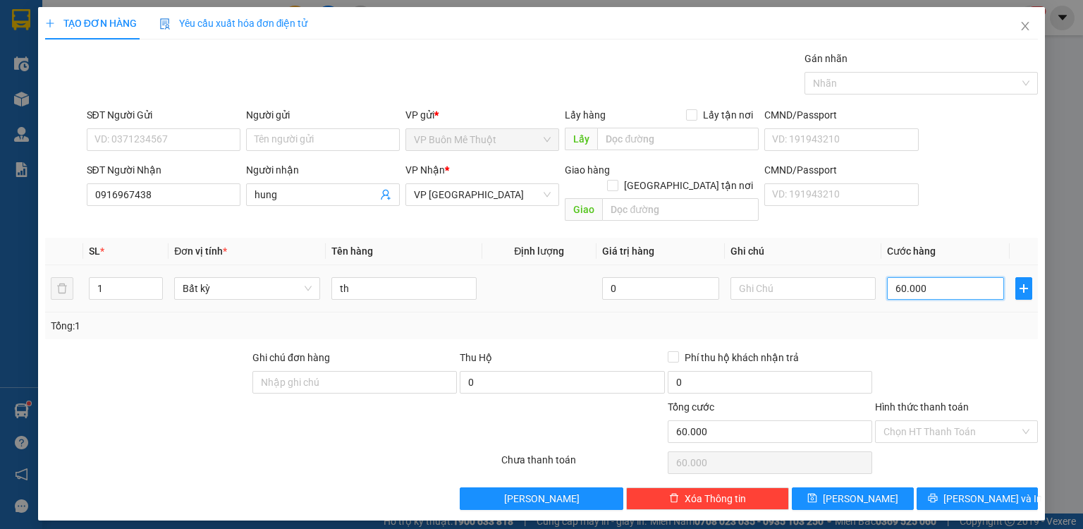
click at [936, 277] on input "60.000" at bounding box center [945, 288] width 117 height 23
click at [918, 350] on div at bounding box center [957, 374] width 166 height 49
click at [900, 421] on input "Hình thức thanh toán" at bounding box center [951, 431] width 136 height 21
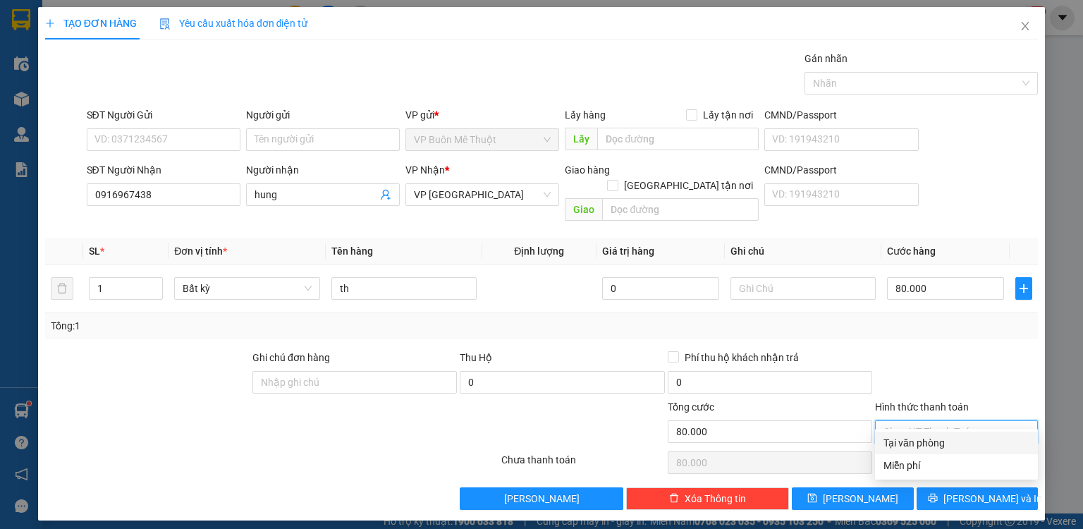
click at [901, 441] on div "Tại văn phòng" at bounding box center [956, 443] width 146 height 16
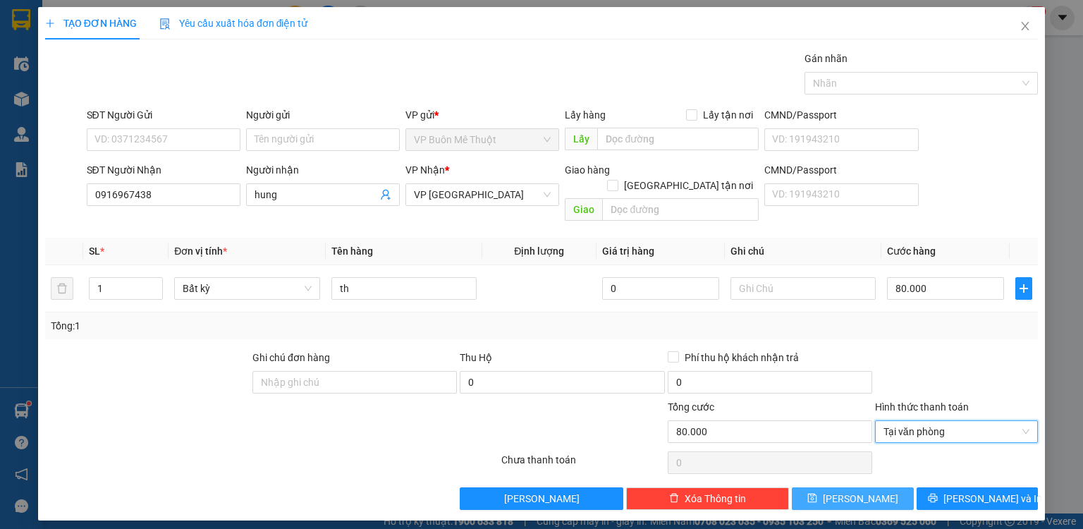
click at [827, 487] on button "[PERSON_NAME]" at bounding box center [853, 498] width 122 height 23
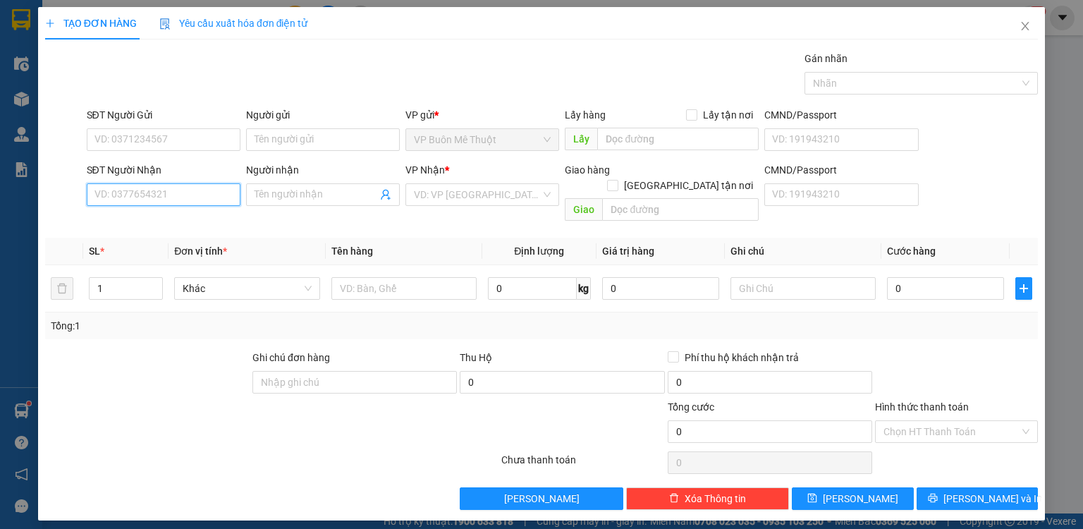
click at [208, 199] on input "SĐT Người Nhận" at bounding box center [164, 194] width 154 height 23
click at [173, 226] on div "0938155307 - yến" at bounding box center [163, 222] width 137 height 16
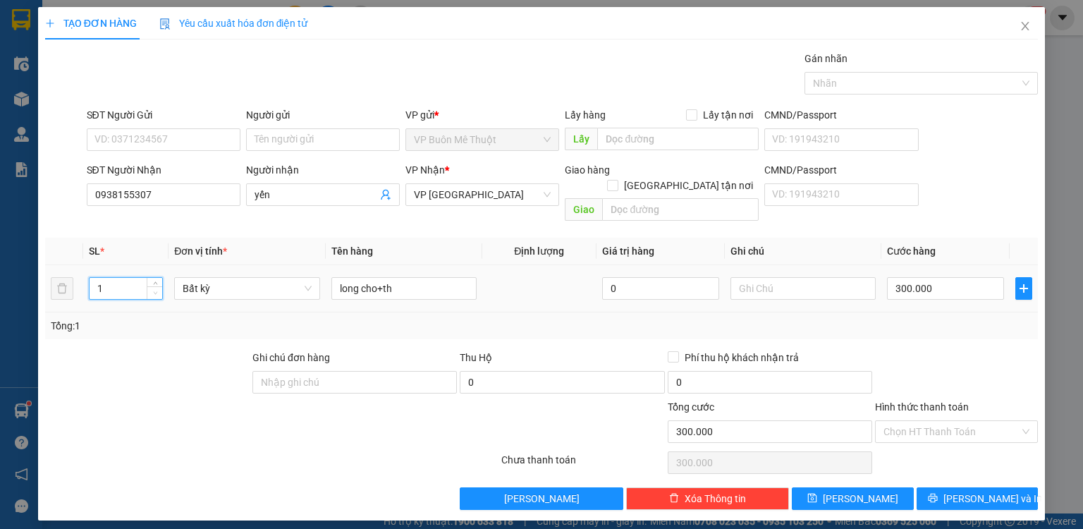
click at [154, 289] on span "down" at bounding box center [155, 293] width 8 height 8
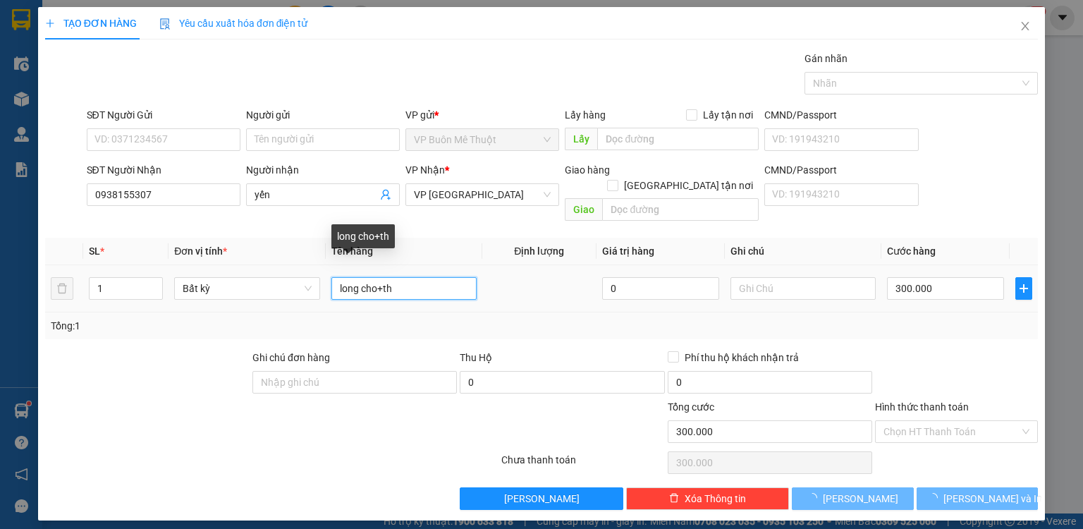
drag, startPoint x: 384, startPoint y: 274, endPoint x: 333, endPoint y: 279, distance: 51.1
click at [265, 276] on tr "1 Bất kỳ long cho+th 0 300.000" at bounding box center [541, 288] width 993 height 47
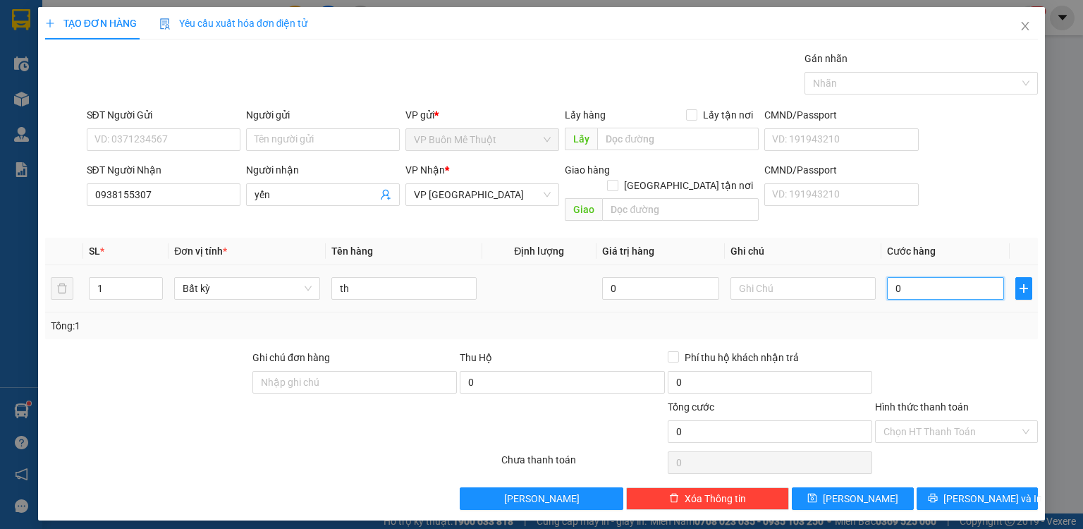
click at [939, 277] on input "0" at bounding box center [945, 288] width 117 height 23
click at [933, 323] on div "Transit Pickup Surcharge Ids Transit Deliver Surcharge Ids Transit Deliver Surc…" at bounding box center [541, 280] width 993 height 459
click at [909, 421] on input "Hình thức thanh toán" at bounding box center [951, 431] width 136 height 21
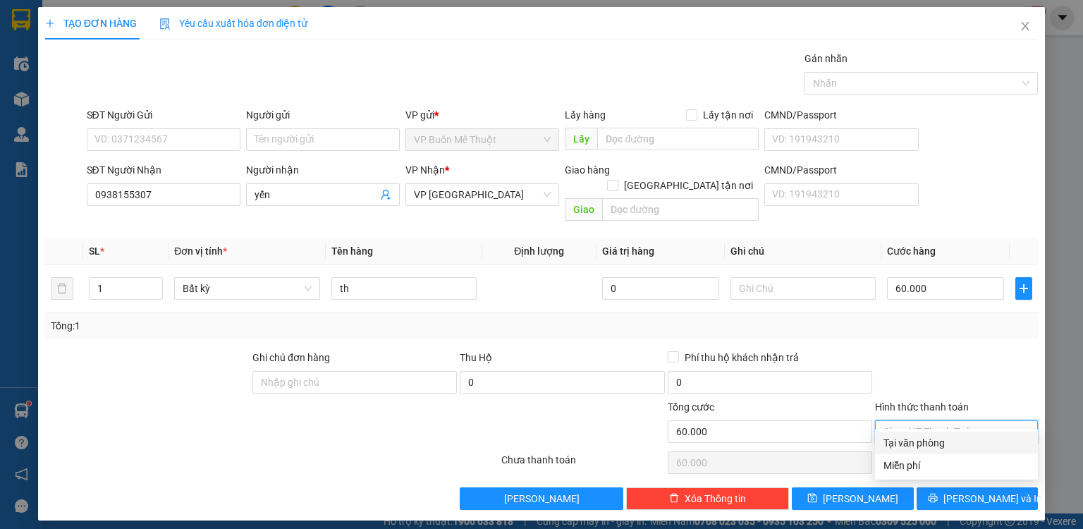
drag, startPoint x: 909, startPoint y: 442, endPoint x: 902, endPoint y: 454, distance: 13.6
click at [908, 443] on div "Tại văn phòng" at bounding box center [956, 443] width 146 height 16
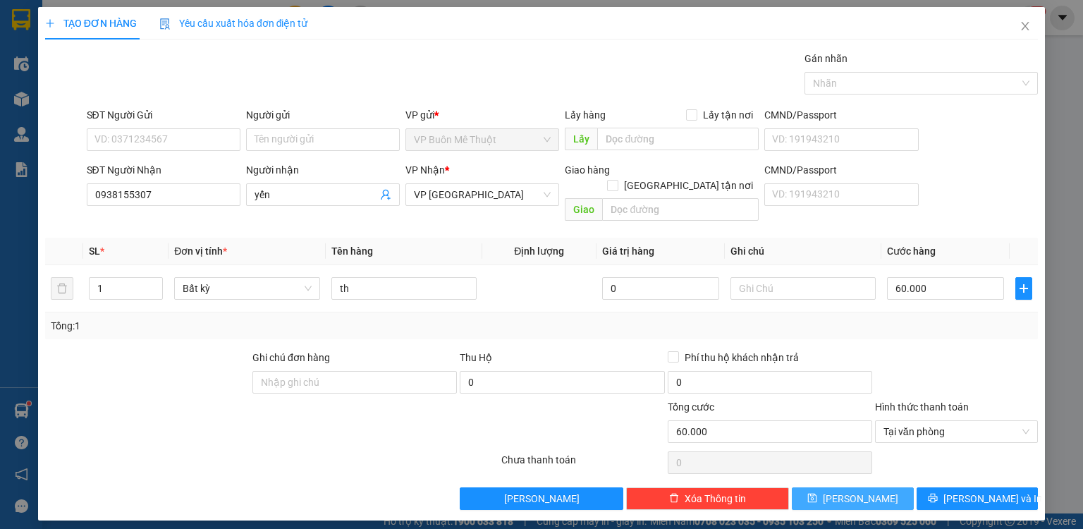
click at [871, 487] on button "[PERSON_NAME]" at bounding box center [853, 498] width 122 height 23
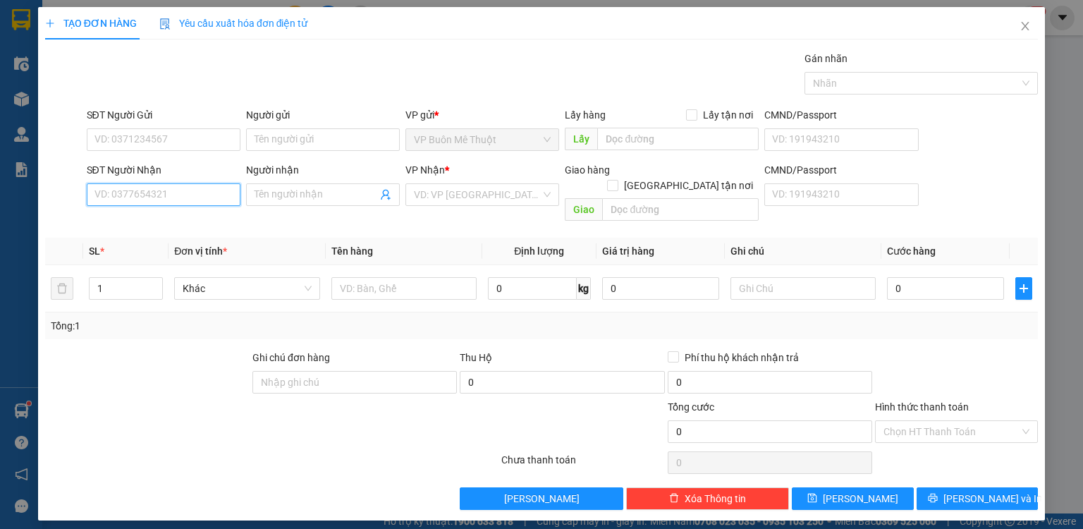
click at [118, 204] on input "SĐT Người Nhận" at bounding box center [164, 194] width 154 height 23
click at [167, 223] on div "0933181117 - binh" at bounding box center [163, 222] width 137 height 16
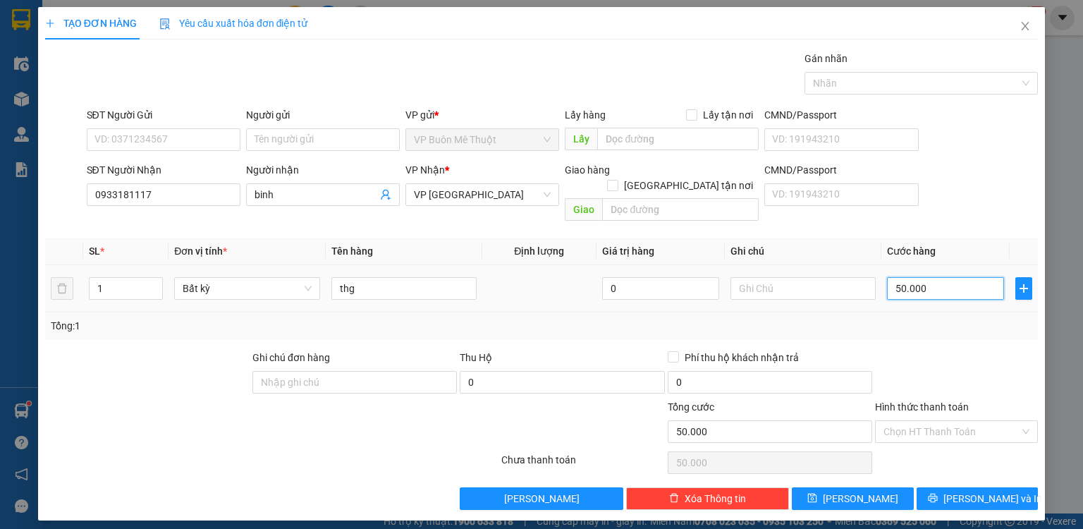
click at [950, 277] on input "50.000" at bounding box center [945, 288] width 117 height 23
click at [887, 487] on button "[PERSON_NAME]" at bounding box center [853, 498] width 122 height 23
click at [16, 99] on div "TẠO ĐƠN HÀNG Yêu cầu xuất hóa đơn điện tử Transit Pickup Surcharge Ids Transit …" at bounding box center [541, 264] width 1083 height 529
click at [1027, 25] on icon "close" at bounding box center [1026, 26] width 8 height 8
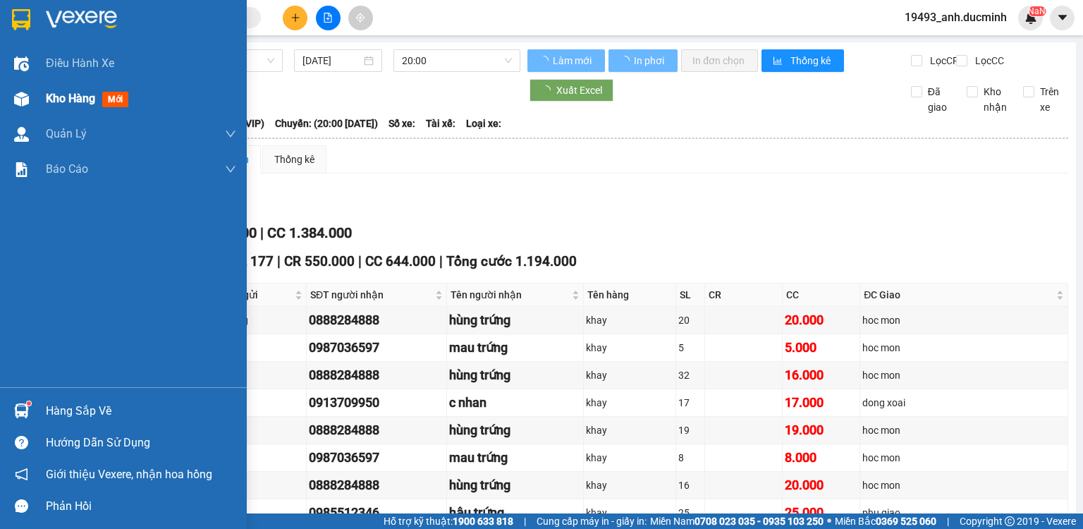
click at [68, 92] on span "Kho hàng" at bounding box center [70, 98] width 49 height 13
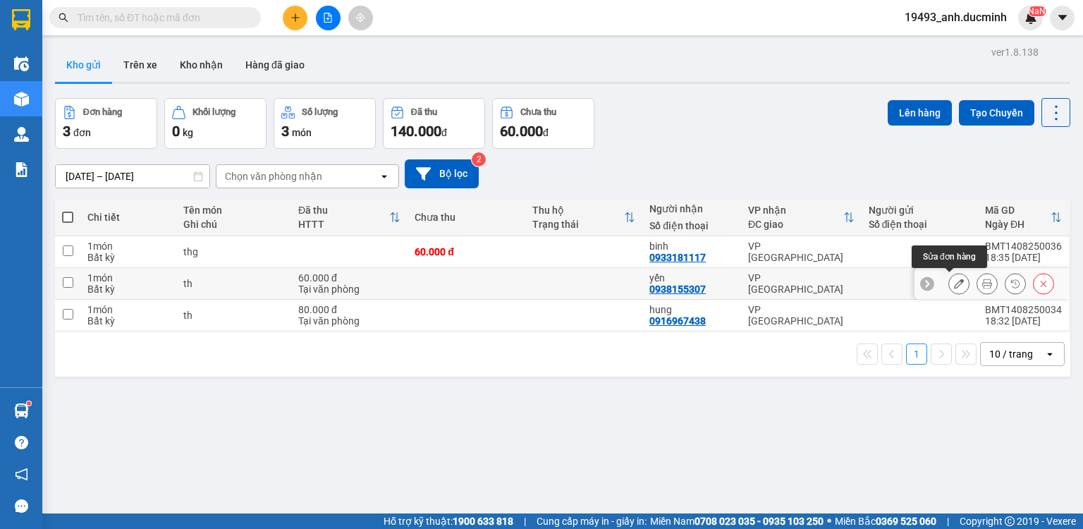
click at [954, 284] on icon at bounding box center [959, 283] width 10 height 10
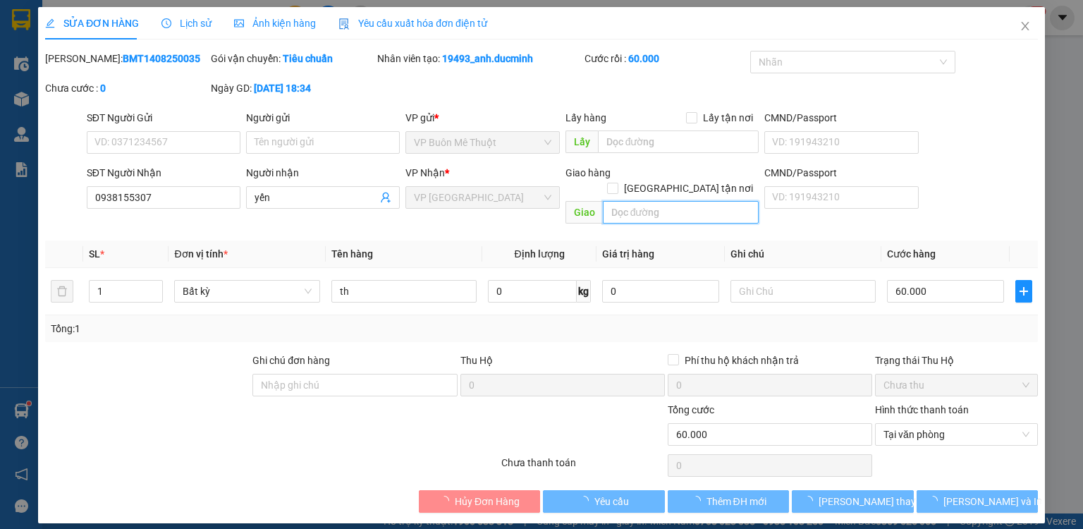
click at [663, 201] on input "text" at bounding box center [680, 212] width 157 height 23
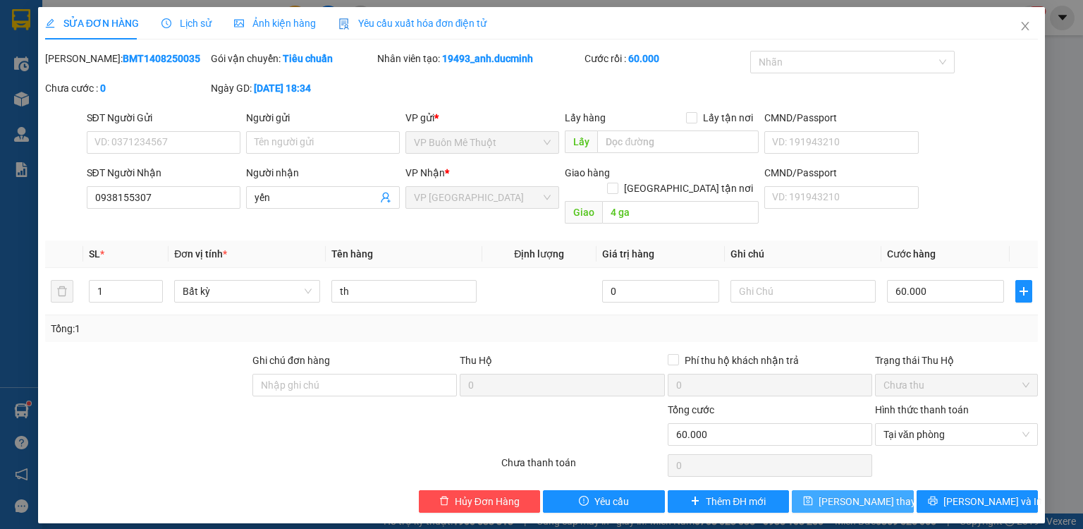
click at [833, 496] on button "[PERSON_NAME] đổi" at bounding box center [853, 501] width 122 height 23
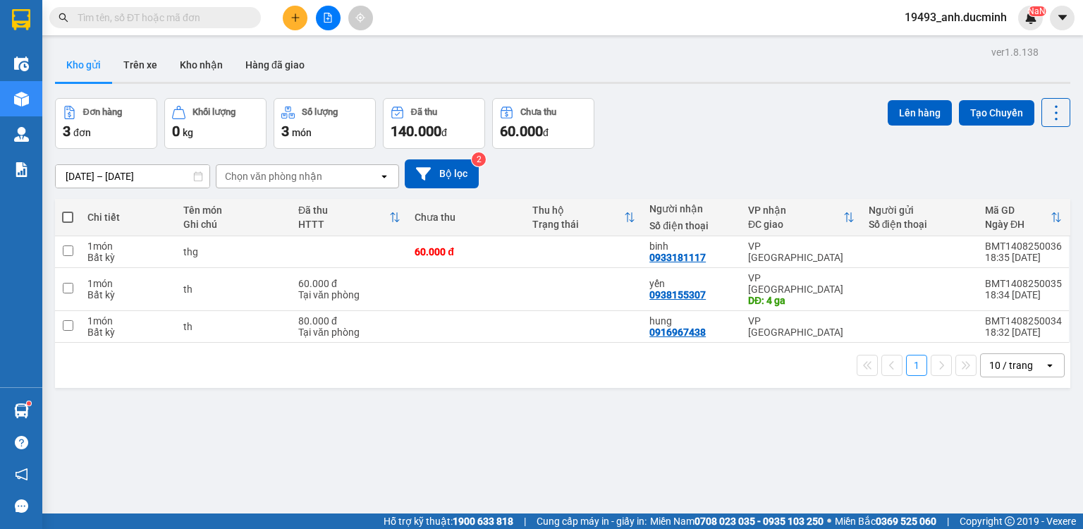
drag, startPoint x: 69, startPoint y: 214, endPoint x: 91, endPoint y: 206, distance: 23.4
click at [70, 214] on span at bounding box center [67, 217] width 11 height 11
click at [68, 210] on input "checkbox" at bounding box center [68, 210] width 0 height 0
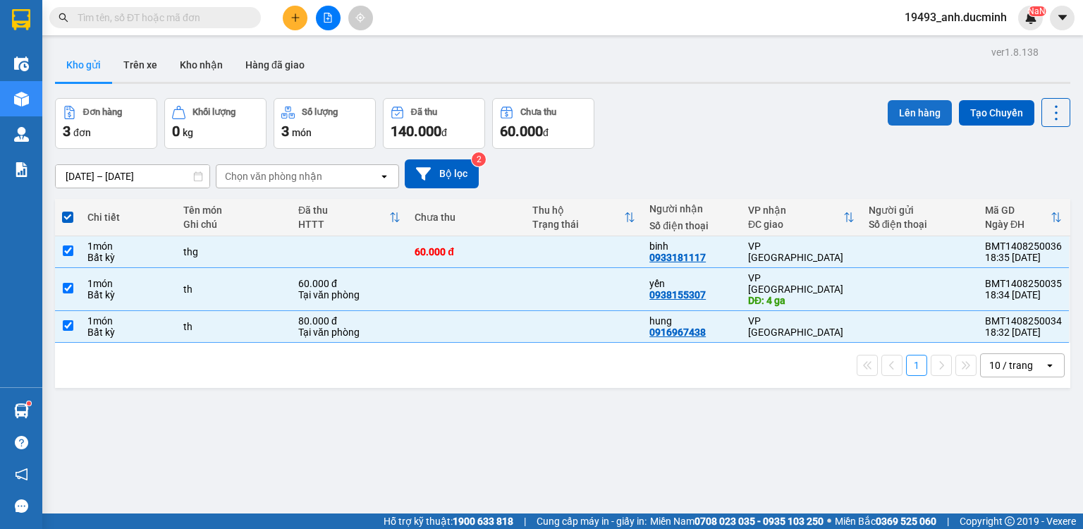
click at [888, 111] on button "Lên hàng" at bounding box center [920, 112] width 64 height 25
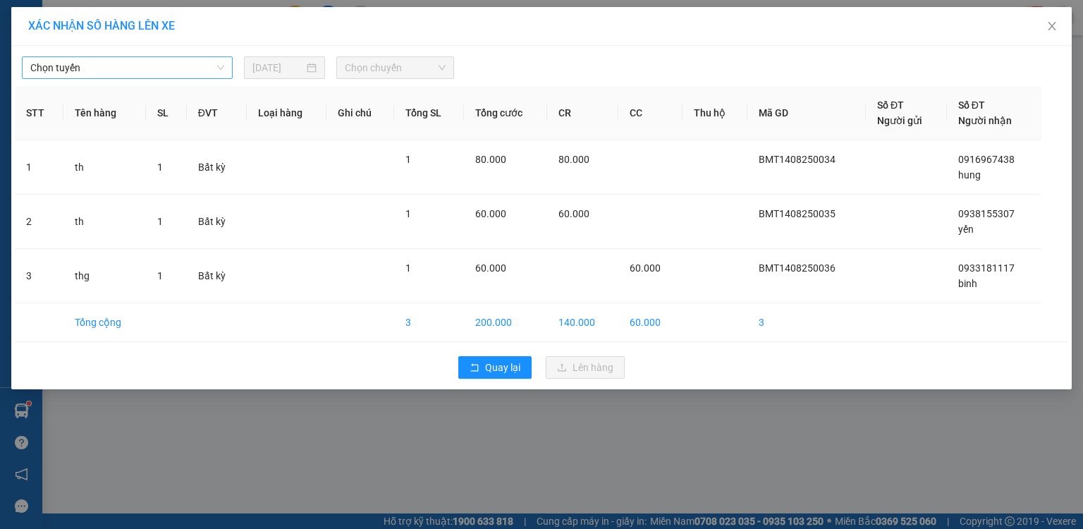
click at [142, 64] on span "Chọn tuyến" at bounding box center [127, 67] width 194 height 21
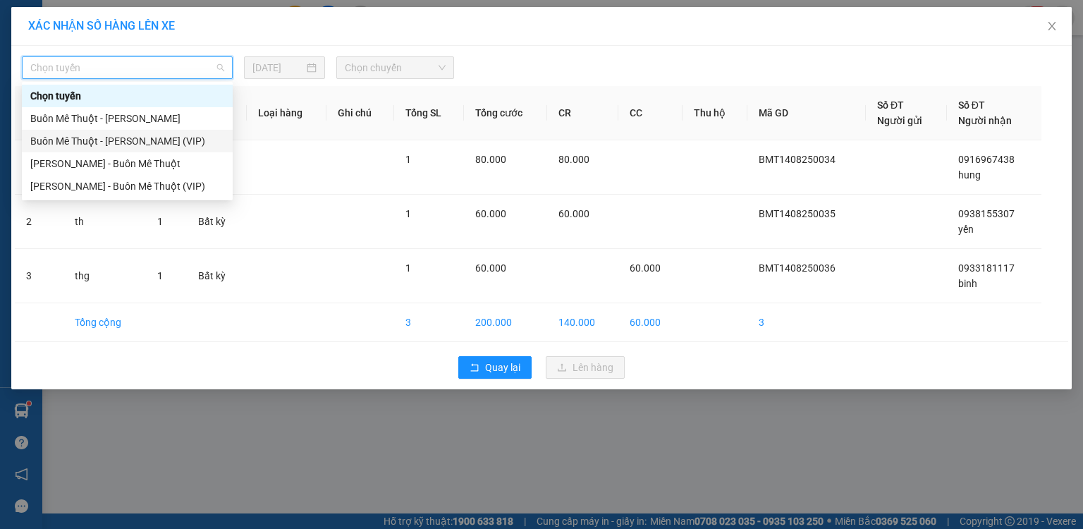
drag, startPoint x: 120, startPoint y: 140, endPoint x: 256, endPoint y: 104, distance: 140.7
click at [121, 140] on div "Buôn Mê [PERSON_NAME] [PERSON_NAME] (VIP)" at bounding box center [127, 141] width 194 height 16
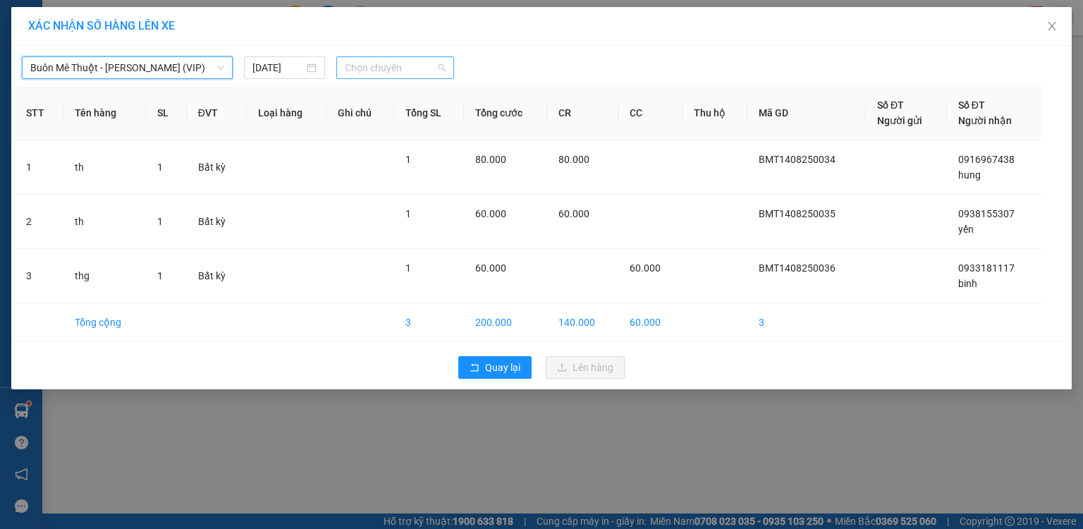
click at [409, 66] on span "Chọn chuyến" at bounding box center [396, 67] width 102 height 21
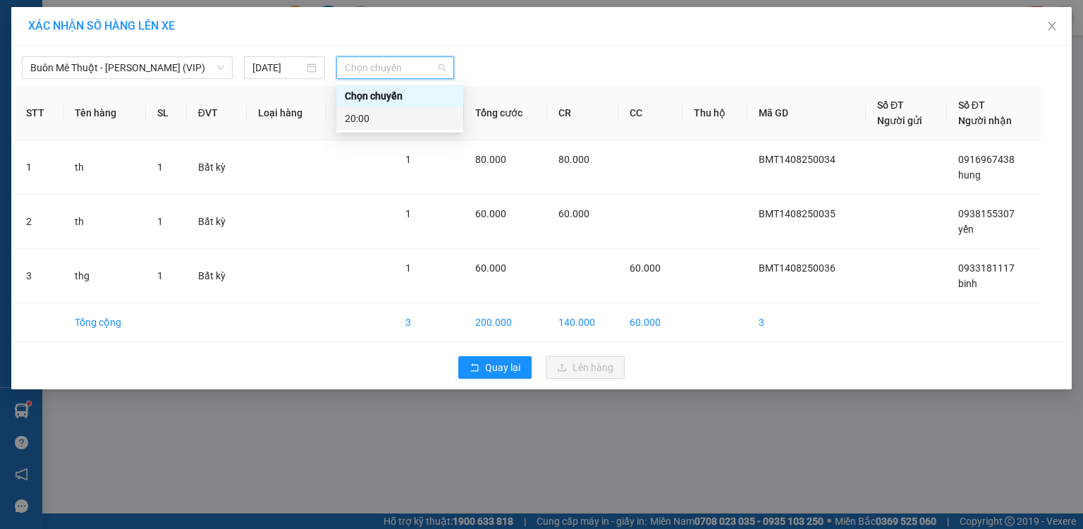
drag, startPoint x: 358, startPoint y: 116, endPoint x: 364, endPoint y: 120, distance: 7.3
click at [357, 117] on div "20:00" at bounding box center [400, 119] width 110 height 16
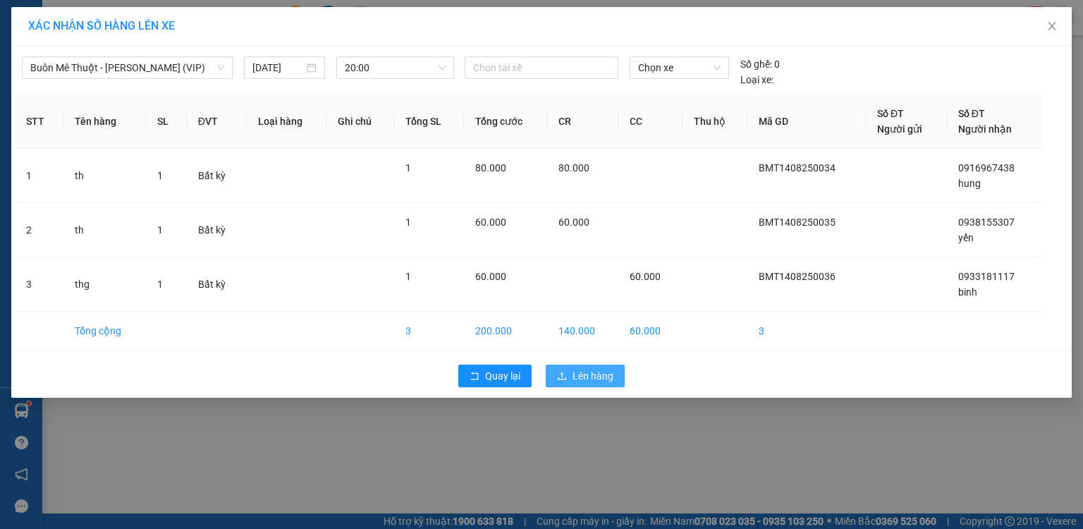
click at [589, 381] on span "Lên hàng" at bounding box center [592, 376] width 41 height 16
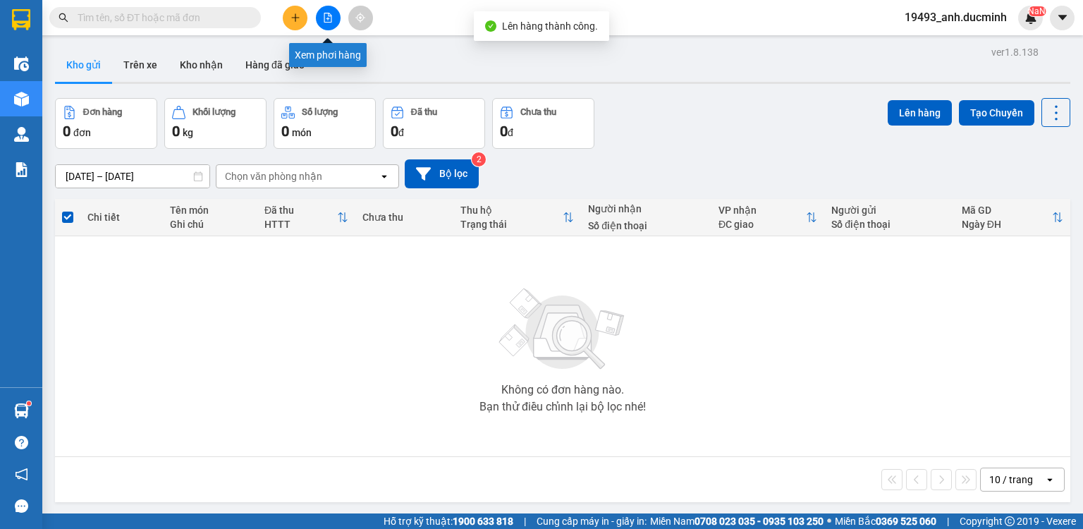
click at [329, 19] on icon "file-add" at bounding box center [328, 18] width 10 height 10
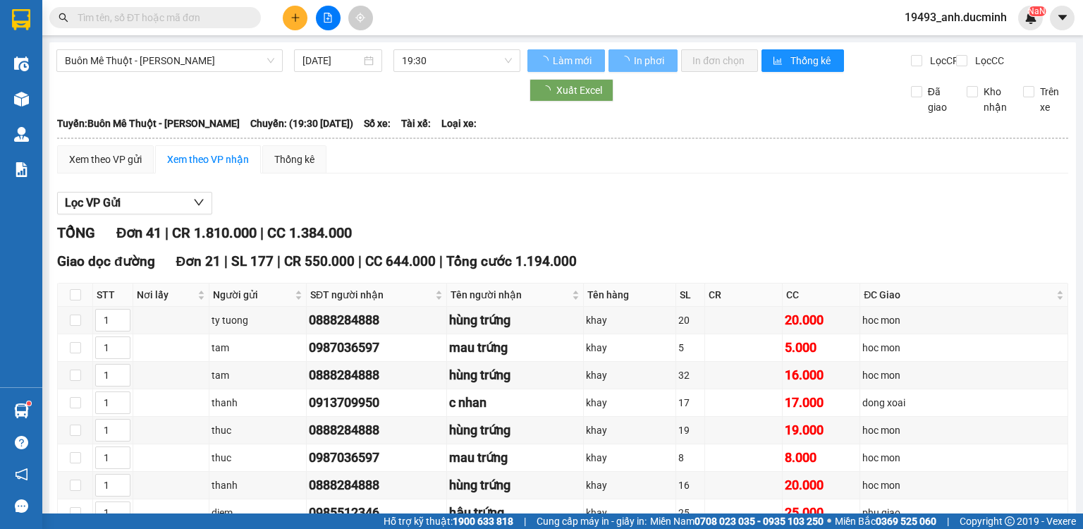
click at [292, 17] on icon "plus" at bounding box center [295, 17] width 8 height 1
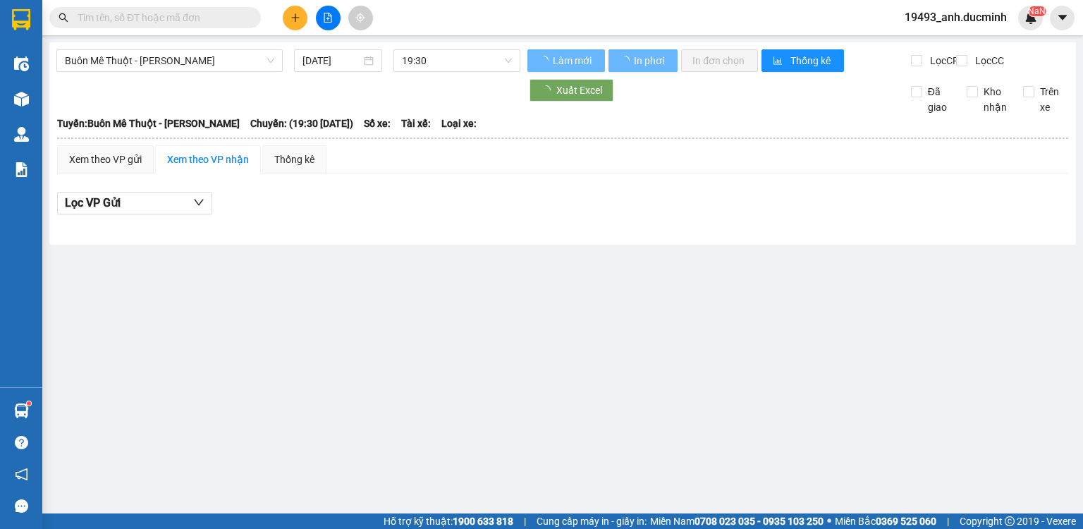
click at [212, 186] on div "Xem theo VP gửi Xem theo VP nhận Thống kê Lọc VP Gửi" at bounding box center [562, 187] width 1011 height 85
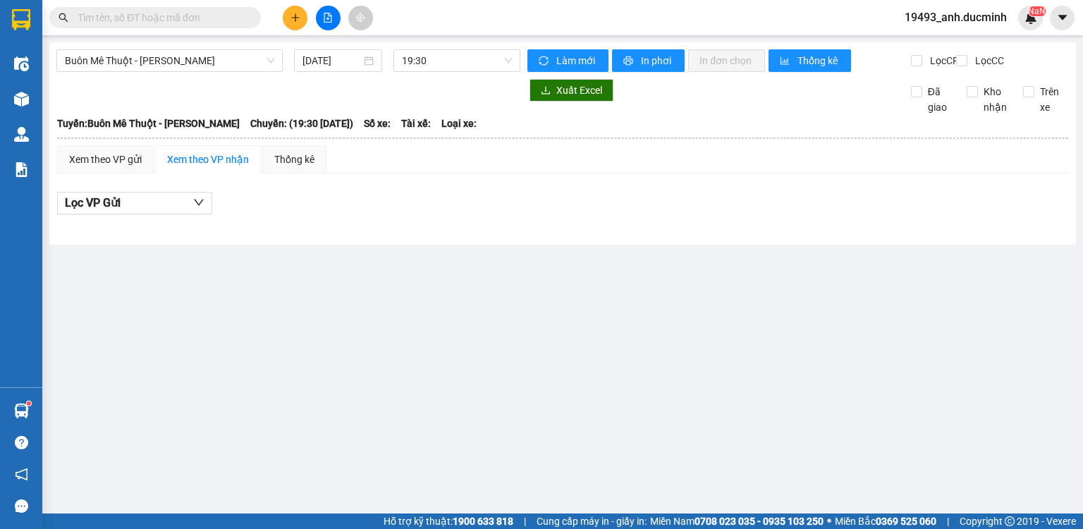
click at [287, 13] on button at bounding box center [295, 18] width 25 height 25
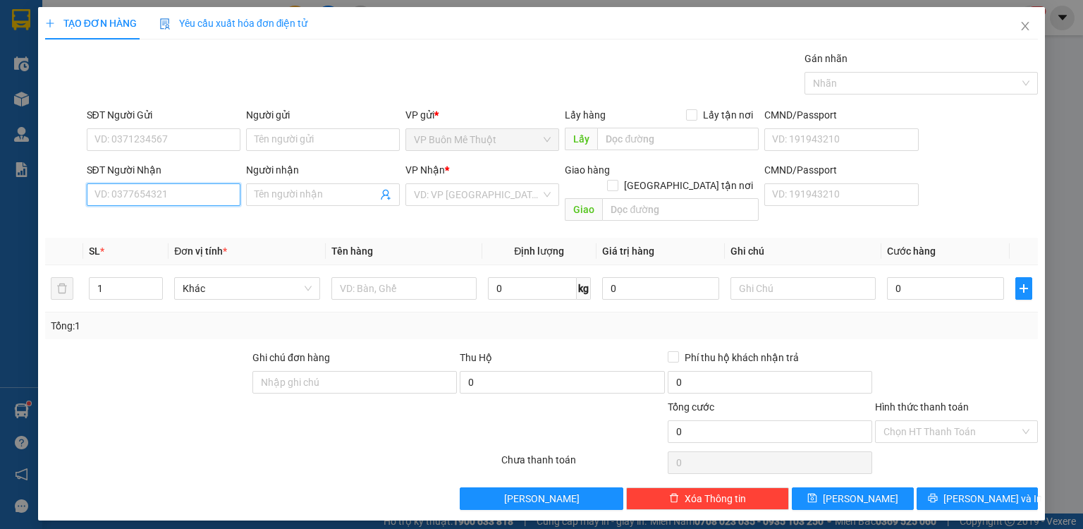
click at [188, 199] on input "SĐT Người Nhận" at bounding box center [164, 194] width 154 height 23
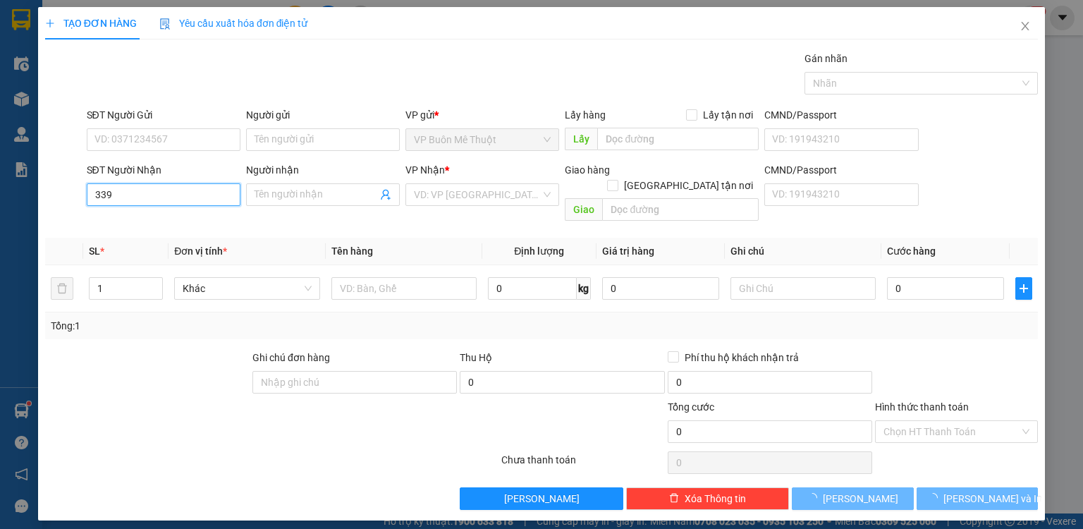
click at [186, 200] on input "339" at bounding box center [164, 194] width 154 height 23
click at [167, 196] on input "339" at bounding box center [164, 194] width 154 height 23
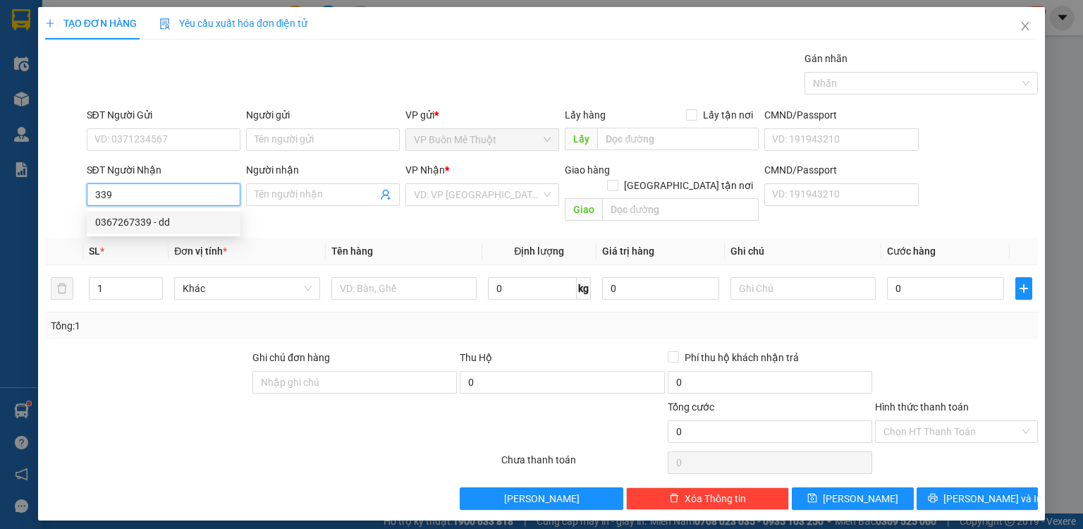
click at [145, 224] on div "0367267339 - dd" at bounding box center [163, 222] width 137 height 16
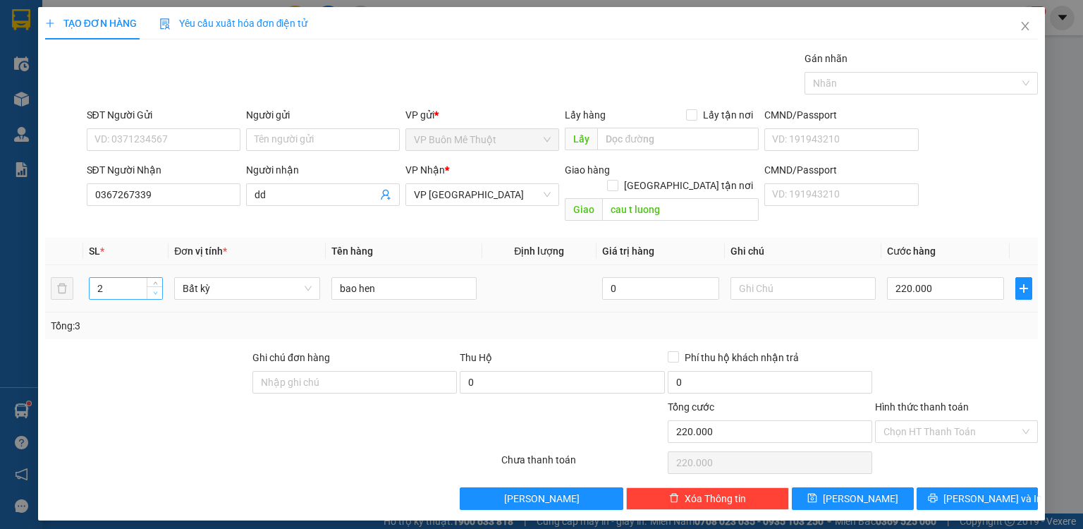
click at [158, 289] on span "down" at bounding box center [155, 293] width 8 height 8
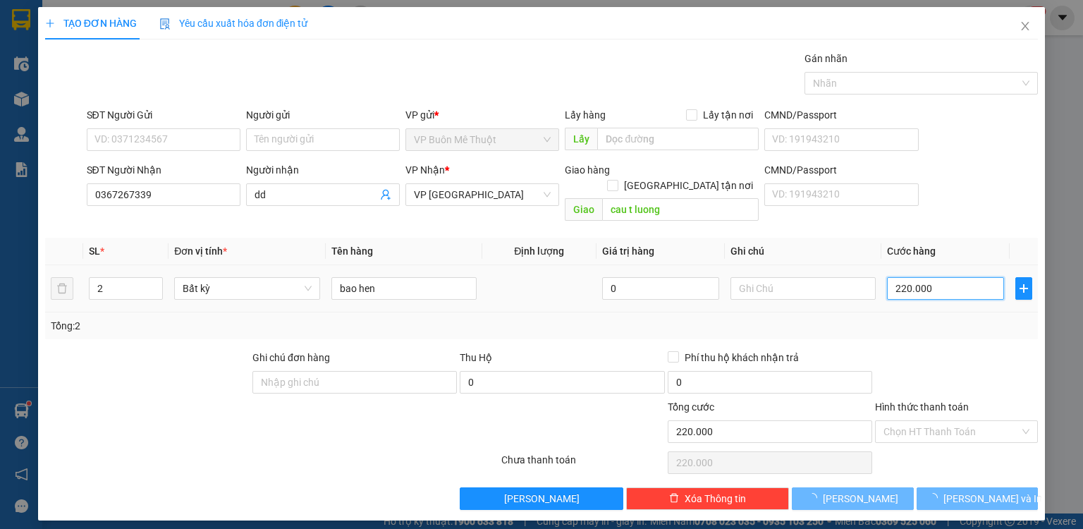
click at [938, 277] on input "220.000" at bounding box center [945, 288] width 117 height 23
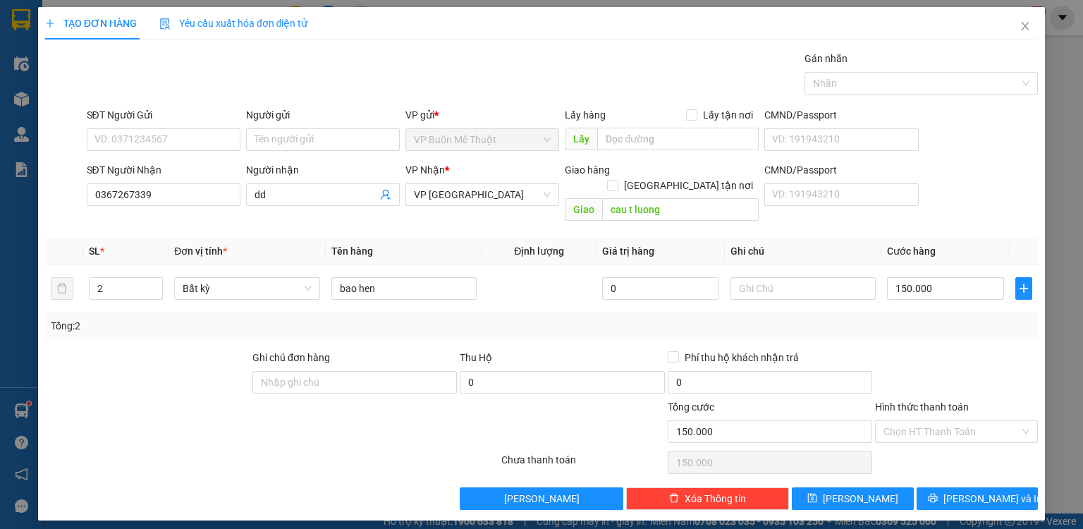
click at [943, 326] on div "Transit Pickup Surcharge Ids Transit Deliver Surcharge Ids Transit Deliver Surc…" at bounding box center [541, 280] width 993 height 459
drag, startPoint x: 949, startPoint y: 419, endPoint x: 943, endPoint y: 434, distance: 15.8
click at [948, 421] on input "Hình thức thanh toán" at bounding box center [951, 431] width 136 height 21
click at [942, 441] on div "Tại văn phòng" at bounding box center [956, 443] width 146 height 16
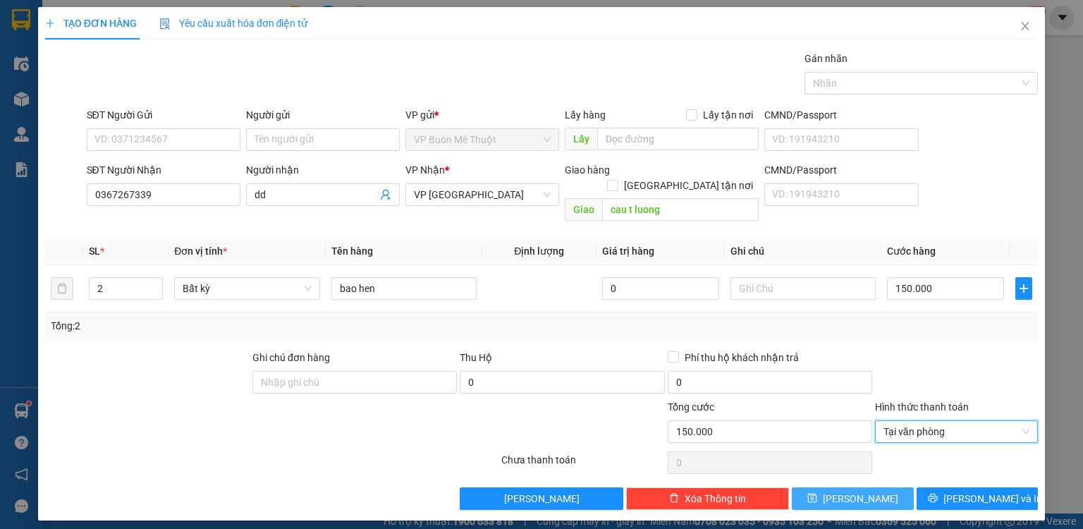
click at [882, 487] on button "[PERSON_NAME]" at bounding box center [853, 498] width 122 height 23
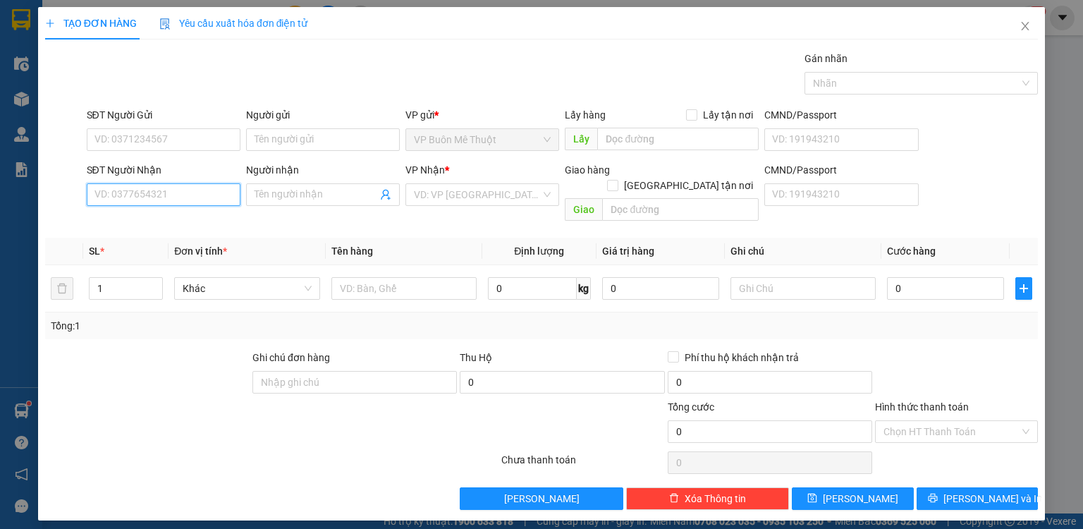
click at [144, 186] on input "SĐT Người Nhận" at bounding box center [164, 194] width 154 height 23
click at [331, 195] on input "Người nhận" at bounding box center [316, 195] width 123 height 16
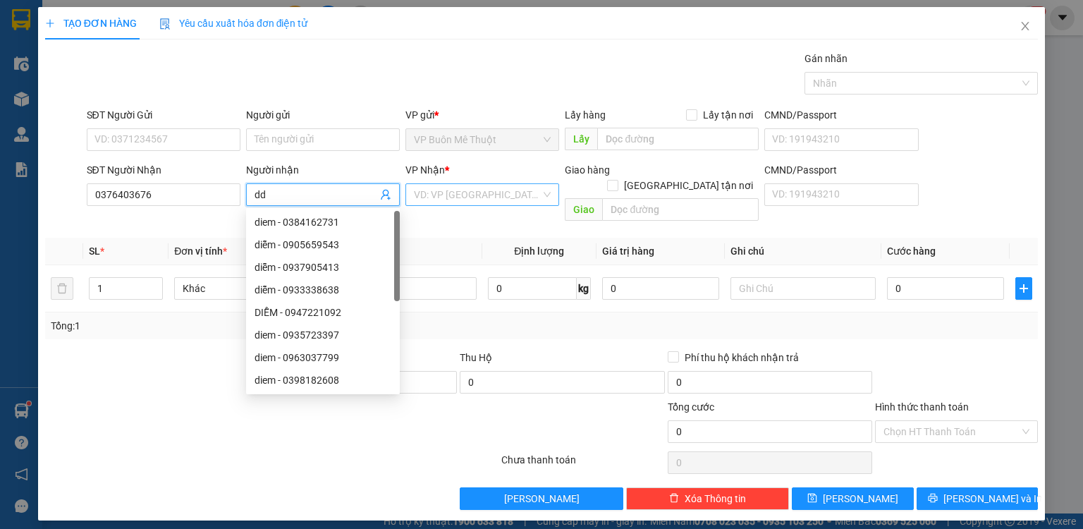
click at [468, 199] on input "search" at bounding box center [477, 194] width 127 height 21
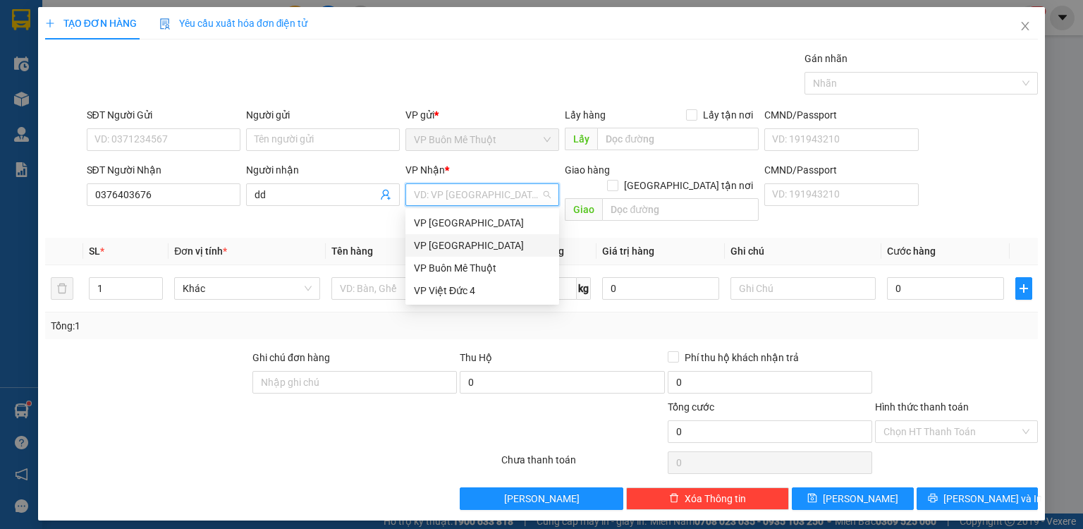
click at [448, 243] on div "VP [GEOGRAPHIC_DATA]" at bounding box center [482, 246] width 137 height 16
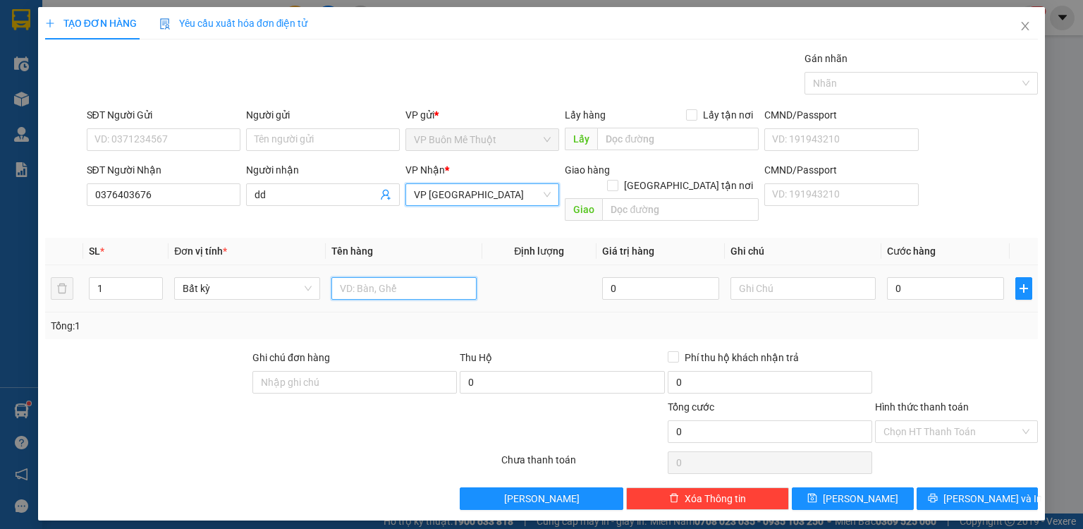
click at [375, 277] on input "text" at bounding box center [403, 288] width 145 height 23
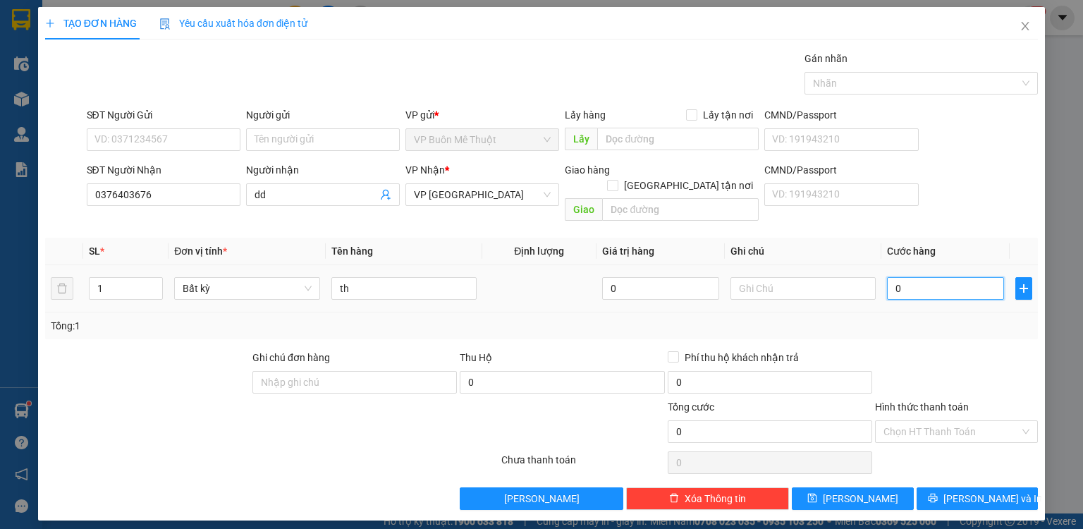
click at [929, 277] on input "0" at bounding box center [945, 288] width 117 height 23
click at [939, 350] on div at bounding box center [957, 374] width 166 height 49
click at [905, 427] on div "Hình thức thanh toán Chọn HT Thanh Toán" at bounding box center [956, 423] width 163 height 49
click at [907, 422] on input "Hình thức thanh toán" at bounding box center [951, 431] width 136 height 21
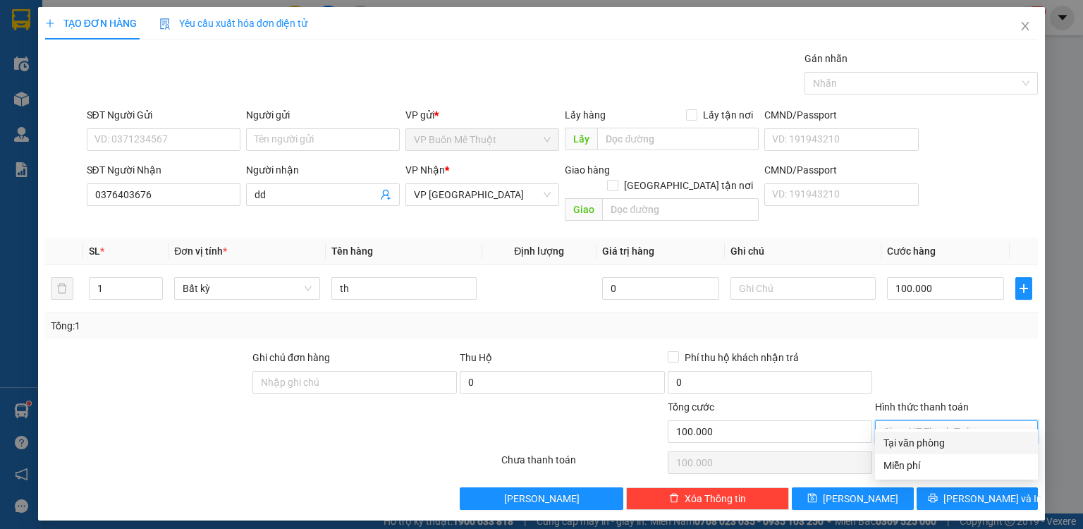
click at [909, 441] on div "Tại văn phòng" at bounding box center [956, 443] width 146 height 16
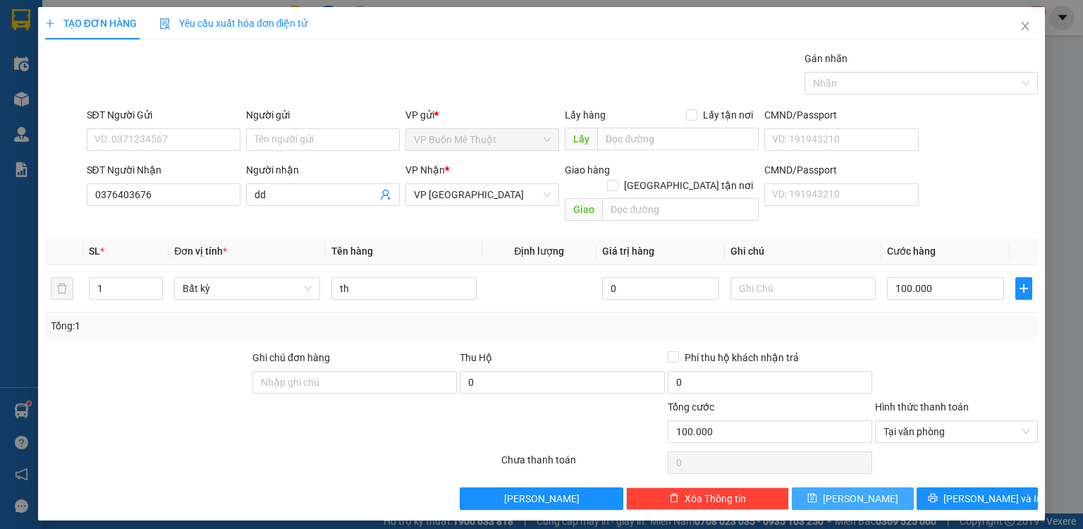
click at [852, 491] on span "[PERSON_NAME]" at bounding box center [860, 499] width 75 height 16
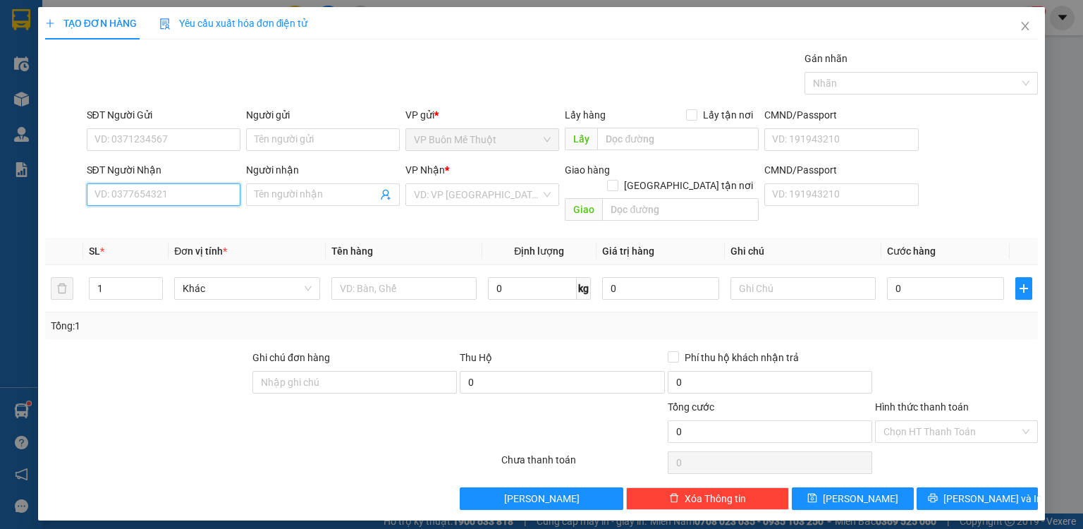
click at [162, 196] on input "SĐT Người Nhận" at bounding box center [164, 194] width 154 height 23
click at [184, 190] on input "SĐT Người Nhận" at bounding box center [164, 194] width 154 height 23
click at [157, 212] on div "0938094899 - dd" at bounding box center [164, 222] width 154 height 23
type input "0938094899"
type input "dd"
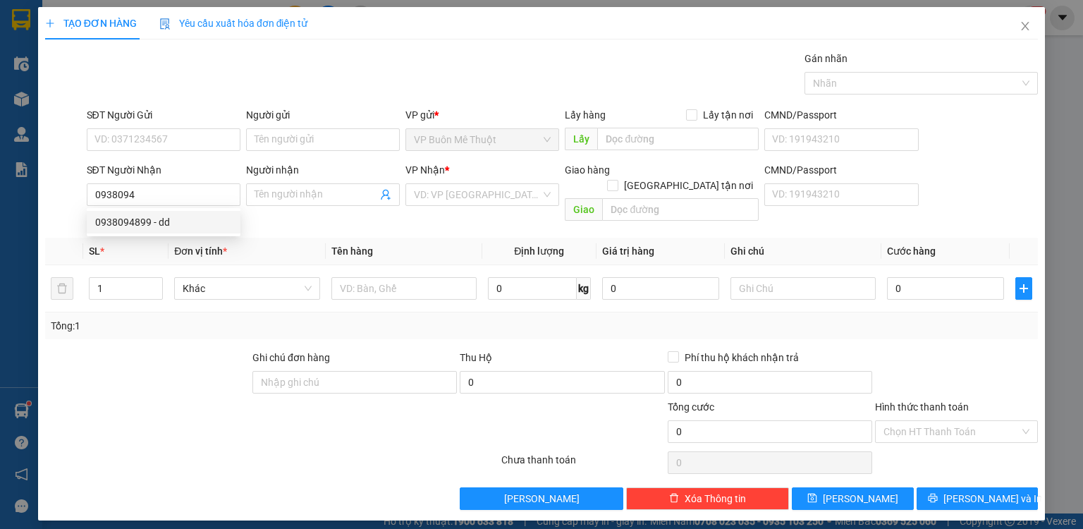
type input "ông bố"
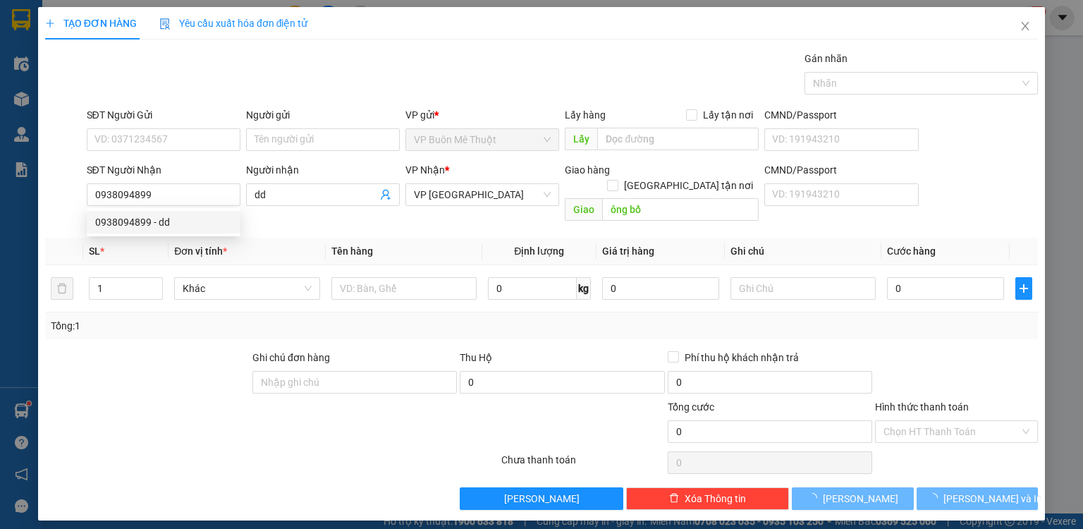
type input "70.000"
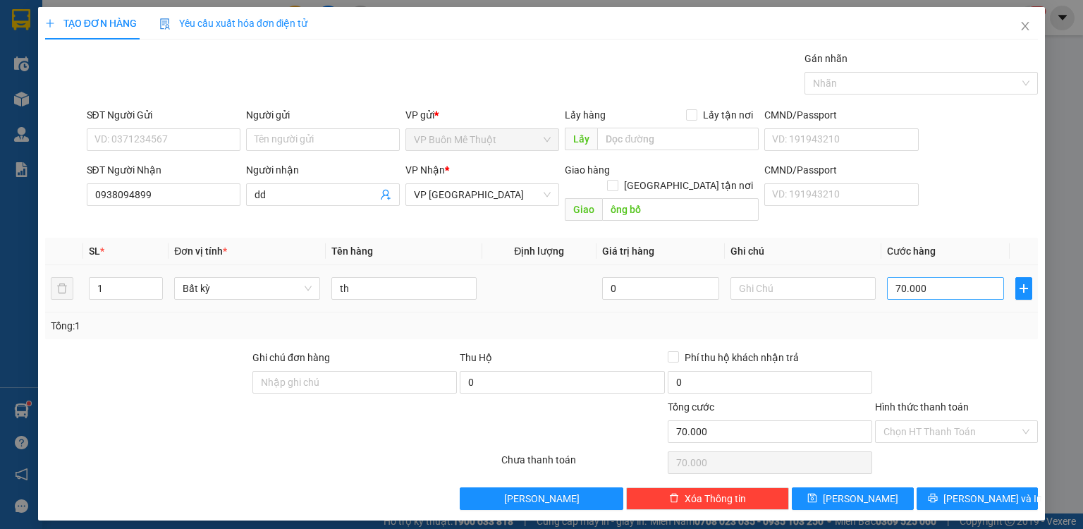
type input "0938094899"
click at [948, 277] on input "70.000" at bounding box center [945, 288] width 117 height 23
type input "6"
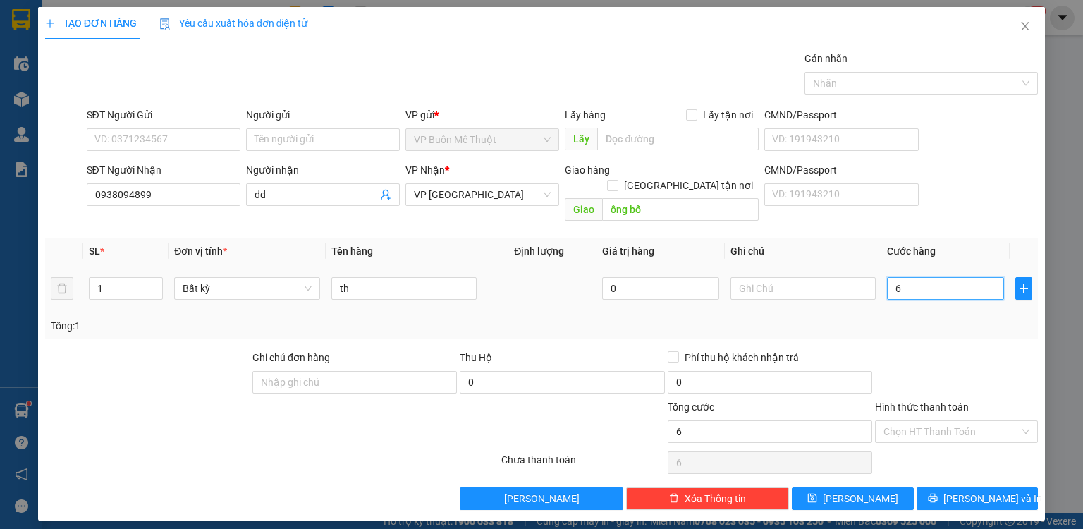
type input "60"
type input "60.000"
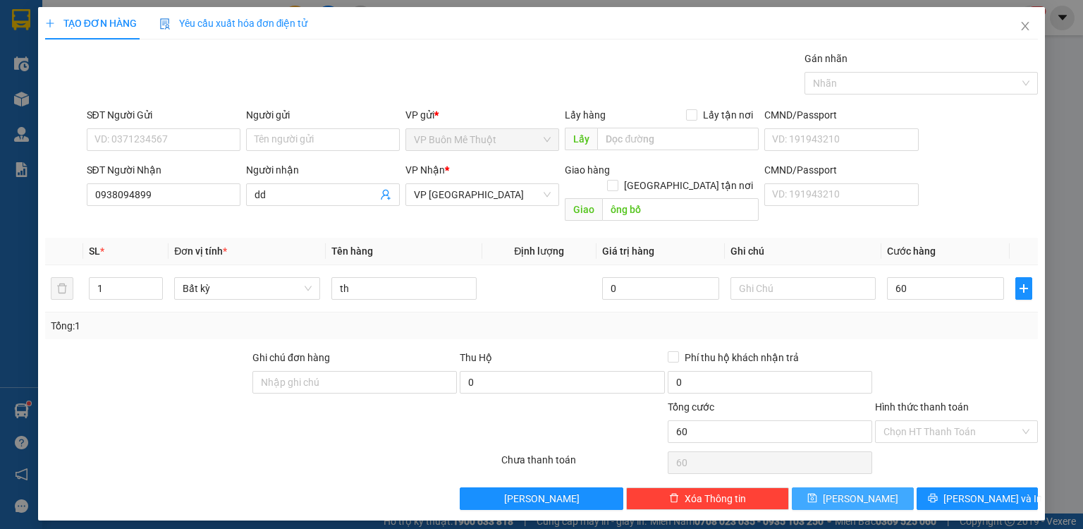
type input "60.000"
click at [888, 487] on button "[PERSON_NAME]" at bounding box center [853, 498] width 122 height 23
type input "0"
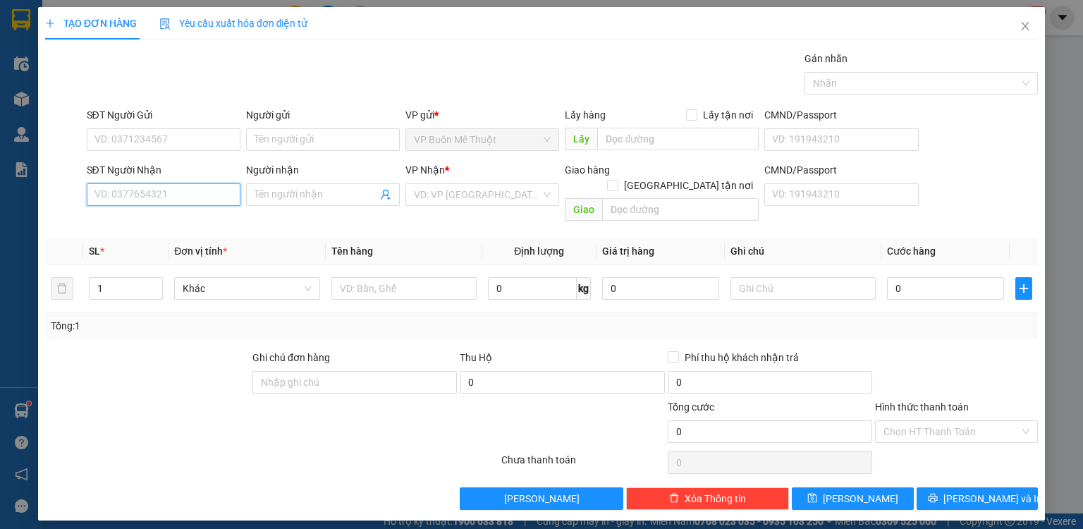
click at [169, 186] on input "SĐT Người Nhận" at bounding box center [164, 194] width 154 height 23
click at [203, 188] on input "SĐT Người Nhận" at bounding box center [164, 194] width 154 height 23
type input "0845352001"
click at [186, 217] on div "0845352001 - dd" at bounding box center [163, 222] width 137 height 16
type input "dd"
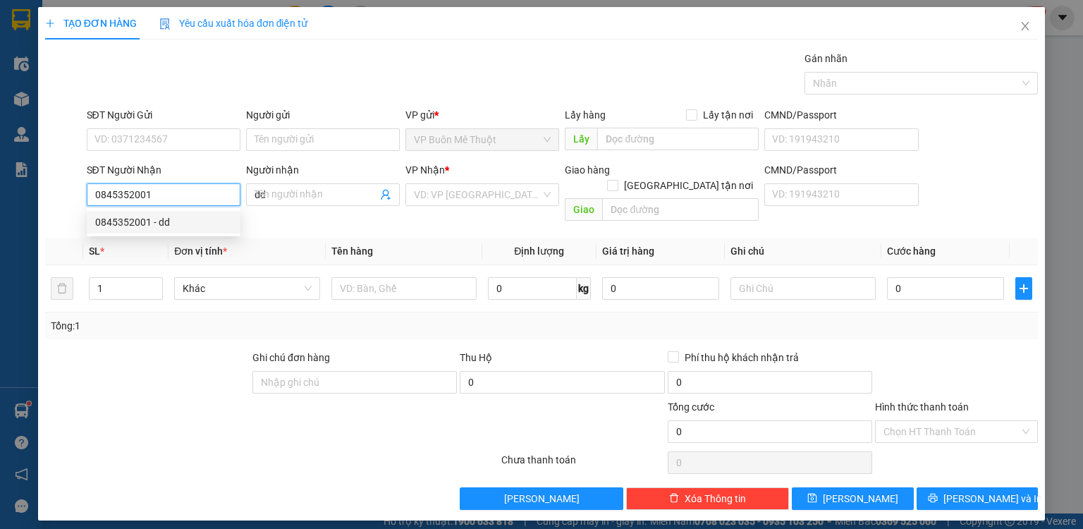
type input "70.000"
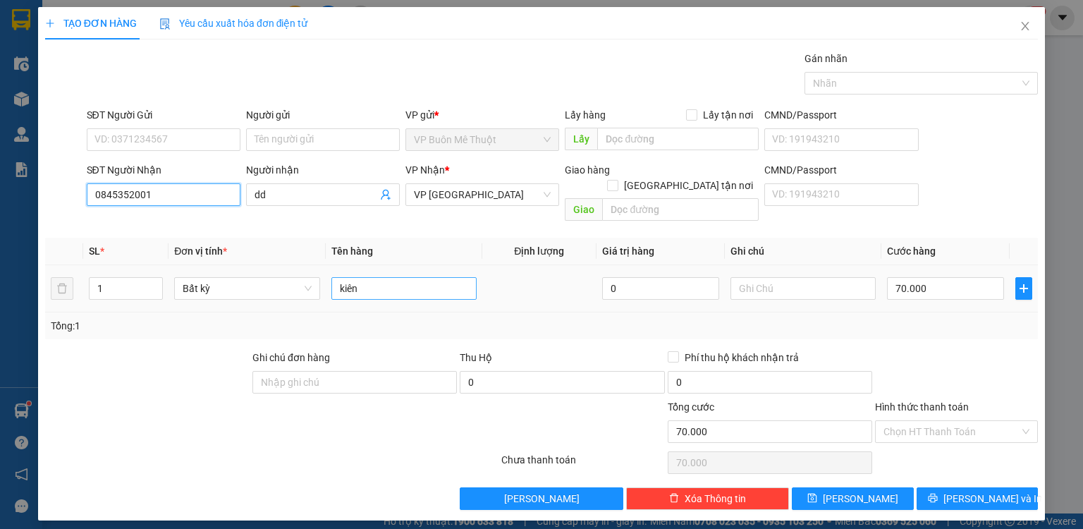
type input "0845352001"
click at [415, 277] on input "kiên" at bounding box center [403, 288] width 145 height 23
type input "kb"
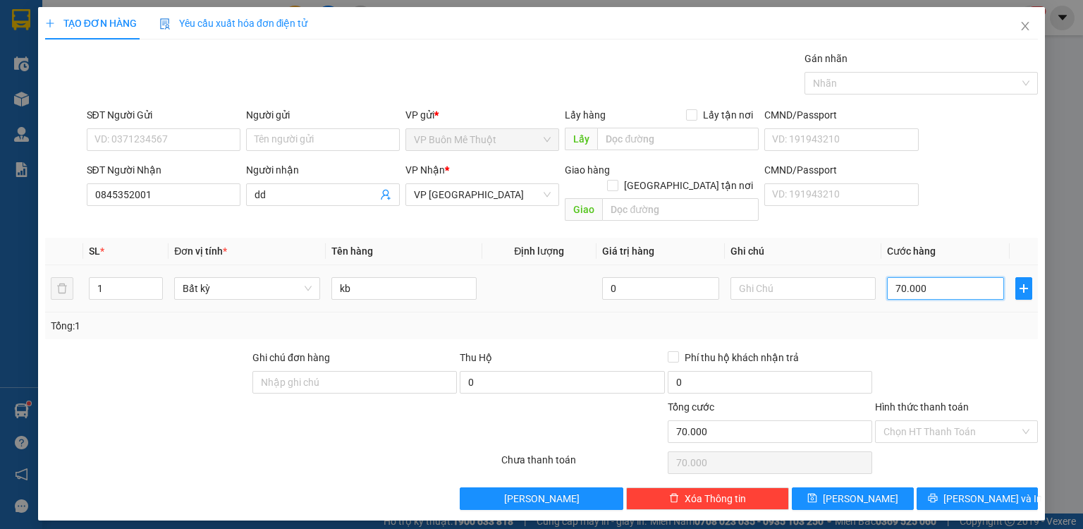
click at [936, 277] on input "70.000" at bounding box center [945, 288] width 117 height 23
type input "8"
type input "80"
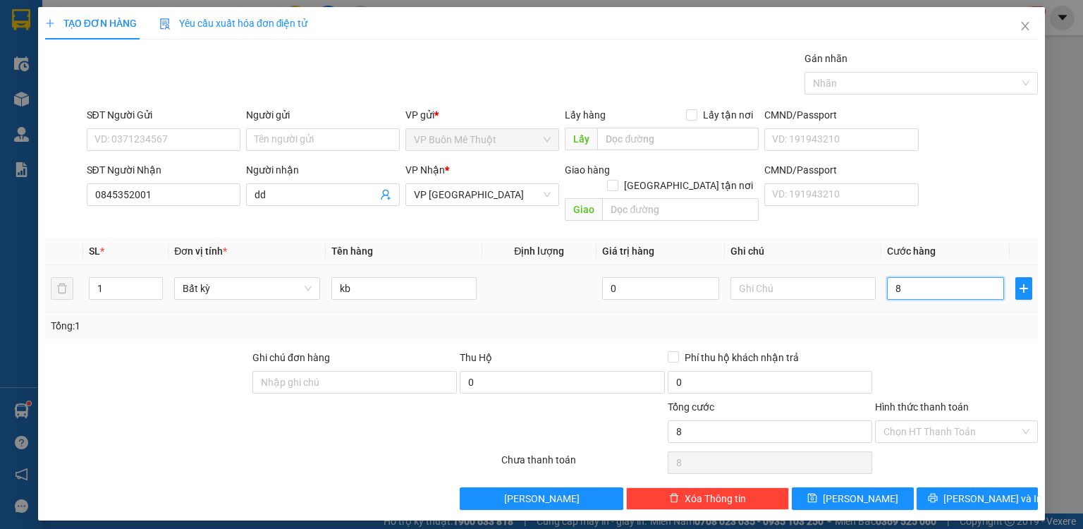
type input "80"
type input "80.000"
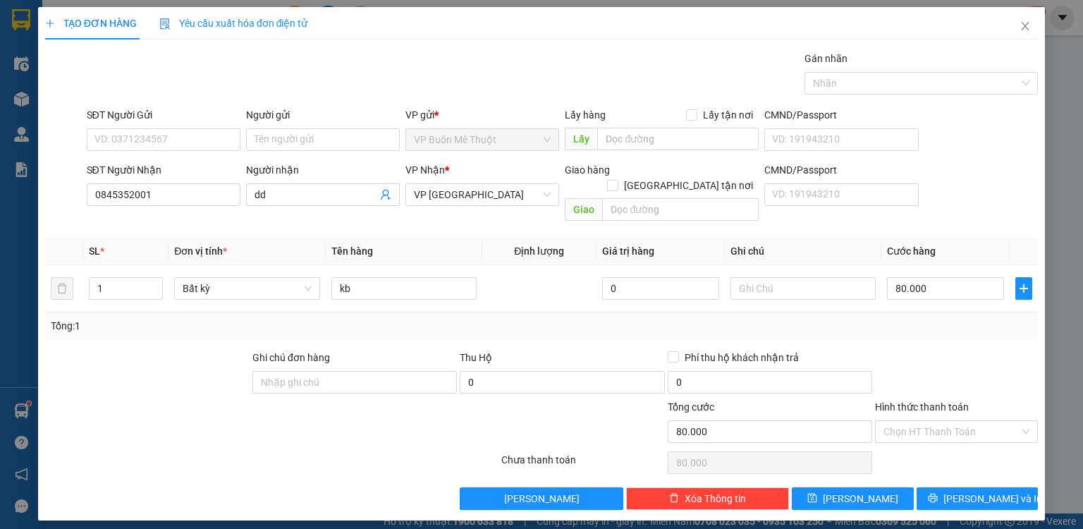
drag, startPoint x: 933, startPoint y: 419, endPoint x: 932, endPoint y: 428, distance: 8.5
click at [932, 421] on input "Hình thức thanh toán" at bounding box center [951, 431] width 136 height 21
click at [929, 450] on div "Tại văn phòng" at bounding box center [956, 443] width 146 height 16
type input "0"
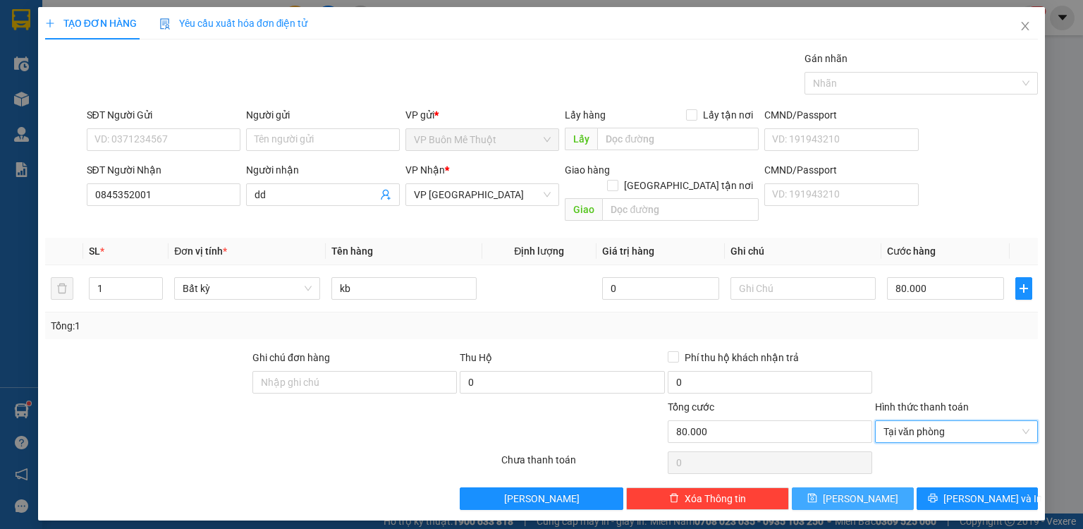
click at [866, 491] on span "[PERSON_NAME]" at bounding box center [860, 499] width 75 height 16
type input "0"
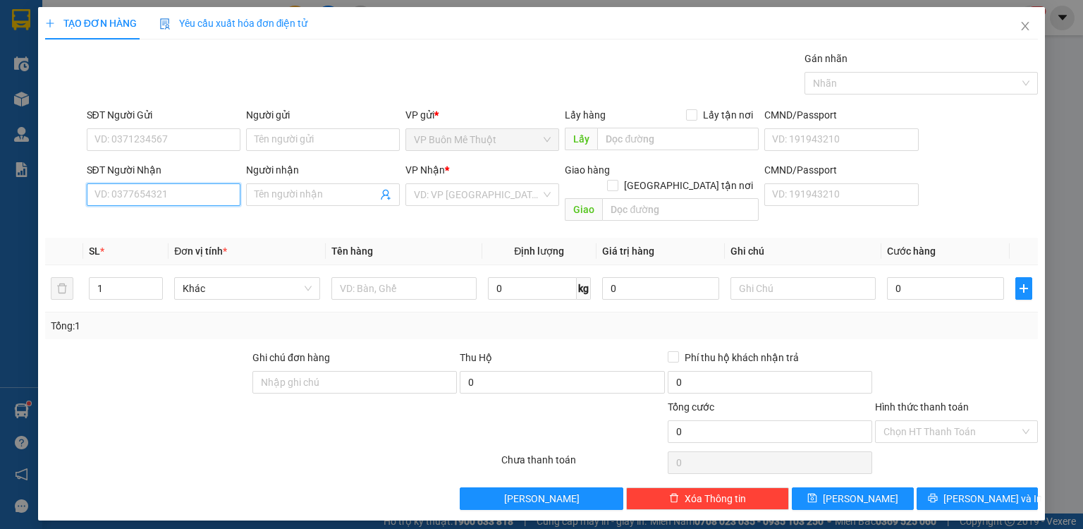
click at [212, 190] on input "SĐT Người Nhận" at bounding box center [164, 194] width 154 height 23
type input "0384598982"
click at [165, 226] on div "0384598982 - dđ" at bounding box center [163, 222] width 137 height 16
type input "dđ"
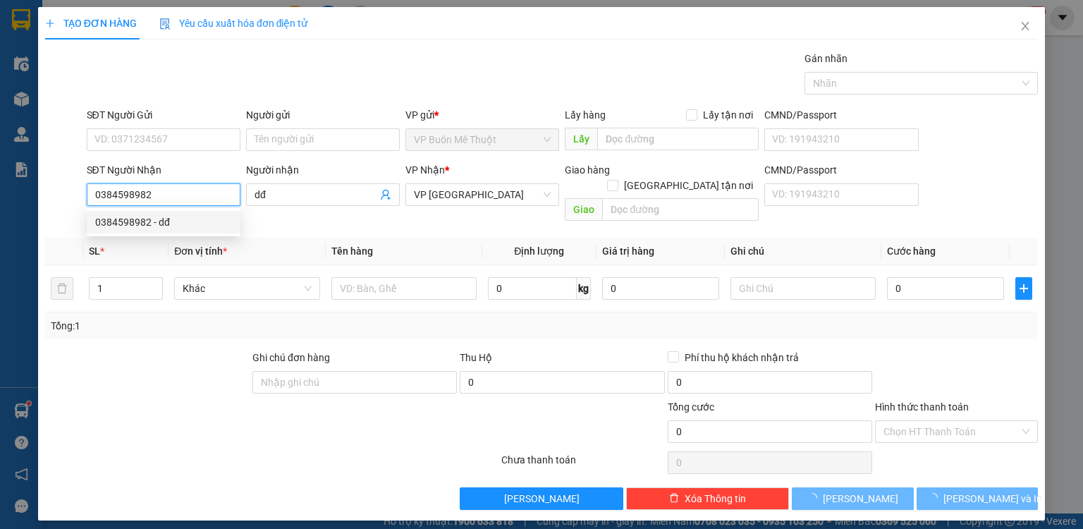
type input "100.000"
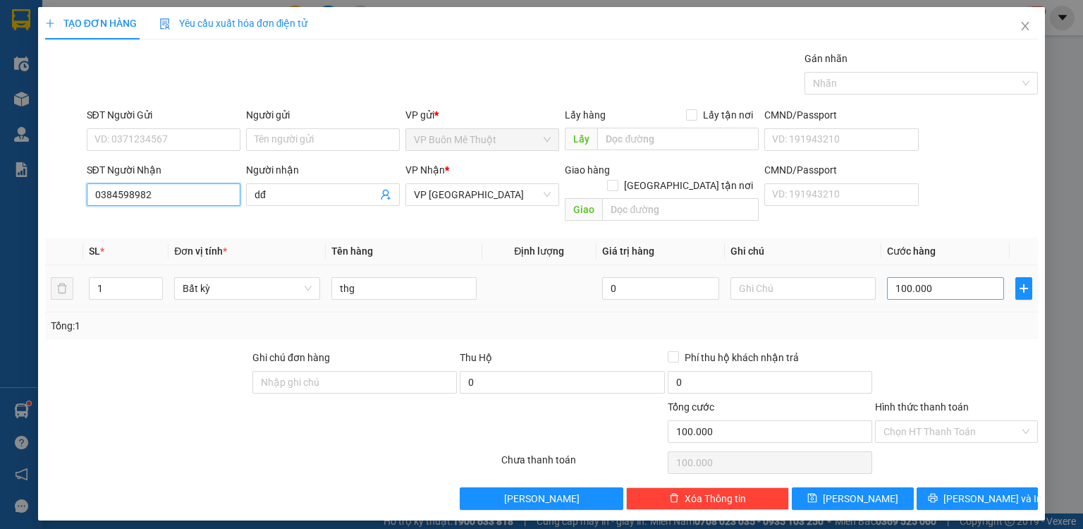
type input "0384598982"
click at [931, 281] on input "100.000" at bounding box center [945, 288] width 117 height 23
type input "6"
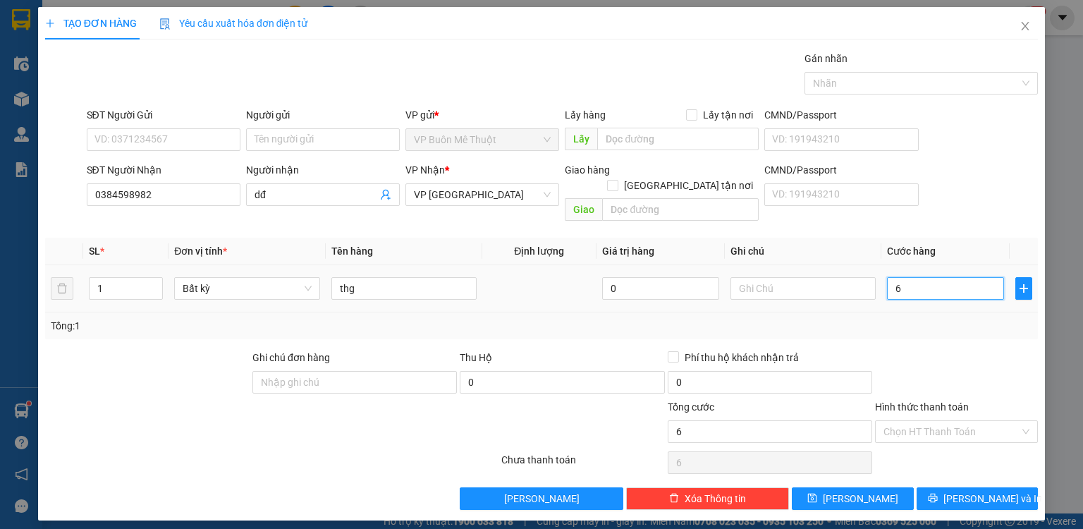
type input "60"
type input "60.000"
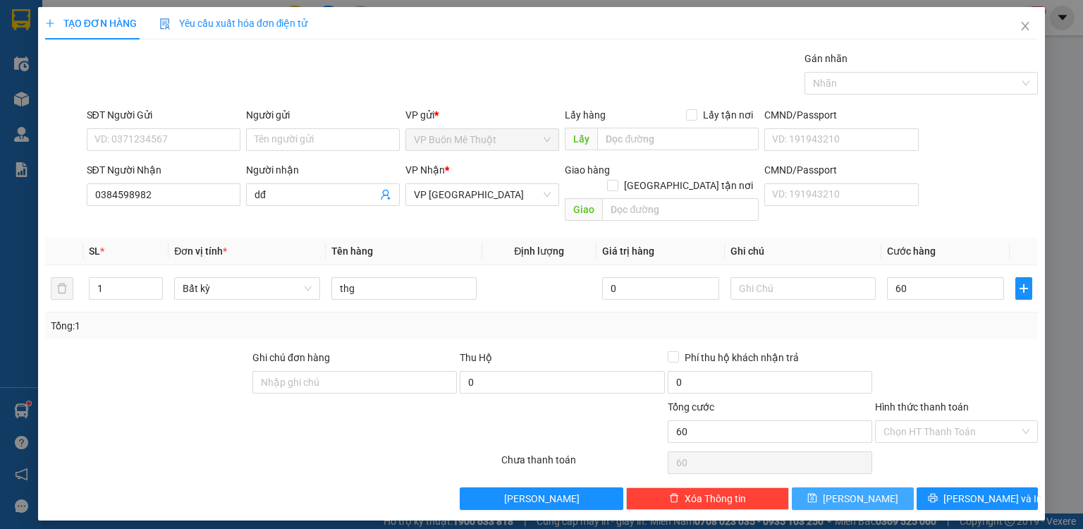
type input "60.000"
drag, startPoint x: 890, startPoint y: 483, endPoint x: 878, endPoint y: 470, distance: 18.5
click at [890, 487] on button "[PERSON_NAME]" at bounding box center [853, 498] width 122 height 23
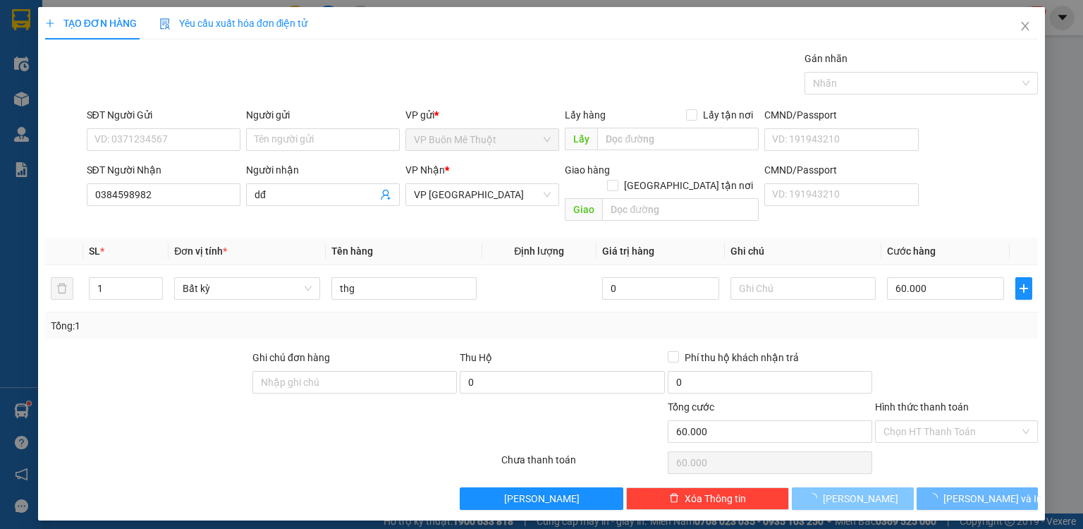
type input "0"
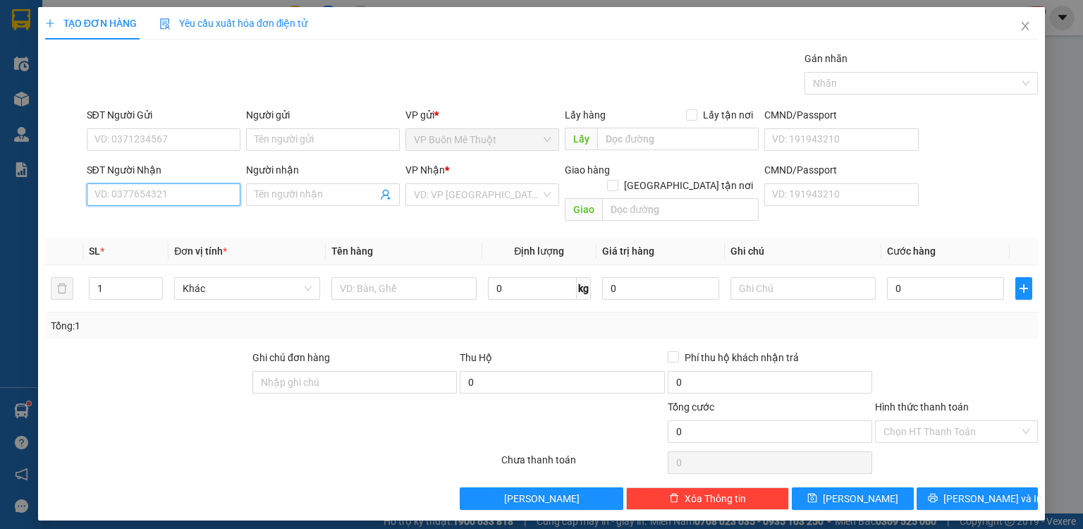
click at [169, 188] on input "SĐT Người Nhận" at bounding box center [164, 194] width 154 height 23
type input "3"
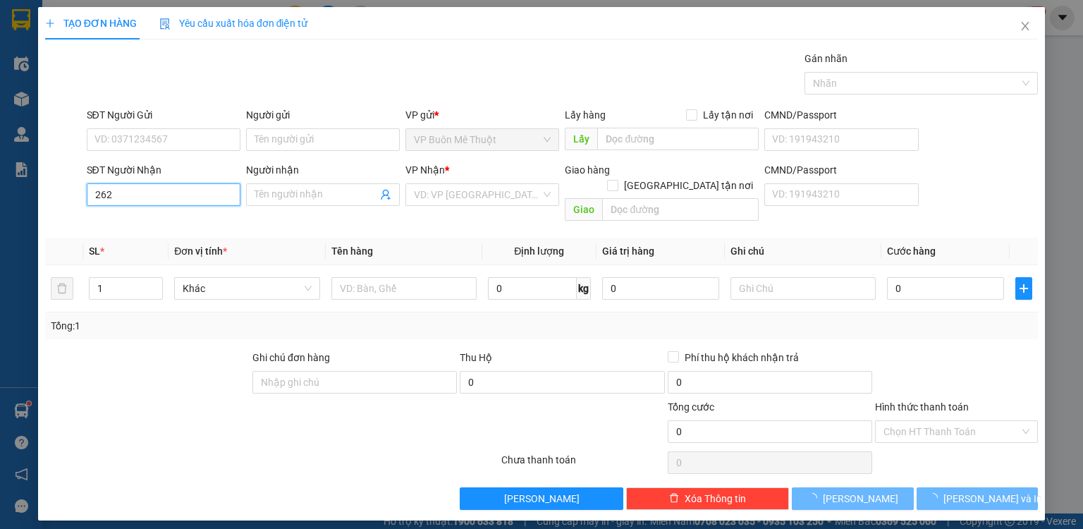
click at [135, 195] on input "262" at bounding box center [164, 194] width 154 height 23
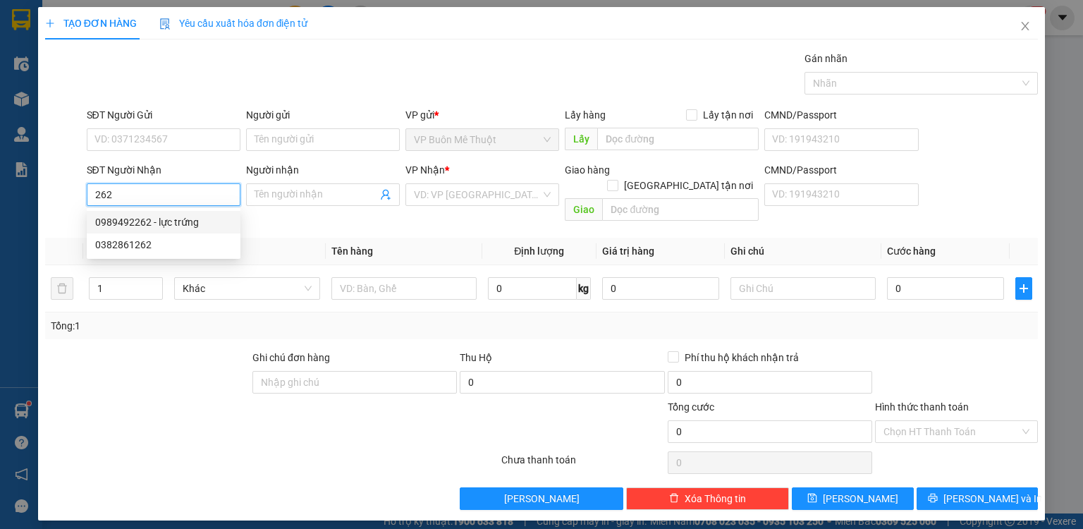
click at [141, 217] on div "0989492262 - lực trứng" at bounding box center [163, 222] width 137 height 16
type input "0989492262"
type input "lực trứng"
type input "củ chi"
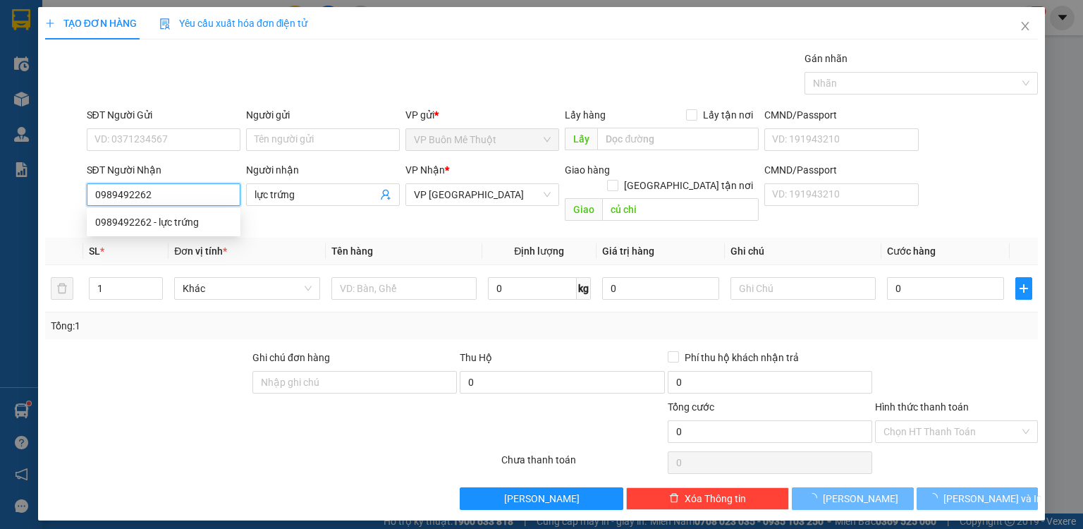
type input "30.000"
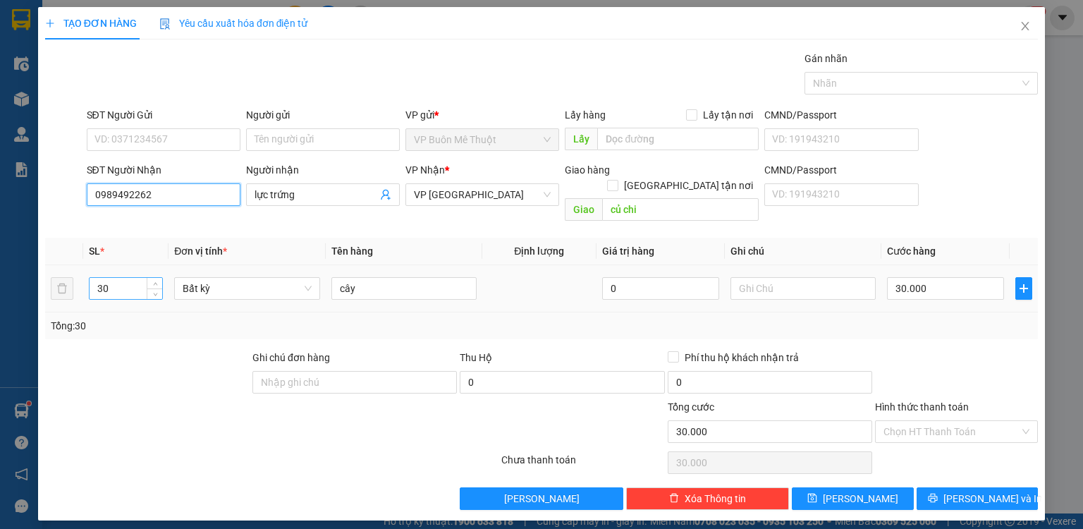
type input "0989492262"
click at [118, 278] on input "30" at bounding box center [126, 288] width 73 height 21
type input "3"
type input "44"
click at [933, 277] on input "30.000" at bounding box center [945, 288] width 117 height 23
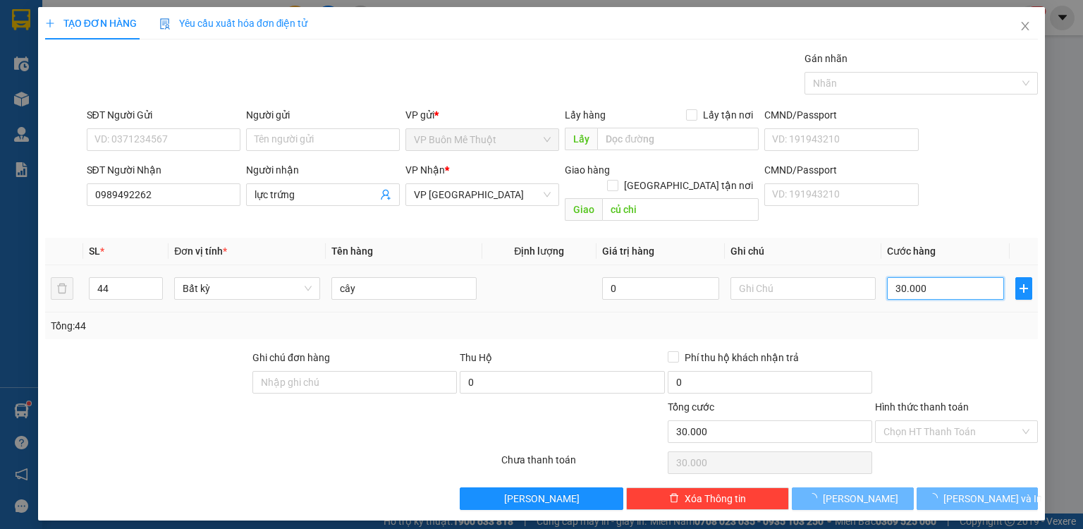
type input "0"
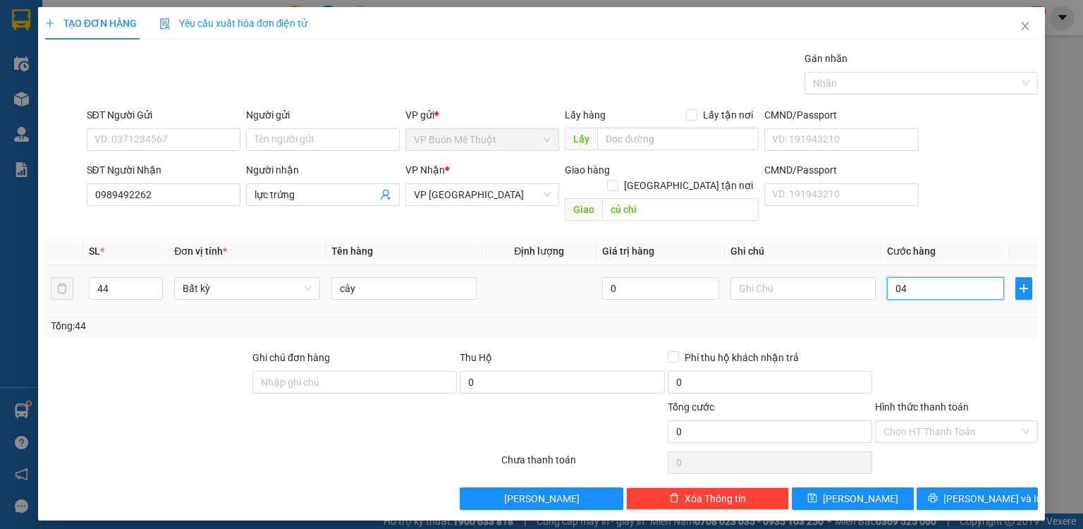
type input "040"
type input "40"
type input "4"
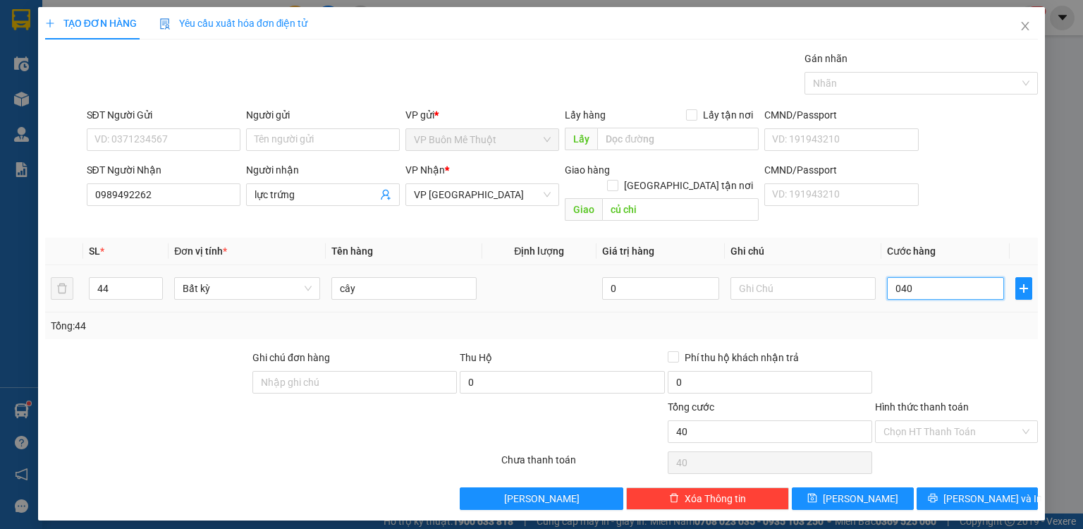
type input "04"
type input "0"
drag, startPoint x: 970, startPoint y: 417, endPoint x: 950, endPoint y: 429, distance: 23.1
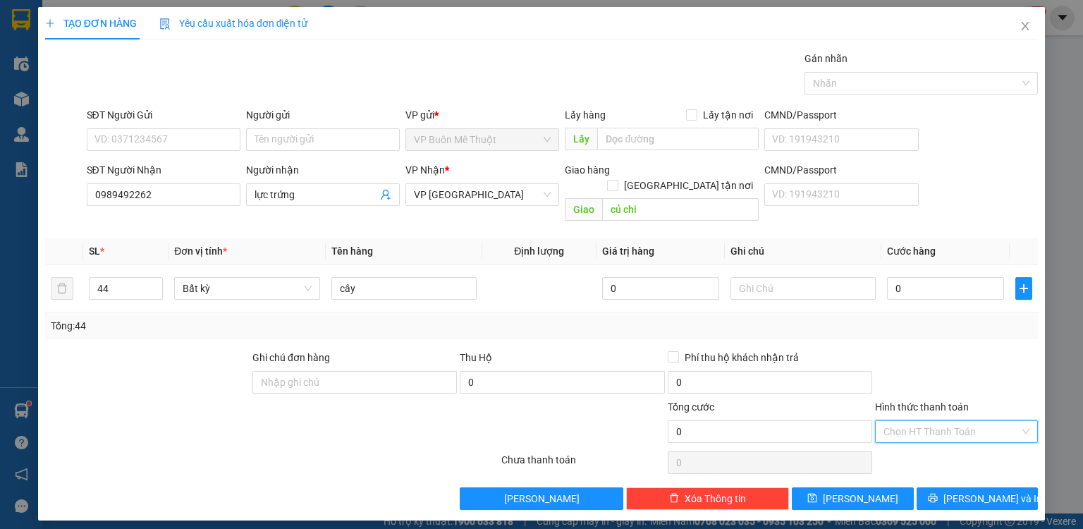
click at [969, 421] on input "Hình thức thanh toán" at bounding box center [951, 431] width 136 height 21
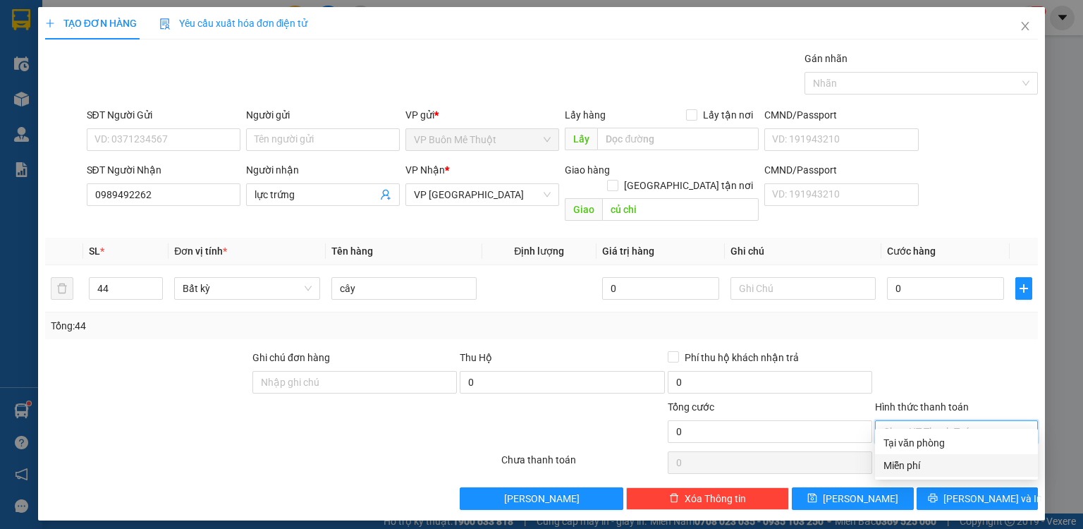
click at [921, 458] on div "Miễn phí" at bounding box center [956, 466] width 146 height 16
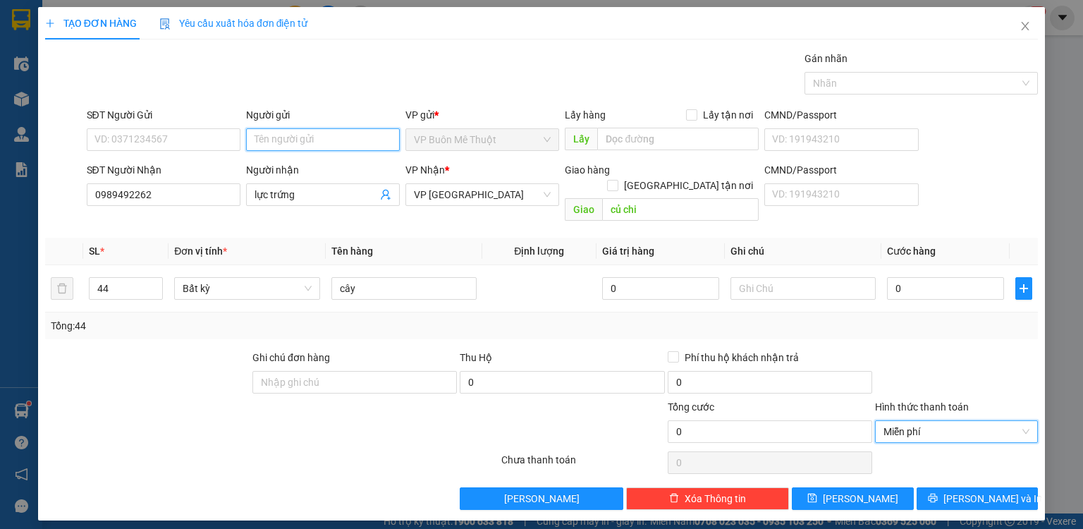
click at [333, 140] on input "Người gửi" at bounding box center [323, 139] width 154 height 23
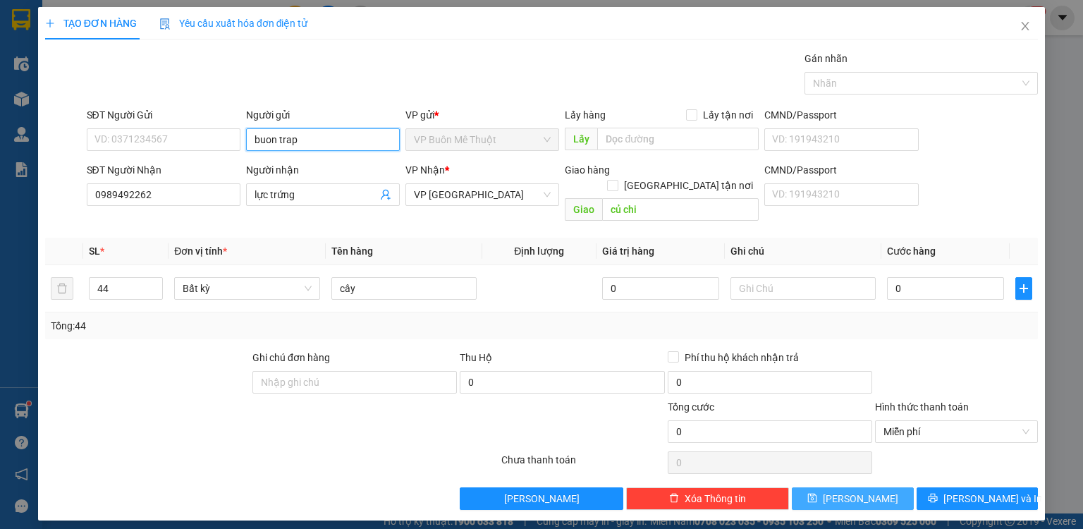
type input "buon trap"
click at [877, 487] on button "[PERSON_NAME]" at bounding box center [853, 498] width 122 height 23
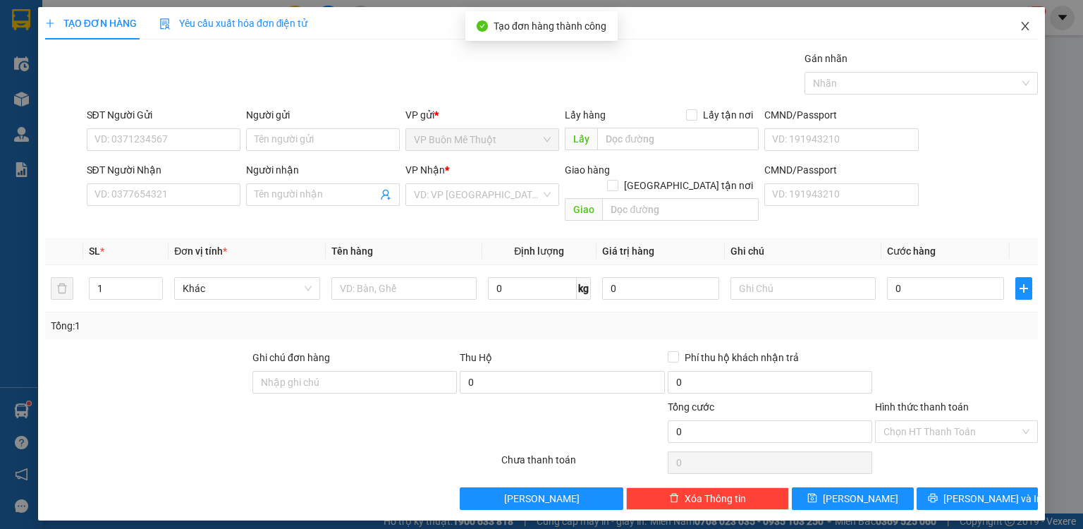
click at [1022, 23] on icon "close" at bounding box center [1026, 26] width 8 height 8
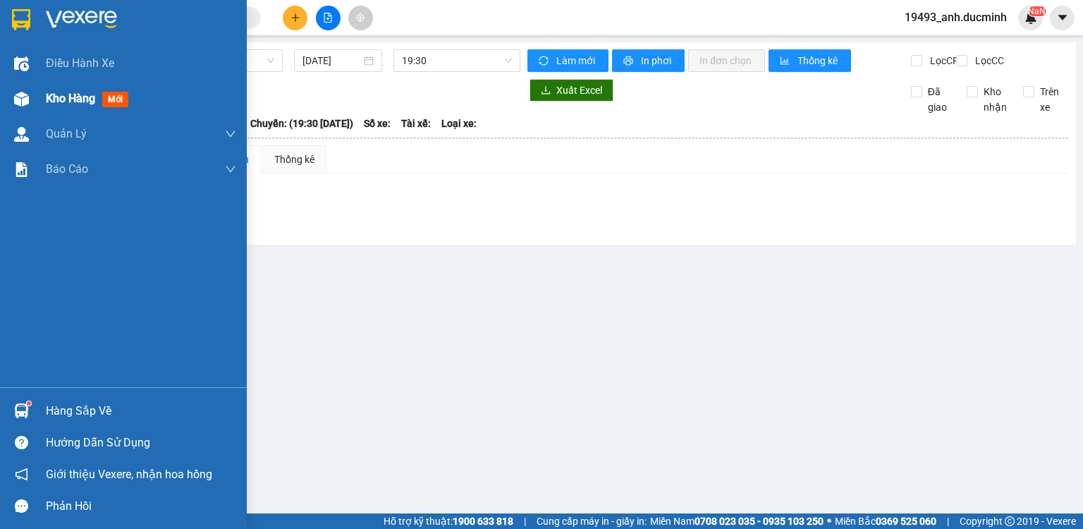
click at [76, 97] on span "Kho hàng" at bounding box center [70, 98] width 49 height 13
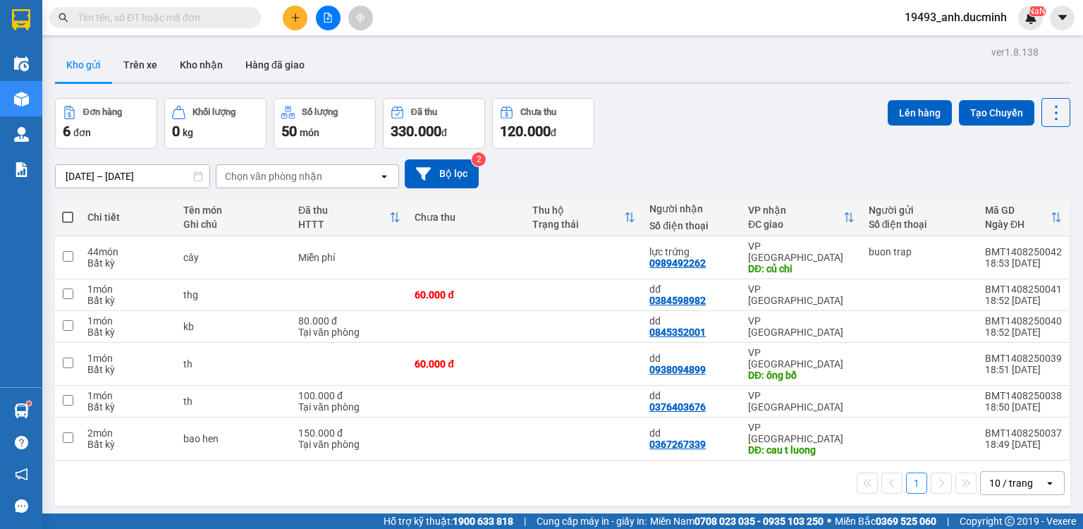
click at [71, 214] on span at bounding box center [67, 217] width 11 height 11
click at [68, 210] on input "checkbox" at bounding box center [68, 210] width 0 height 0
checkbox input "true"
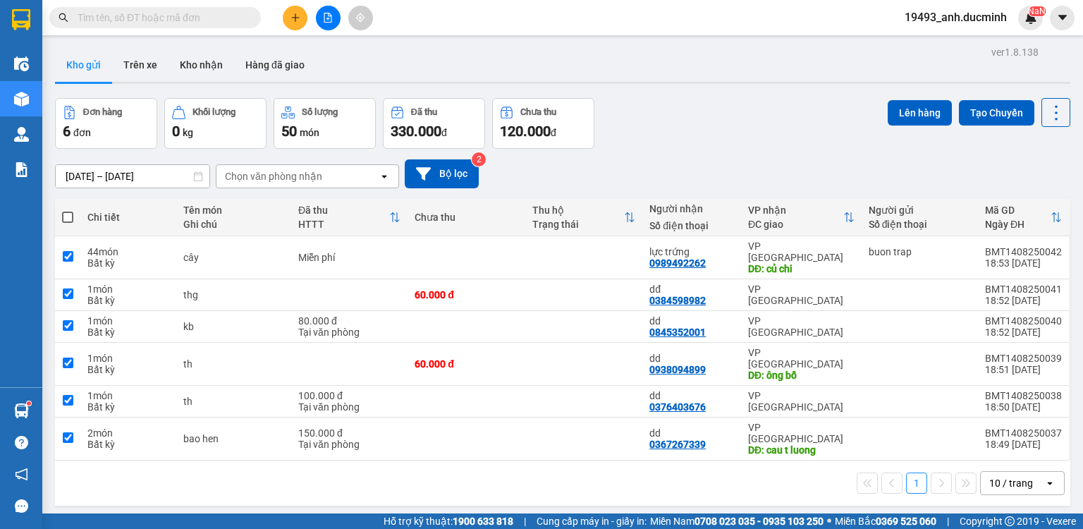
checkbox input "true"
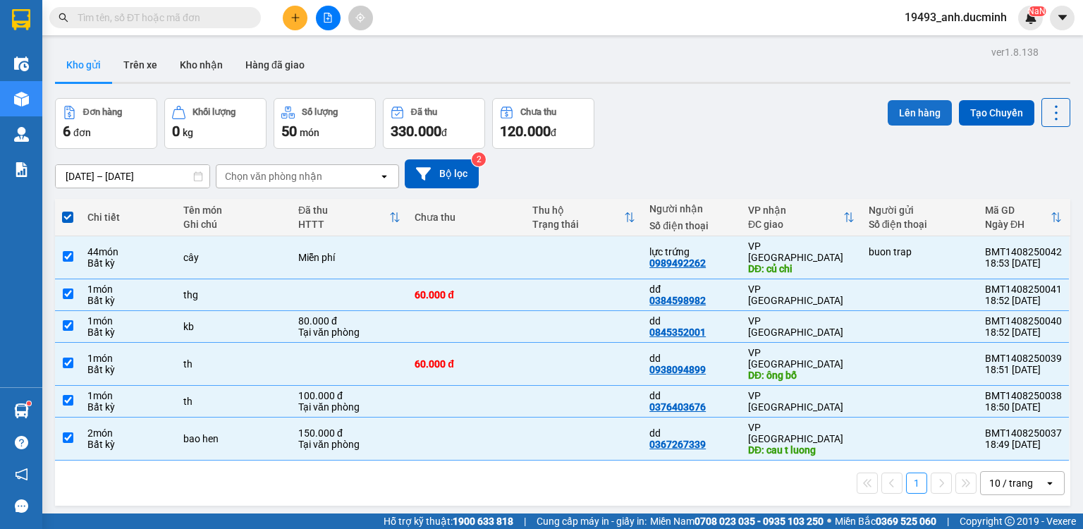
click at [919, 107] on button "Lên hàng" at bounding box center [920, 112] width 64 height 25
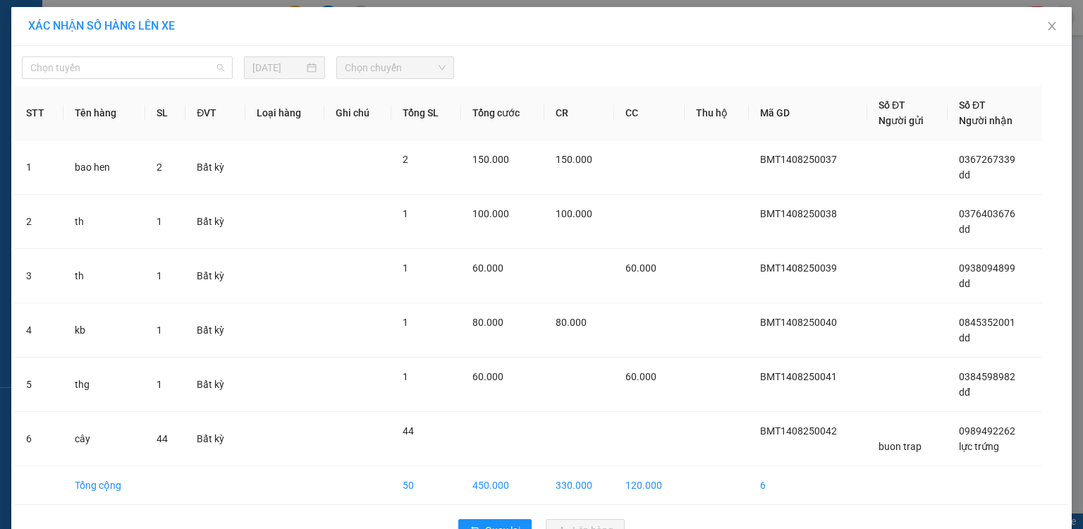
drag, startPoint x: 116, startPoint y: 68, endPoint x: 105, endPoint y: 109, distance: 43.1
click at [116, 68] on span "Chọn tuyến" at bounding box center [127, 67] width 194 height 21
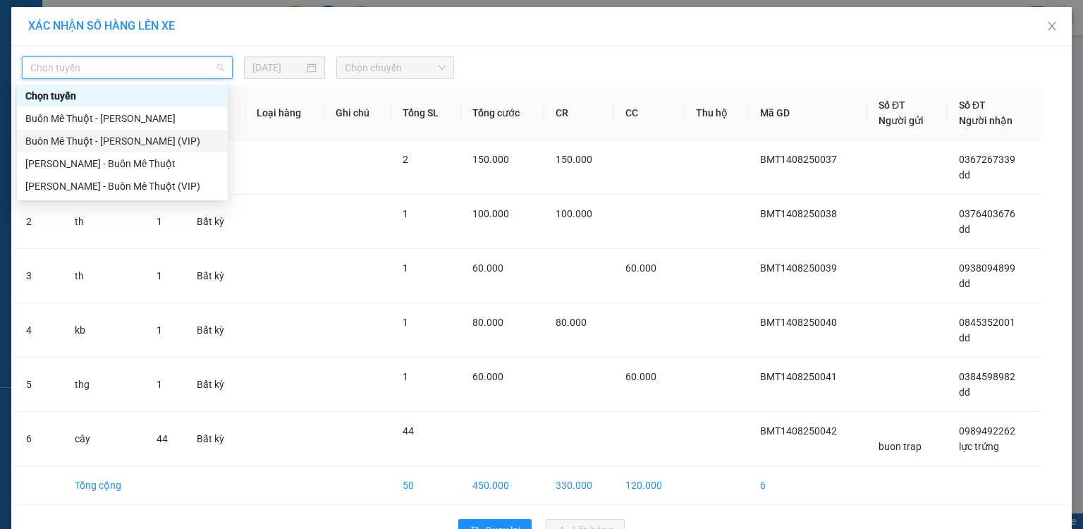
drag, startPoint x: 106, startPoint y: 140, endPoint x: 310, endPoint y: 95, distance: 208.7
click at [110, 139] on div "Buôn Mê [PERSON_NAME] [PERSON_NAME] (VIP)" at bounding box center [122, 141] width 194 height 16
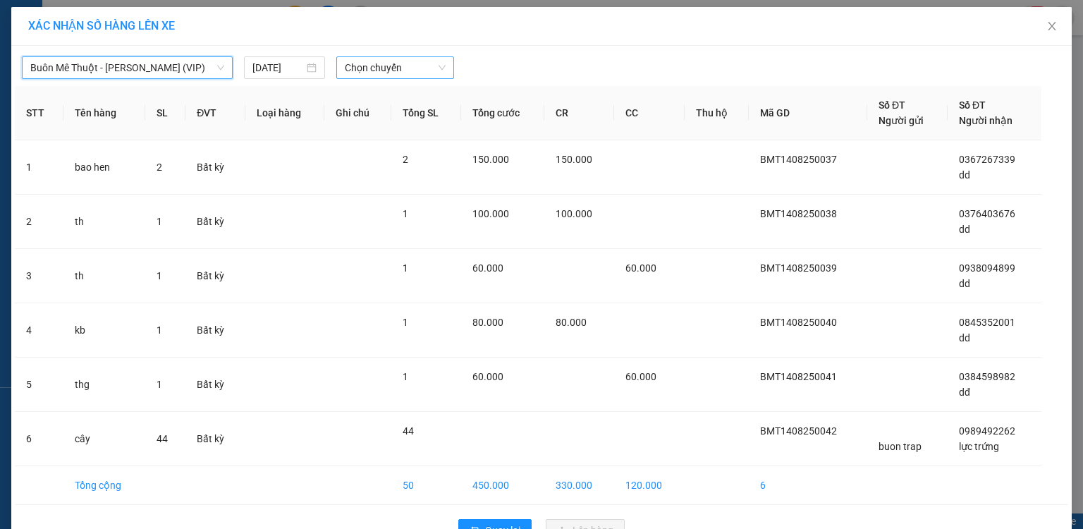
drag, startPoint x: 357, startPoint y: 63, endPoint x: 361, endPoint y: 70, distance: 7.9
click at [360, 68] on span "Chọn chuyến" at bounding box center [396, 67] width 102 height 21
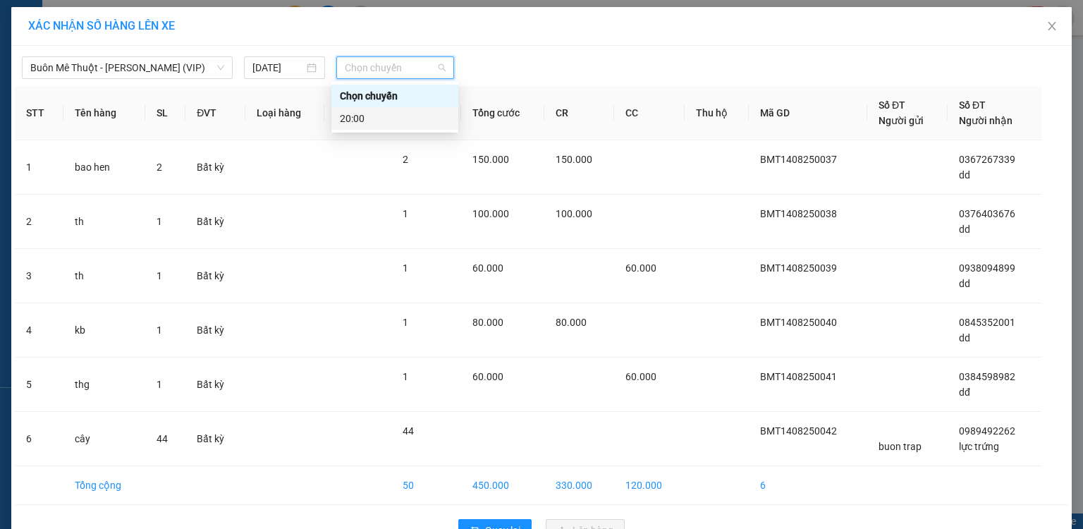
click at [355, 118] on div "20:00" at bounding box center [395, 119] width 110 height 16
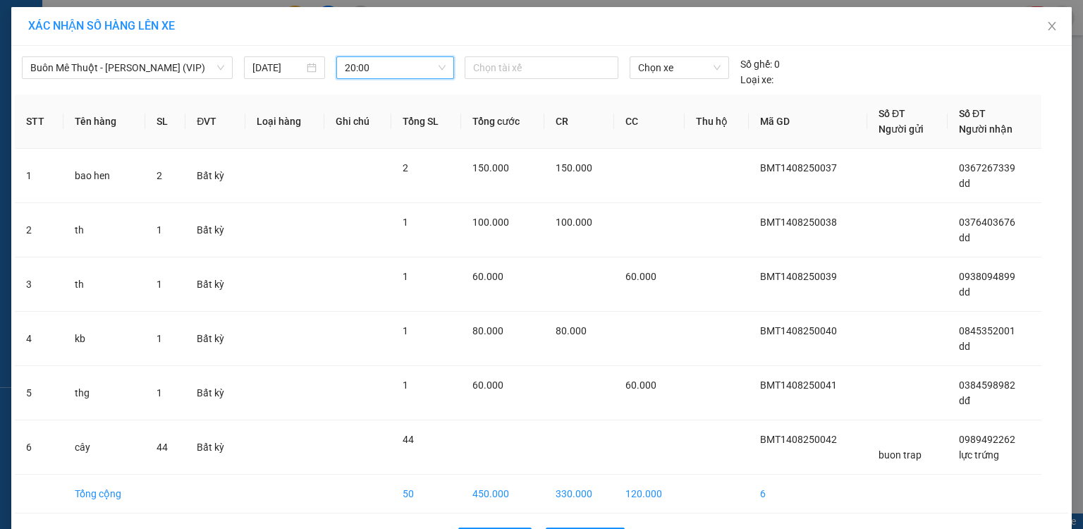
scroll to position [48, 0]
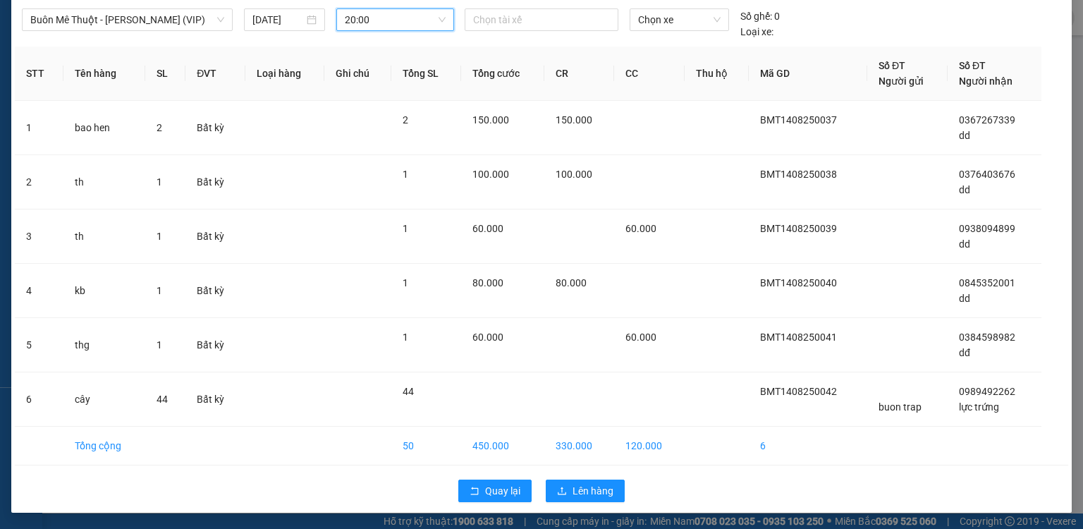
click at [594, 501] on div "Quay lại Lên hàng" at bounding box center [541, 490] width 1053 height 37
click at [595, 486] on span "Lên hàng" at bounding box center [592, 491] width 41 height 16
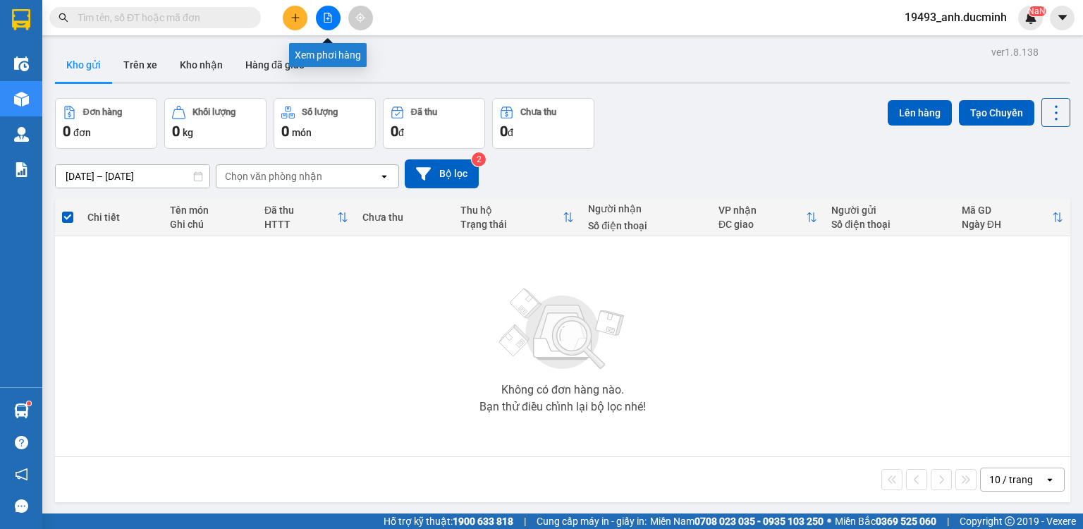
click at [321, 17] on button at bounding box center [328, 18] width 25 height 25
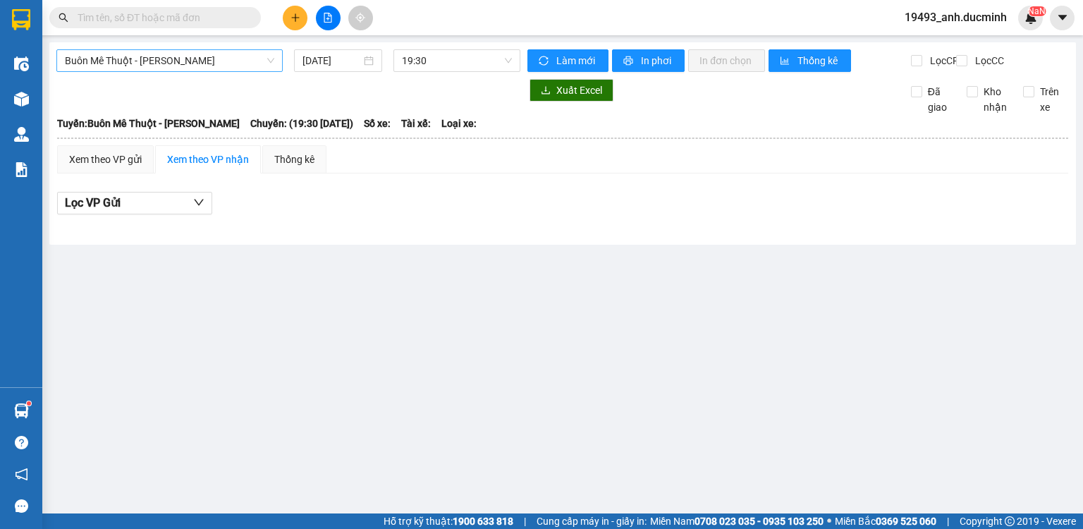
click at [213, 59] on span "Buôn Mê [PERSON_NAME] [PERSON_NAME]" at bounding box center [169, 60] width 209 height 21
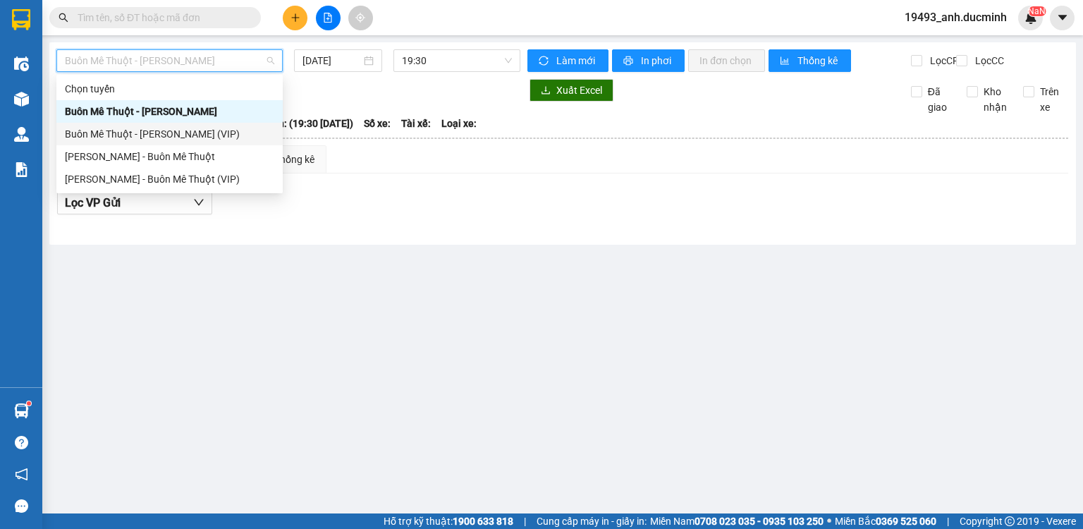
click at [173, 137] on div "Buôn Mê [PERSON_NAME] [PERSON_NAME] (VIP)" at bounding box center [169, 134] width 209 height 16
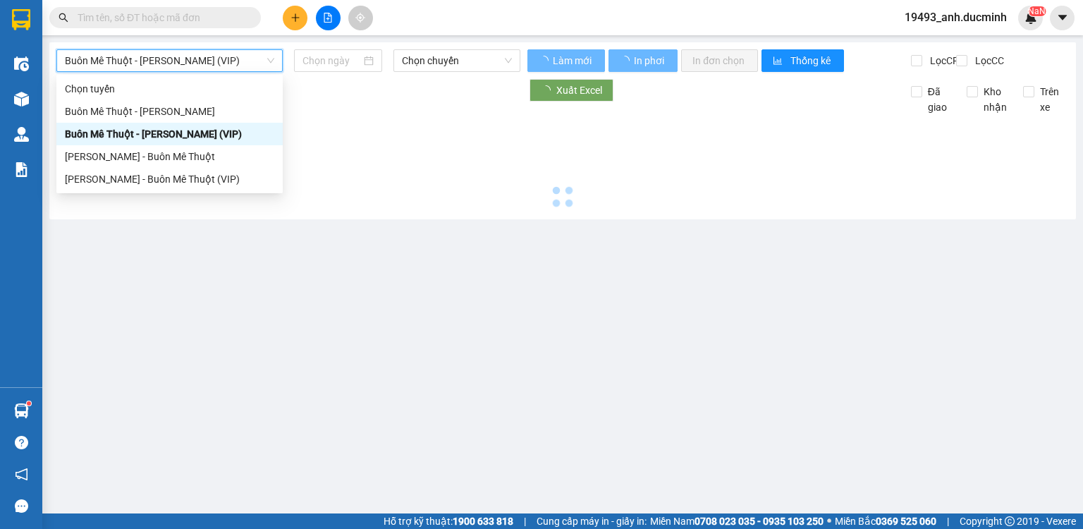
type input "[DATE]"
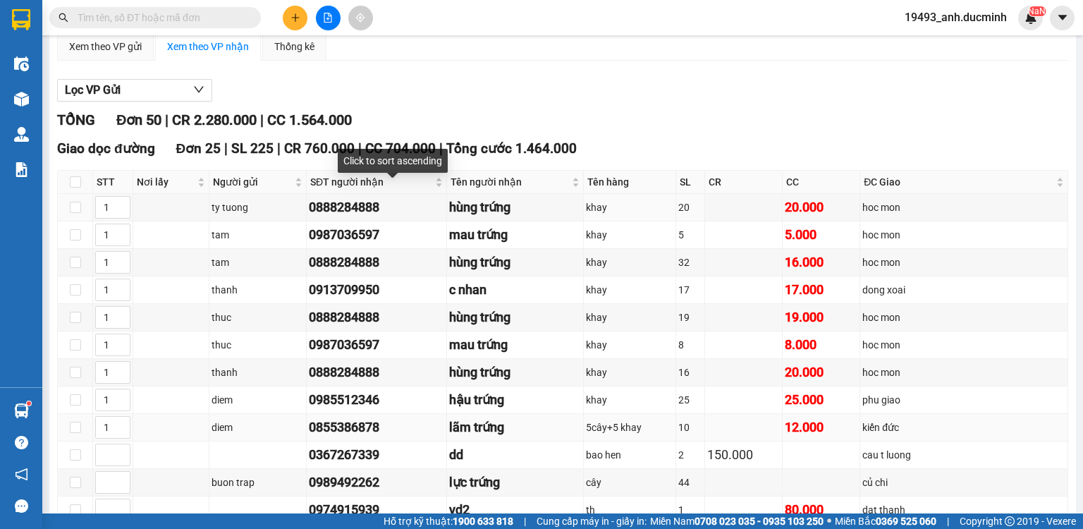
scroll to position [226, 0]
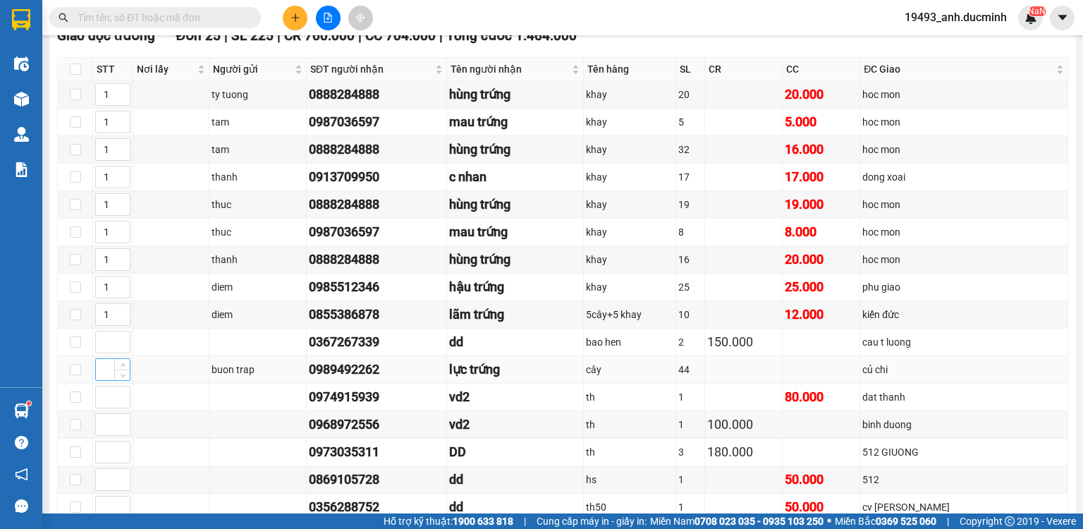
click at [96, 378] on input at bounding box center [113, 369] width 34 height 21
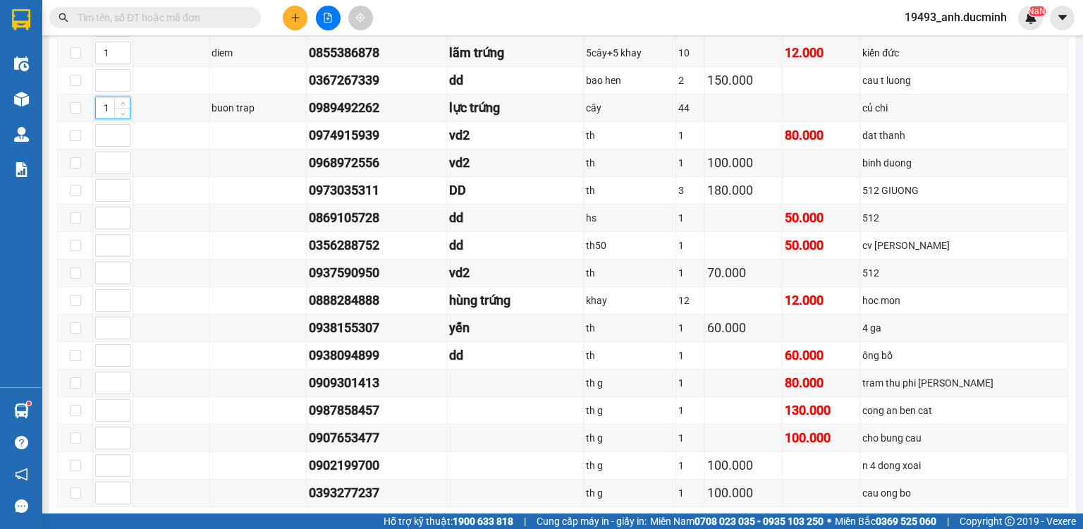
scroll to position [620, 0]
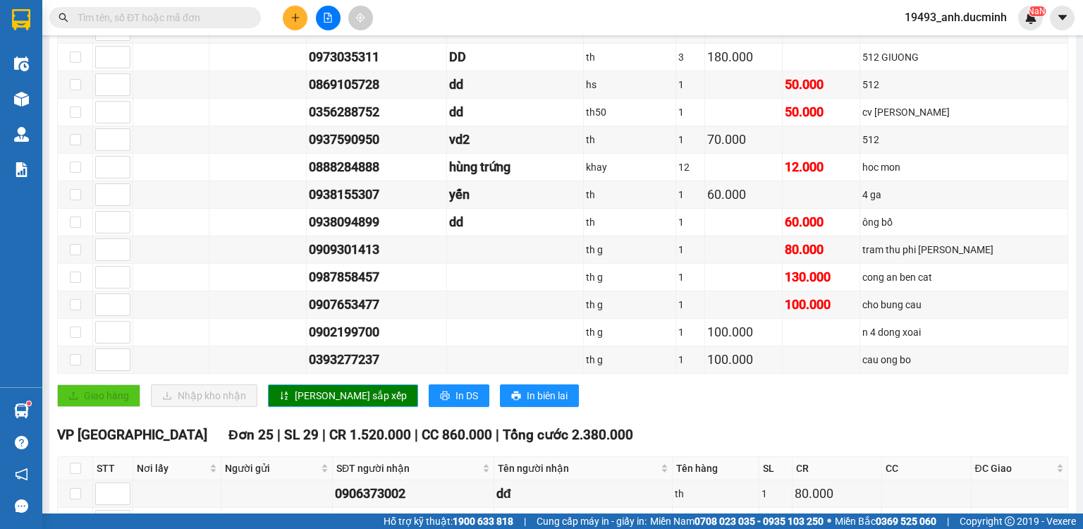
type input "1"
click at [281, 400] on icon "sort-ascending" at bounding box center [284, 396] width 10 height 10
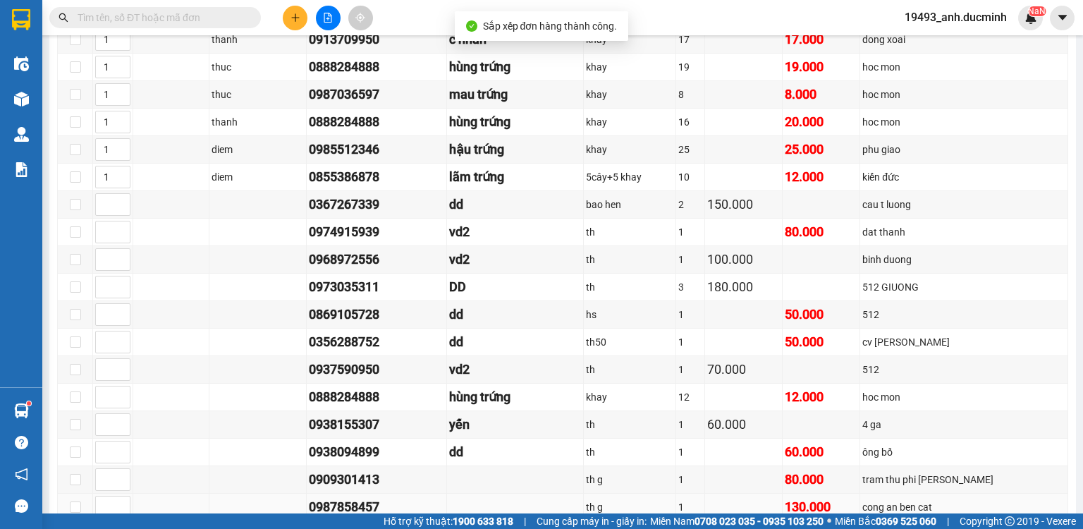
scroll to position [508, 0]
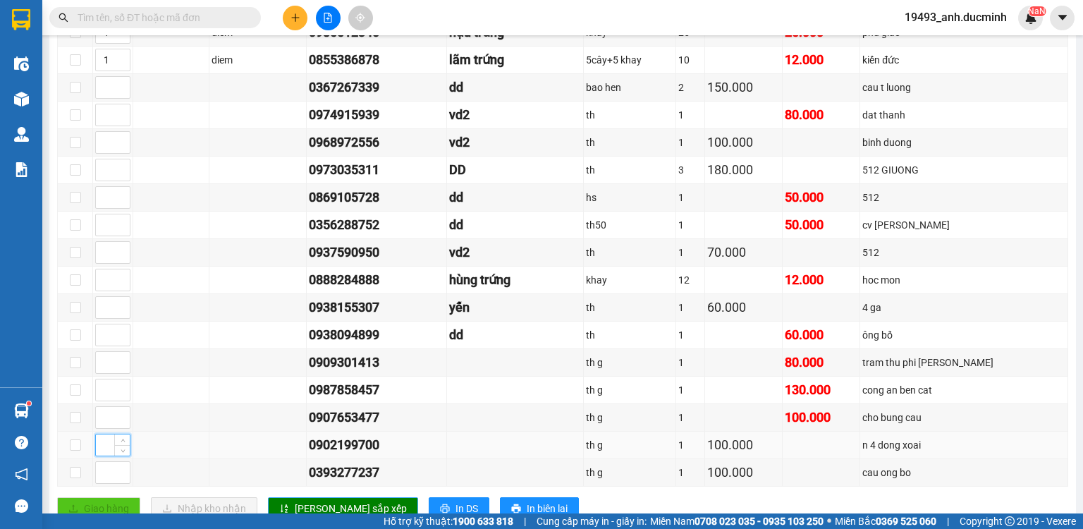
click at [97, 449] on input at bounding box center [113, 444] width 34 height 21
type input "3"
click at [104, 390] on input at bounding box center [113, 389] width 34 height 21
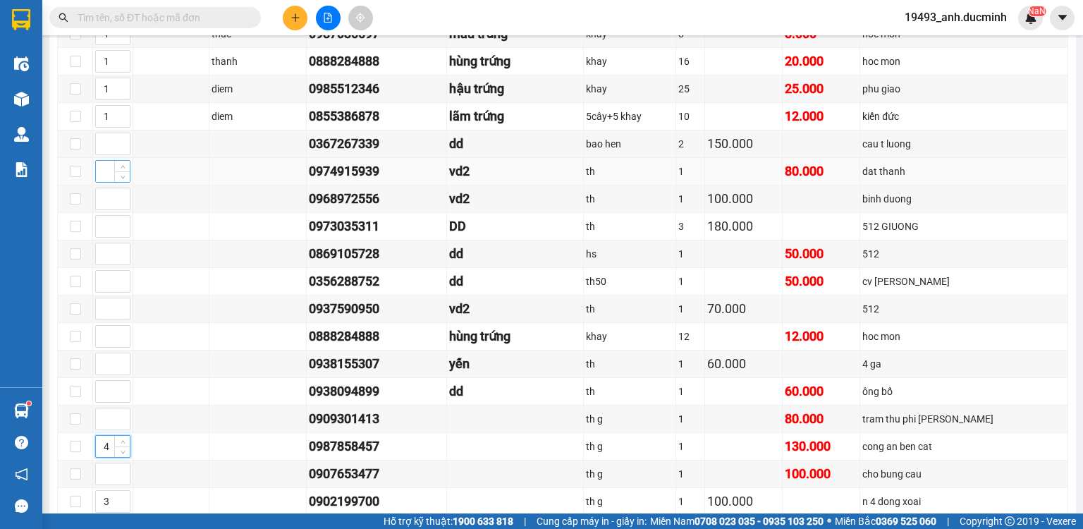
type input "4"
click at [109, 179] on input at bounding box center [113, 171] width 34 height 21
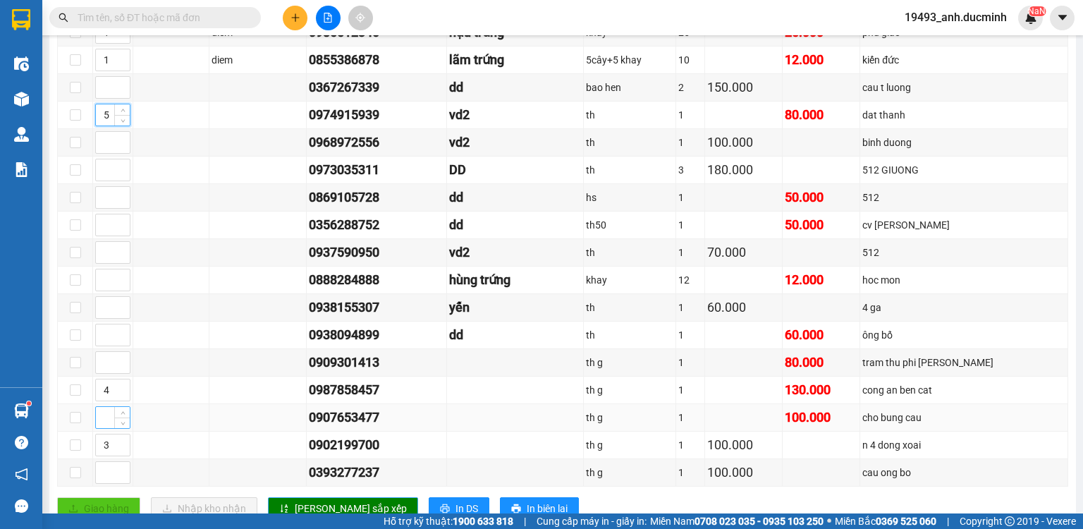
type input "5"
click at [107, 424] on input at bounding box center [113, 417] width 34 height 21
type input "5"
drag, startPoint x: 123, startPoint y: 116, endPoint x: 133, endPoint y: 118, distance: 10.1
click at [123, 113] on icon "up" at bounding box center [123, 110] width 5 height 5
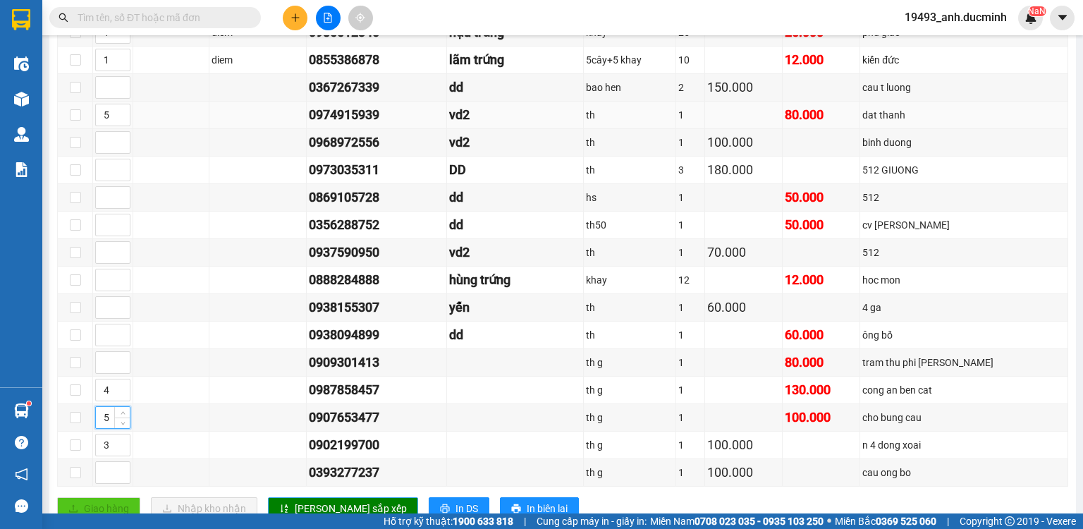
type input "6"
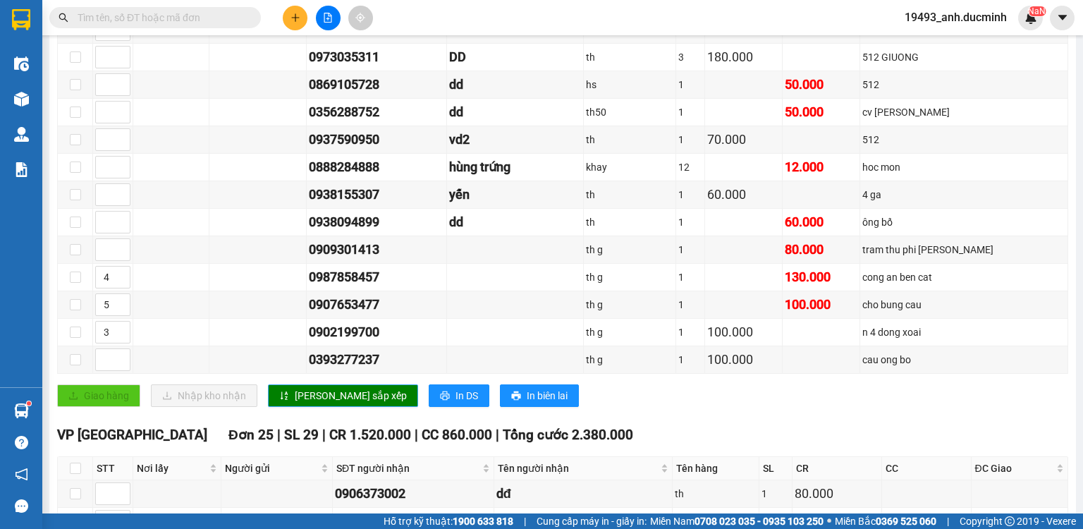
click at [319, 399] on span "[PERSON_NAME] sắp xếp" at bounding box center [351, 396] width 112 height 16
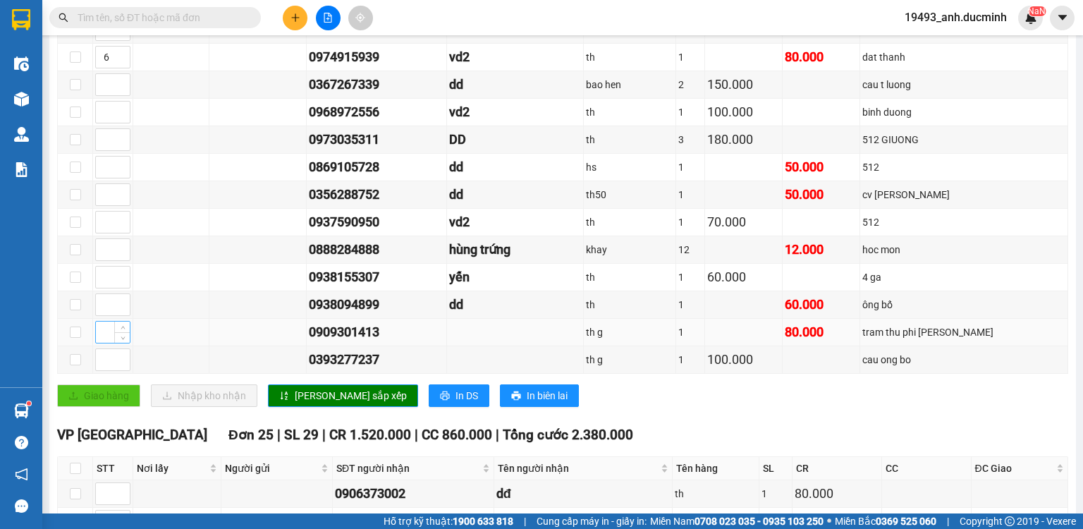
click at [99, 335] on input at bounding box center [113, 331] width 34 height 21
type input "7"
click at [102, 221] on input at bounding box center [113, 222] width 34 height 21
type input "25"
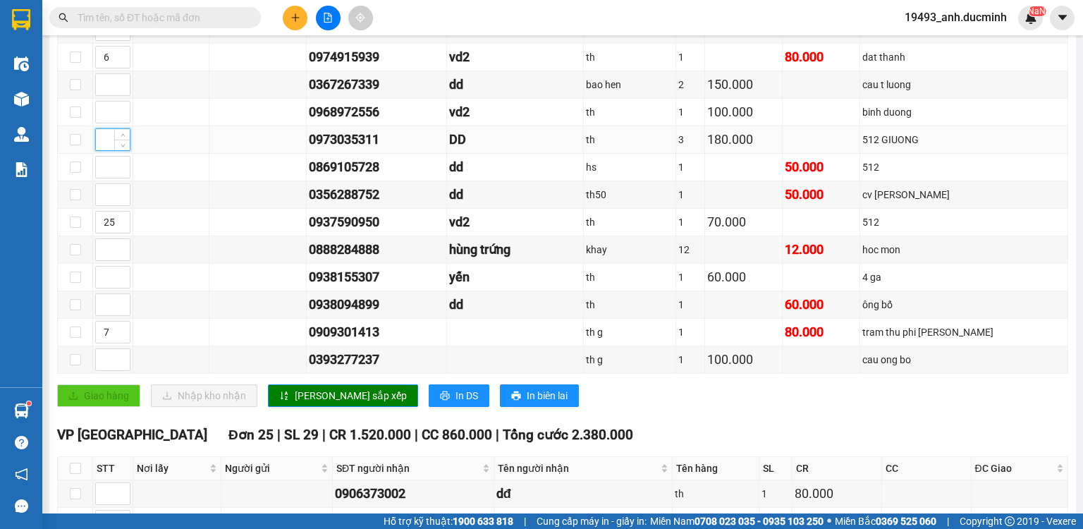
click at [110, 147] on input at bounding box center [113, 139] width 34 height 21
type input "8"
click at [103, 178] on input at bounding box center [113, 167] width 34 height 21
type input "8"
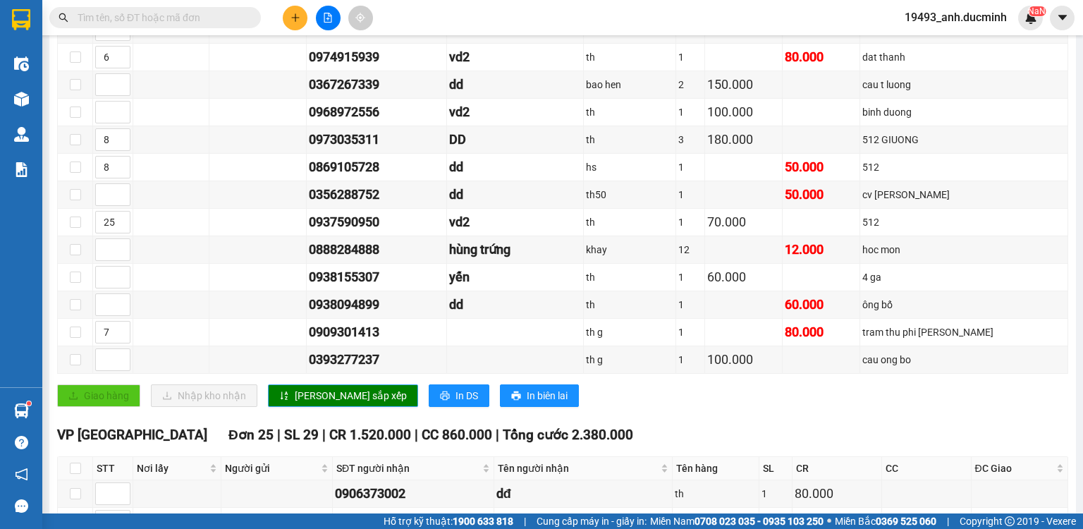
click at [317, 399] on span "[PERSON_NAME] sắp xếp" at bounding box center [351, 396] width 112 height 16
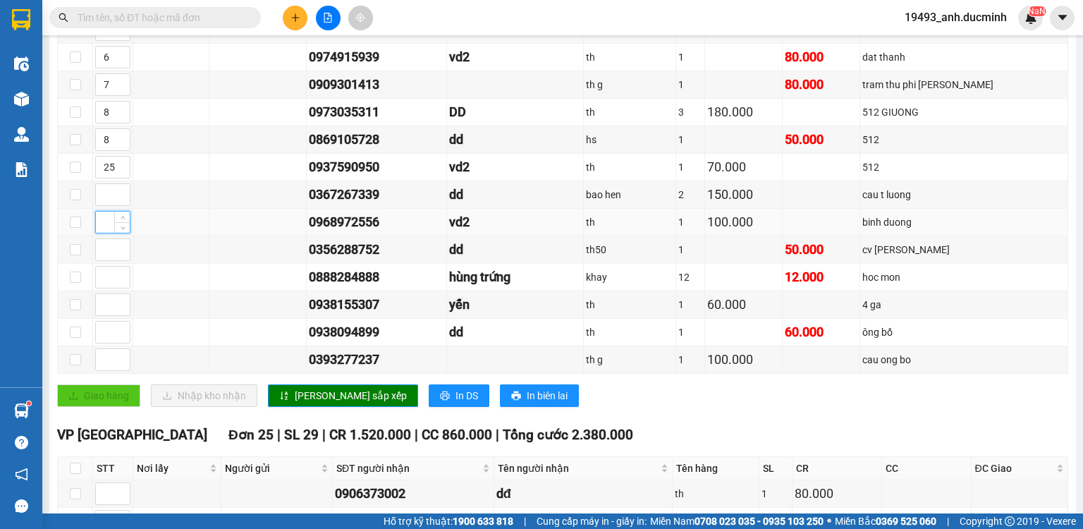
click at [102, 221] on input at bounding box center [113, 222] width 34 height 21
click at [116, 171] on span "Decrease Value" at bounding box center [122, 171] width 16 height 13
drag, startPoint x: 114, startPoint y: 171, endPoint x: 78, endPoint y: 180, distance: 37.1
click at [78, 180] on tr "23 0937590950 vd2 th 1 70.000 512" at bounding box center [563, 167] width 1010 height 27
click at [125, 164] on span "up" at bounding box center [122, 163] width 8 height 8
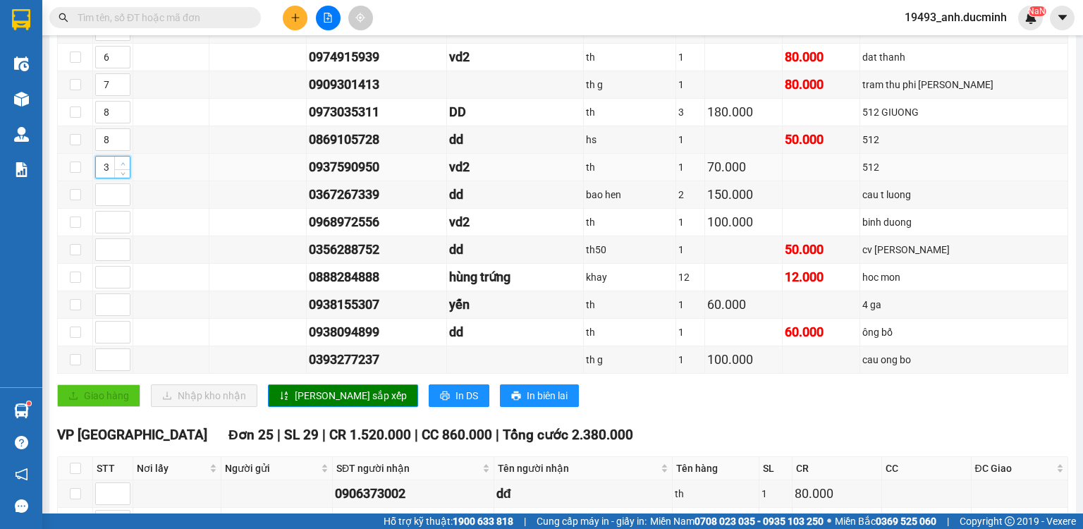
click at [125, 164] on span "up" at bounding box center [122, 163] width 8 height 8
click at [124, 165] on icon "up" at bounding box center [123, 163] width 5 height 5
click at [123, 166] on icon "up" at bounding box center [123, 163] width 5 height 5
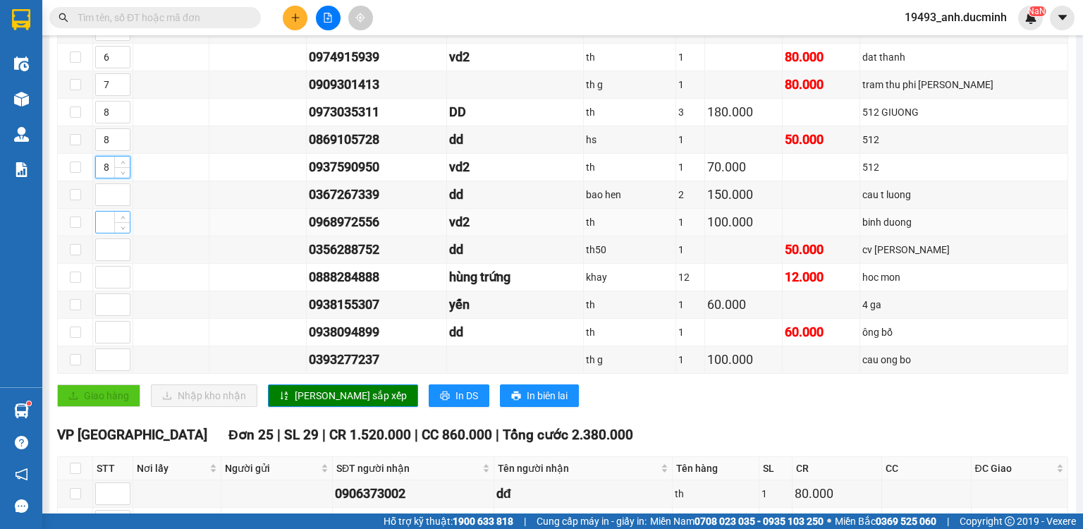
type input "8"
click at [99, 226] on input at bounding box center [113, 222] width 34 height 21
type input "9"
click at [103, 361] on input at bounding box center [113, 359] width 34 height 21
type input "10"
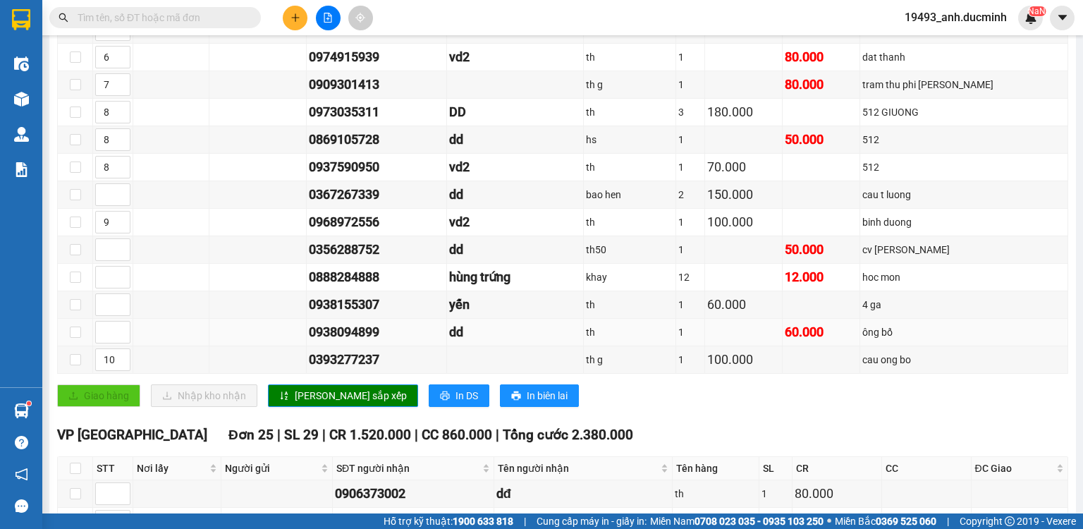
click at [109, 321] on td at bounding box center [113, 332] width 40 height 27
click at [106, 333] on input at bounding box center [113, 331] width 34 height 21
type input "10"
click at [299, 391] on span "[PERSON_NAME] sắp xếp" at bounding box center [351, 396] width 112 height 16
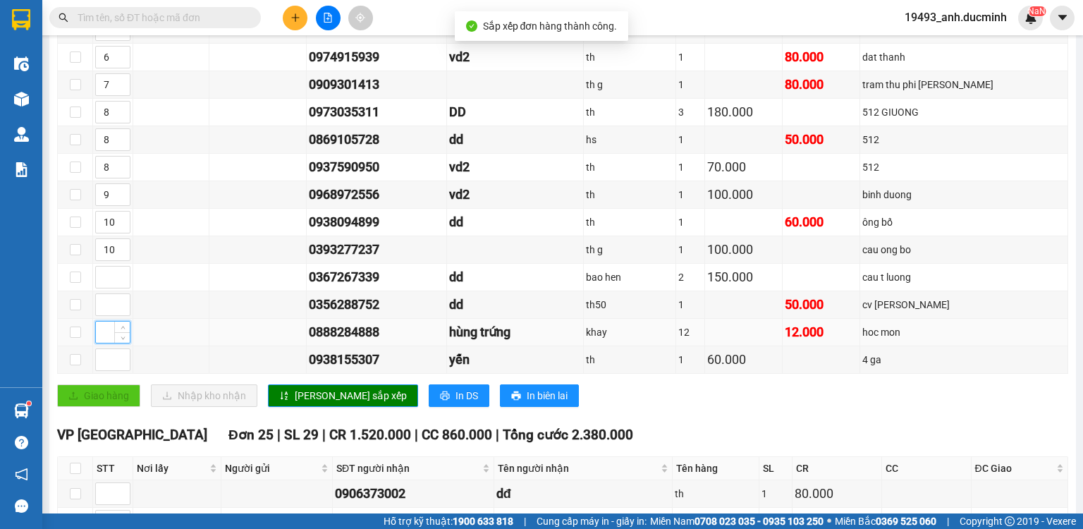
click at [106, 327] on input at bounding box center [113, 331] width 34 height 21
type input "1"
click at [281, 392] on icon "sort-ascending" at bounding box center [284, 396] width 10 height 10
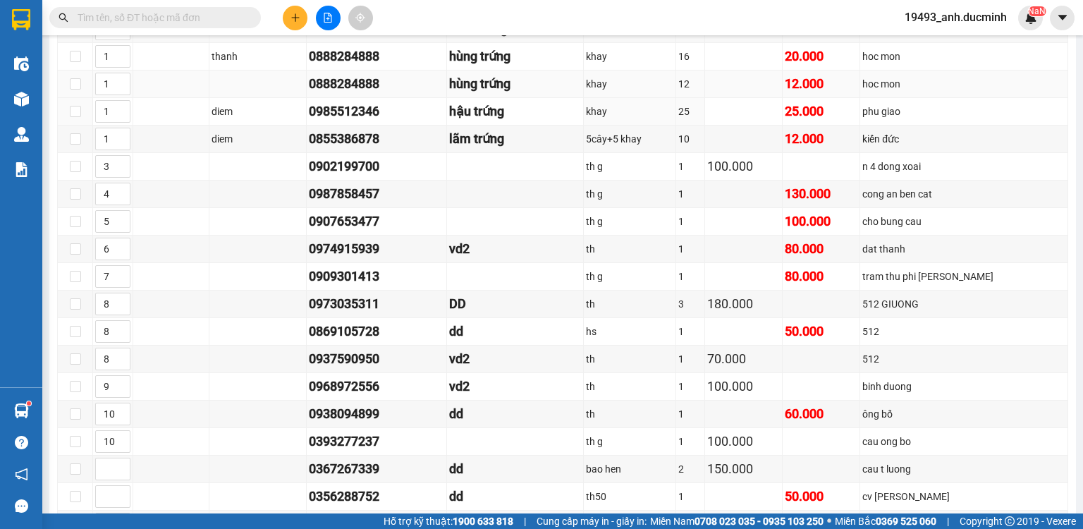
scroll to position [451, 0]
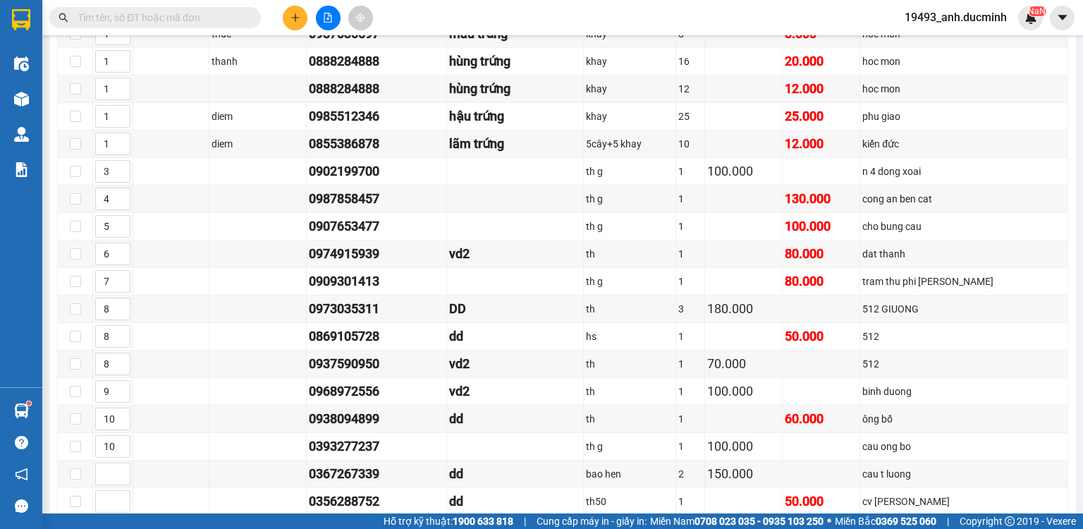
click at [203, 8] on span at bounding box center [155, 17] width 212 height 21
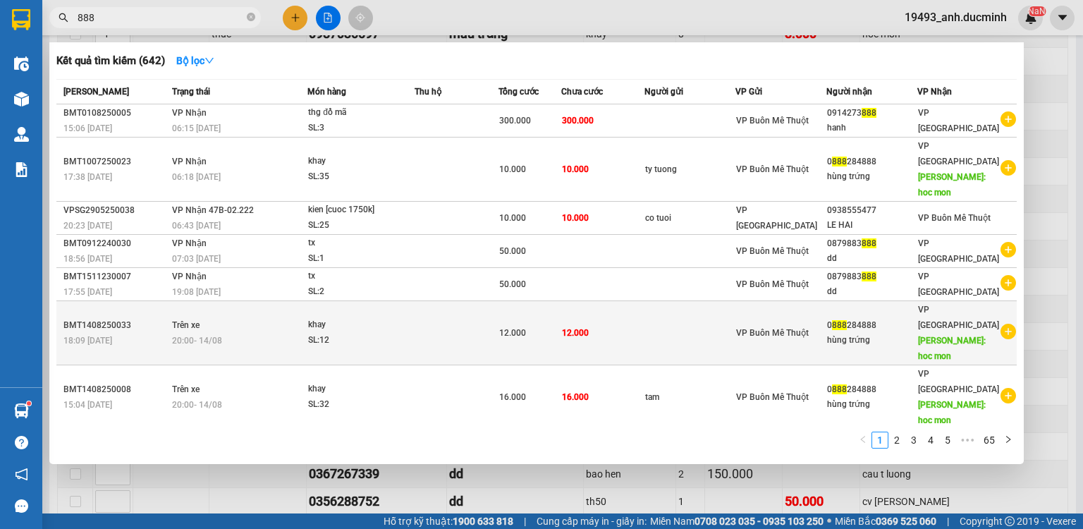
type input "888"
click at [608, 301] on td "12.000" at bounding box center [603, 333] width 84 height 64
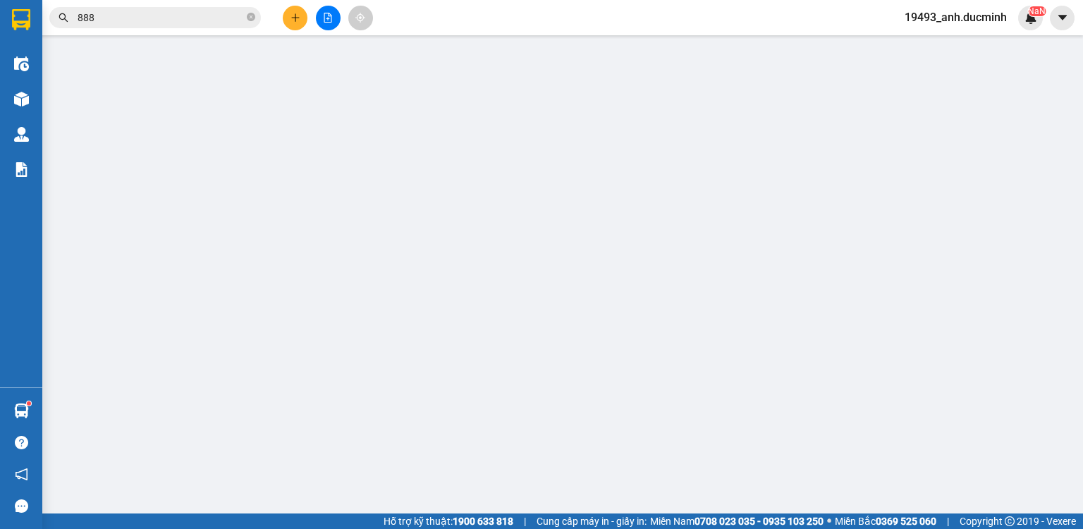
type input "0888284888"
type input "hùng trứng"
type input "hoc mon"
type input "12.000"
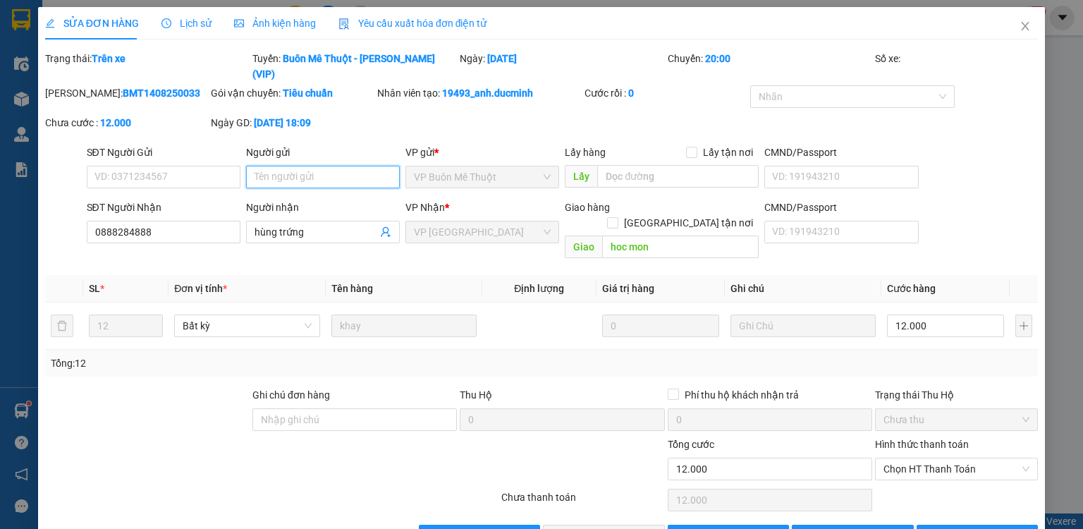
click at [288, 166] on input "Người gửi" at bounding box center [323, 177] width 154 height 23
type input "ti tuong"
click at [823, 525] on button "[PERSON_NAME] đổi" at bounding box center [853, 536] width 122 height 23
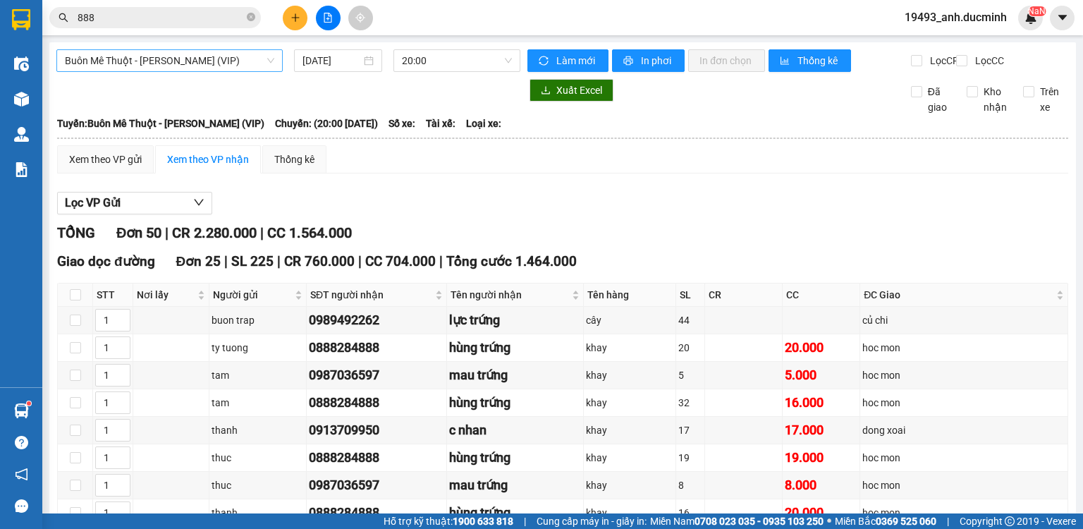
click at [116, 61] on span "Buôn Mê [PERSON_NAME] [PERSON_NAME] (VIP)" at bounding box center [169, 60] width 209 height 21
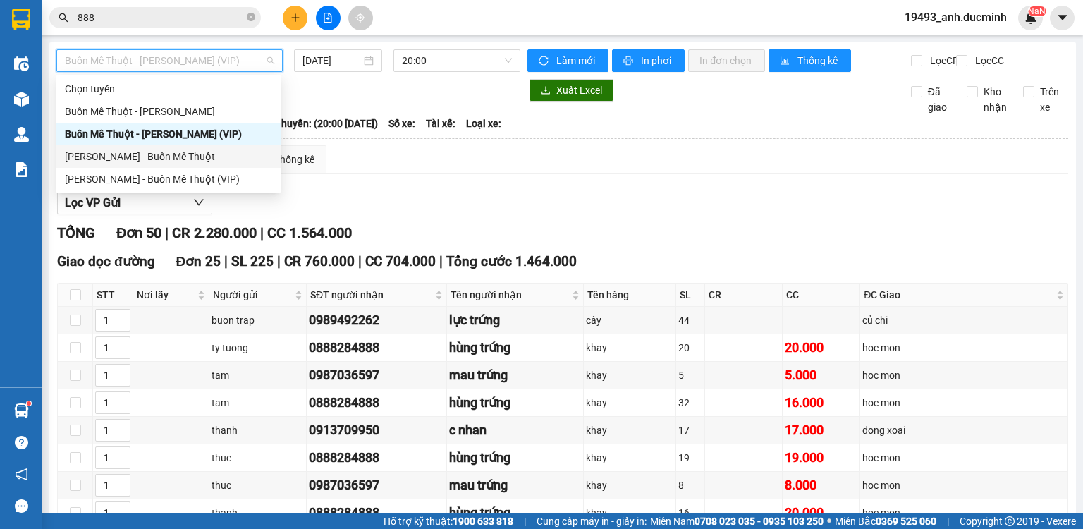
click at [111, 157] on div "[PERSON_NAME] - Buôn Mê Thuột" at bounding box center [168, 157] width 207 height 16
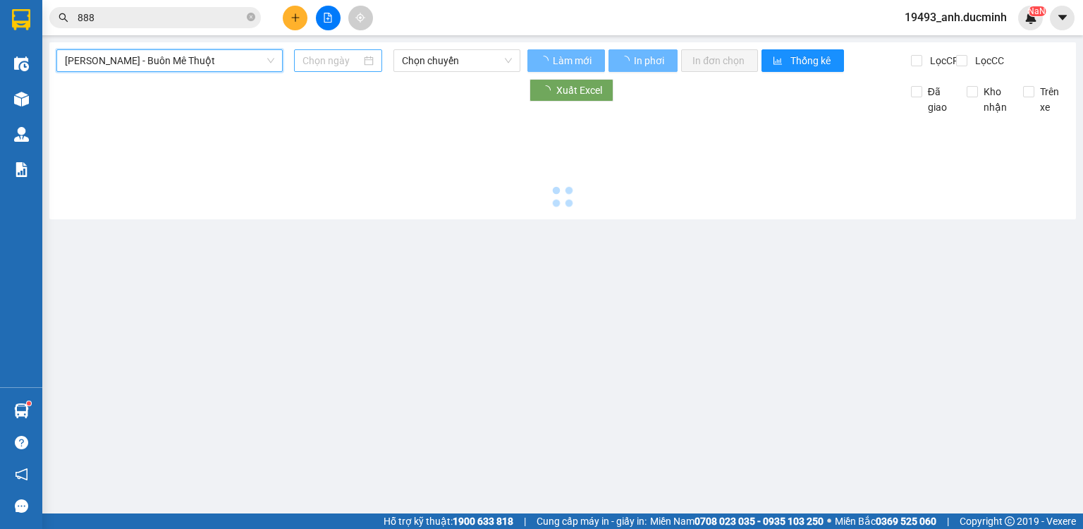
type input "[DATE]"
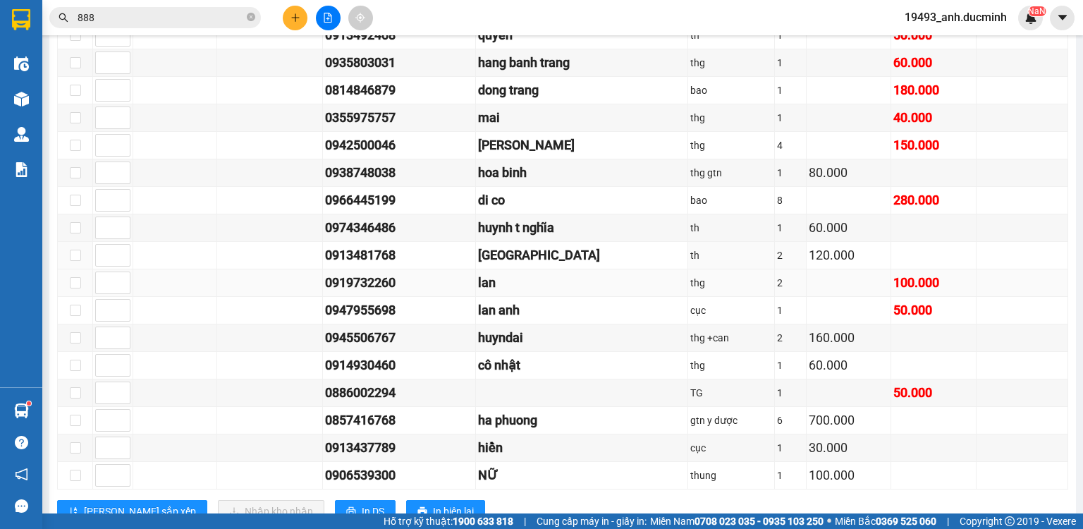
scroll to position [620, 0]
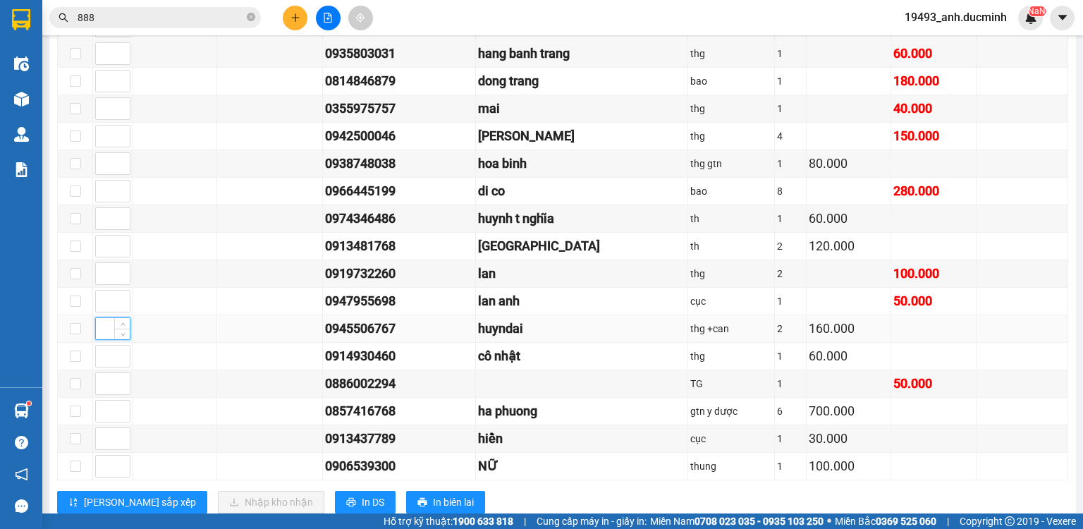
click at [102, 326] on input at bounding box center [113, 328] width 34 height 21
type input "1"
click at [102, 414] on input at bounding box center [113, 410] width 34 height 21
type input "1"
click at [104, 168] on input at bounding box center [113, 163] width 34 height 21
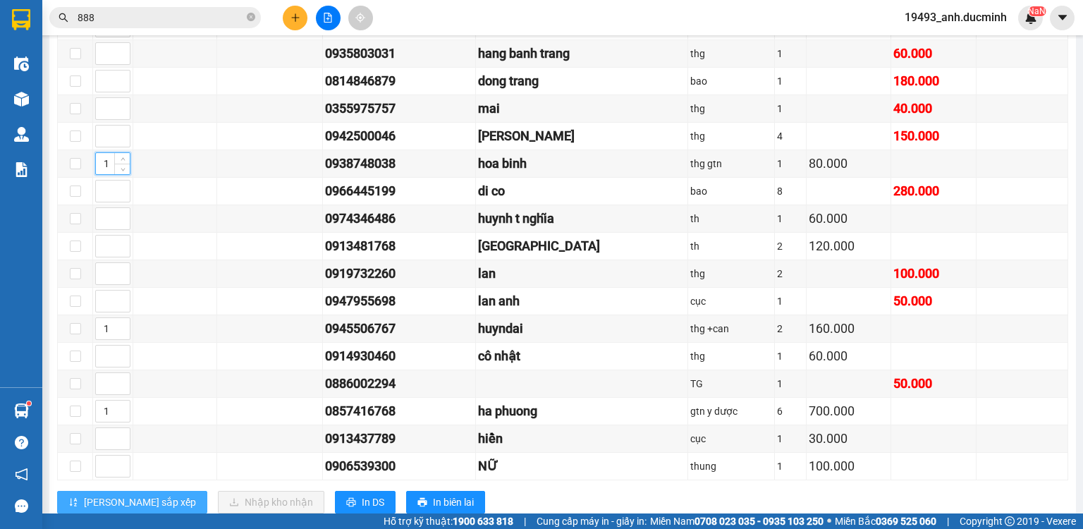
type input "1"
click at [121, 499] on span "[PERSON_NAME] sắp xếp" at bounding box center [140, 502] width 112 height 16
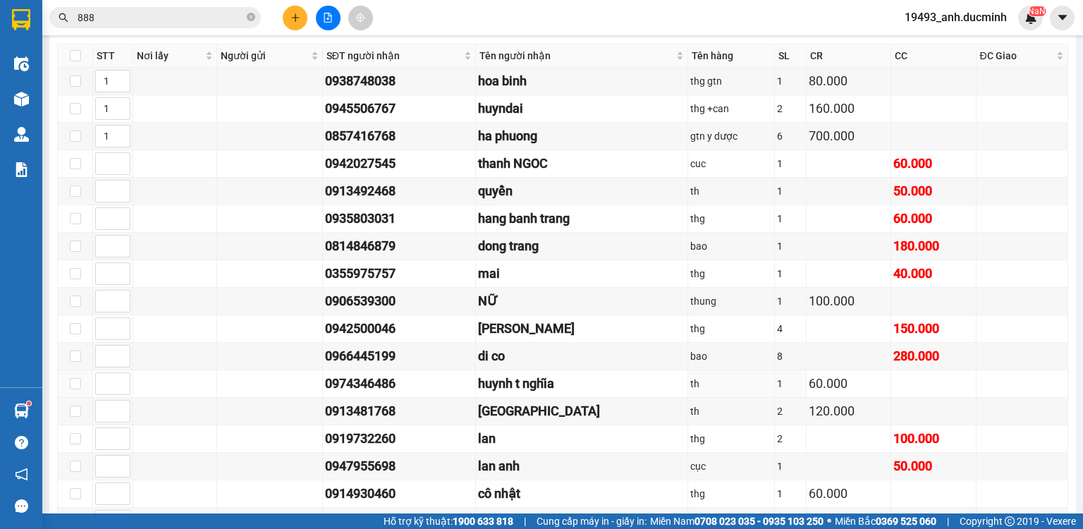
scroll to position [502, 0]
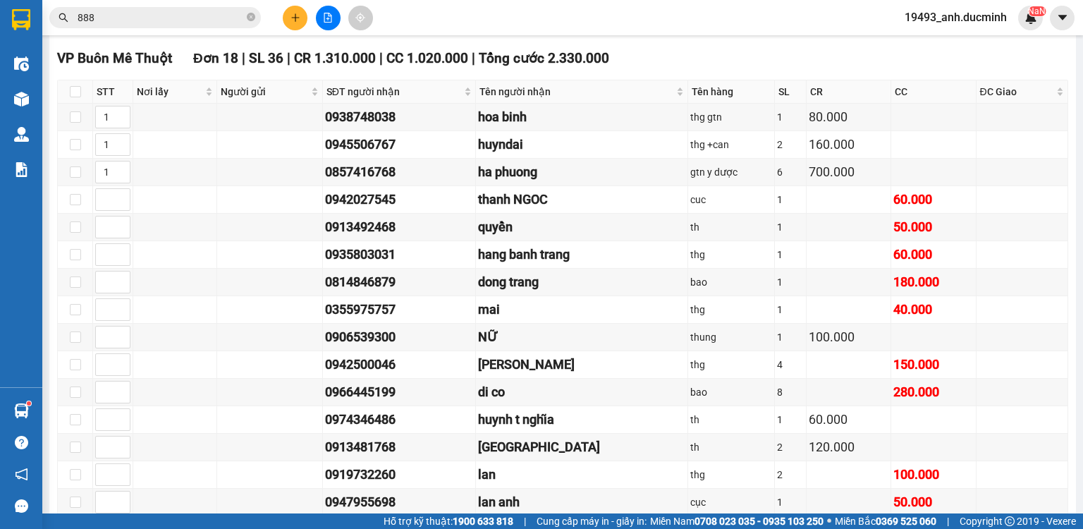
click at [295, 17] on icon "plus" at bounding box center [295, 17] width 1 height 8
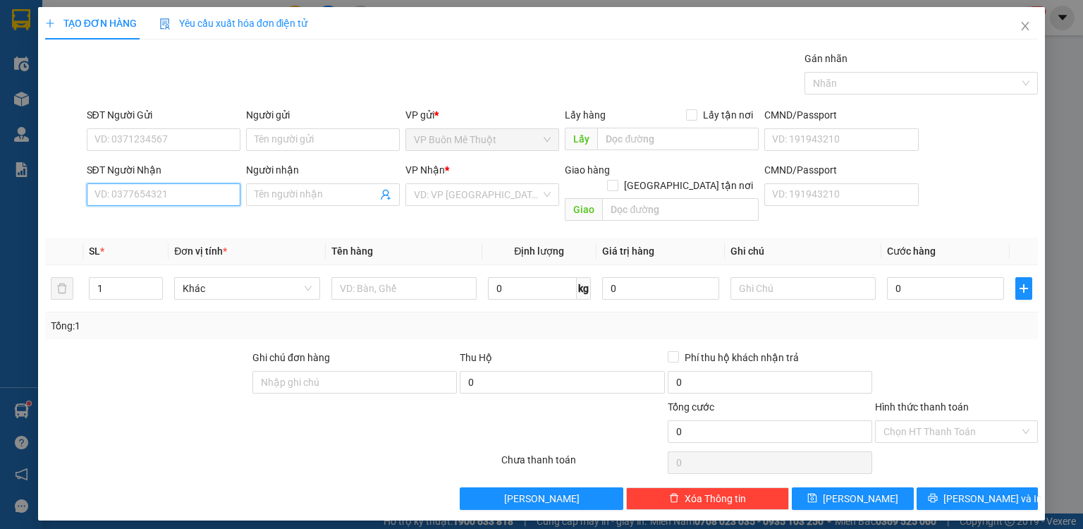
click at [164, 197] on input "SĐT Người Nhận" at bounding box center [164, 194] width 154 height 23
type input "0989040574"
click at [299, 187] on input "Người nhận" at bounding box center [316, 195] width 123 height 16
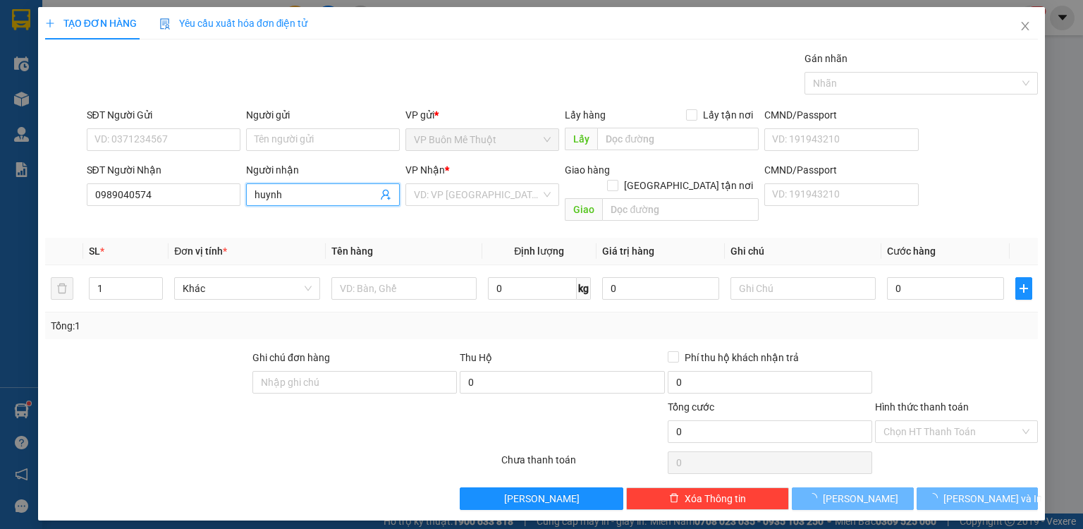
type input "huynh"
click at [324, 130] on div "Người gửi Tên người gửi" at bounding box center [323, 131] width 154 height 49
click at [324, 133] on input "Người gửi" at bounding box center [323, 139] width 154 height 23
type input "v"
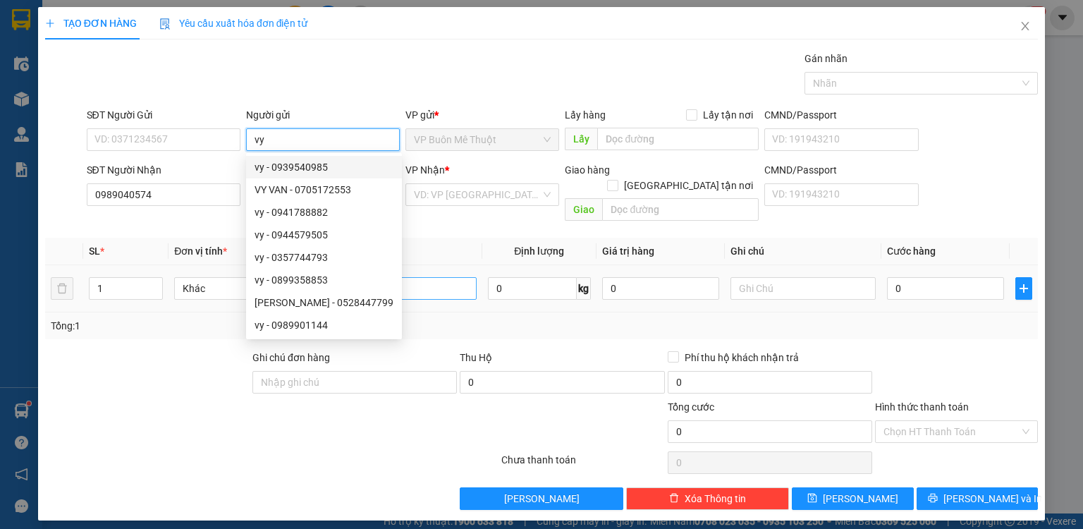
type input "vy"
click at [437, 277] on input "text" at bounding box center [403, 288] width 145 height 23
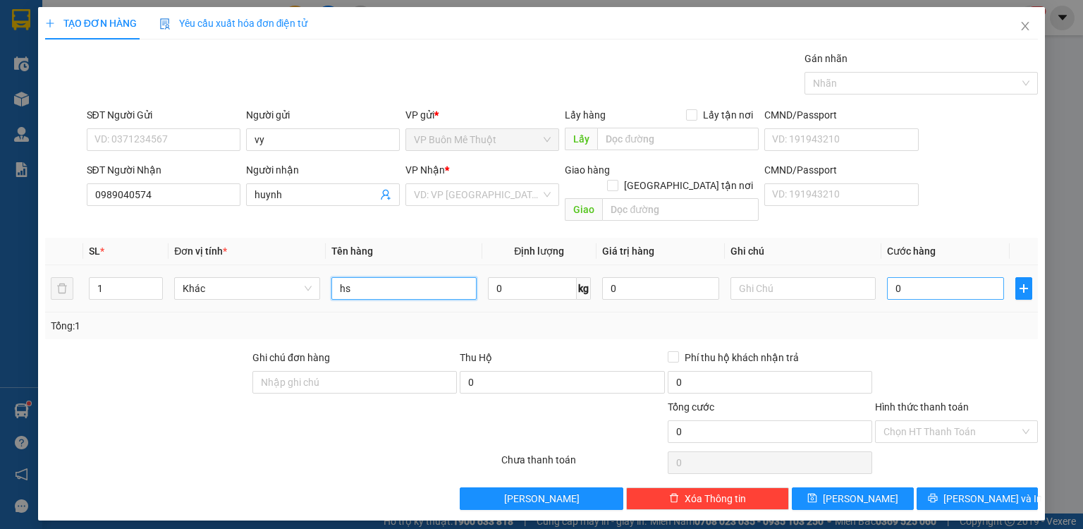
type input "hs"
click at [956, 277] on input "0" at bounding box center [945, 288] width 117 height 23
type input "2"
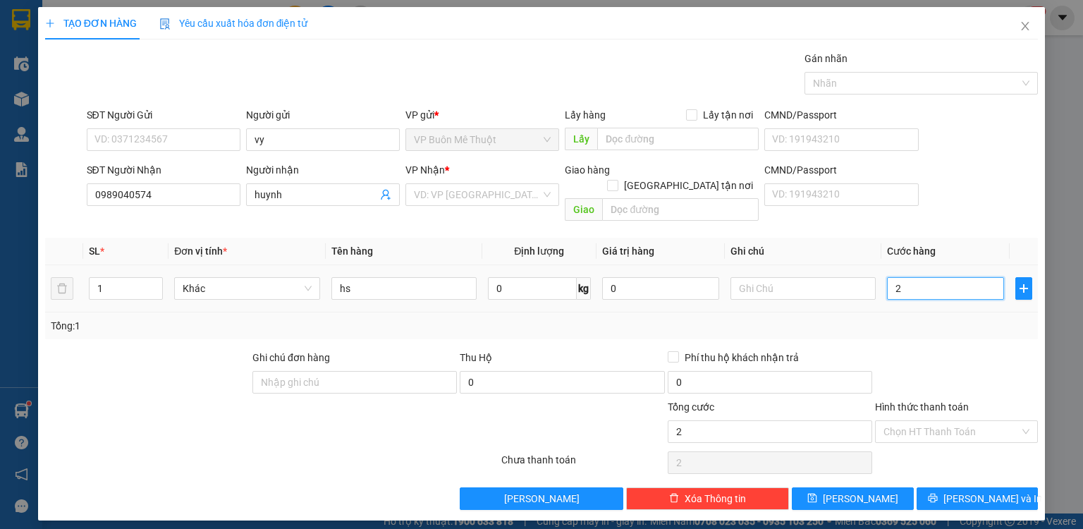
type input "20"
type input "20.000"
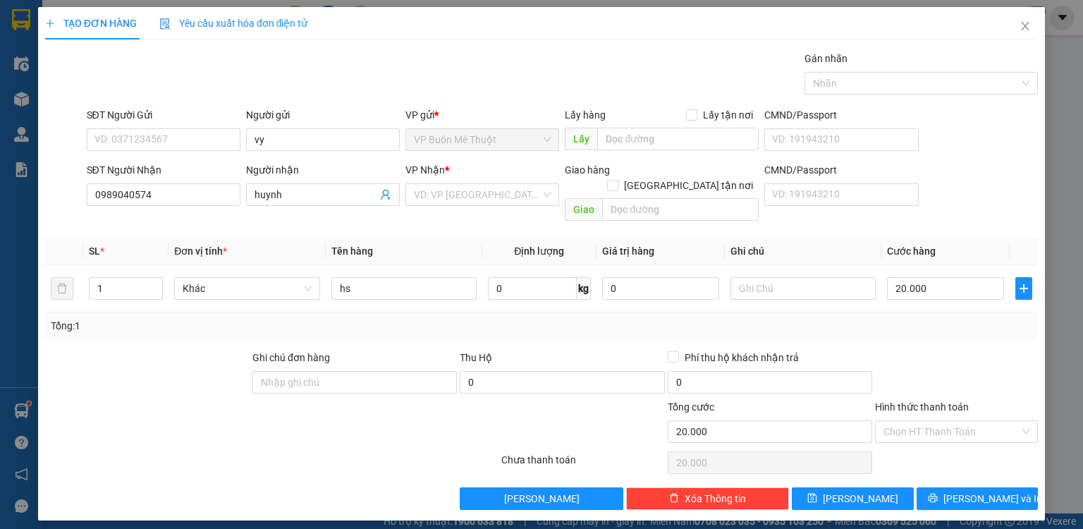
click at [962, 318] on div "Tổng: 1" at bounding box center [541, 326] width 981 height 16
click at [924, 423] on input "Hình thức thanh toán" at bounding box center [951, 431] width 136 height 21
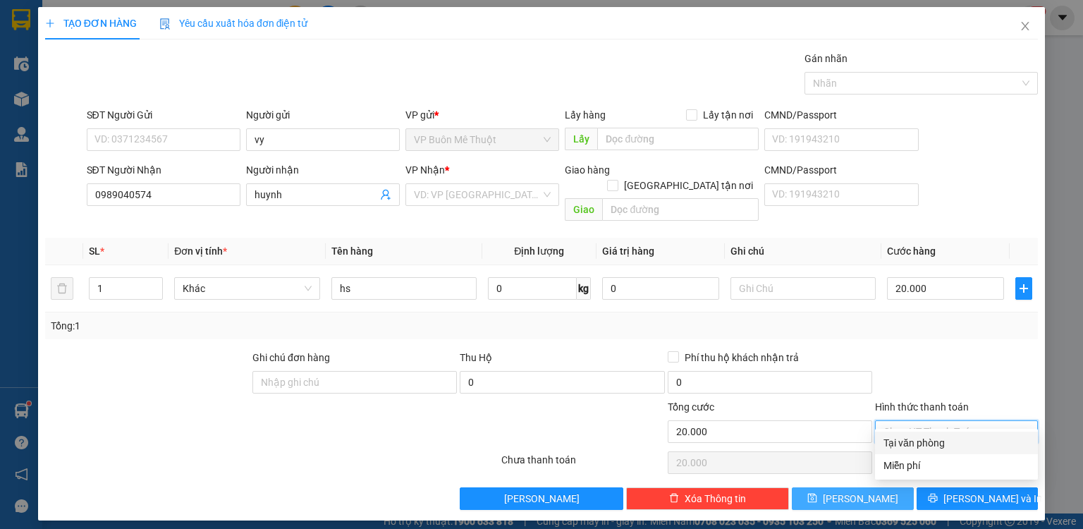
drag, startPoint x: 924, startPoint y: 443, endPoint x: 895, endPoint y: 480, distance: 47.2
click at [923, 443] on div "Tại văn phòng" at bounding box center [956, 443] width 146 height 16
type input "0"
drag, startPoint x: 881, startPoint y: 486, endPoint x: 1021, endPoint y: 219, distance: 301.5
click at [881, 487] on button "[PERSON_NAME]" at bounding box center [853, 498] width 122 height 23
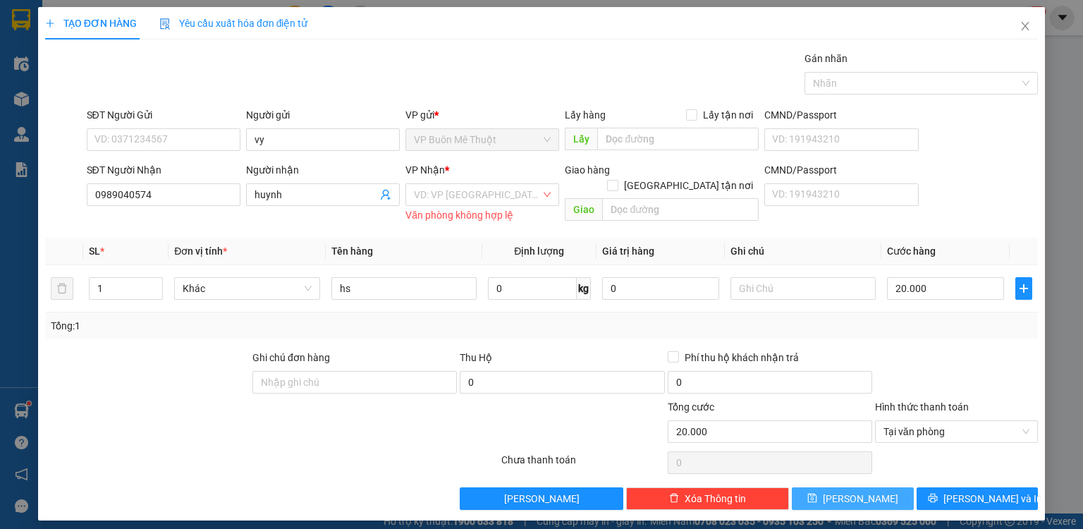
click at [863, 496] on button "[PERSON_NAME]" at bounding box center [853, 498] width 122 height 23
click at [444, 195] on input "search" at bounding box center [477, 194] width 127 height 21
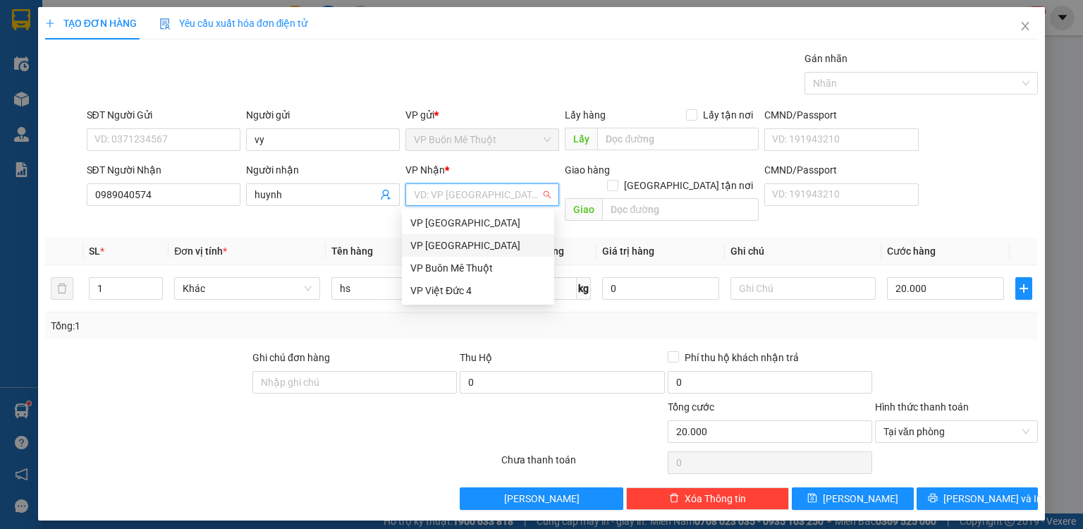
click at [457, 250] on div "VP [GEOGRAPHIC_DATA]" at bounding box center [477, 246] width 135 height 16
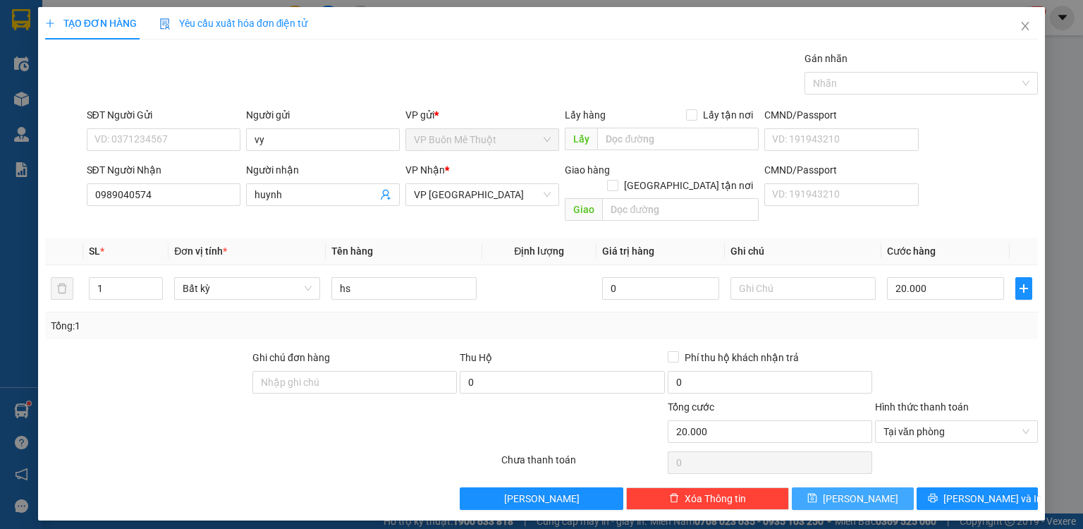
click at [828, 492] on button "[PERSON_NAME]" at bounding box center [853, 498] width 122 height 23
type input "0"
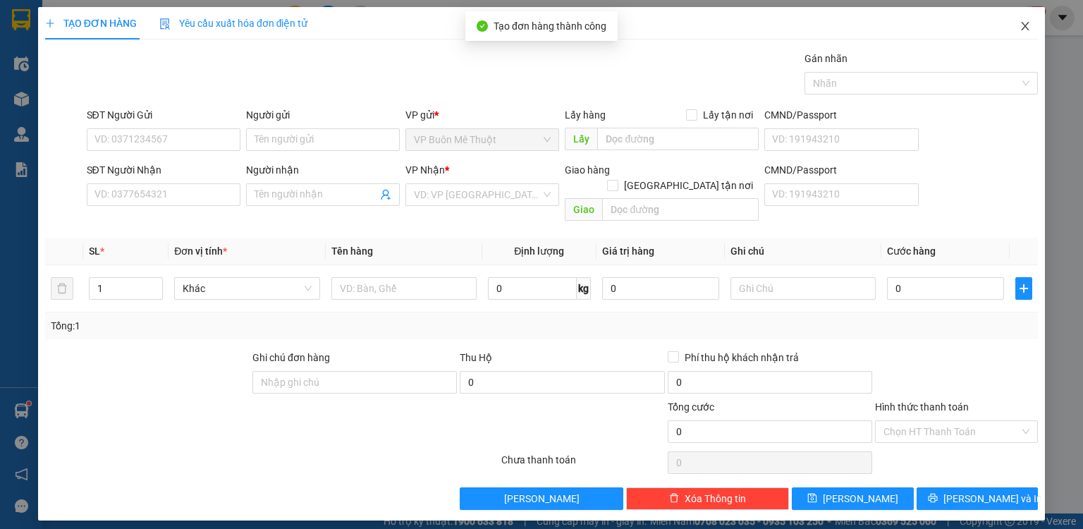
click at [1027, 23] on icon "close" at bounding box center [1024, 25] width 11 height 11
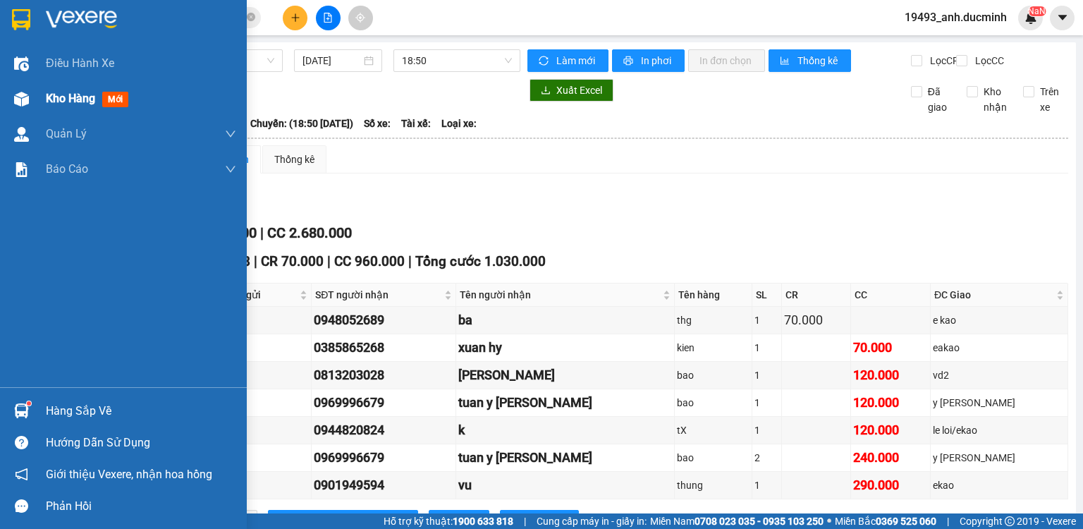
click at [56, 98] on span "Kho hàng" at bounding box center [70, 98] width 49 height 13
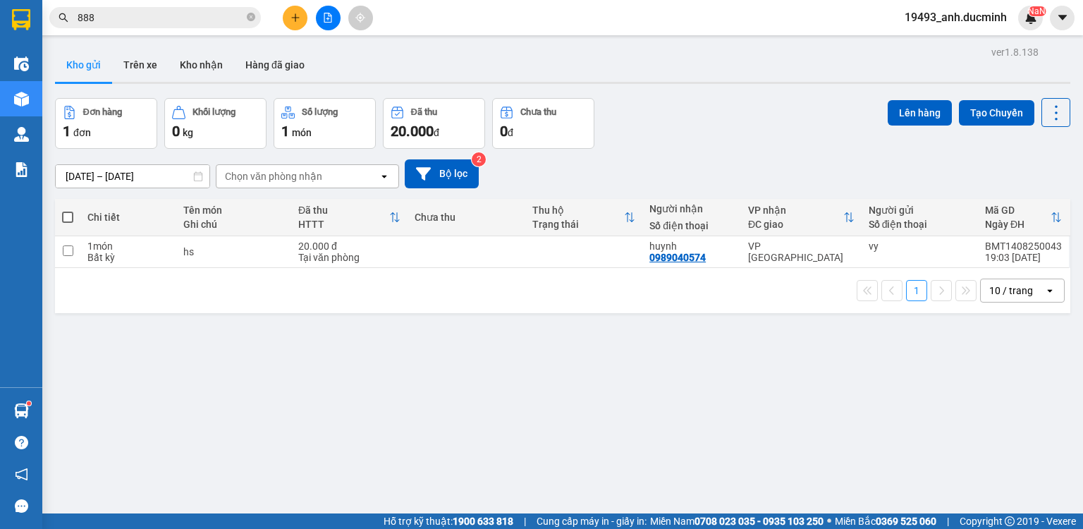
drag, startPoint x: 65, startPoint y: 214, endPoint x: 306, endPoint y: 164, distance: 246.3
click at [66, 214] on span at bounding box center [67, 217] width 11 height 11
click at [68, 210] on input "checkbox" at bounding box center [68, 210] width 0 height 0
checkbox input "true"
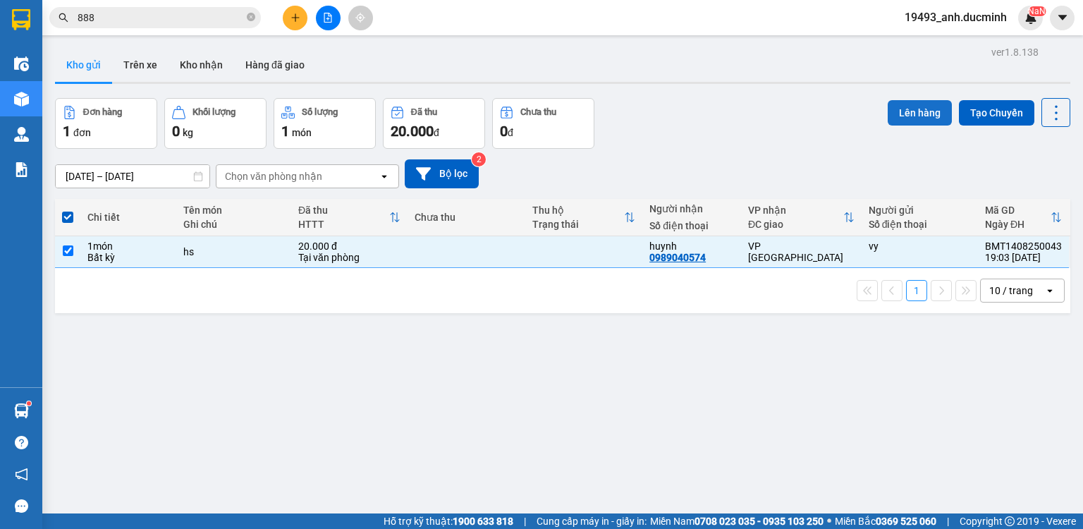
click at [920, 112] on button "Lên hàng" at bounding box center [920, 112] width 64 height 25
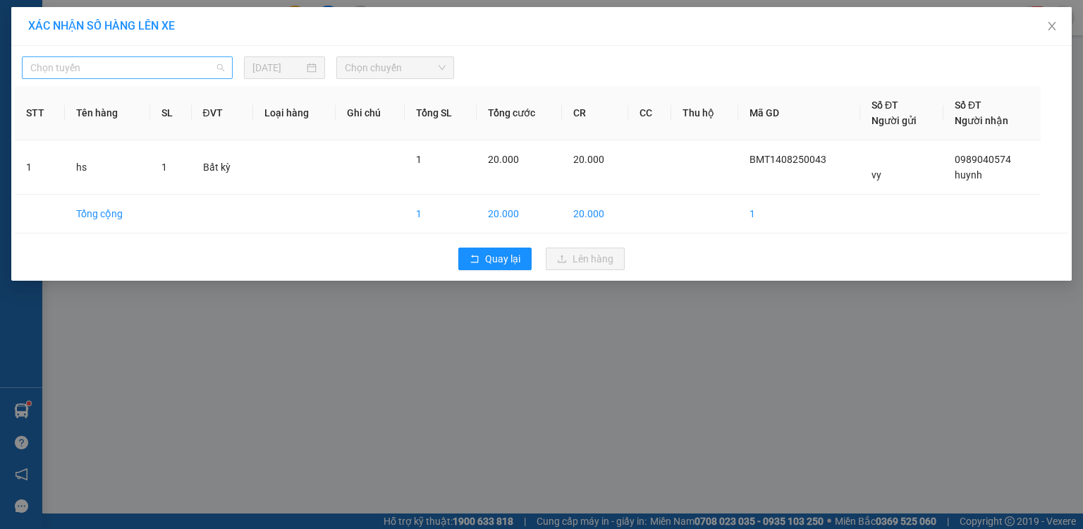
drag, startPoint x: 172, startPoint y: 68, endPoint x: 155, endPoint y: 116, distance: 50.8
click at [171, 68] on span "Chọn tuyến" at bounding box center [127, 67] width 194 height 21
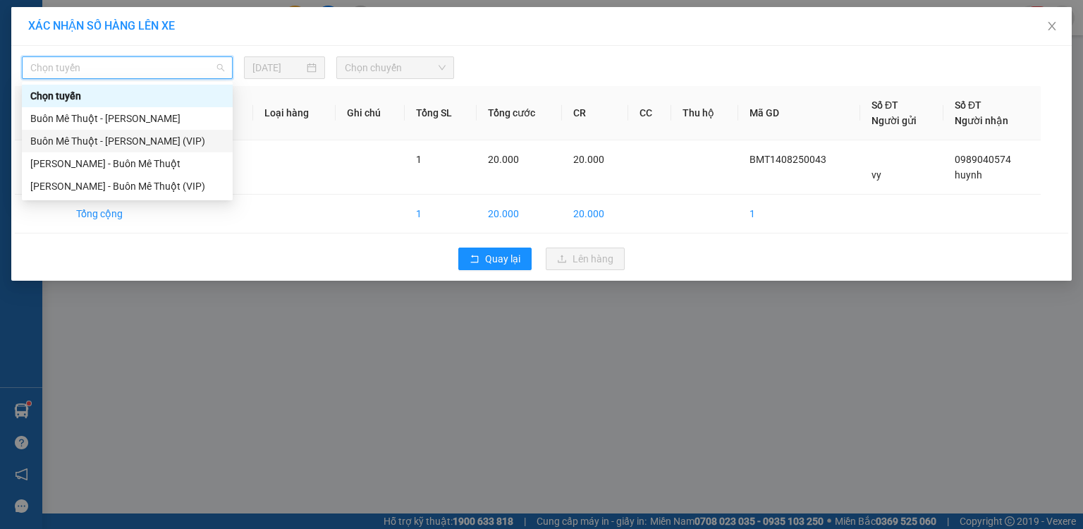
click at [151, 139] on div "Buôn Mê [PERSON_NAME] [PERSON_NAME] (VIP)" at bounding box center [127, 141] width 194 height 16
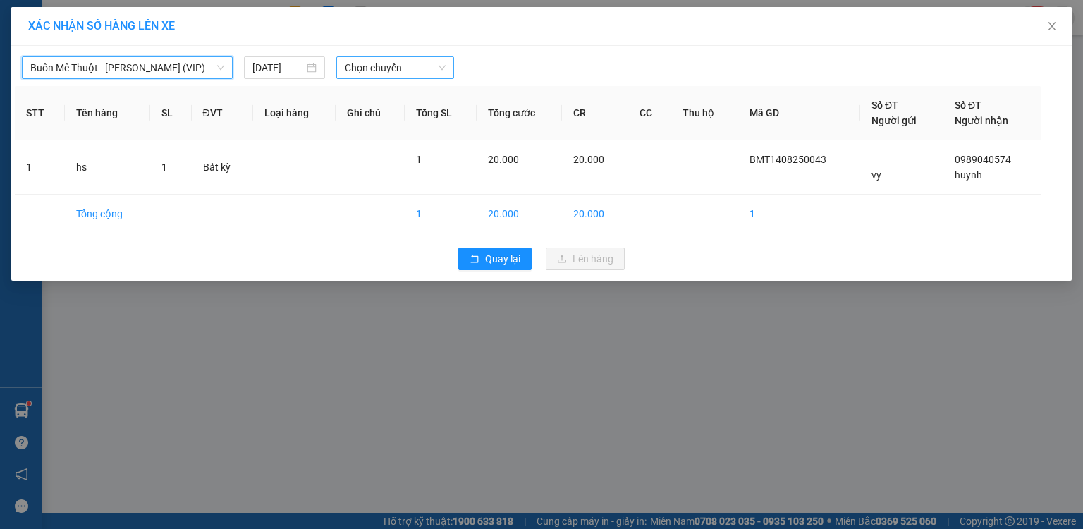
click at [358, 69] on span "Chọn chuyến" at bounding box center [396, 67] width 102 height 21
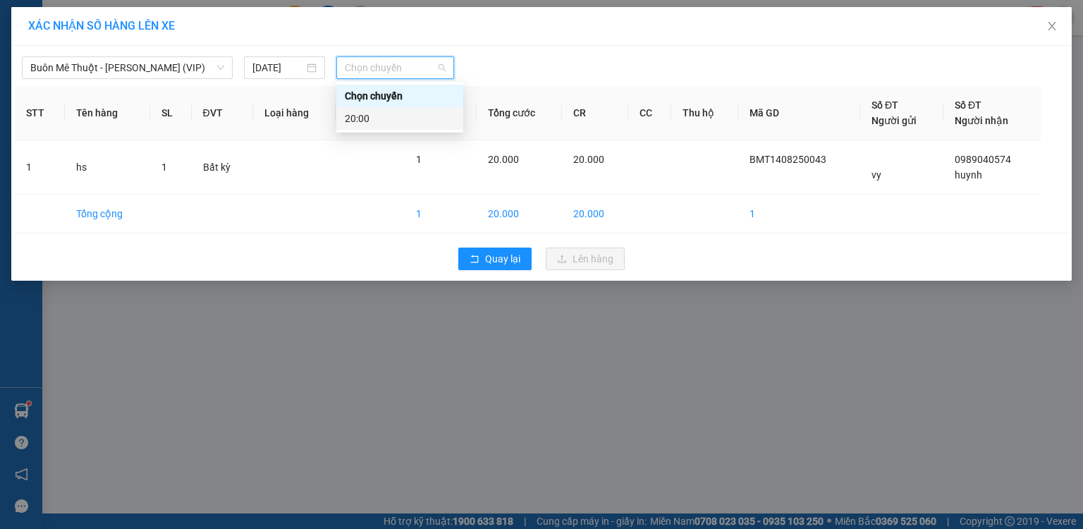
click at [358, 120] on div "20:00" at bounding box center [400, 119] width 110 height 16
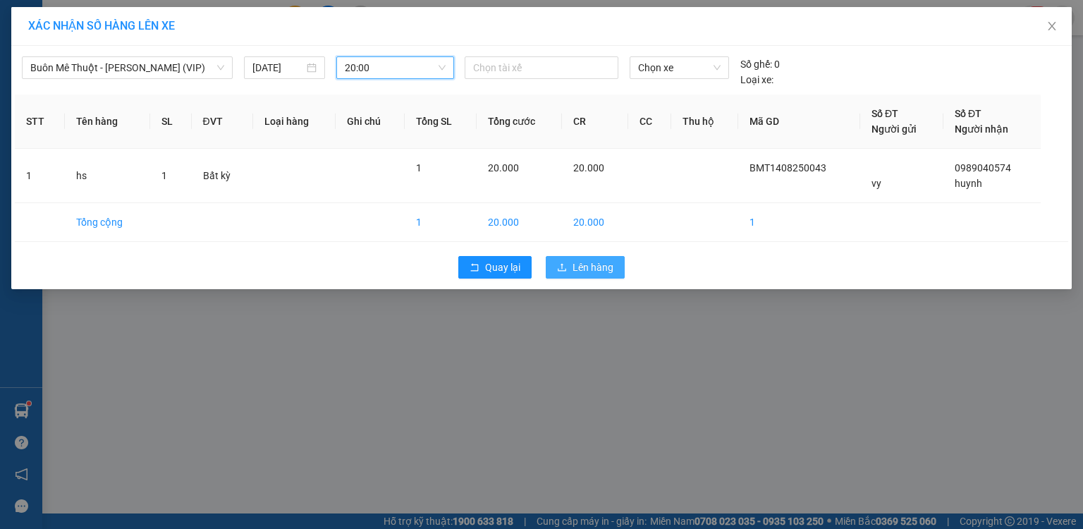
click at [577, 271] on span "Lên hàng" at bounding box center [592, 267] width 41 height 16
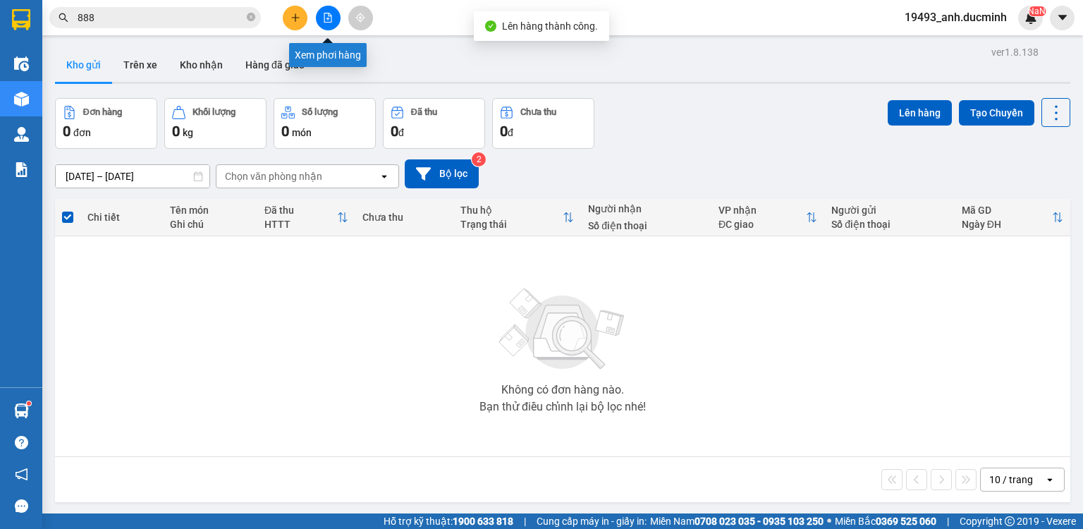
click at [323, 20] on icon "file-add" at bounding box center [328, 18] width 10 height 10
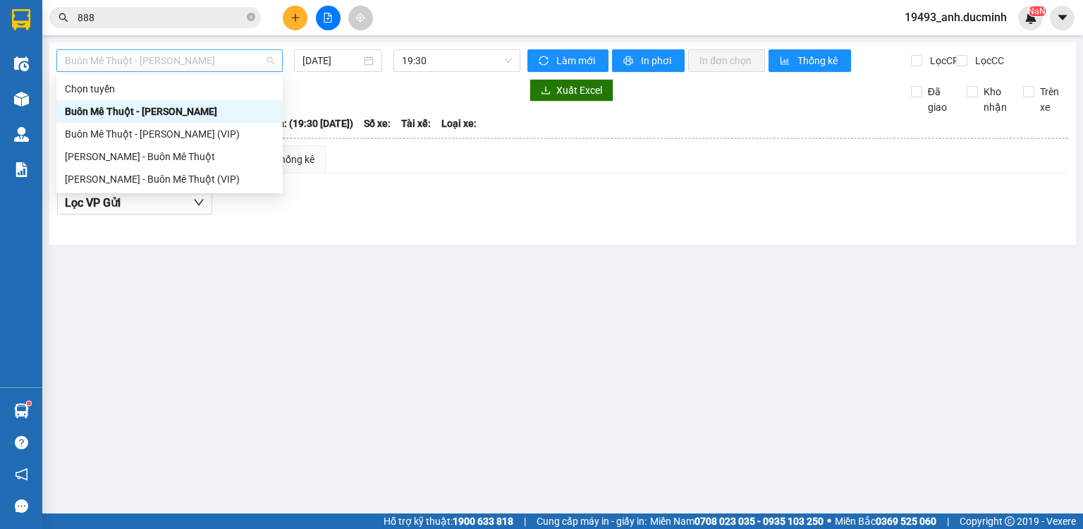
click at [192, 59] on span "Buôn Mê [PERSON_NAME] [PERSON_NAME]" at bounding box center [169, 60] width 209 height 21
click at [167, 138] on div "Buôn Mê [PERSON_NAME] [PERSON_NAME] (VIP)" at bounding box center [169, 134] width 209 height 16
type input "[DATE]"
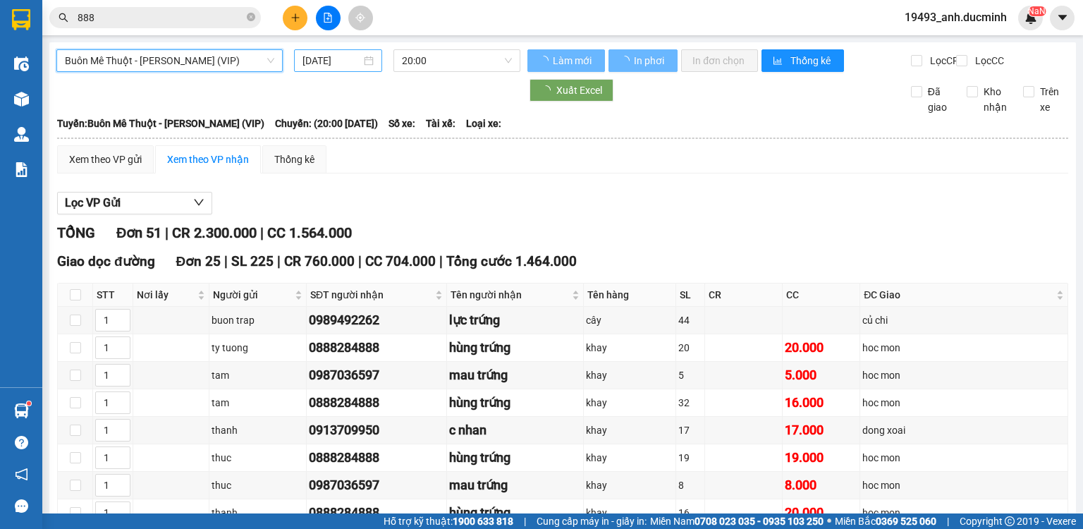
click at [330, 62] on input "[DATE]" at bounding box center [331, 61] width 58 height 16
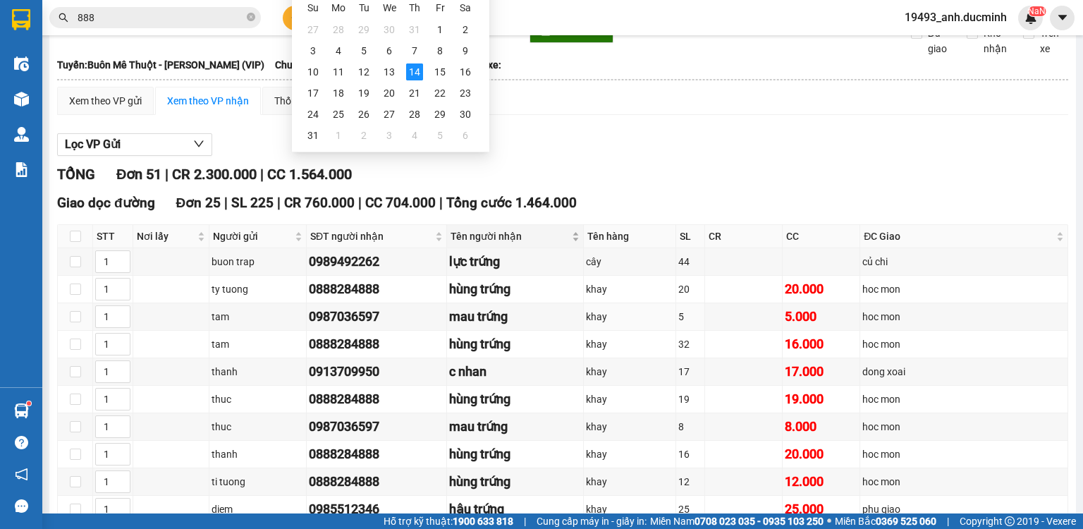
scroll to position [56, 0]
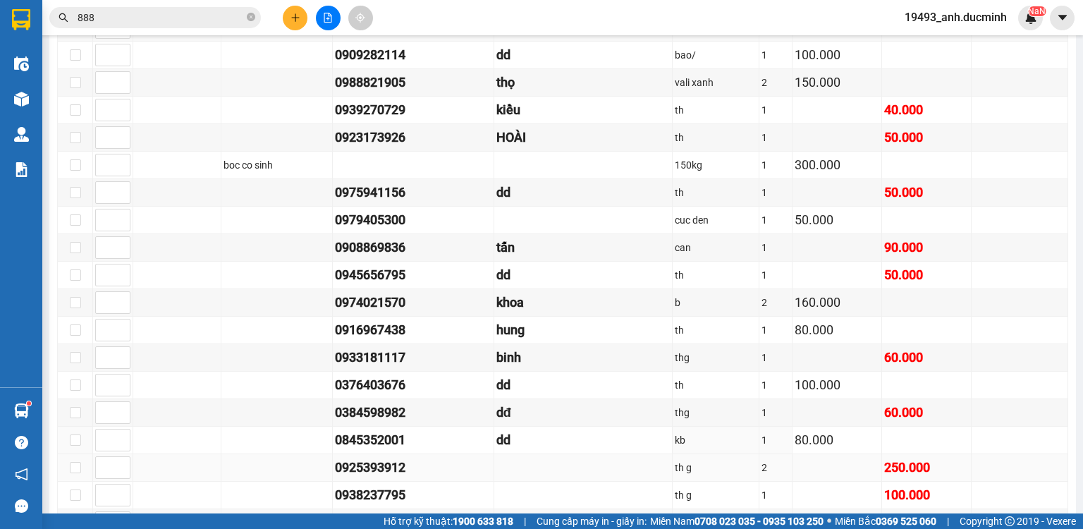
scroll to position [1364, 0]
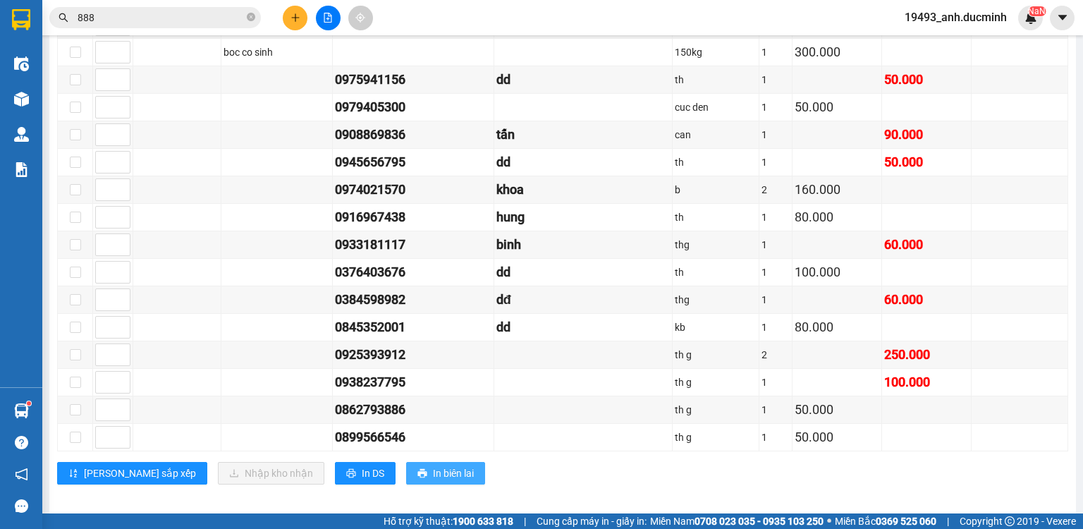
click at [433, 466] on span "In biên lai" at bounding box center [453, 473] width 41 height 16
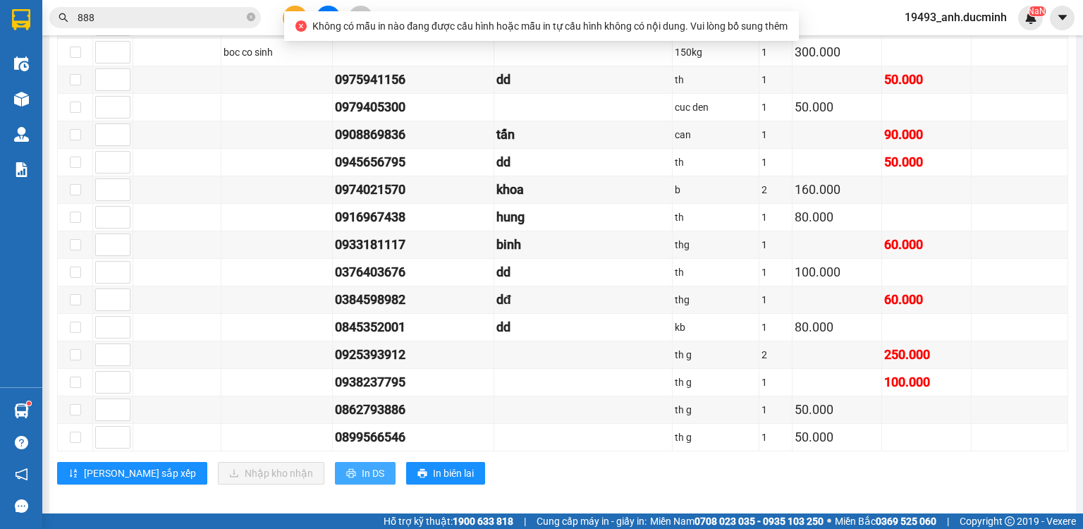
click at [362, 465] on span "In DS" at bounding box center [373, 473] width 23 height 16
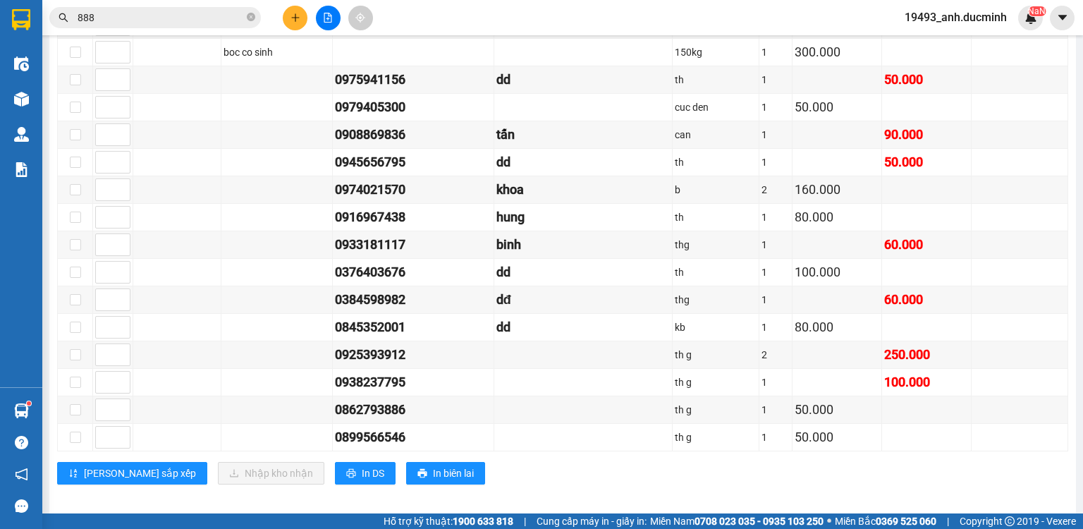
scroll to position [1195, 0]
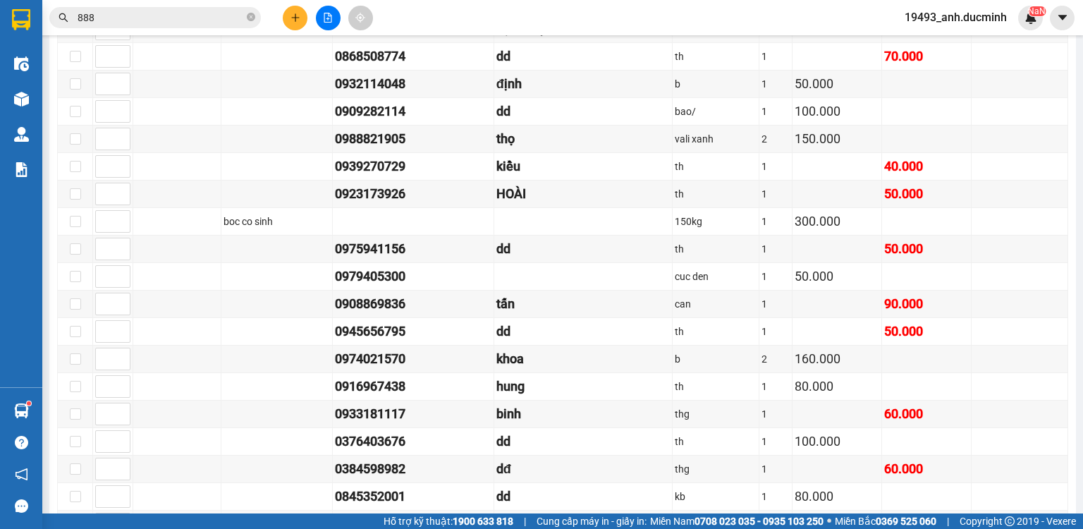
click at [289, 21] on button at bounding box center [295, 18] width 25 height 25
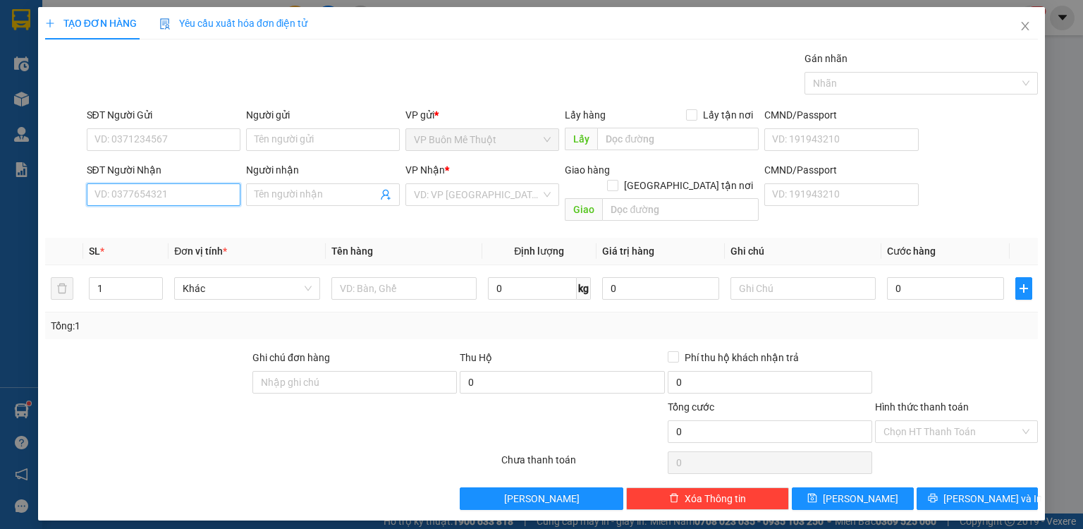
click at [203, 200] on input "SĐT Người Nhận" at bounding box center [164, 194] width 154 height 23
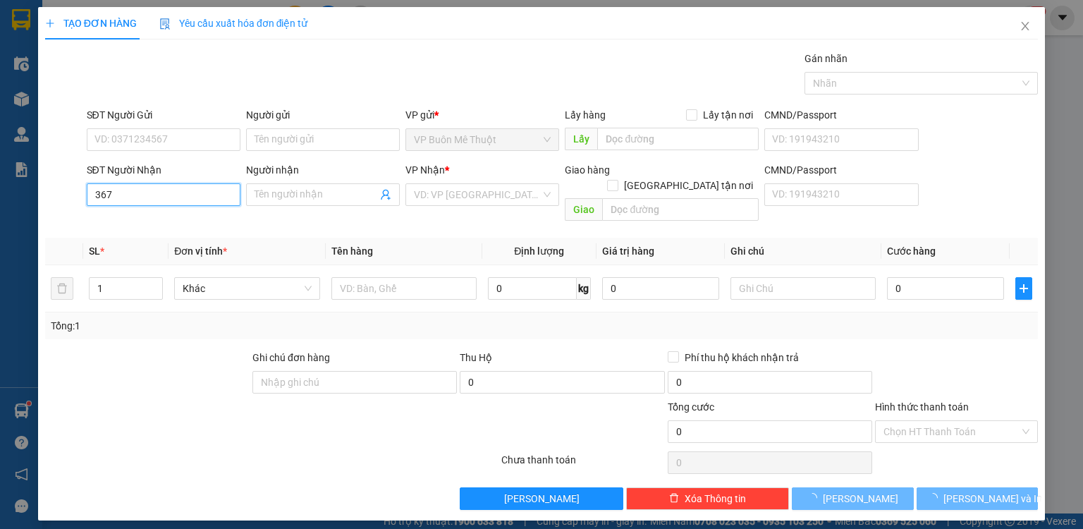
click at [198, 201] on input "367" at bounding box center [164, 194] width 154 height 23
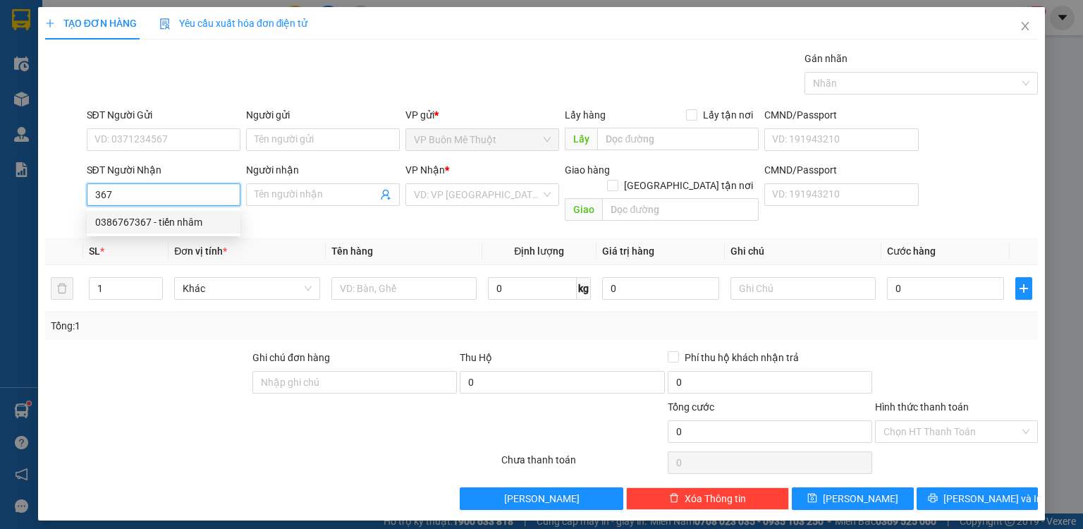
click at [178, 229] on div "0386767367 - tiến nhâm" at bounding box center [163, 222] width 137 height 16
type input "0386767367"
type input "tiến nhâm"
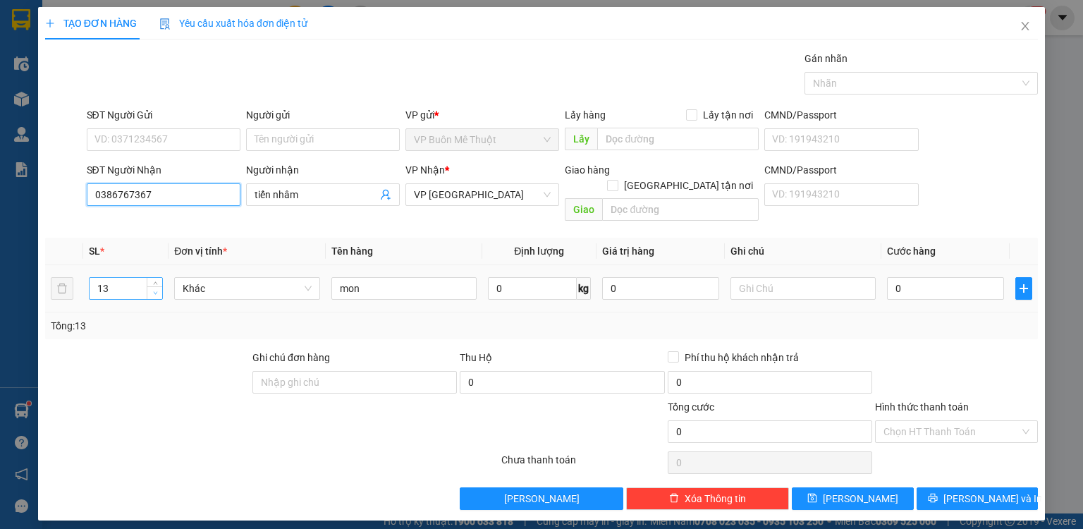
type input "0386767367"
click at [153, 290] on icon "down" at bounding box center [155, 292] width 5 height 5
type input "11"
click at [153, 290] on icon "down" at bounding box center [155, 292] width 5 height 5
click at [902, 421] on input "Hình thức thanh toán" at bounding box center [951, 431] width 136 height 21
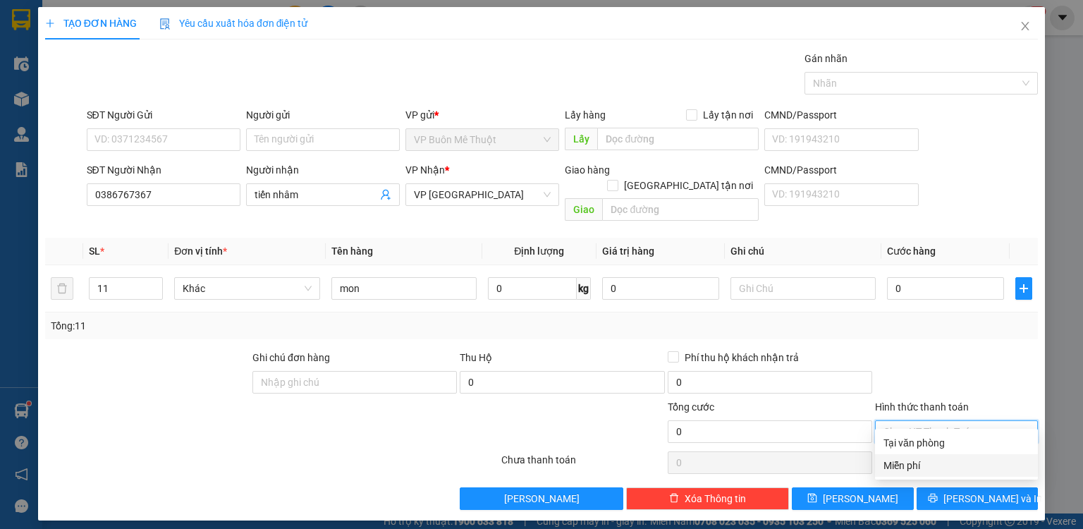
click at [922, 471] on div "Miễn phí" at bounding box center [956, 466] width 146 height 16
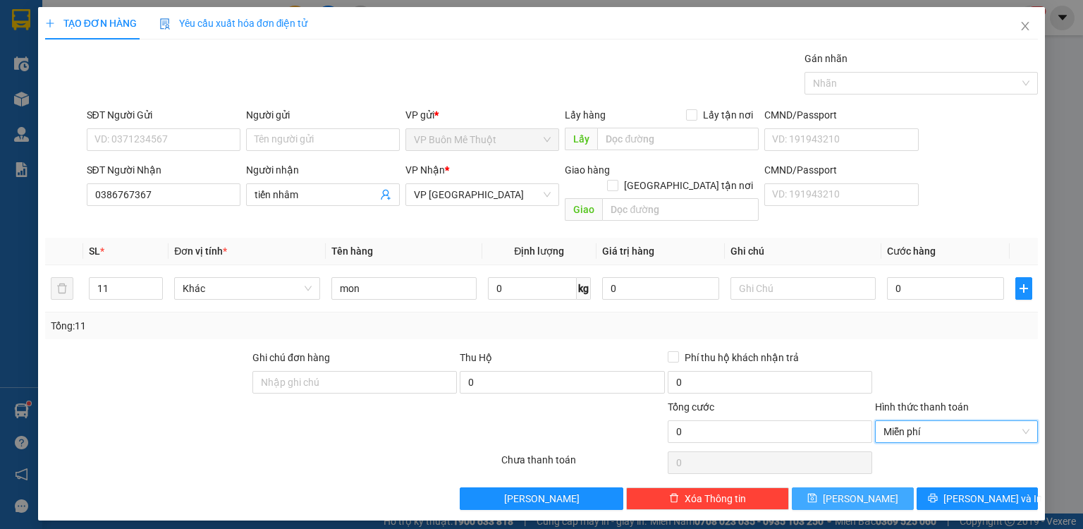
click at [884, 487] on button "[PERSON_NAME]" at bounding box center [853, 498] width 122 height 23
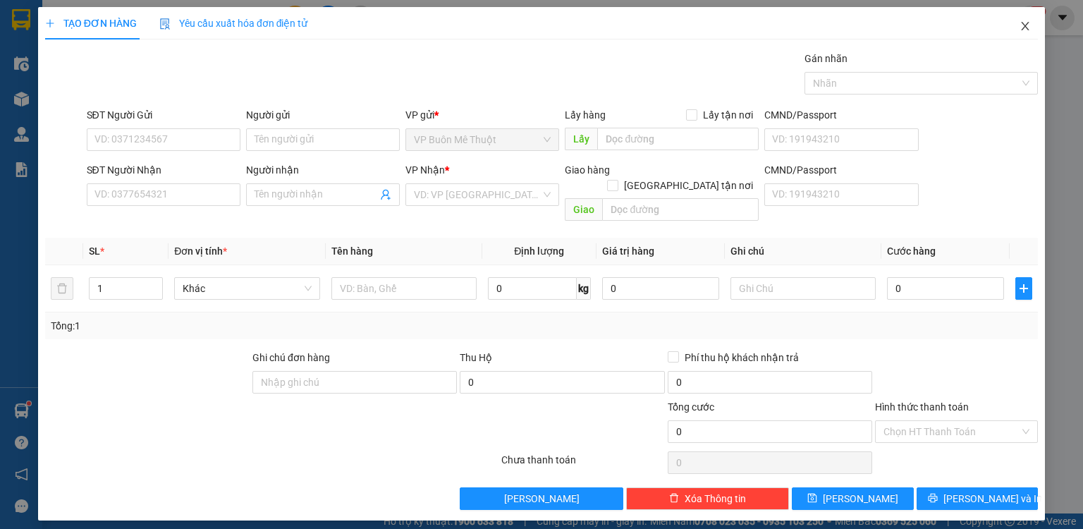
click at [1025, 25] on icon "close" at bounding box center [1024, 25] width 11 height 11
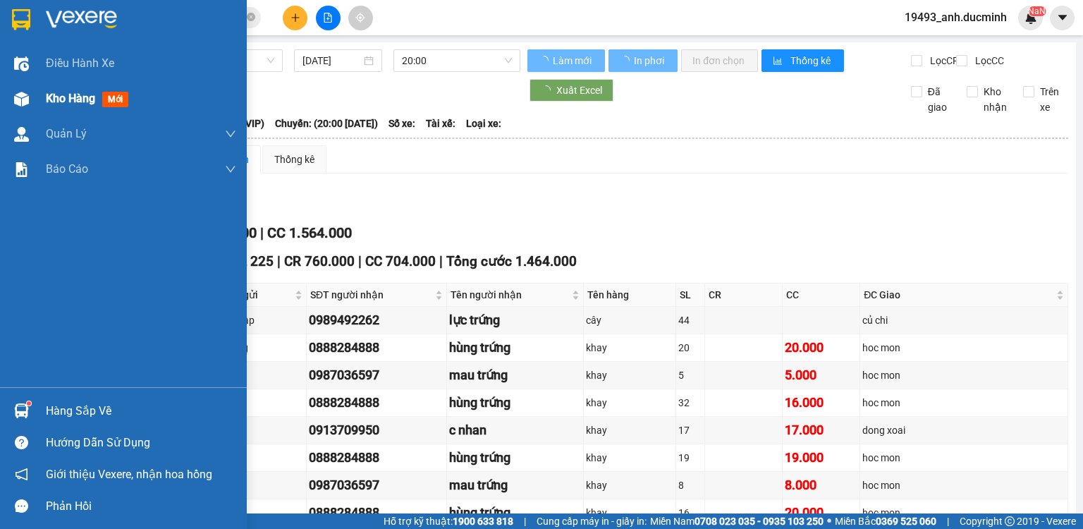
click at [63, 99] on span "Kho hàng" at bounding box center [70, 98] width 49 height 13
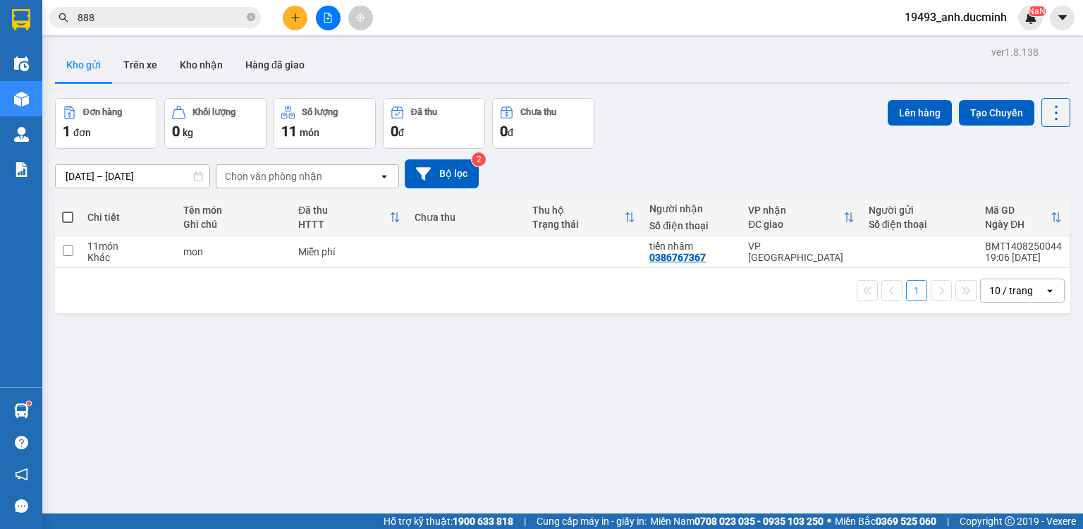
click at [66, 214] on span at bounding box center [67, 217] width 11 height 11
click at [68, 210] on input "checkbox" at bounding box center [68, 210] width 0 height 0
checkbox input "true"
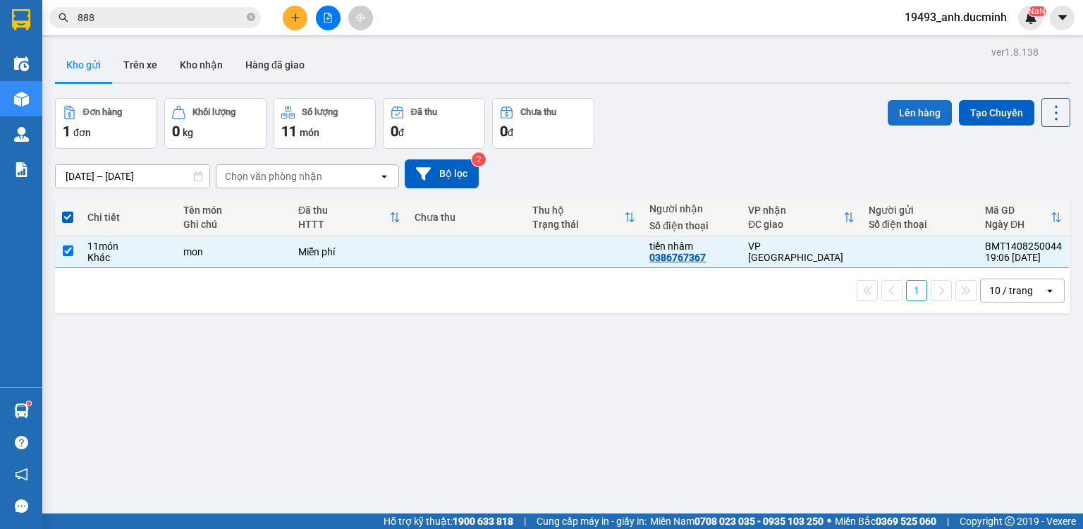
click at [902, 108] on button "Lên hàng" at bounding box center [920, 112] width 64 height 25
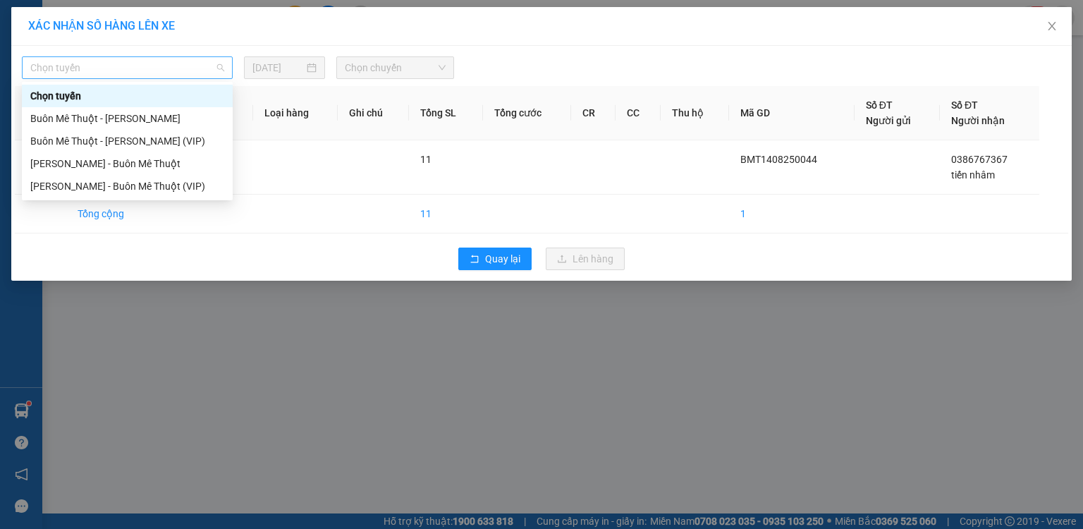
click at [138, 78] on div "Chọn tuyến" at bounding box center [127, 67] width 211 height 23
click at [125, 143] on div "Buôn Mê [PERSON_NAME] [PERSON_NAME] (VIP)" at bounding box center [127, 141] width 194 height 16
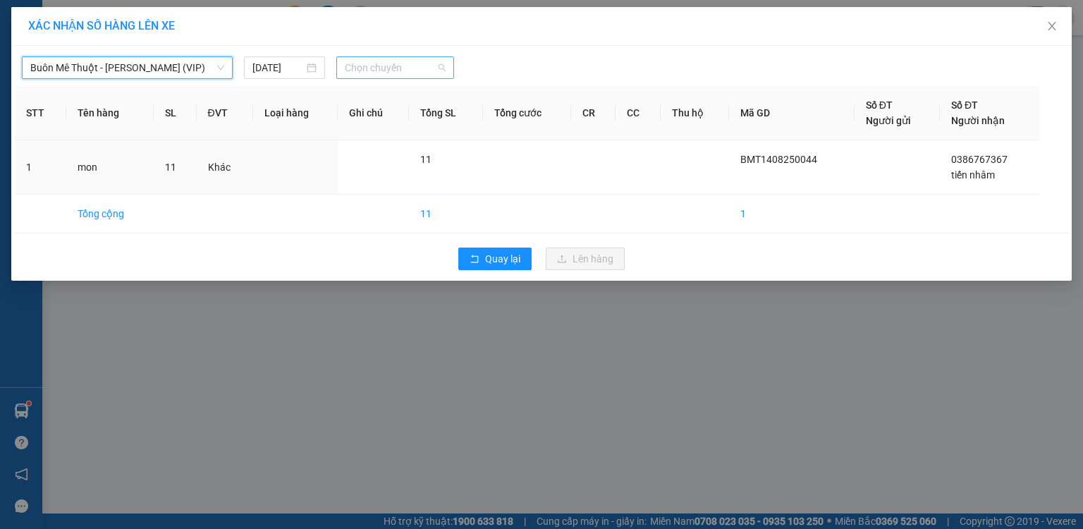
click at [378, 70] on span "Chọn chuyến" at bounding box center [396, 67] width 102 height 21
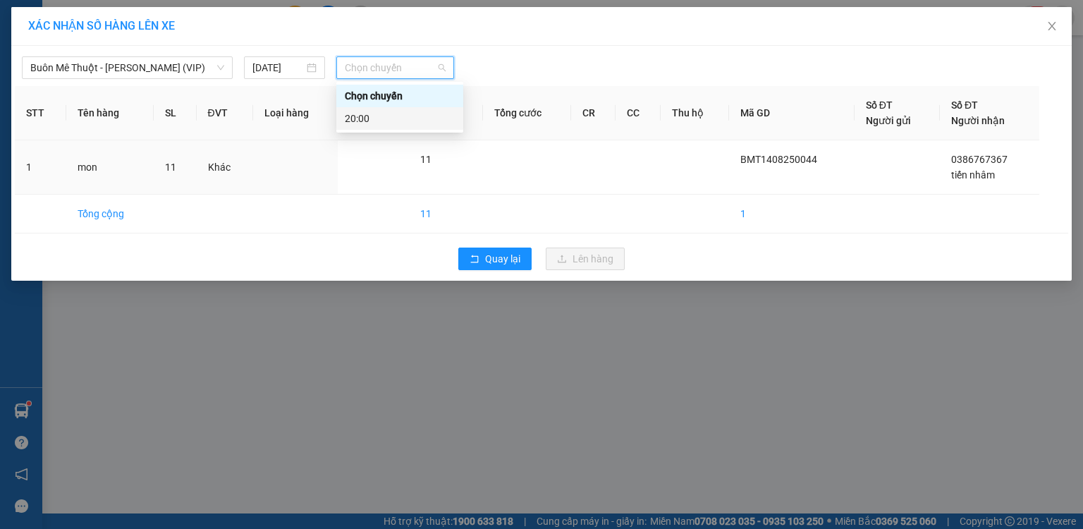
click at [367, 124] on div "20:00" at bounding box center [400, 119] width 110 height 16
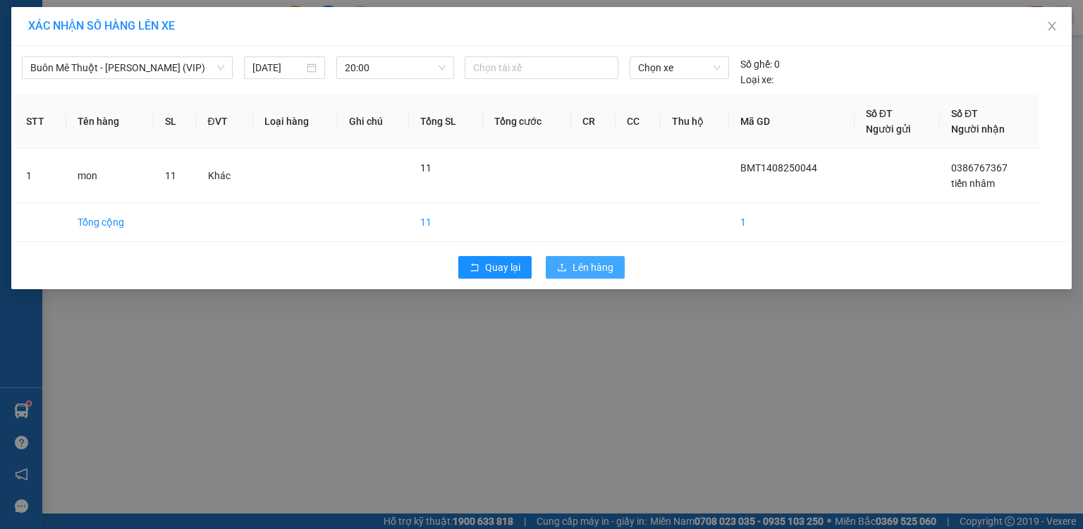
click at [578, 258] on button "Lên hàng" at bounding box center [585, 267] width 79 height 23
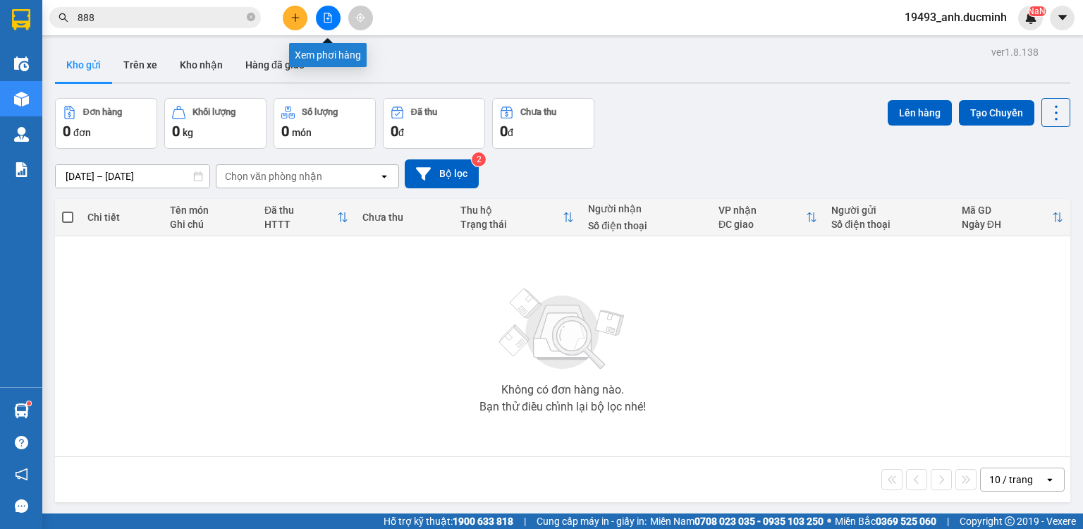
click at [323, 17] on icon "file-add" at bounding box center [328, 18] width 10 height 10
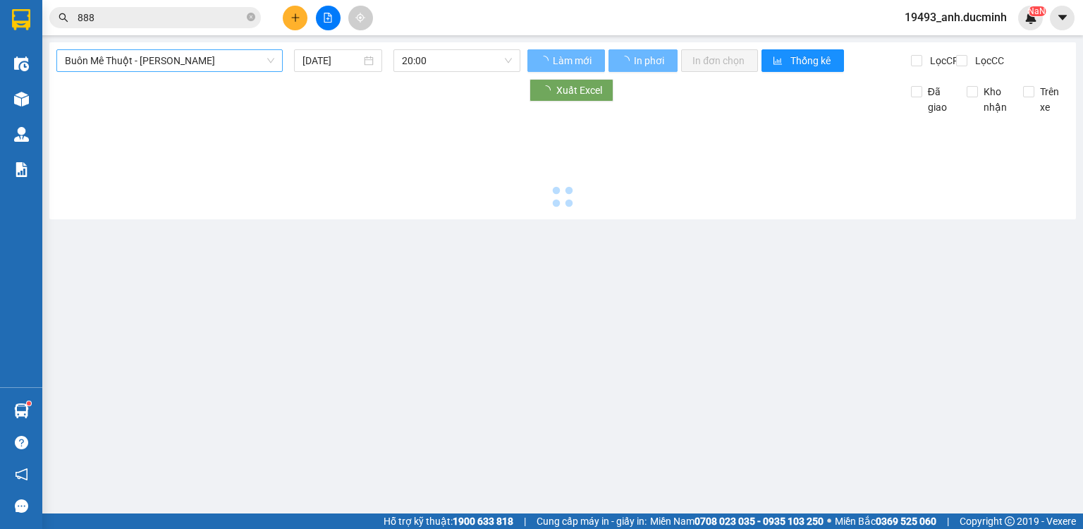
click at [122, 64] on span "Buôn Mê [PERSON_NAME] [PERSON_NAME]" at bounding box center [169, 60] width 209 height 21
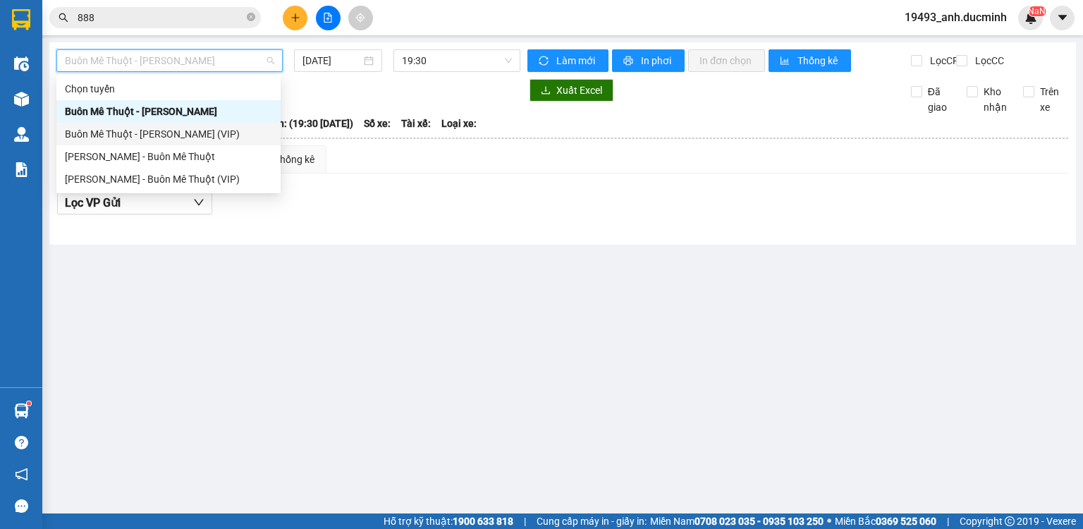
click at [164, 135] on div "Buôn Mê [PERSON_NAME] [PERSON_NAME] (VIP)" at bounding box center [168, 134] width 207 height 16
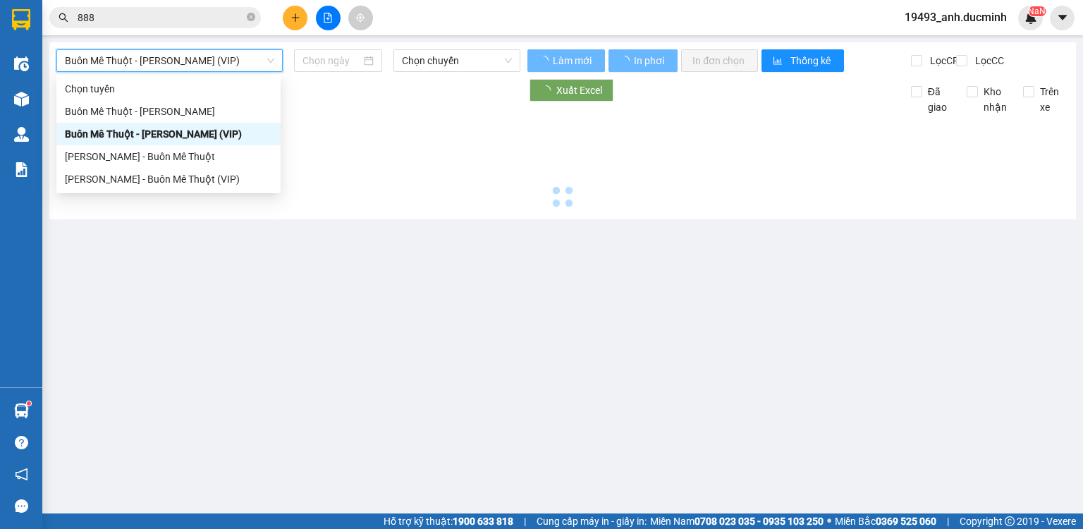
type input "[DATE]"
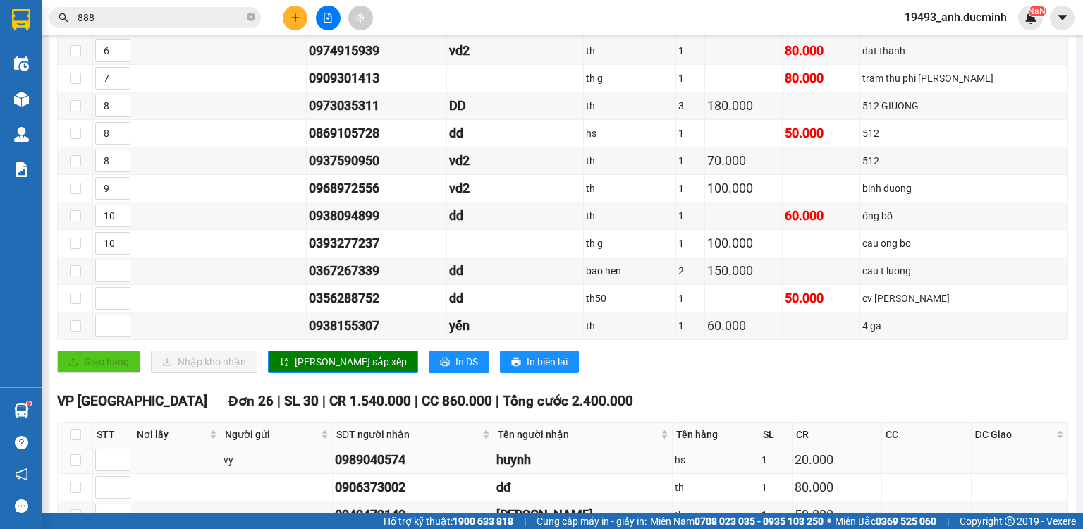
scroll to position [677, 0]
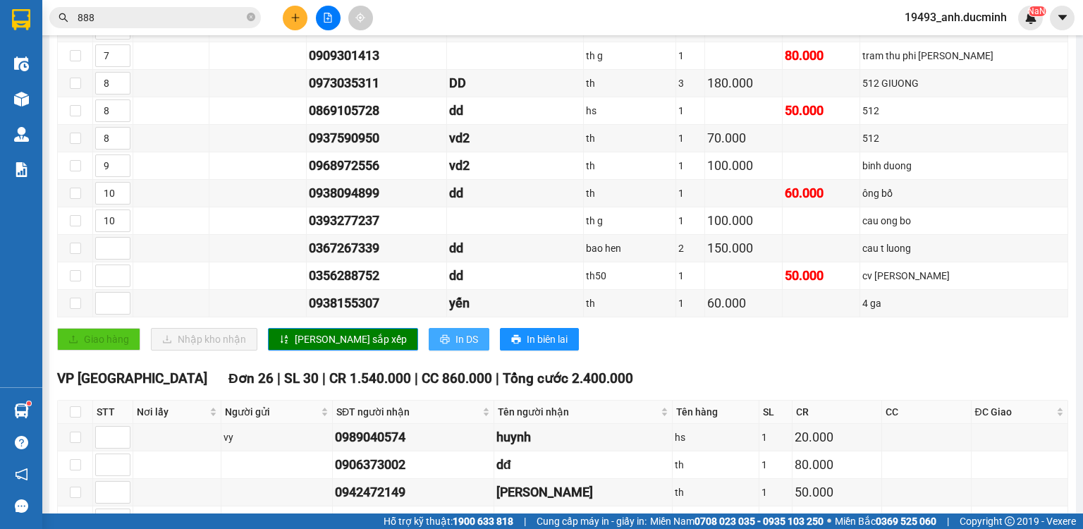
click at [429, 341] on button "In DS" at bounding box center [459, 339] width 61 height 23
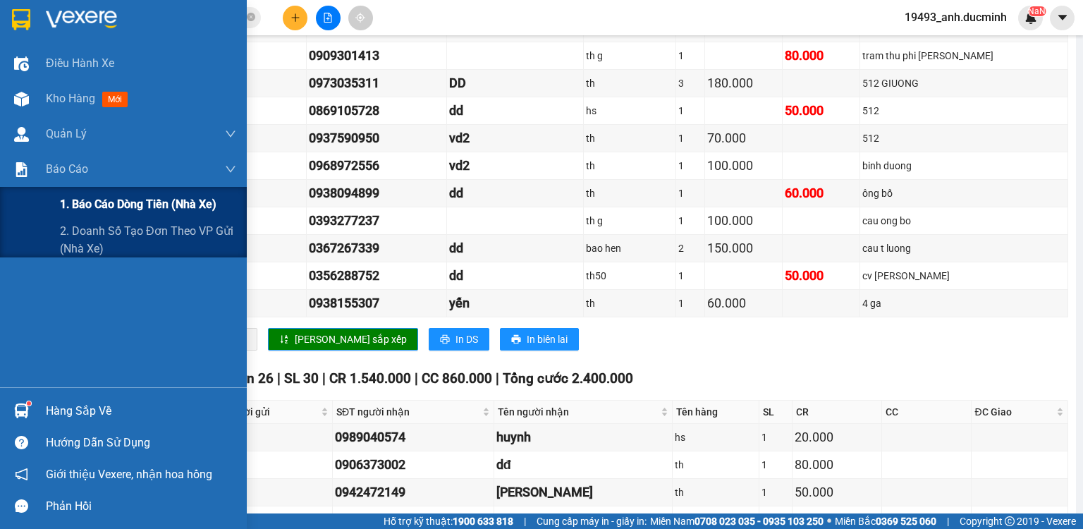
click at [114, 214] on div "1. Báo cáo dòng tiền (nhà xe)" at bounding box center [148, 204] width 176 height 35
